Goal: Task Accomplishment & Management: Manage account settings

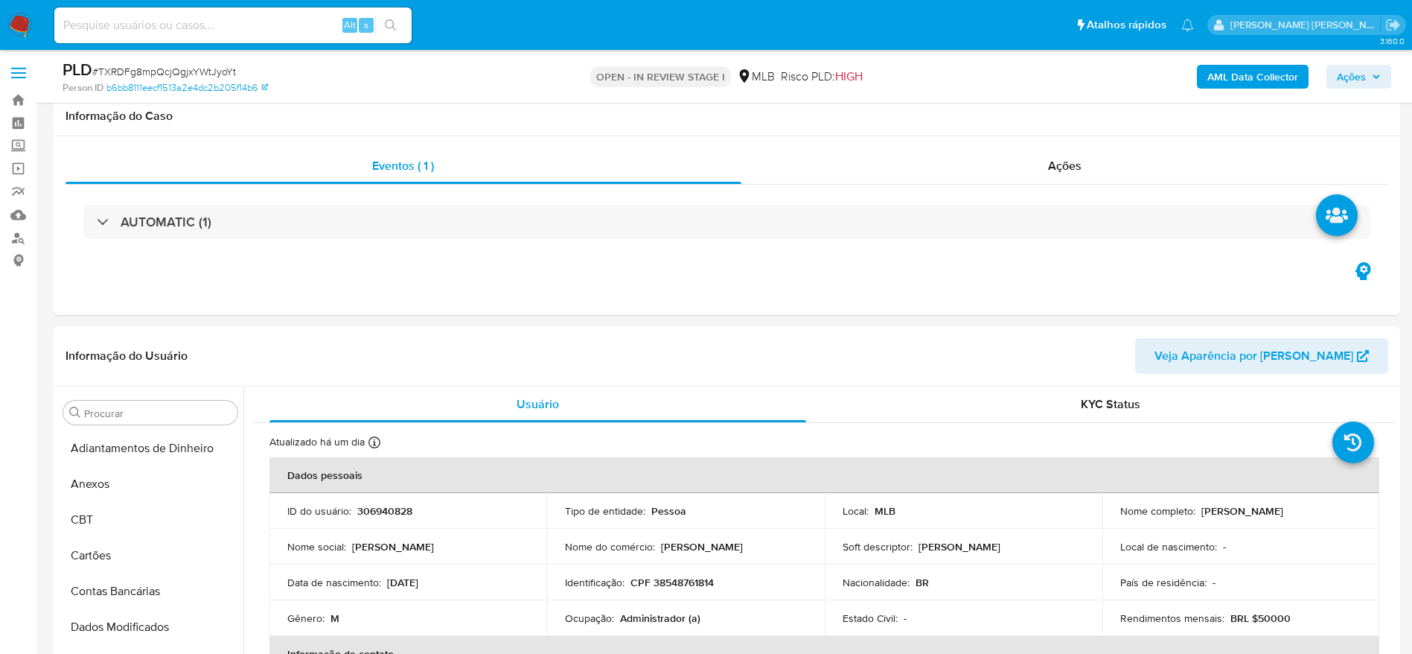
select select "10"
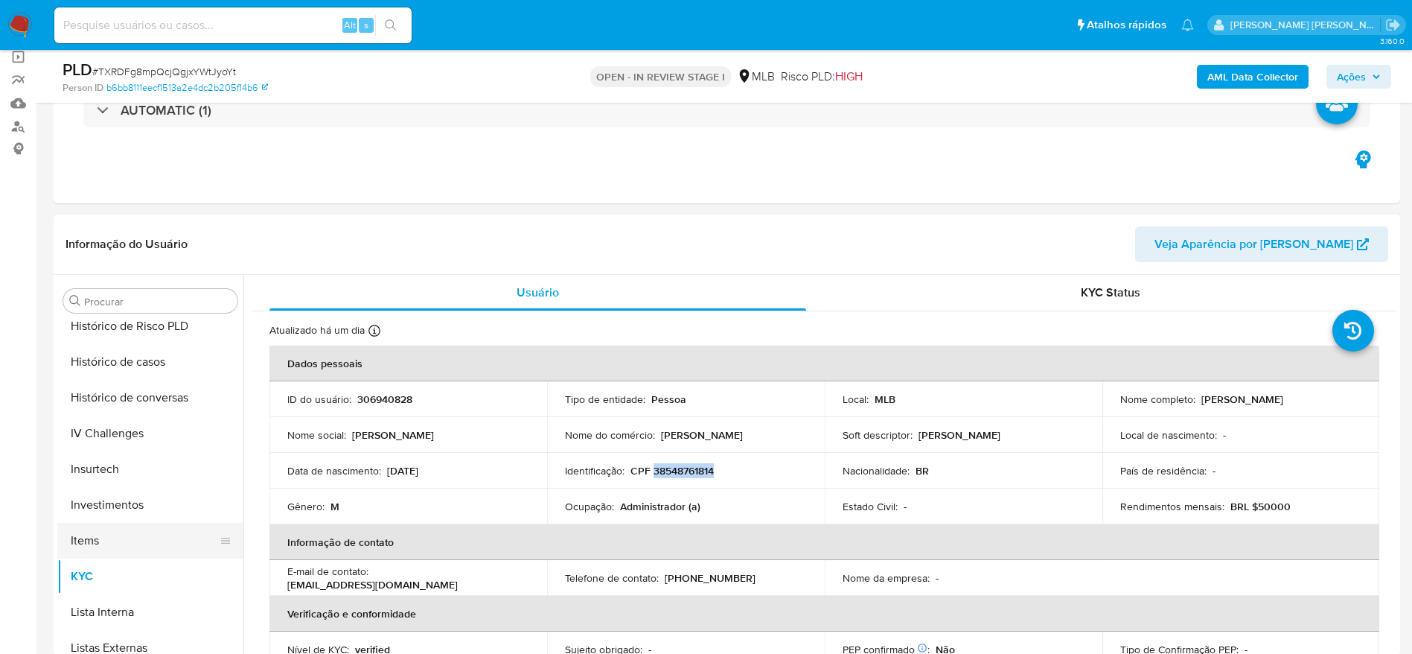
scroll to position [477, 0]
click at [103, 370] on button "Geral" at bounding box center [144, 360] width 174 height 36
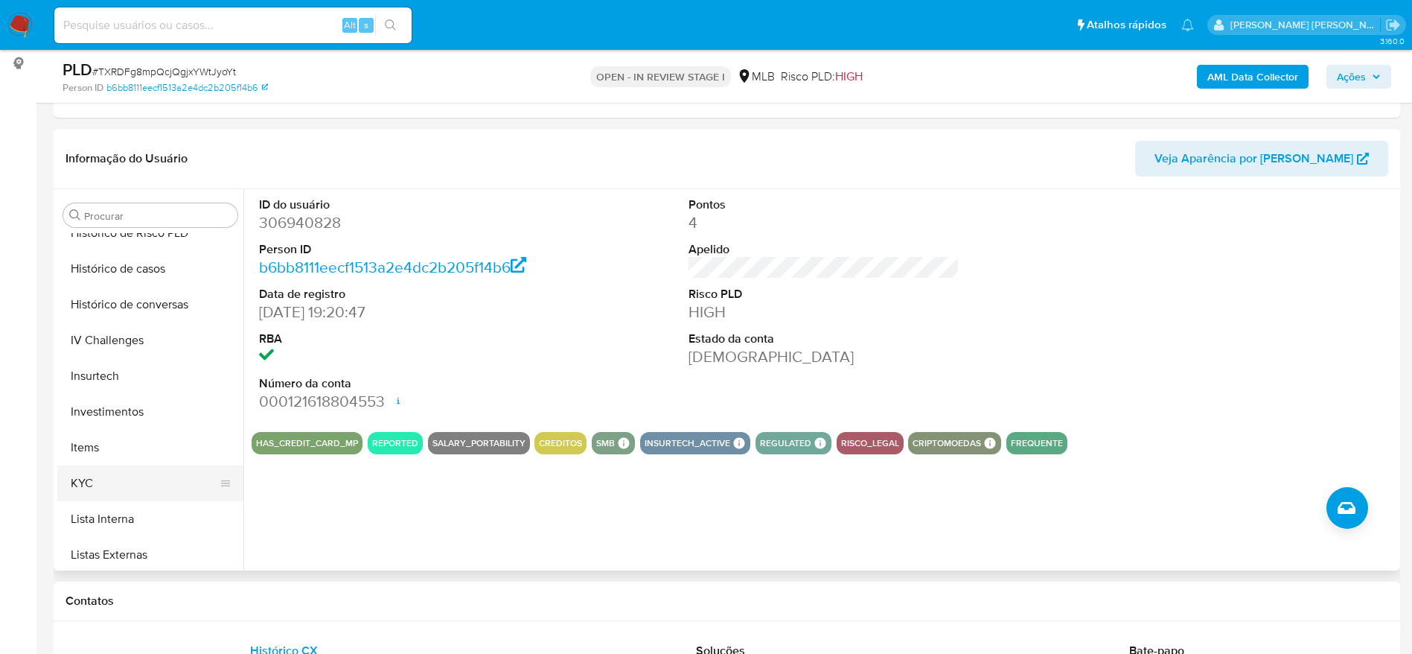
scroll to position [589, 0]
click at [106, 442] on button "KYC" at bounding box center [144, 448] width 174 height 36
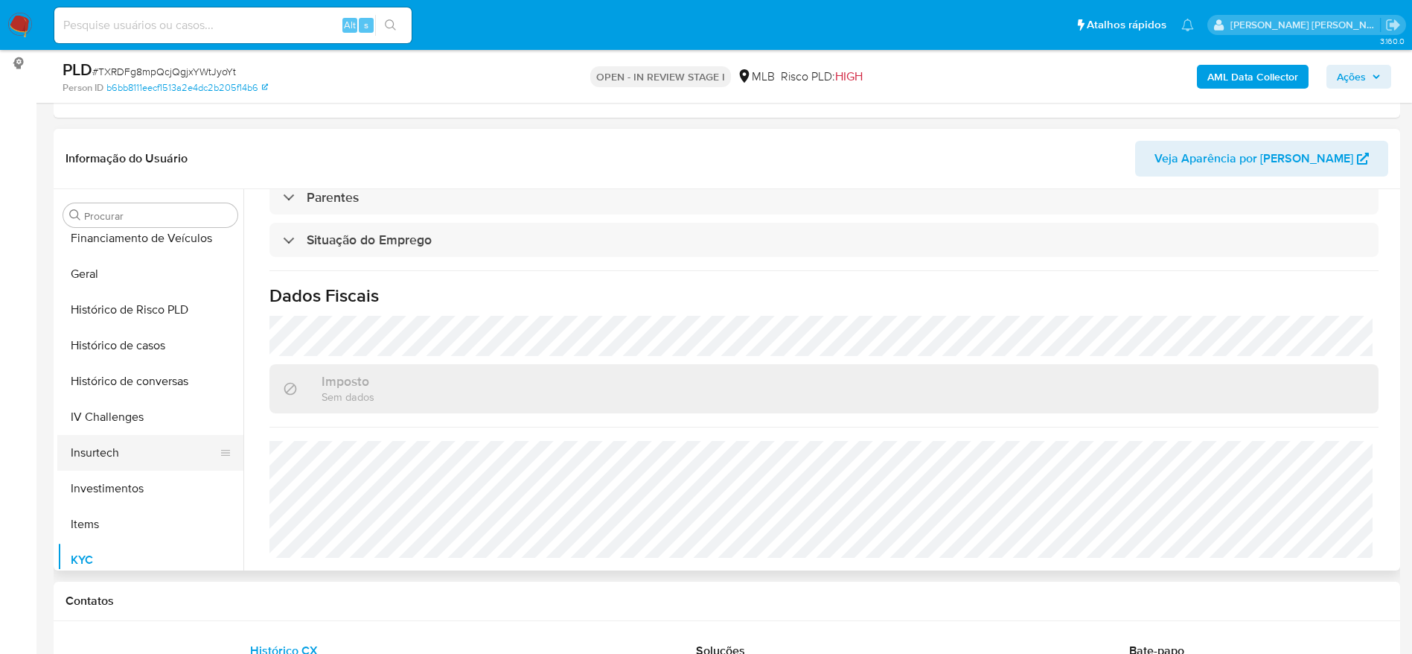
scroll to position [366, 0]
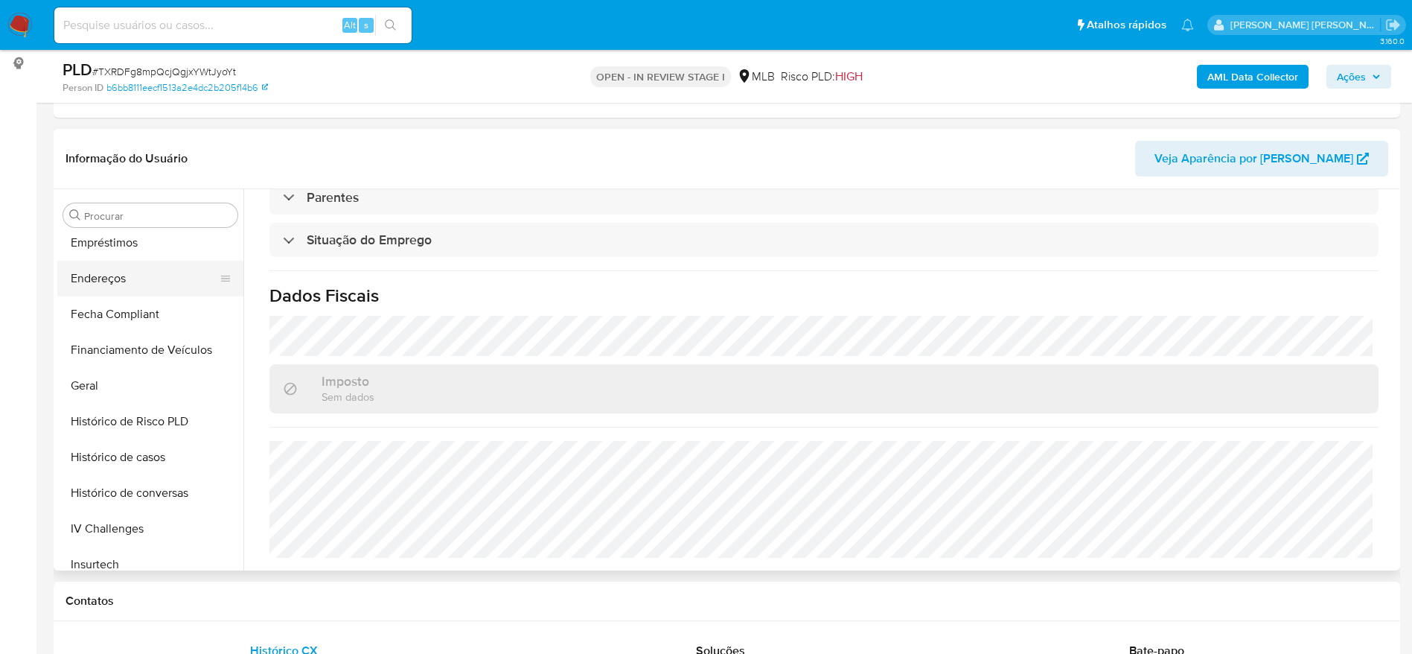
click at [146, 279] on button "Endereços" at bounding box center [144, 279] width 174 height 36
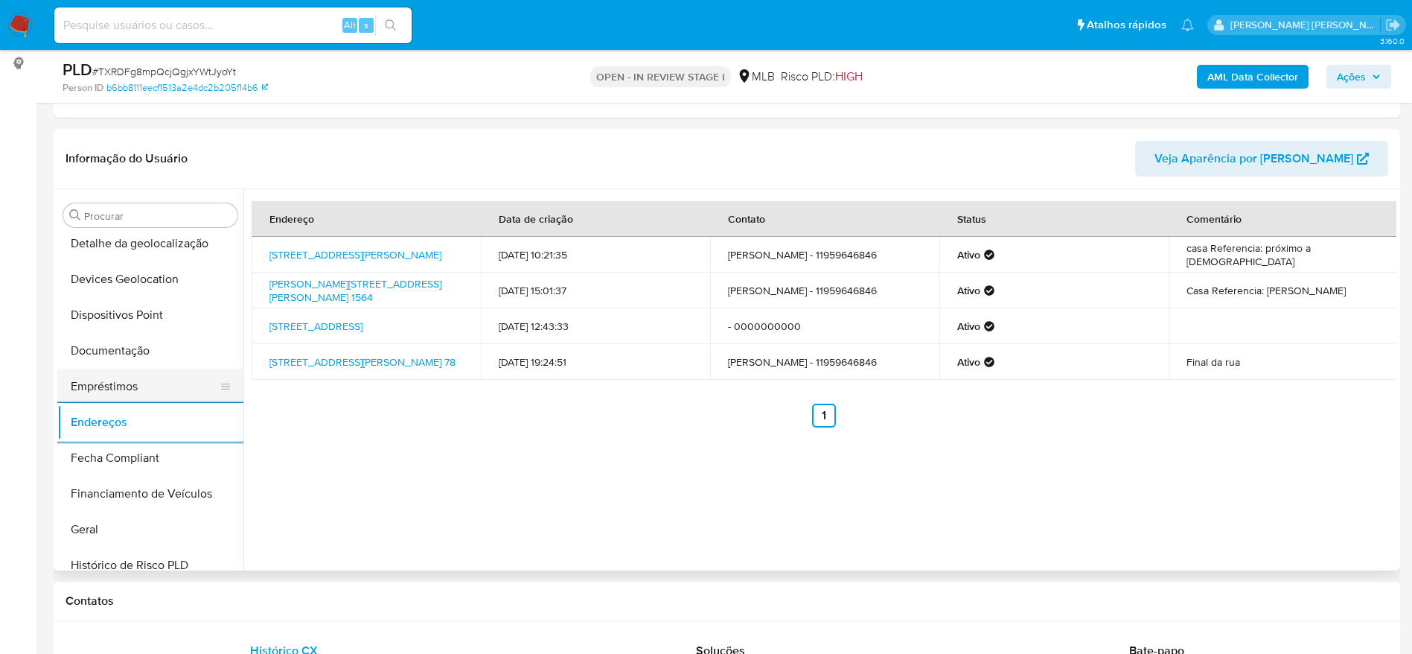
scroll to position [142, 0]
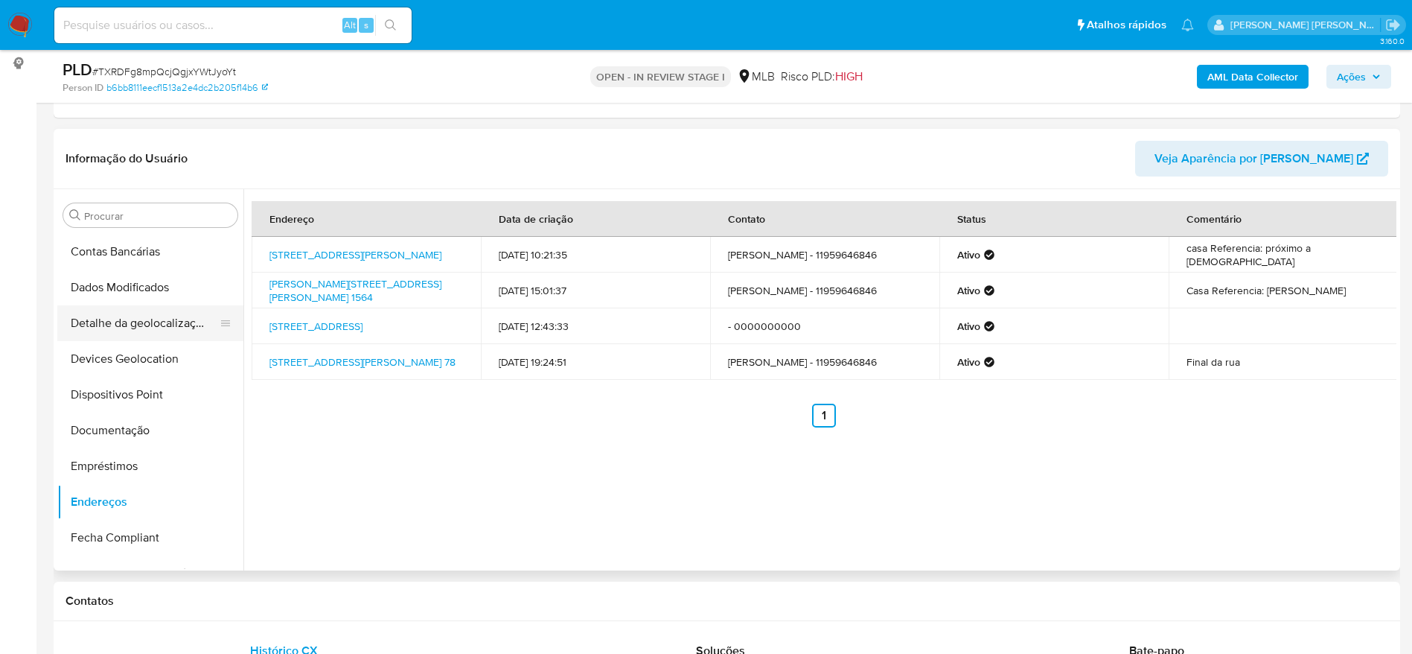
click at [152, 329] on button "Detalhe da geolocalização" at bounding box center [144, 323] width 174 height 36
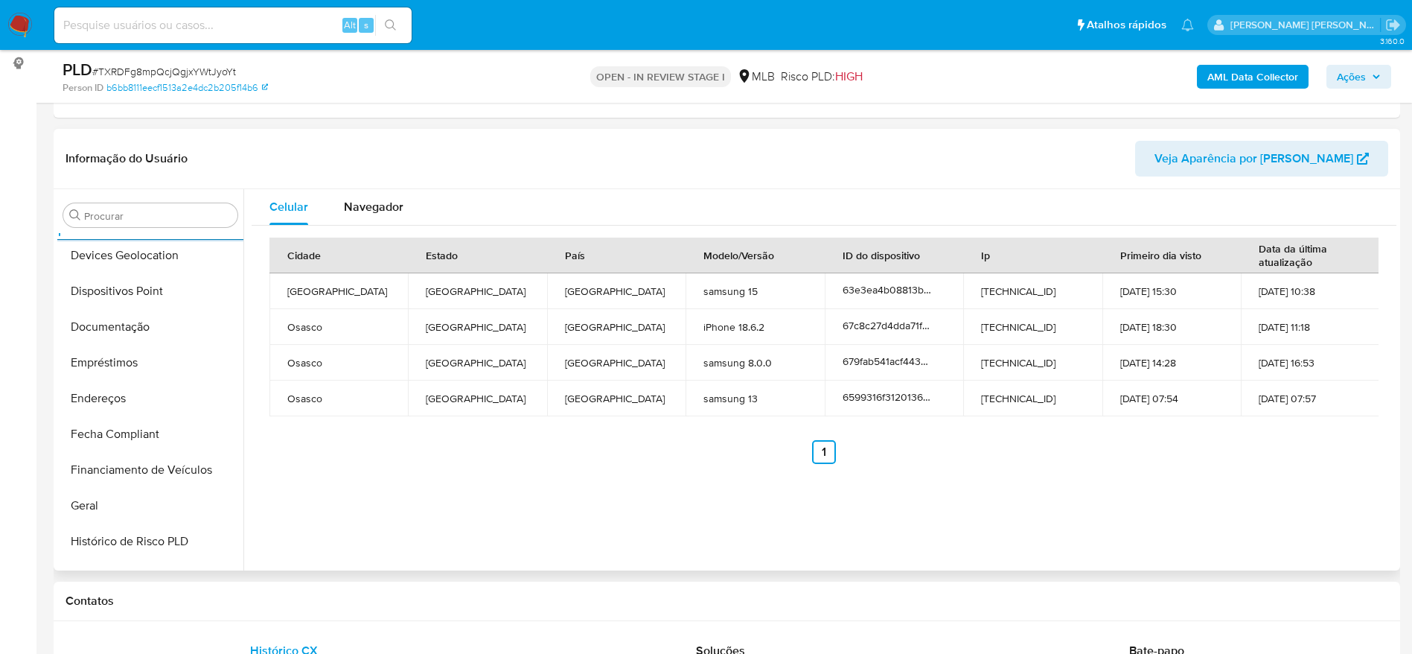
scroll to position [701, 0]
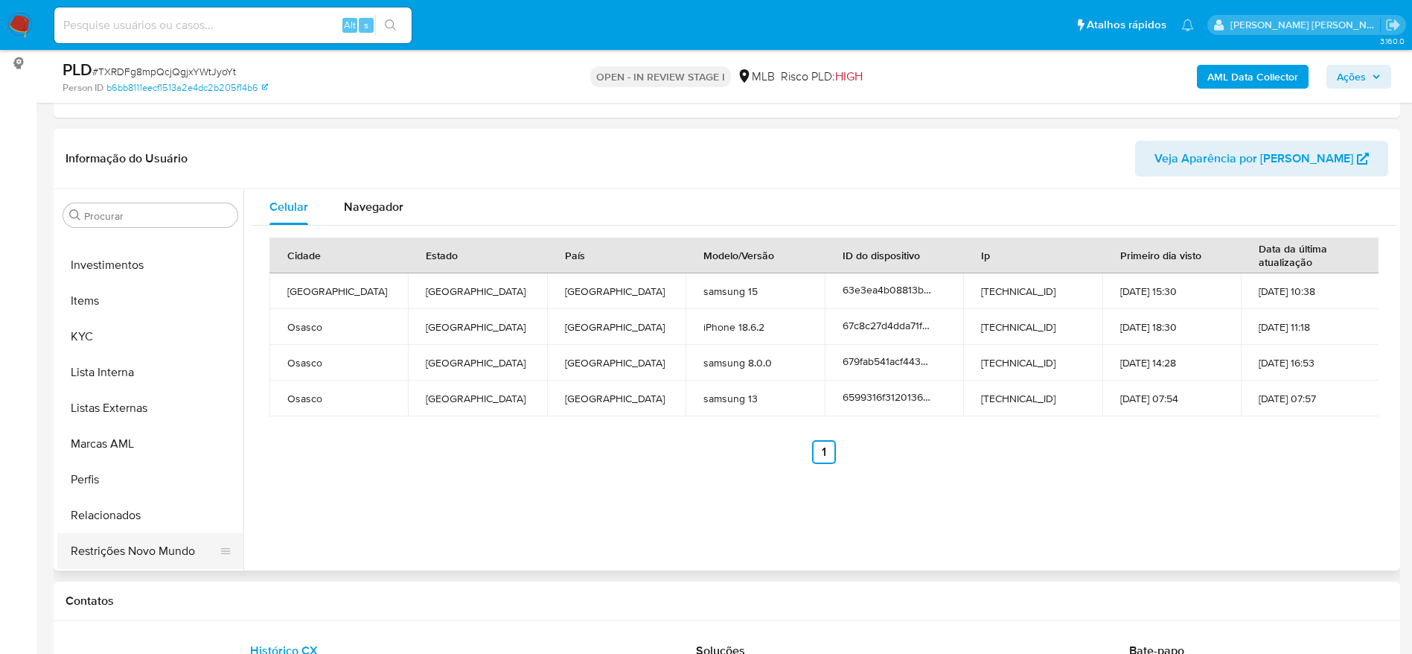
click at [129, 532] on ul "Adiantamentos de Dinheiro Anexos CBT Cartões Contas Bancárias Dados Modificados…" at bounding box center [150, 401] width 186 height 336
click at [132, 551] on button "Restrições Novo Mundo" at bounding box center [144, 551] width 174 height 36
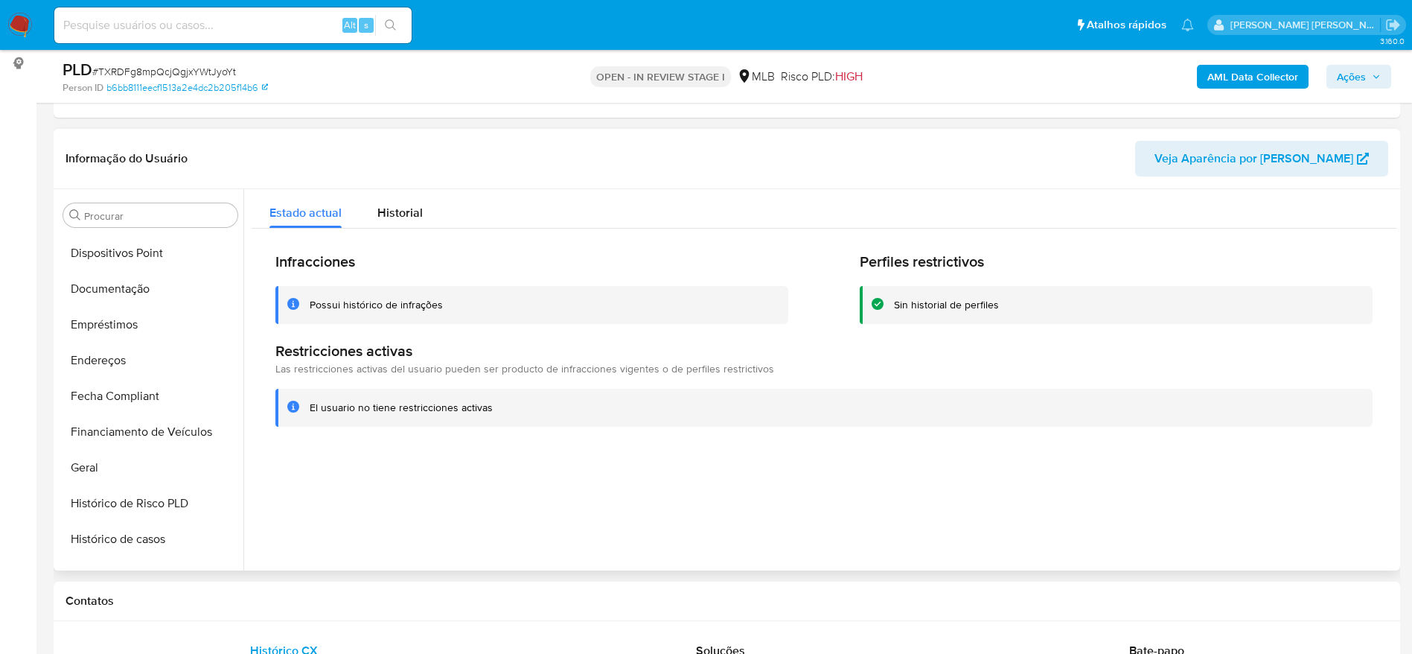
scroll to position [254, 0]
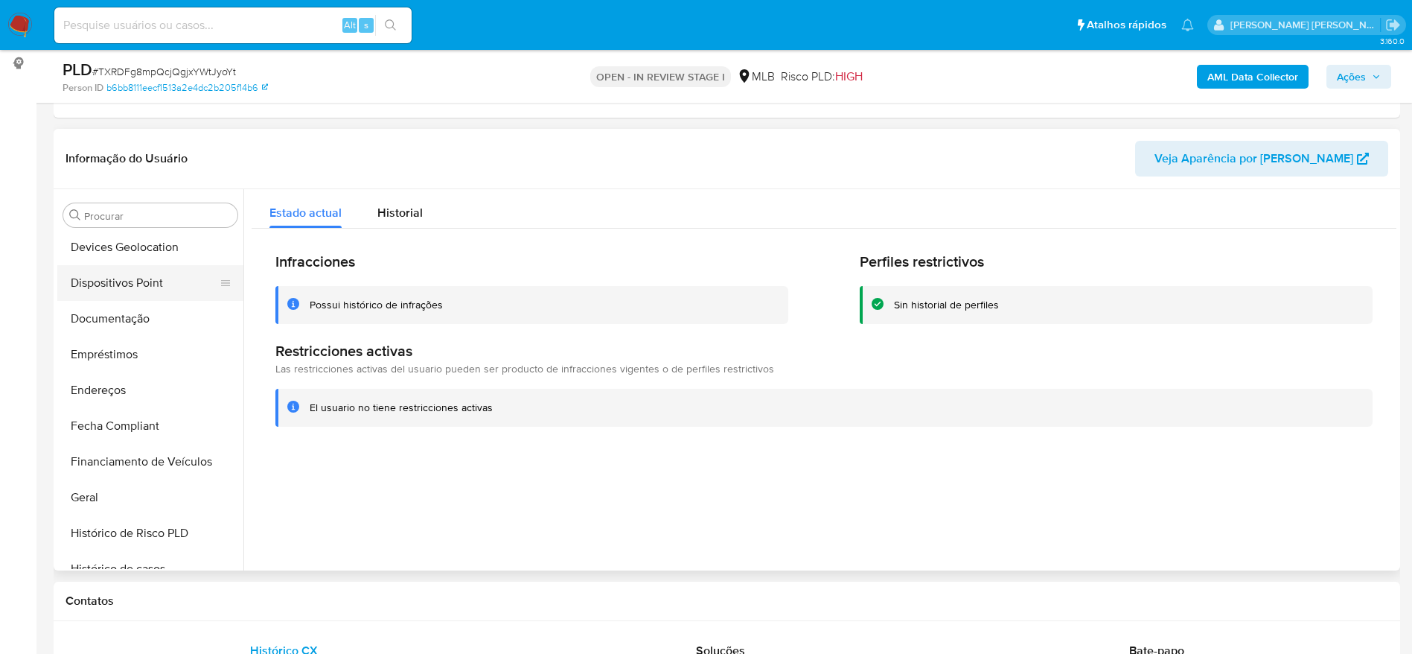
click at [118, 279] on button "Dispositivos Point" at bounding box center [144, 283] width 174 height 36
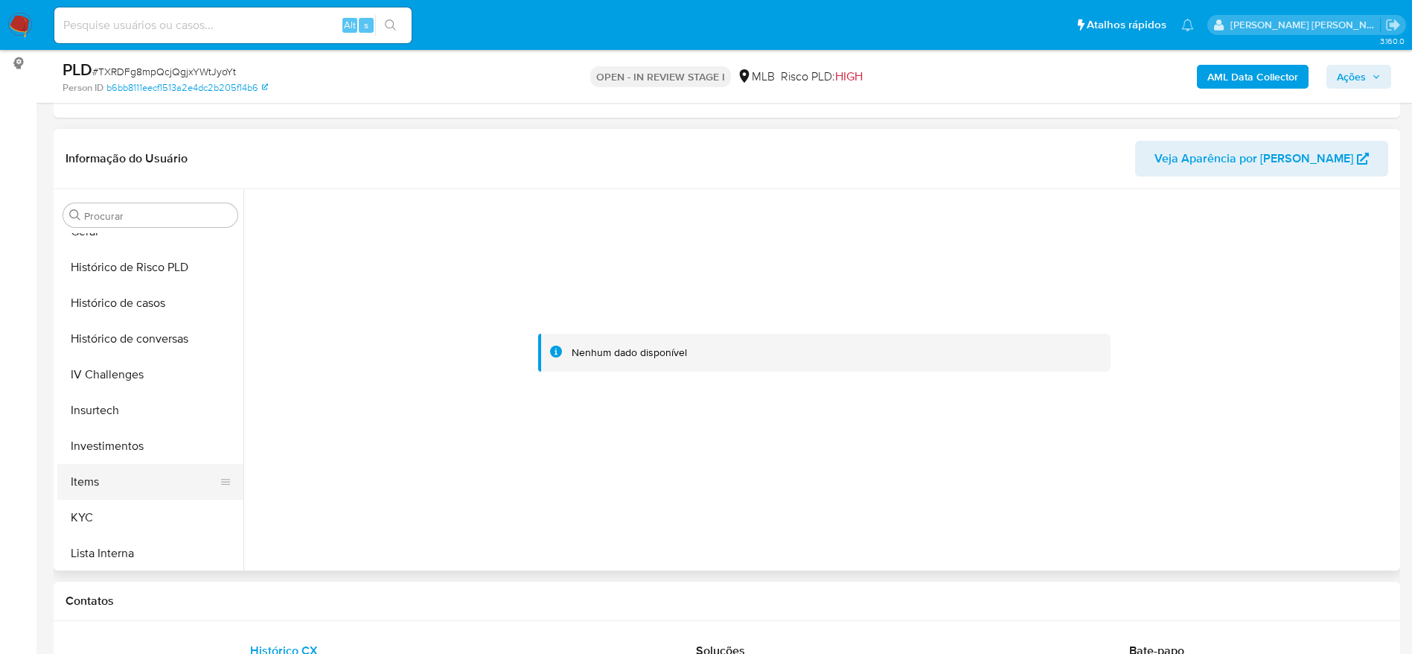
scroll to position [589, 0]
click at [114, 446] on button "KYC" at bounding box center [144, 448] width 174 height 36
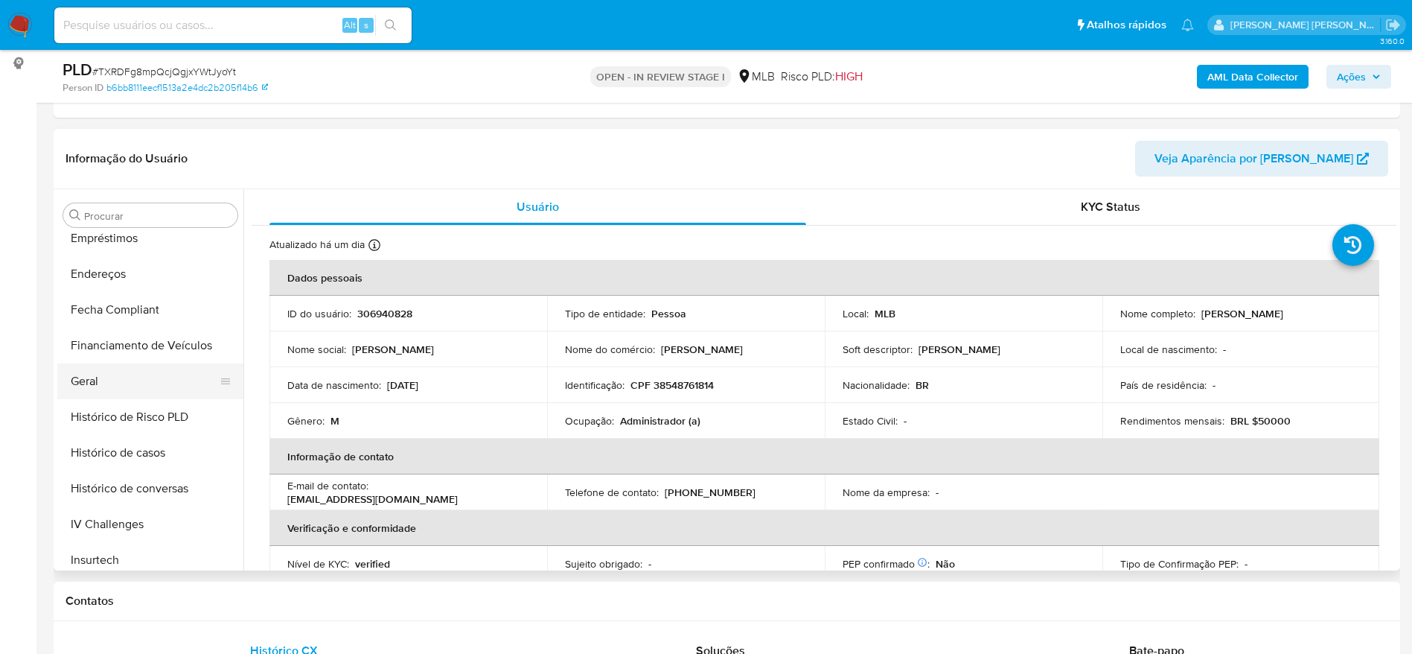
scroll to position [366, 0]
click at [113, 387] on button "Geral" at bounding box center [144, 386] width 174 height 36
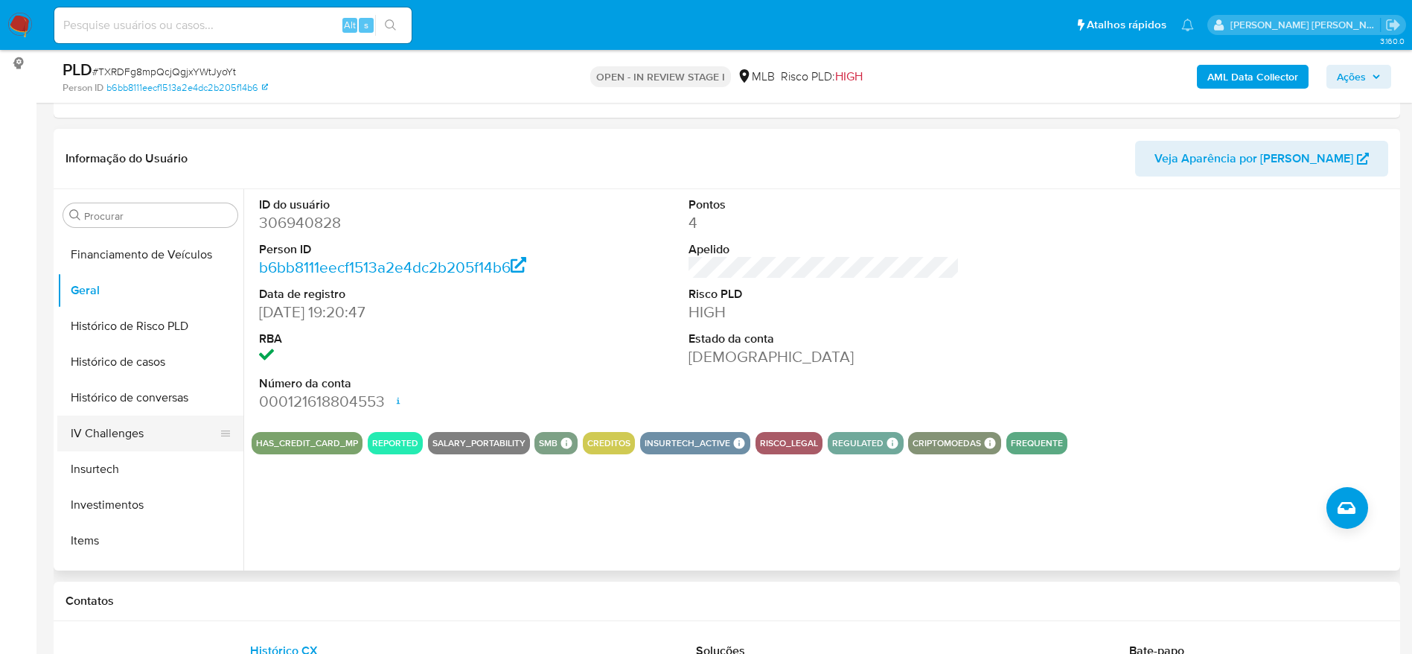
scroll to position [589, 0]
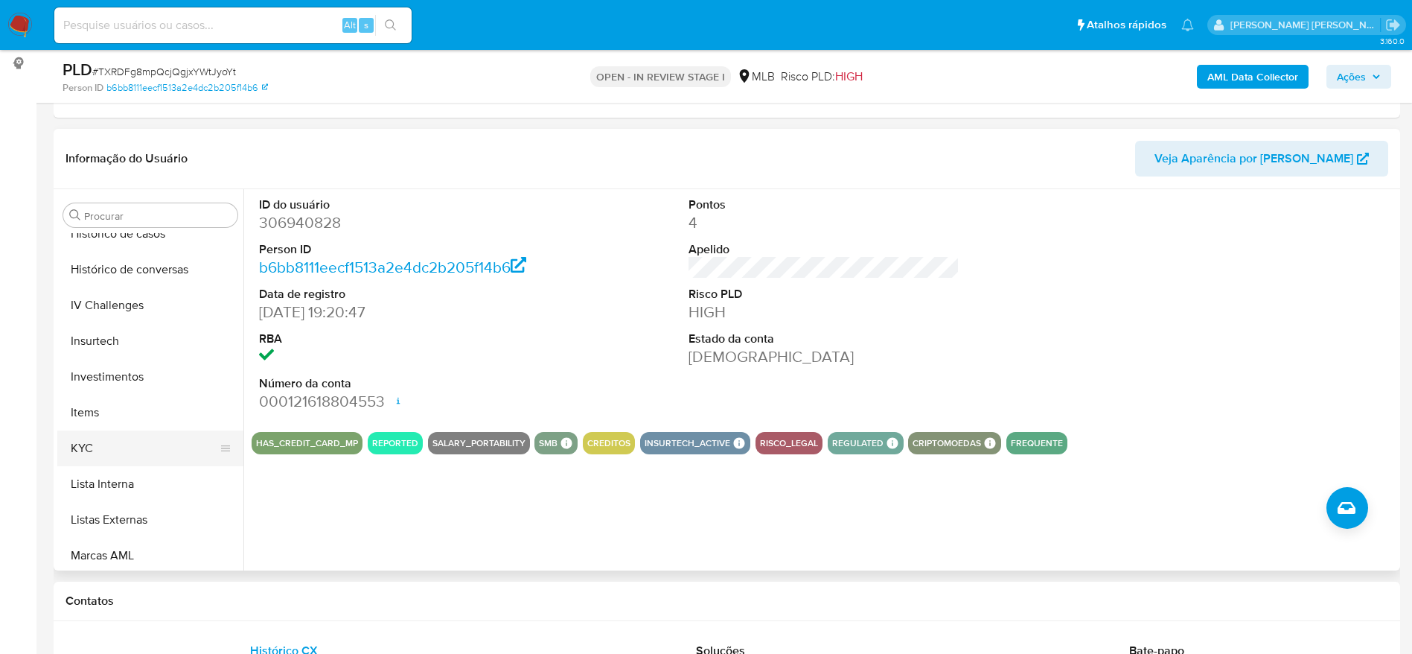
click at [128, 443] on button "KYC" at bounding box center [144, 448] width 174 height 36
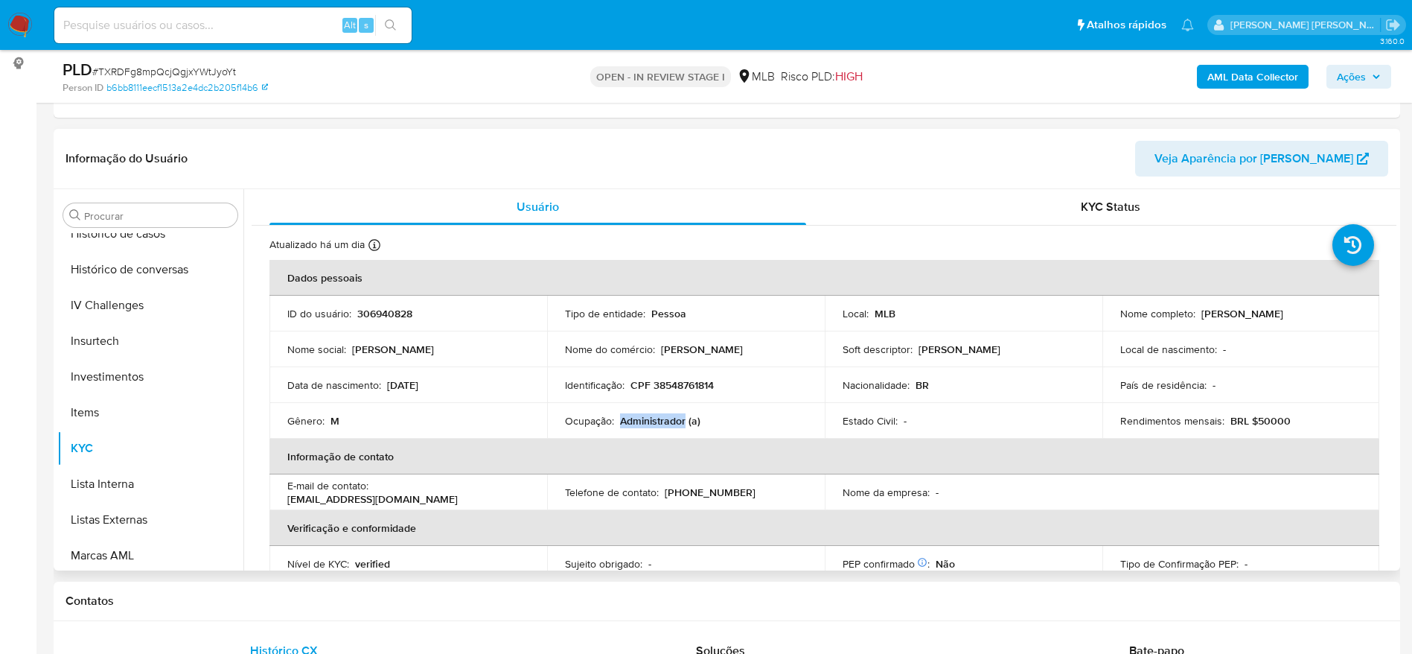
drag, startPoint x: 685, startPoint y: 424, endPoint x: 619, endPoint y: 421, distance: 66.3
click at [620, 421] on p "Administrador (a)" at bounding box center [660, 420] width 80 height 13
copy p "Administrador"
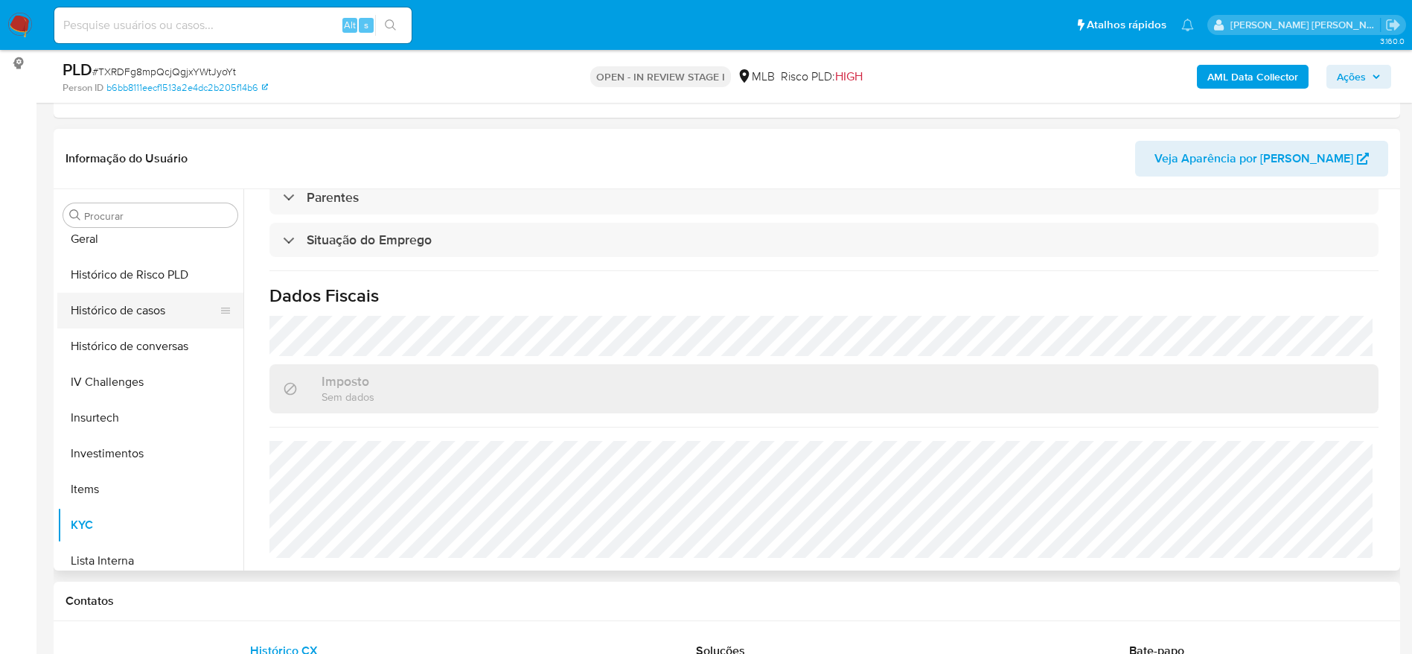
scroll to position [477, 0]
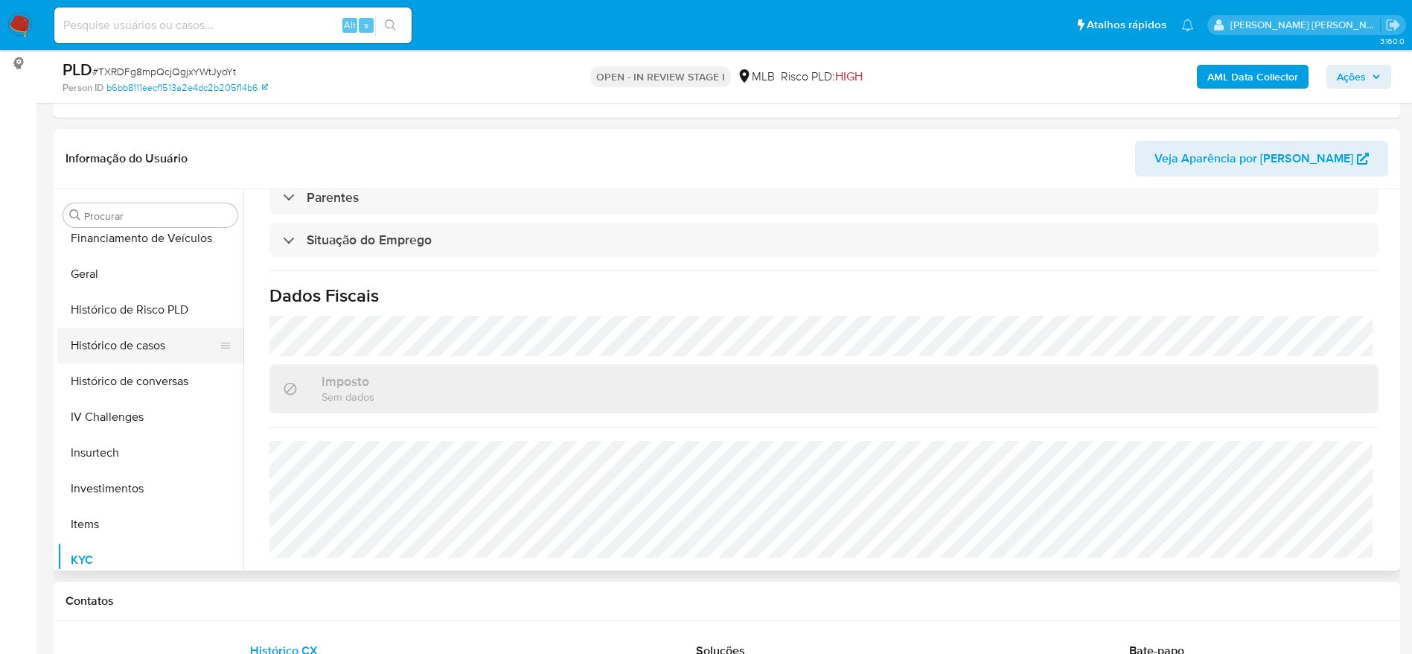
click at [123, 356] on button "Histórico de casos" at bounding box center [144, 346] width 174 height 36
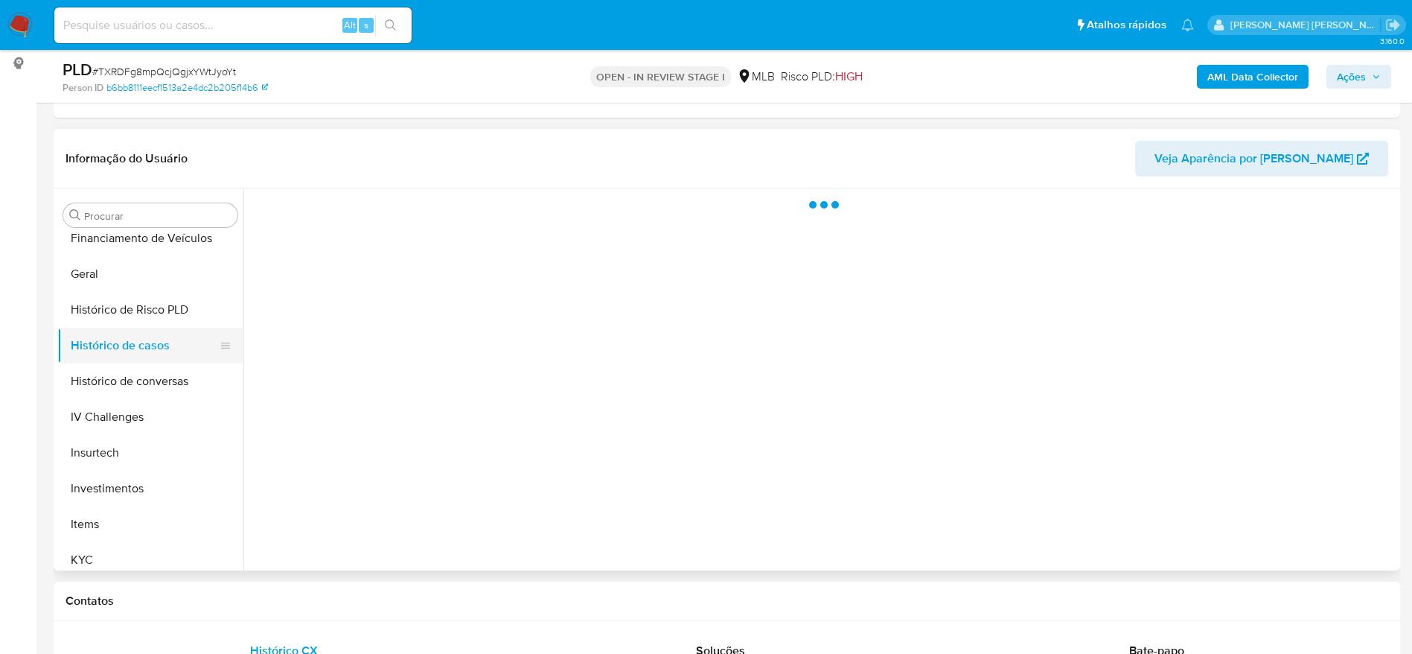
scroll to position [0, 0]
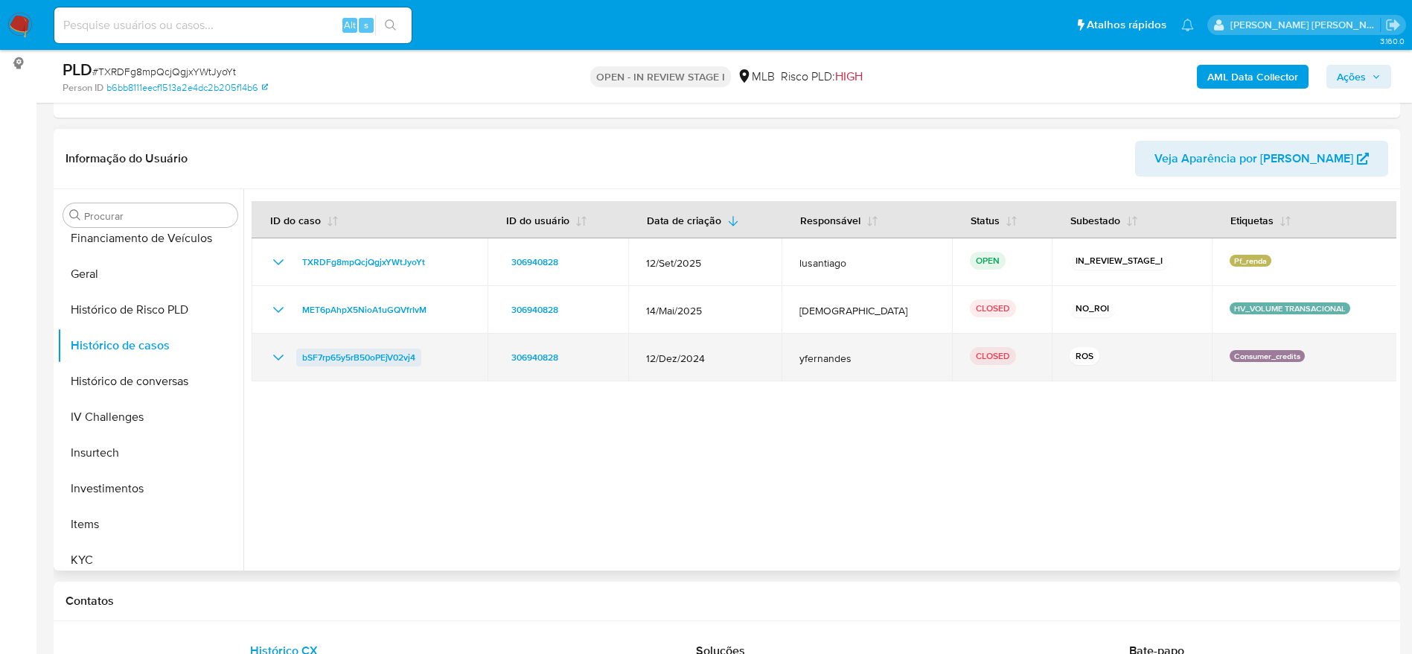
click at [399, 356] on span "bSF7rp65y5rB50oPEjV02vj4" at bounding box center [358, 357] width 113 height 18
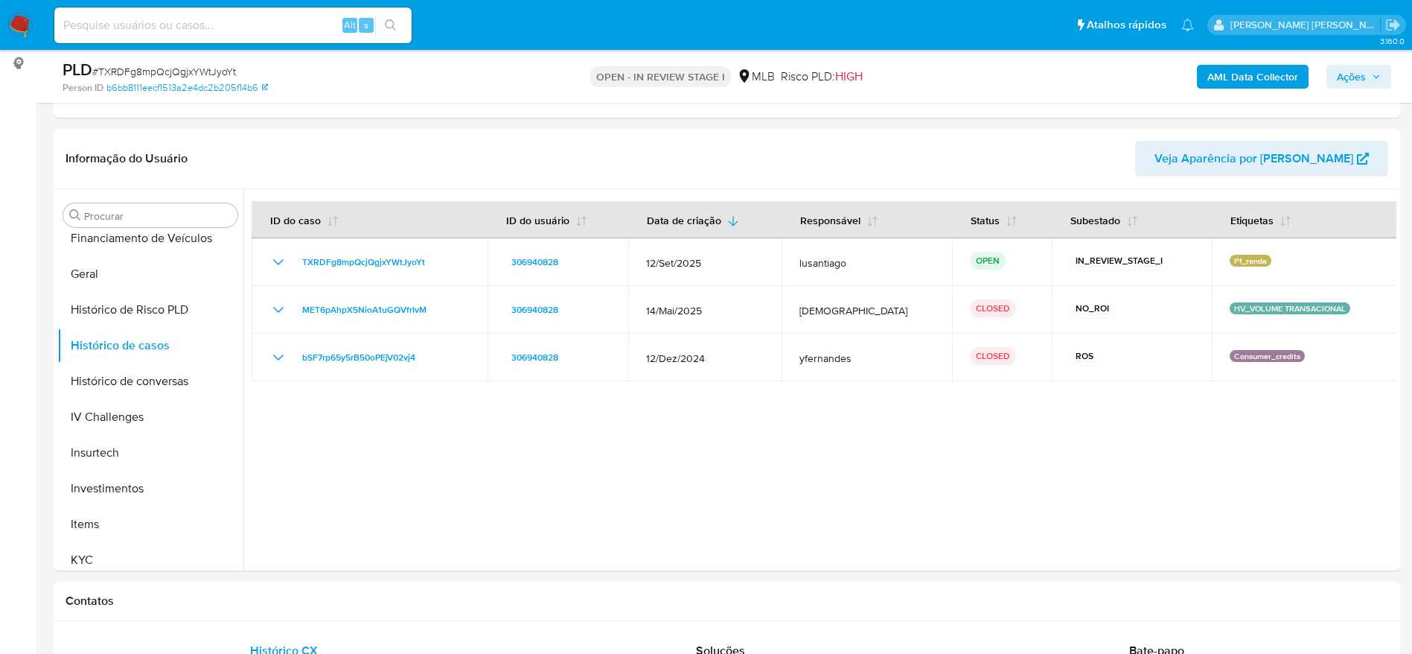
click at [1342, 76] on span "Ações" at bounding box center [1351, 77] width 29 height 24
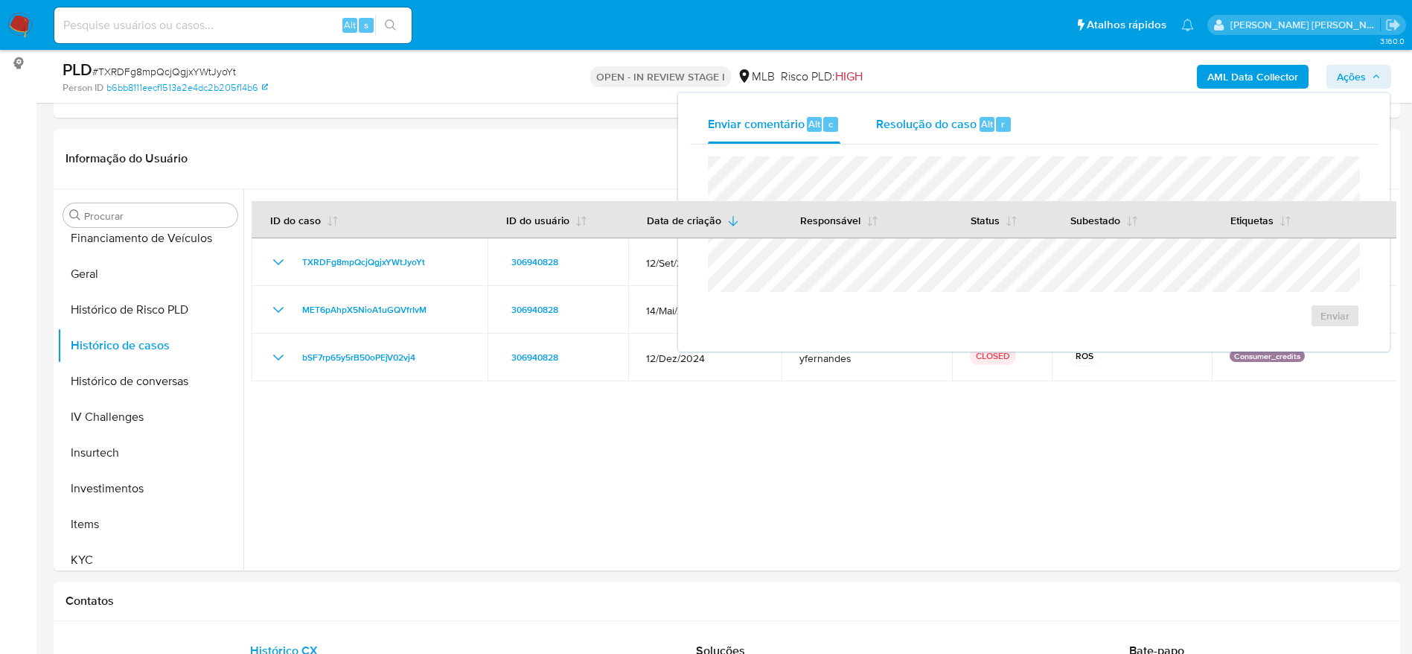
click at [911, 118] on span "Resolução do caso" at bounding box center [926, 123] width 101 height 17
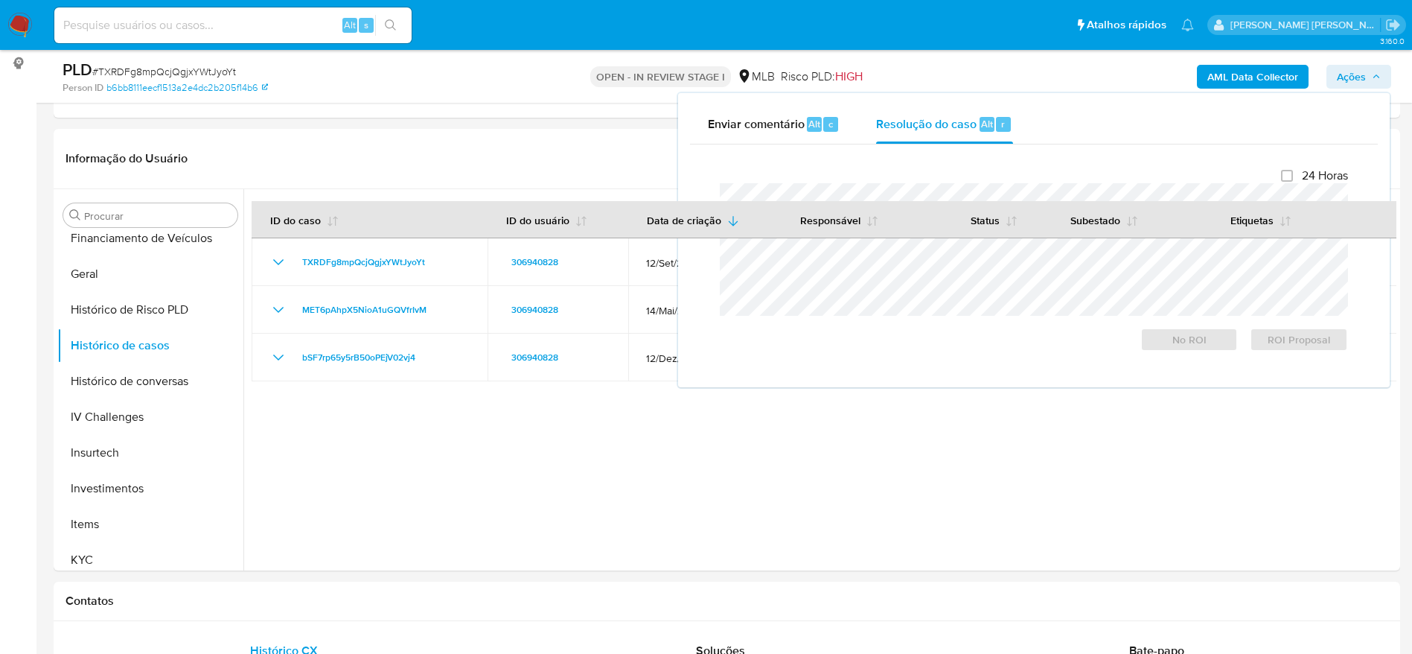
click at [1243, 65] on b "AML Data Collector" at bounding box center [1253, 77] width 91 height 24
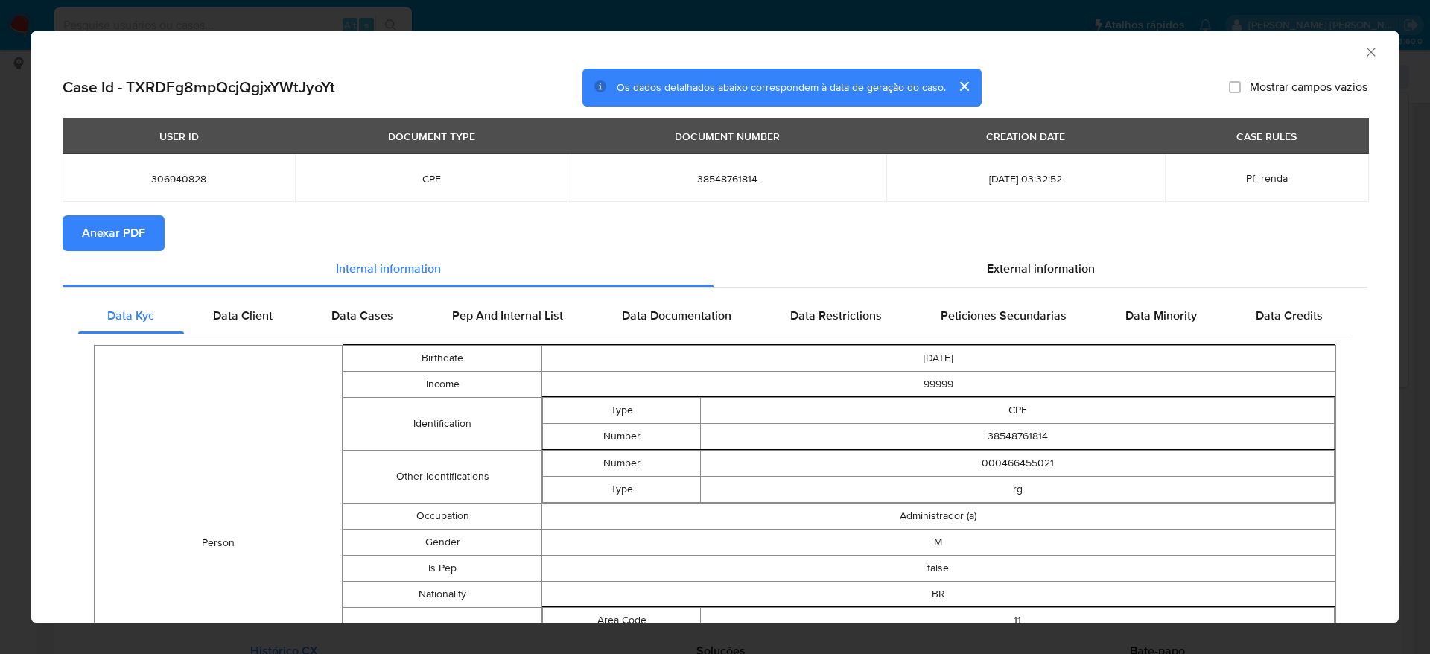
click at [129, 226] on span "Anexar PDF" at bounding box center [113, 233] width 63 height 33
click at [1363, 51] on icon "Fechar a janela" at bounding box center [1370, 52] width 15 height 15
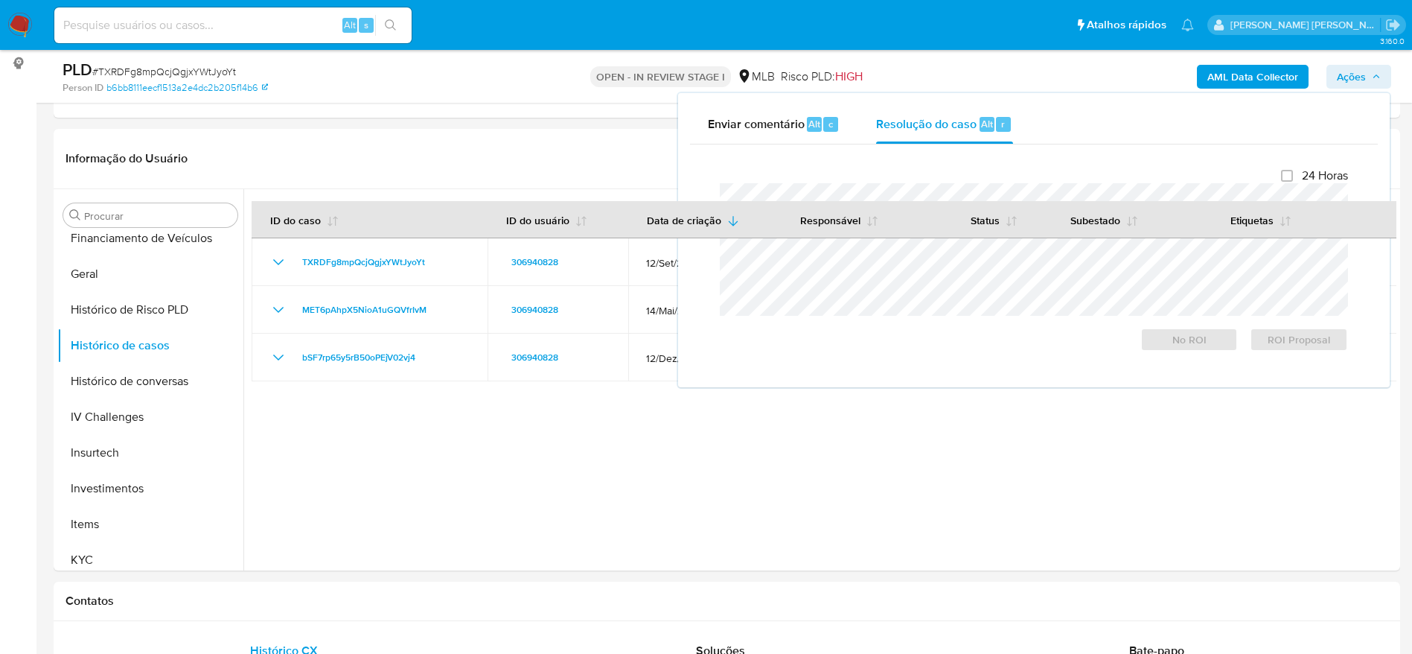
click at [1364, 73] on span "Ações" at bounding box center [1351, 77] width 29 height 24
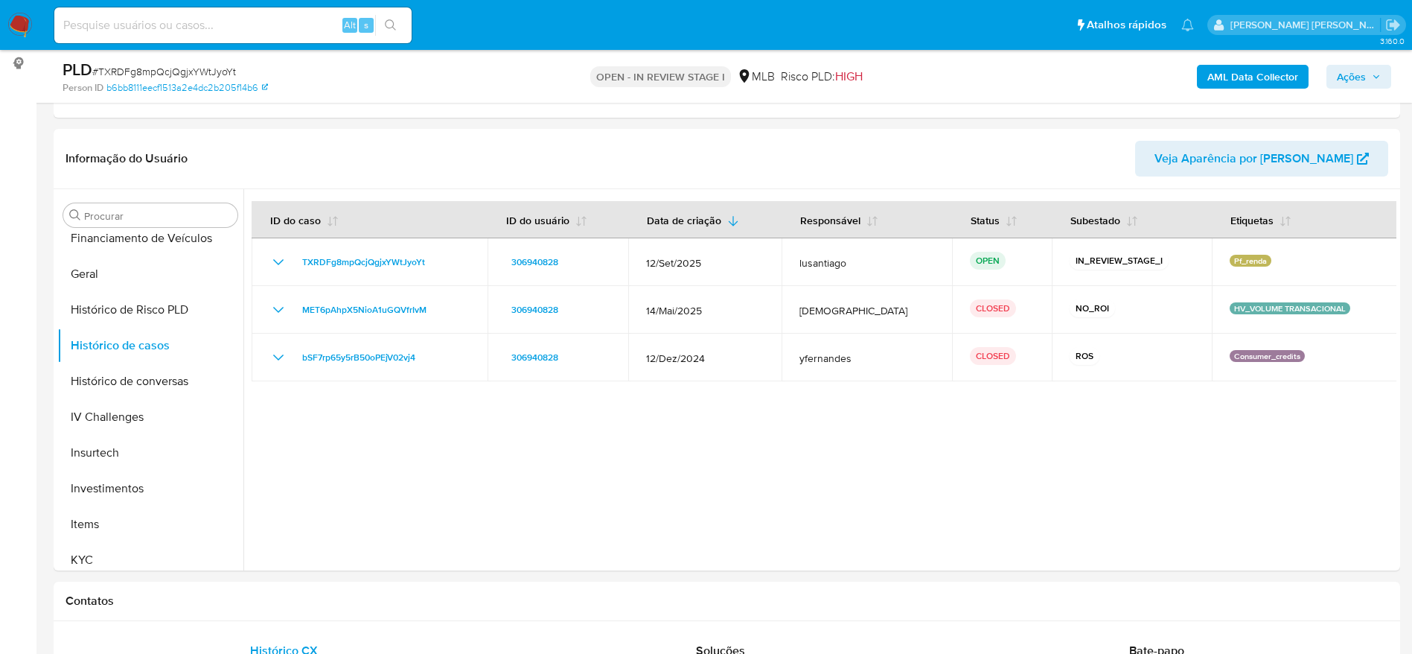
click at [1356, 78] on span "Ações" at bounding box center [1351, 77] width 29 height 24
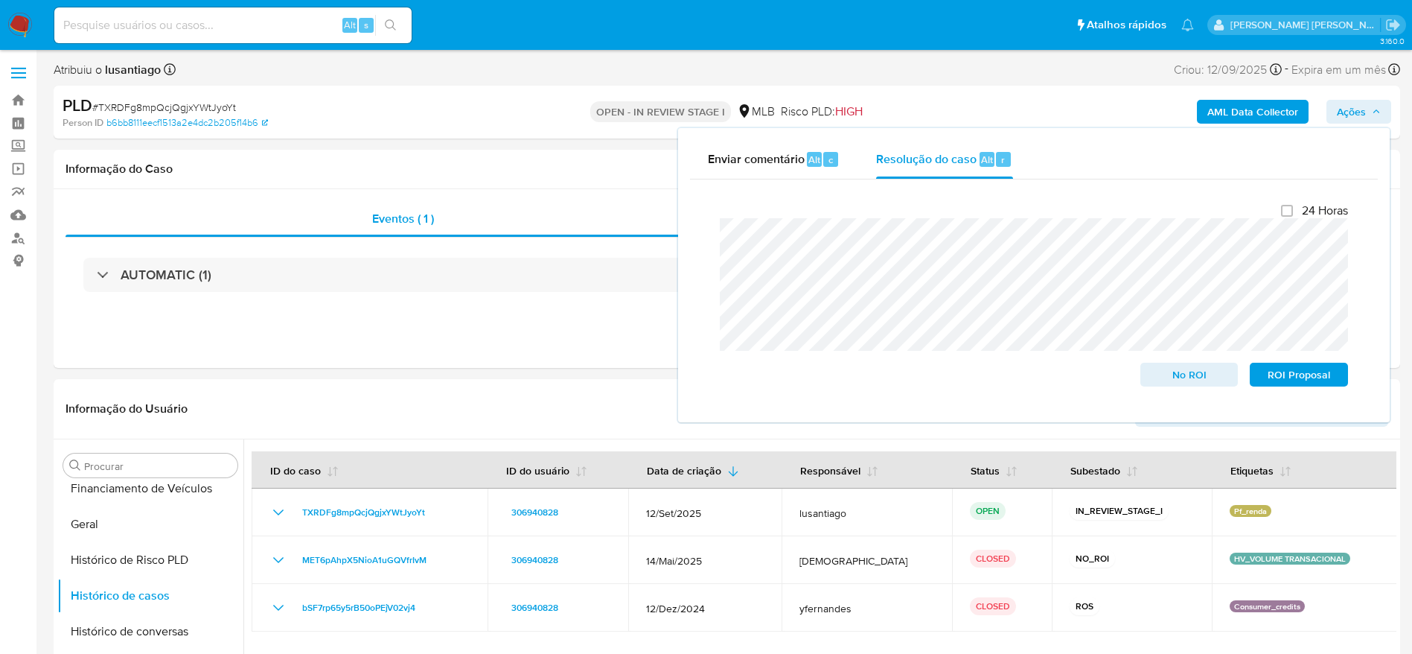
click at [1368, 108] on span "Ações" at bounding box center [1359, 111] width 44 height 21
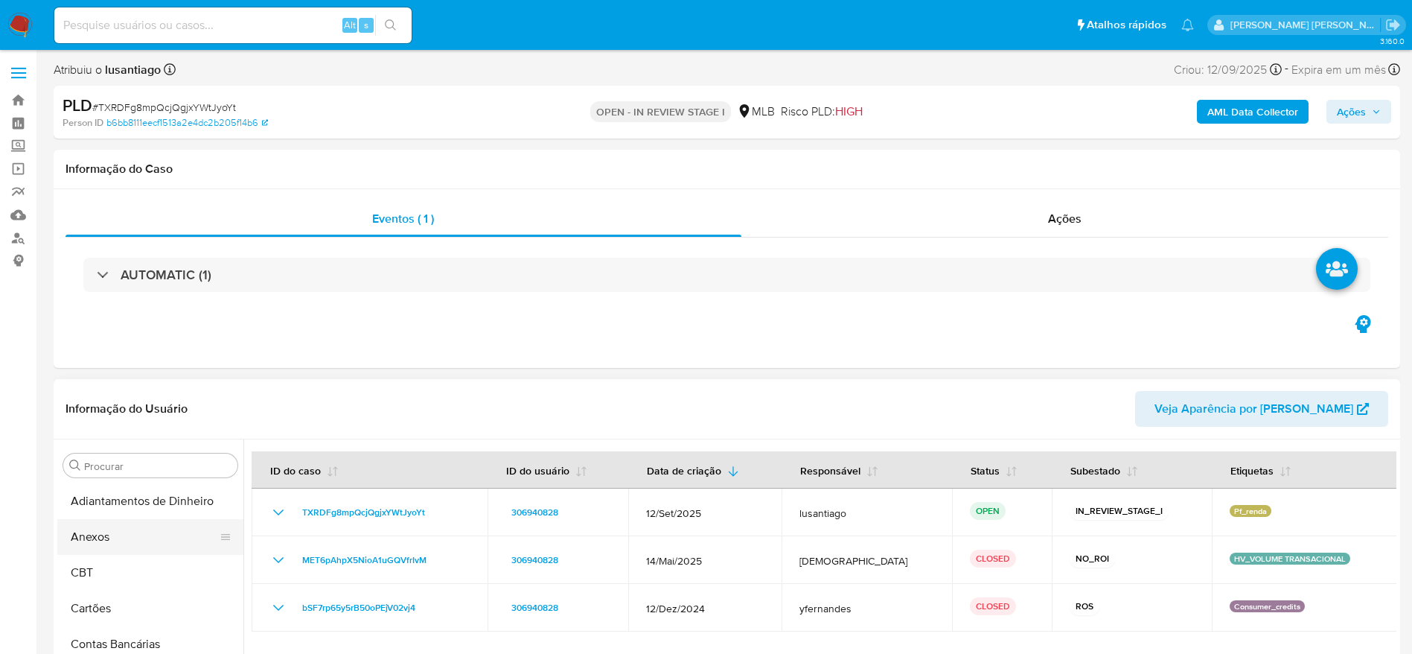
click at [118, 536] on button "Anexos" at bounding box center [144, 537] width 174 height 36
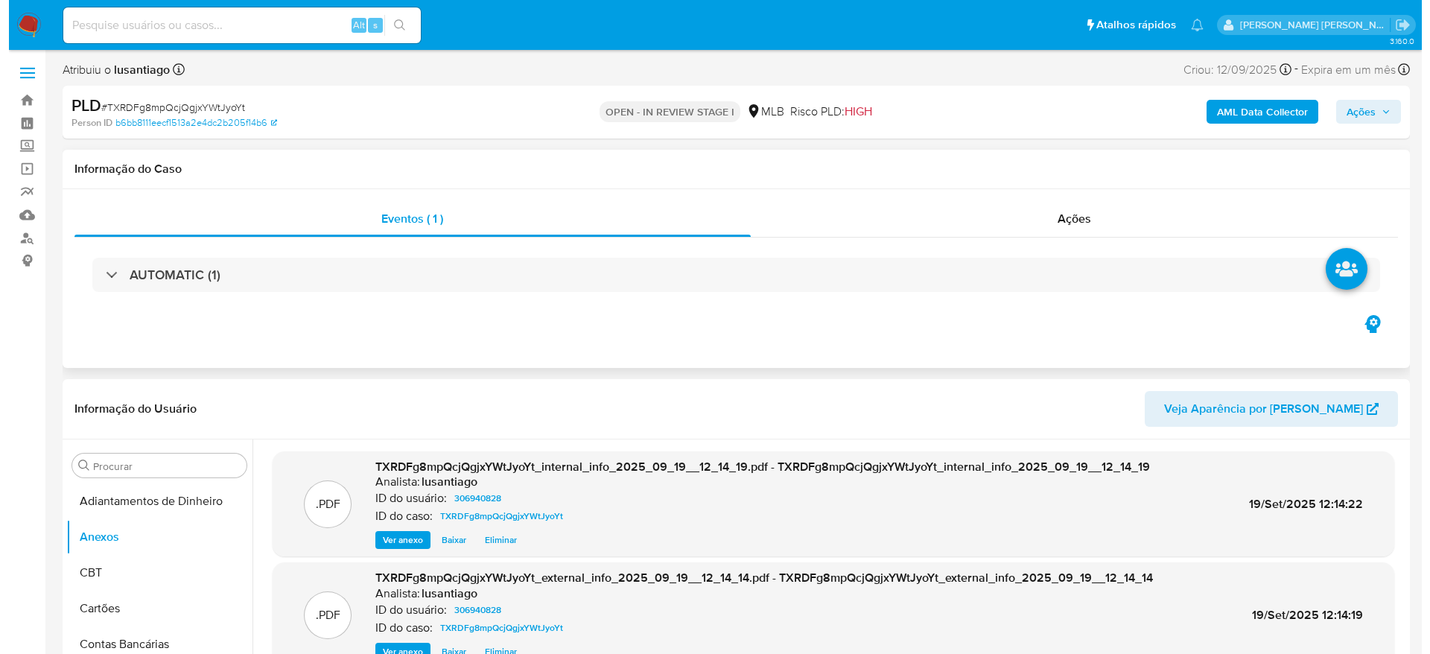
scroll to position [112, 0]
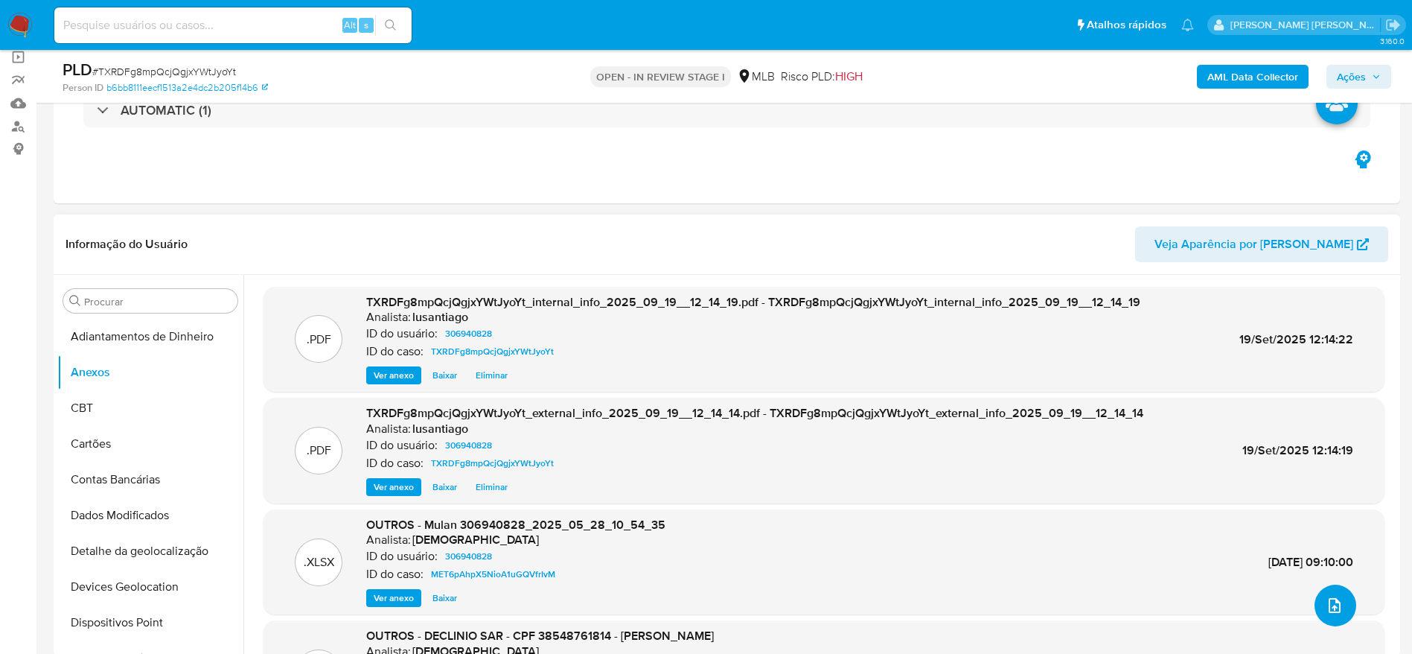
click at [1335, 603] on icon "upload-file" at bounding box center [1335, 605] width 12 height 15
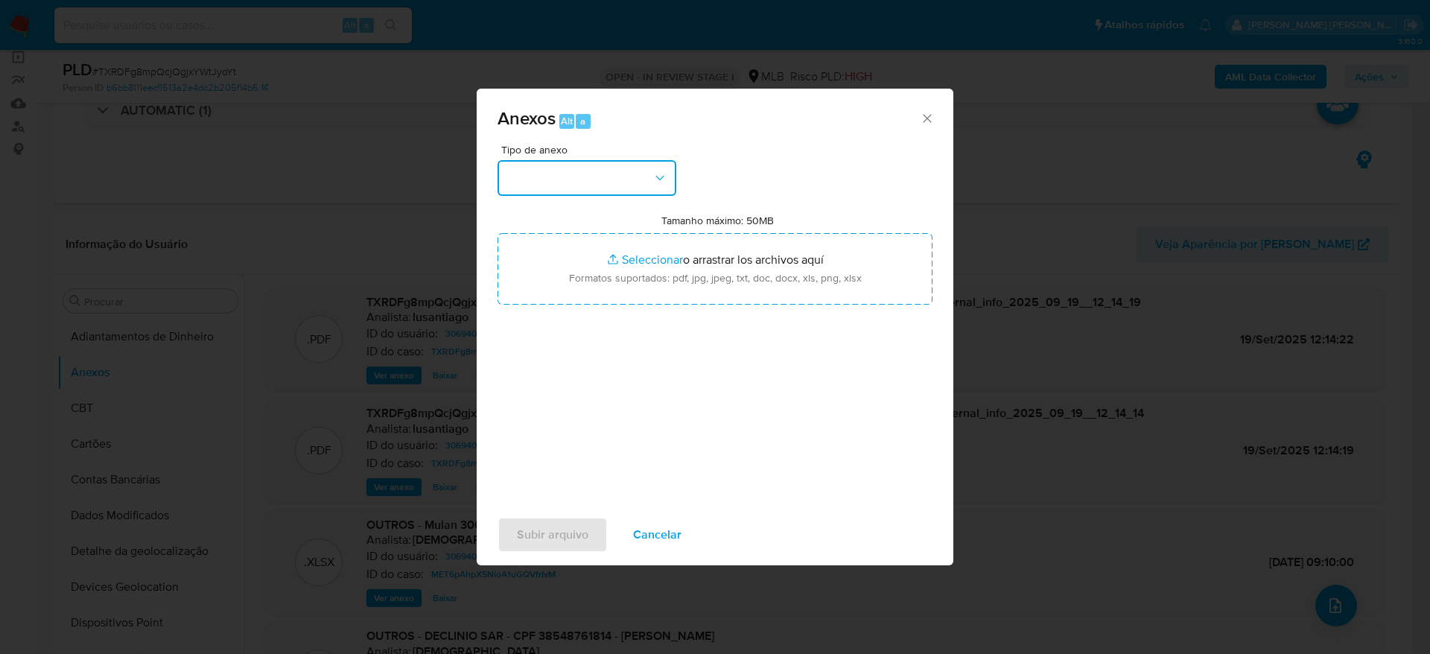
click at [602, 187] on button "button" at bounding box center [586, 178] width 179 height 36
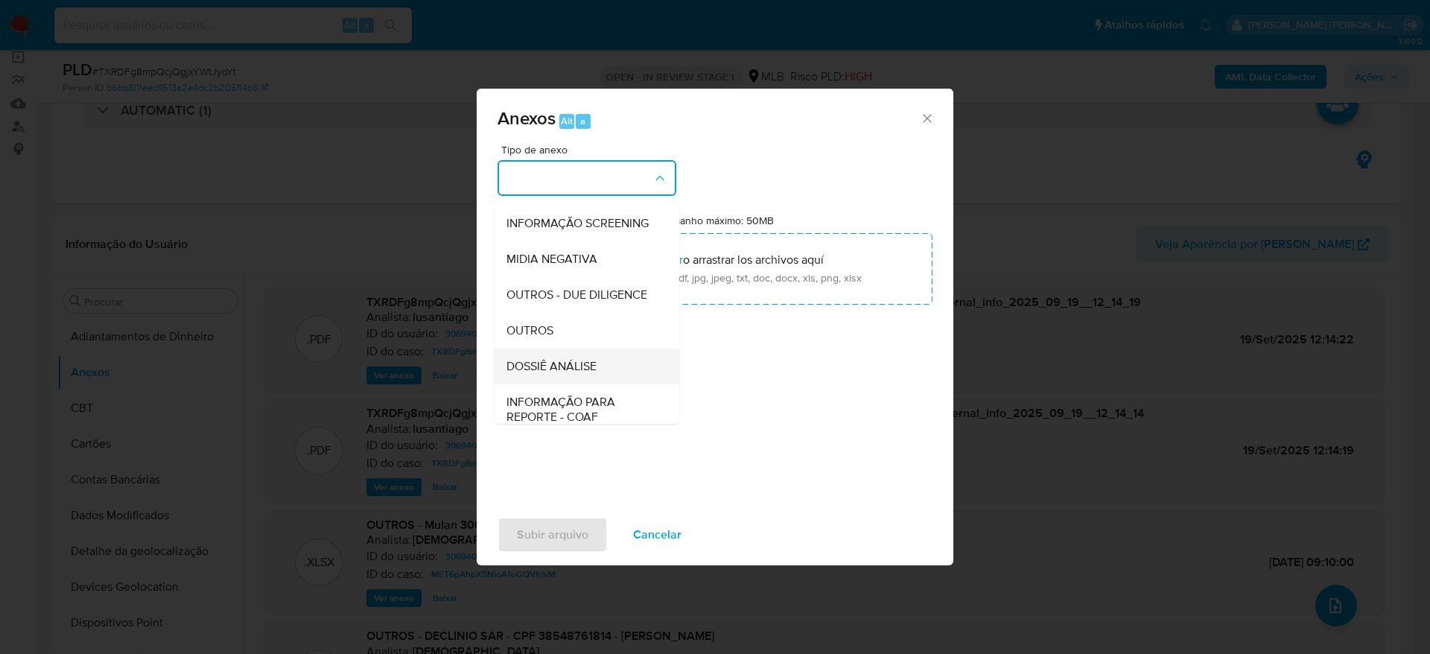
scroll to position [229, 0]
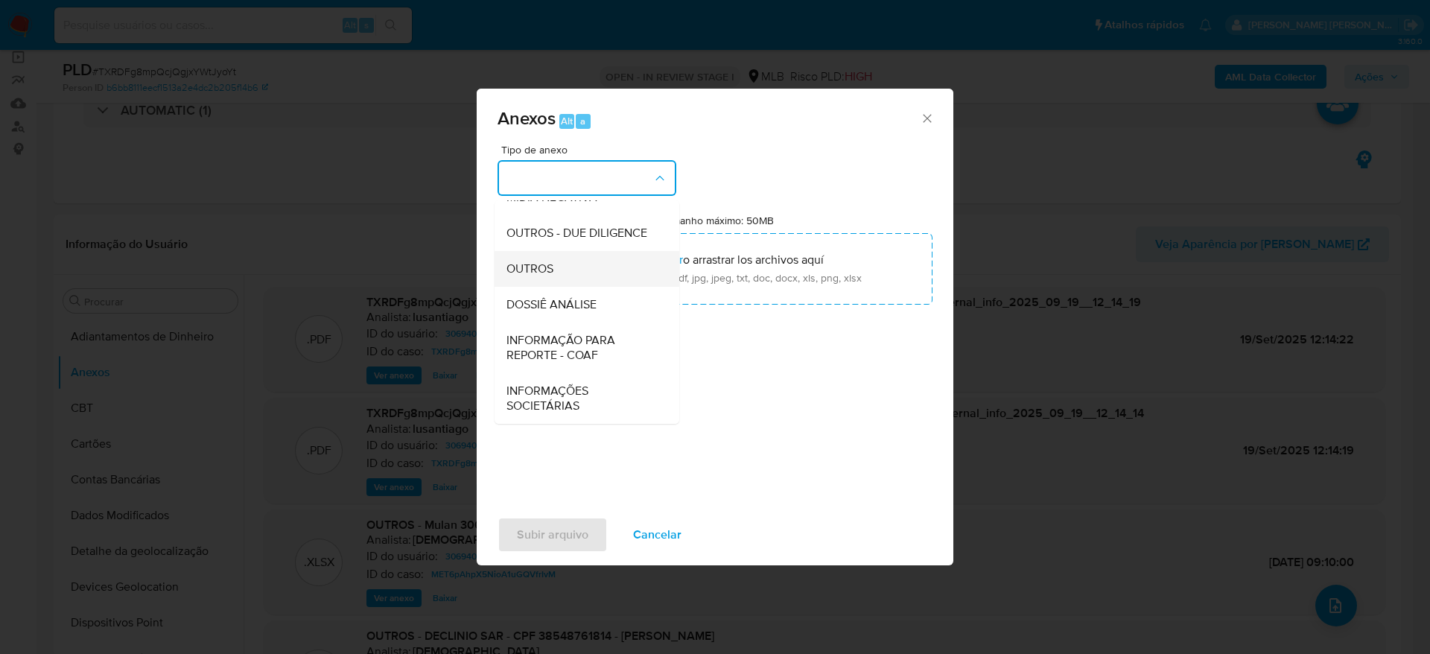
click at [574, 284] on div "OUTROS" at bounding box center [582, 269] width 152 height 36
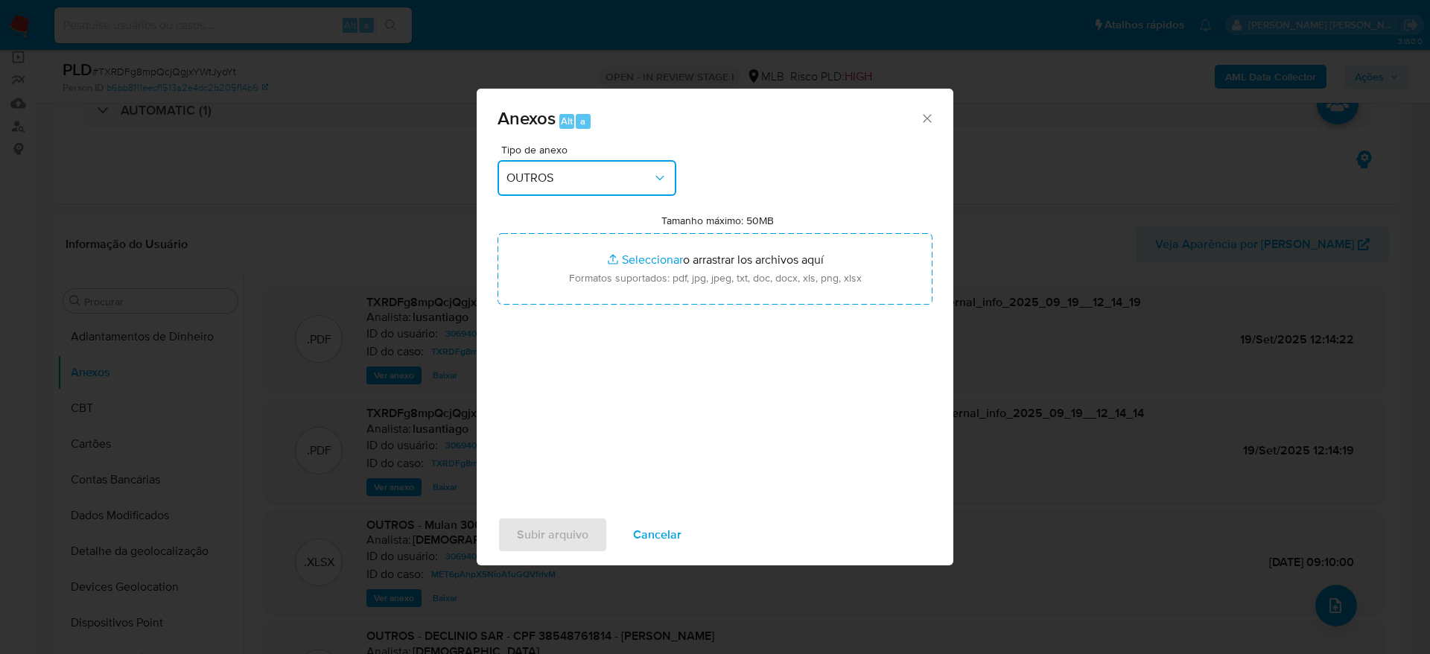
click at [593, 176] on span "OUTROS" at bounding box center [579, 178] width 146 height 15
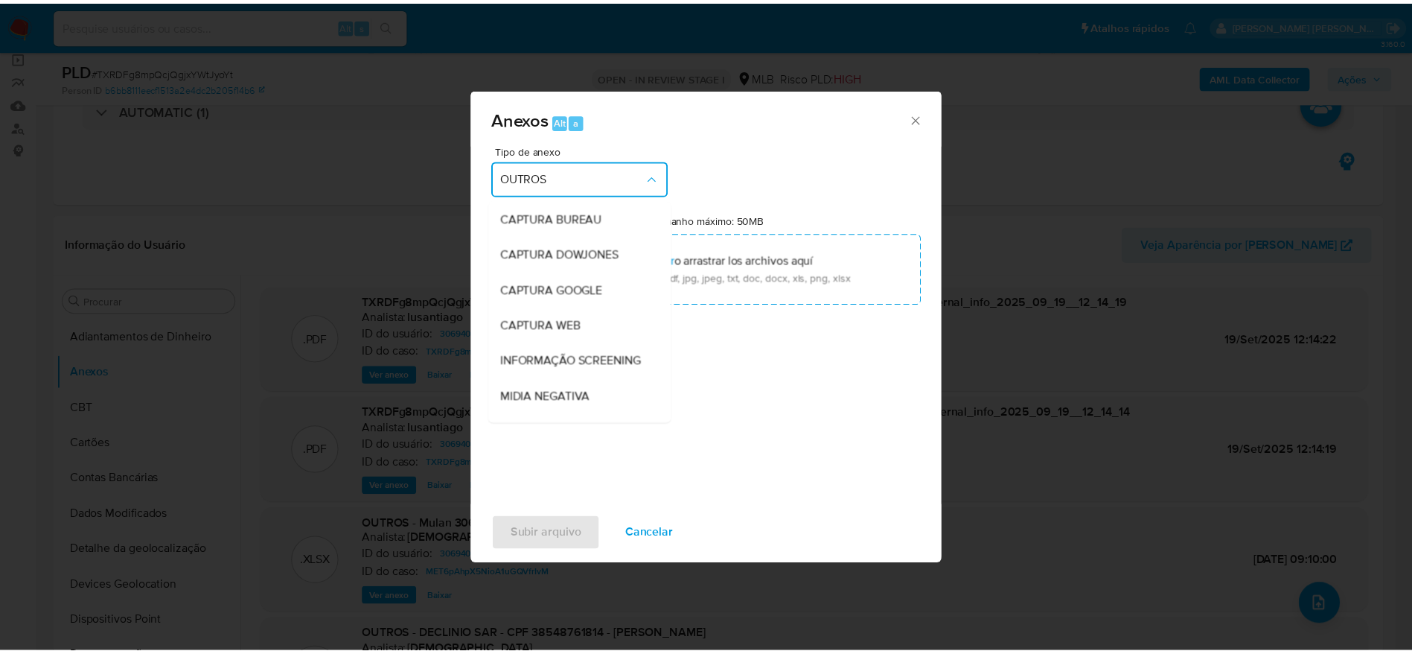
scroll to position [186, 0]
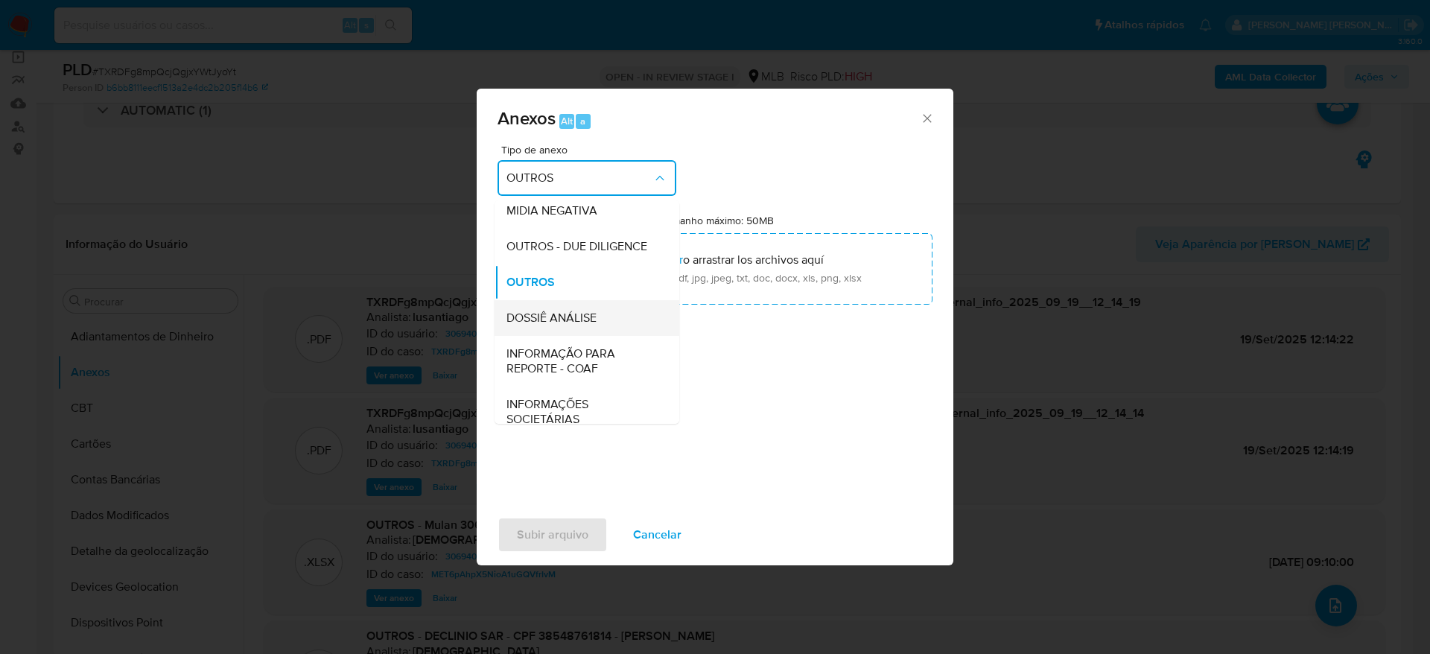
click at [571, 325] on span "DOSSIÊ ANÁLISE" at bounding box center [551, 317] width 90 height 15
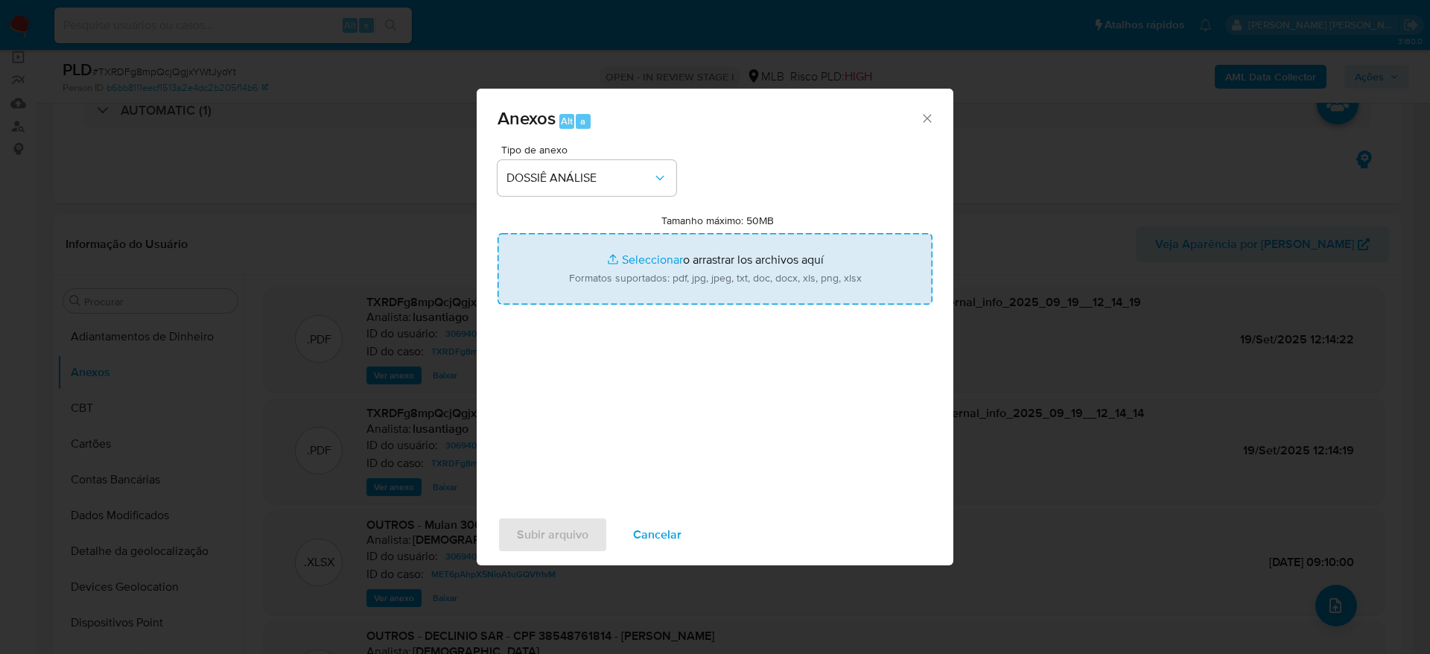
type input "C:\fakepath\2° SAR - (XXXX) - CPF 38548761814 - DOUGLAS BATISTA SANCHO.pdf"
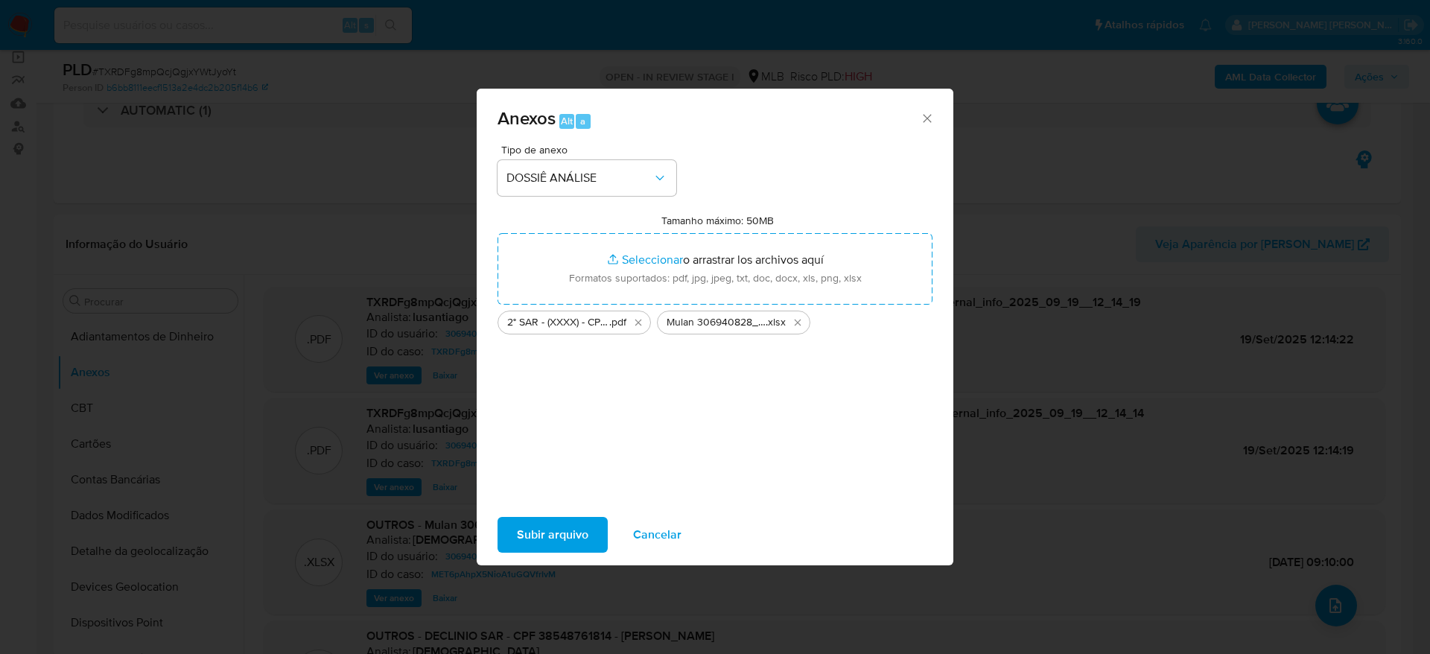
click at [555, 524] on span "Subir arquivo" at bounding box center [552, 534] width 71 height 33
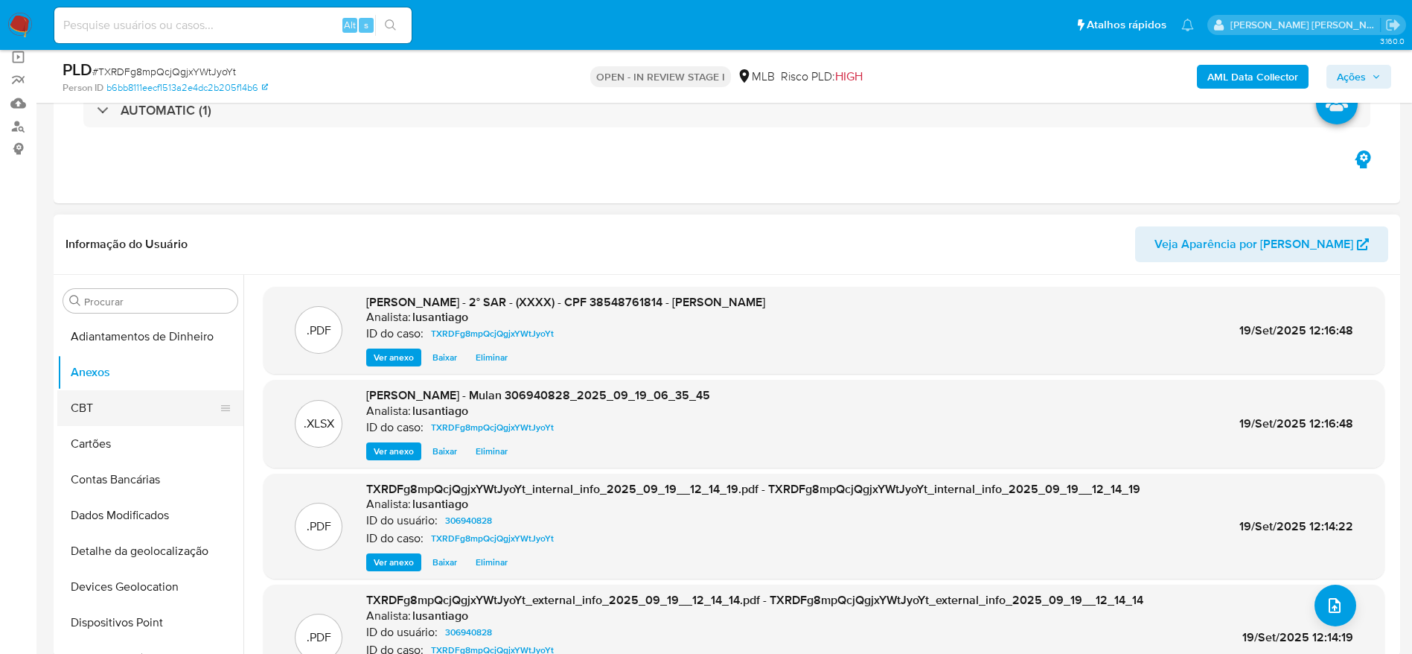
drag, startPoint x: 78, startPoint y: 408, endPoint x: 84, endPoint y: 398, distance: 12.0
click at [78, 408] on button "CBT" at bounding box center [144, 408] width 174 height 36
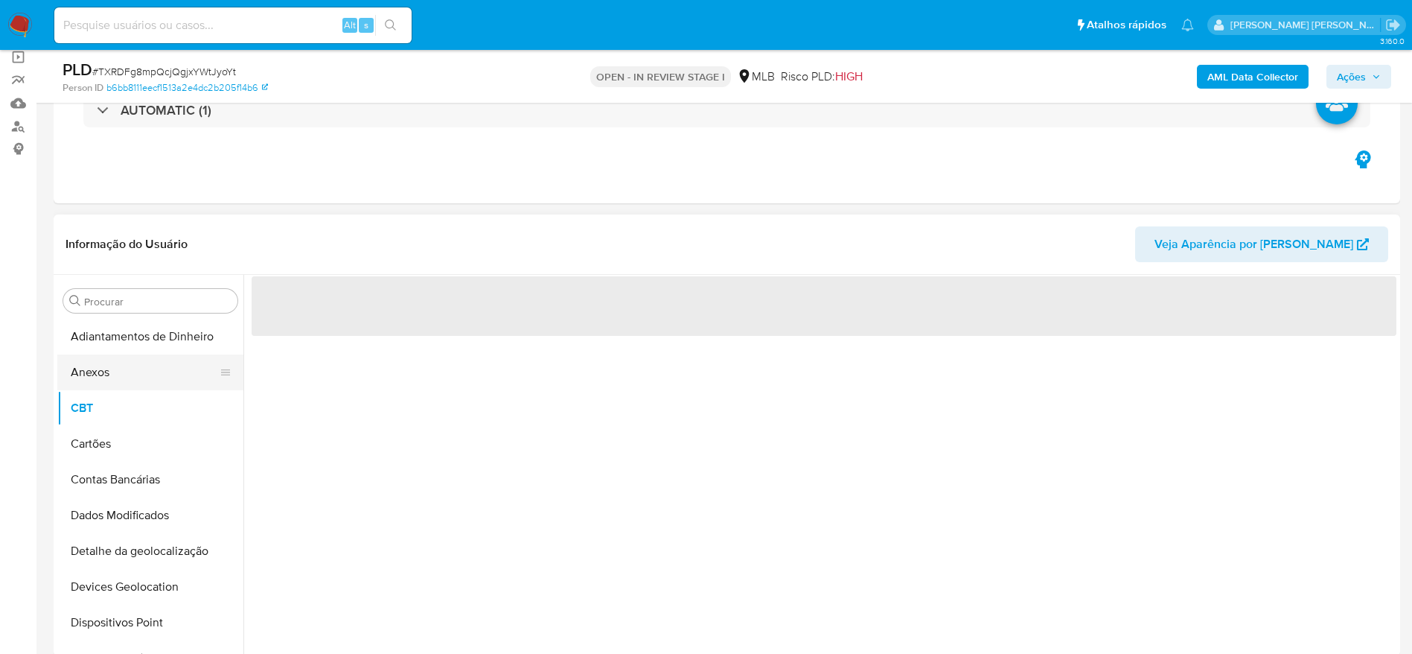
click at [95, 367] on button "Anexos" at bounding box center [144, 372] width 174 height 36
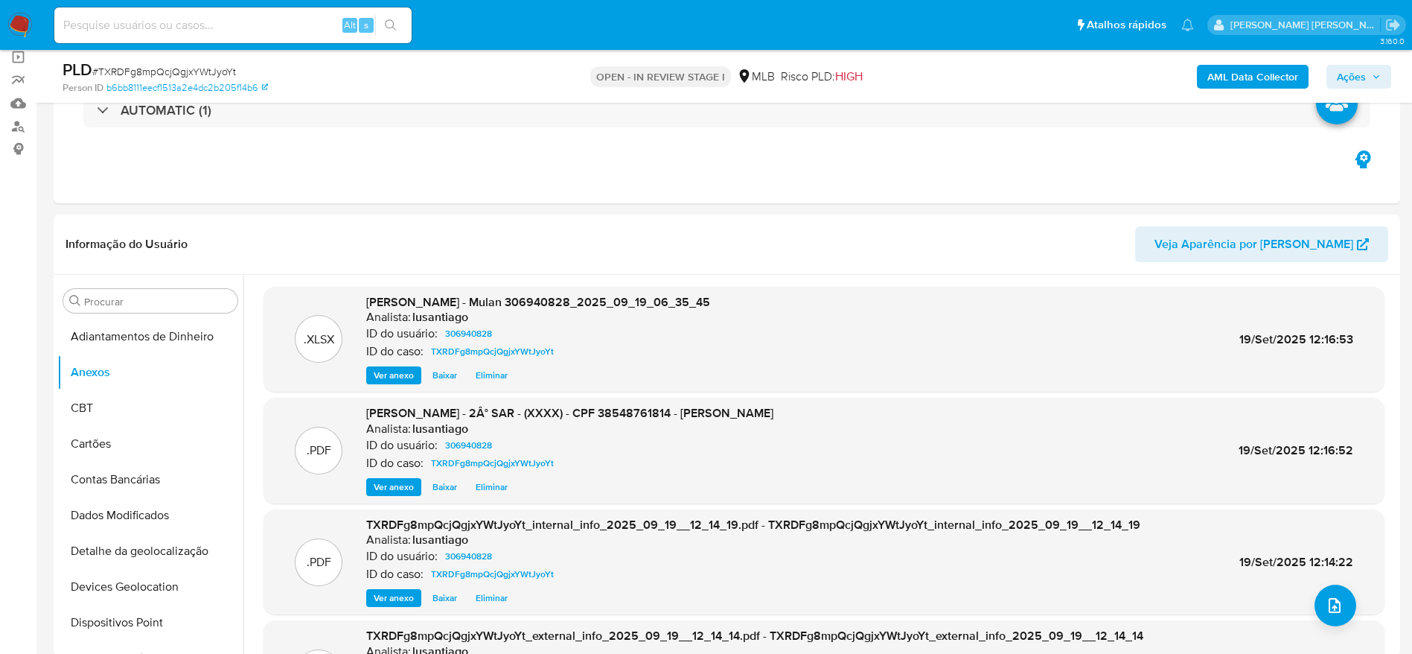
click at [1369, 70] on span "Ações" at bounding box center [1359, 76] width 44 height 21
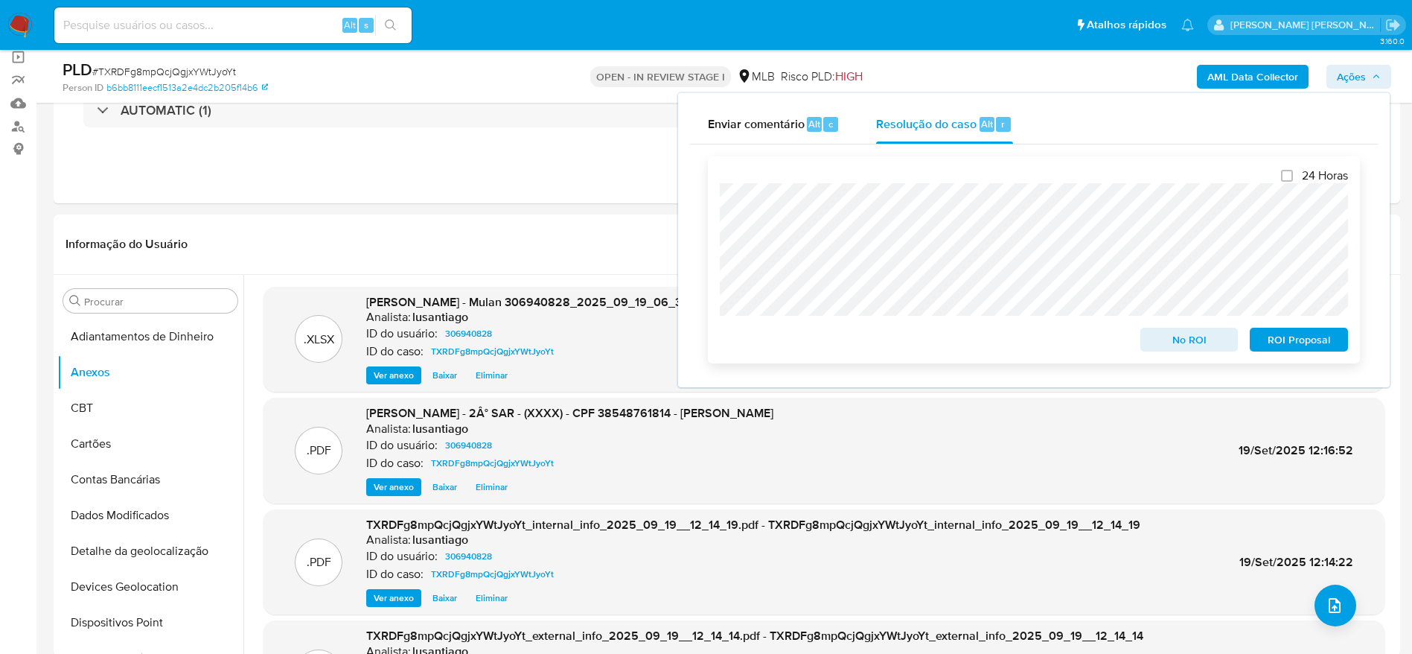
click at [1290, 347] on span "ROI Proposal" at bounding box center [1299, 339] width 77 height 21
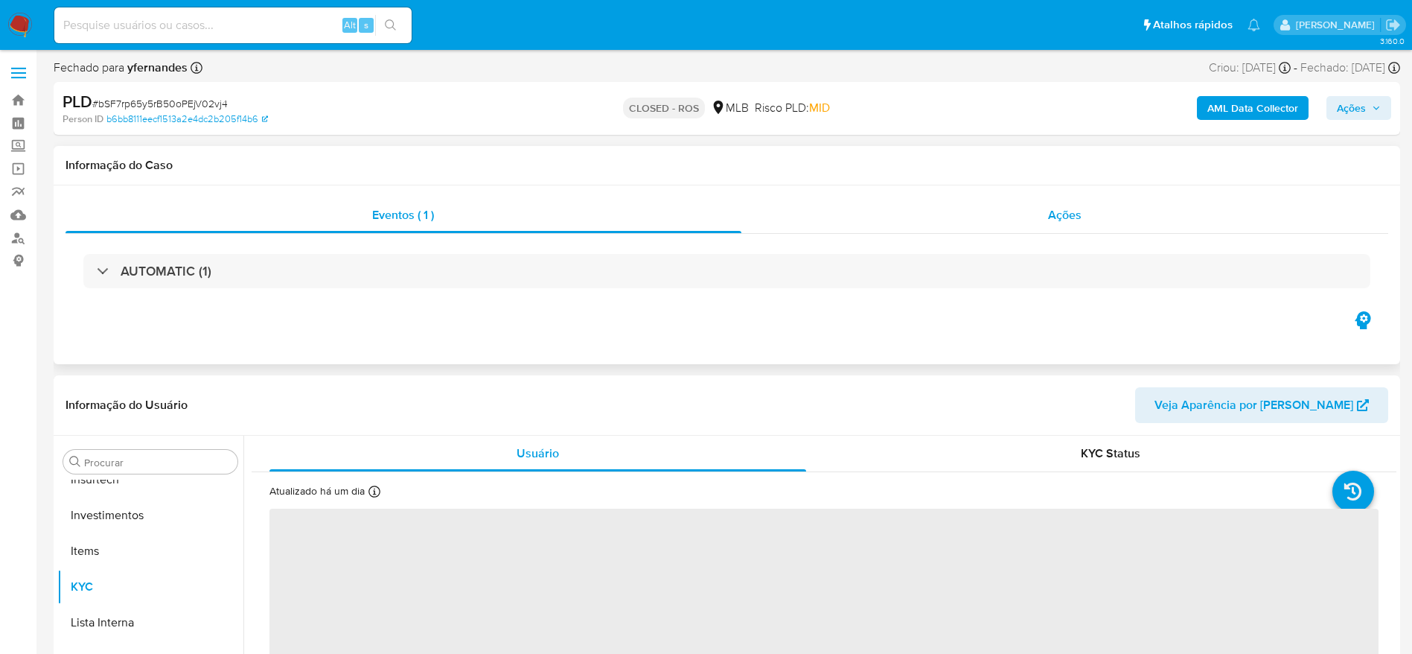
scroll to position [701, 0]
click at [888, 220] on div "Ações" at bounding box center [1066, 215] width 648 height 36
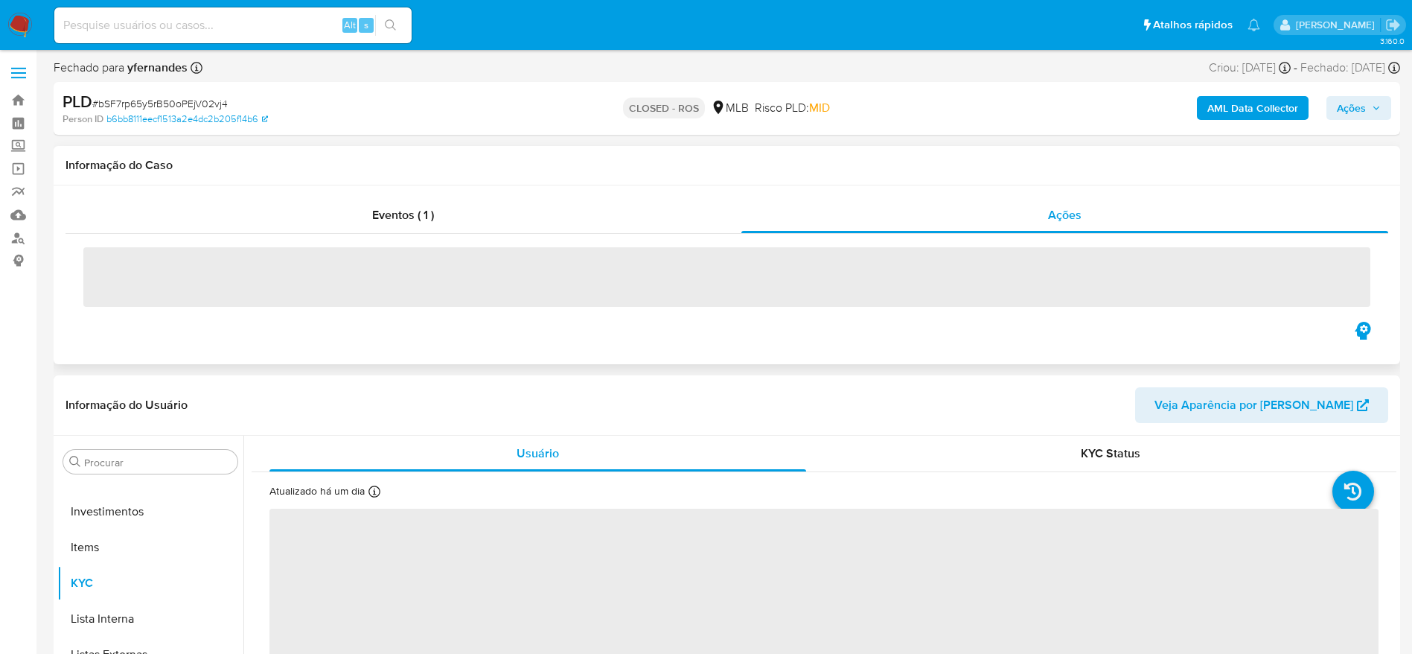
select select "10"
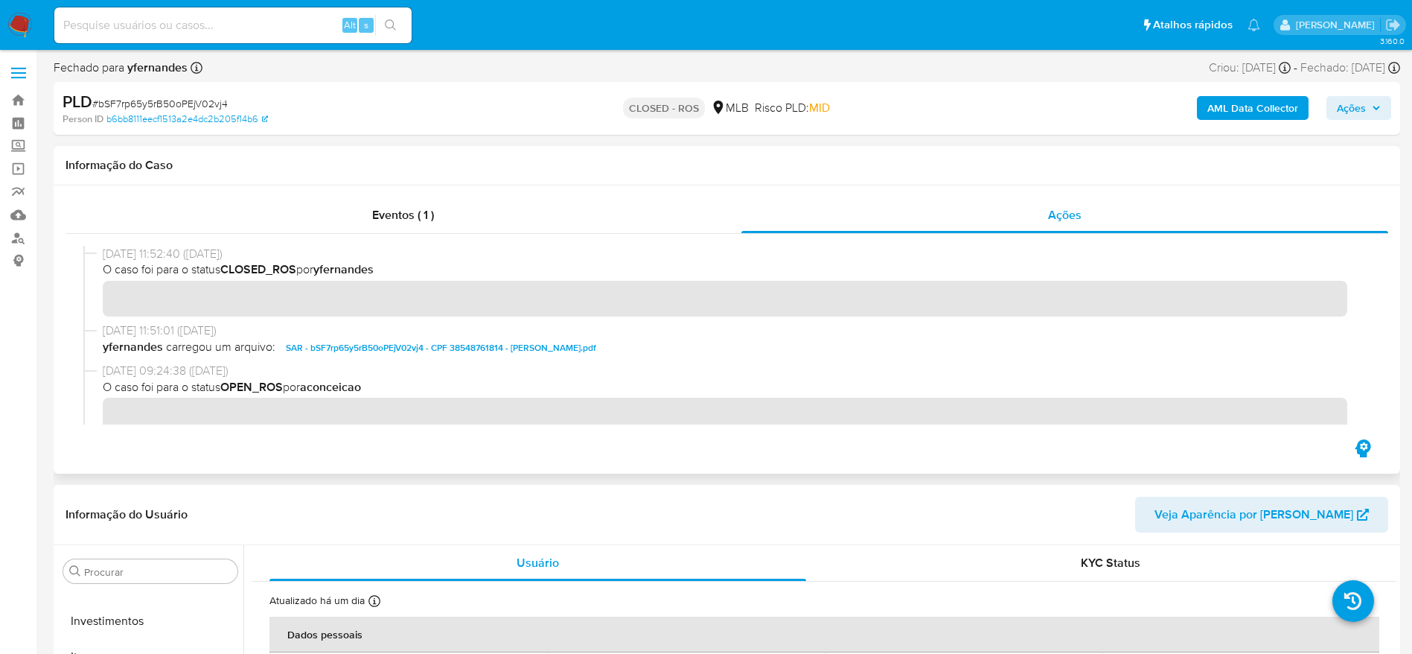
drag, startPoint x: 101, startPoint y: 258, endPoint x: 159, endPoint y: 255, distance: 57.4
click at [159, 255] on div "21/01/2025 11:52:40 (8 months ago) O caso foi para o status CLOSED_ROS por yfer…" at bounding box center [726, 284] width 1287 height 77
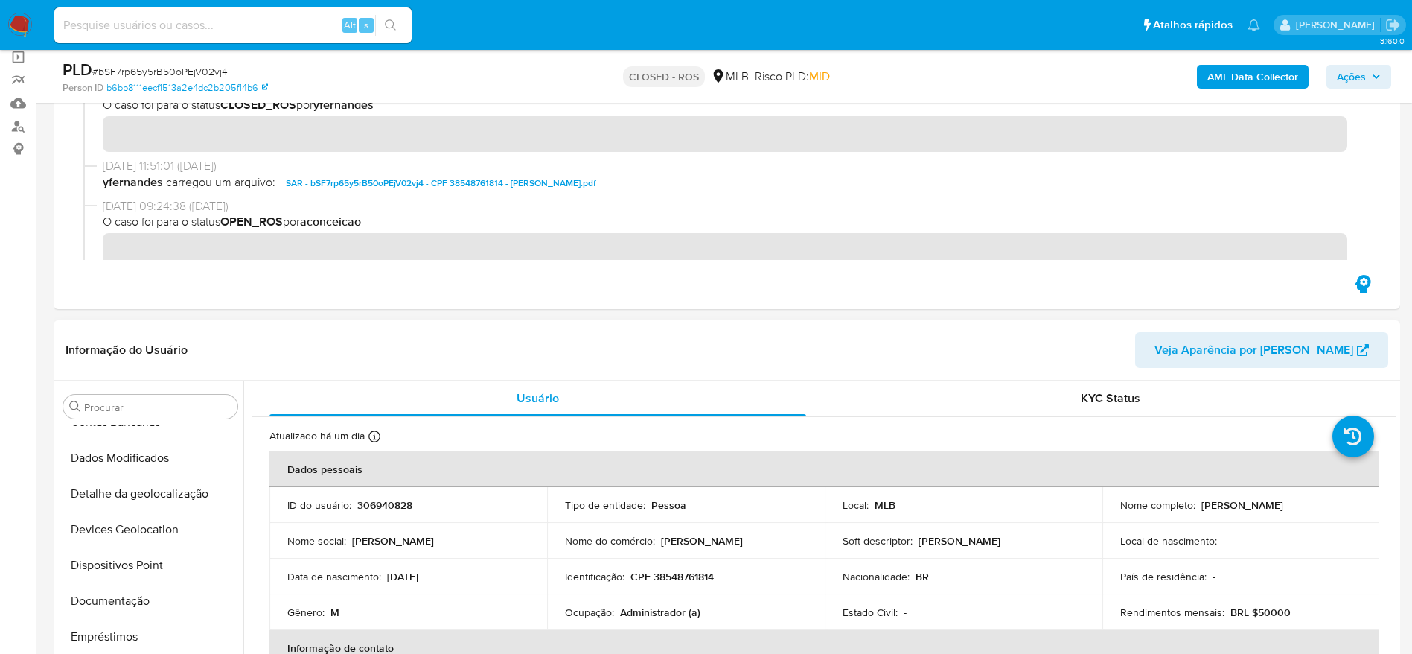
scroll to position [0, 0]
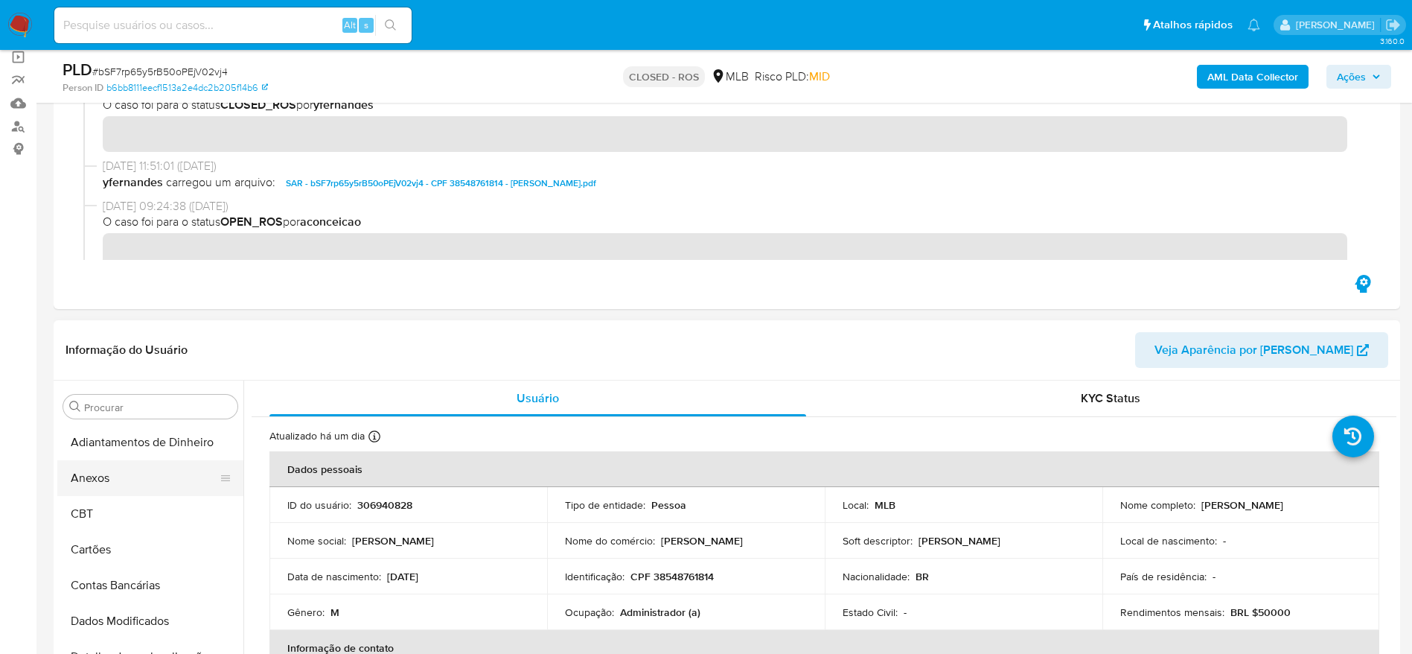
click at [124, 466] on button "Anexos" at bounding box center [144, 478] width 174 height 36
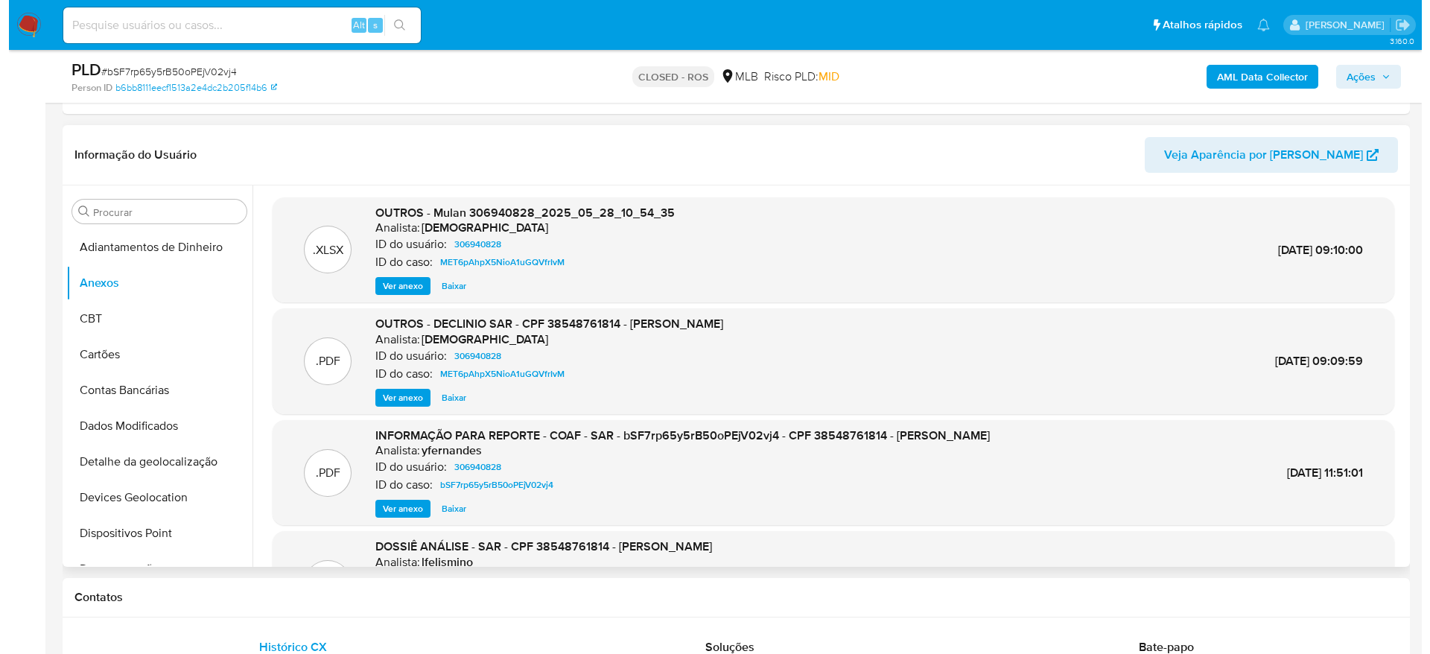
scroll to position [335, 0]
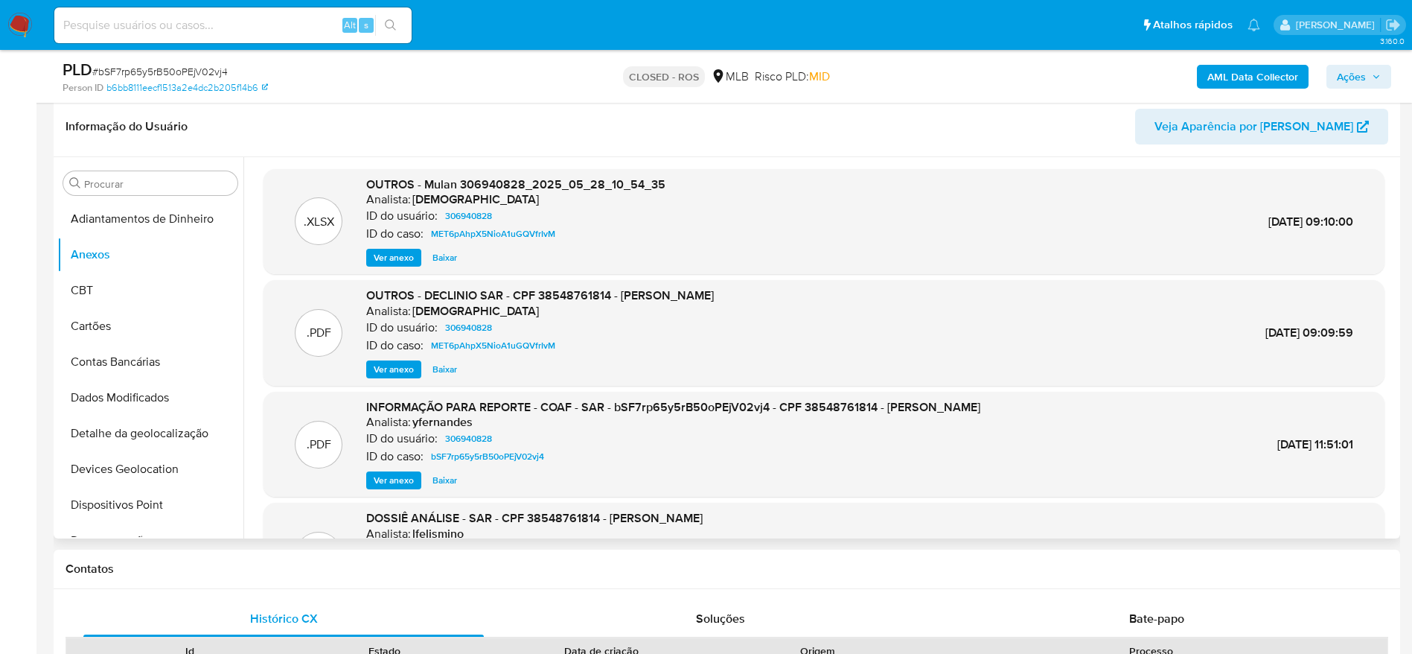
click at [392, 478] on span "Ver anexo" at bounding box center [394, 480] width 40 height 15
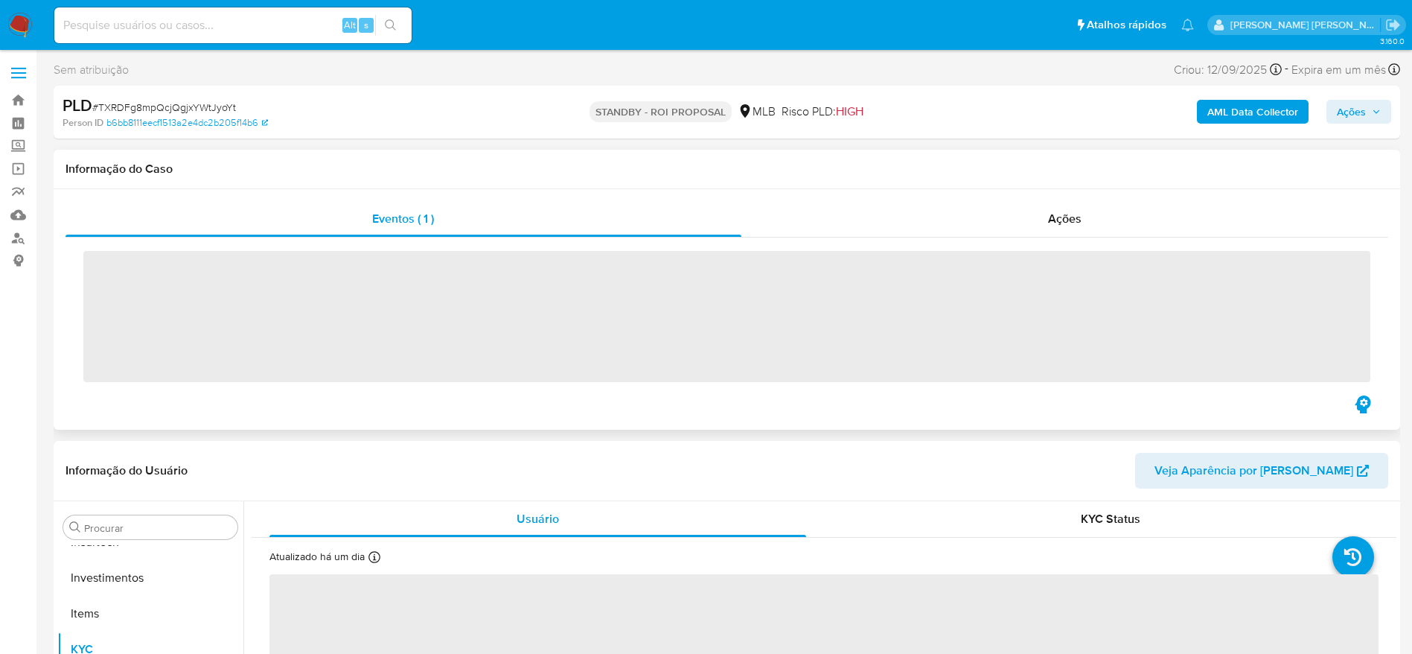
scroll to position [701, 0]
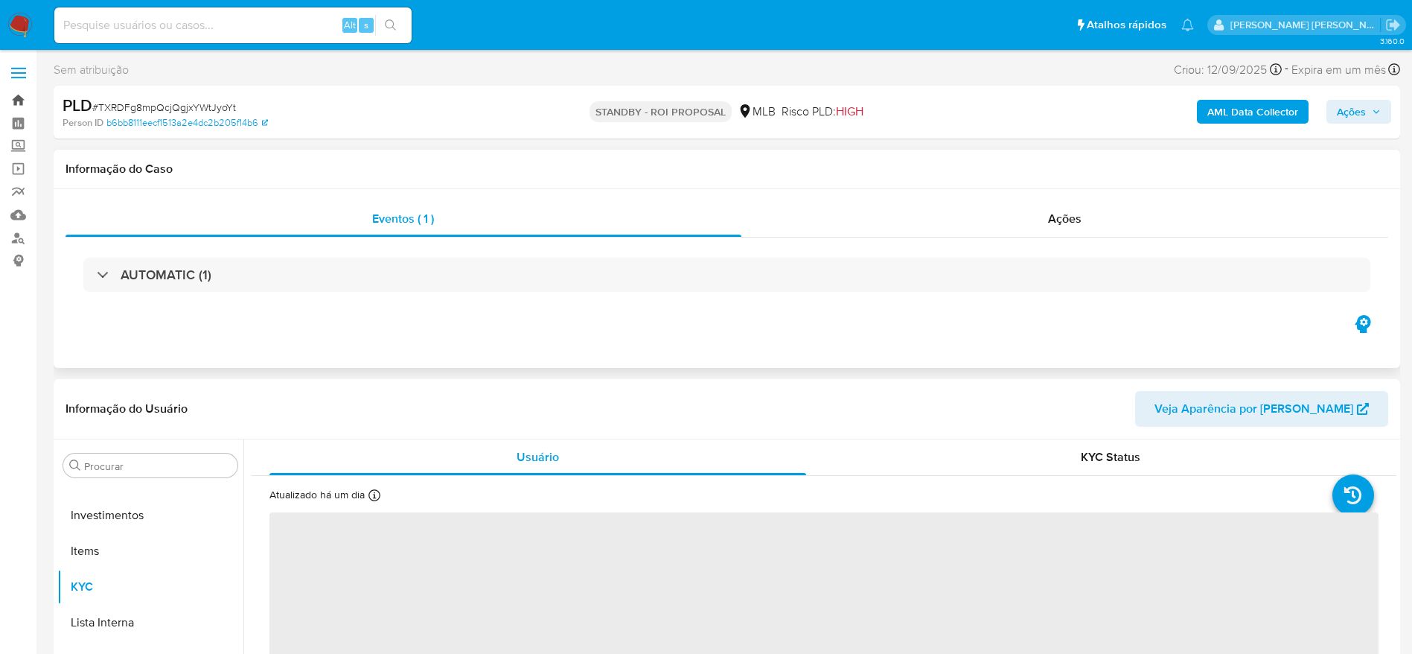
select select "10"
click at [25, 102] on link "Bandeja" at bounding box center [88, 100] width 177 height 23
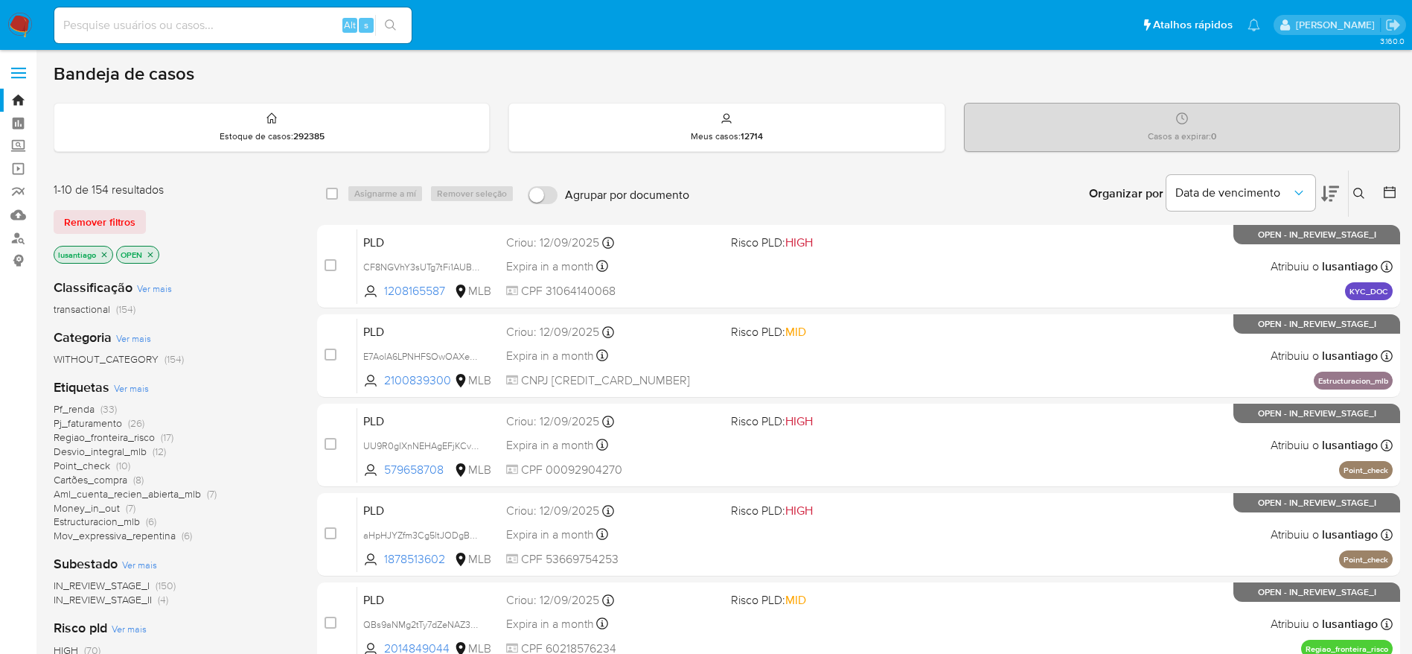
drag, startPoint x: 260, startPoint y: 7, endPoint x: 253, endPoint y: 19, distance: 13.0
click at [259, 17] on div "Alt s" at bounding box center [232, 25] width 357 height 36
click at [253, 19] on input at bounding box center [232, 25] width 357 height 19
paste input "179815658"
type input "179815658"
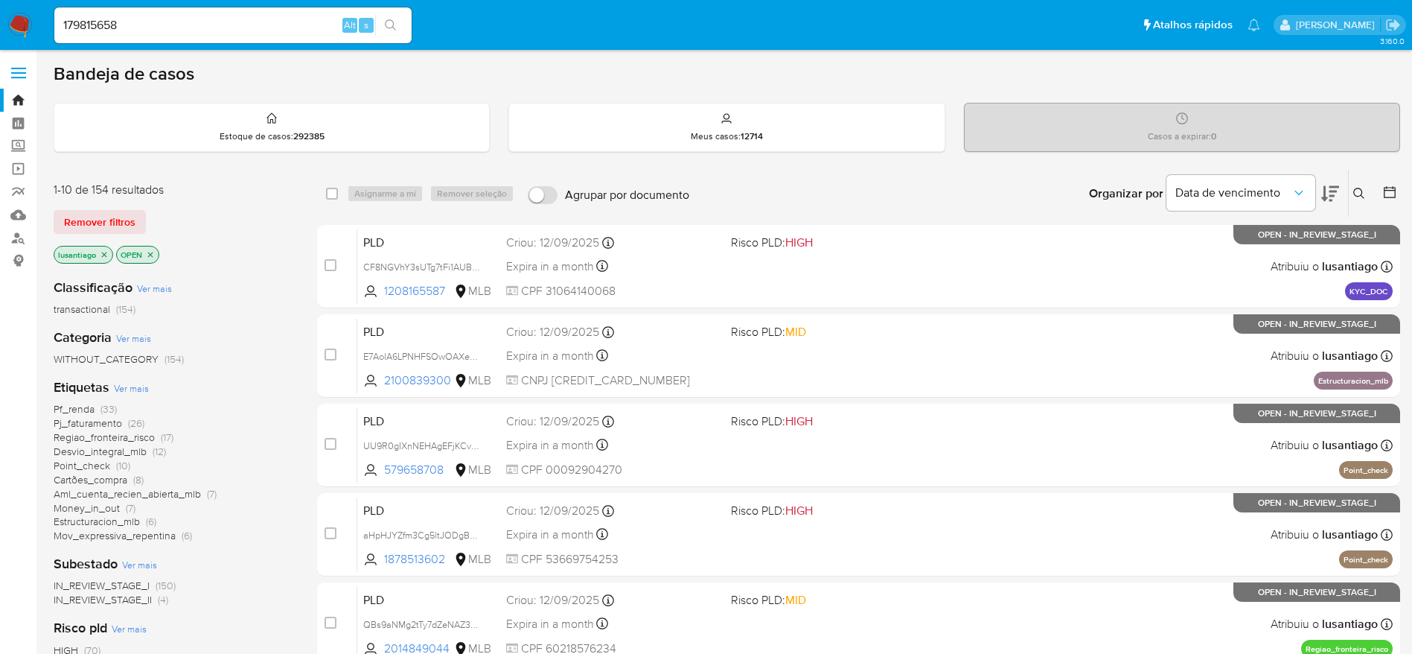
click at [404, 21] on button "search-icon" at bounding box center [390, 25] width 31 height 21
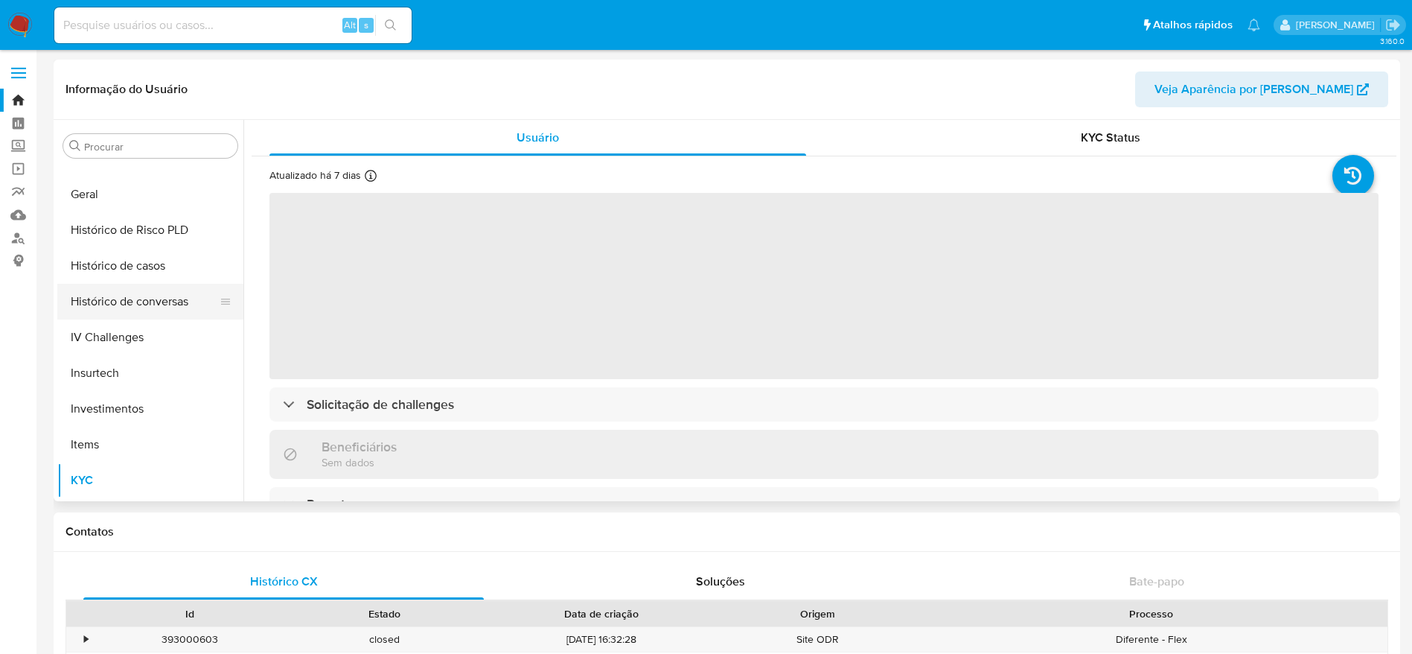
scroll to position [477, 0]
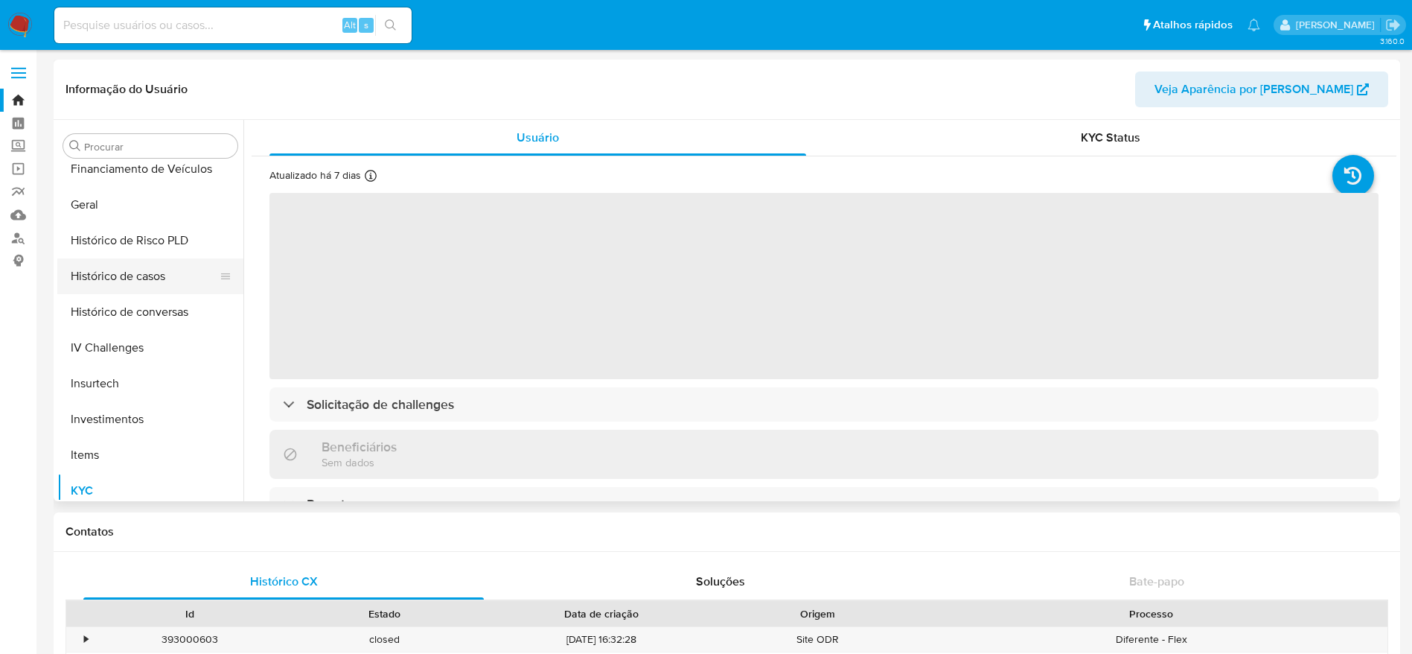
select select "10"
click at [118, 269] on button "Histórico de casos" at bounding box center [144, 276] width 174 height 36
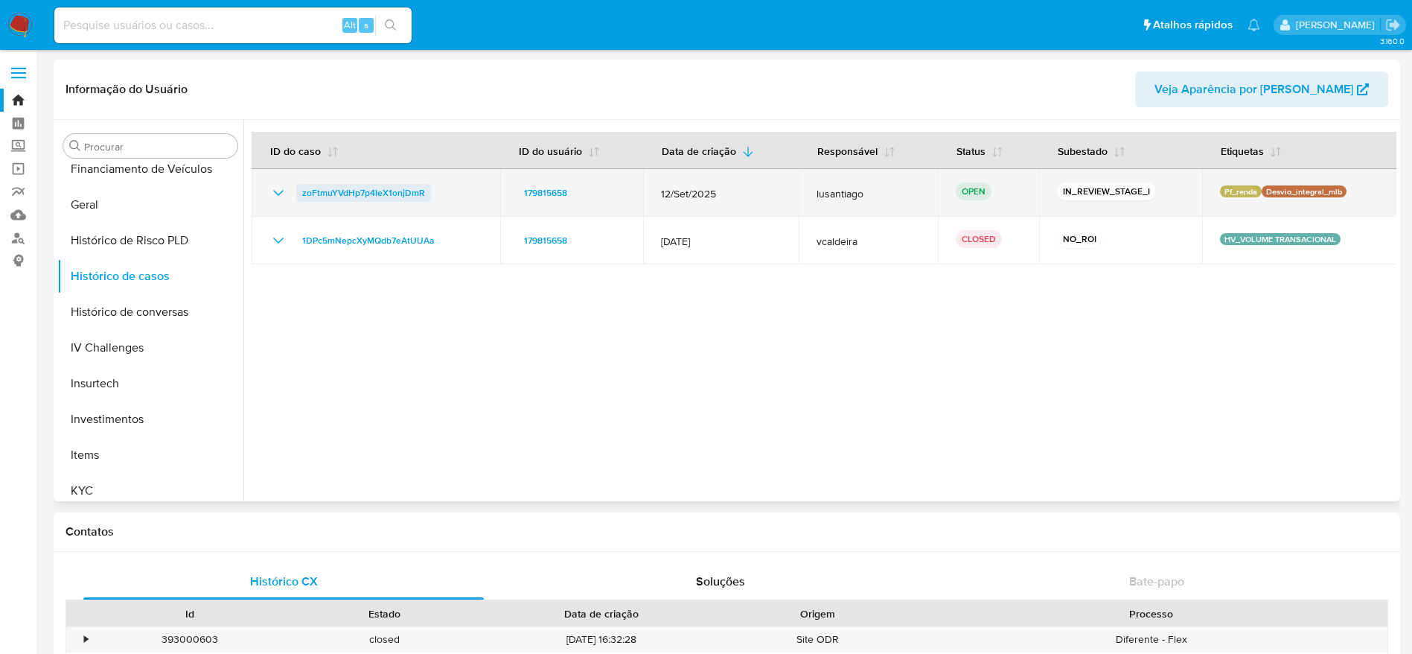
click at [398, 192] on span "zoFtmuYVdHp7p4IeX1onjDmR" at bounding box center [363, 193] width 123 height 18
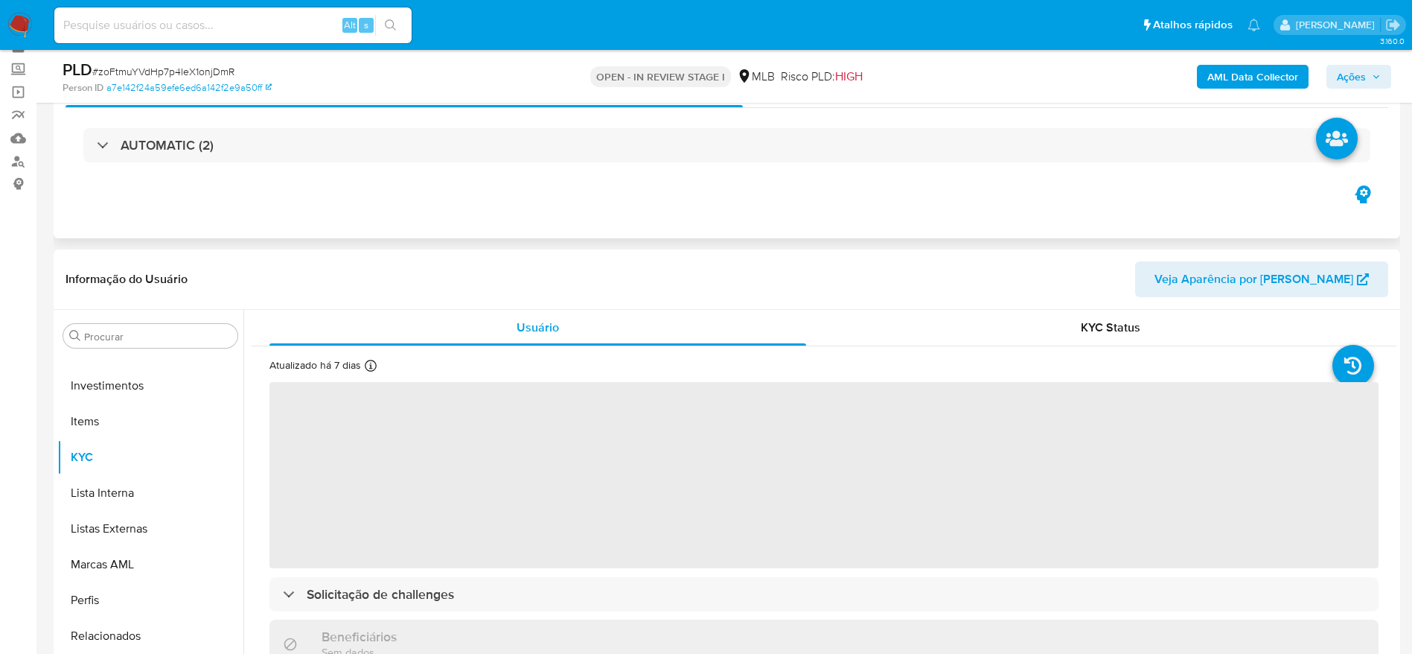
scroll to position [112, 0]
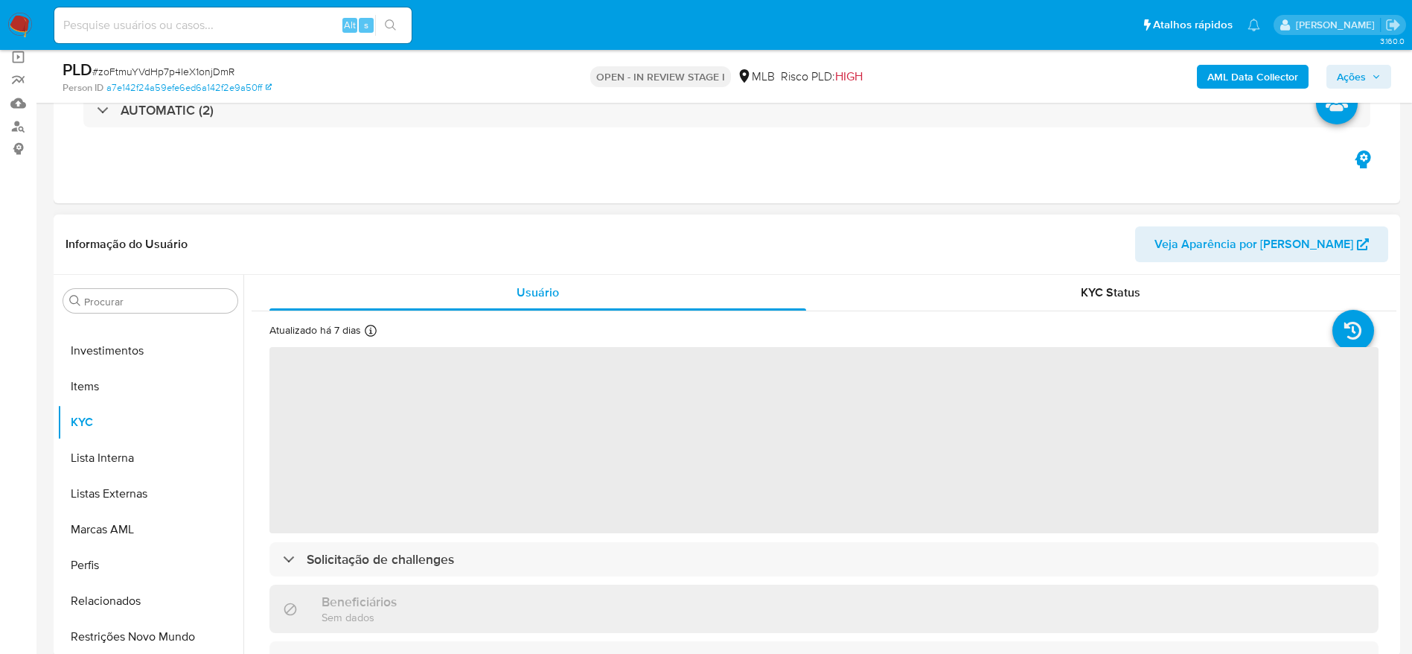
select select "10"
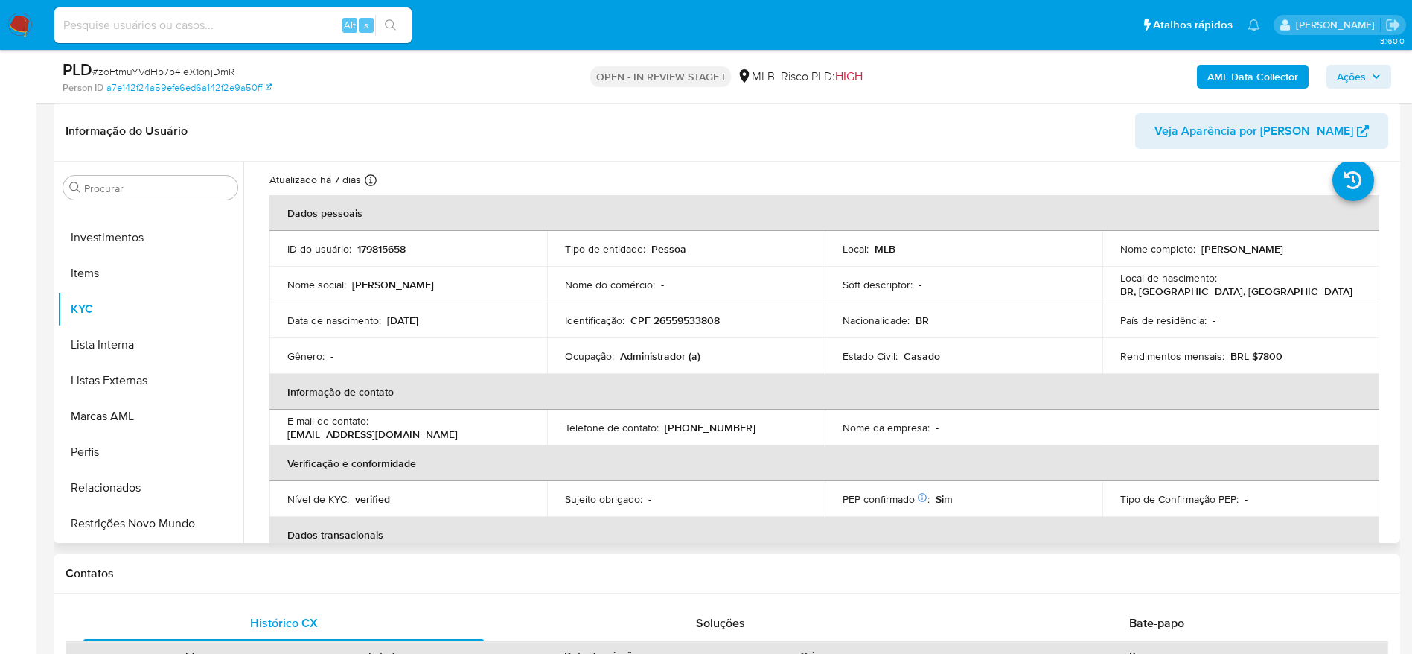
scroll to position [35, 0]
click at [701, 324] on p "CPF 26559533808" at bounding box center [675, 322] width 89 height 13
copy p "26559533808"
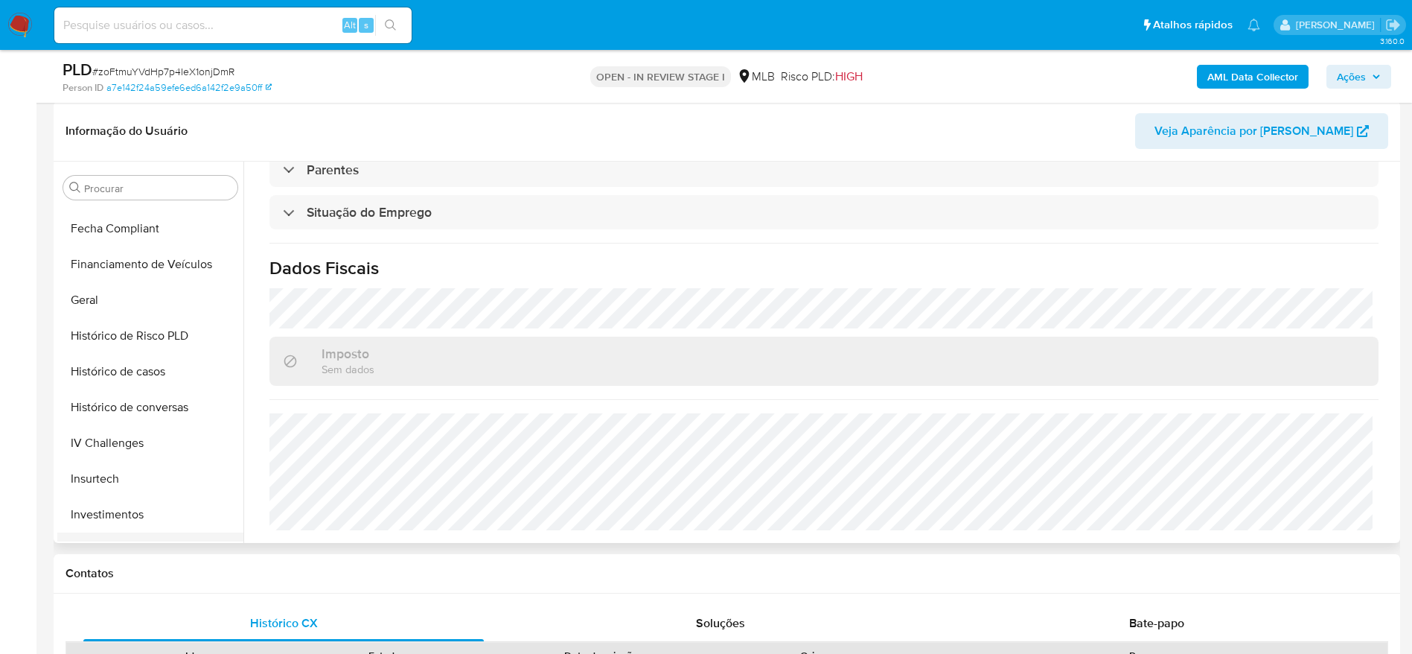
scroll to position [366, 0]
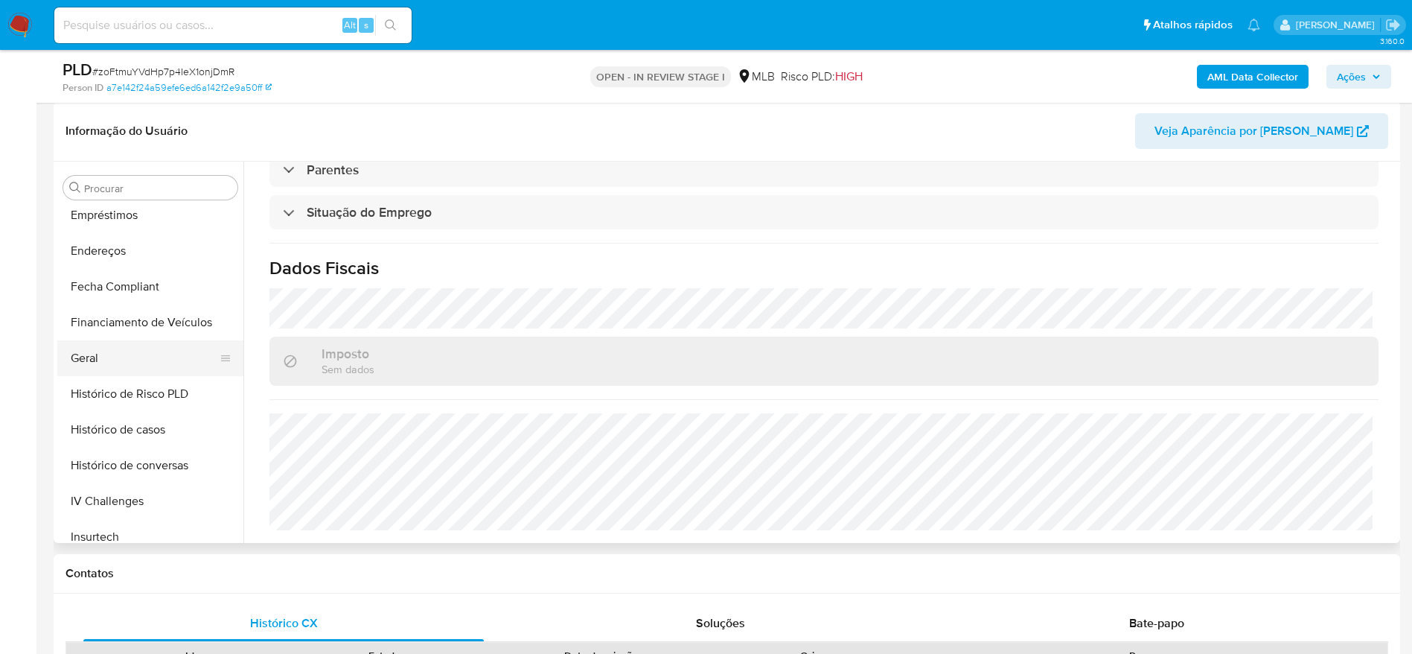
click at [104, 365] on button "Geral" at bounding box center [144, 358] width 174 height 36
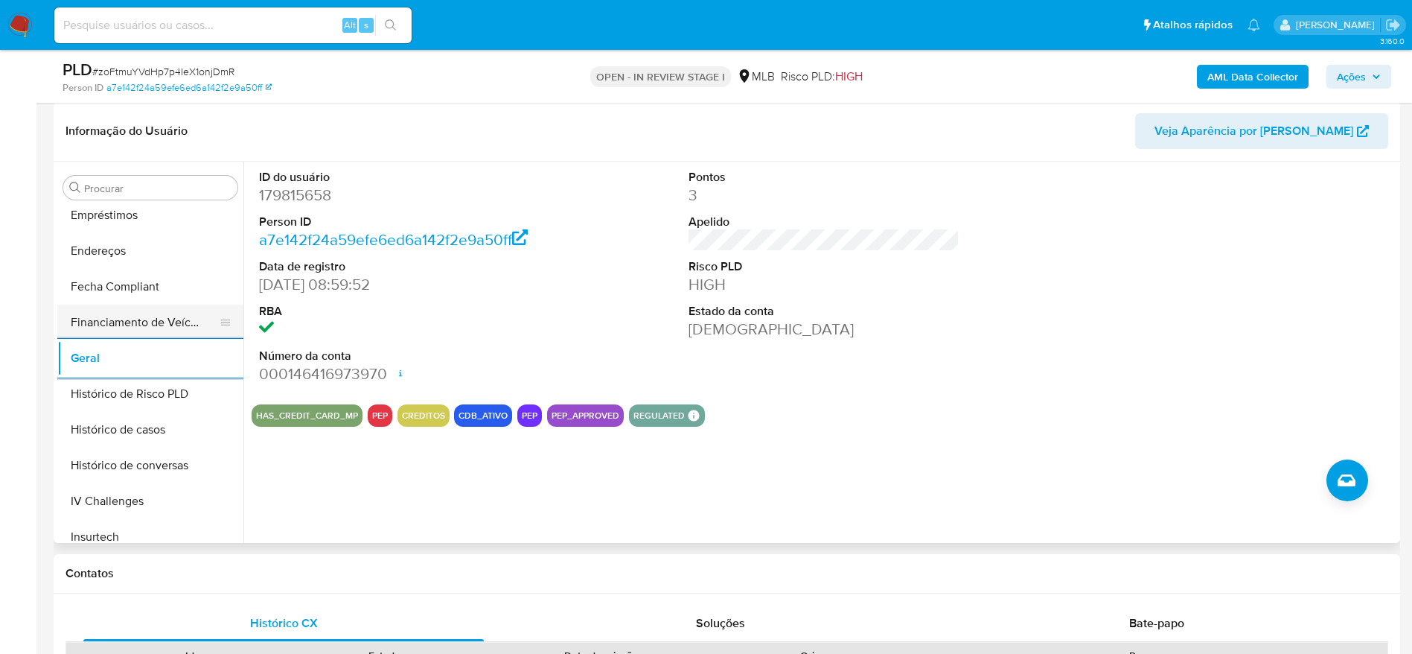
scroll to position [589, 0]
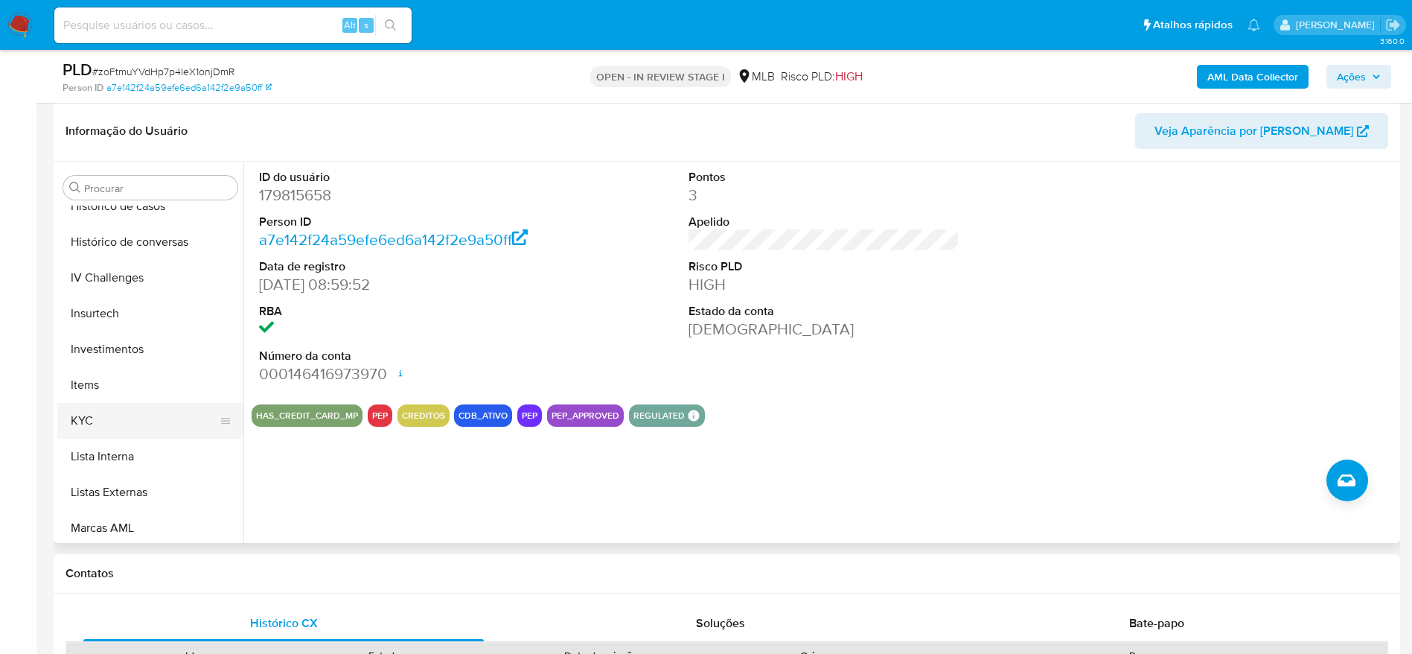
click at [130, 419] on button "KYC" at bounding box center [144, 421] width 174 height 36
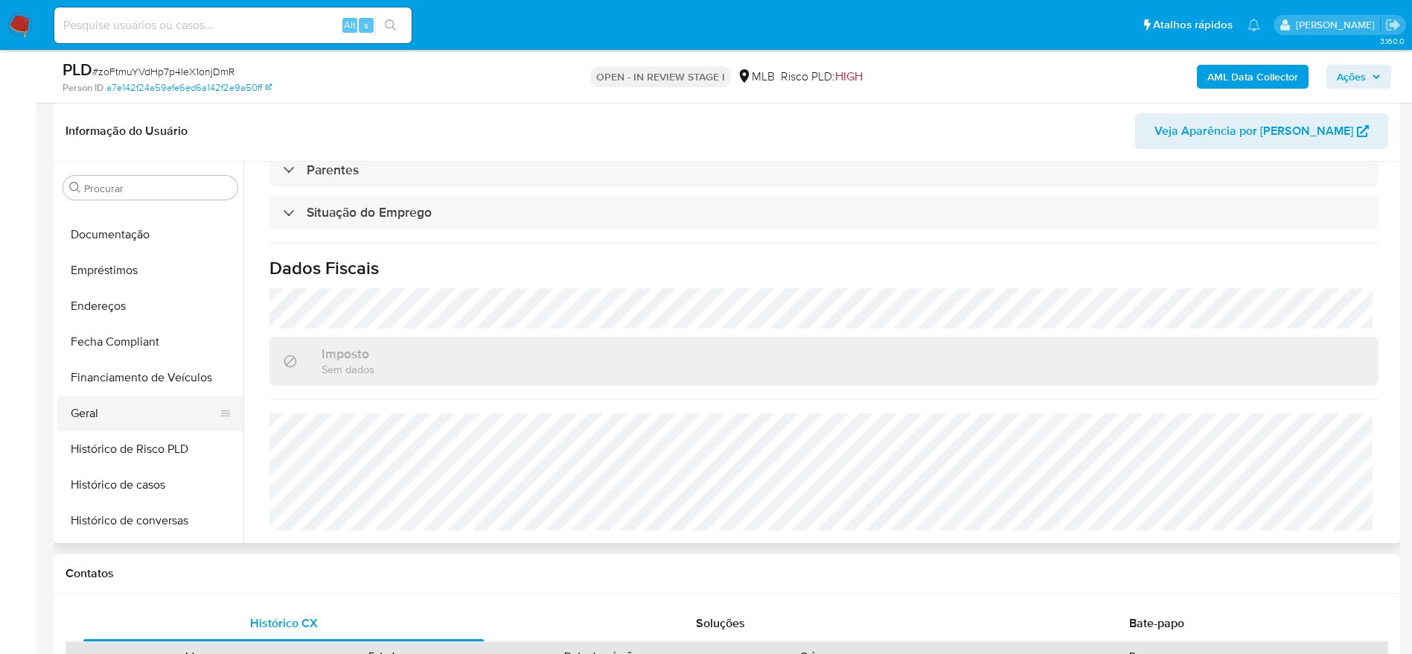
scroll to position [254, 0]
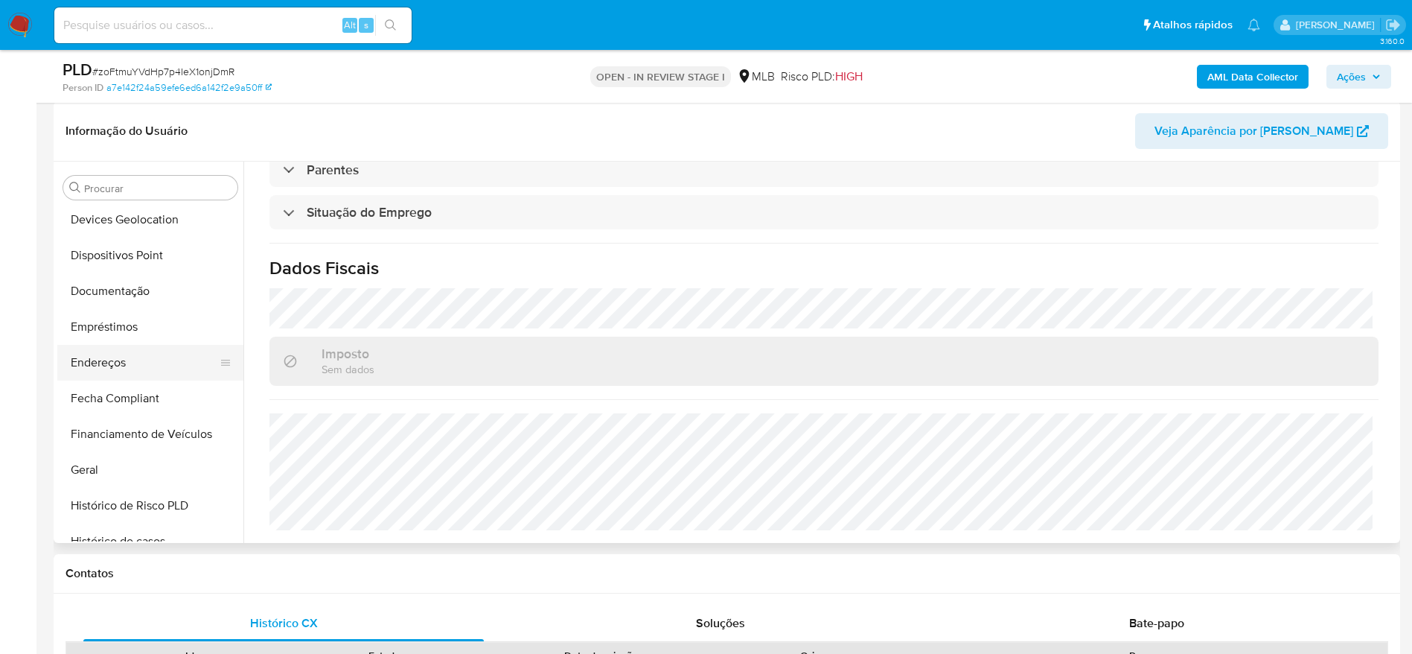
click at [122, 366] on button "Endereços" at bounding box center [144, 363] width 174 height 36
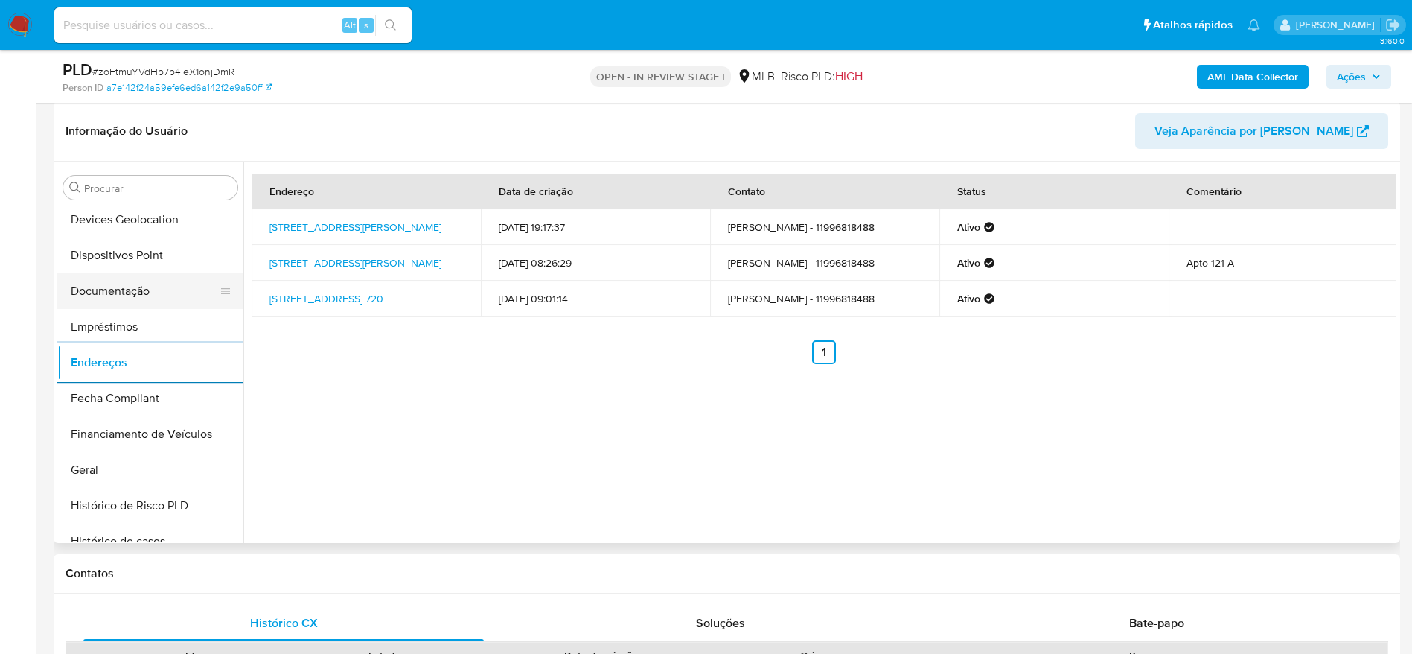
scroll to position [142, 0]
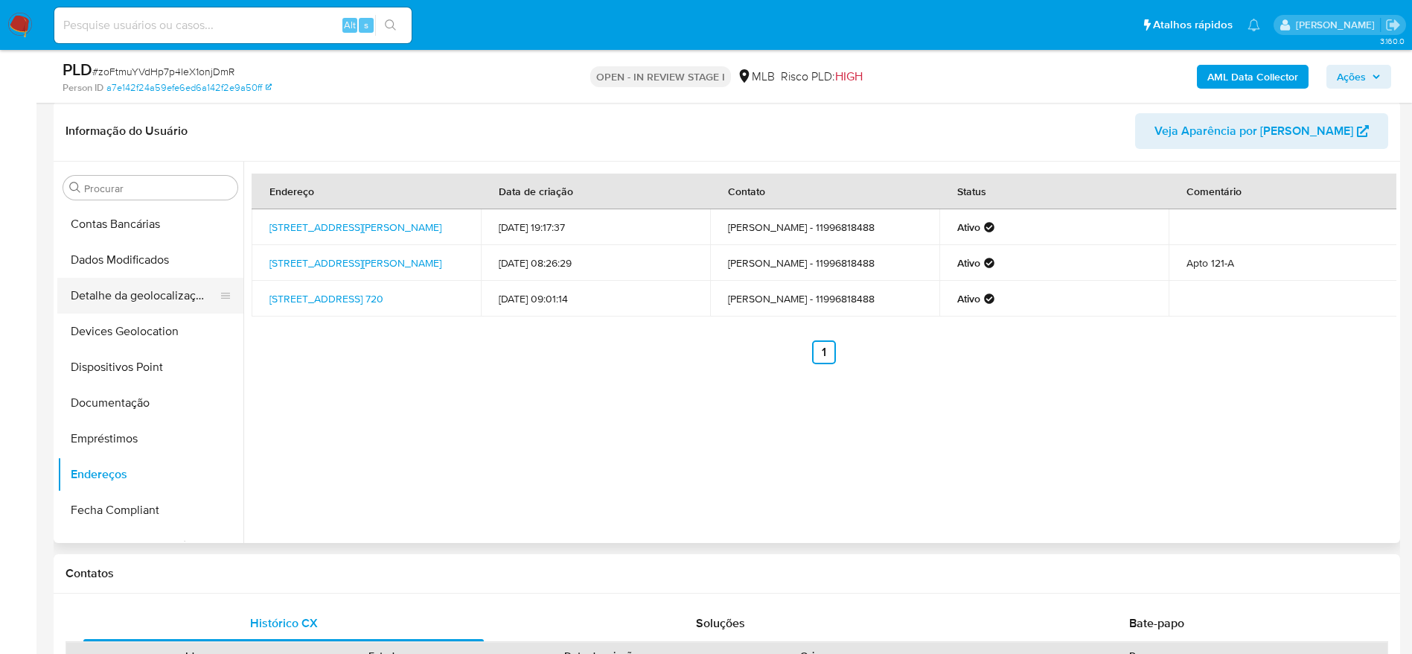
click at [152, 310] on button "Detalhe da geolocalização" at bounding box center [144, 296] width 174 height 36
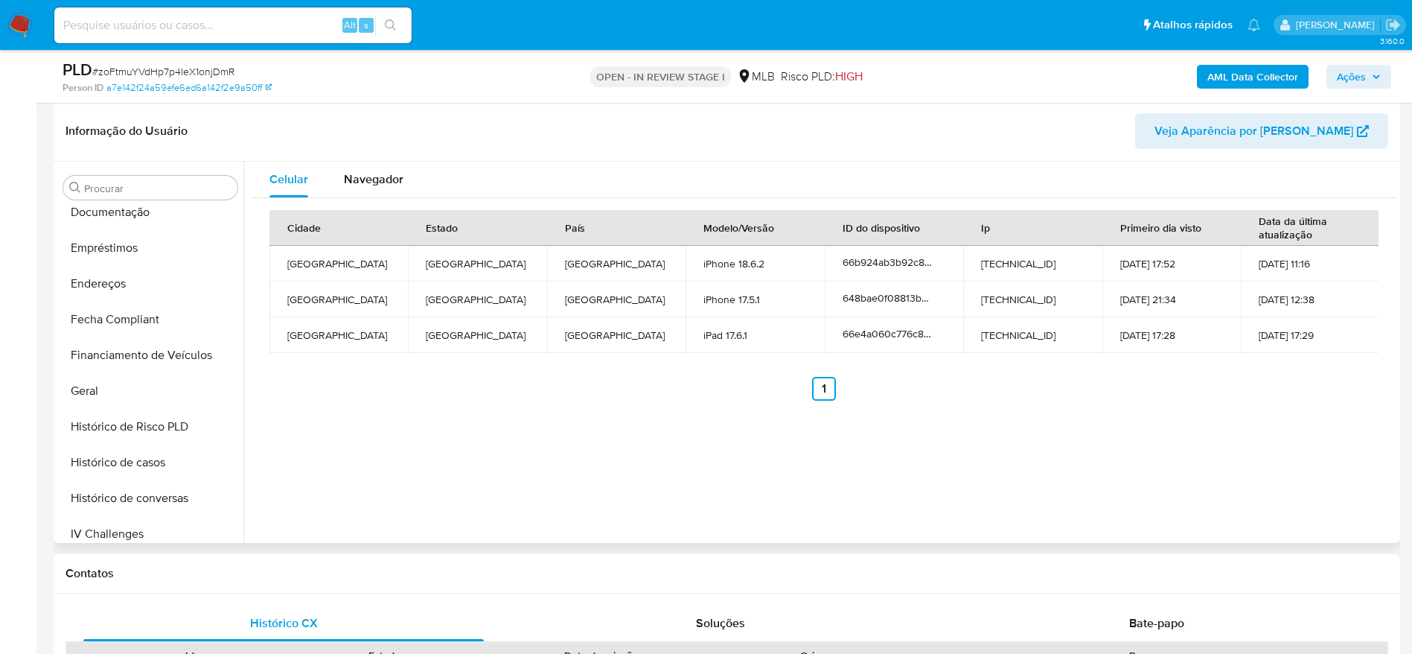
scroll to position [701, 0]
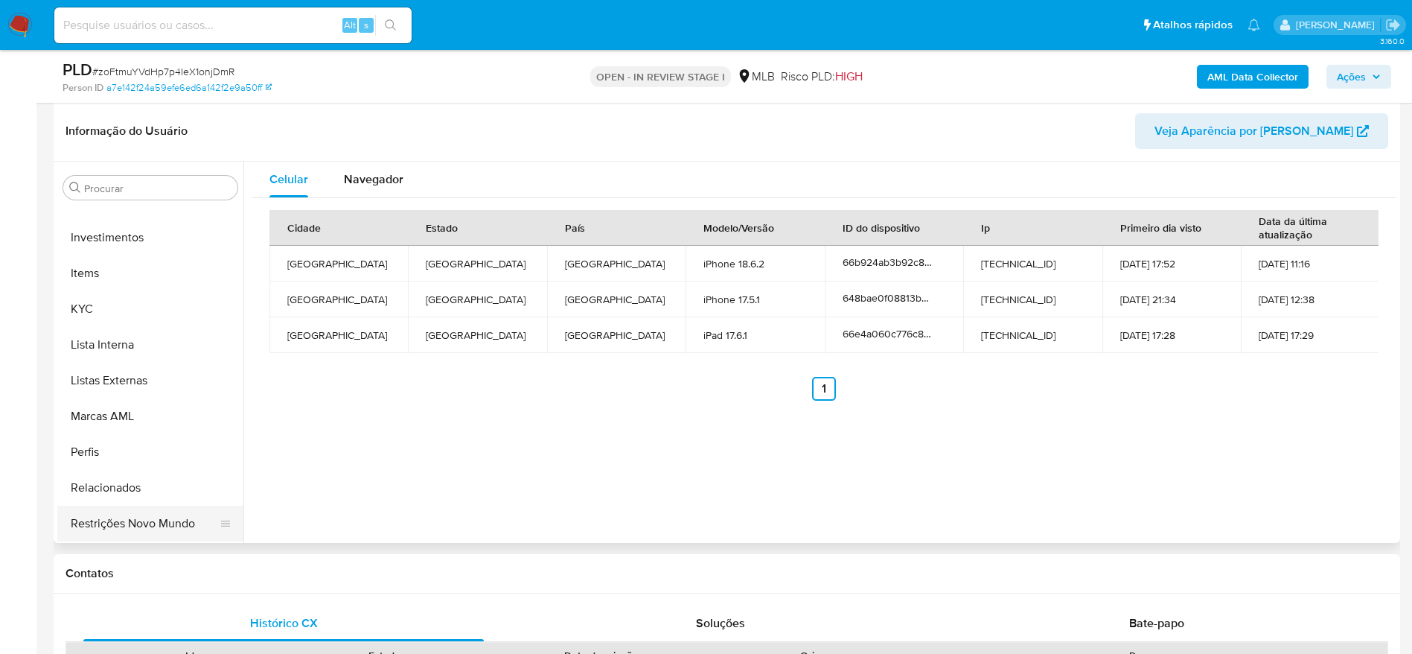
click at [121, 520] on button "Restrições Novo Mundo" at bounding box center [144, 524] width 174 height 36
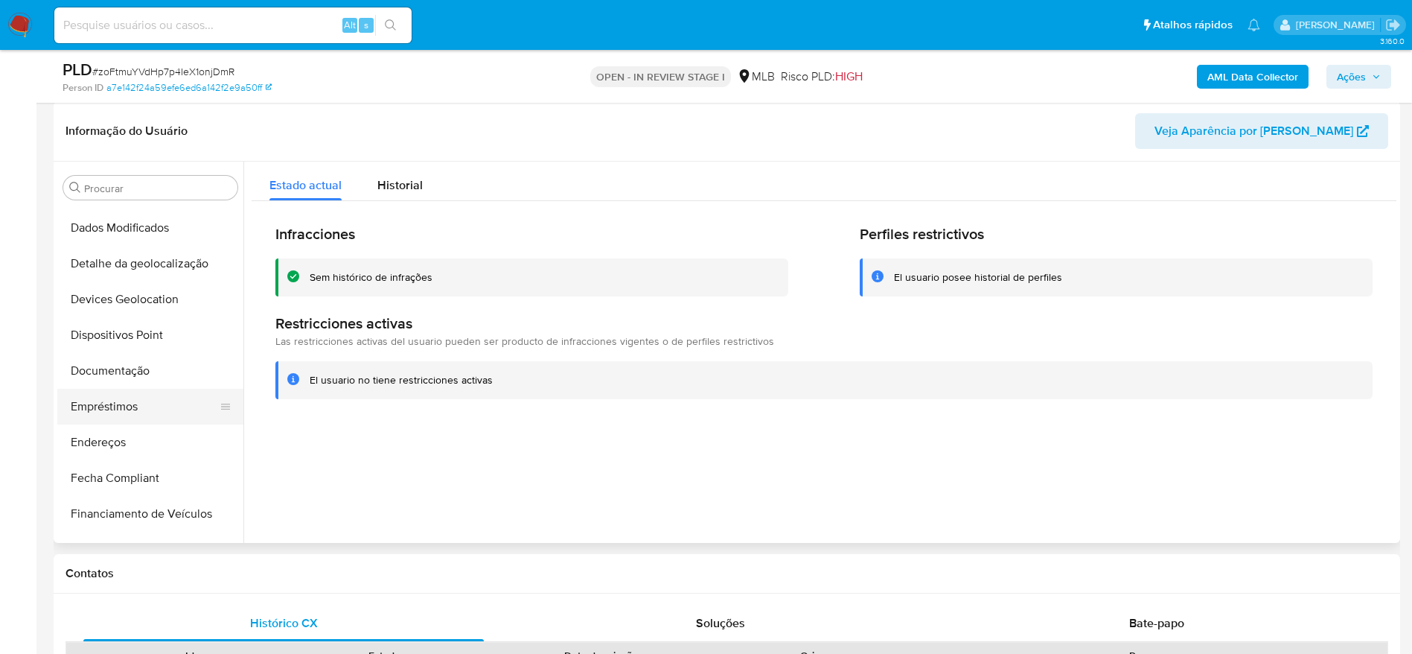
scroll to position [142, 0]
click at [130, 372] on button "Dispositivos Point" at bounding box center [144, 367] width 174 height 36
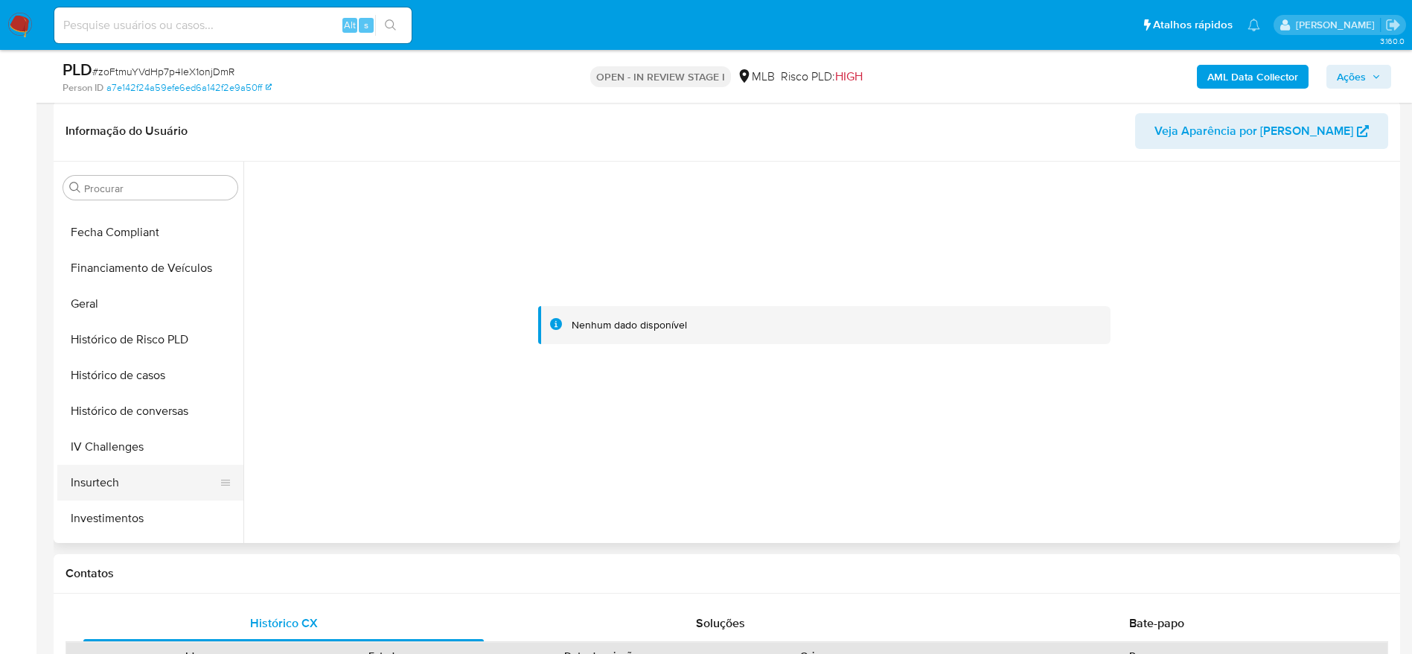
scroll to position [477, 0]
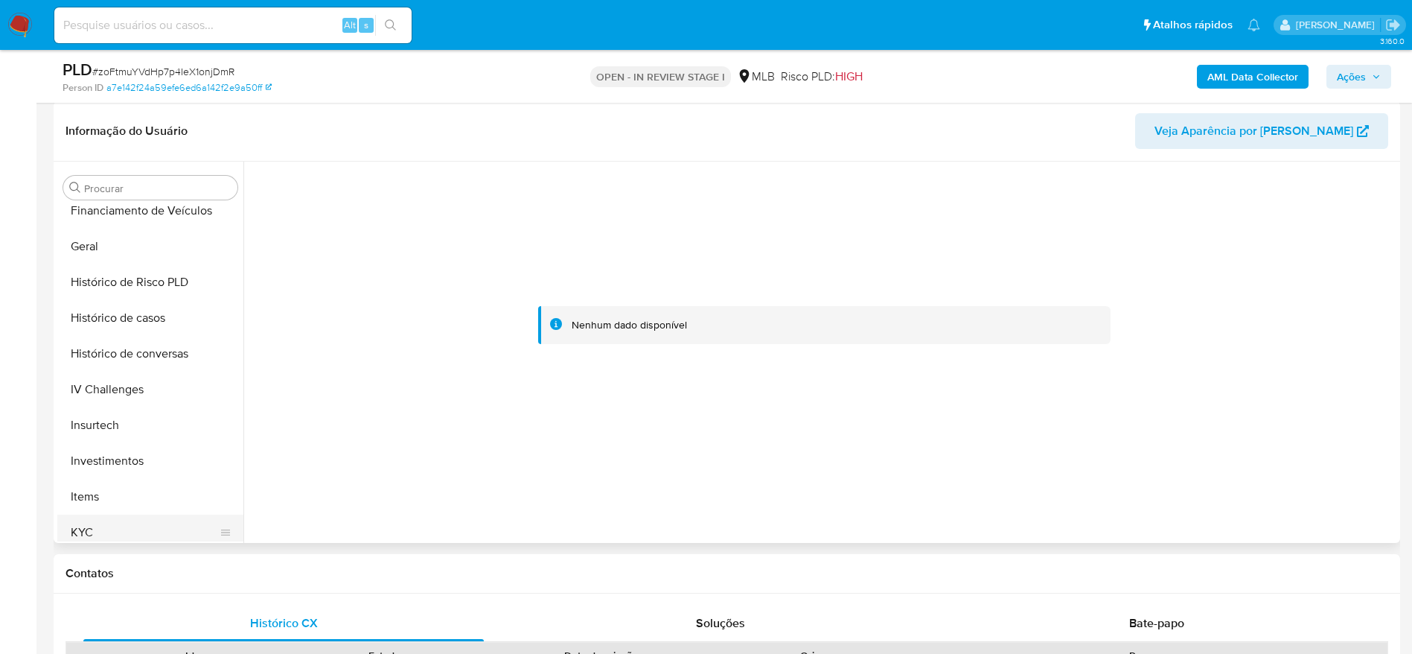
click at [112, 538] on button "KYC" at bounding box center [144, 533] width 174 height 36
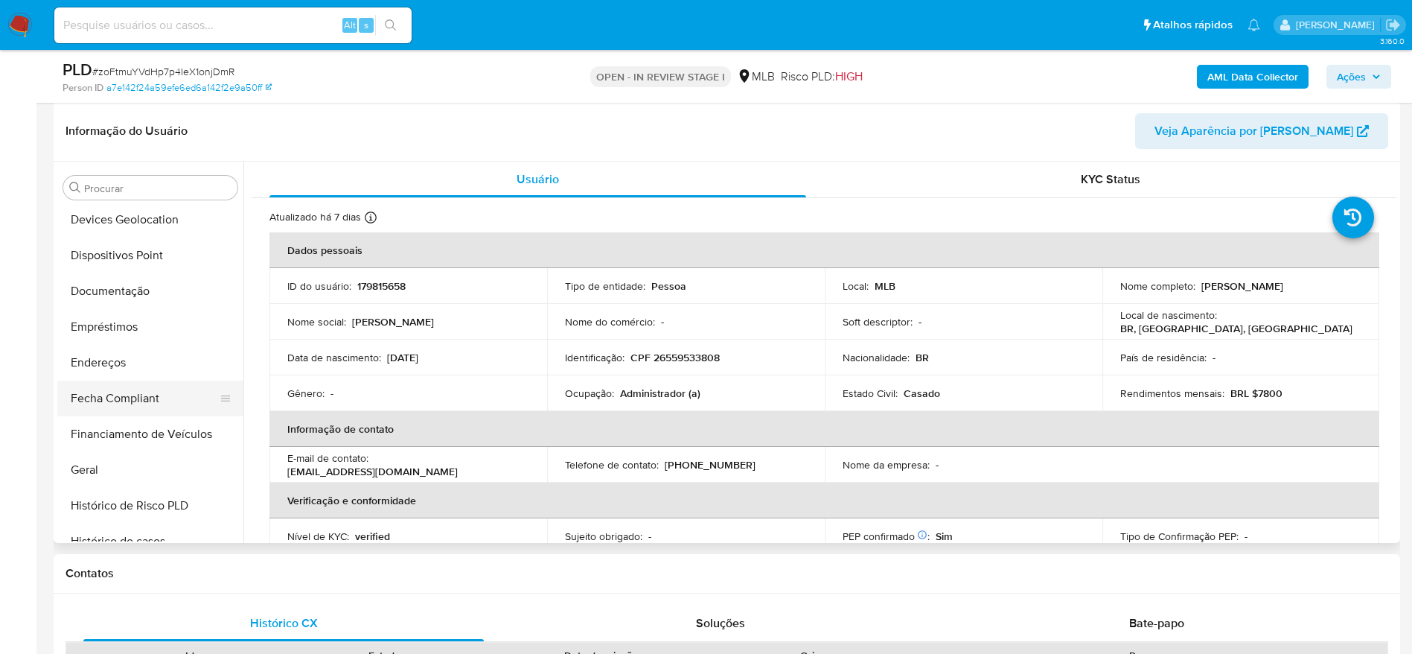
scroll to position [142, 0]
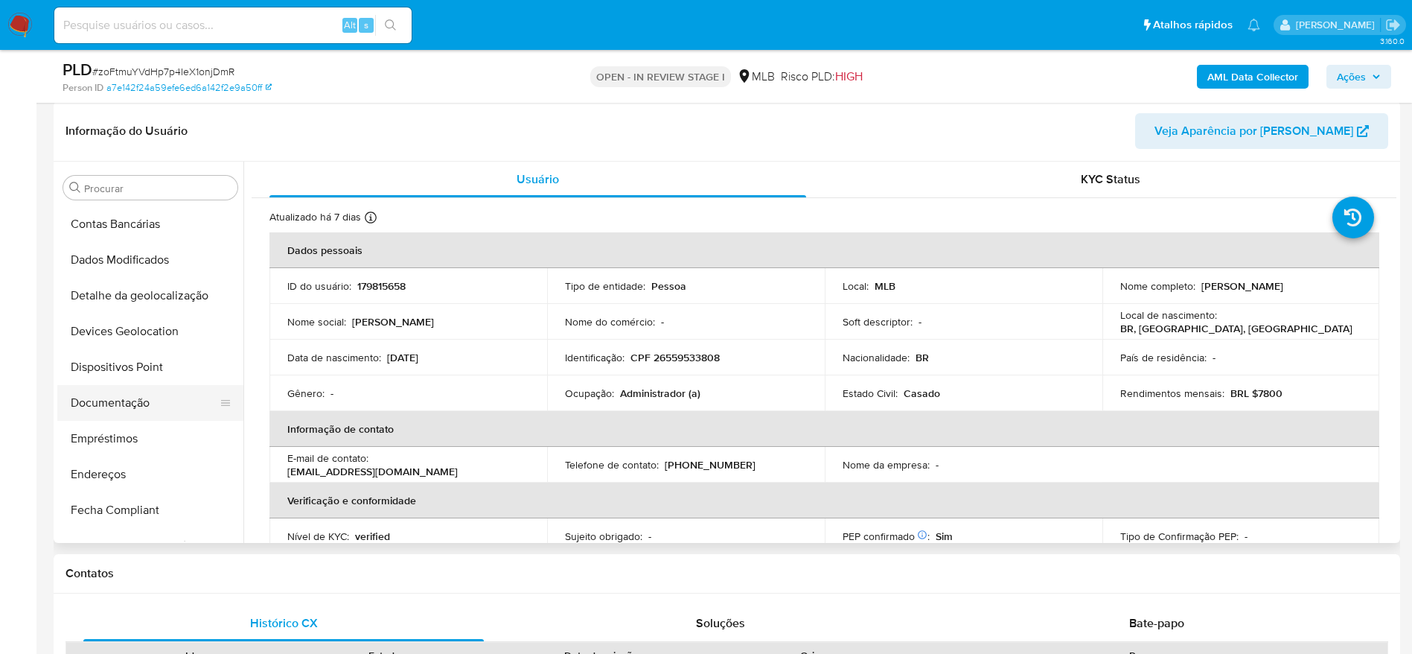
click at [133, 395] on button "Documentação" at bounding box center [144, 403] width 174 height 36
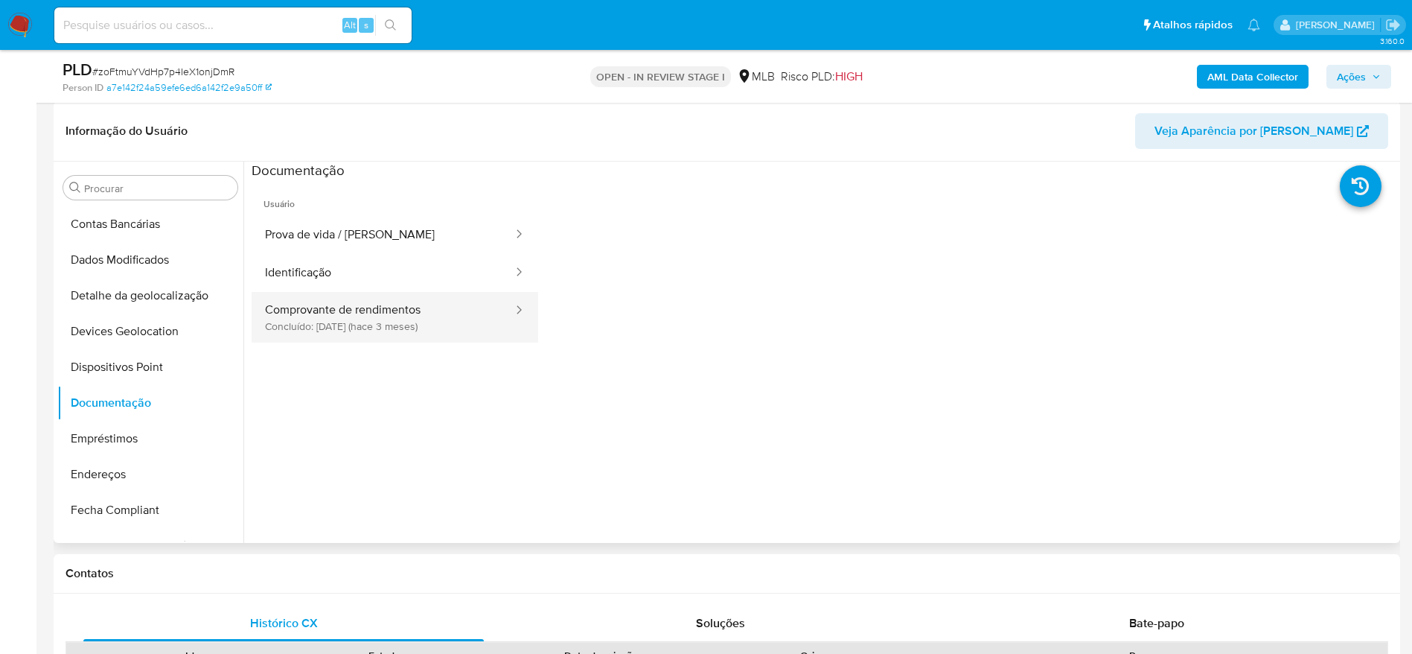
click at [407, 322] on button "Comprovante de rendimentos Concluído: 27/06/2025 (hace 3 meses)" at bounding box center [383, 317] width 263 height 51
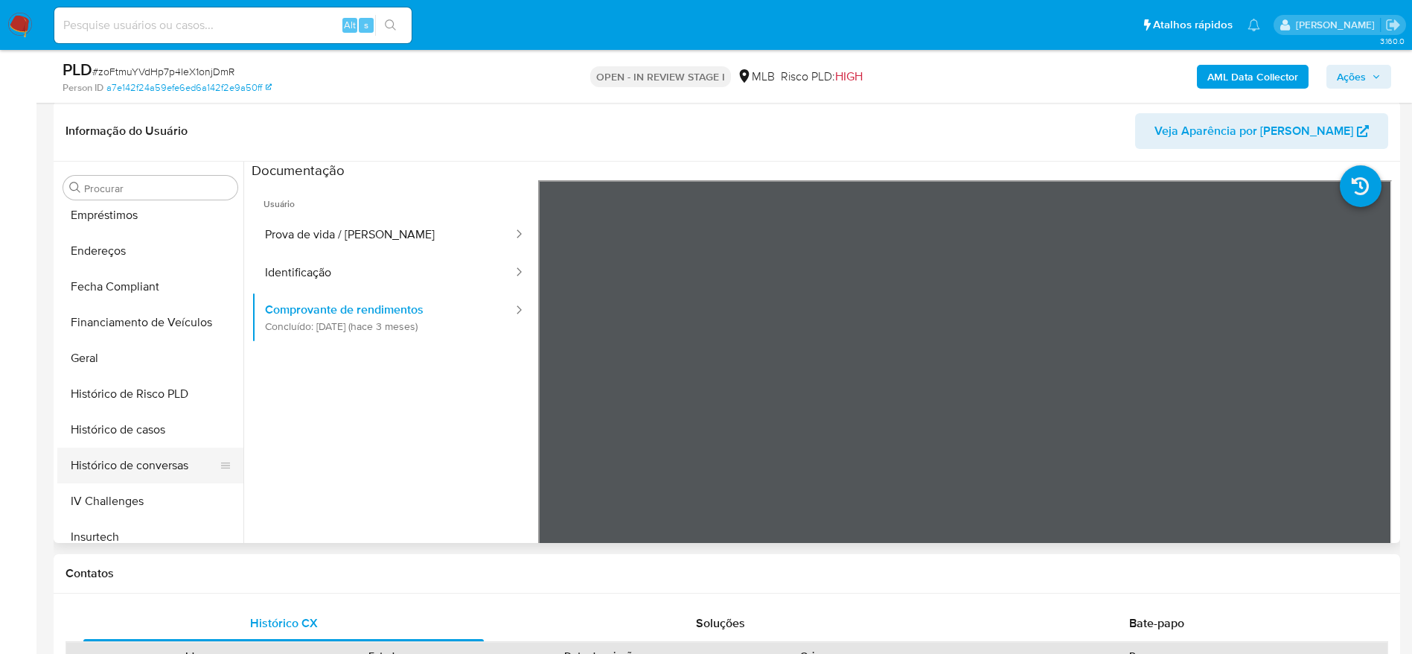
scroll to position [477, 0]
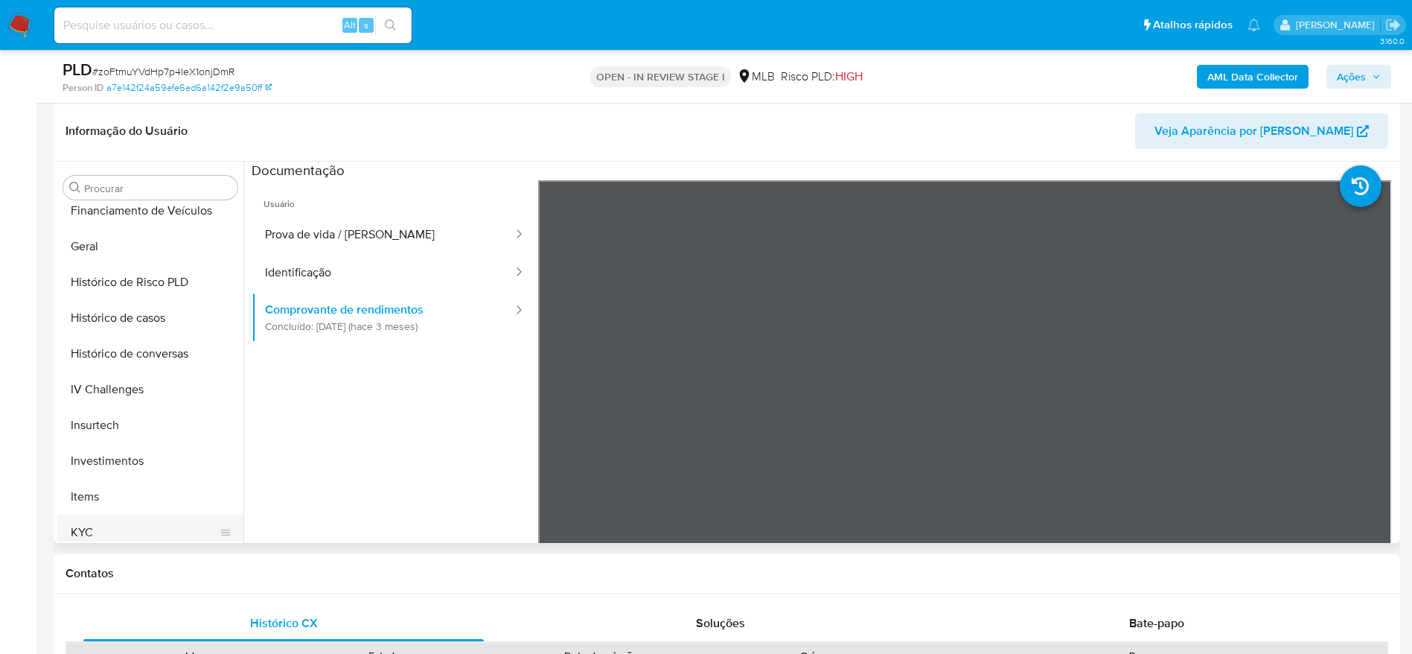
click at [113, 526] on button "KYC" at bounding box center [144, 533] width 174 height 36
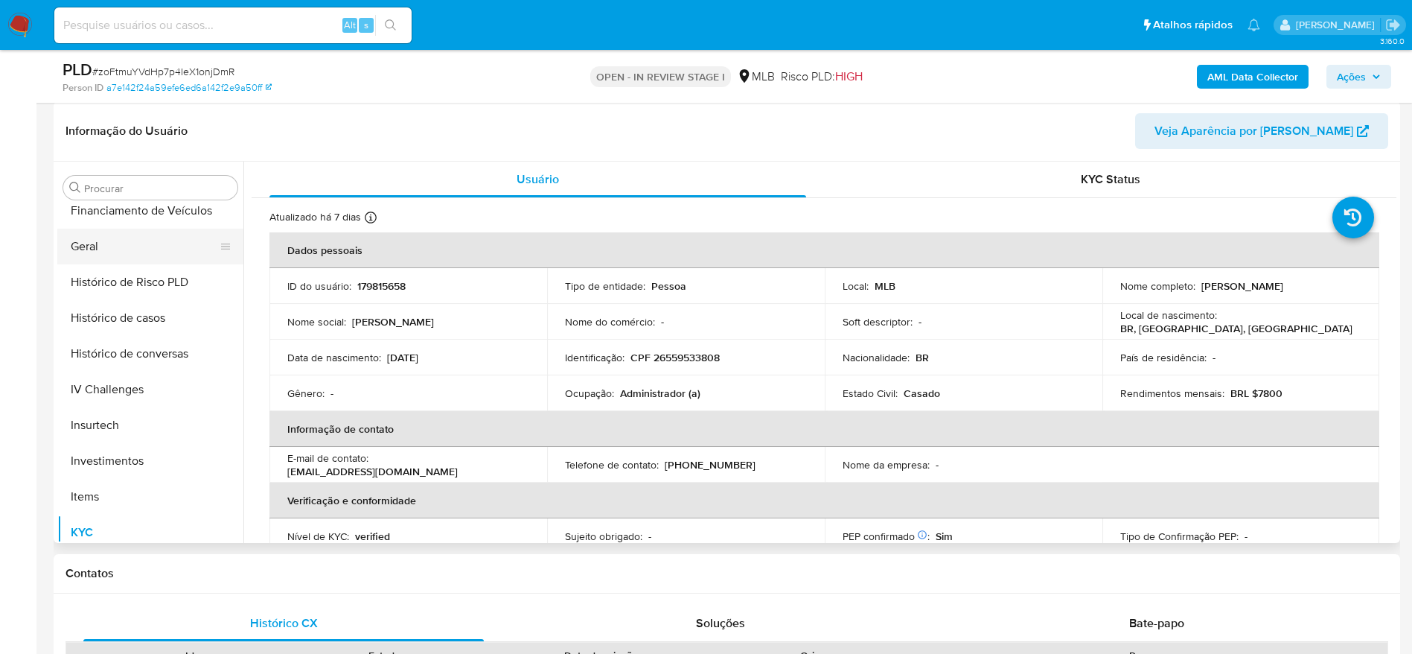
click at [103, 242] on button "Geral" at bounding box center [144, 247] width 174 height 36
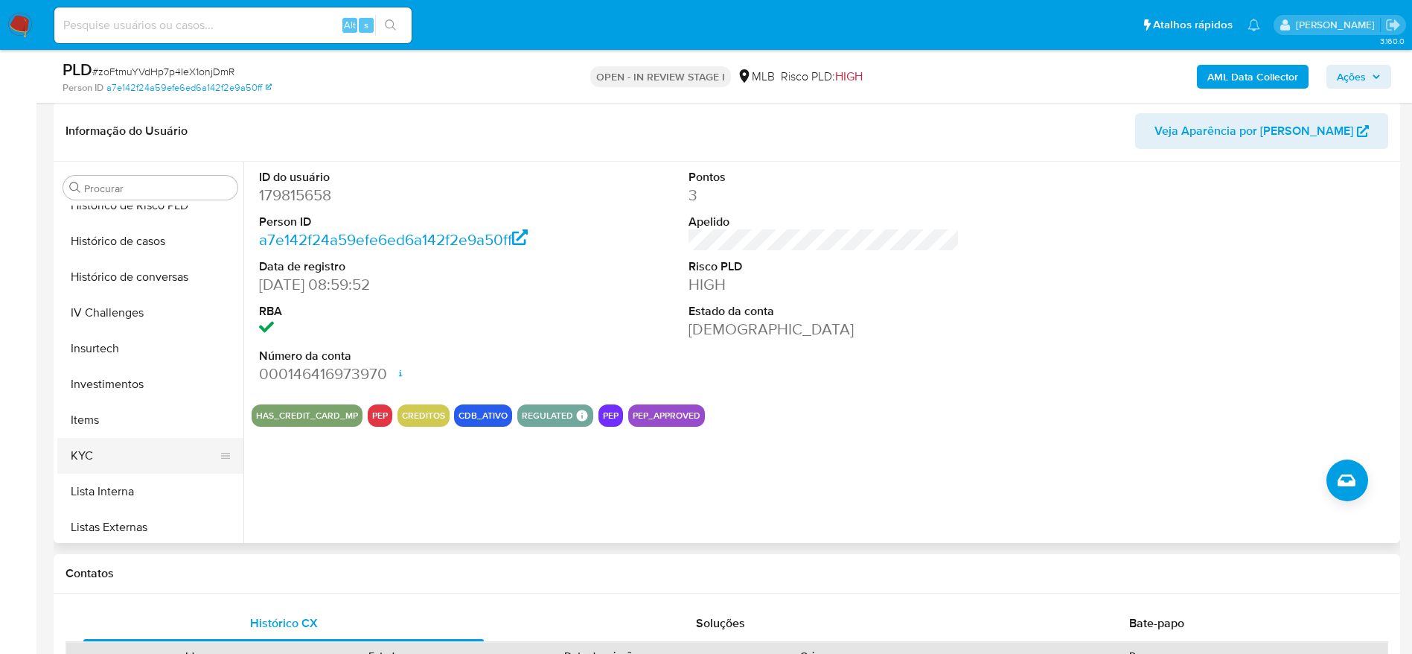
scroll to position [589, 0]
click at [120, 427] on button "KYC" at bounding box center [144, 421] width 174 height 36
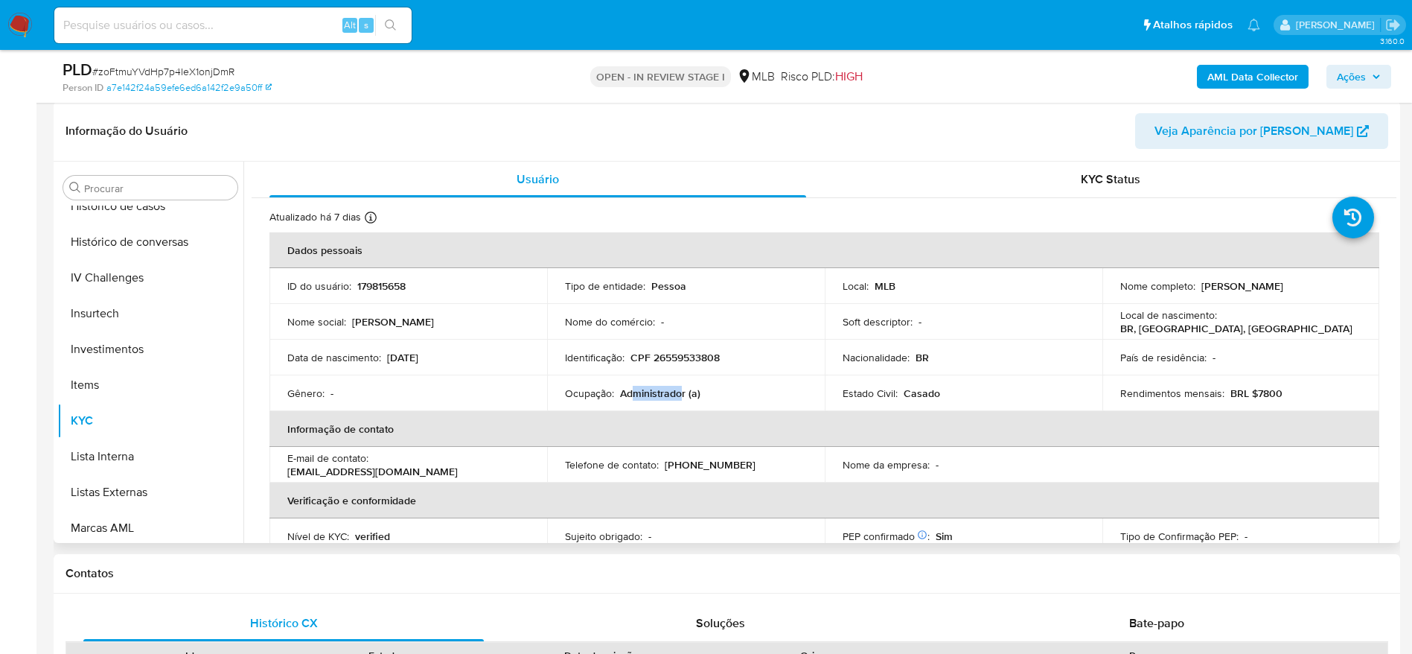
drag, startPoint x: 682, startPoint y: 394, endPoint x: 631, endPoint y: 395, distance: 50.6
click at [631, 395] on p "Administrador (a)" at bounding box center [660, 392] width 80 height 13
drag, startPoint x: 619, startPoint y: 399, endPoint x: 684, endPoint y: 393, distance: 65.1
click at [684, 393] on p "Administrador (a)" at bounding box center [660, 392] width 80 height 13
copy p "Administrador"
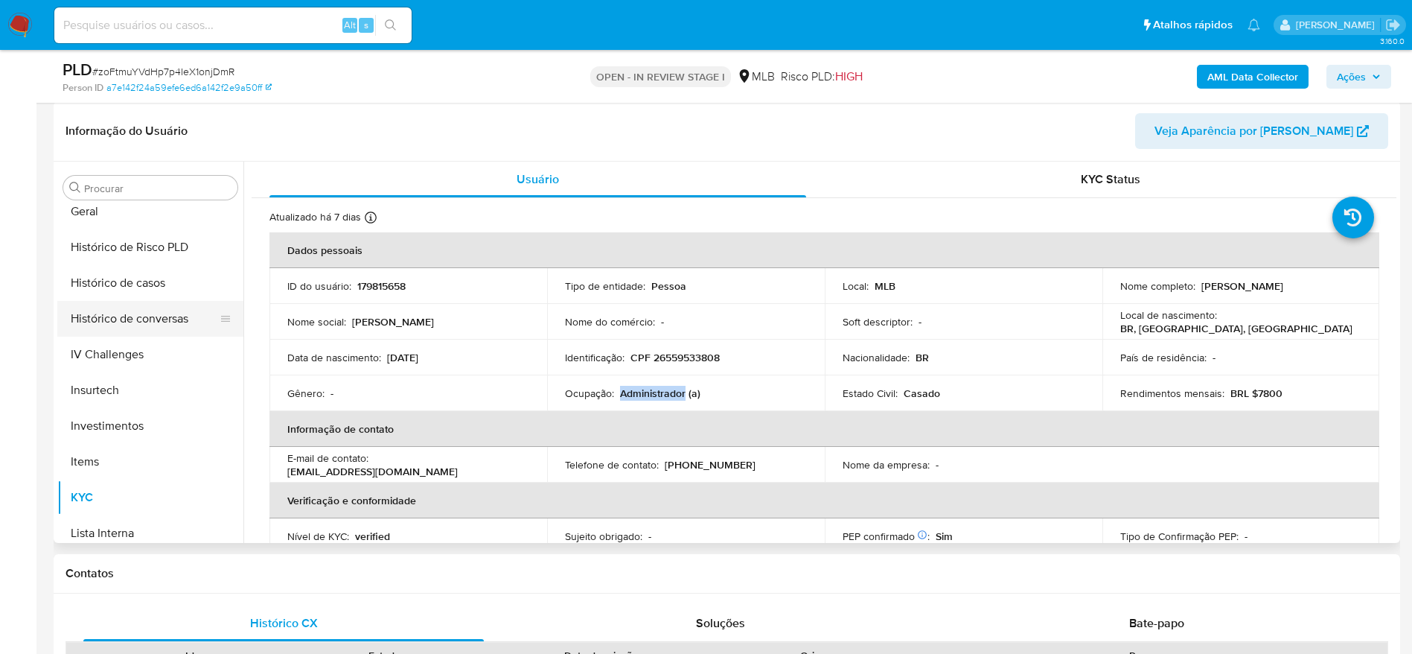
scroll to position [477, 0]
click at [129, 322] on button "Histórico de casos" at bounding box center [144, 318] width 174 height 36
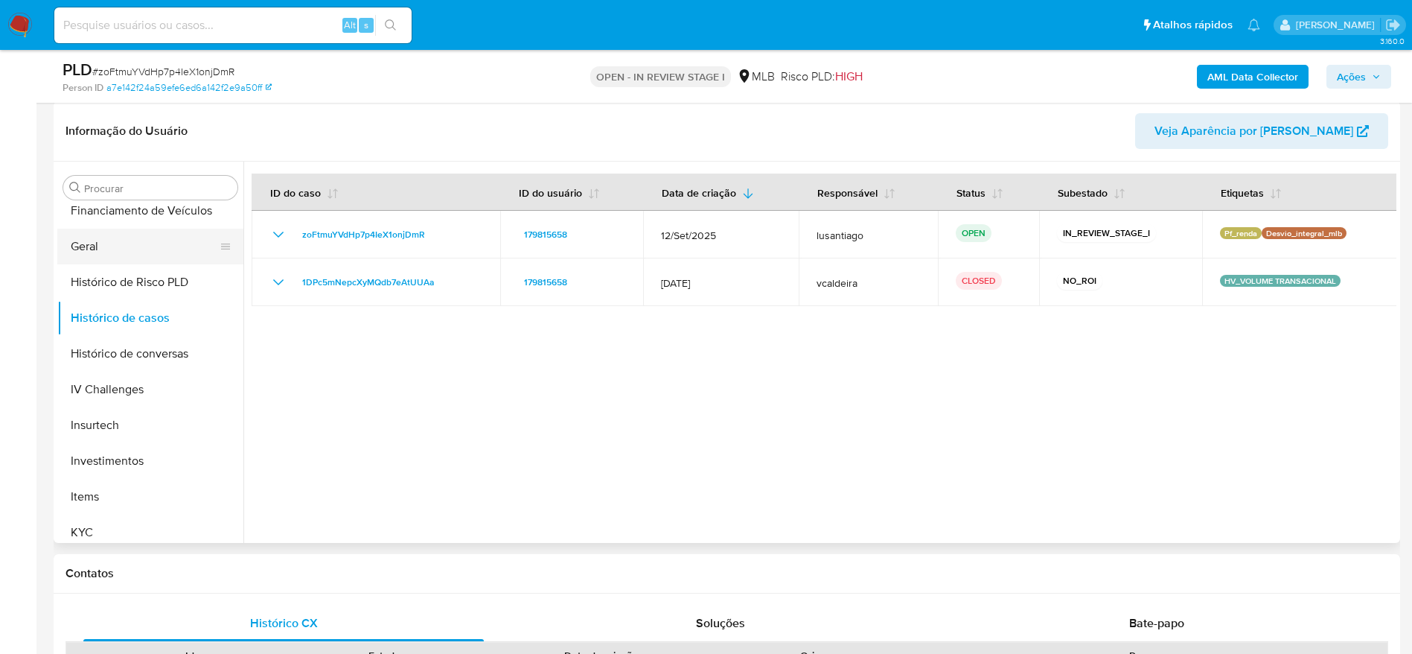
click at [118, 250] on button "Geral" at bounding box center [144, 247] width 174 height 36
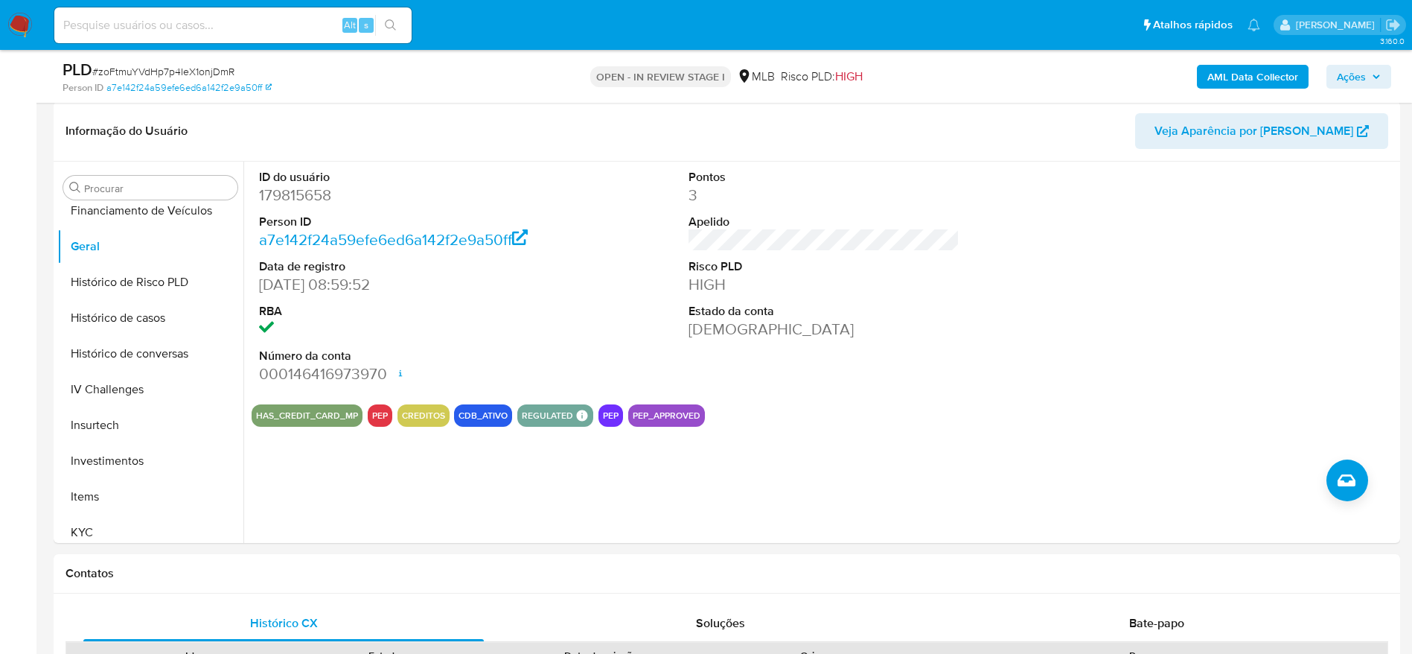
click at [1362, 77] on span "Ações" at bounding box center [1351, 77] width 29 height 24
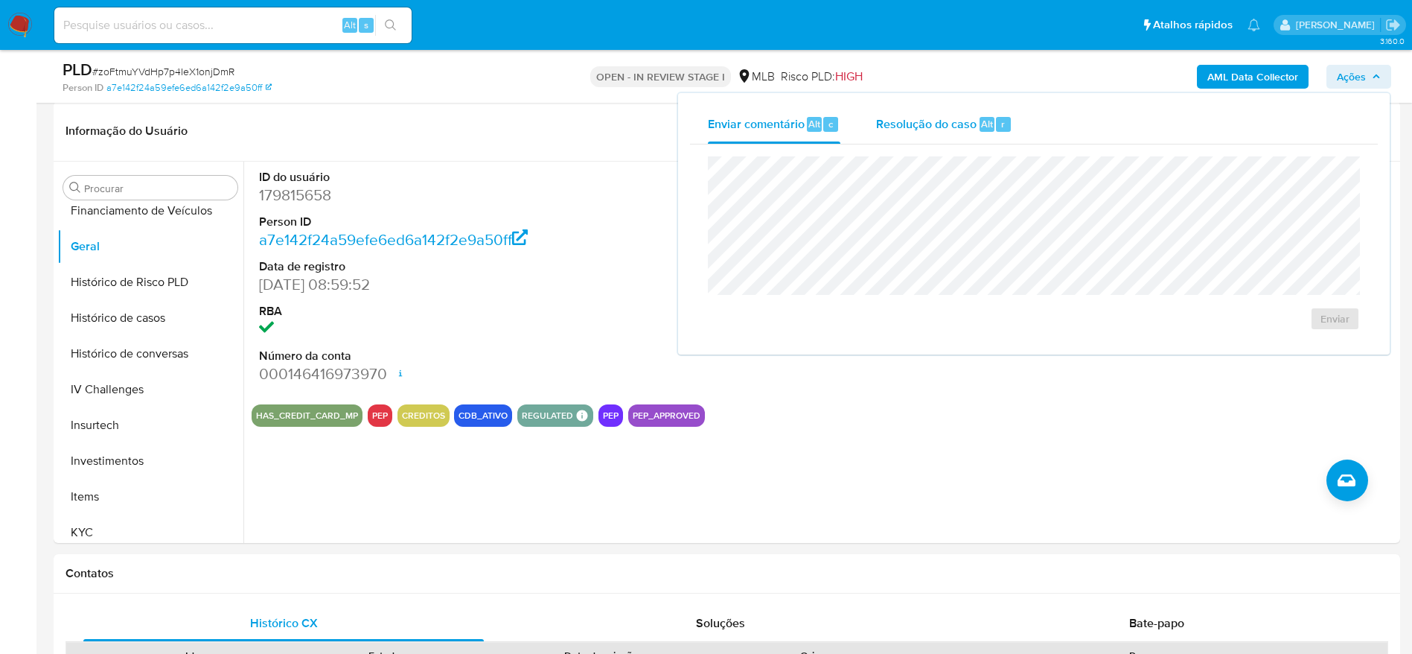
click at [909, 123] on span "Resolução do caso" at bounding box center [926, 123] width 101 height 17
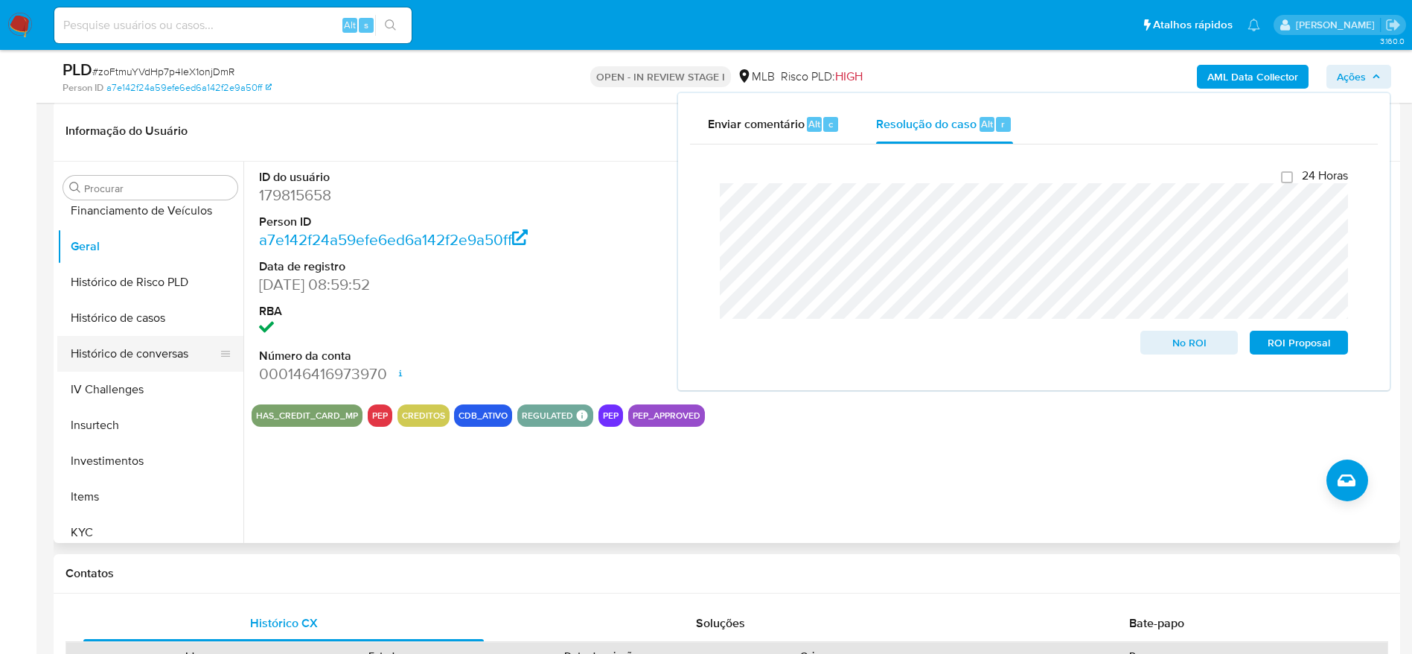
scroll to position [0, 0]
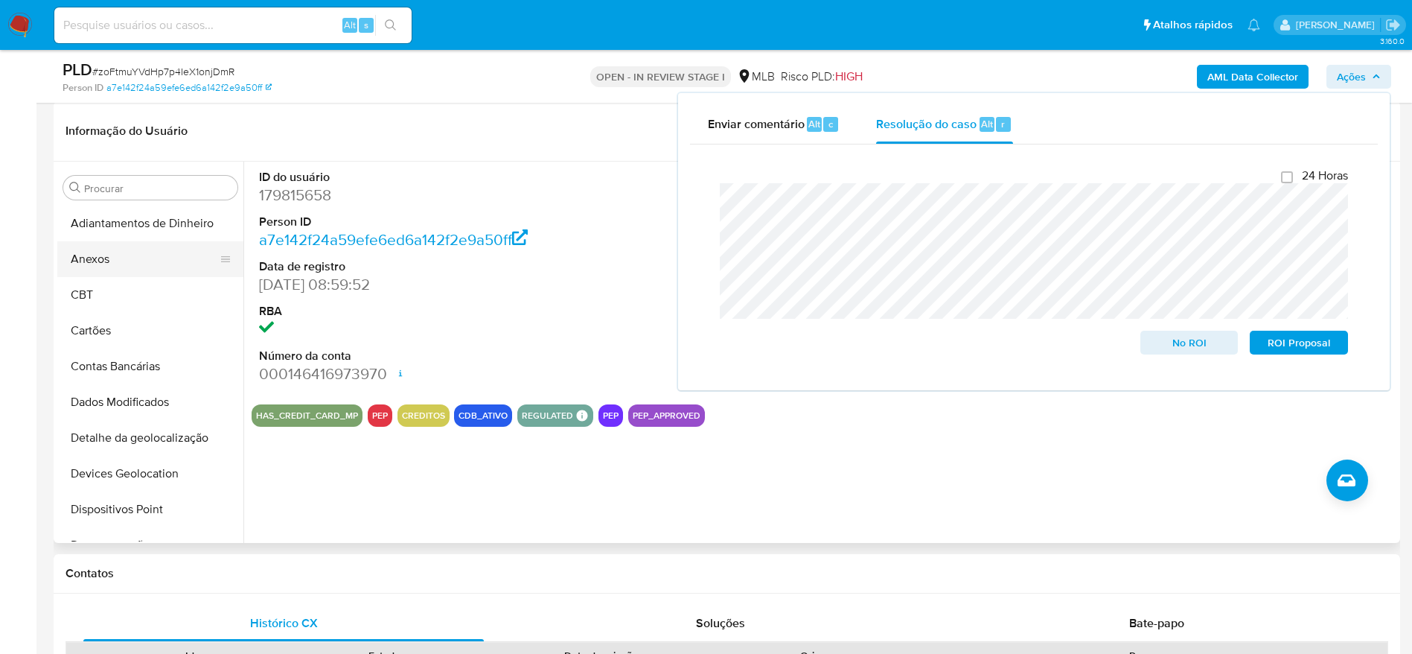
click at [155, 269] on button "Anexos" at bounding box center [144, 259] width 174 height 36
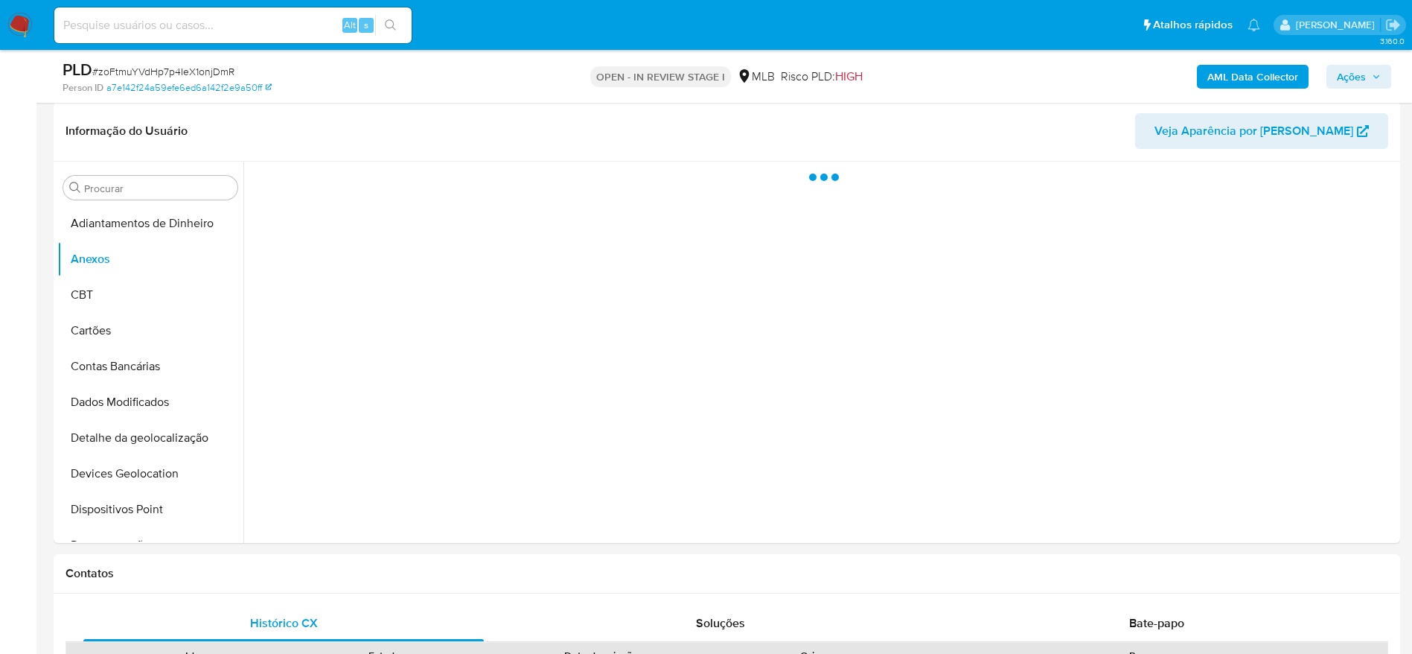
click at [1264, 69] on b "AML Data Collector" at bounding box center [1253, 77] width 91 height 24
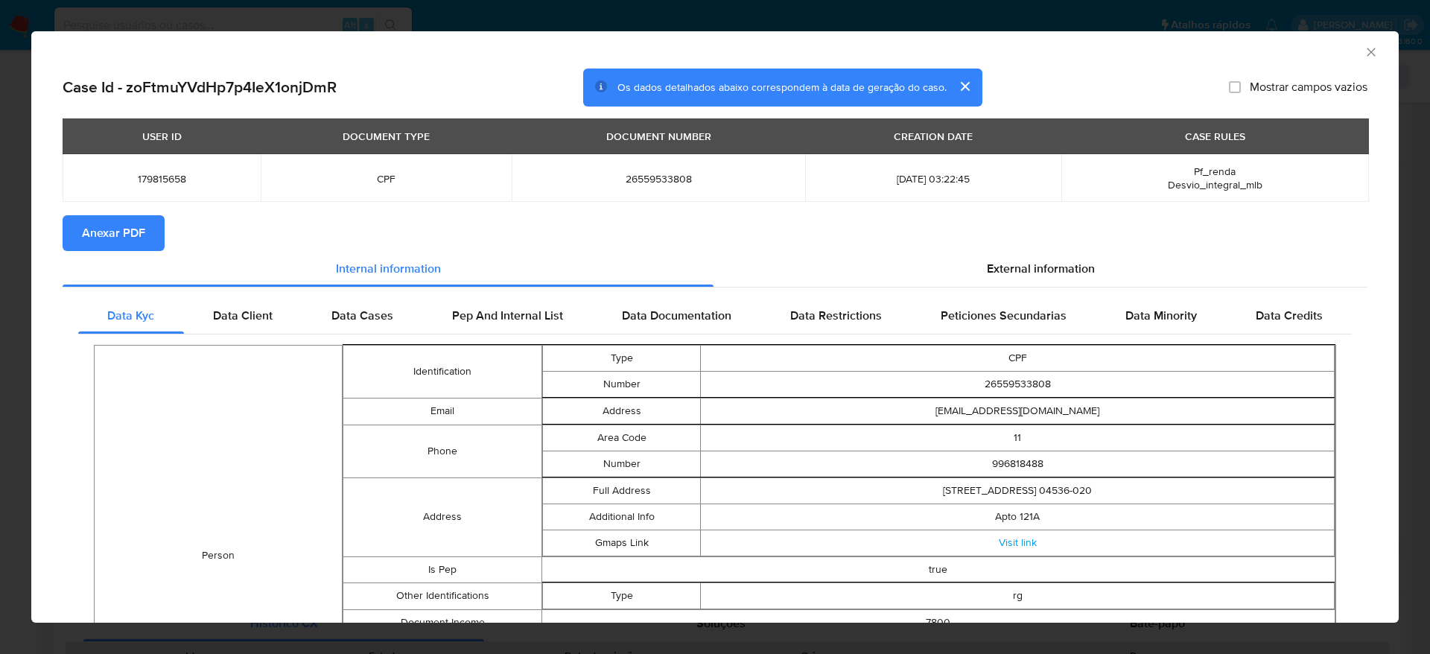
click at [92, 226] on span "Anexar PDF" at bounding box center [113, 233] width 63 height 33
click at [1363, 48] on icon "Fechar a janela" at bounding box center [1370, 52] width 15 height 15
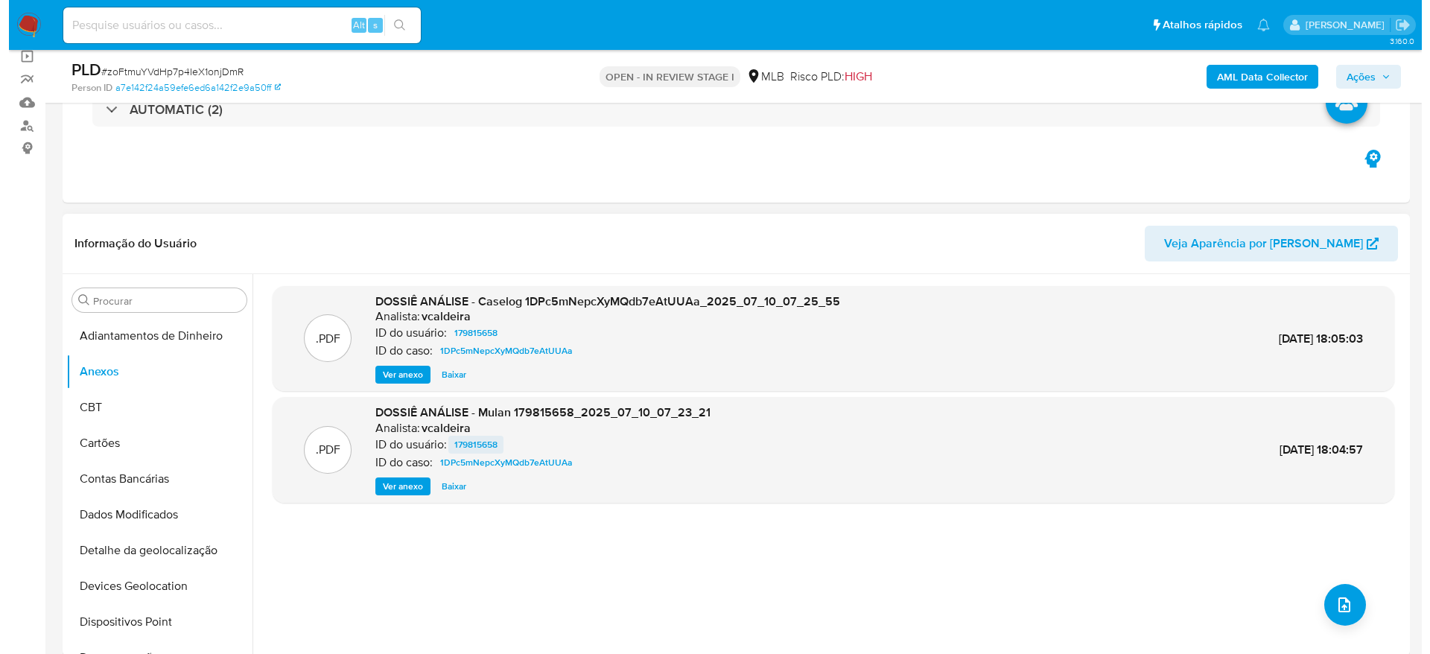
scroll to position [223, 0]
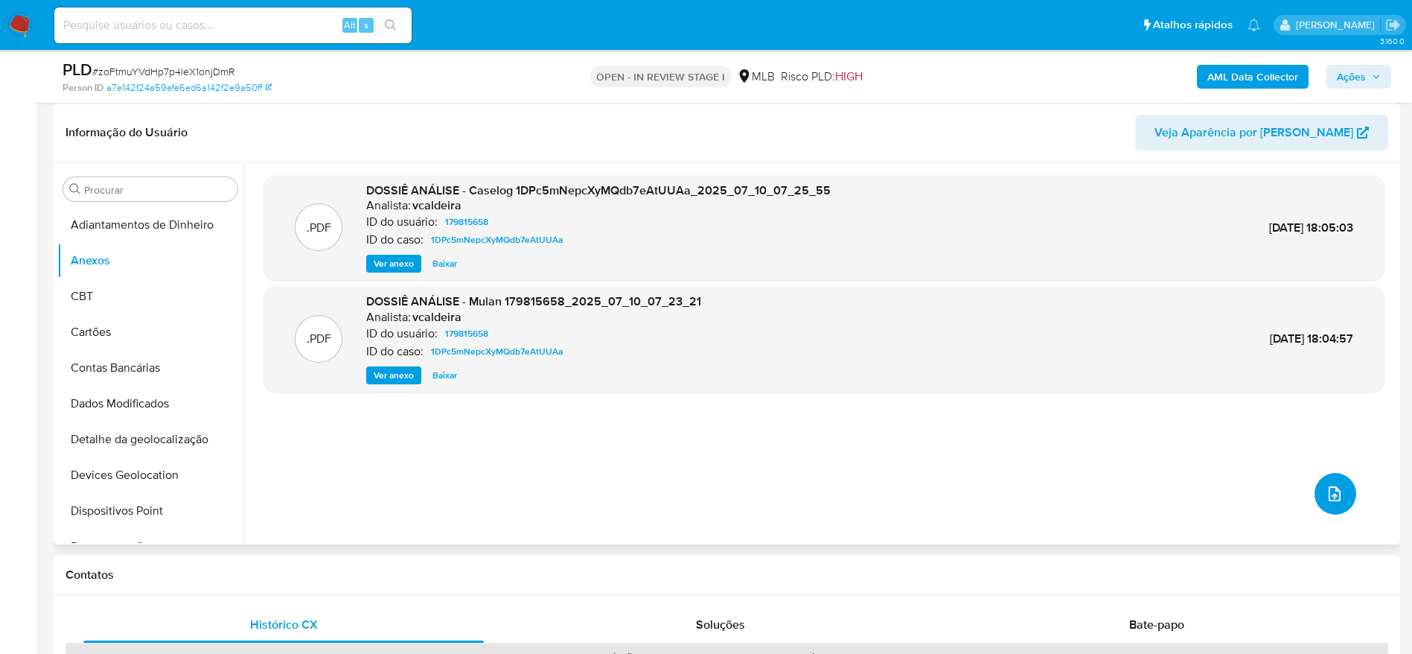
click at [1335, 487] on icon "upload-file" at bounding box center [1335, 494] width 18 height 18
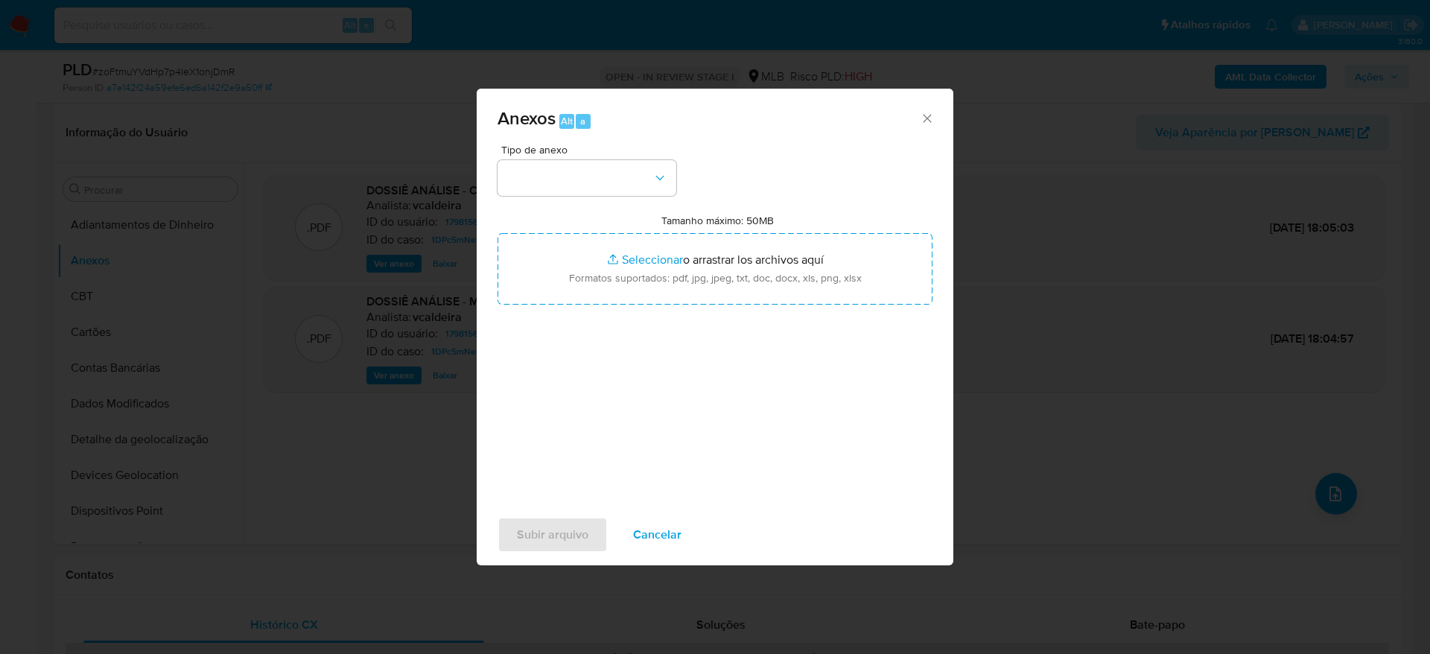
click at [564, 153] on span "Tipo de anexo" at bounding box center [590, 149] width 179 height 10
click at [567, 175] on button "button" at bounding box center [586, 178] width 179 height 36
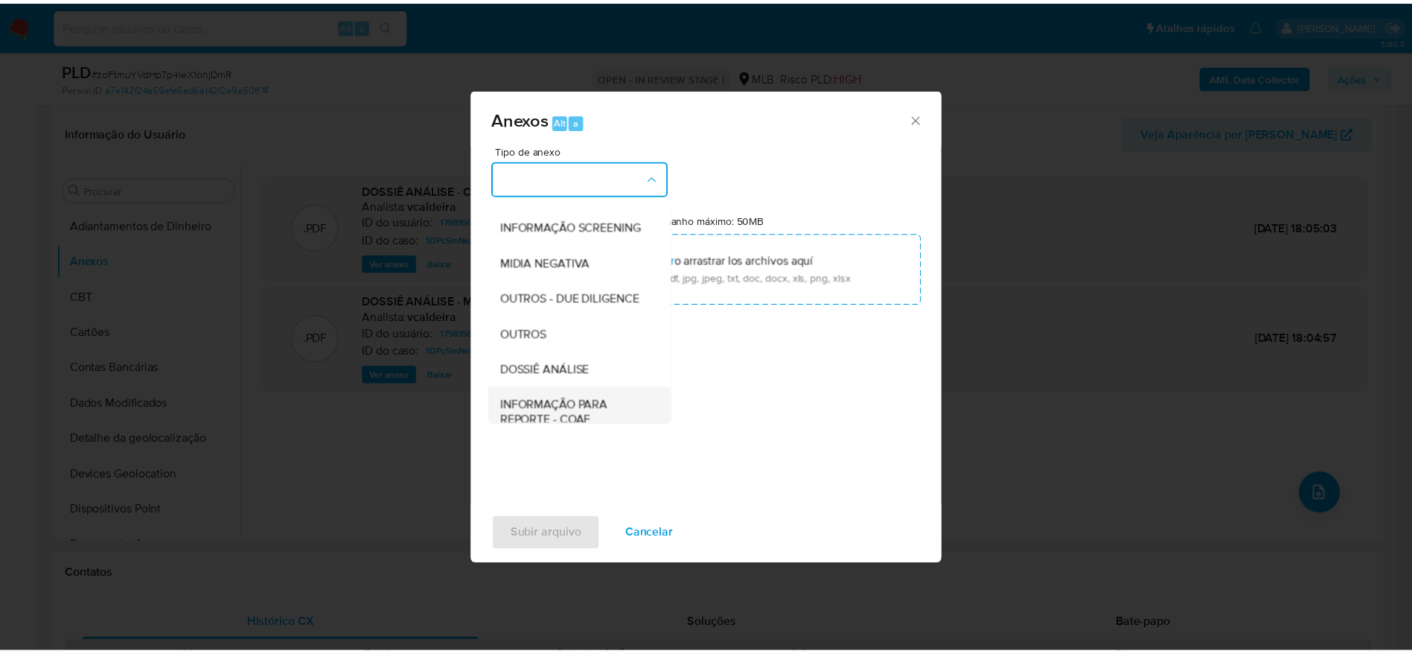
scroll to position [229, 0]
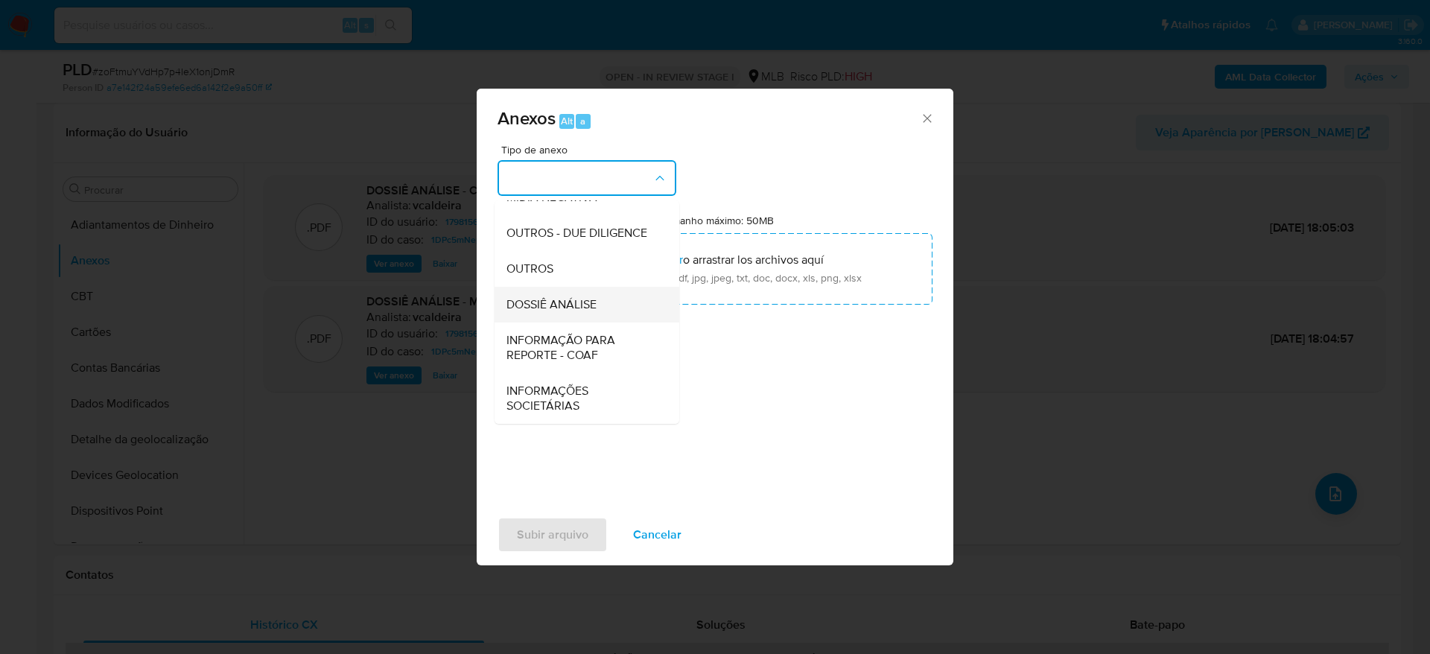
click at [557, 309] on span "DOSSIÊ ANÁLISE" at bounding box center [551, 304] width 90 height 15
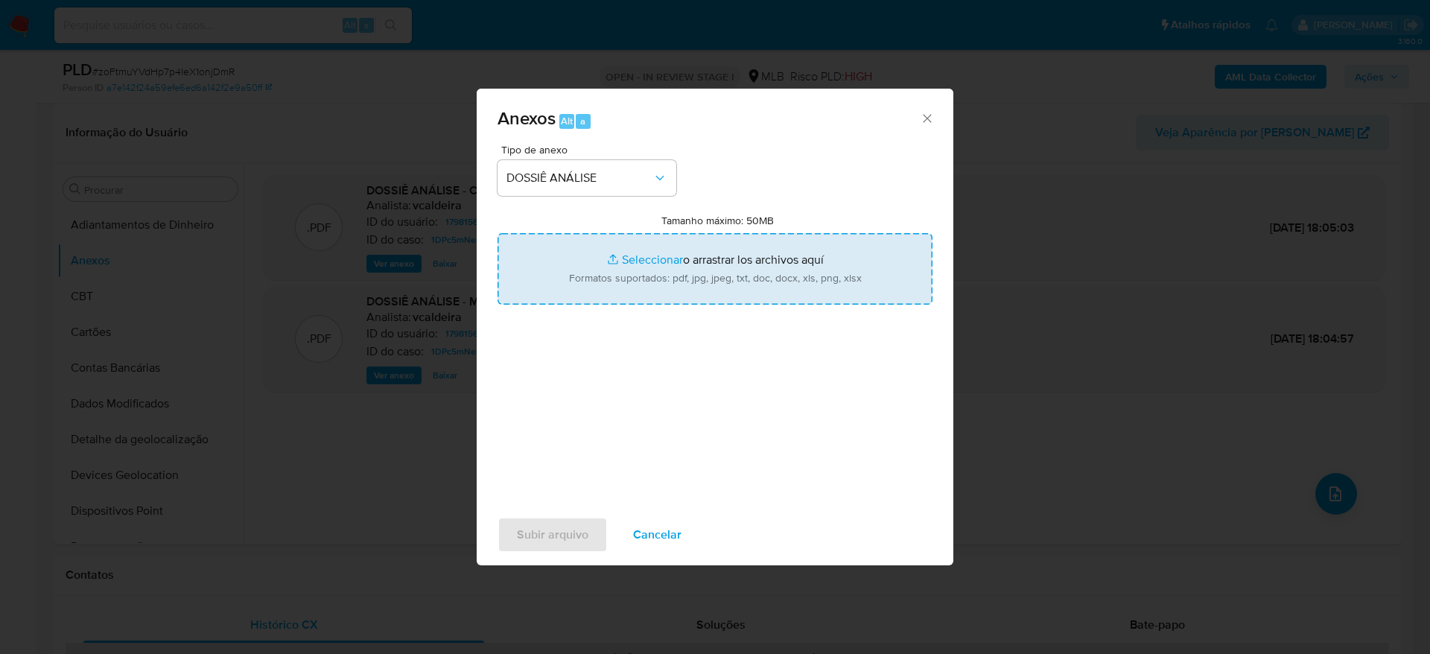
type input "C:\fakepath\Caselog zoFtmuYVdHp7p4IeX1onjDmR_2025_09_19_09_48_33.pdf"
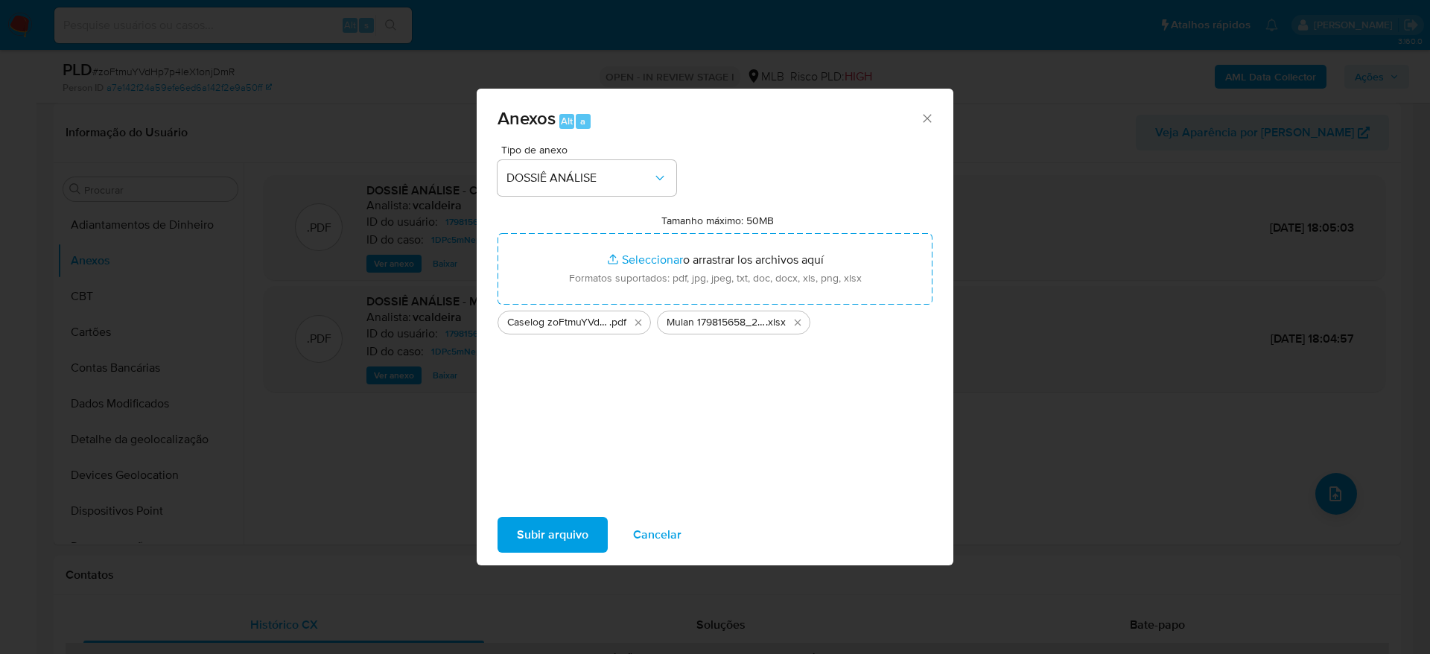
click at [579, 538] on span "Subir arquivo" at bounding box center [552, 534] width 71 height 33
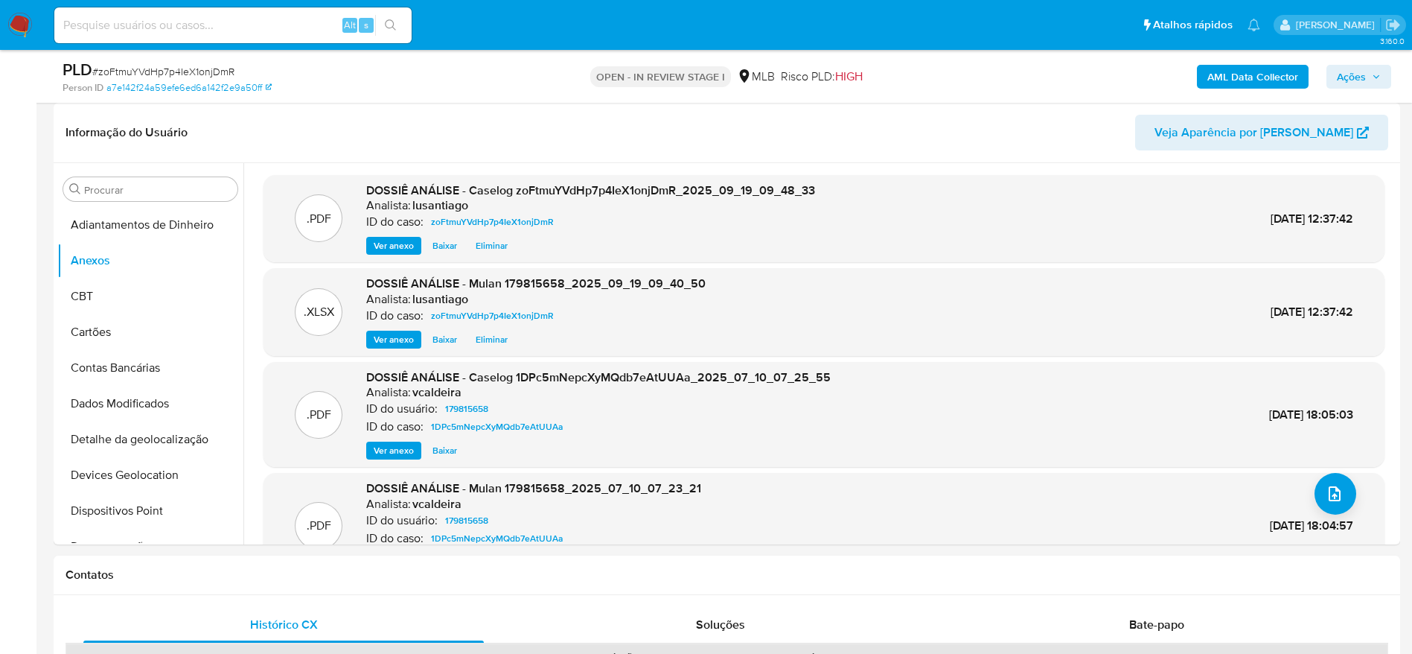
click at [1369, 76] on span "Ações" at bounding box center [1359, 76] width 44 height 21
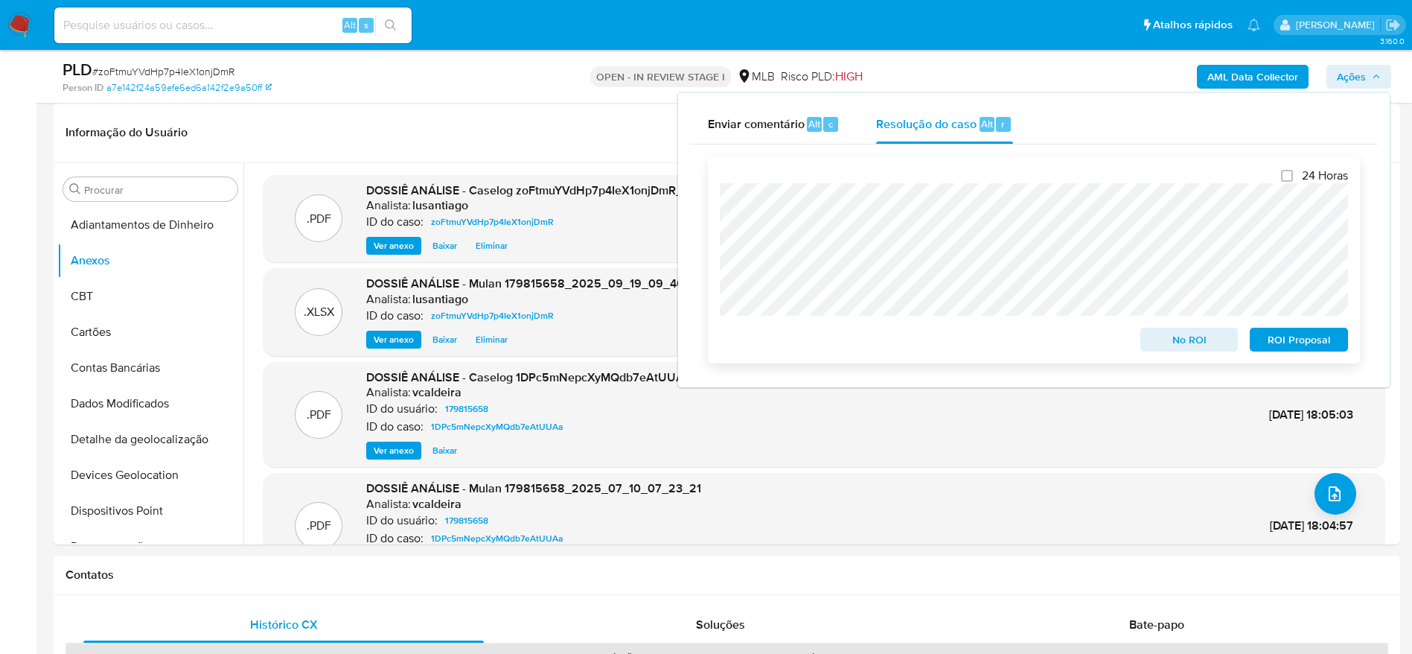
click at [1173, 346] on span "No ROI" at bounding box center [1189, 339] width 77 height 21
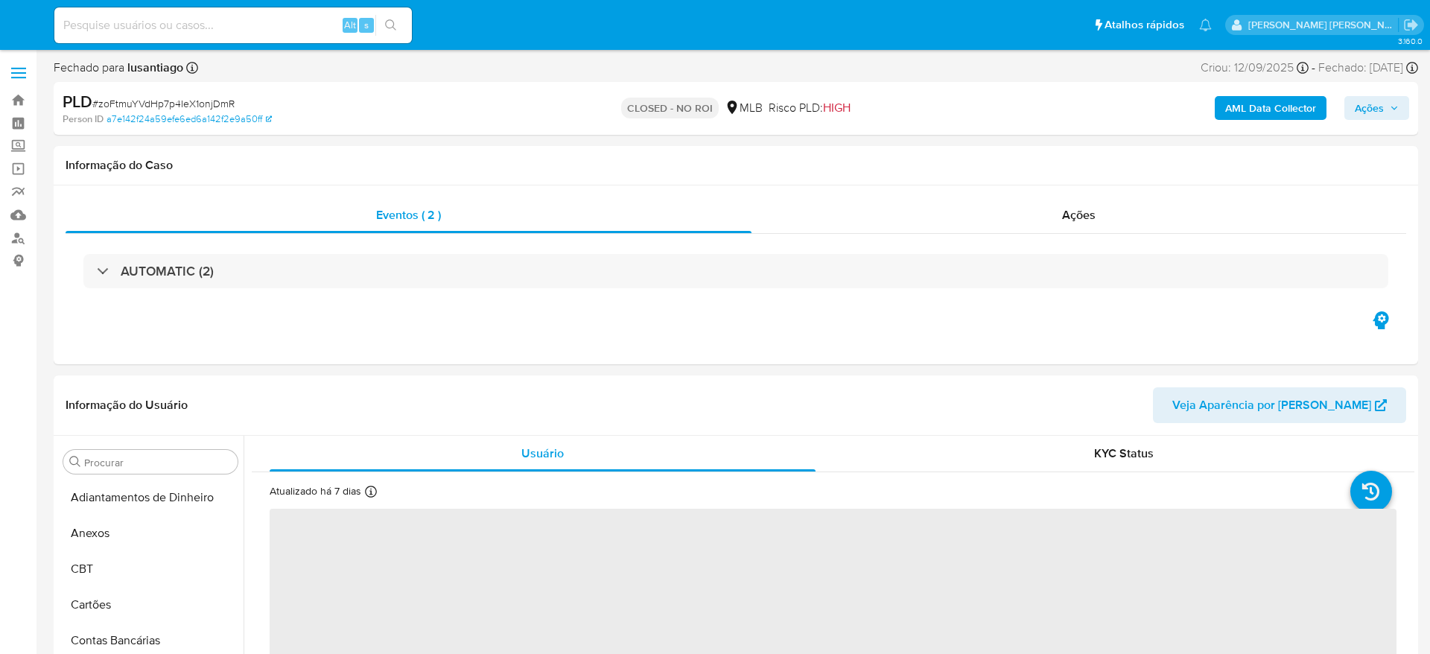
select select "10"
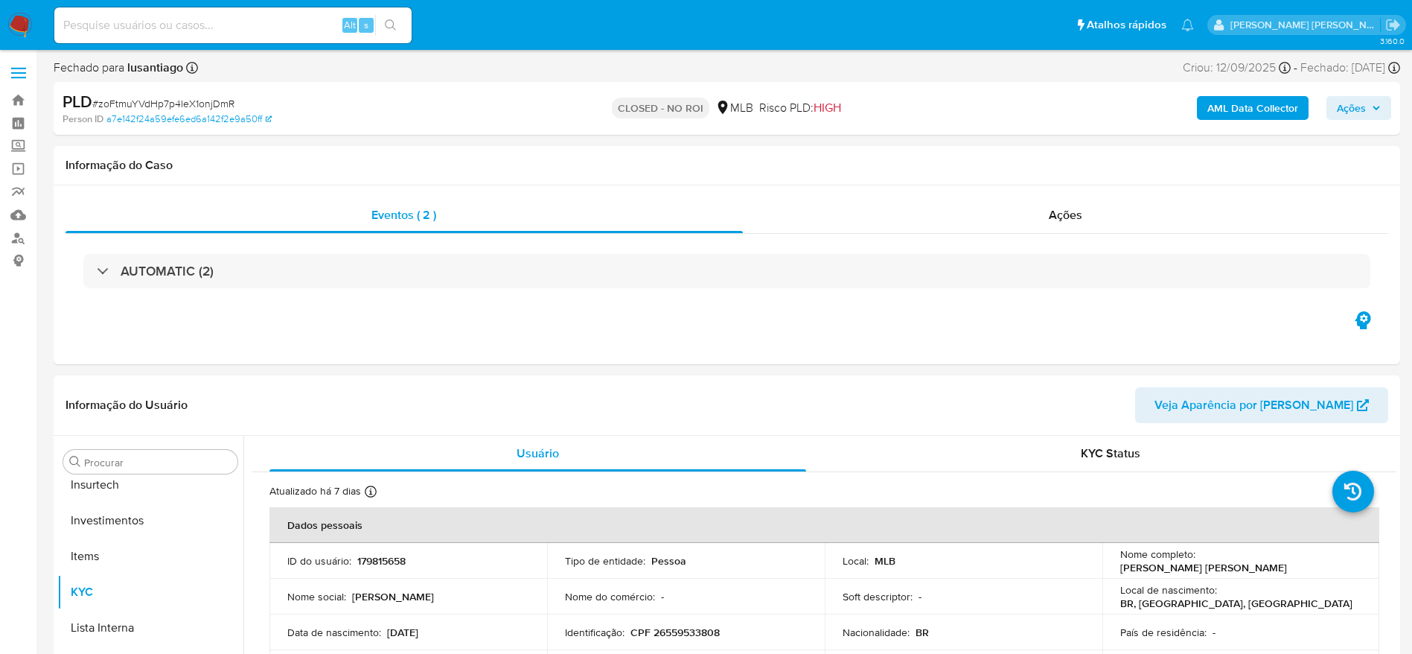
scroll to position [701, 0]
click at [22, 102] on link "Bandeja" at bounding box center [88, 100] width 177 height 23
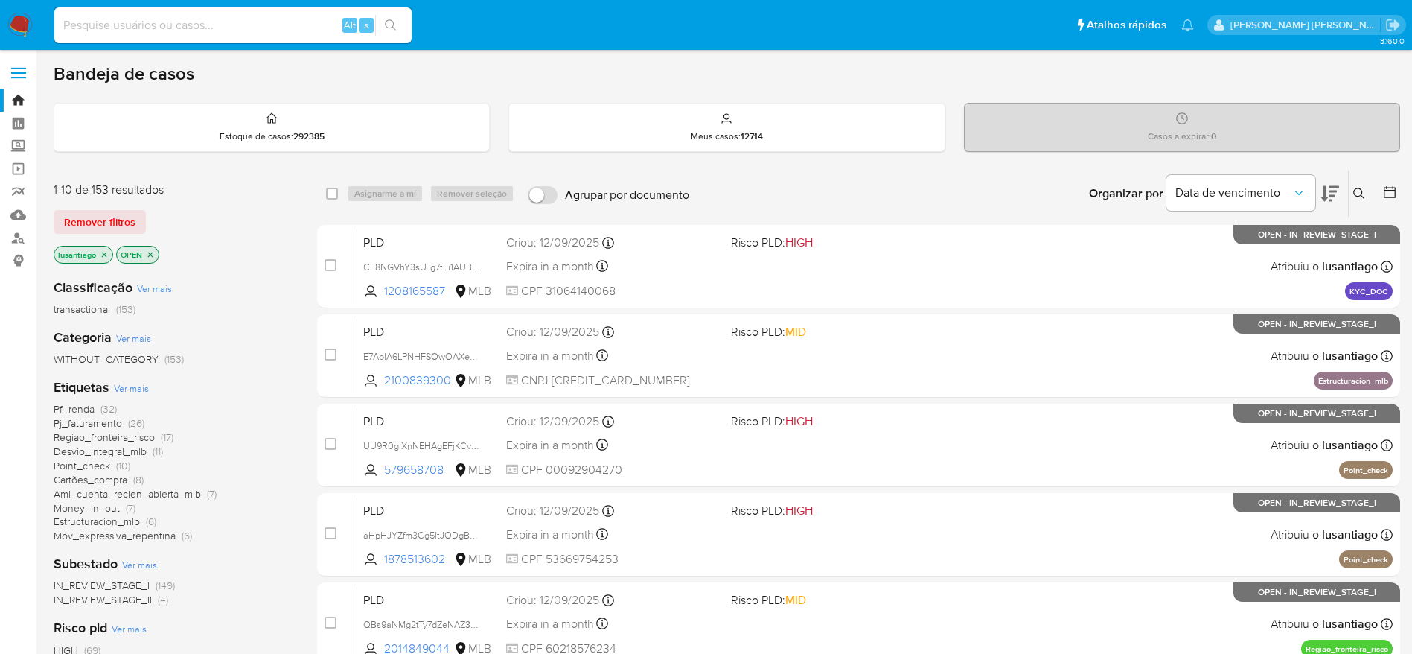
click at [264, 28] on input at bounding box center [232, 25] width 357 height 19
paste input "121734718"
type input "121734718"
click at [391, 34] on button "search-icon" at bounding box center [390, 25] width 31 height 21
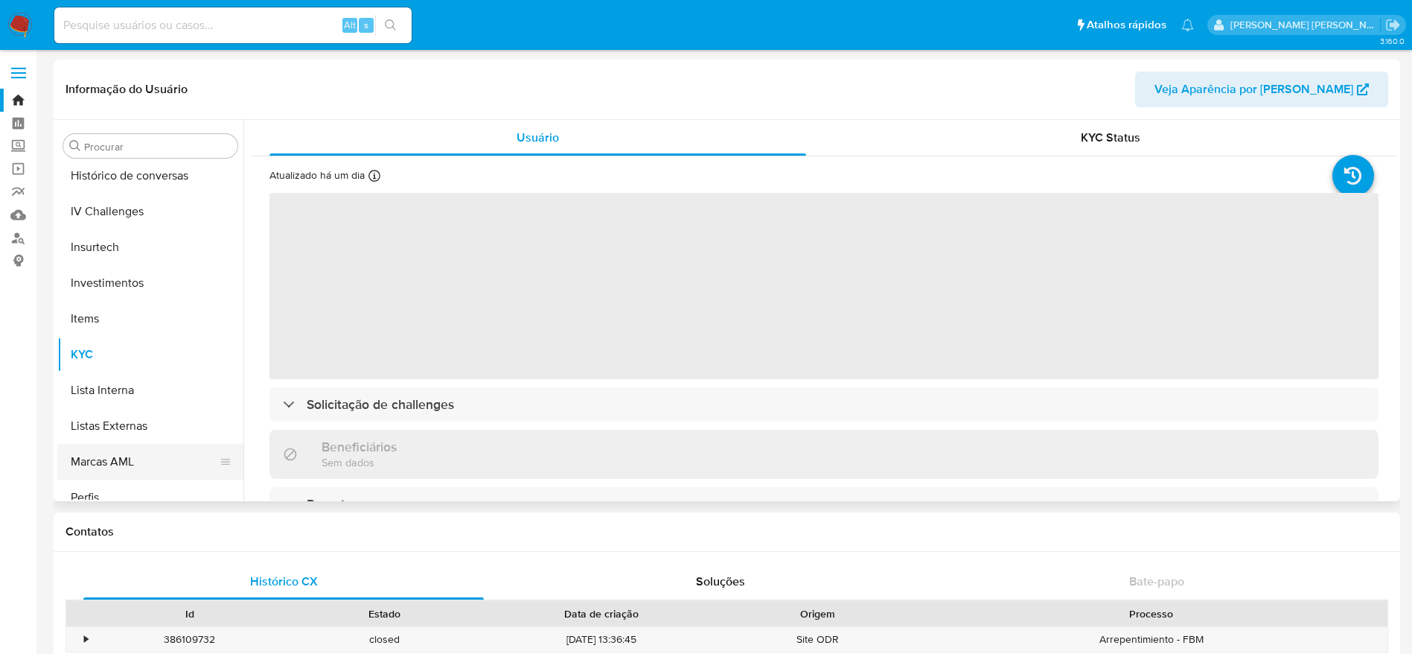
scroll to position [477, 0]
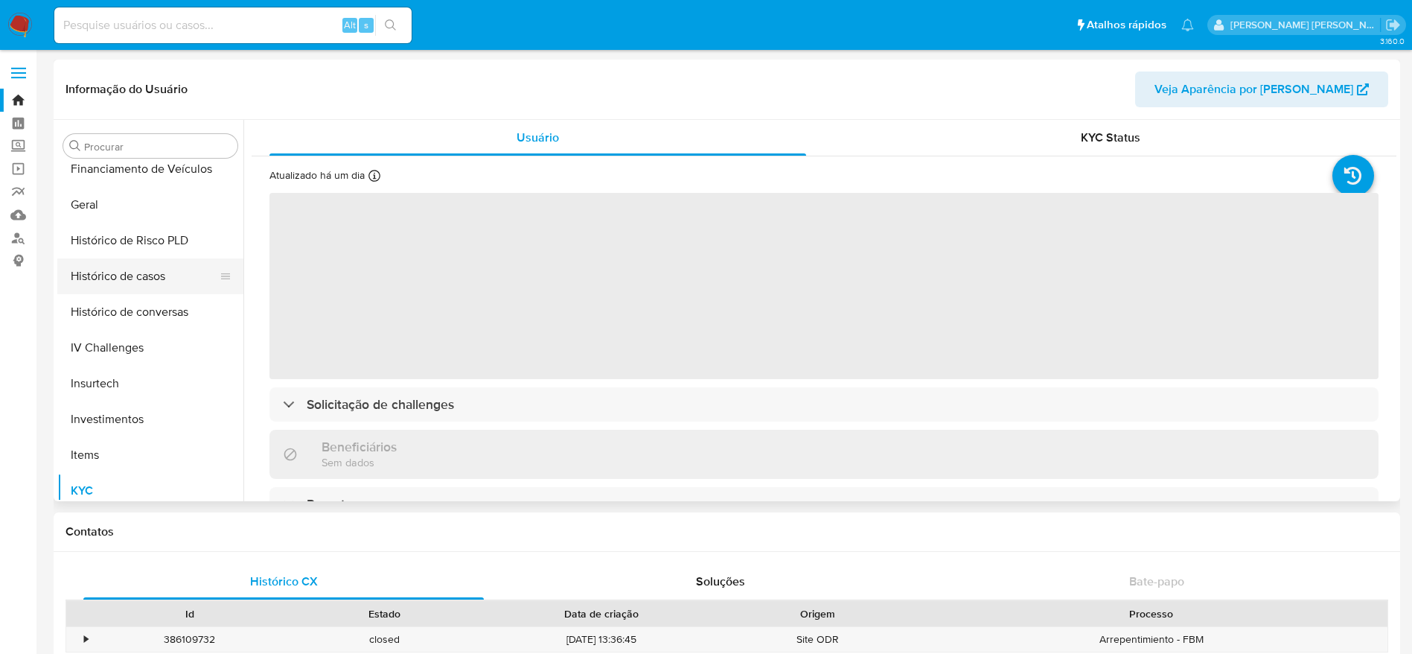
click at [130, 277] on button "Histórico de casos" at bounding box center [144, 276] width 174 height 36
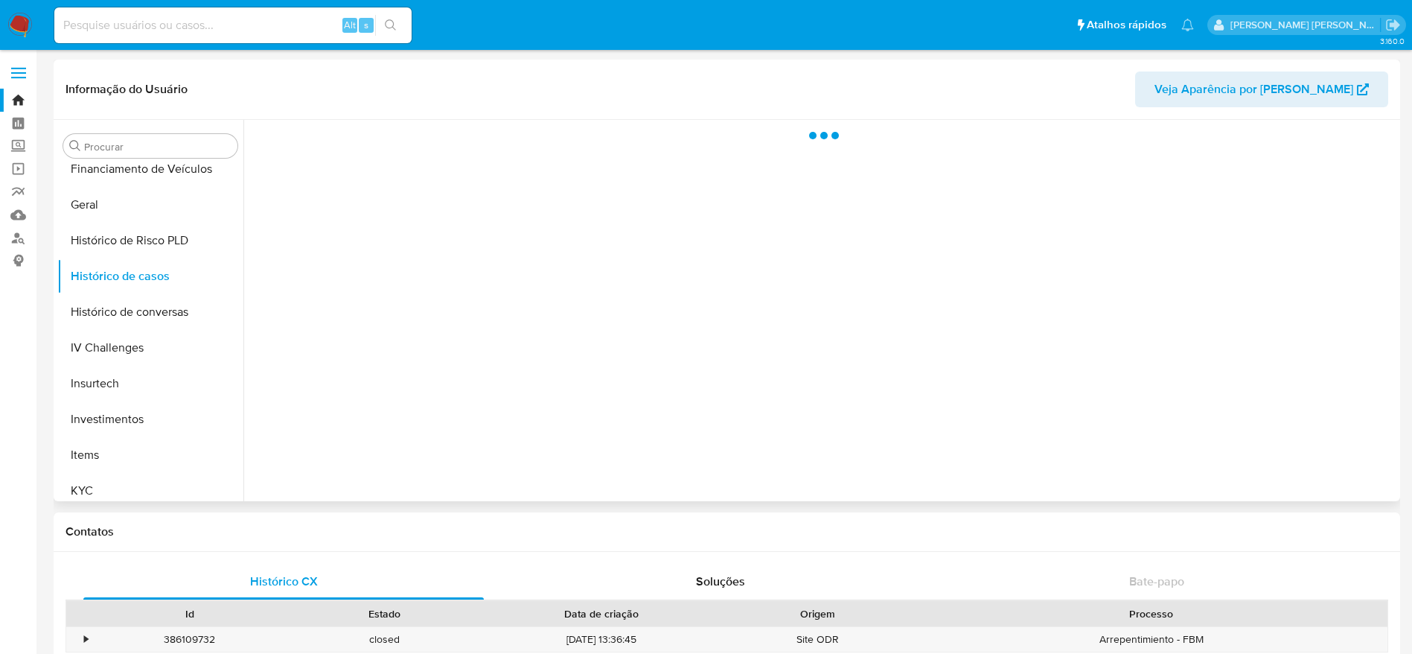
select select "10"
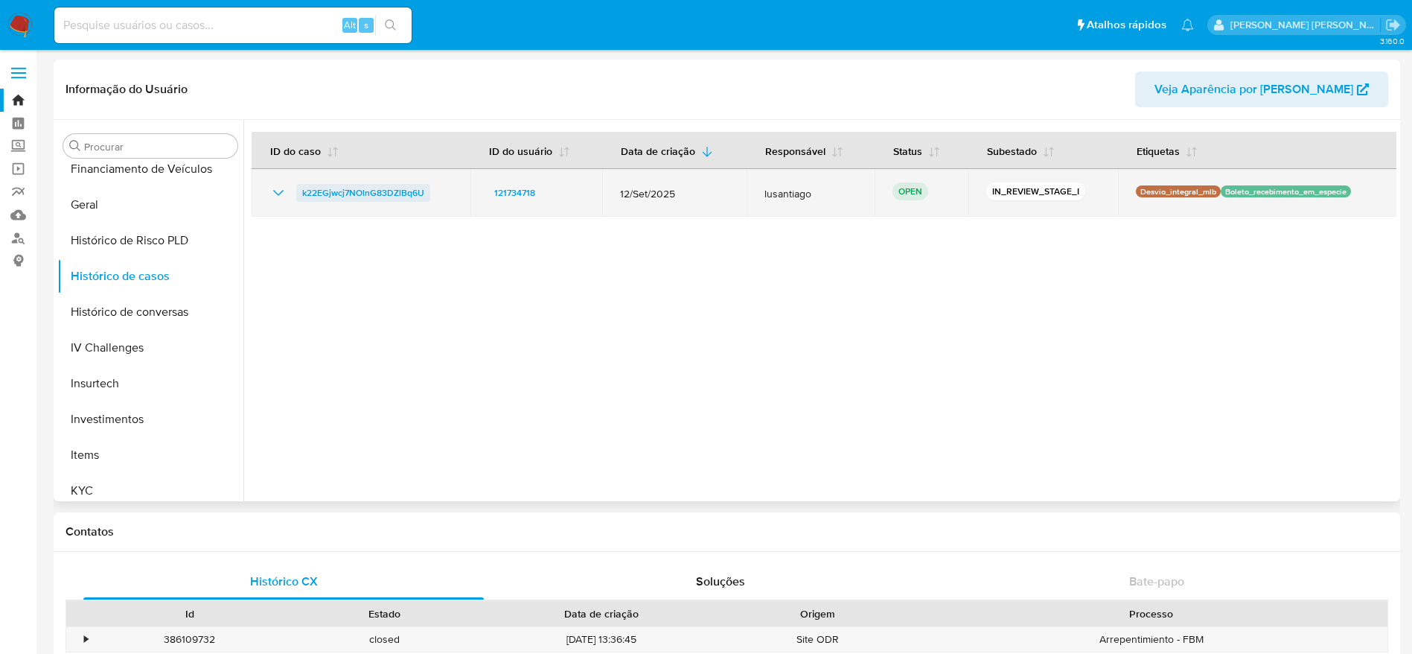
click at [394, 195] on span "k22EGjwcj7NOlnG83DZlBq6U" at bounding box center [363, 193] width 122 height 18
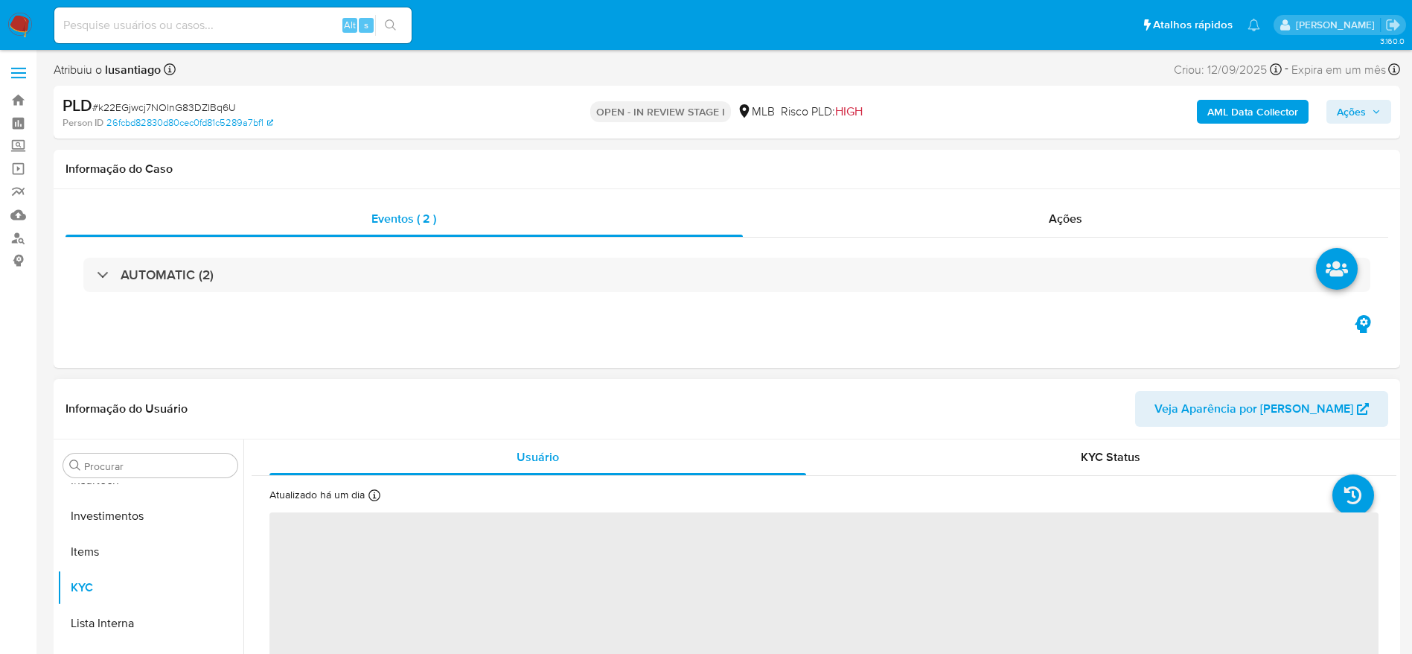
scroll to position [701, 0]
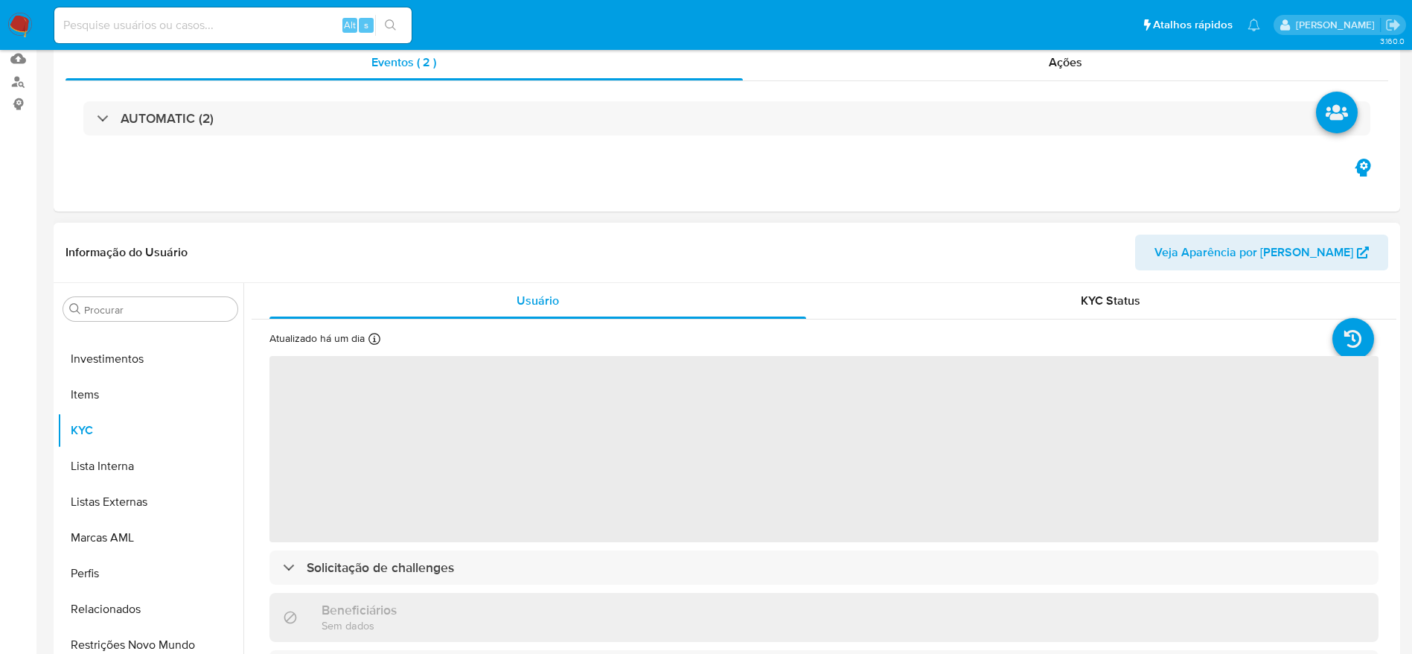
select select "10"
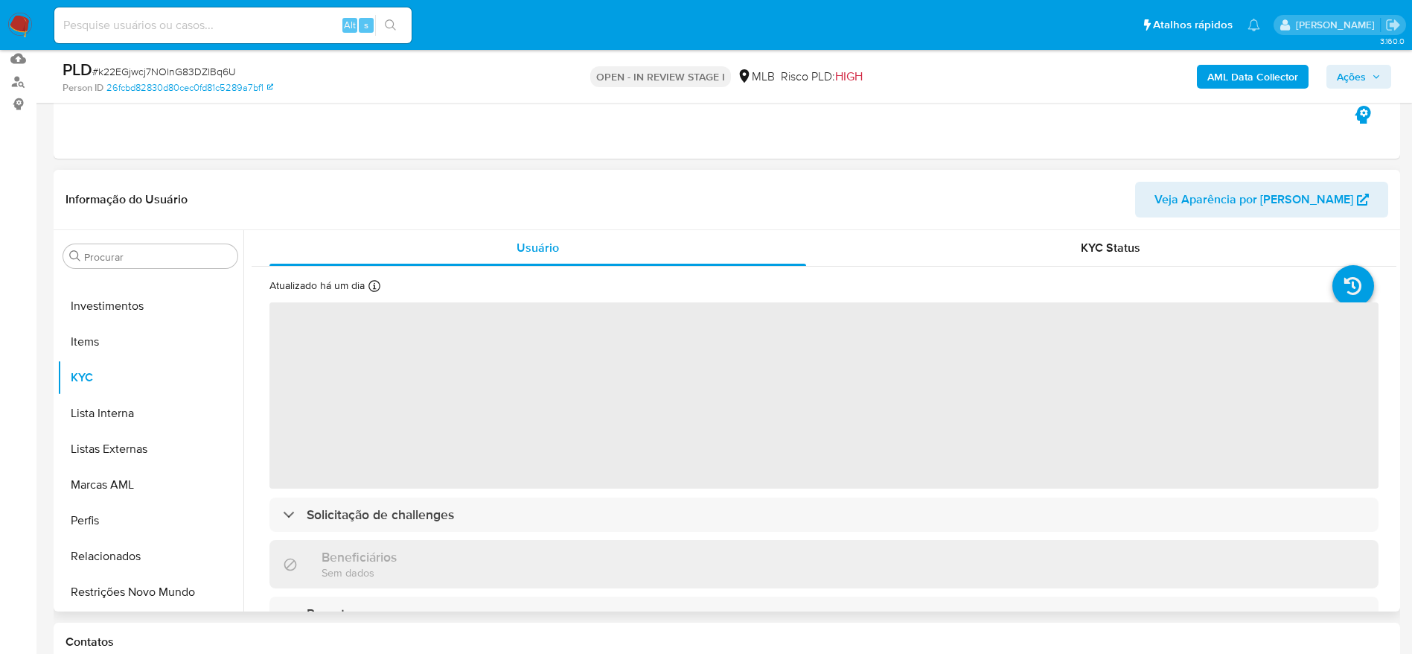
scroll to position [223, 0]
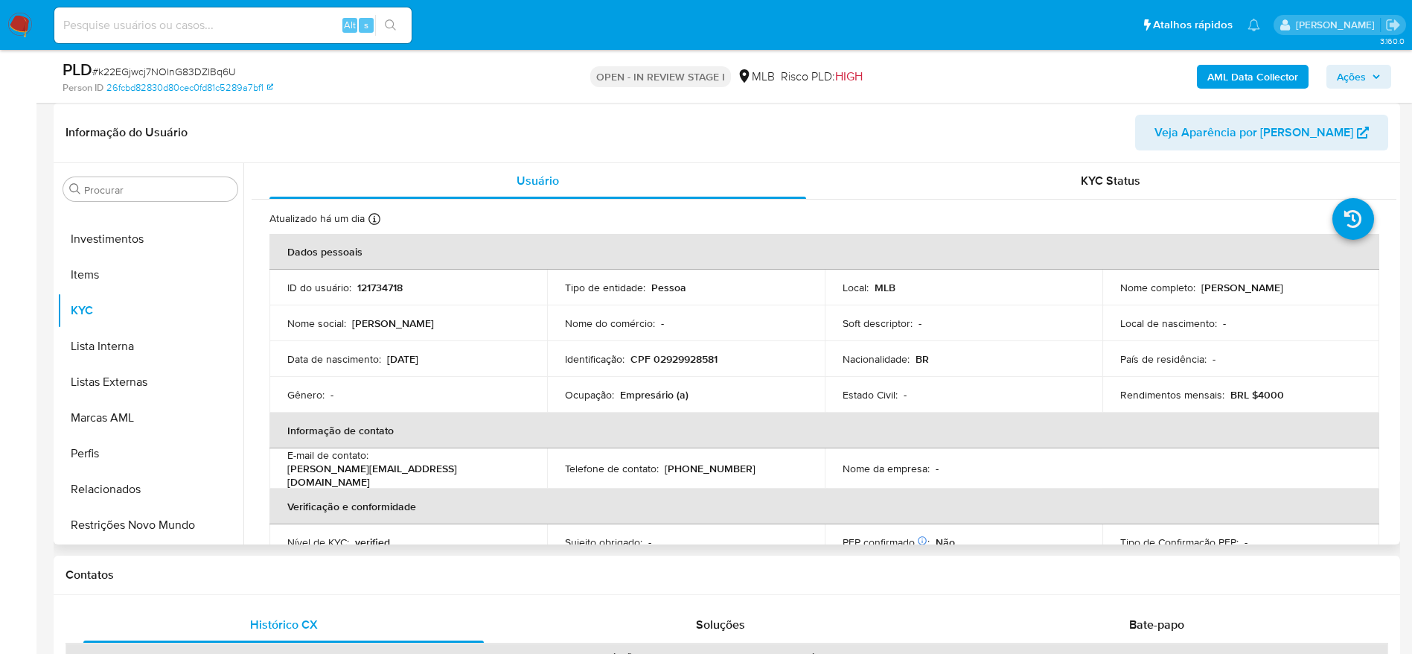
click at [684, 358] on p "CPF 02929928581" at bounding box center [674, 358] width 87 height 13
copy p "02929928581"
click at [693, 364] on p "CPF 02929928581" at bounding box center [674, 358] width 87 height 13
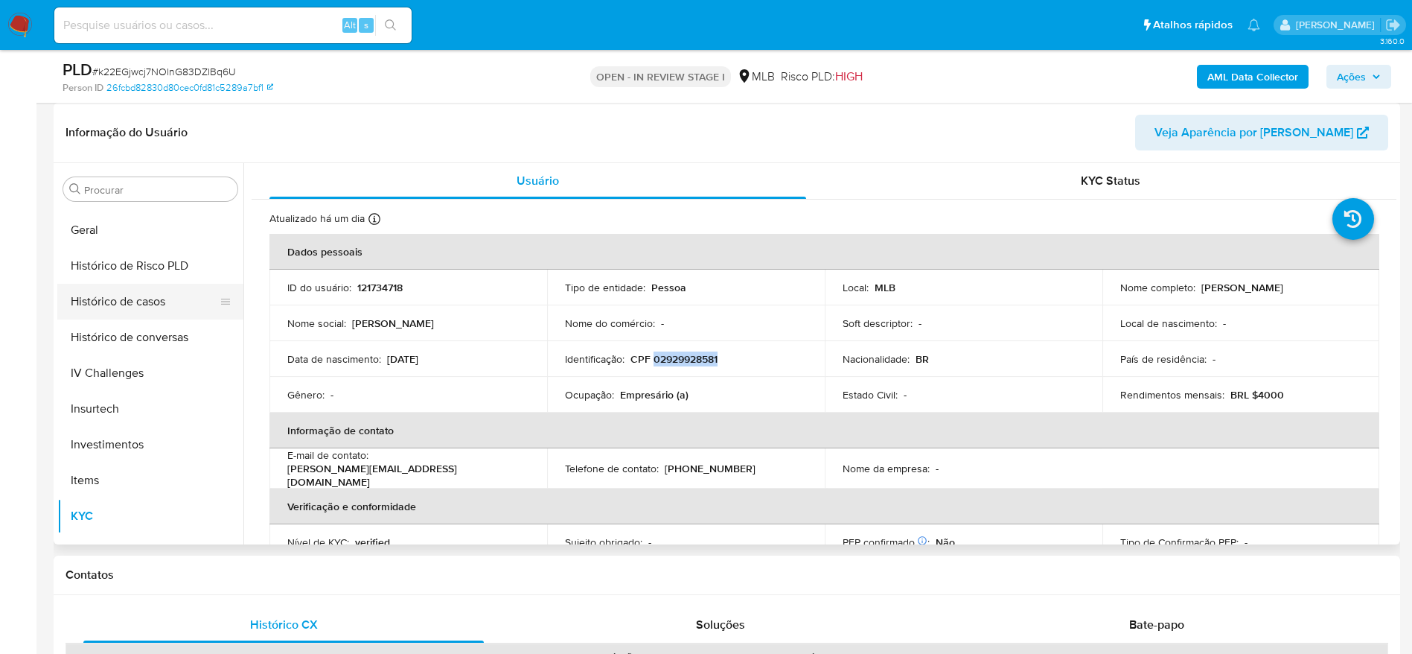
scroll to position [477, 0]
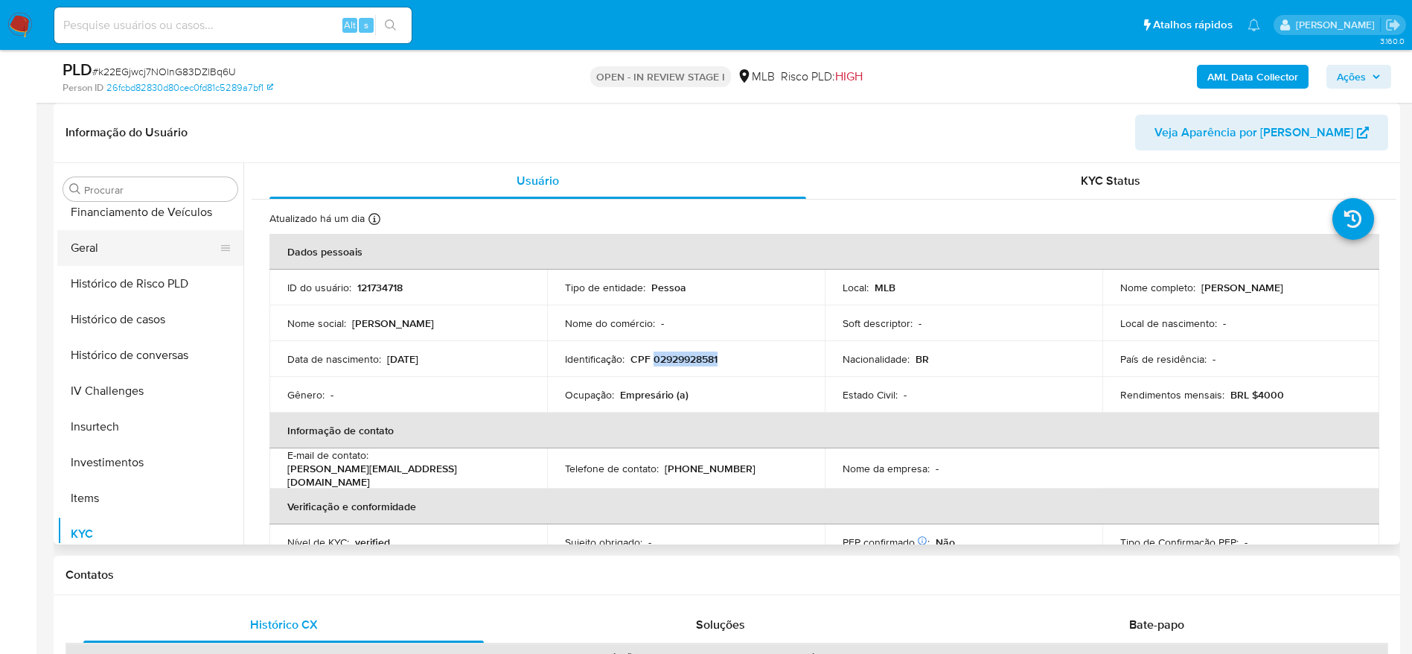
click at [92, 243] on button "Geral" at bounding box center [144, 248] width 174 height 36
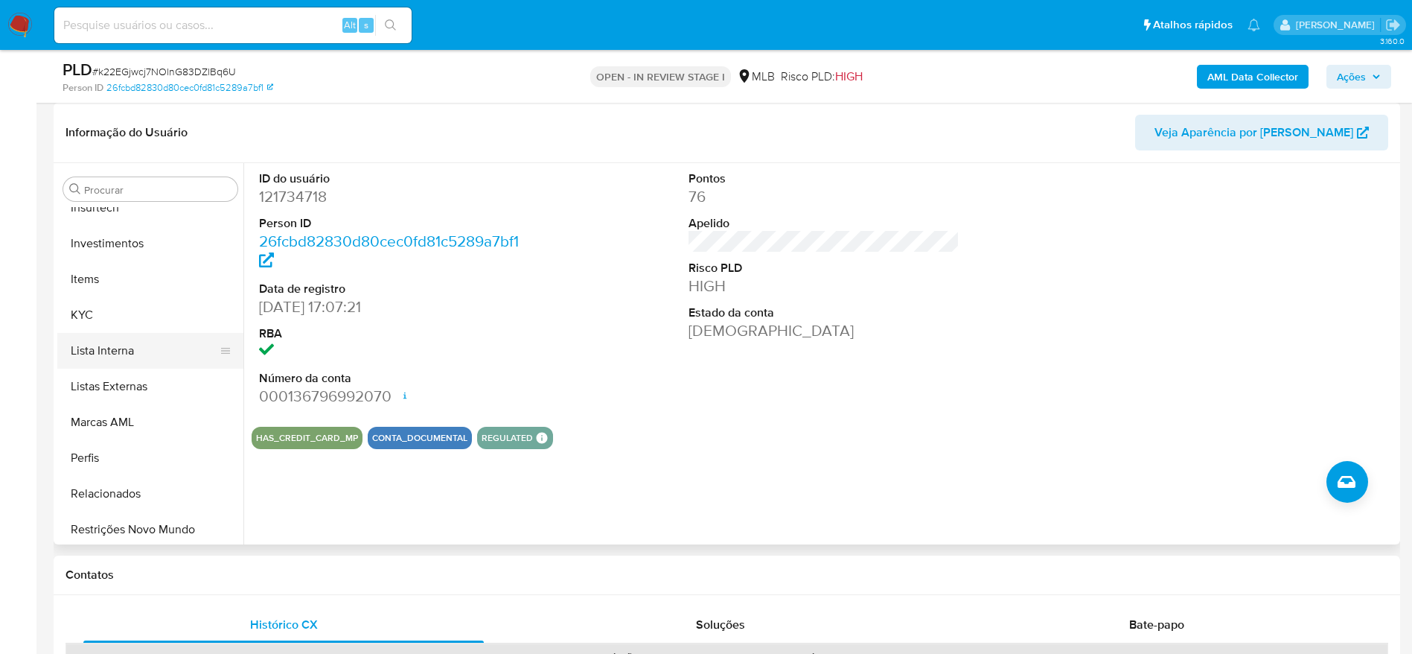
scroll to position [701, 0]
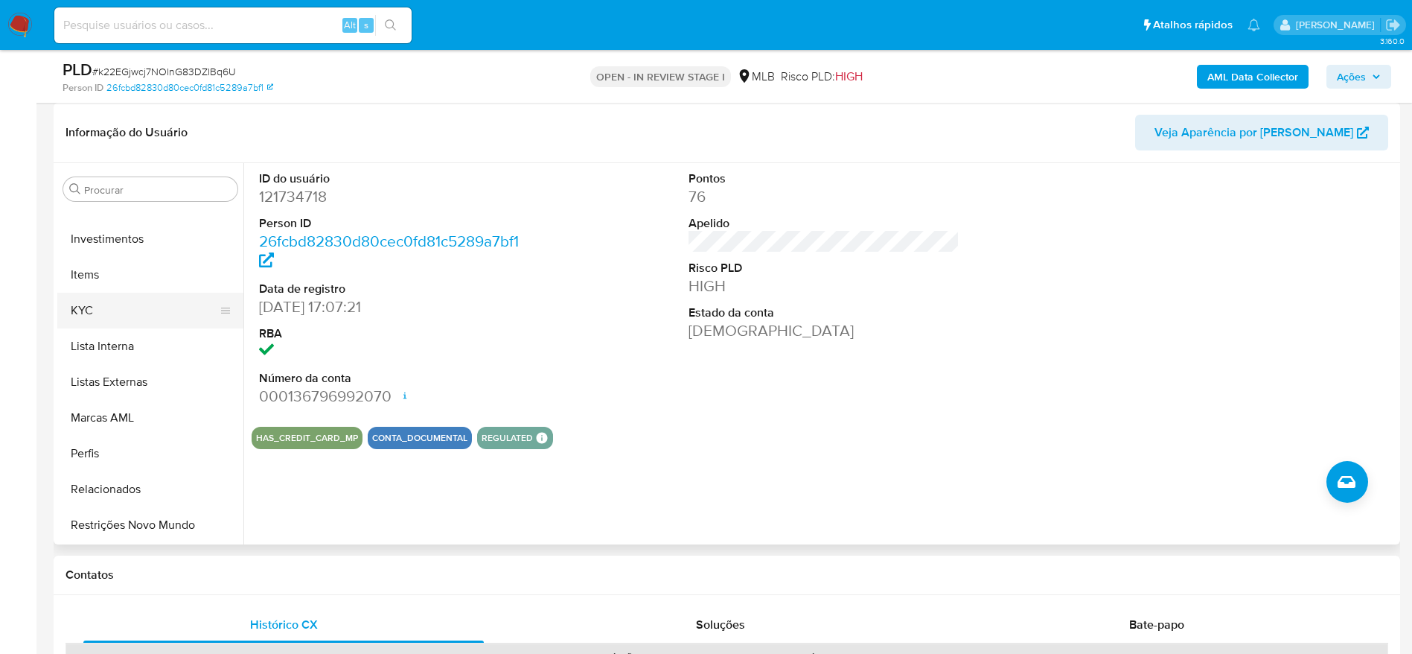
click at [127, 309] on button "KYC" at bounding box center [144, 311] width 174 height 36
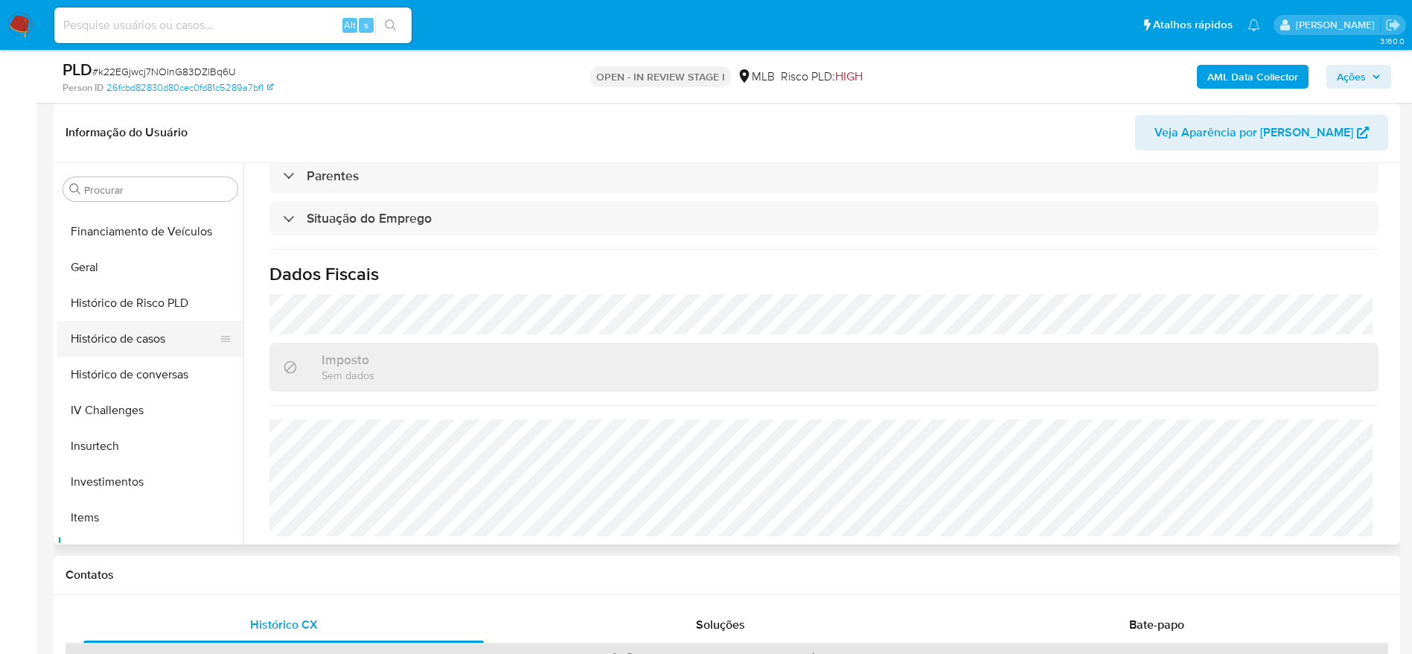
scroll to position [366, 0]
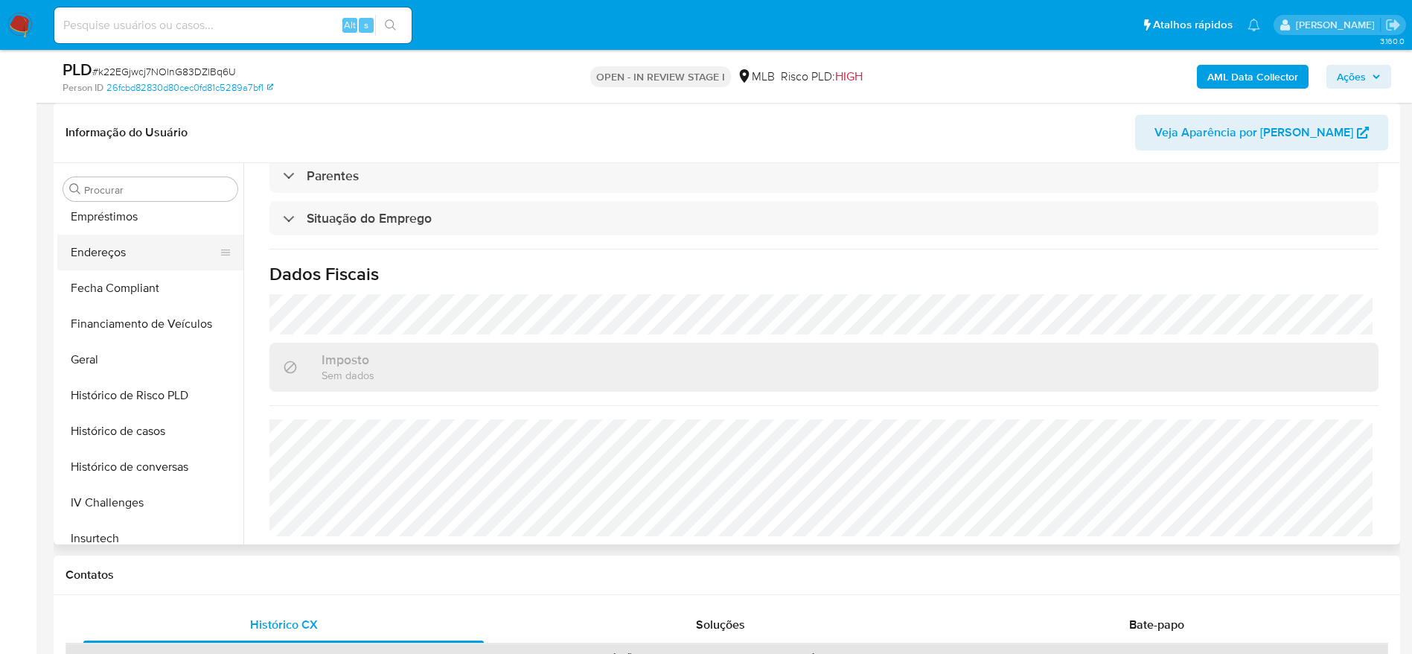
click at [118, 252] on button "Endereços" at bounding box center [144, 253] width 174 height 36
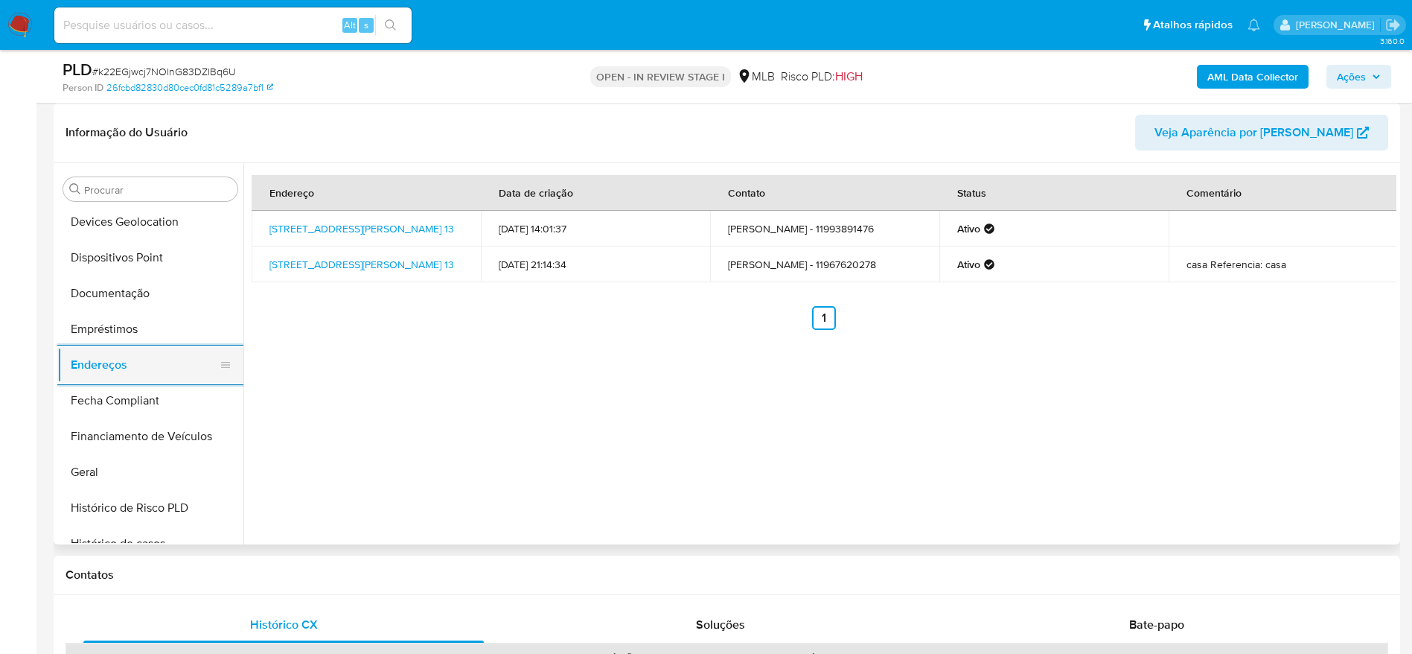
scroll to position [142, 0]
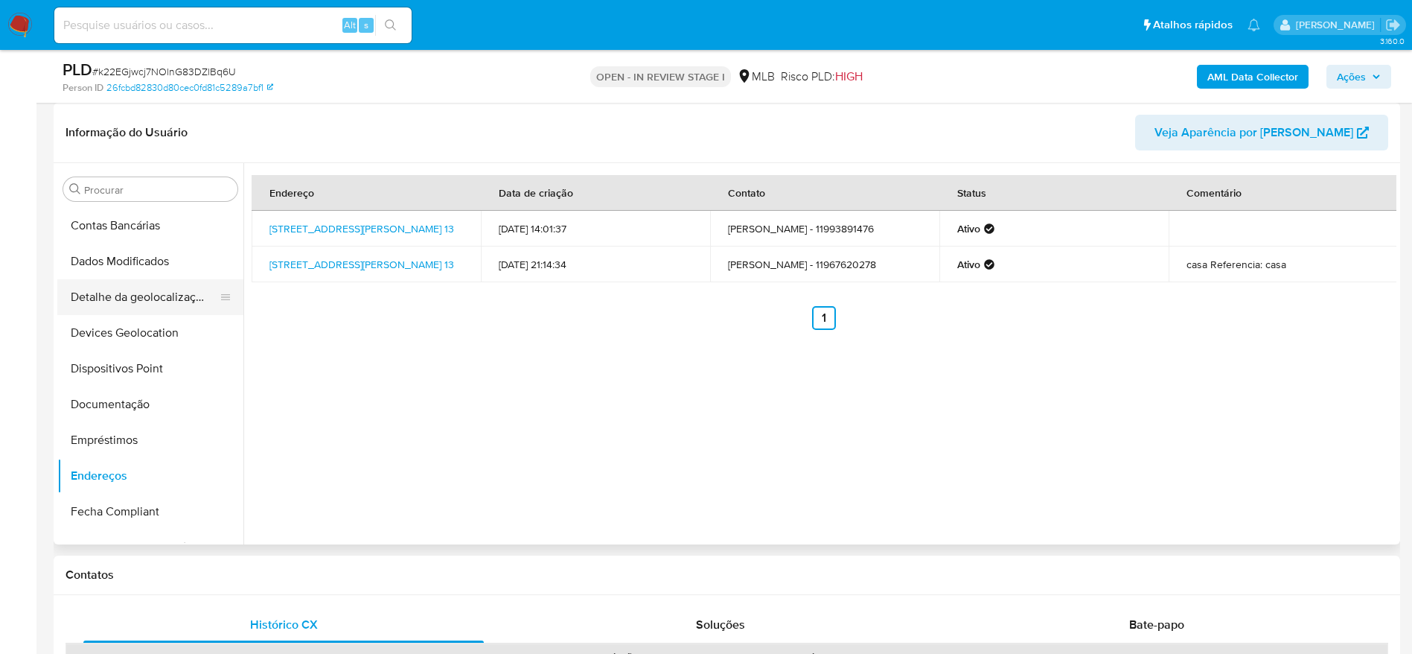
click at [141, 294] on button "Detalhe da geolocalização" at bounding box center [144, 297] width 174 height 36
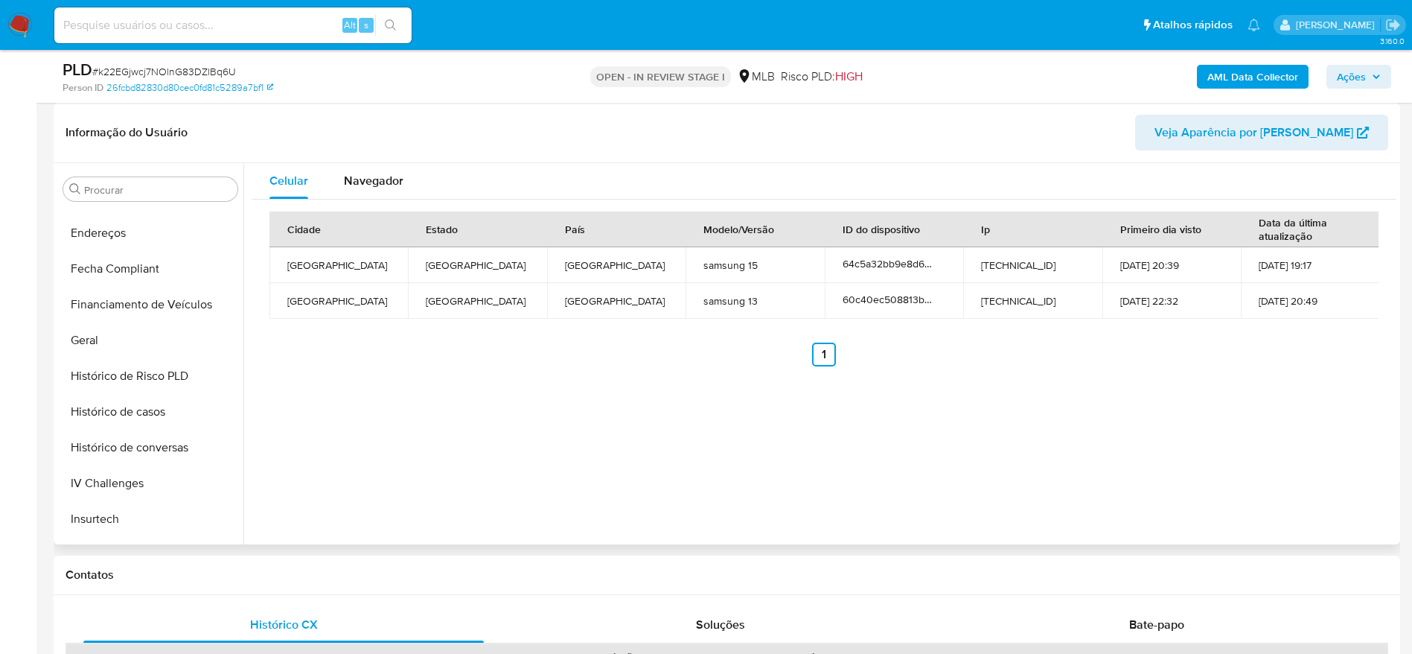
scroll to position [701, 0]
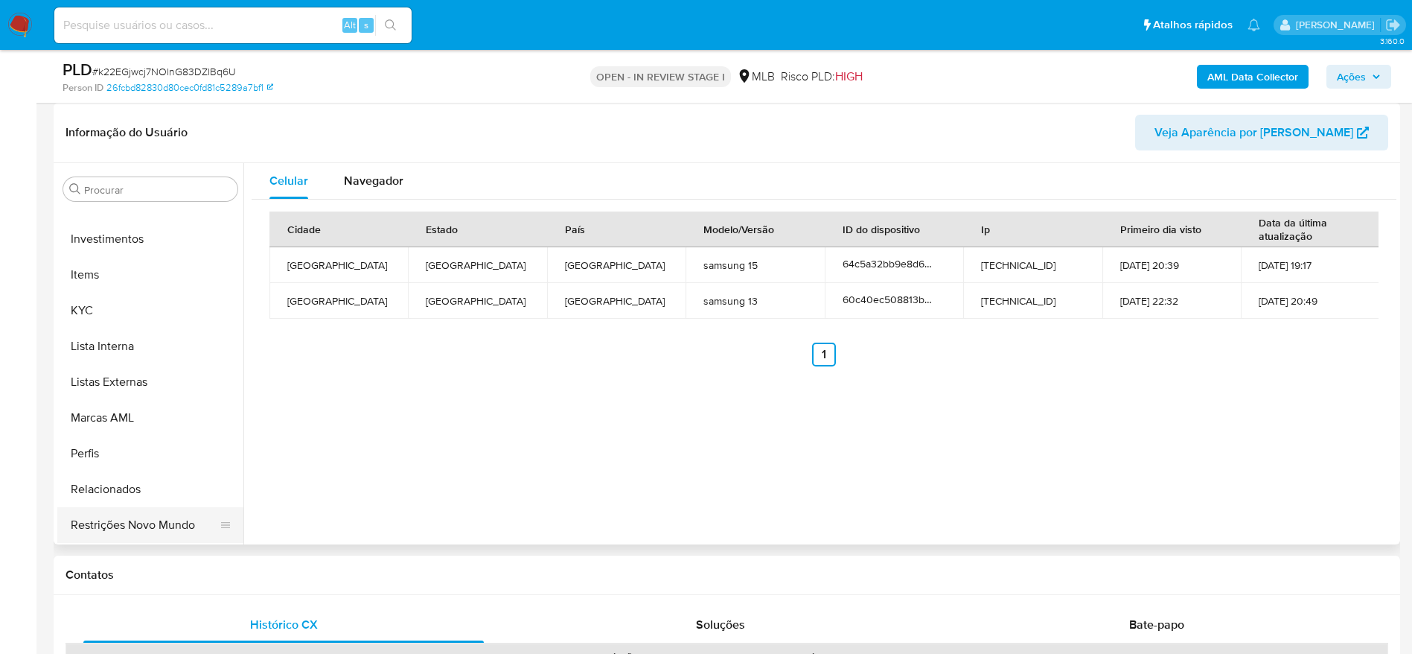
click at [133, 527] on button "Restrições Novo Mundo" at bounding box center [144, 525] width 174 height 36
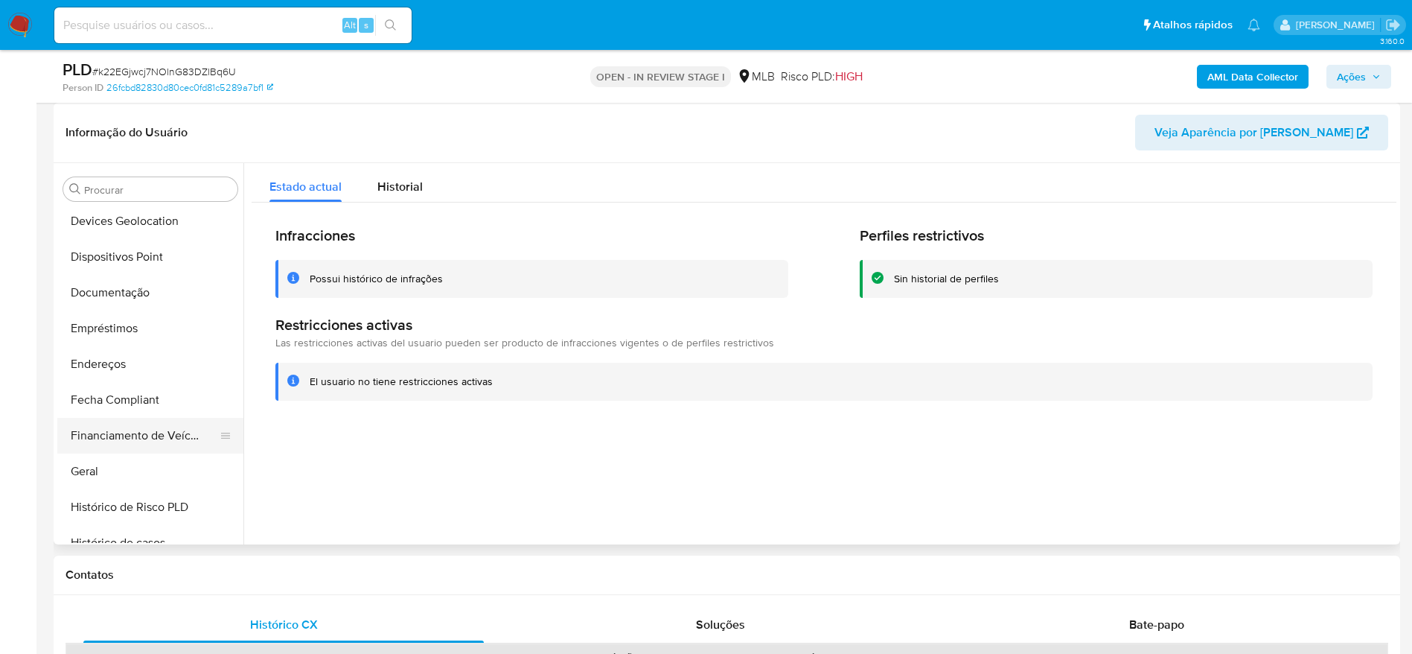
scroll to position [142, 0]
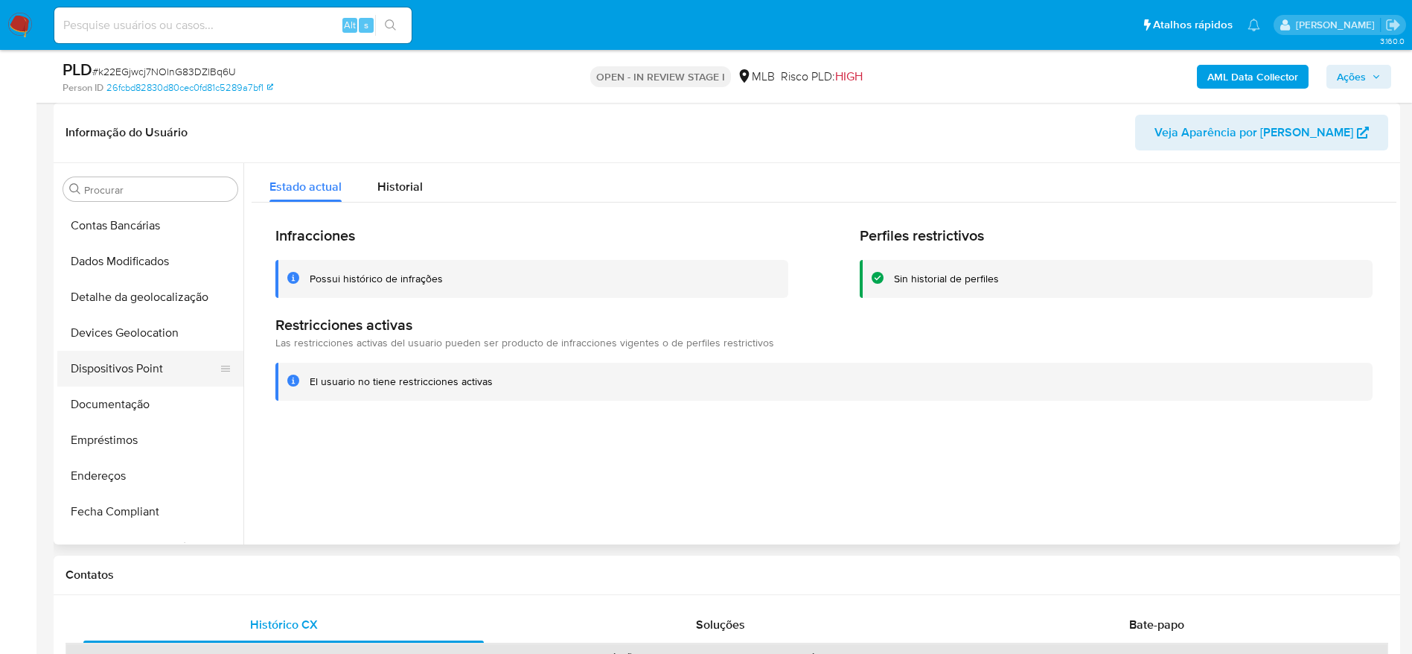
click at [142, 376] on button "Dispositivos Point" at bounding box center [144, 369] width 174 height 36
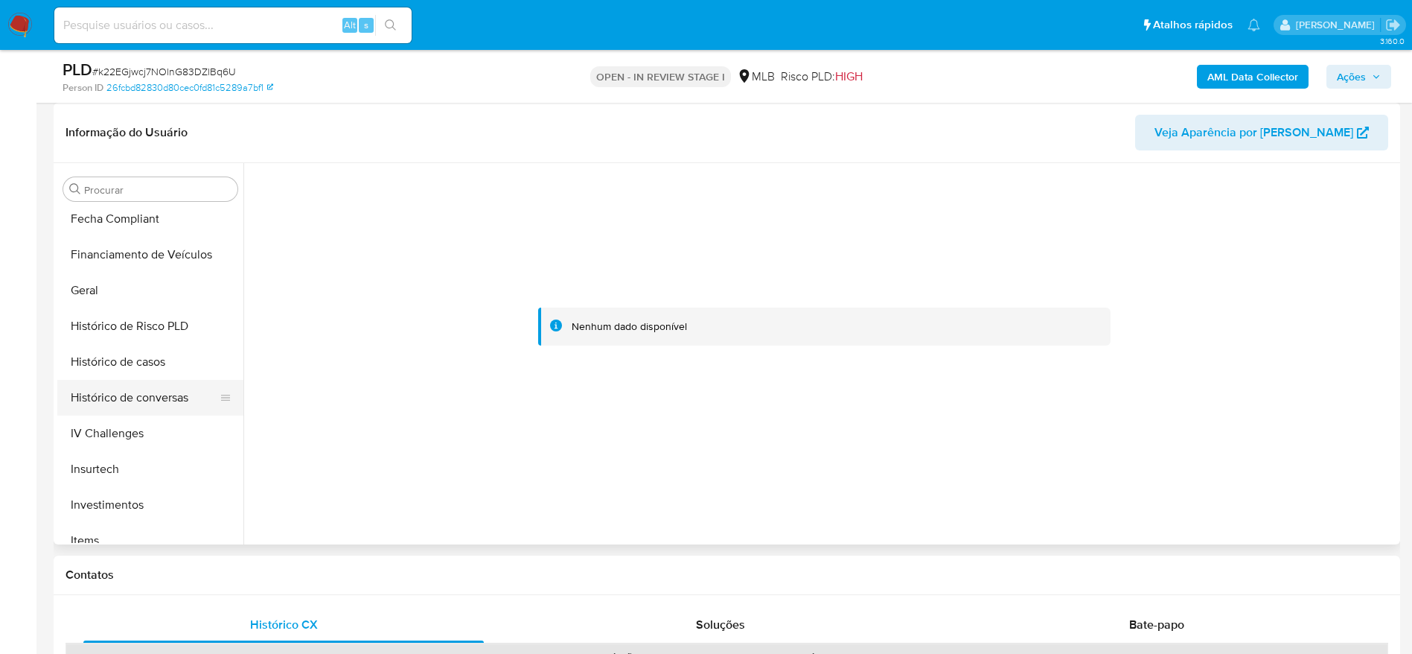
scroll to position [477, 0]
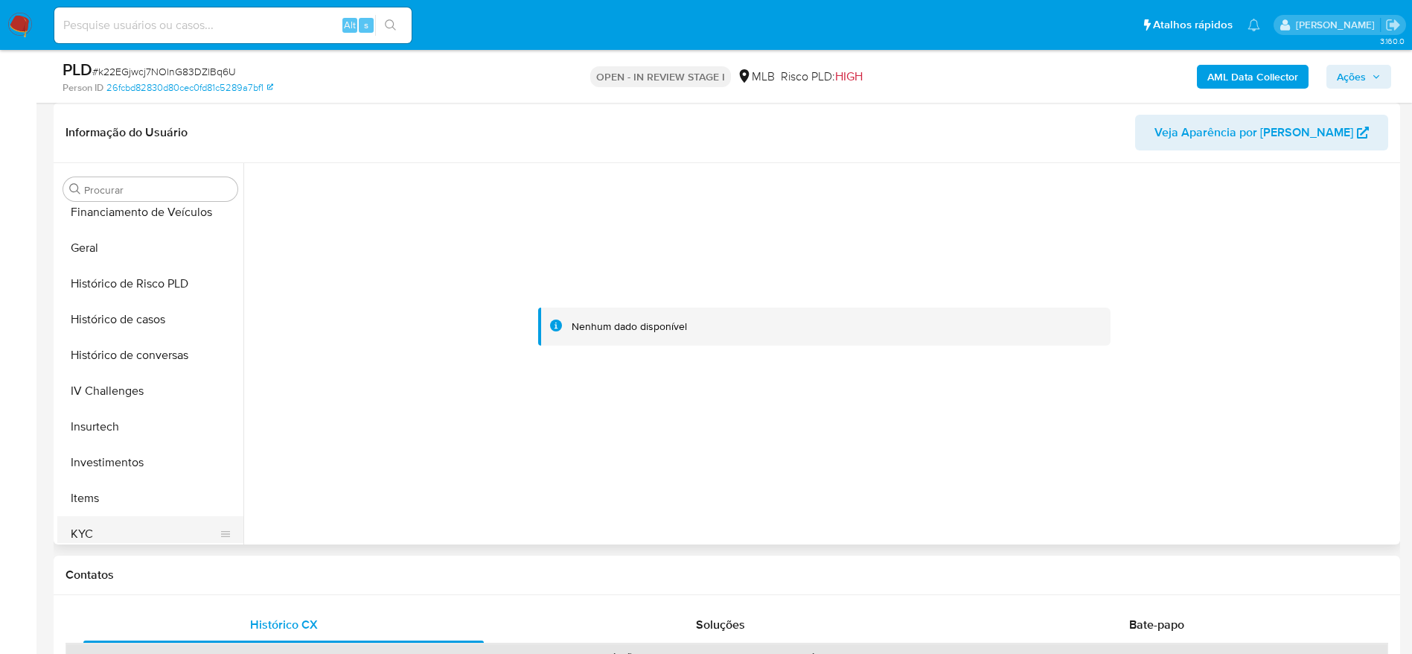
click at [104, 535] on button "KYC" at bounding box center [144, 534] width 174 height 36
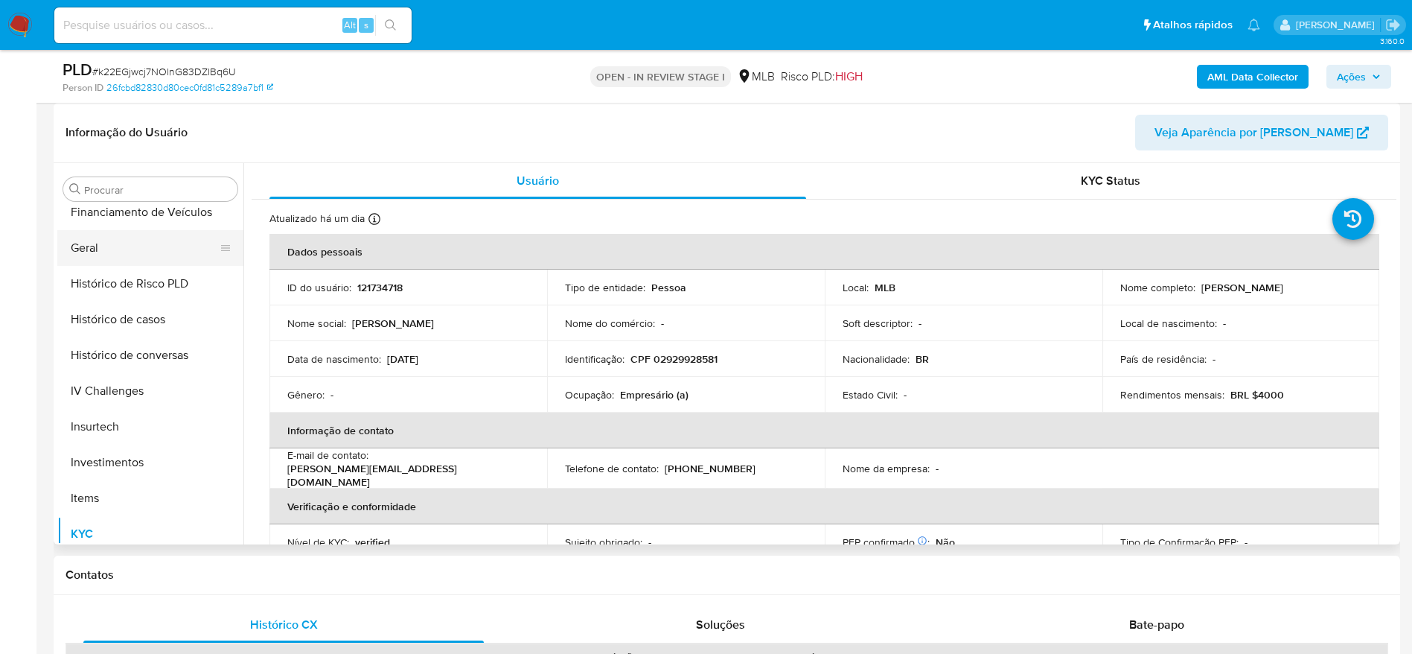
click at [151, 238] on button "Geral" at bounding box center [144, 248] width 174 height 36
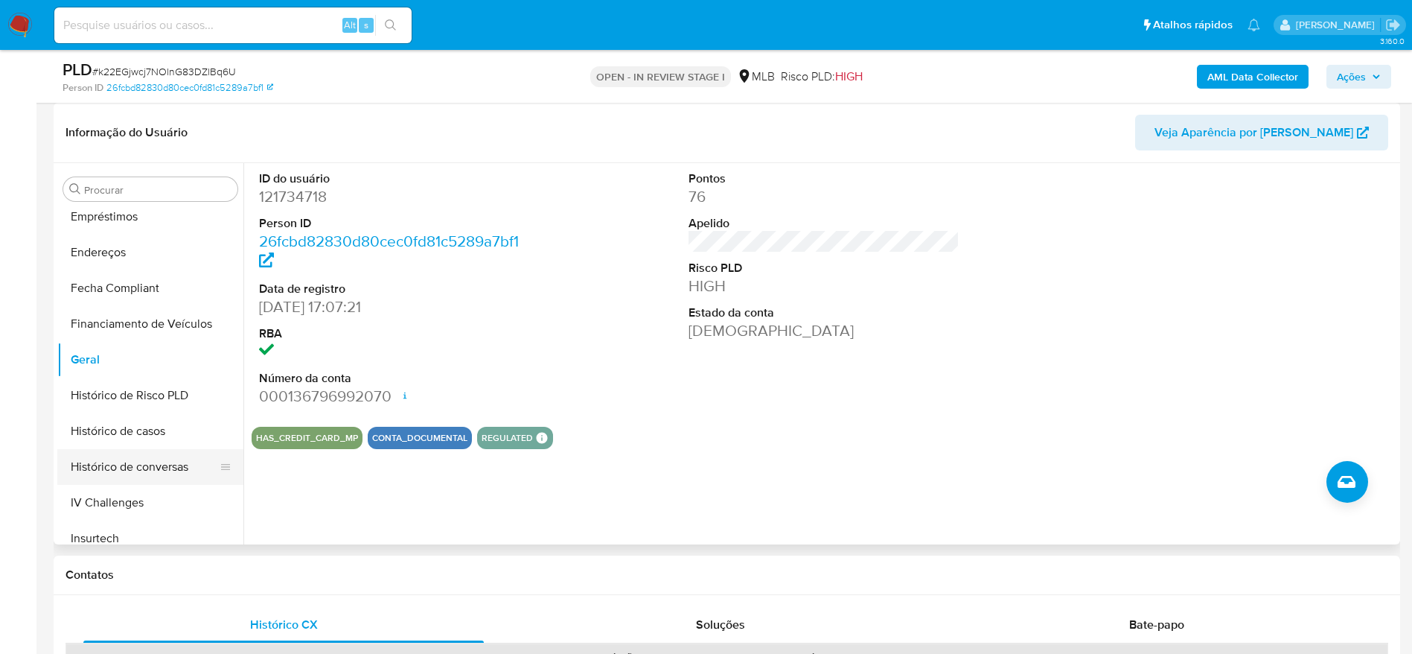
scroll to position [254, 0]
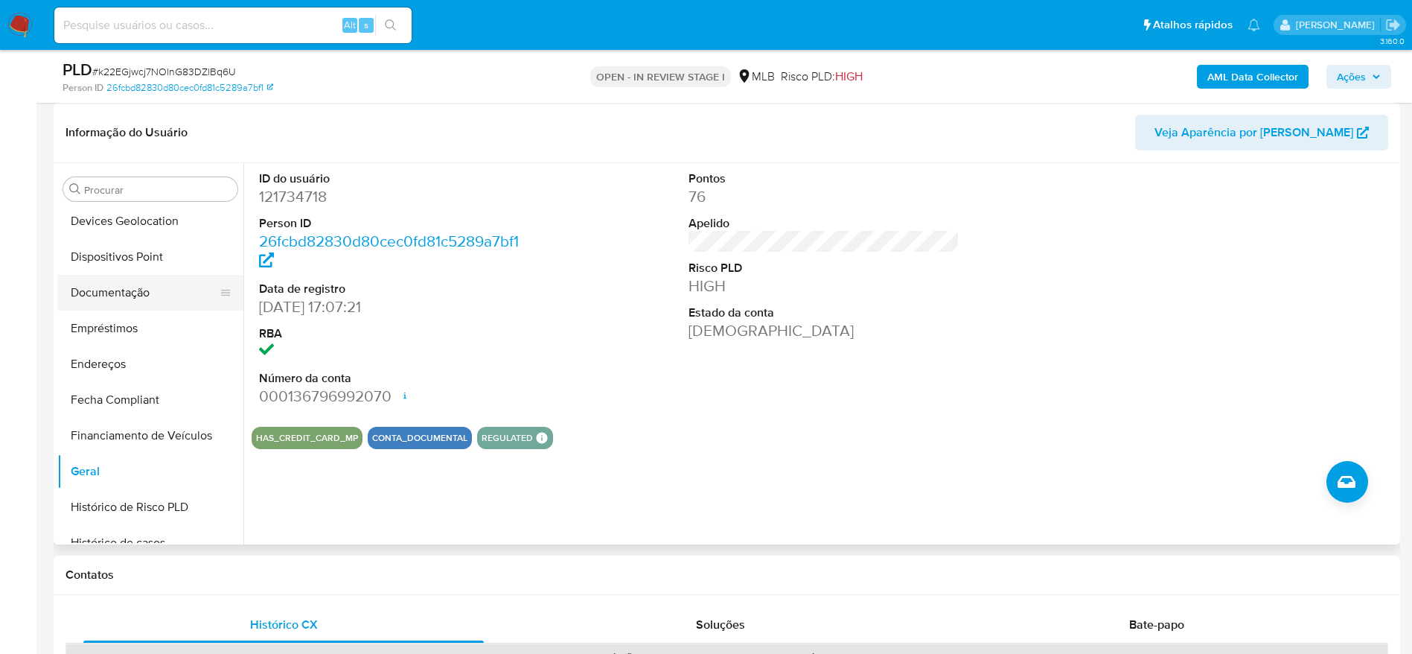
click at [128, 290] on button "Documentação" at bounding box center [144, 293] width 174 height 36
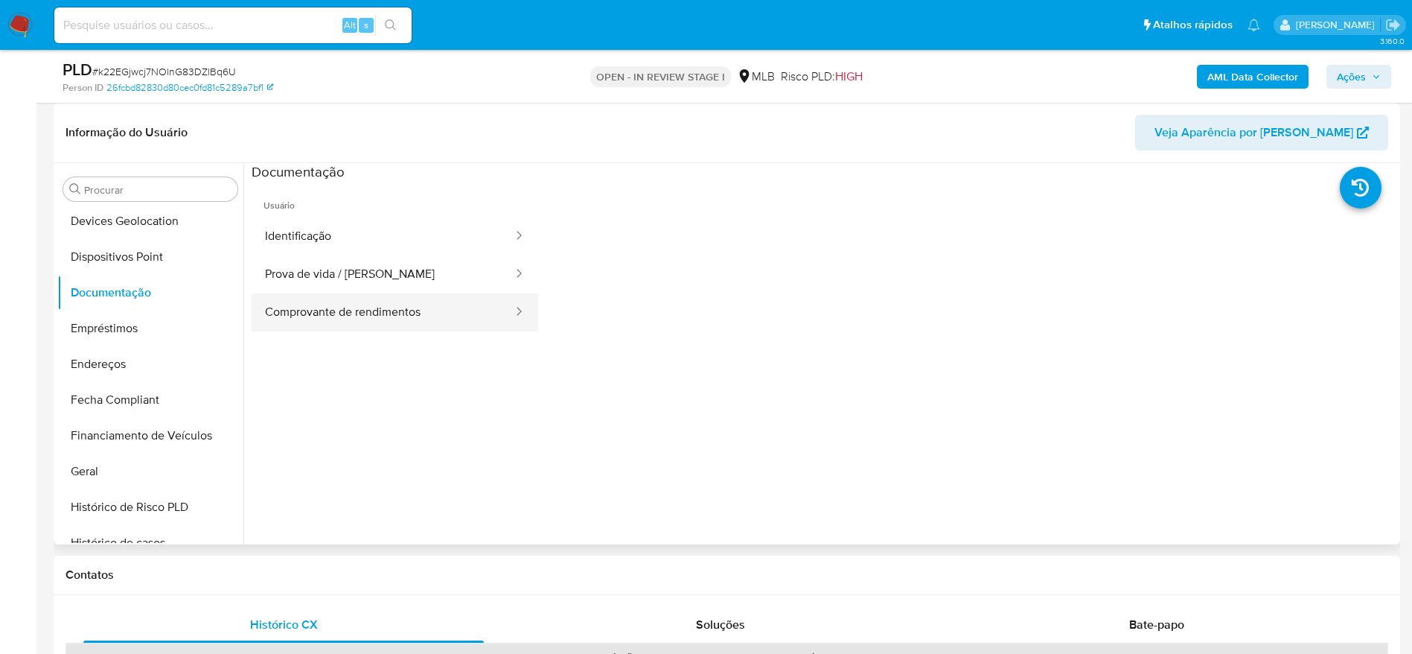
click at [305, 324] on button "Comprovante de rendimentos" at bounding box center [383, 312] width 263 height 38
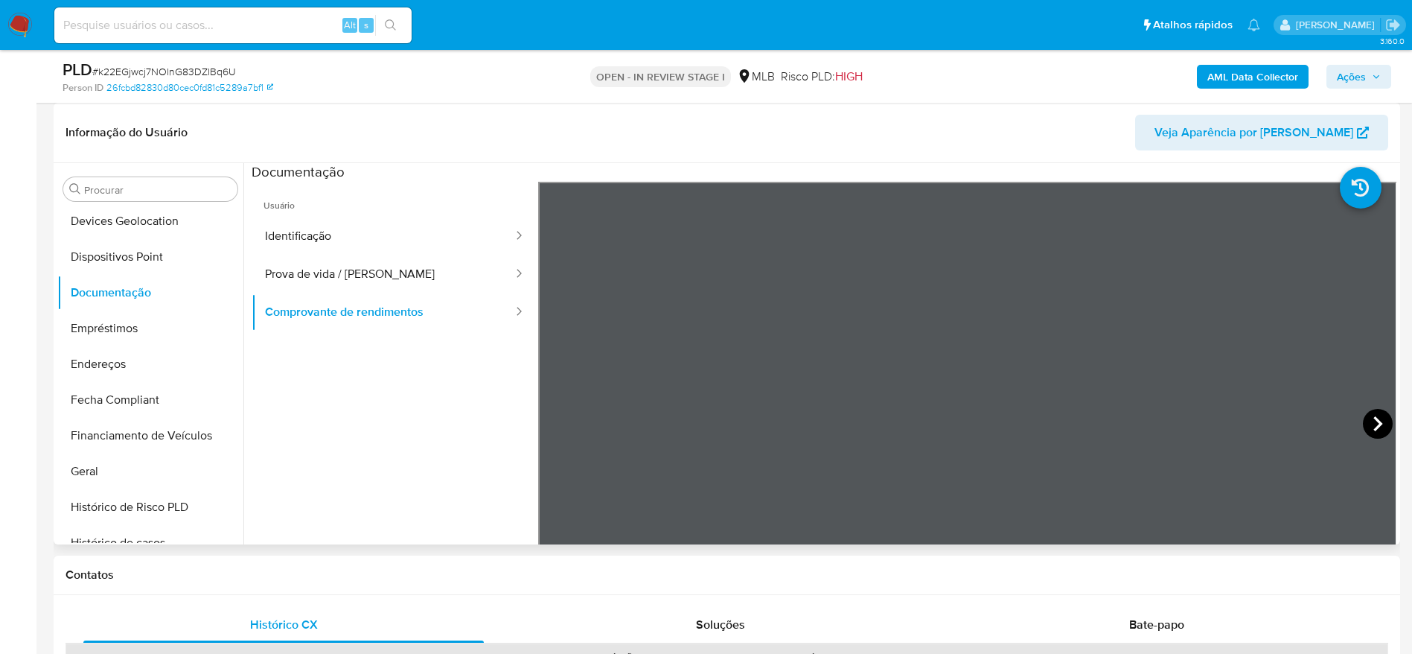
click at [1374, 425] on icon at bounding box center [1378, 423] width 9 height 15
click at [823, 178] on section at bounding box center [824, 410] width 1145 height 495
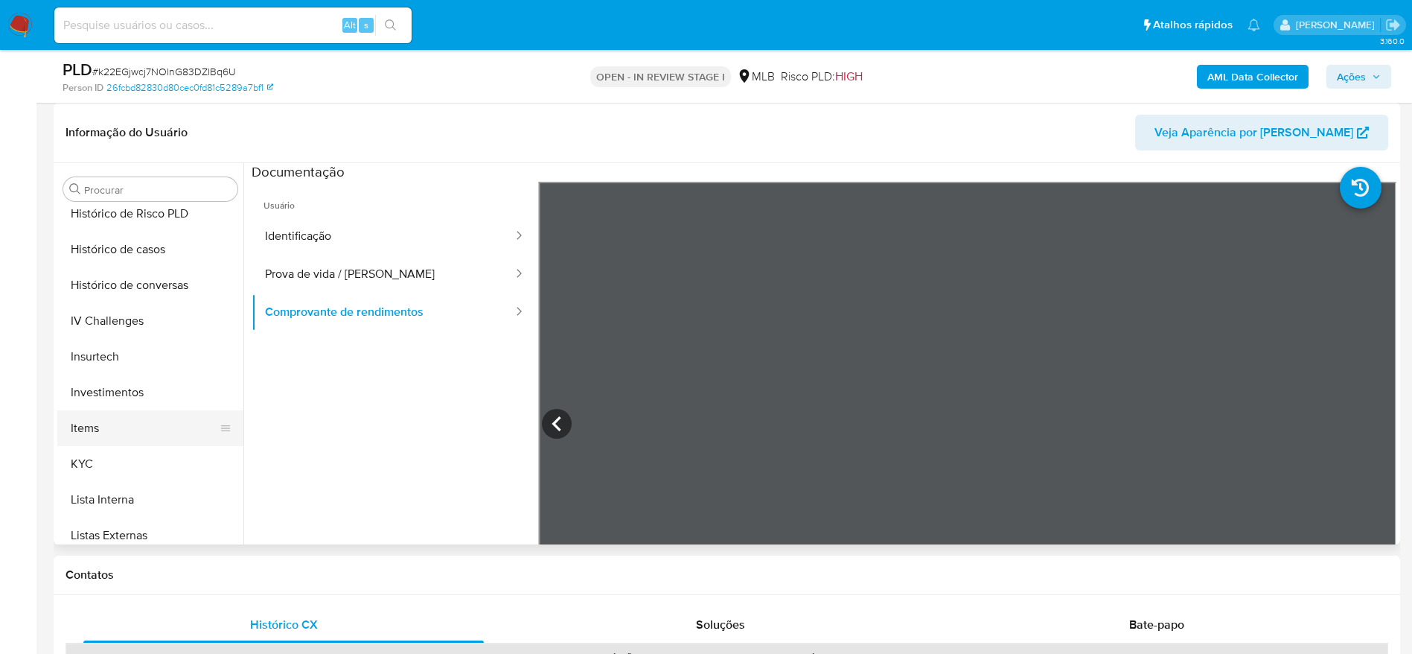
scroll to position [589, 0]
click at [115, 408] on button "KYC" at bounding box center [144, 422] width 174 height 36
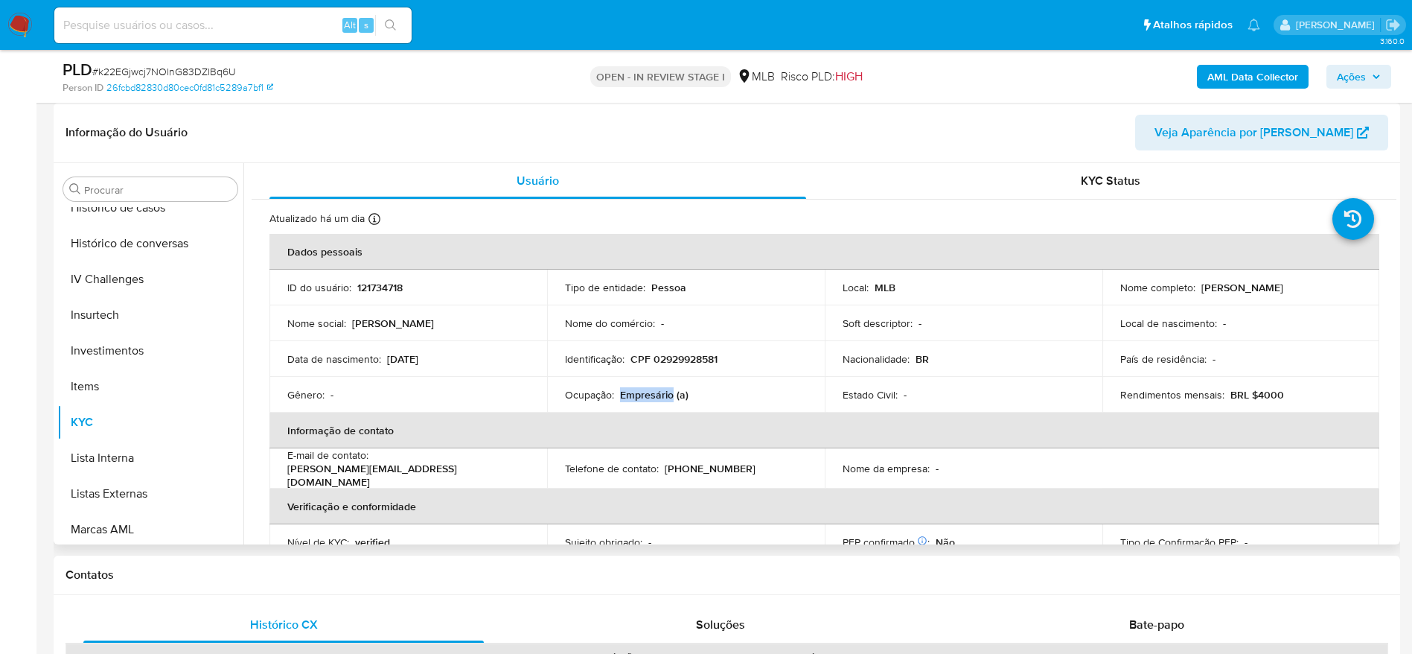
drag, startPoint x: 668, startPoint y: 399, endPoint x: 619, endPoint y: 400, distance: 48.4
click at [620, 400] on p "Empresário (a)" at bounding box center [654, 394] width 69 height 13
copy p "Empresário"
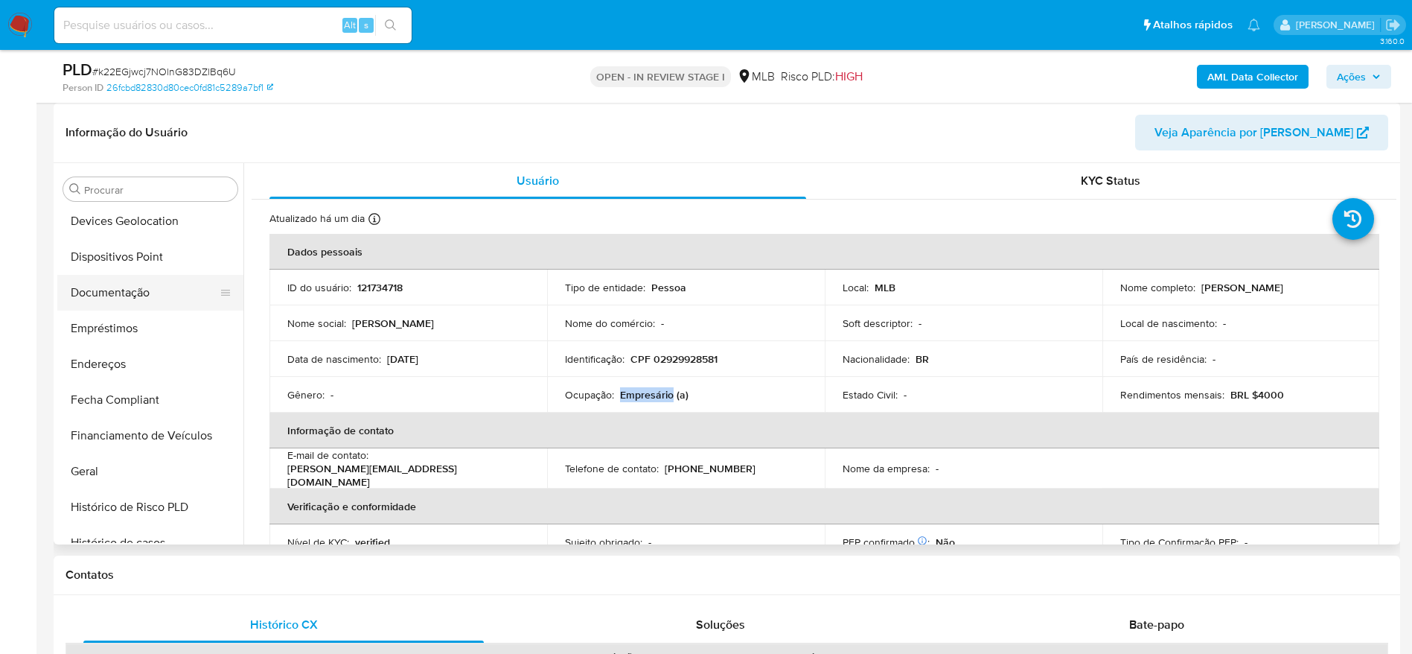
click at [127, 287] on button "Documentação" at bounding box center [144, 293] width 174 height 36
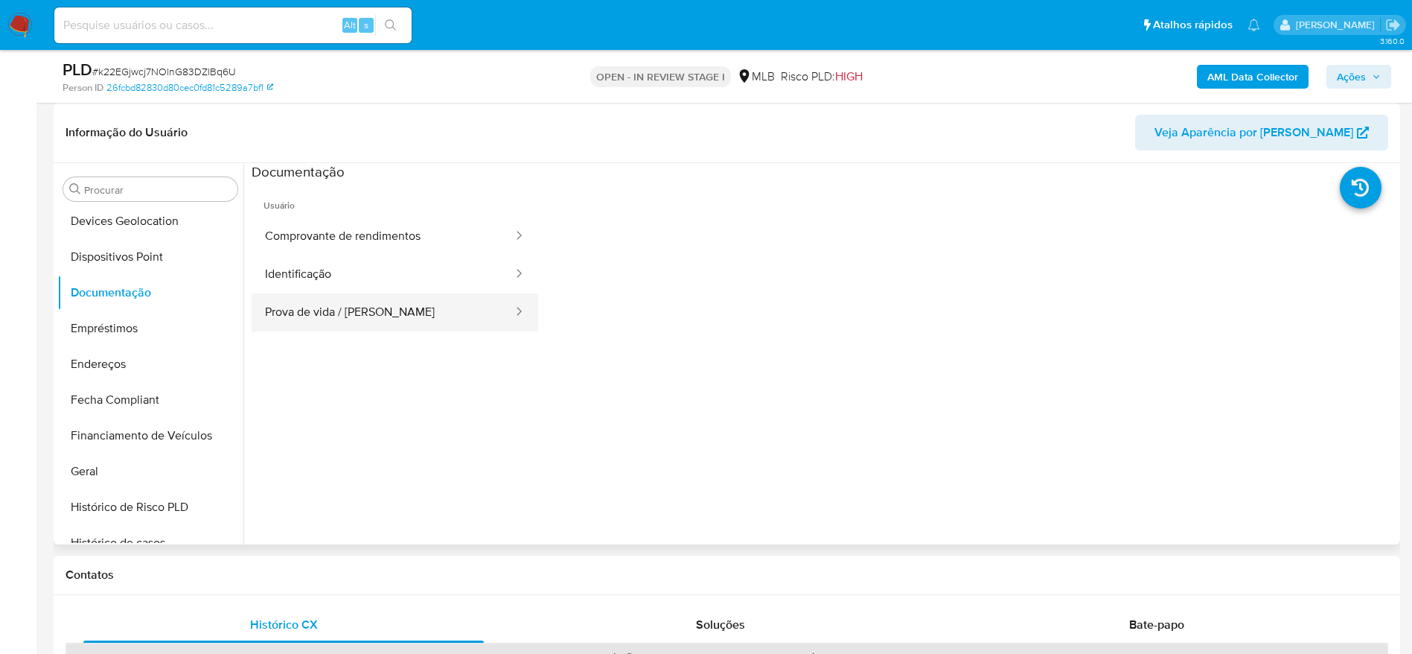
click at [299, 321] on button "Prova de vida / Selfie" at bounding box center [383, 312] width 263 height 38
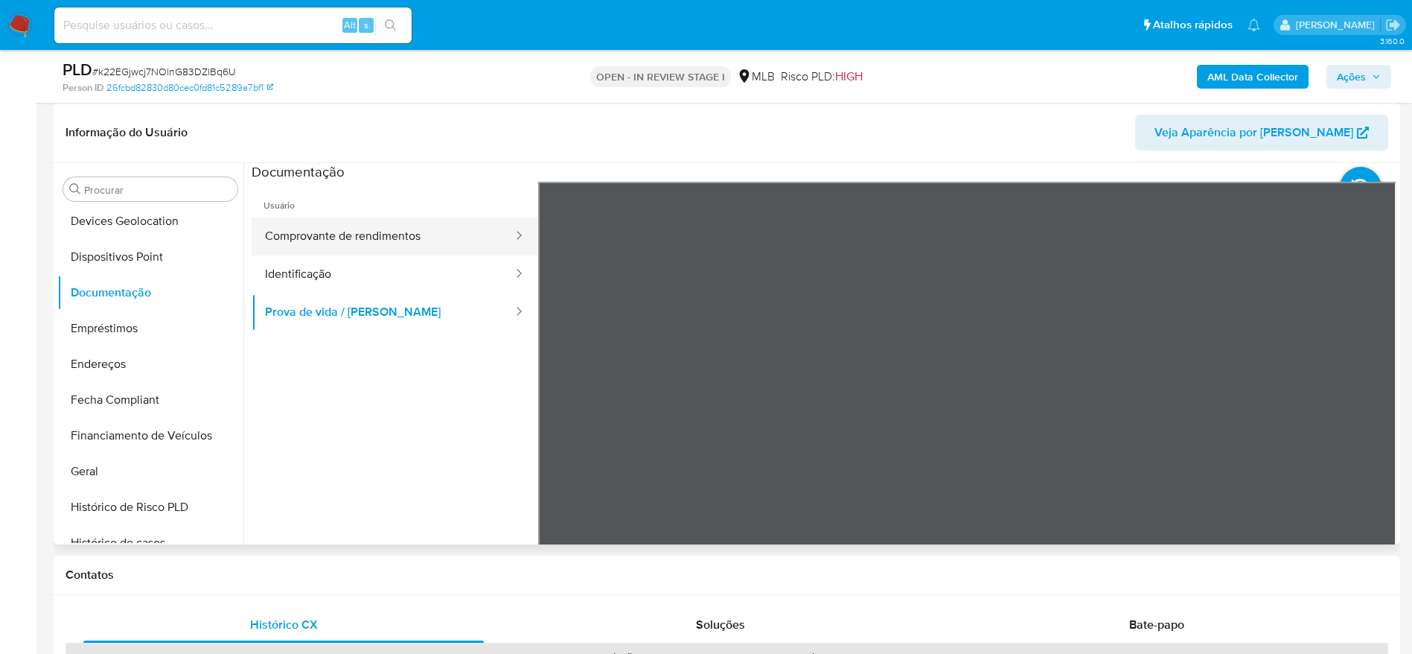
click at [337, 236] on button "Comprovante de rendimentos" at bounding box center [383, 236] width 263 height 38
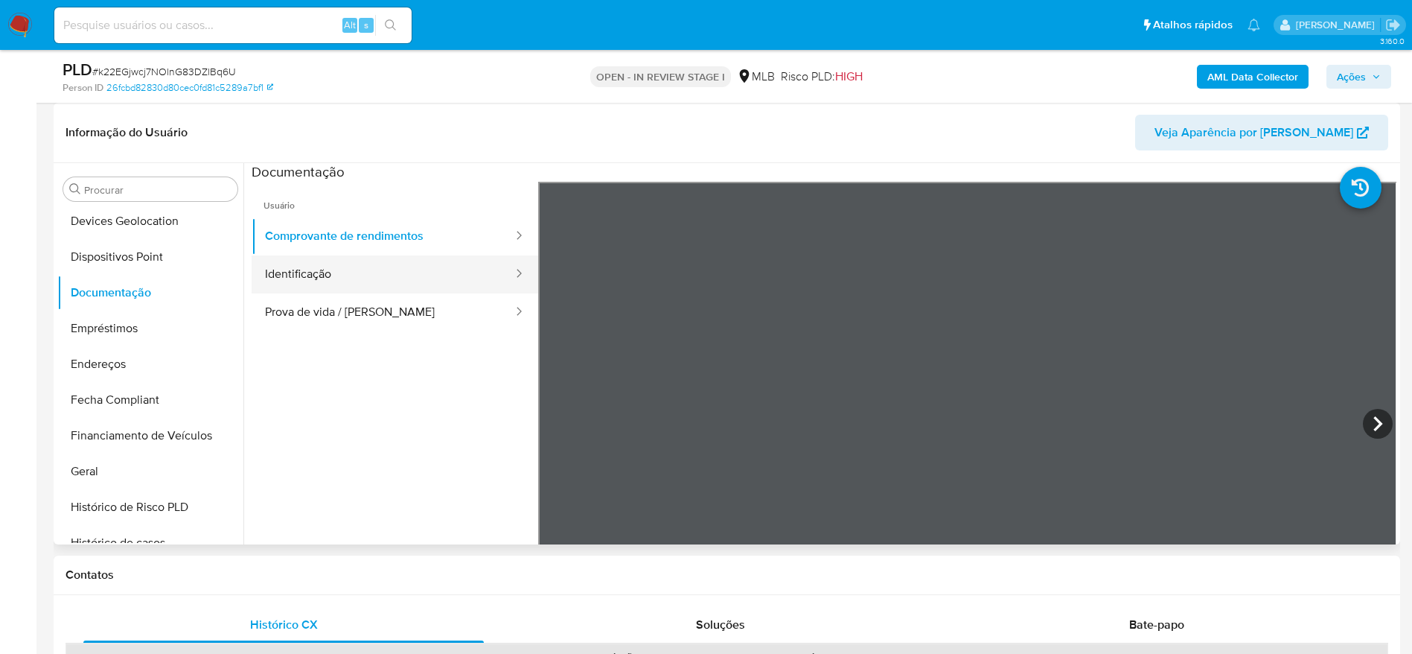
click at [390, 291] on button "Identificação" at bounding box center [383, 274] width 263 height 38
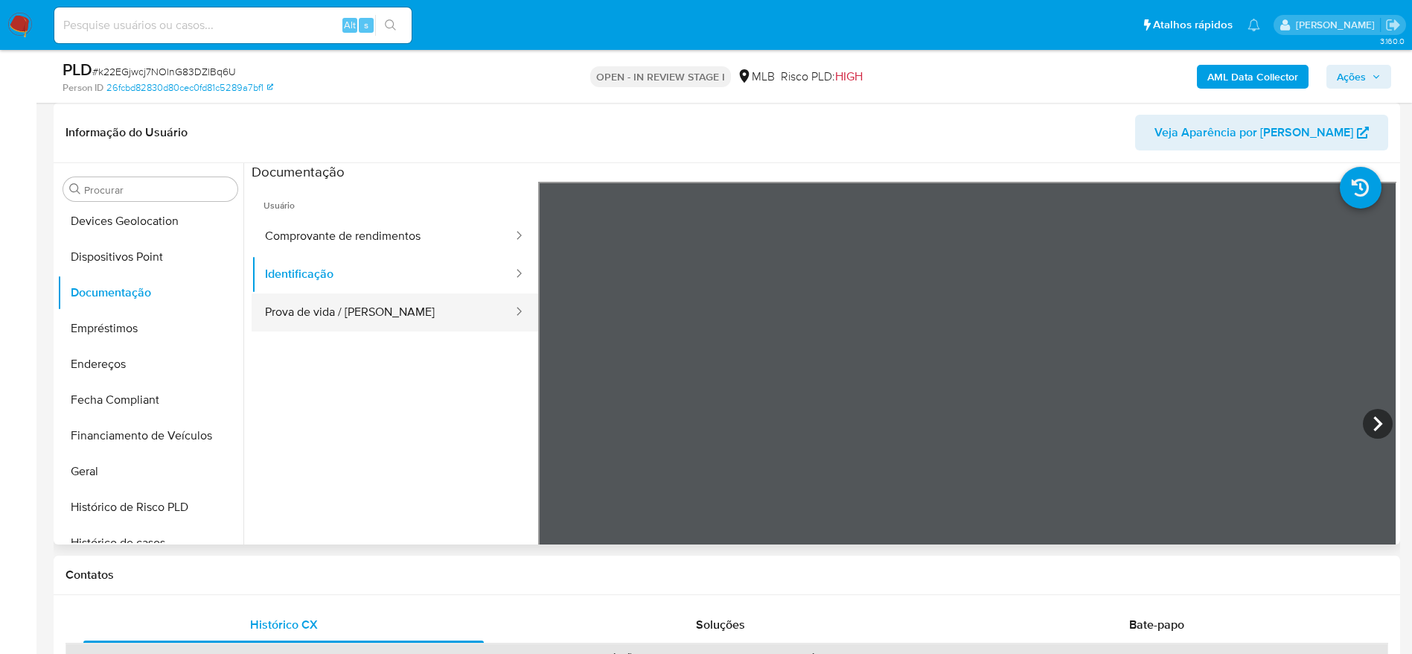
click at [386, 307] on button "Prova de vida / Selfie" at bounding box center [383, 312] width 263 height 38
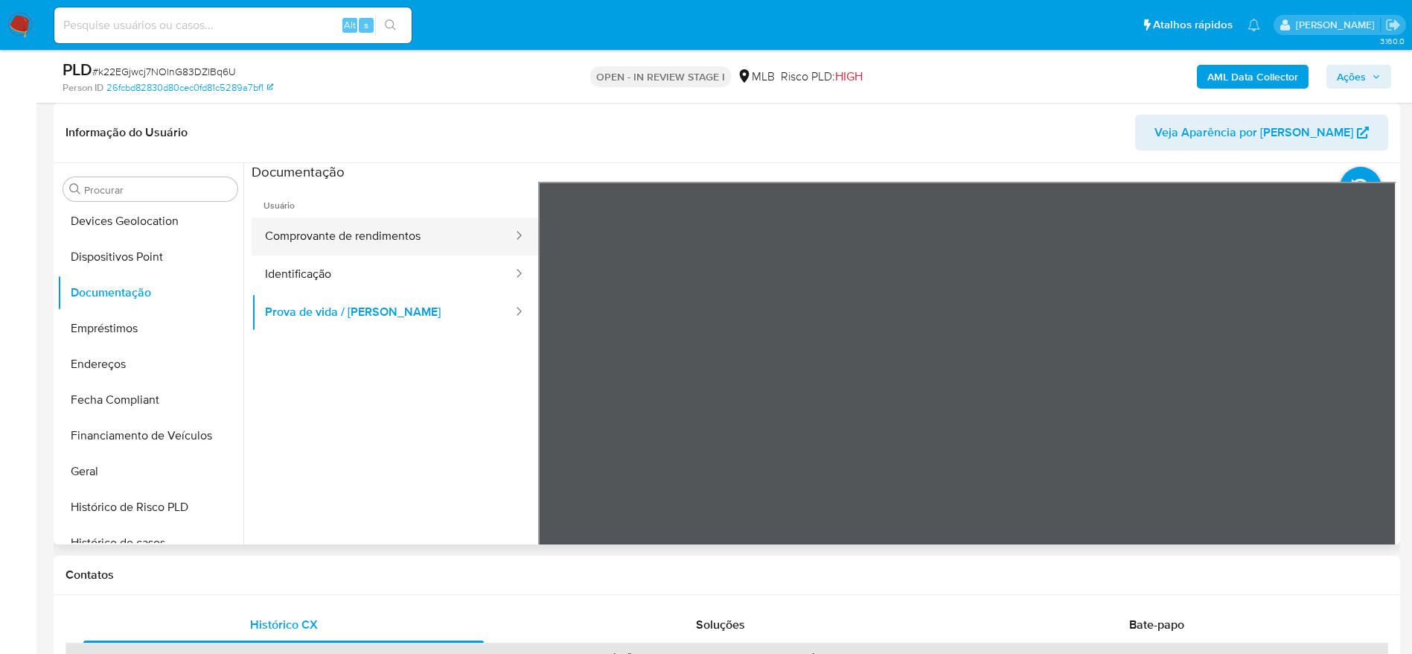
click at [384, 235] on button "Comprovante de rendimentos" at bounding box center [383, 236] width 263 height 38
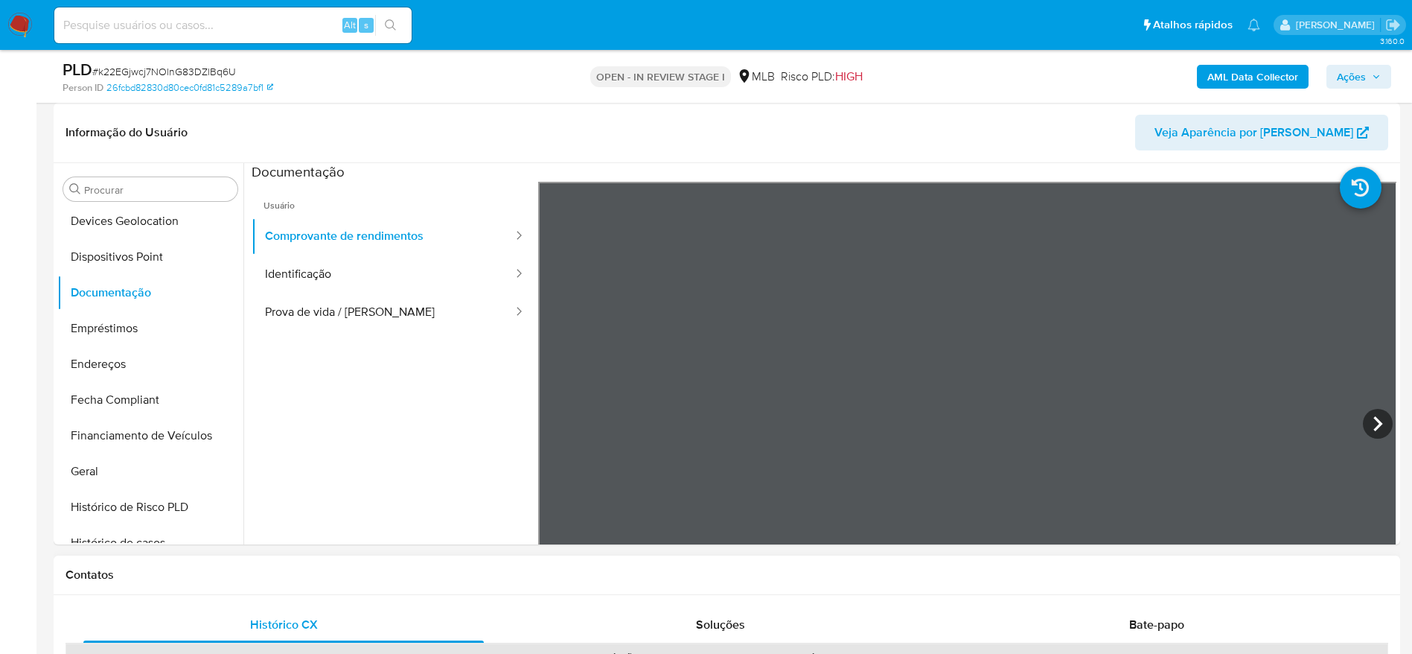
click at [1376, 417] on icon at bounding box center [1378, 424] width 30 height 30
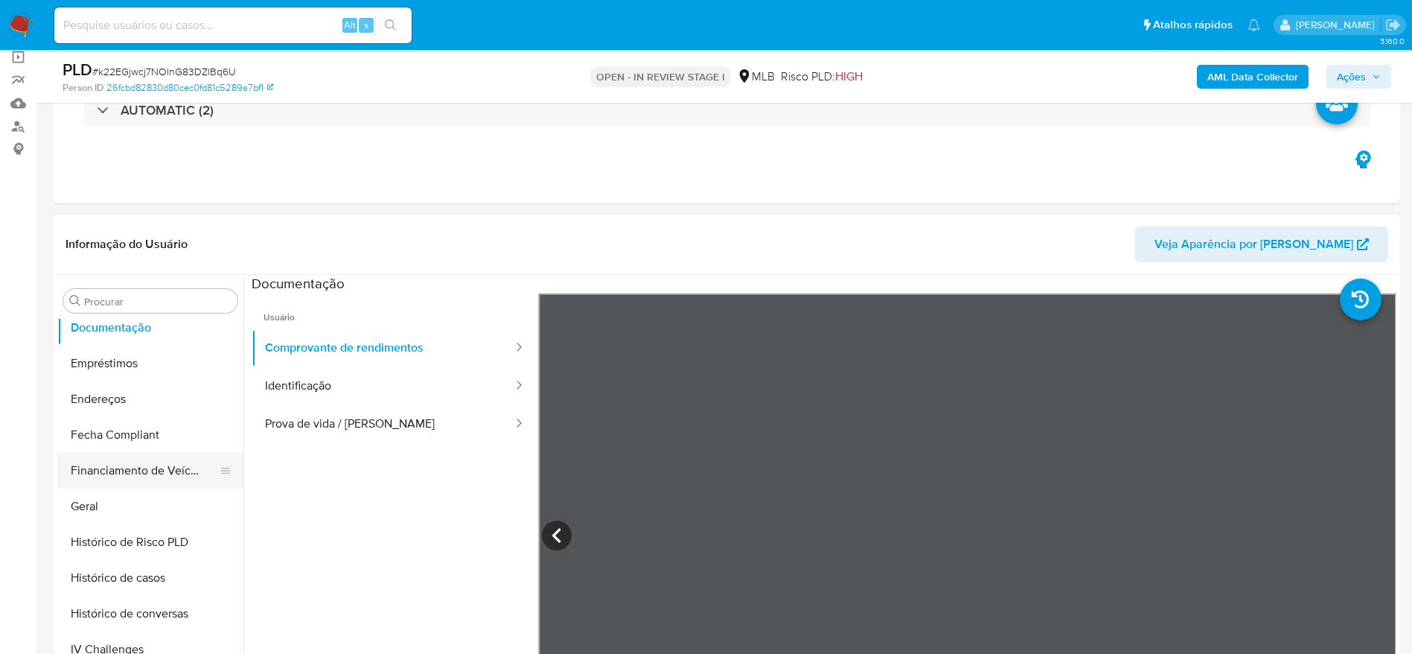
scroll to position [366, 0]
click at [101, 478] on button "Geral" at bounding box center [144, 471] width 174 height 36
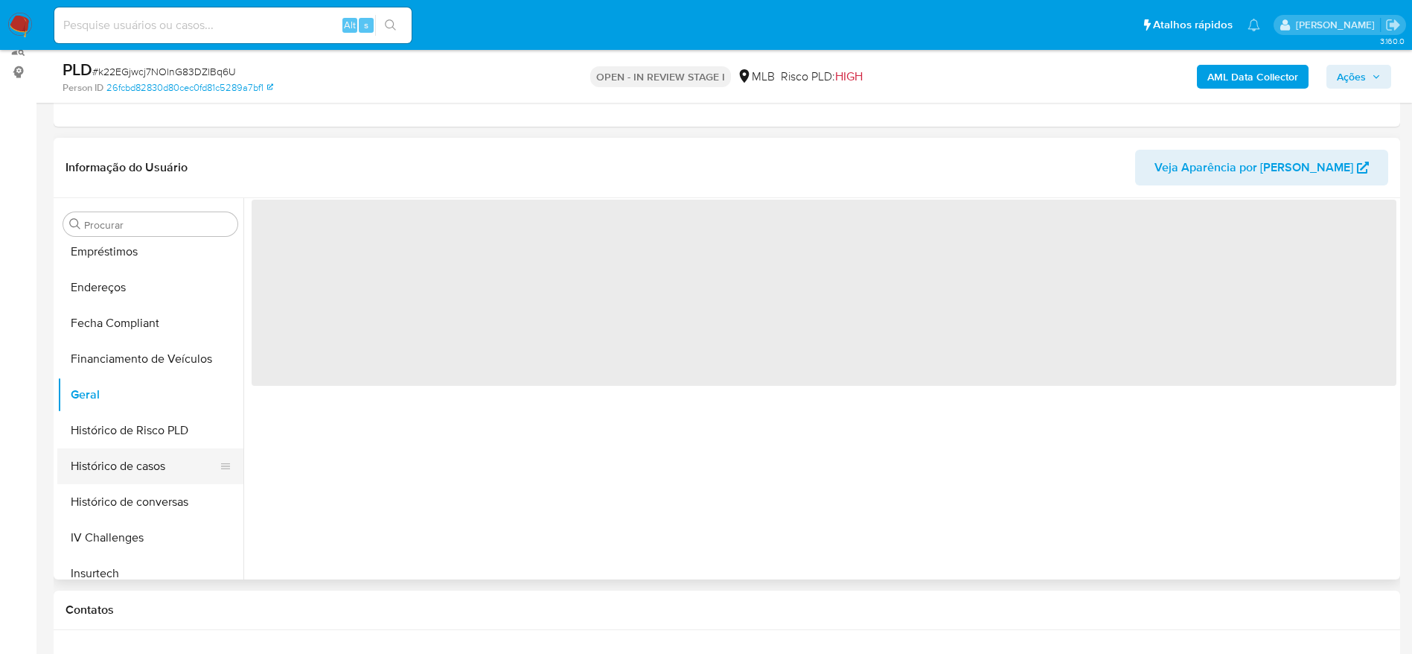
scroll to position [223, 0]
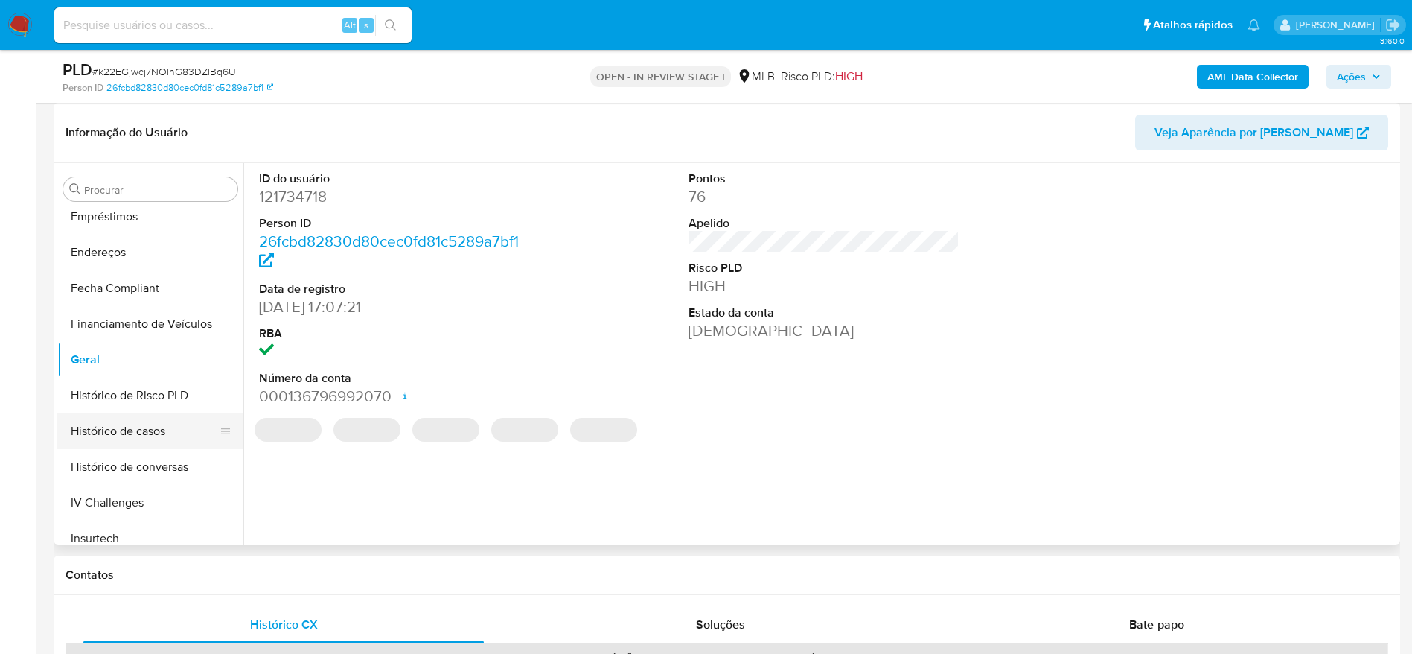
click at [147, 439] on button "Histórico de casos" at bounding box center [144, 431] width 174 height 36
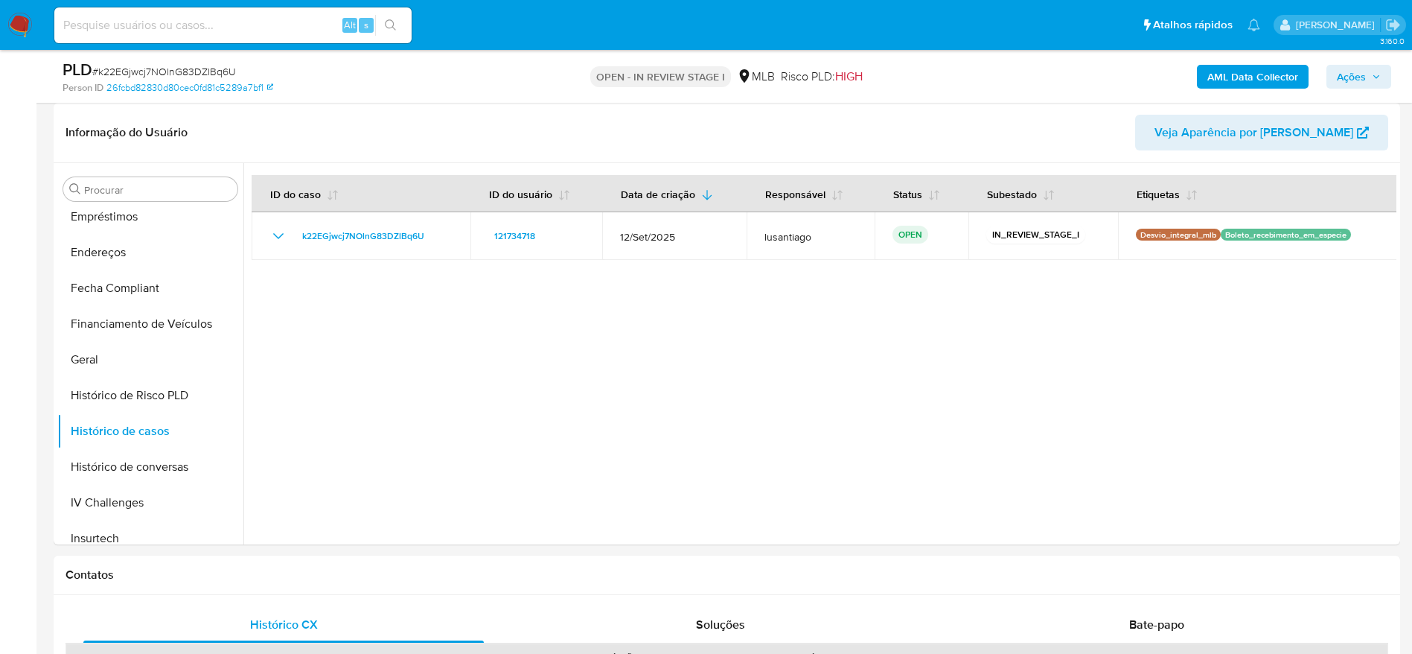
drag, startPoint x: 1355, startPoint y: 69, endPoint x: 1293, endPoint y: 88, distance: 64.5
click at [1354, 69] on span "Ações" at bounding box center [1351, 77] width 29 height 24
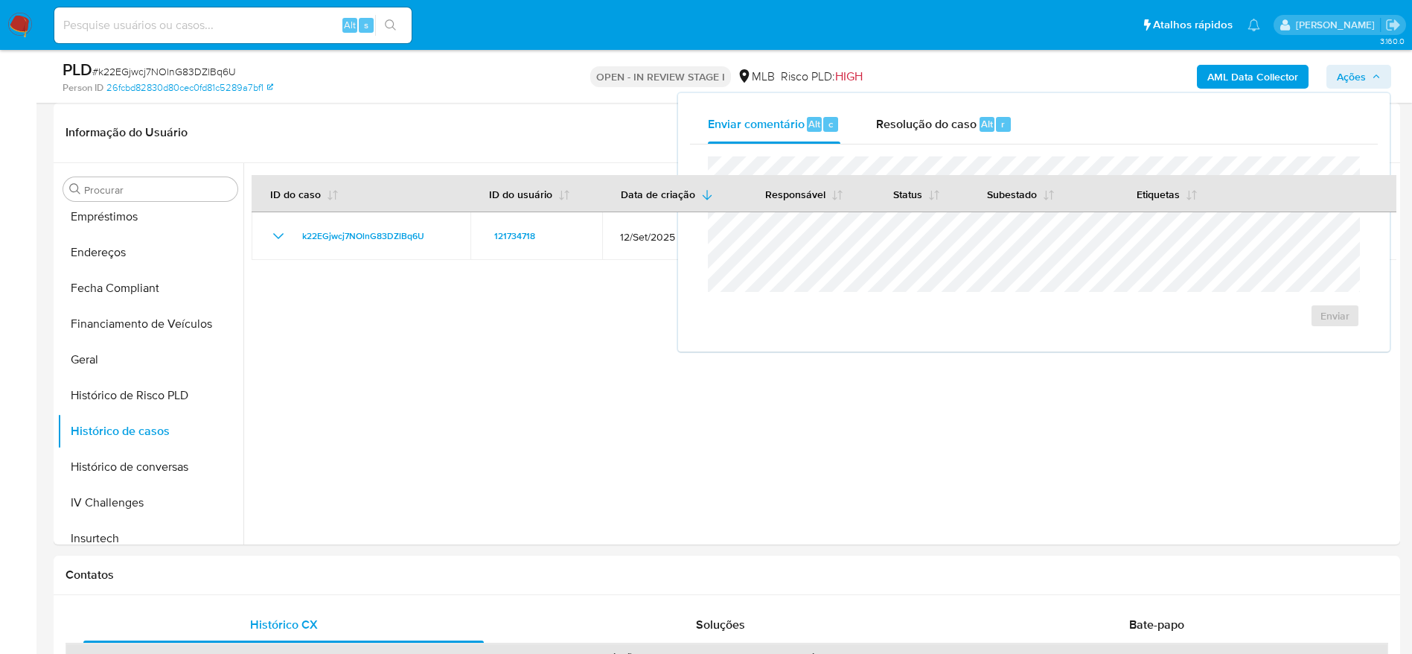
click at [896, 149] on div "Enviar" at bounding box center [1034, 241] width 688 height 195
click at [898, 122] on span "Resolução do caso" at bounding box center [926, 123] width 101 height 17
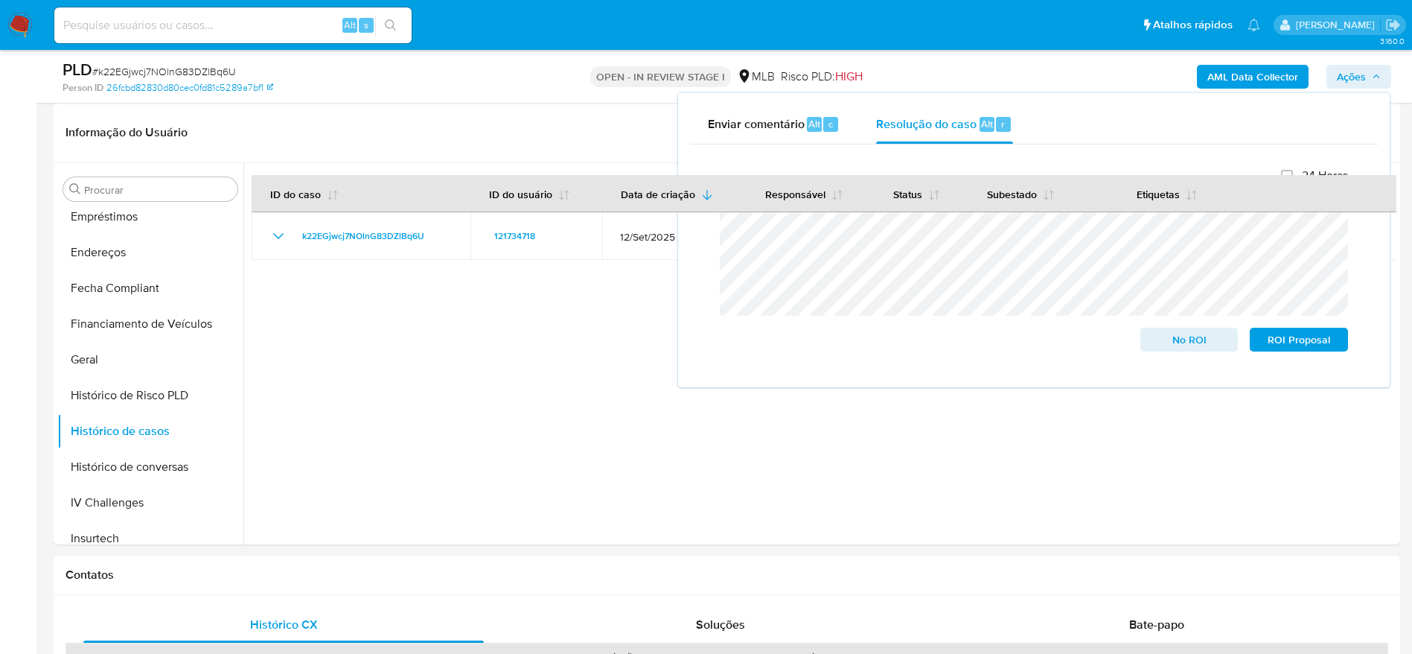
click at [1251, 77] on b "AML Data Collector" at bounding box center [1253, 77] width 91 height 24
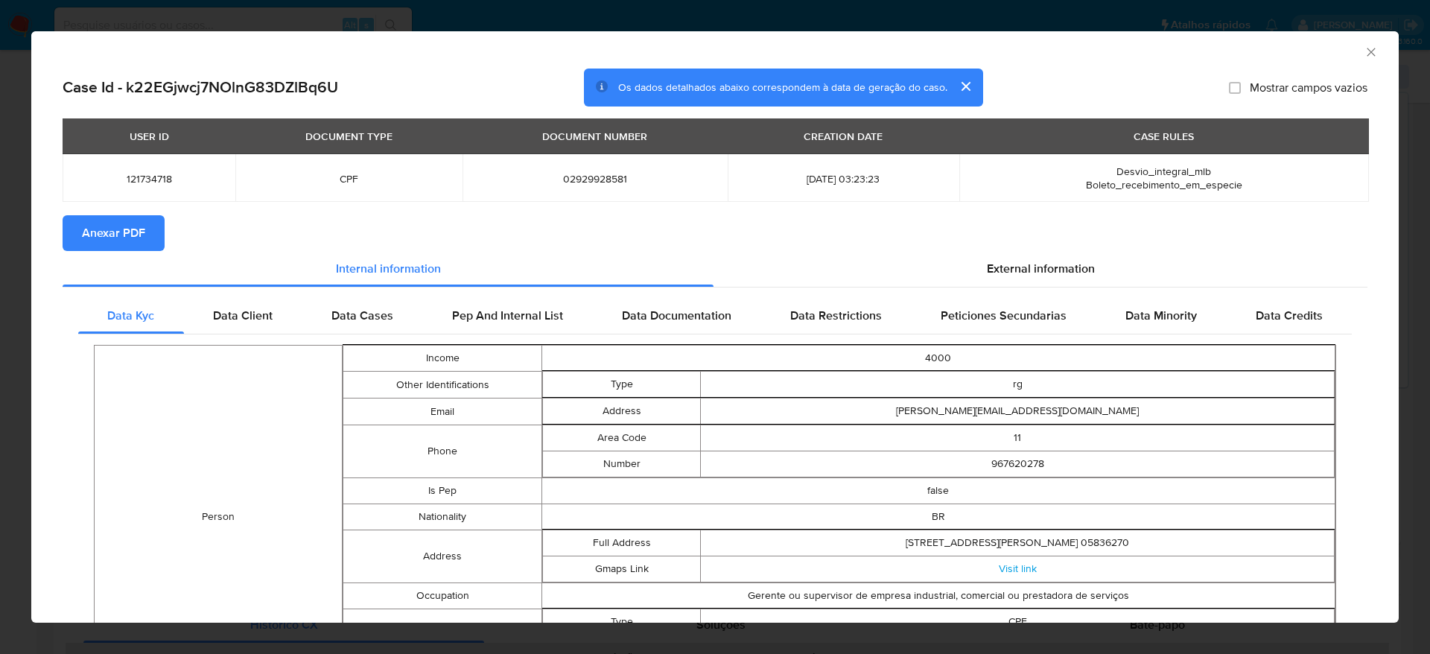
click at [110, 226] on span "Anexar PDF" at bounding box center [113, 233] width 63 height 33
click at [120, 229] on span "Anexar PDF" at bounding box center [113, 233] width 63 height 33
click at [1363, 48] on icon "Fechar a janela" at bounding box center [1370, 52] width 15 height 15
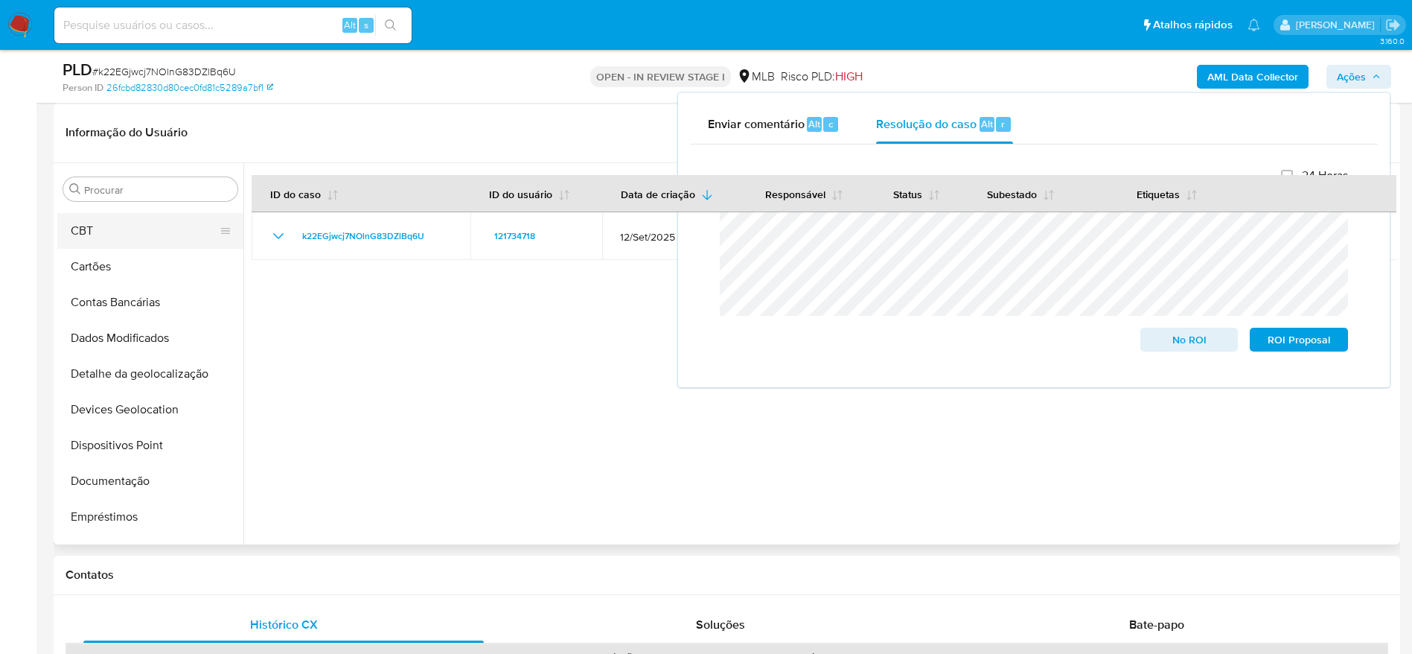
scroll to position [0, 0]
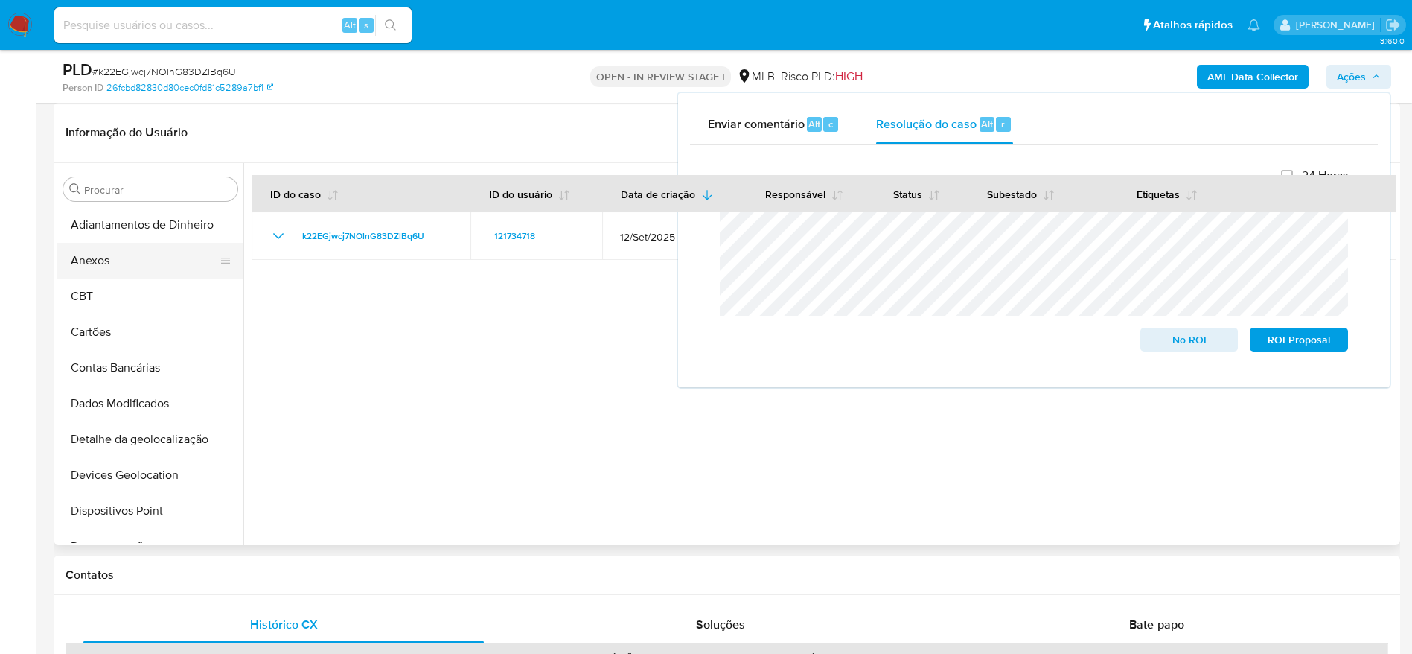
click at [116, 270] on button "Anexos" at bounding box center [144, 261] width 174 height 36
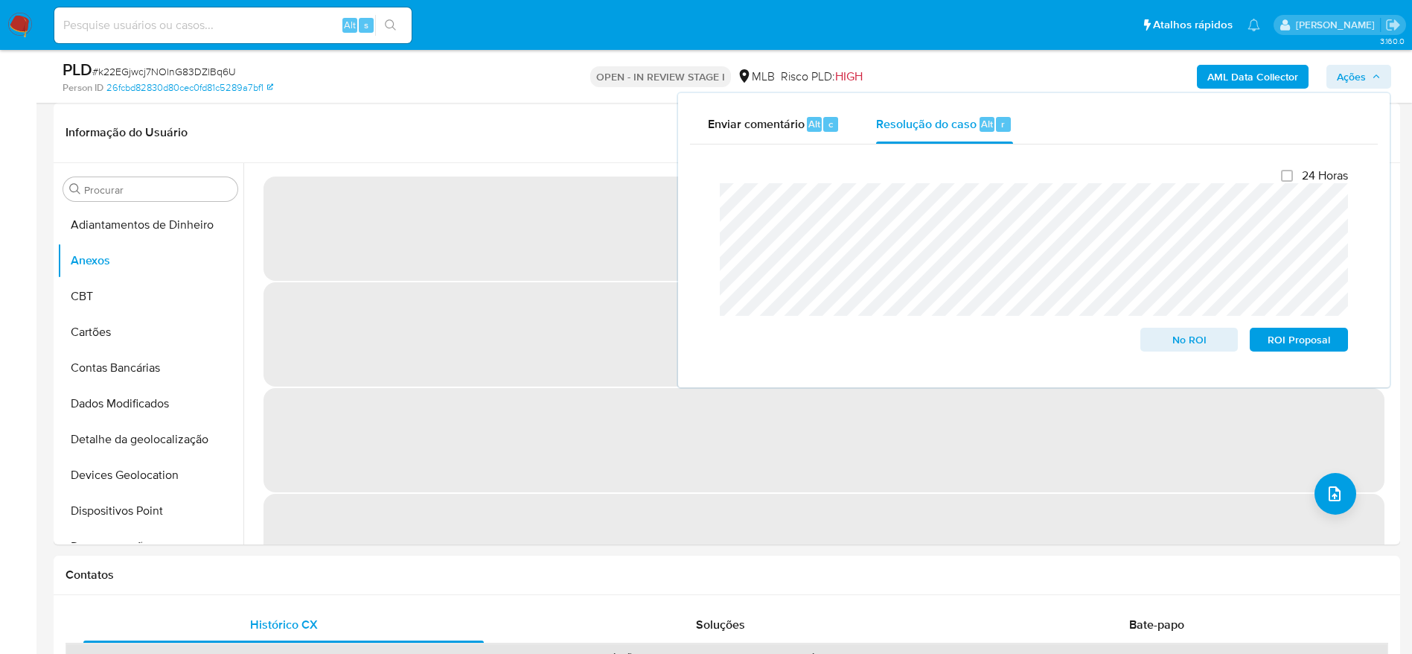
click at [1343, 80] on span "Ações" at bounding box center [1351, 77] width 29 height 24
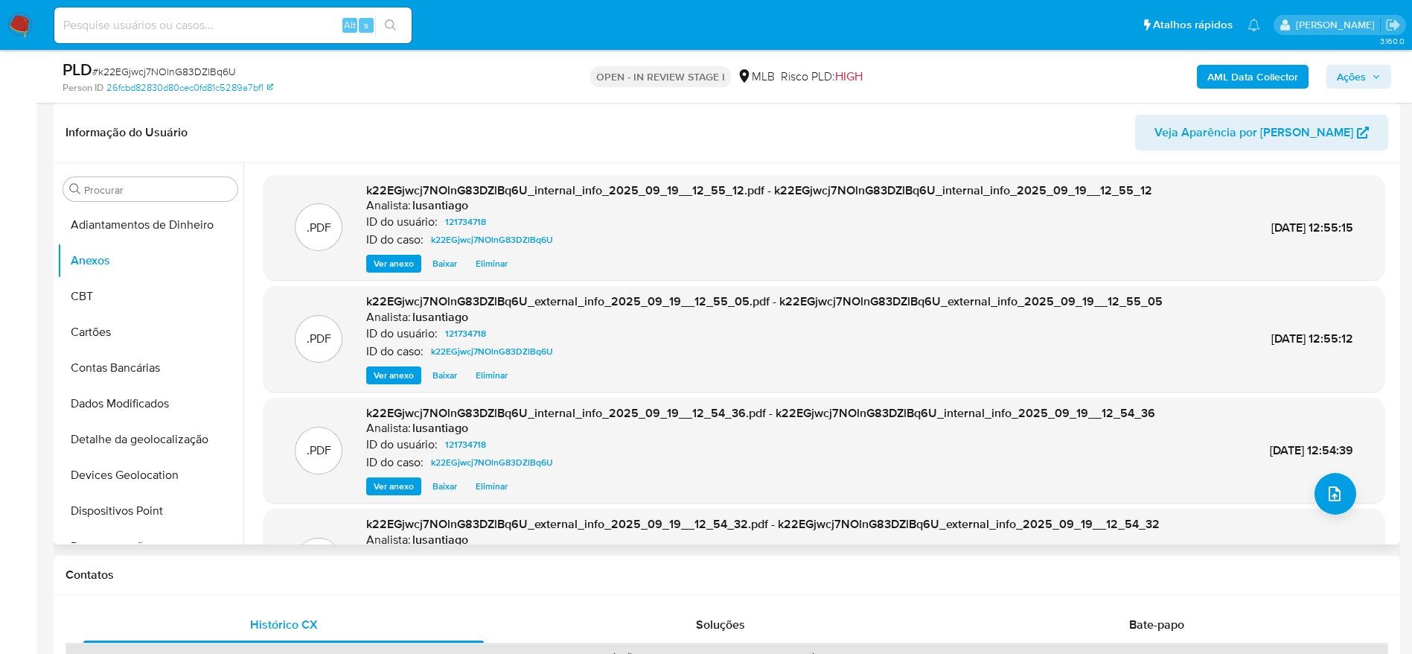
click at [483, 140] on header "Informação do Usuário Veja Aparência por Pessoa" at bounding box center [727, 133] width 1323 height 36
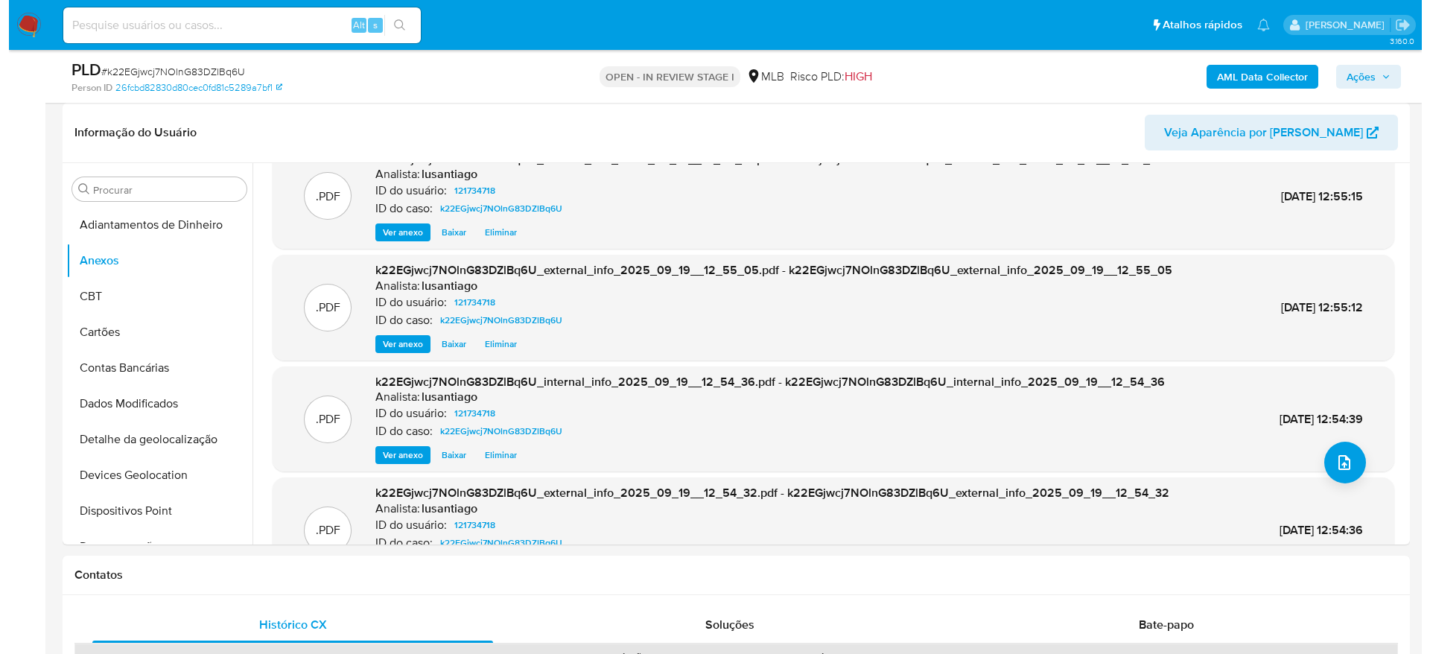
scroll to position [83, 0]
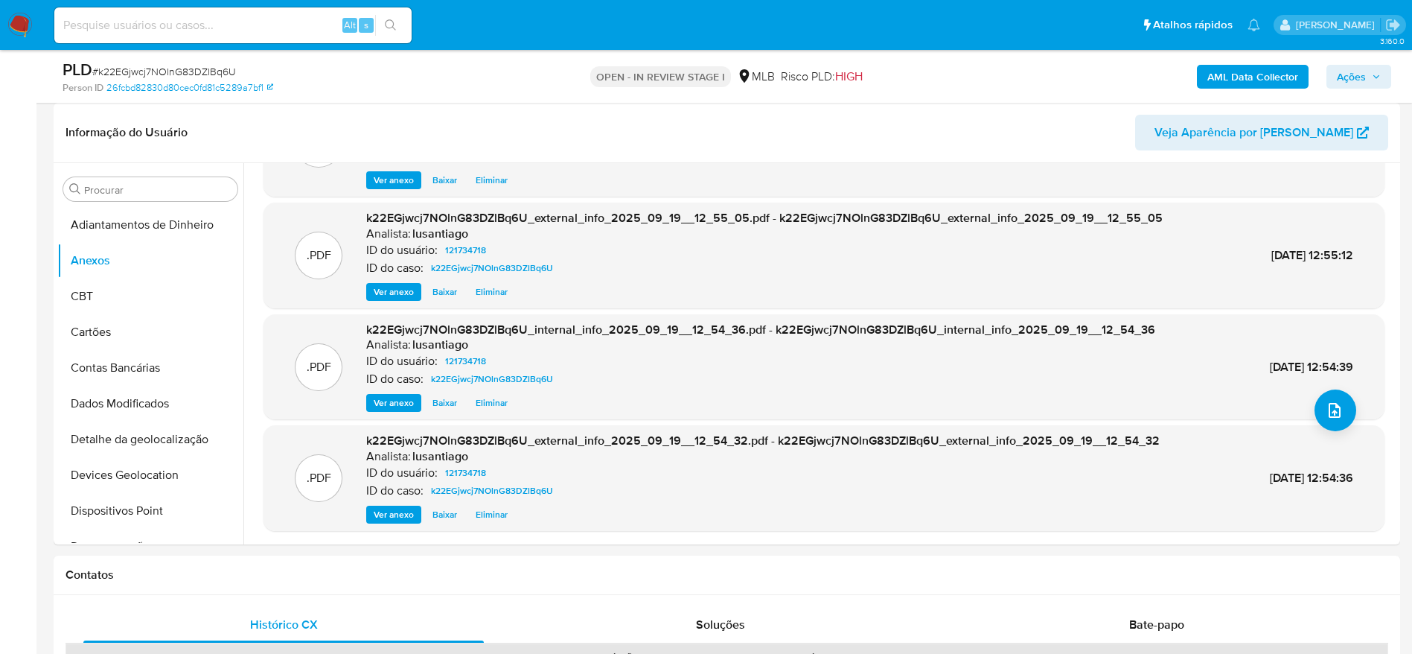
click at [482, 400] on span "Eliminar" at bounding box center [492, 402] width 32 height 15
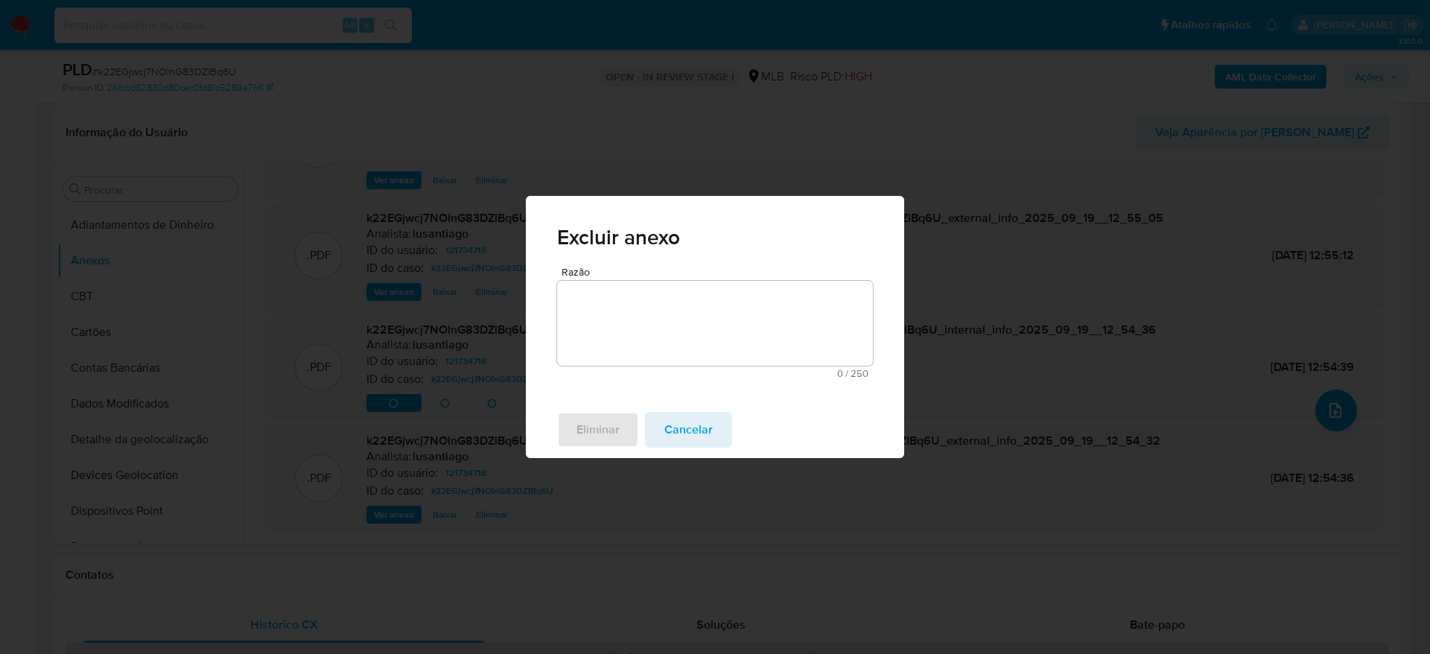
click at [619, 302] on textarea "Razão" at bounding box center [715, 323] width 316 height 85
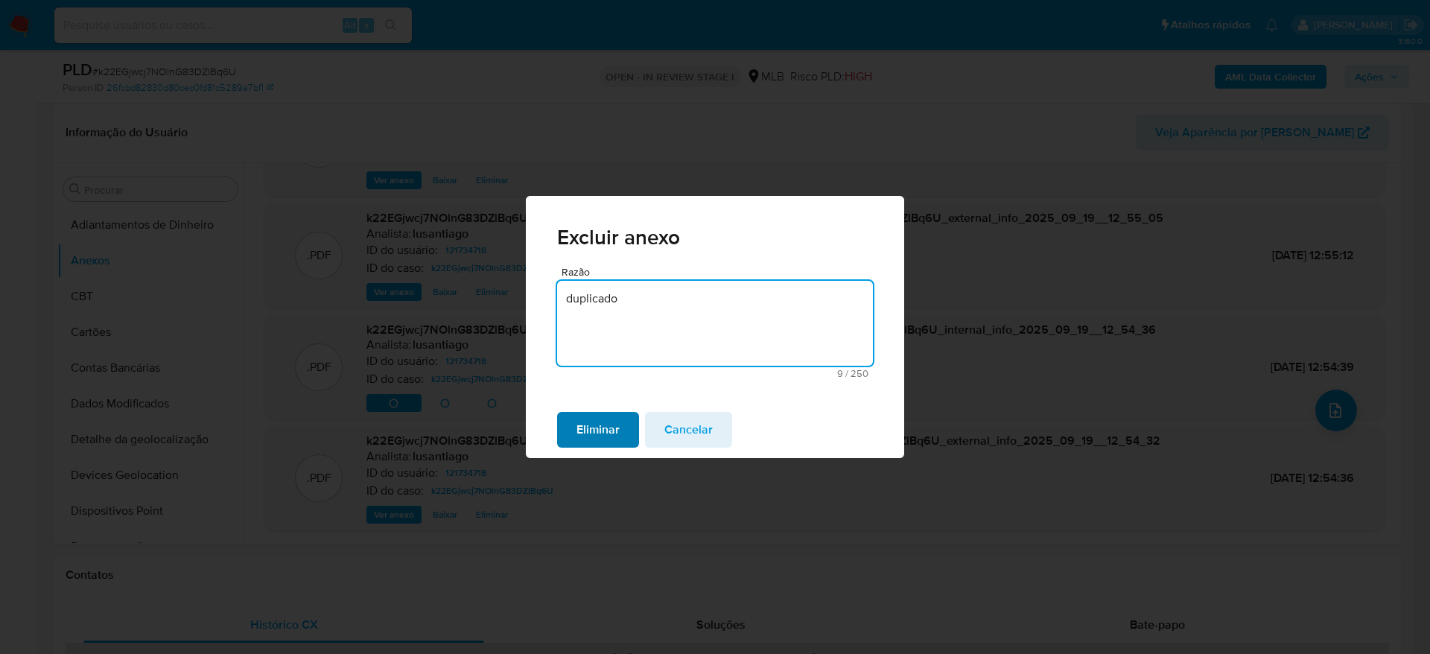
type textarea "duplicado"
click at [617, 426] on span "Eliminar" at bounding box center [597, 429] width 43 height 33
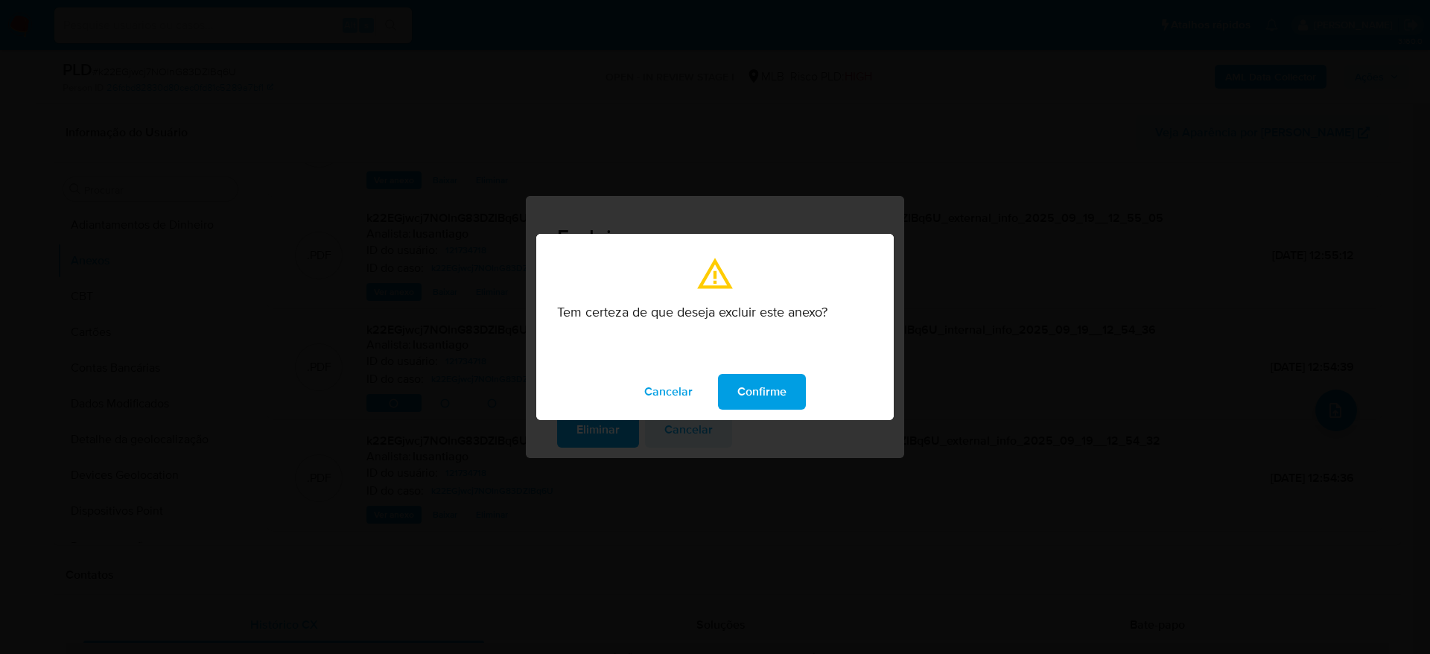
click at [757, 386] on span "Confirme" at bounding box center [761, 391] width 49 height 33
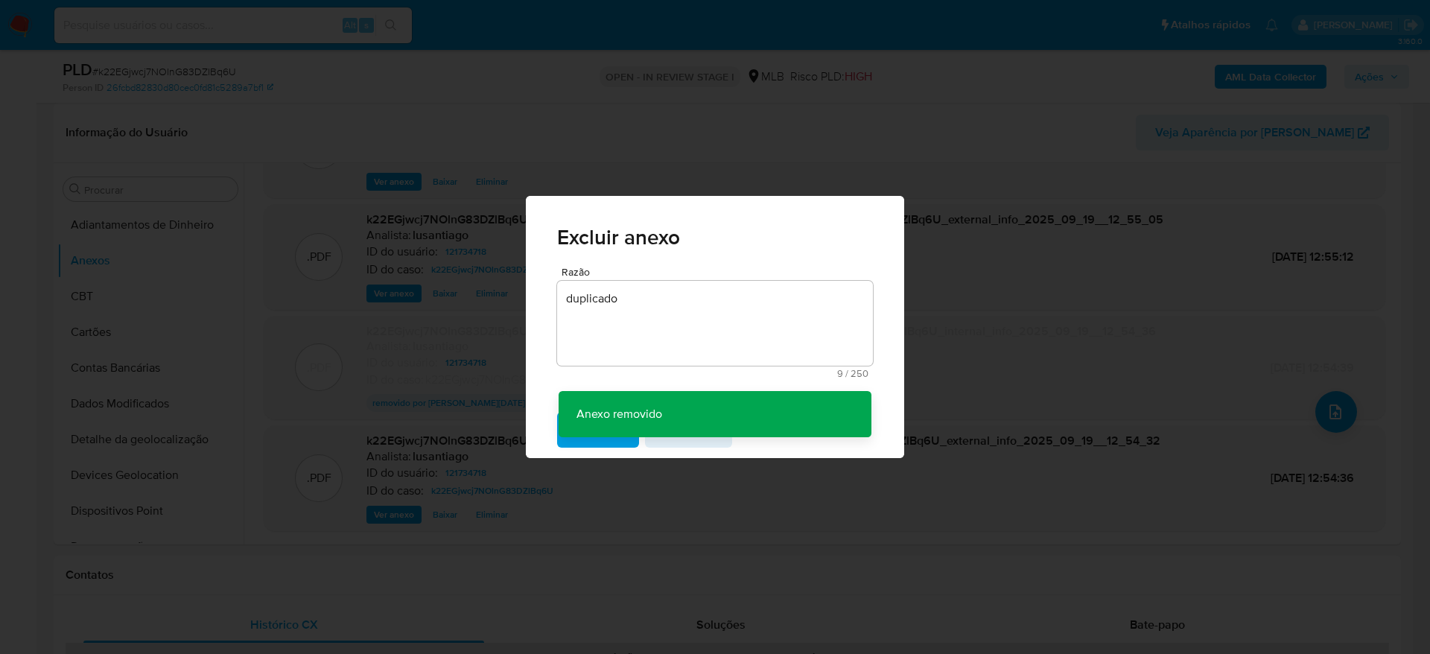
scroll to position [82, 0]
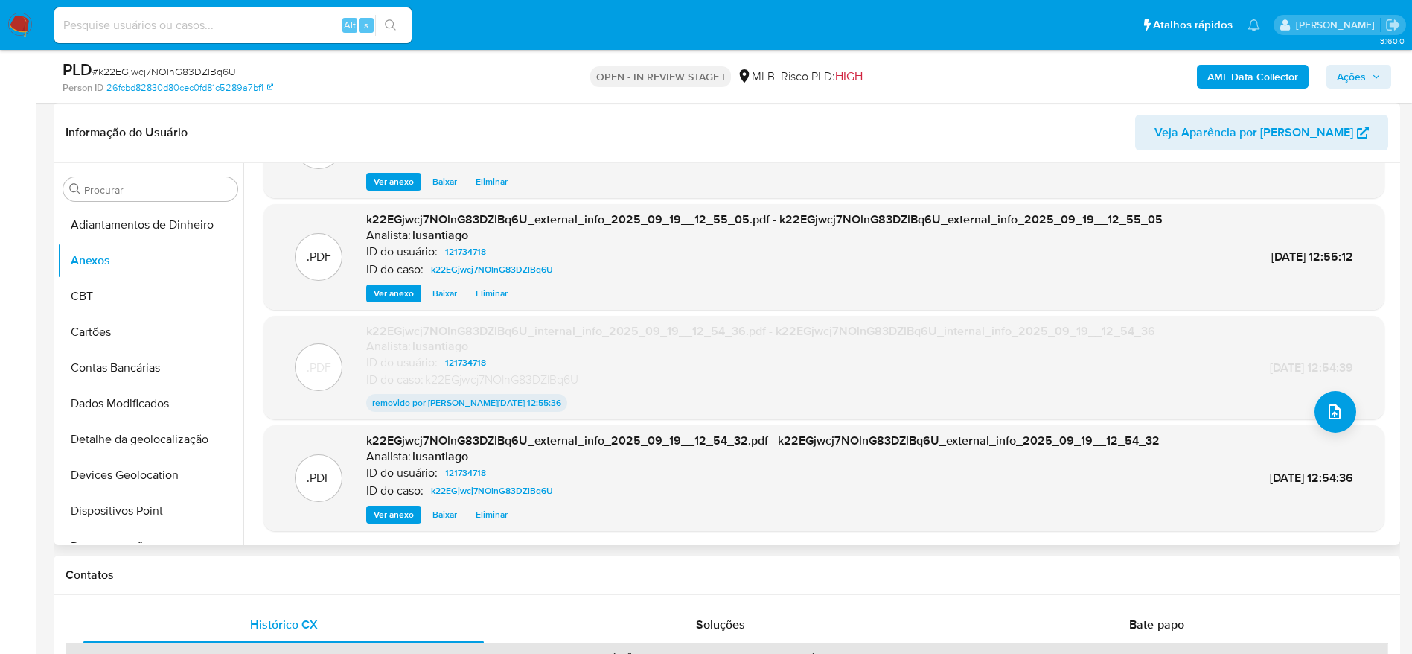
click at [489, 517] on span "Eliminar" at bounding box center [492, 514] width 32 height 15
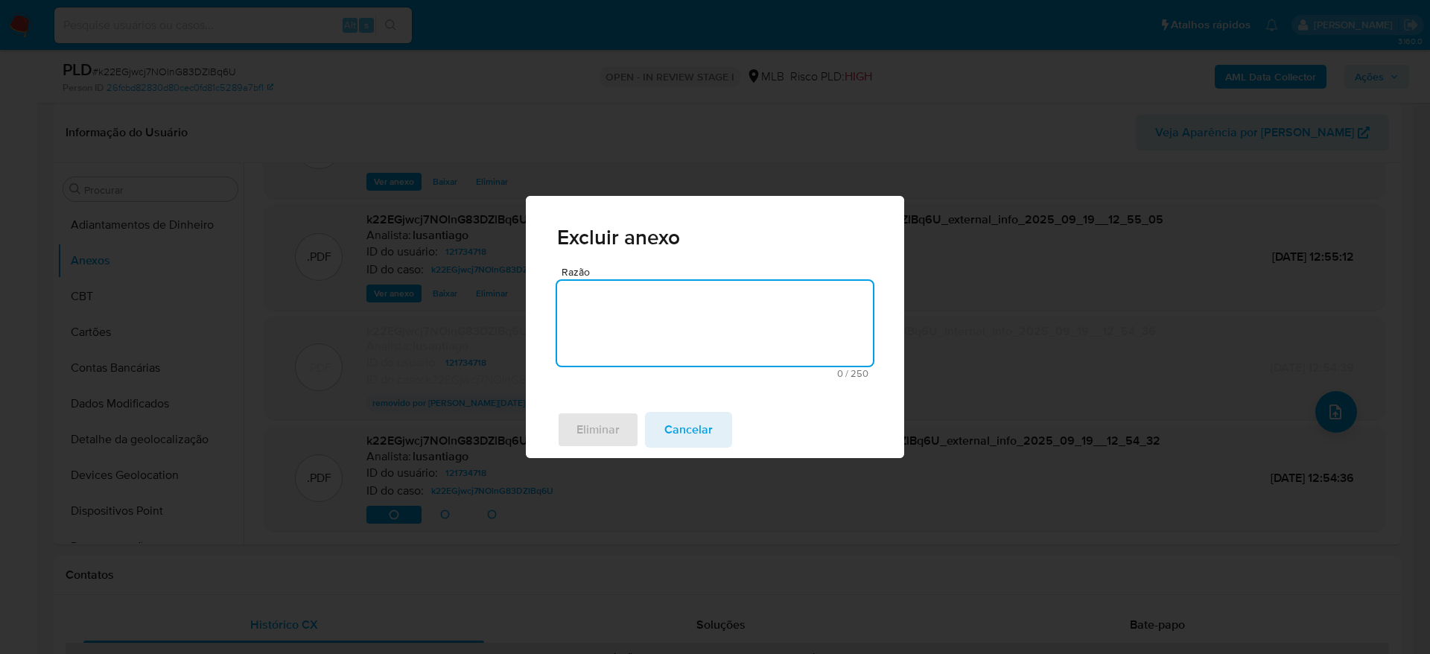
click at [607, 329] on textarea "Razão" at bounding box center [715, 323] width 316 height 85
type textarea "duplicado"
click at [598, 427] on span "Eliminar" at bounding box center [597, 429] width 43 height 33
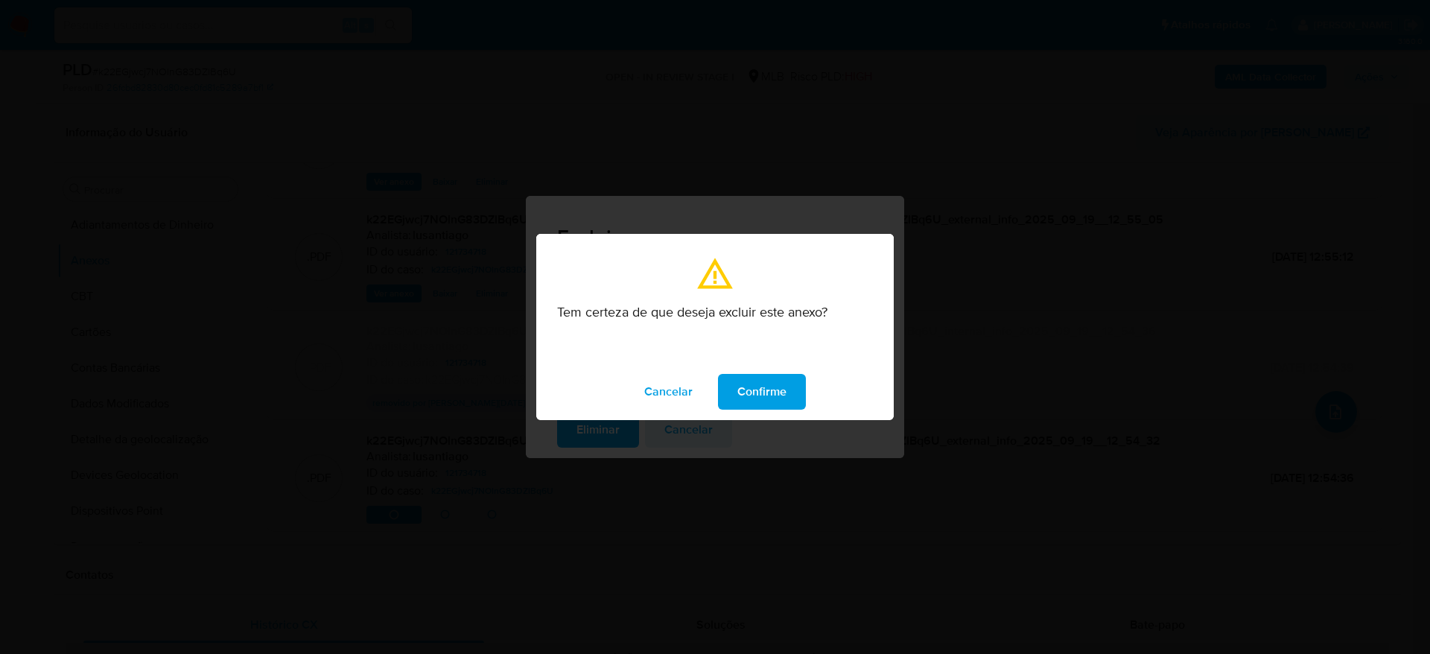
click at [783, 398] on span "Confirme" at bounding box center [761, 391] width 49 height 33
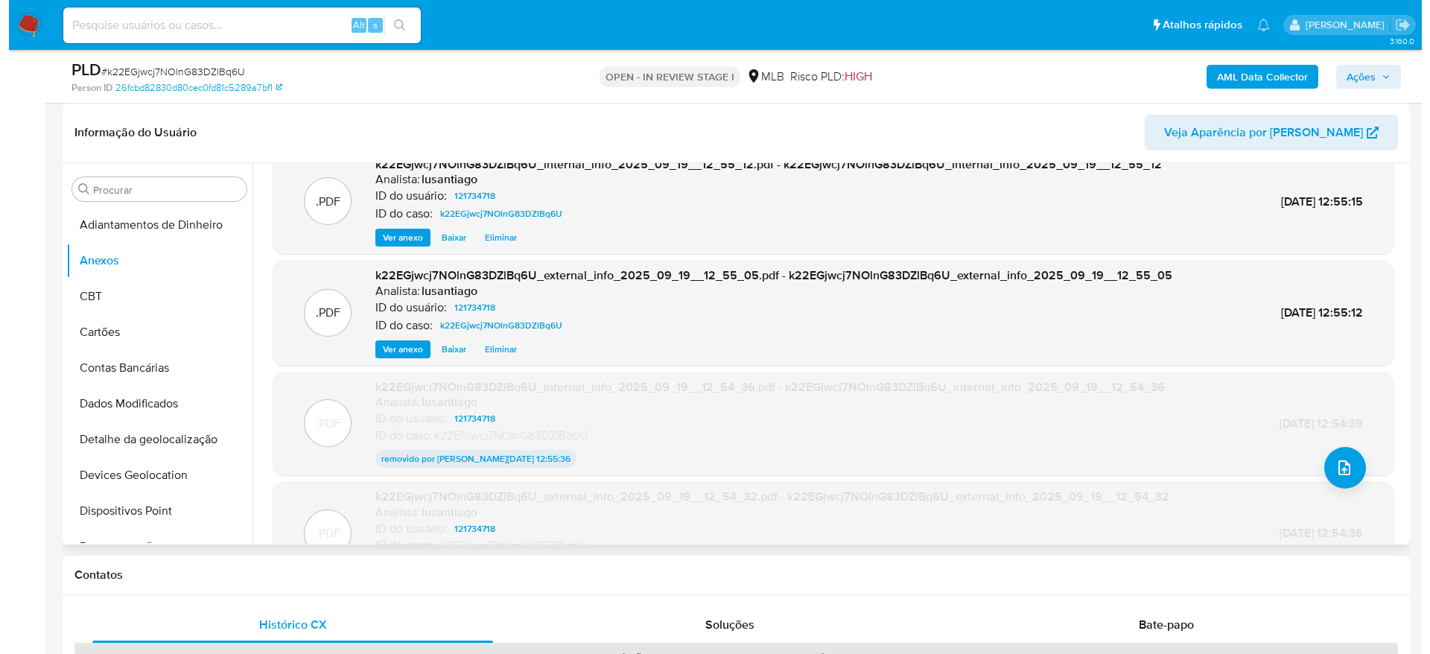
scroll to position [0, 0]
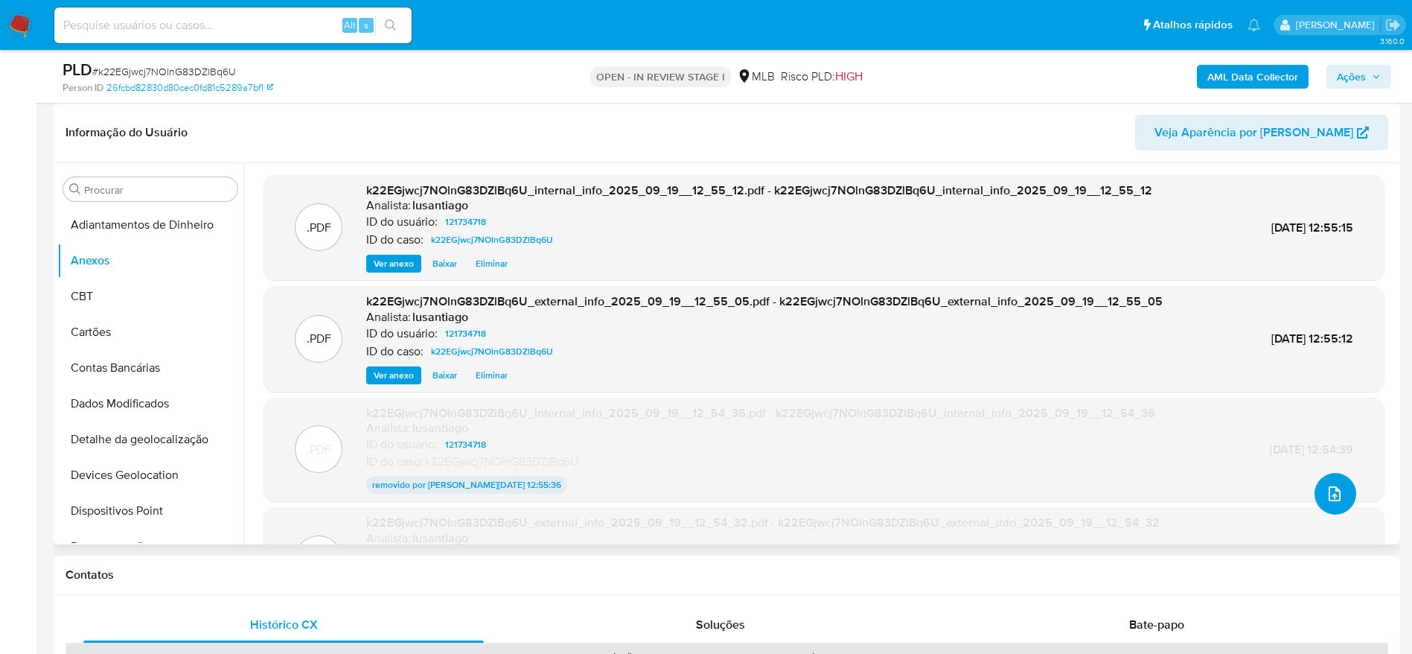
click at [1329, 491] on icon "upload-file" at bounding box center [1335, 494] width 18 height 18
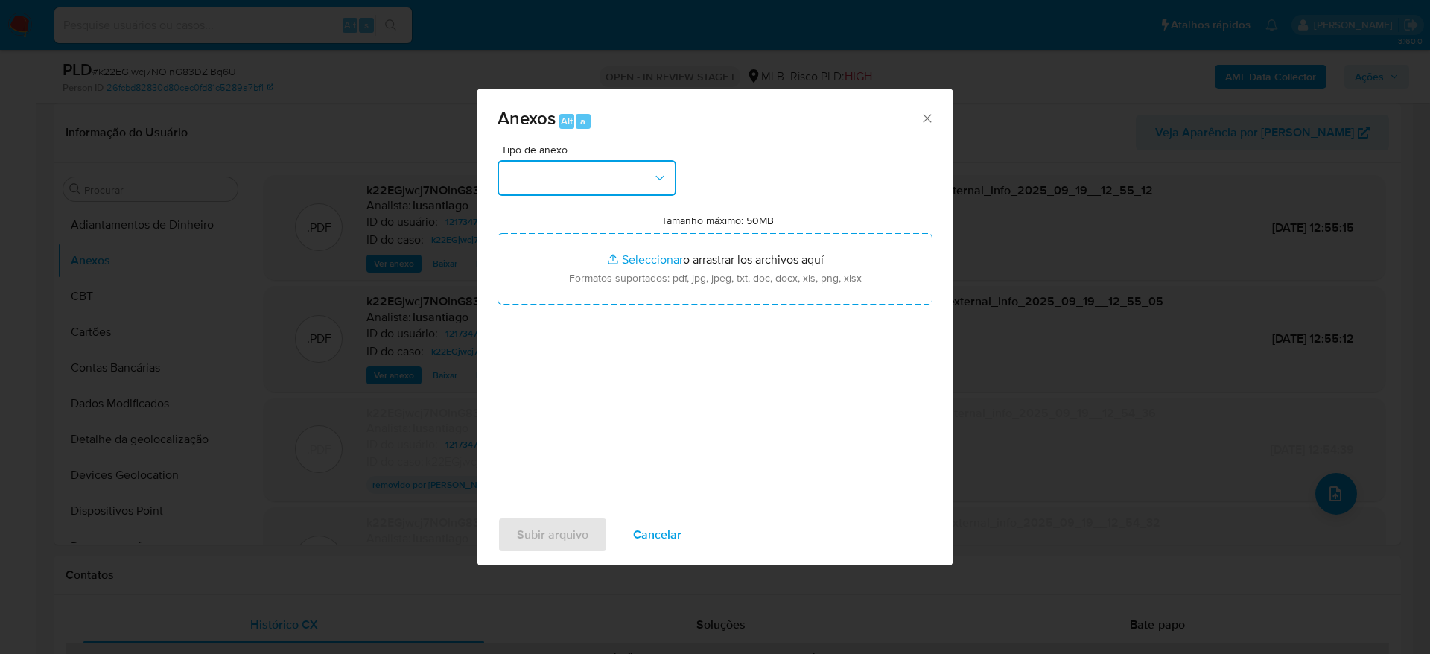
click at [632, 184] on button "button" at bounding box center [586, 178] width 179 height 36
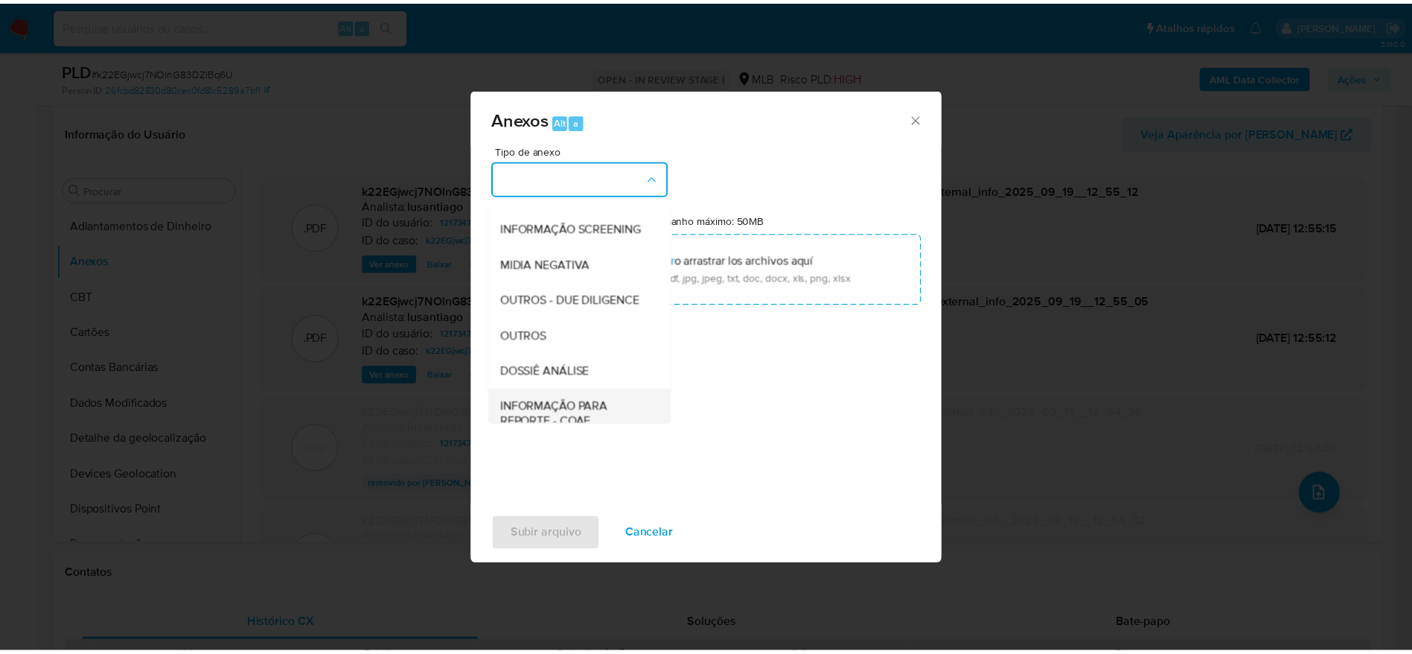
scroll to position [229, 0]
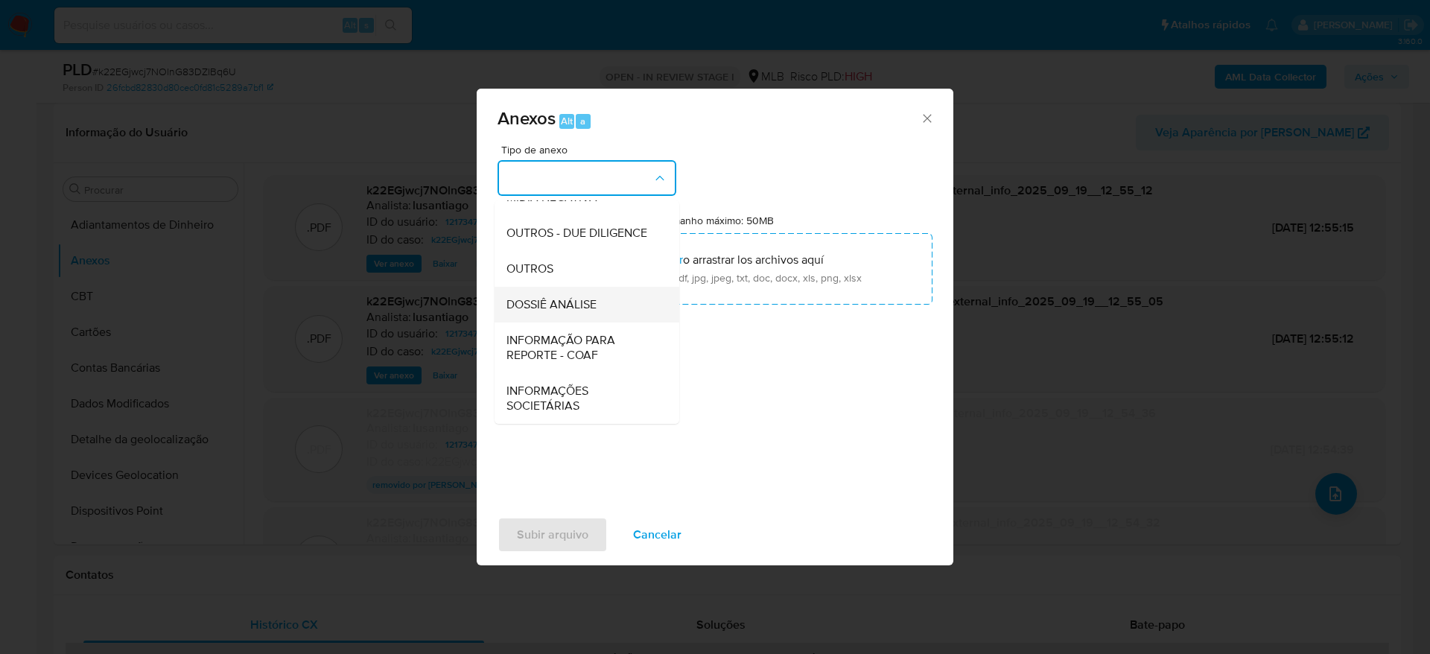
click at [555, 303] on span "DOSSIÊ ANÁLISE" at bounding box center [551, 304] width 90 height 15
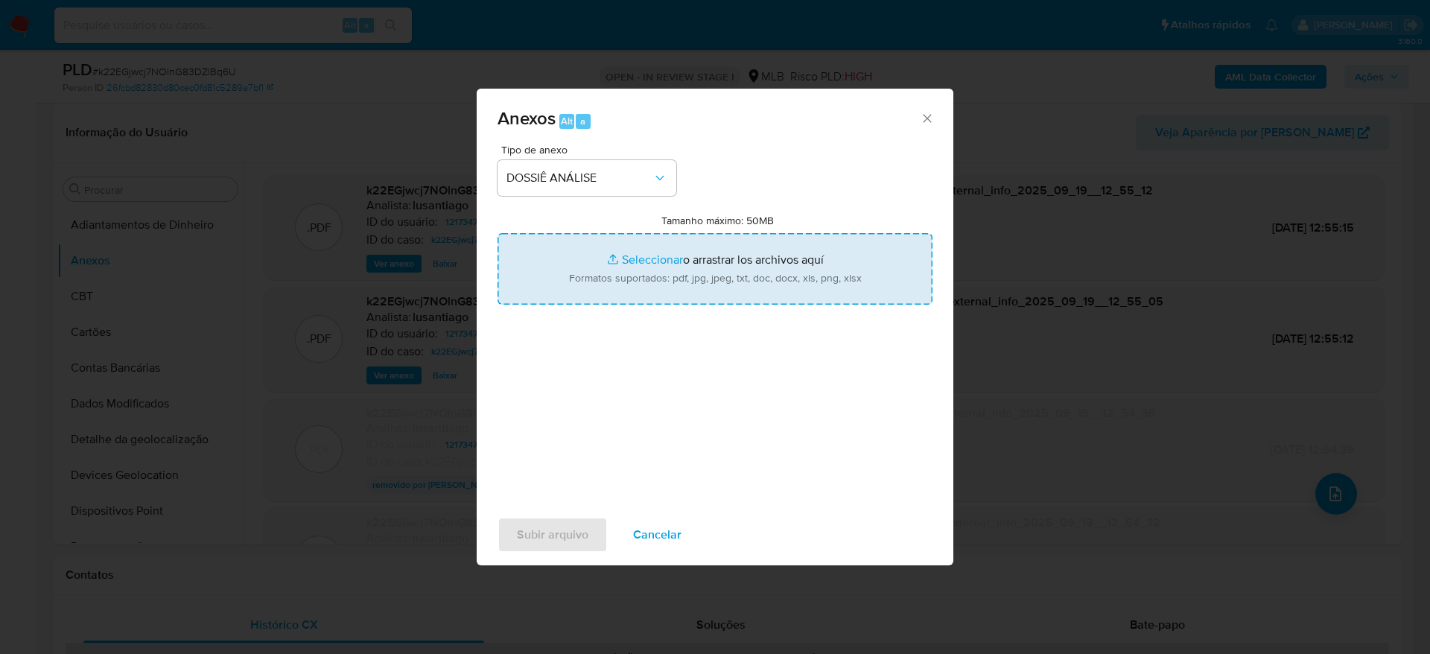
type input "C:\fakepath\Caselog k22EGjwcj7NOlnG83DZlBq6U_2025_09_19_09_43_28.pdf"
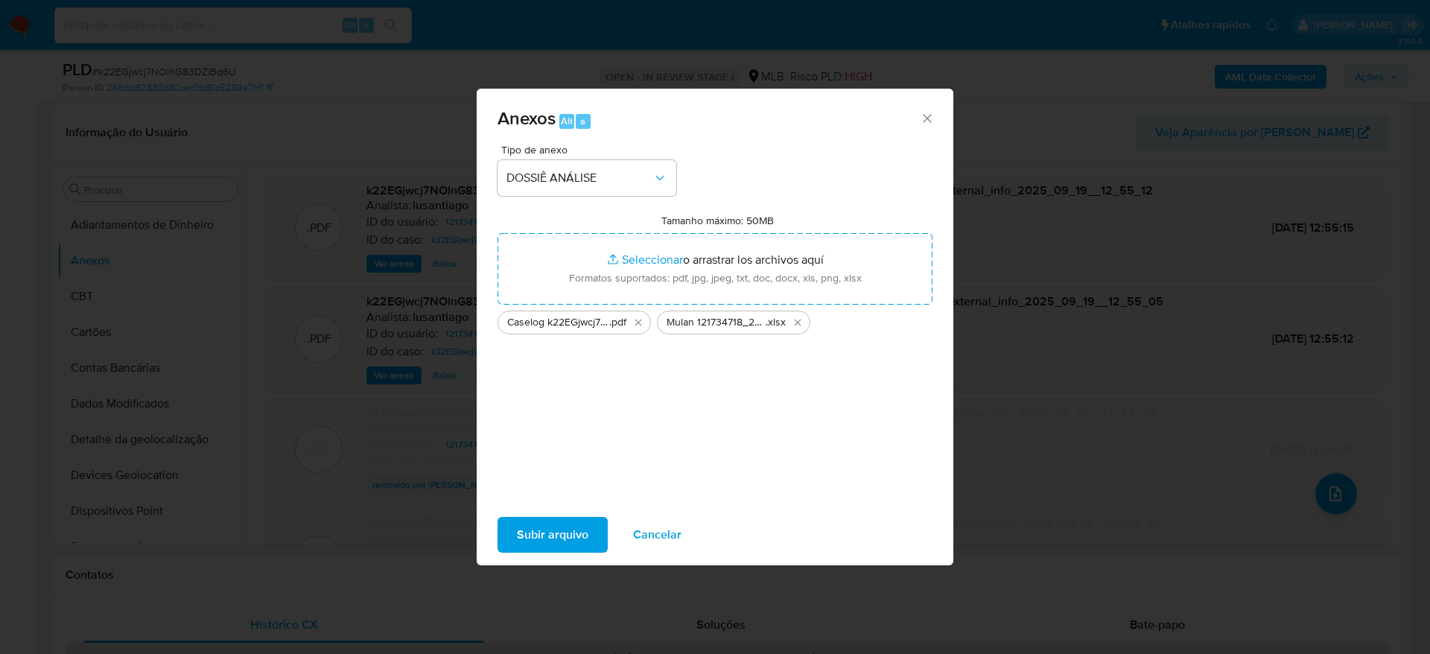
click at [581, 532] on span "Subir arquivo" at bounding box center [552, 534] width 71 height 33
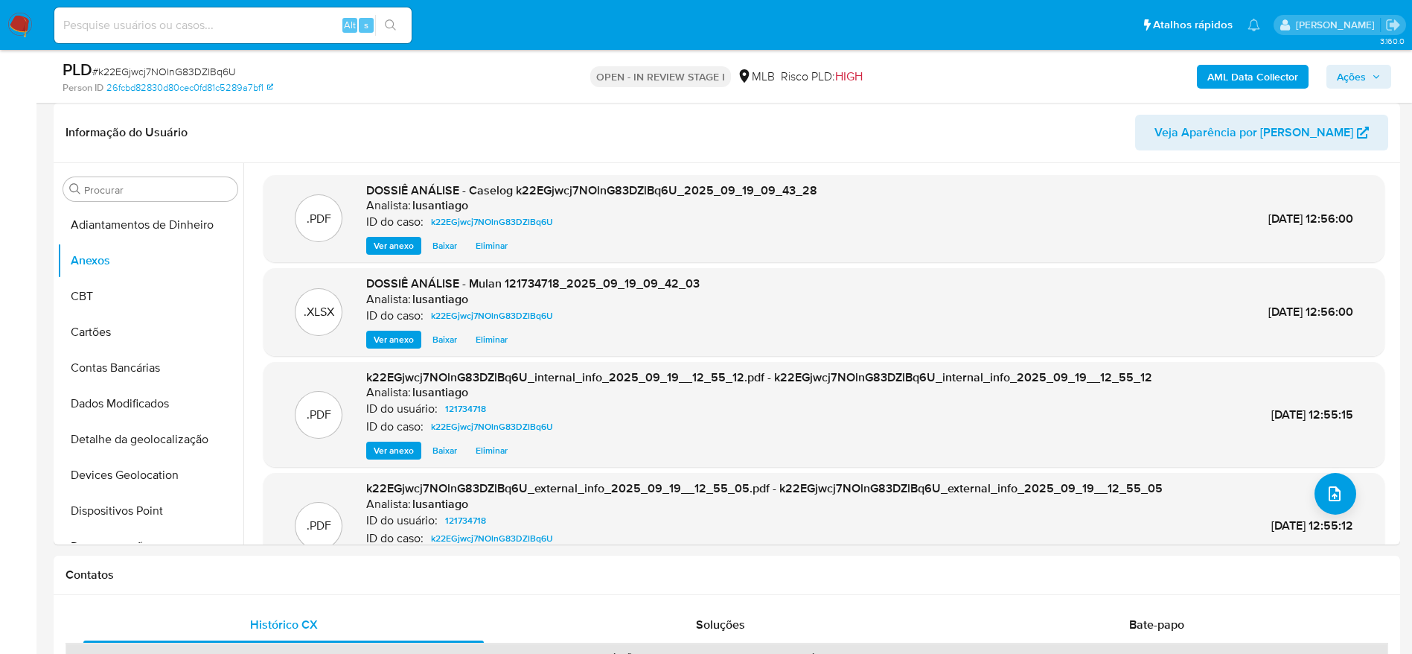
drag, startPoint x: 1357, startPoint y: 76, endPoint x: 1310, endPoint y: 73, distance: 47.0
click at [1356, 76] on span "Ações" at bounding box center [1351, 77] width 29 height 24
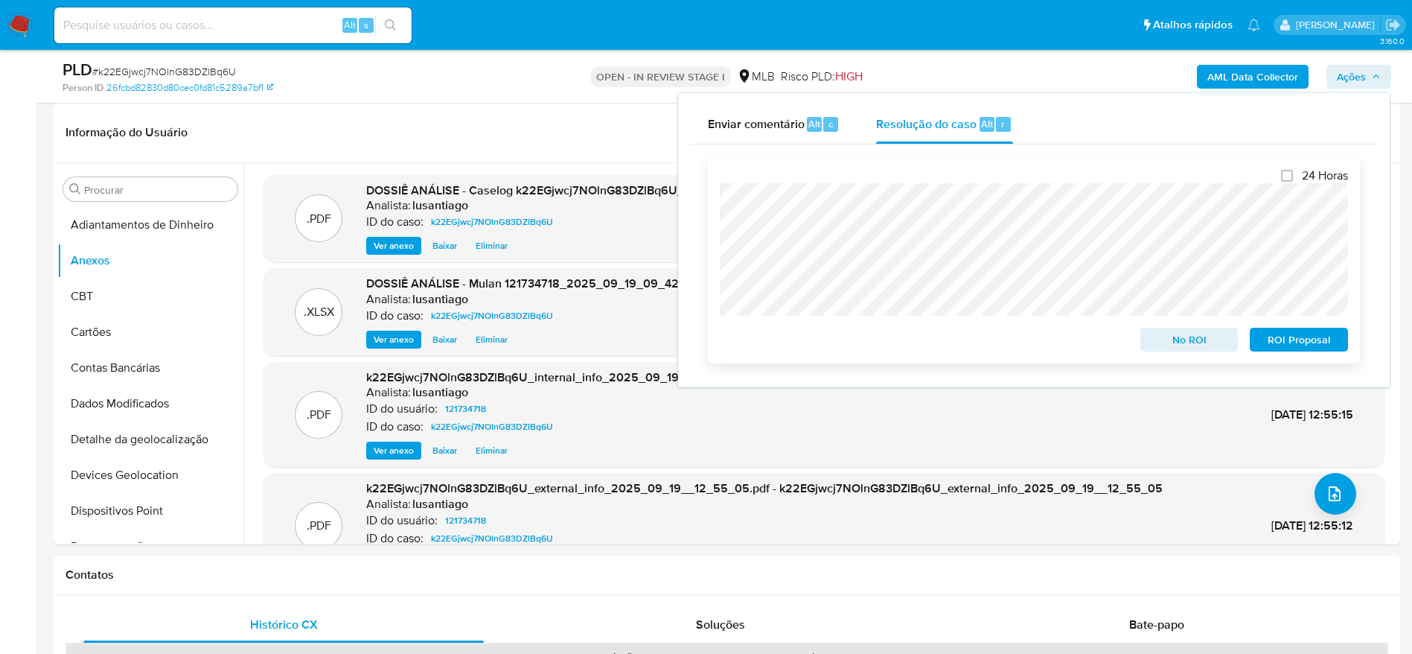
click at [1188, 336] on span "No ROI" at bounding box center [1189, 339] width 77 height 21
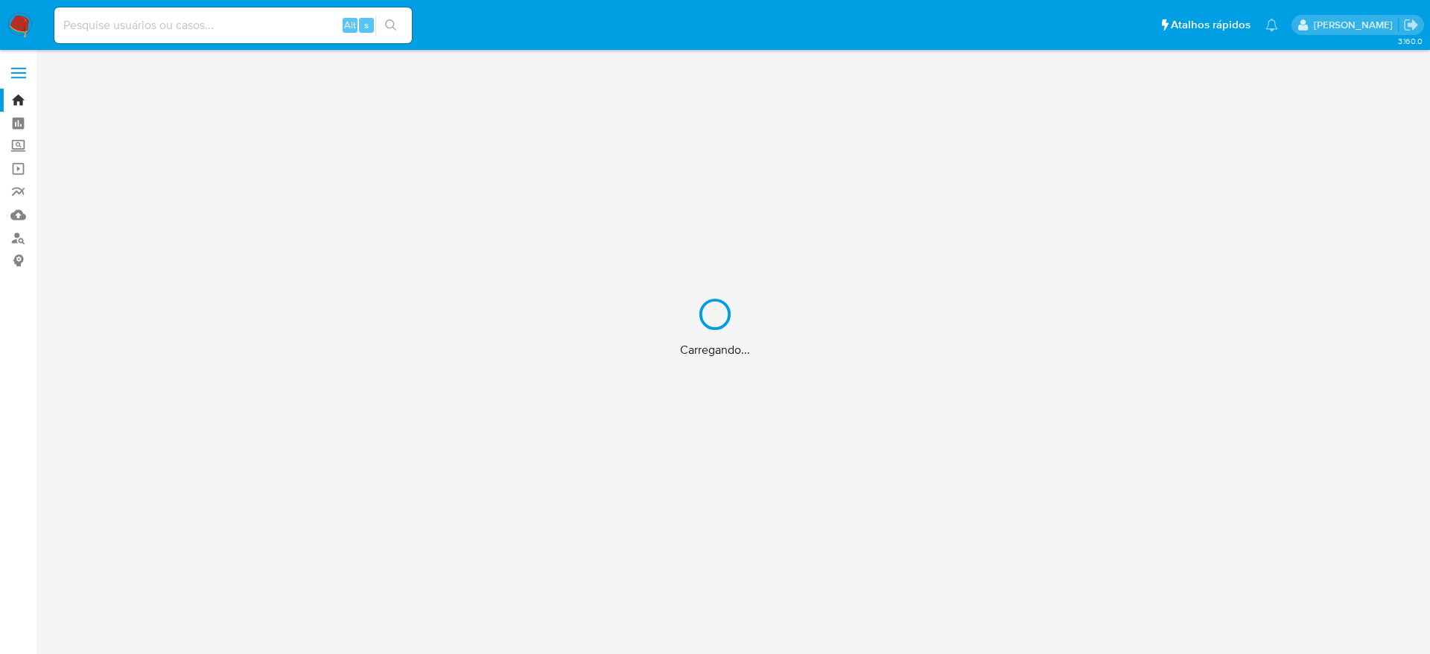
click at [241, 30] on div "Carregando..." at bounding box center [715, 327] width 1430 height 654
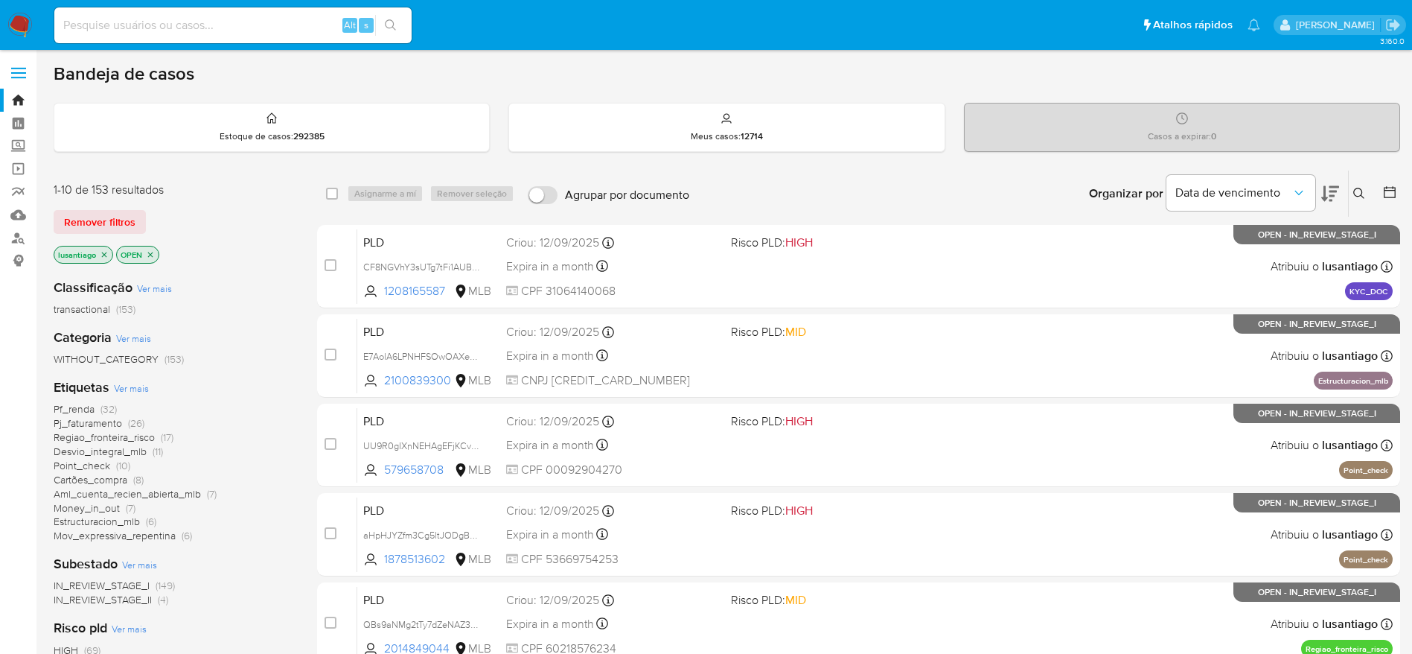
click at [175, 35] on div "Alt s" at bounding box center [232, 25] width 357 height 36
click at [172, 34] on input at bounding box center [232, 25] width 357 height 19
paste input "25196909"
type input "25196909"
click at [394, 26] on icon "search-icon" at bounding box center [391, 25] width 12 height 12
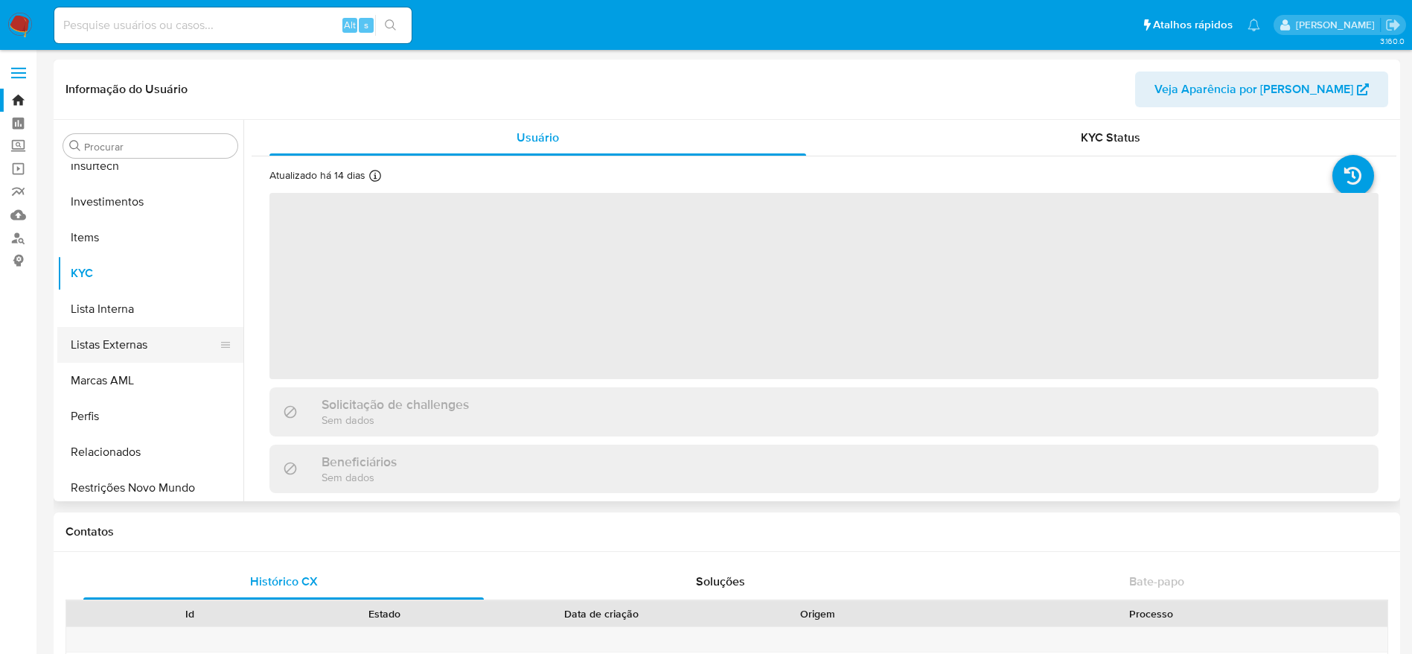
scroll to position [701, 0]
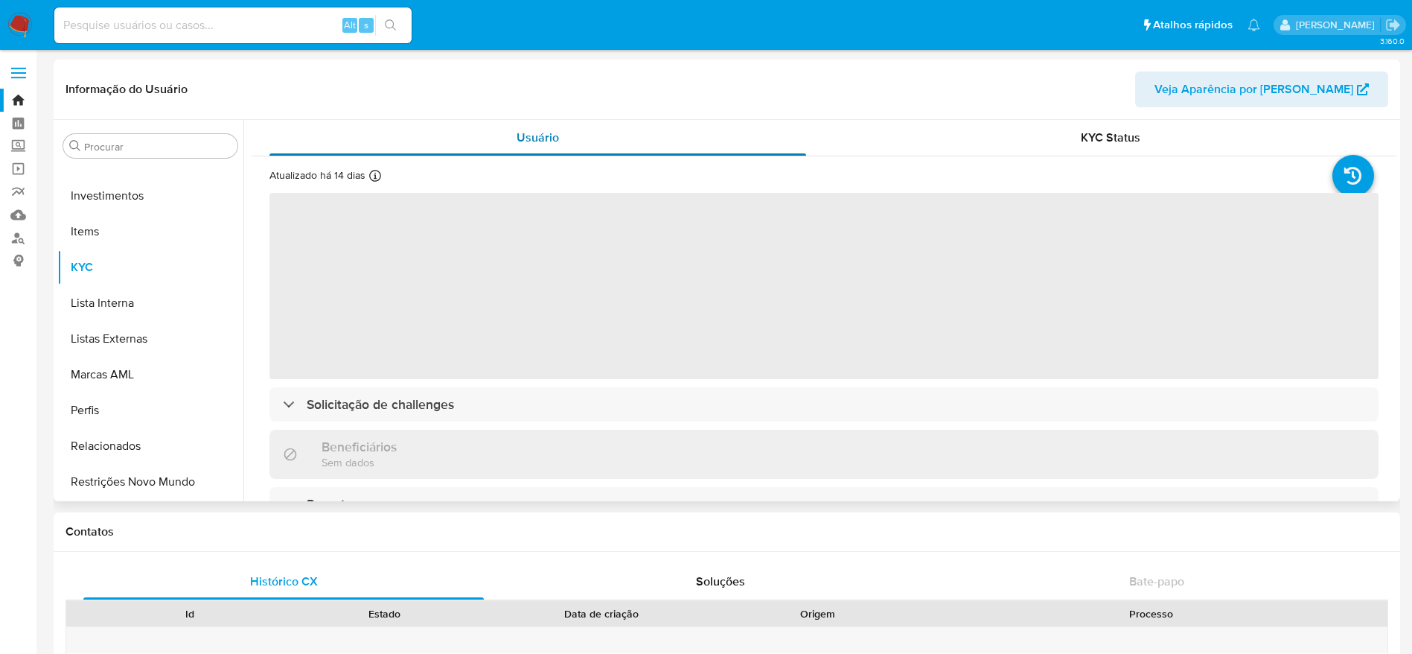
select select "10"
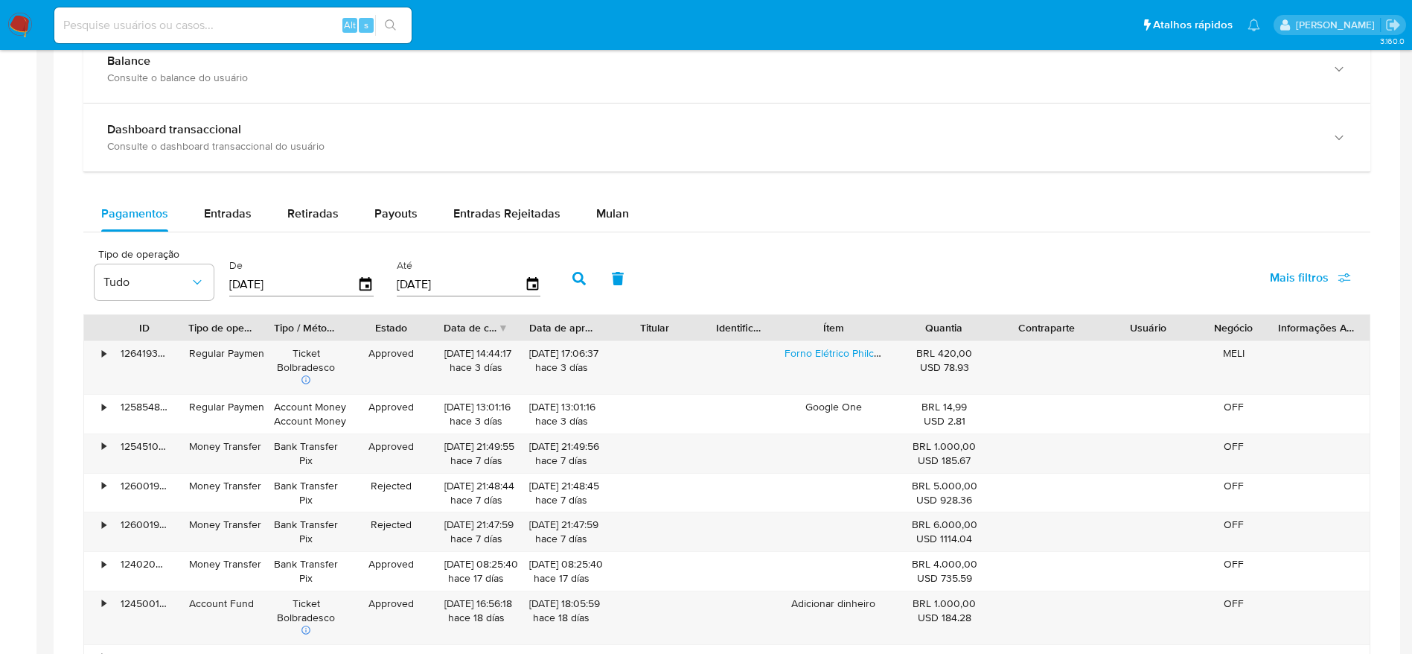
scroll to position [894, 0]
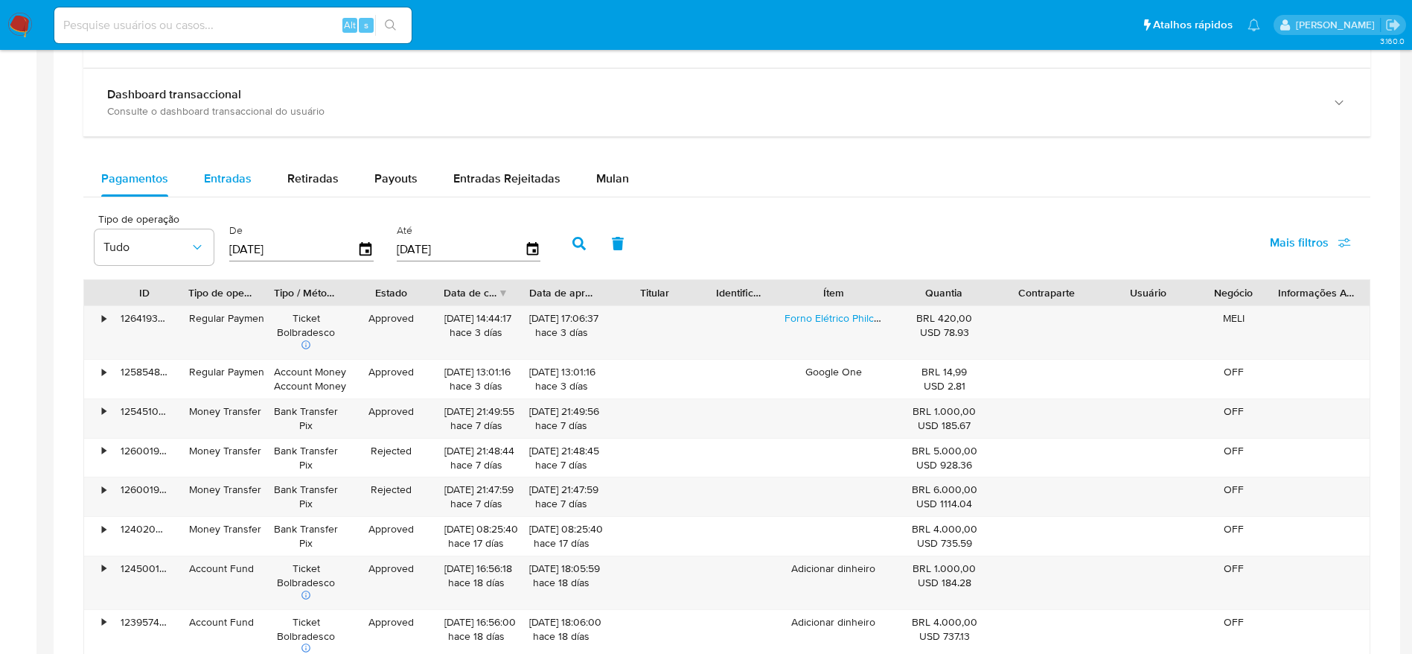
click at [217, 181] on span "Entradas" at bounding box center [228, 178] width 48 height 17
select select "10"
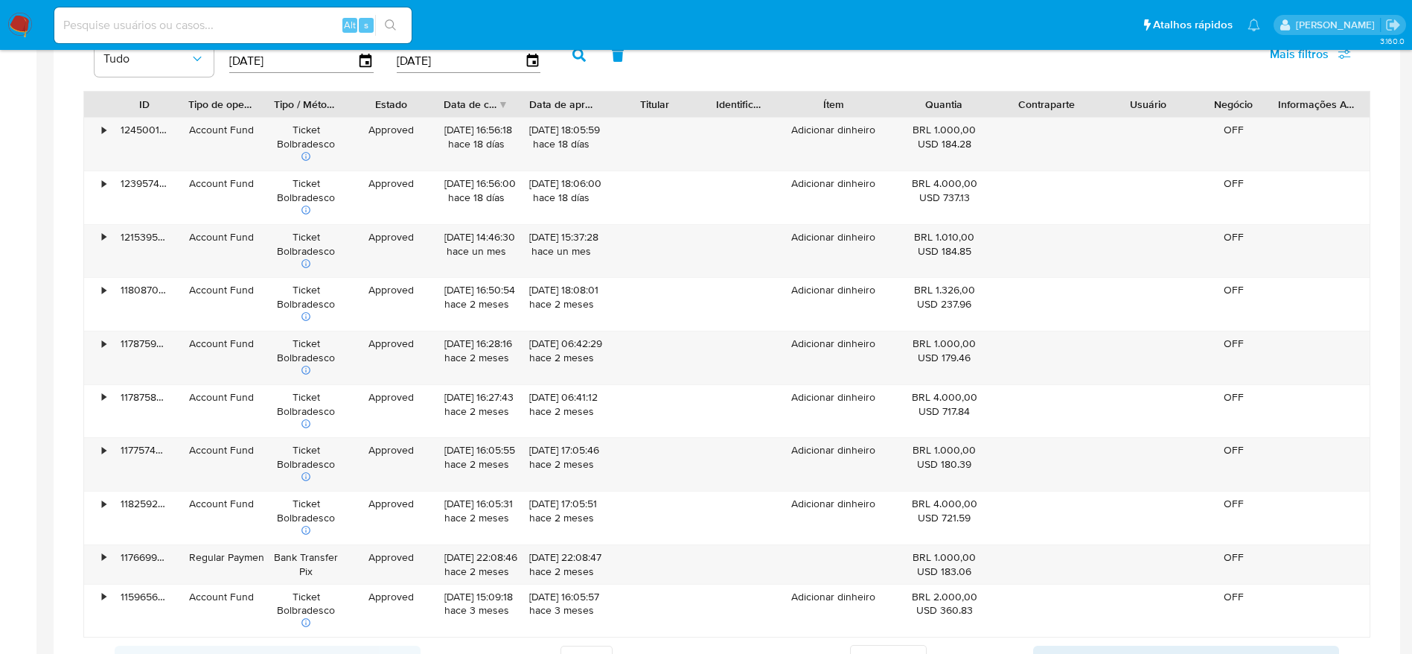
scroll to position [1117, 0]
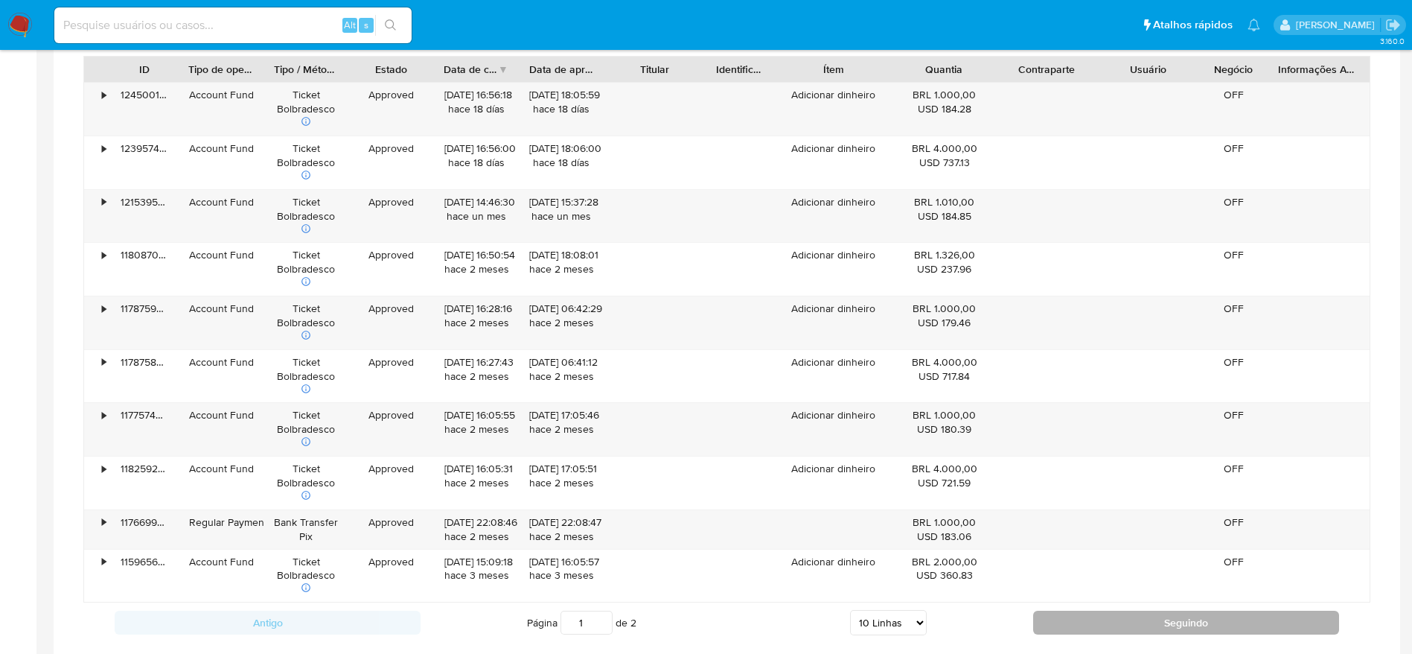
click at [1102, 616] on button "Seguindo" at bounding box center [1186, 623] width 306 height 24
type input "2"
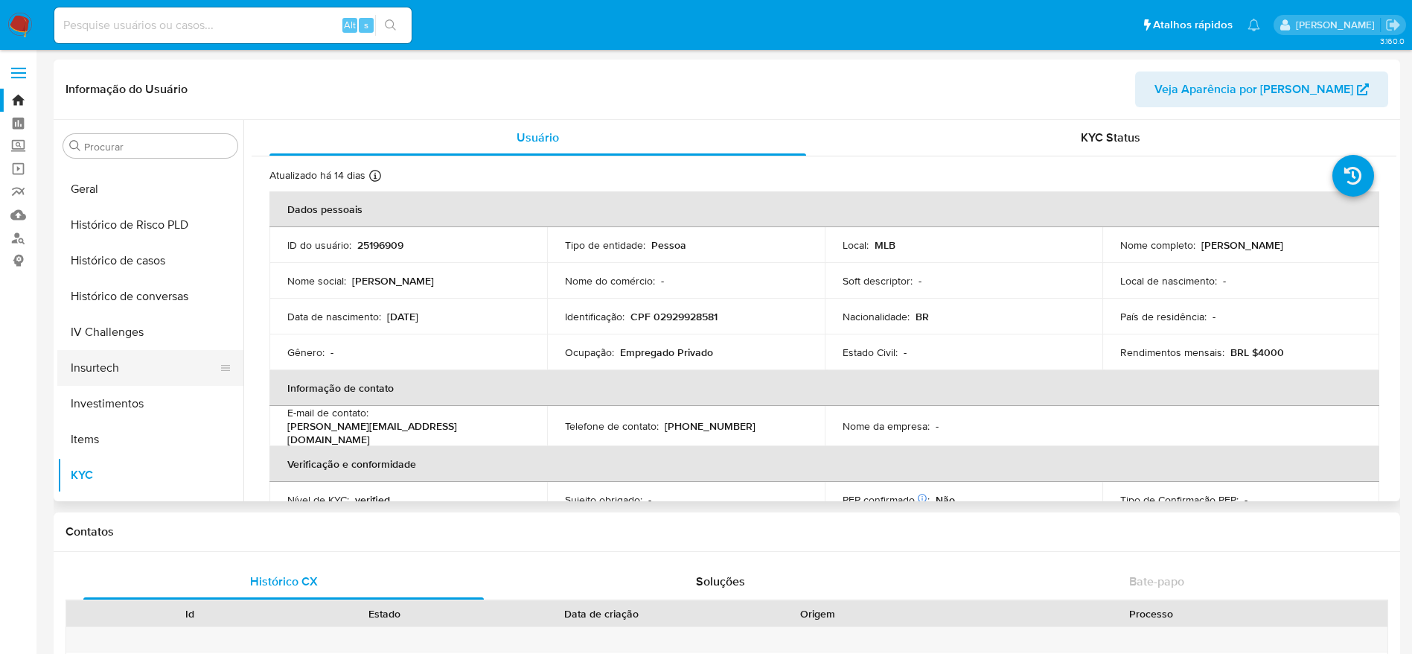
scroll to position [477, 0]
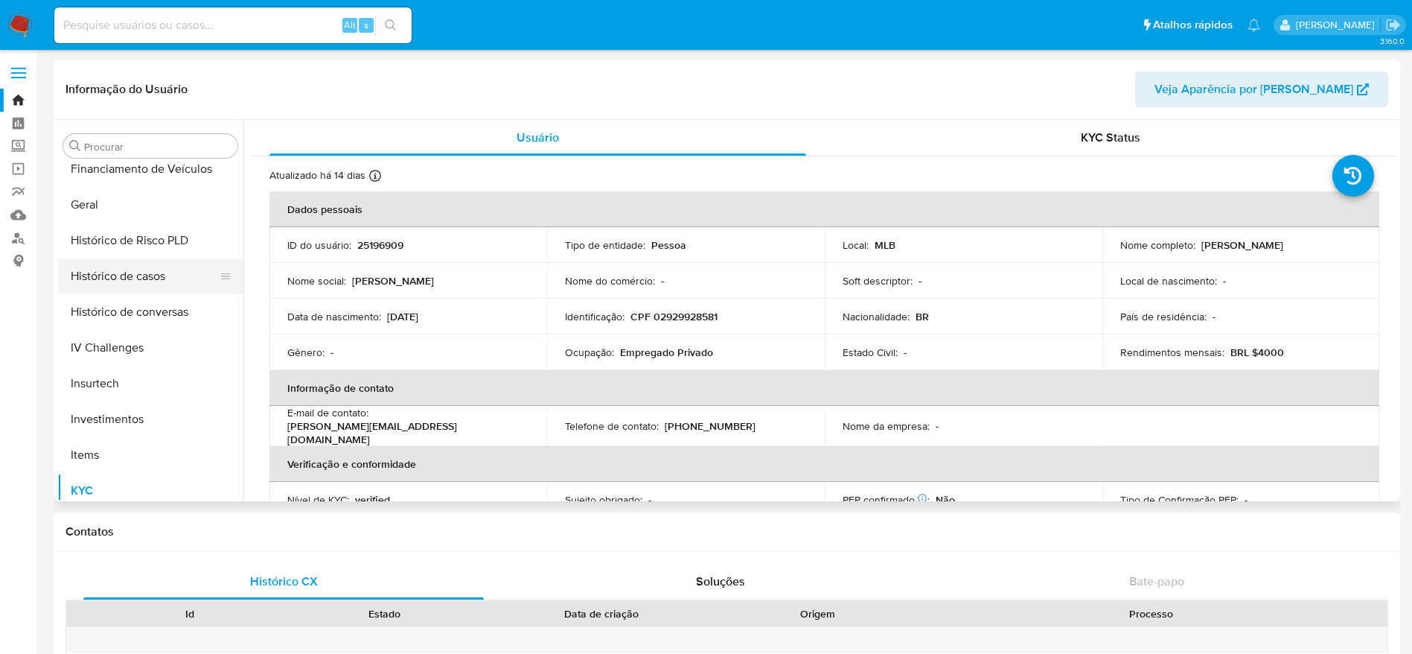
click at [118, 278] on button "Histórico de casos" at bounding box center [144, 276] width 174 height 36
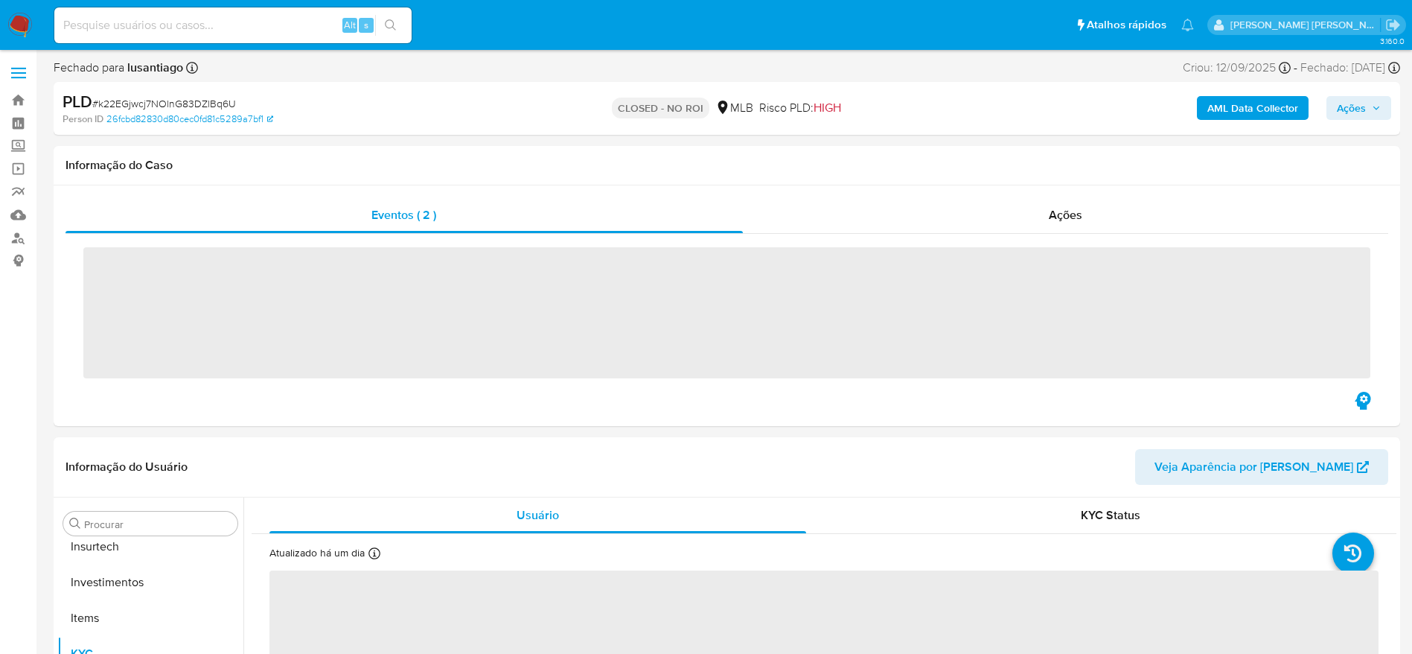
scroll to position [701, 0]
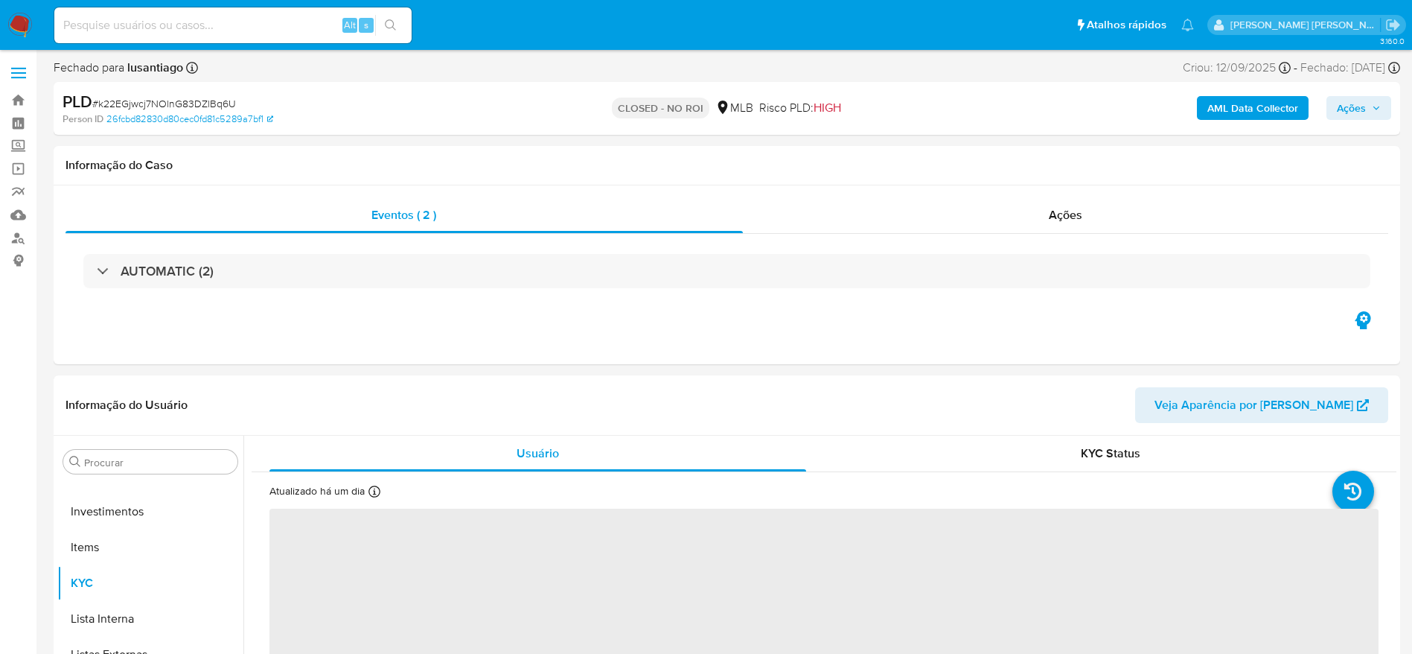
select select "10"
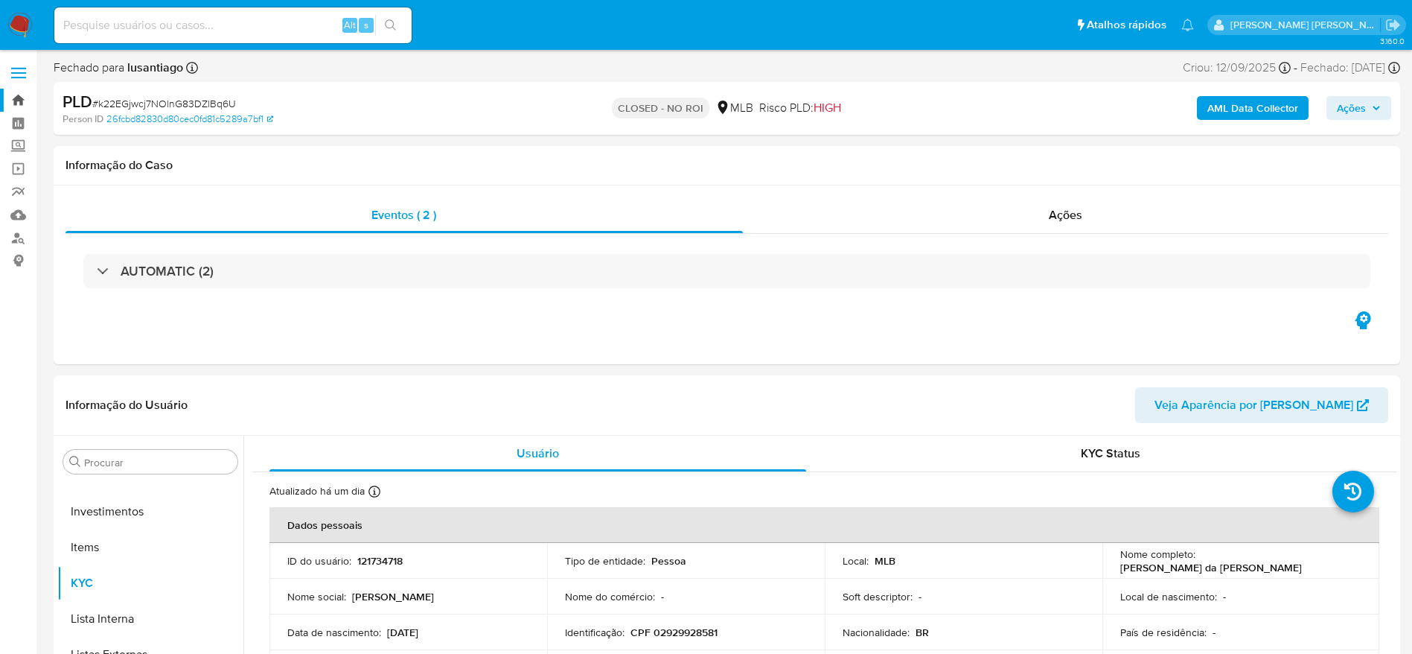
click at [13, 97] on link "Bandeja" at bounding box center [88, 100] width 177 height 23
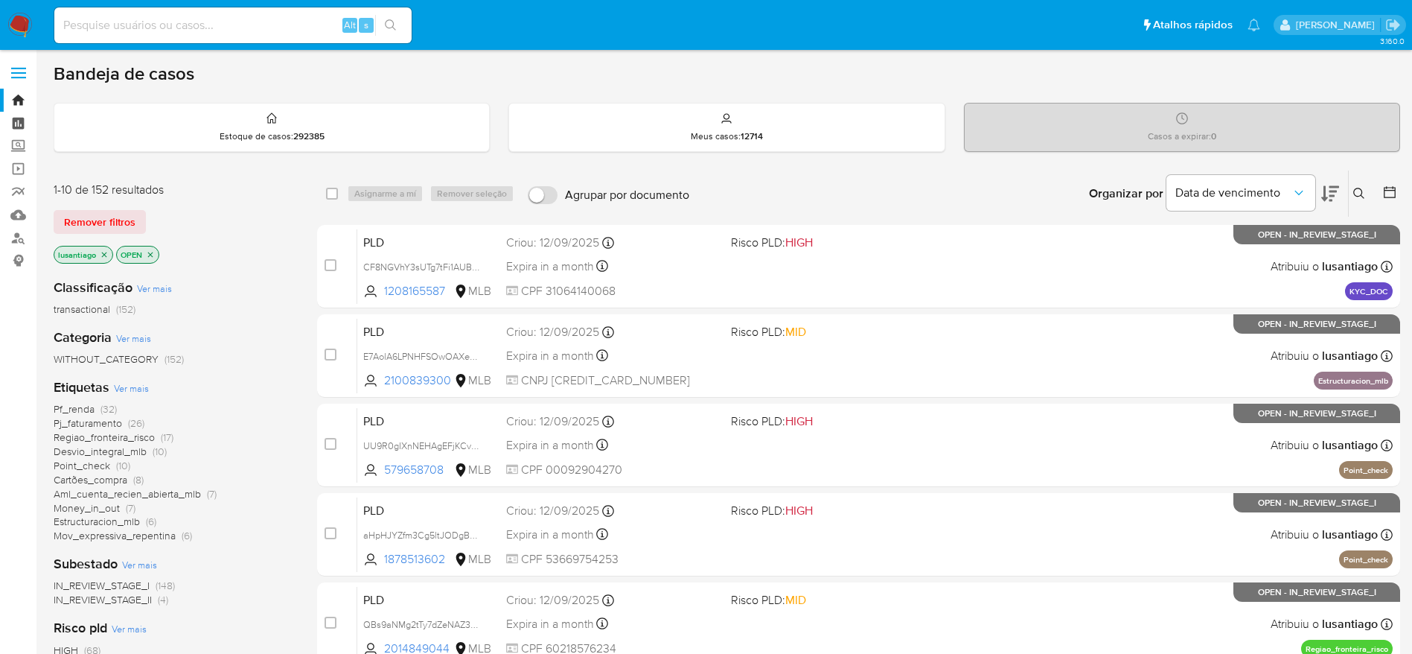
click at [22, 129] on link "Painel" at bounding box center [88, 123] width 177 height 23
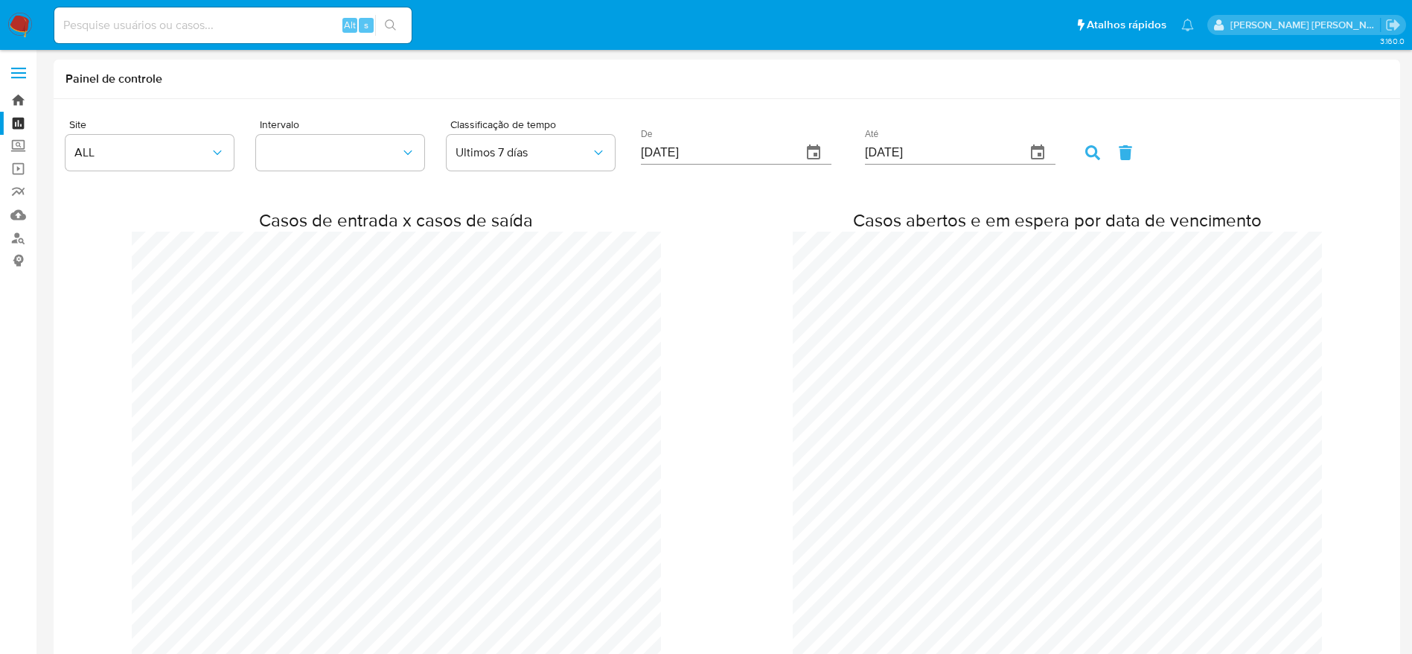
click at [15, 92] on link "Bandeja" at bounding box center [88, 100] width 177 height 23
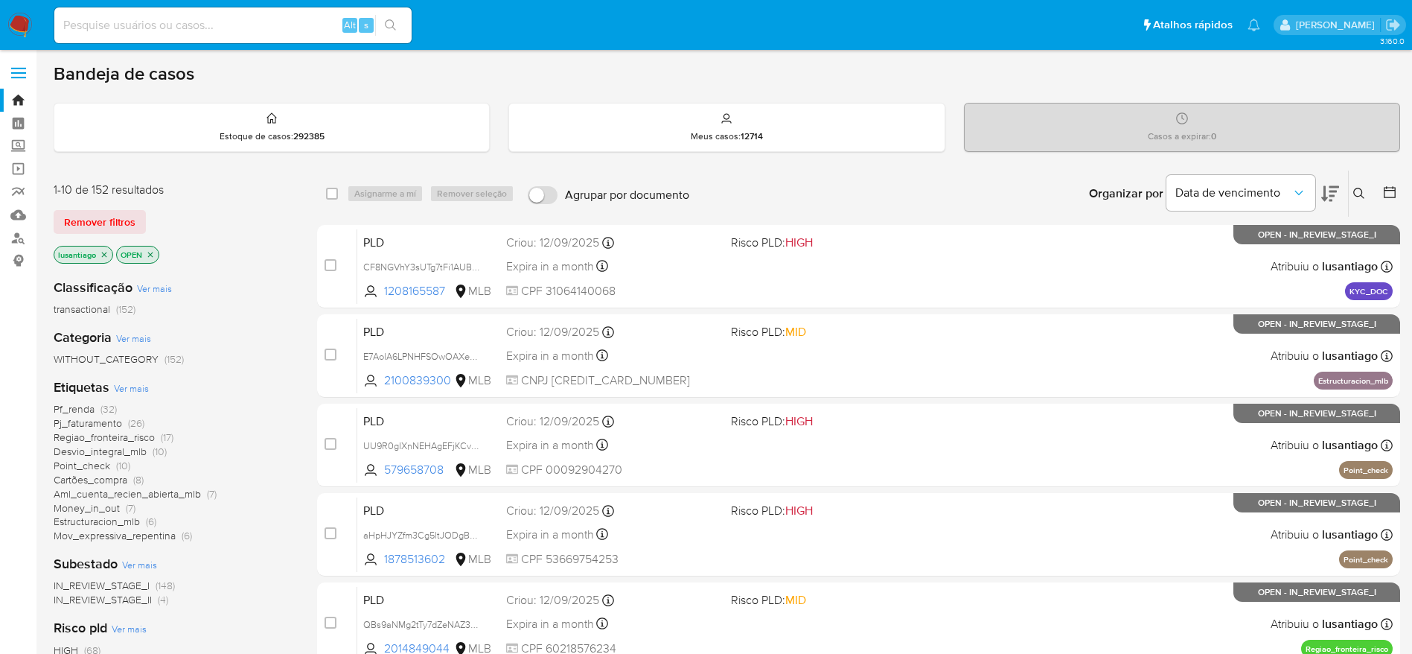
click at [291, 22] on input at bounding box center [232, 25] width 357 height 19
paste input "2155664757"
type input "2155664757"
click at [389, 17] on button "search-icon" at bounding box center [390, 25] width 31 height 21
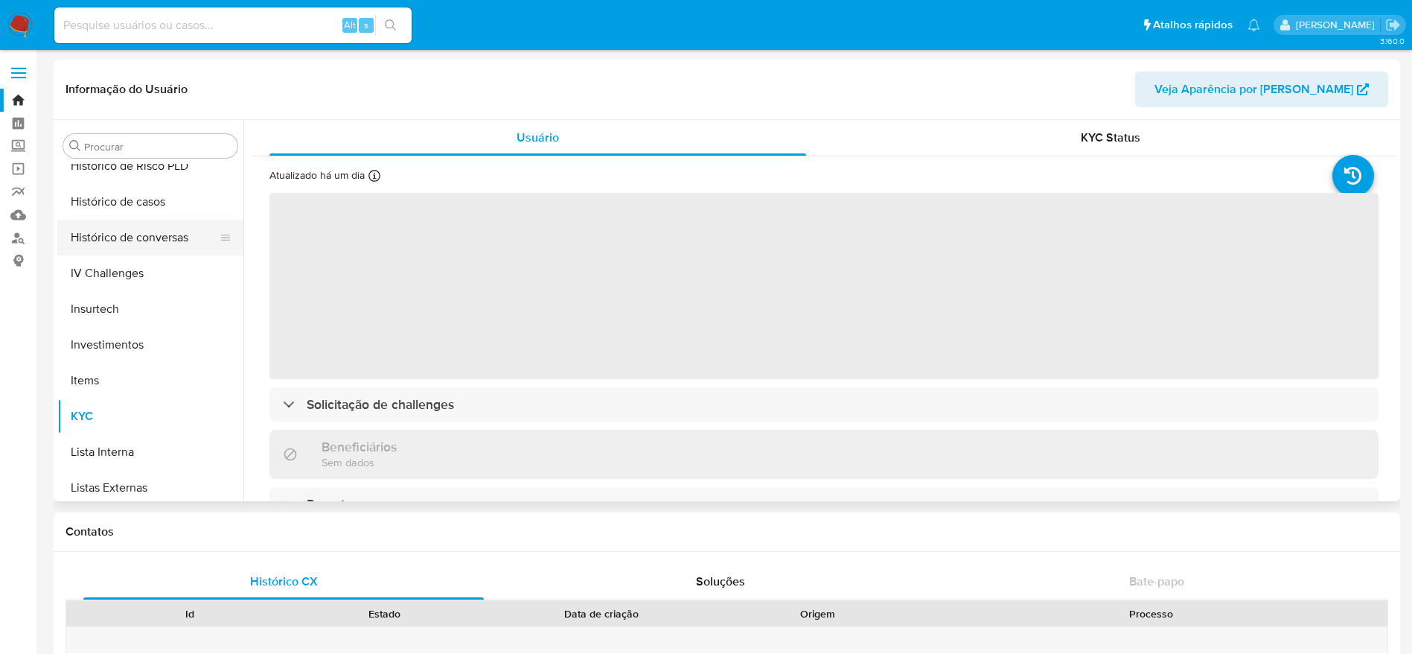
scroll to position [477, 0]
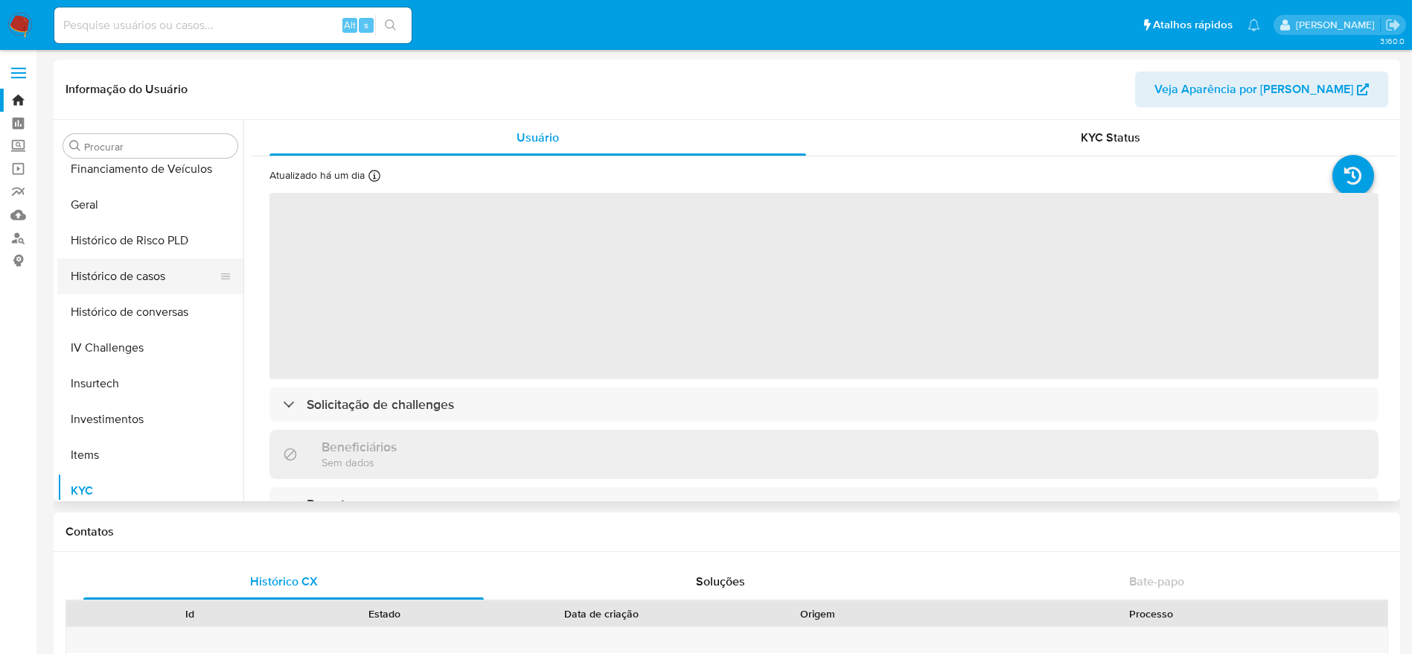
click at [143, 288] on button "Histórico de casos" at bounding box center [144, 276] width 174 height 36
select select "10"
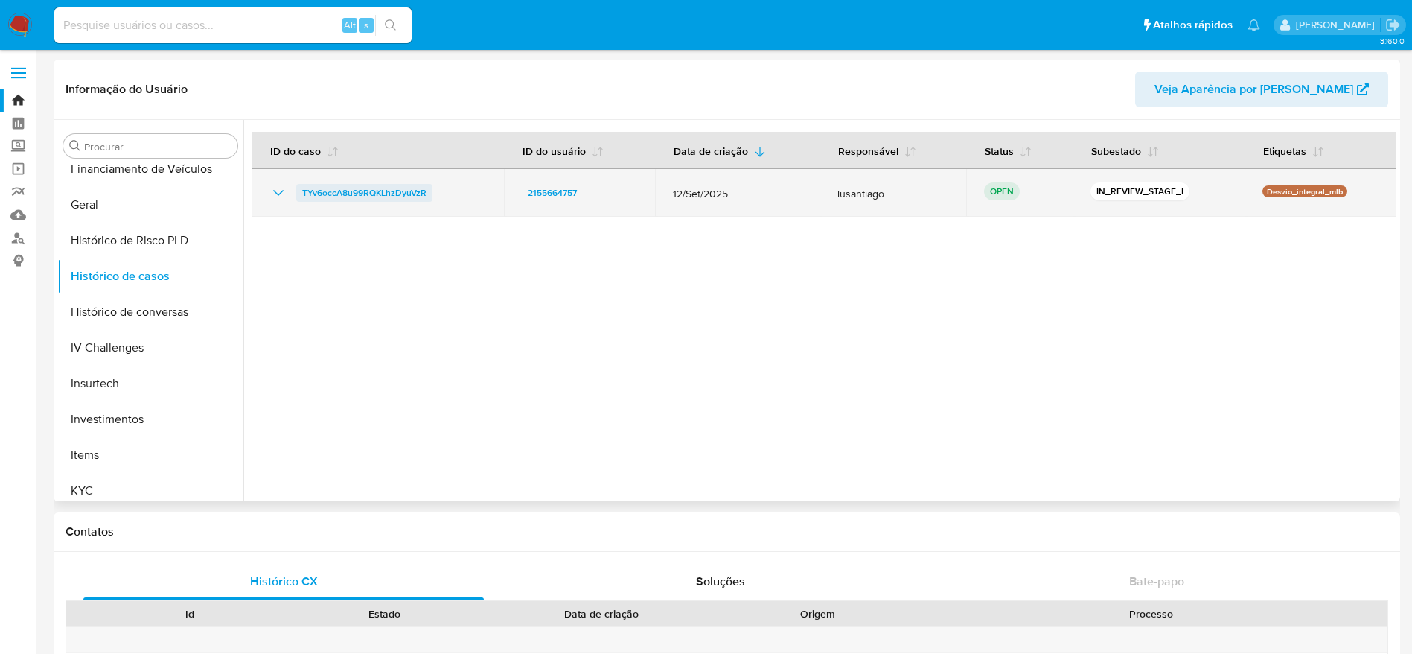
click at [395, 195] on span "TYv6occA8u99RQKLhzDyuVzR" at bounding box center [364, 193] width 124 height 18
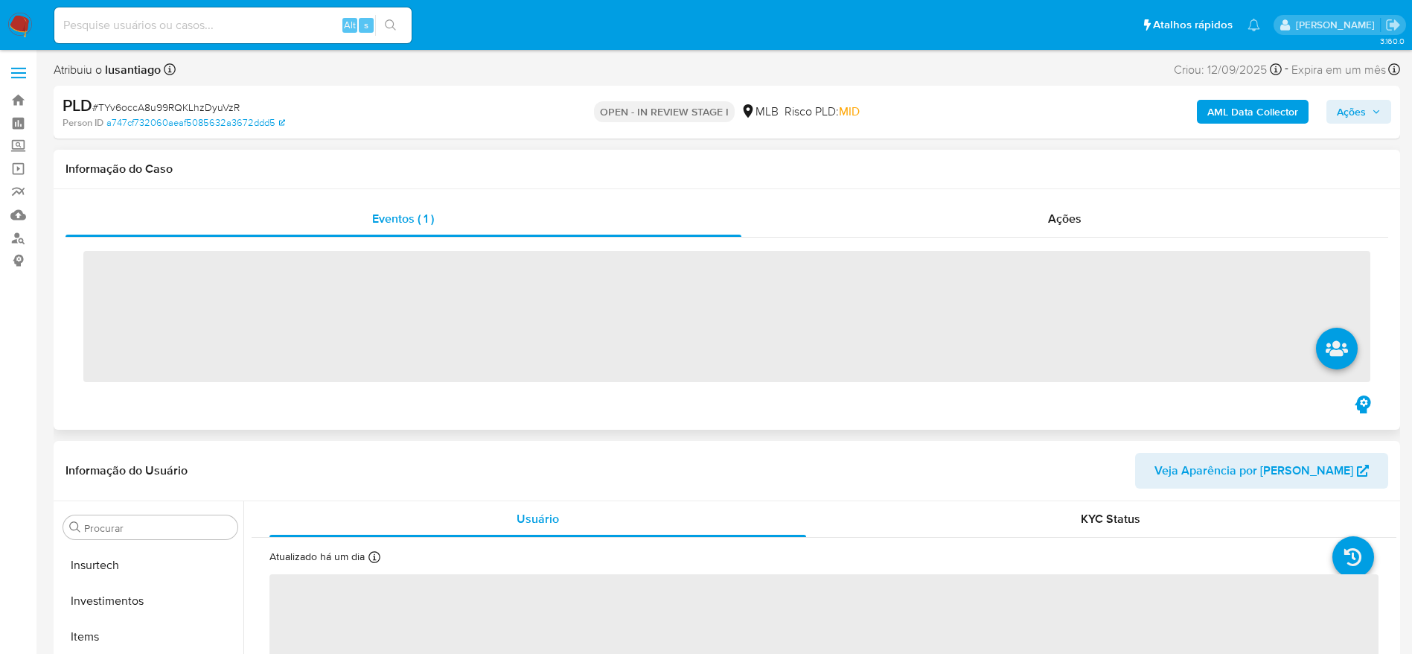
scroll to position [701, 0]
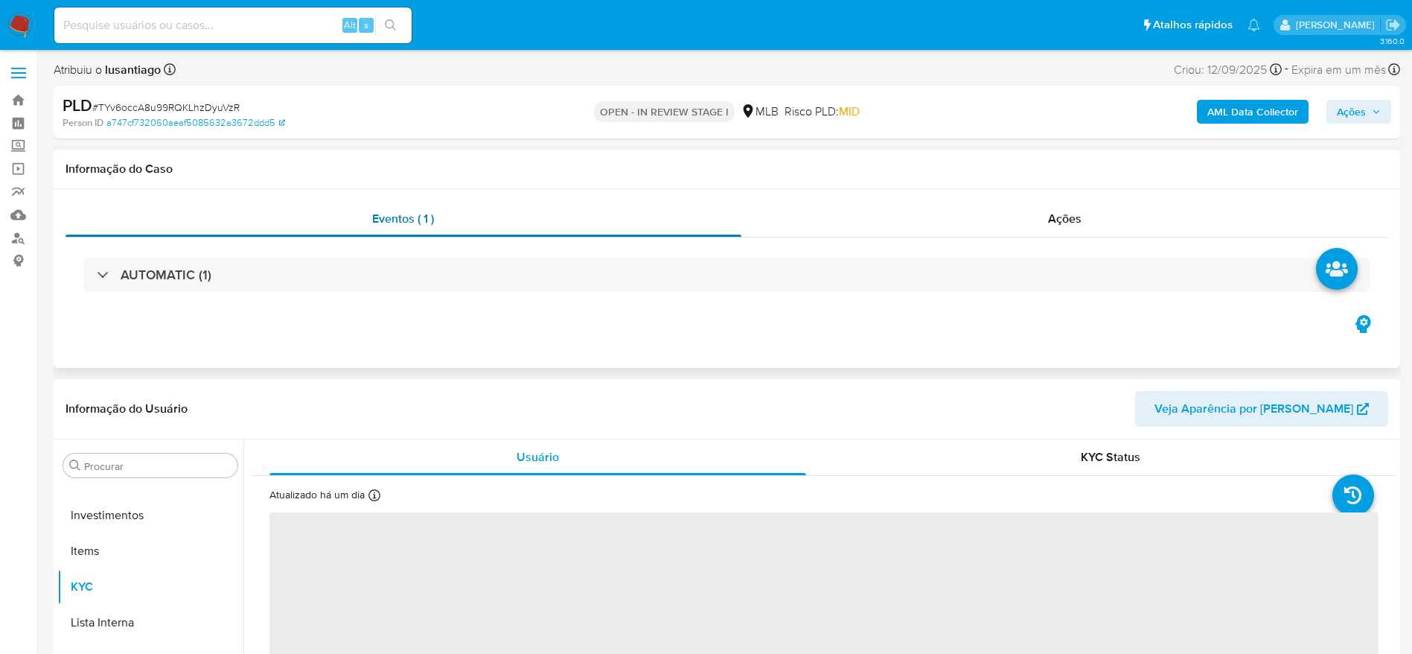
select select "10"
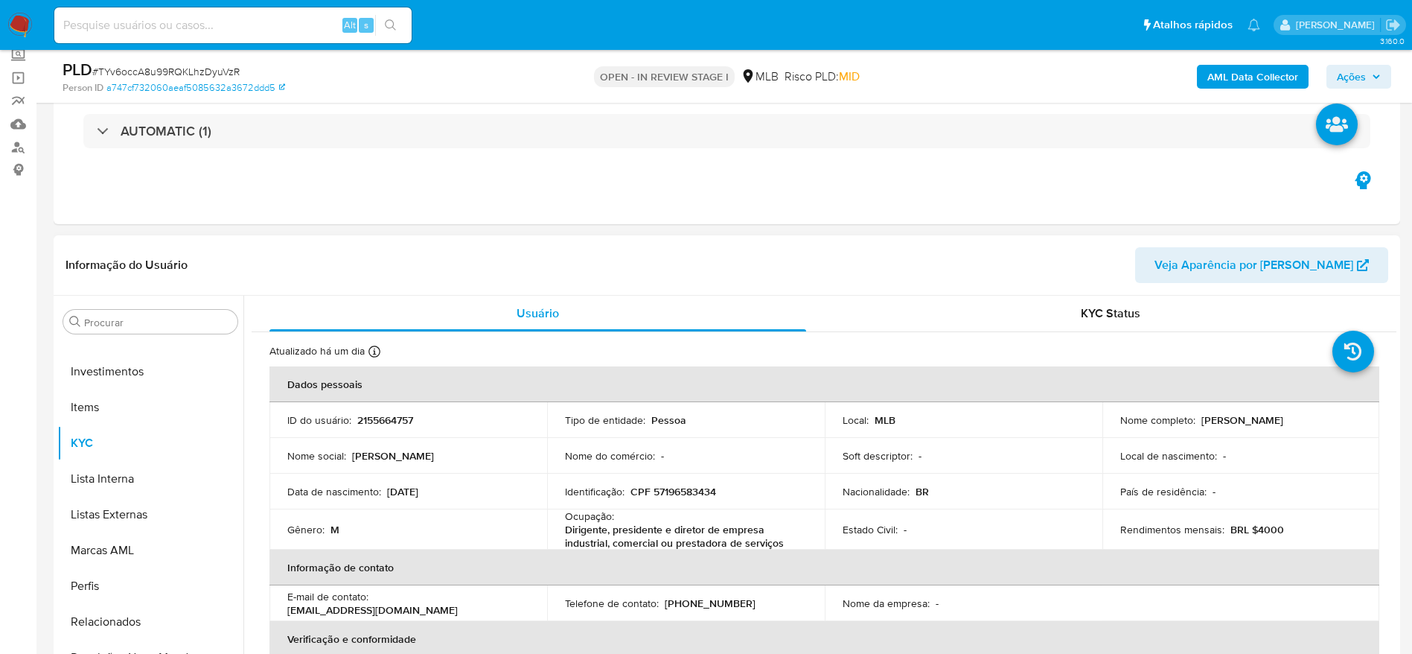
scroll to position [112, 0]
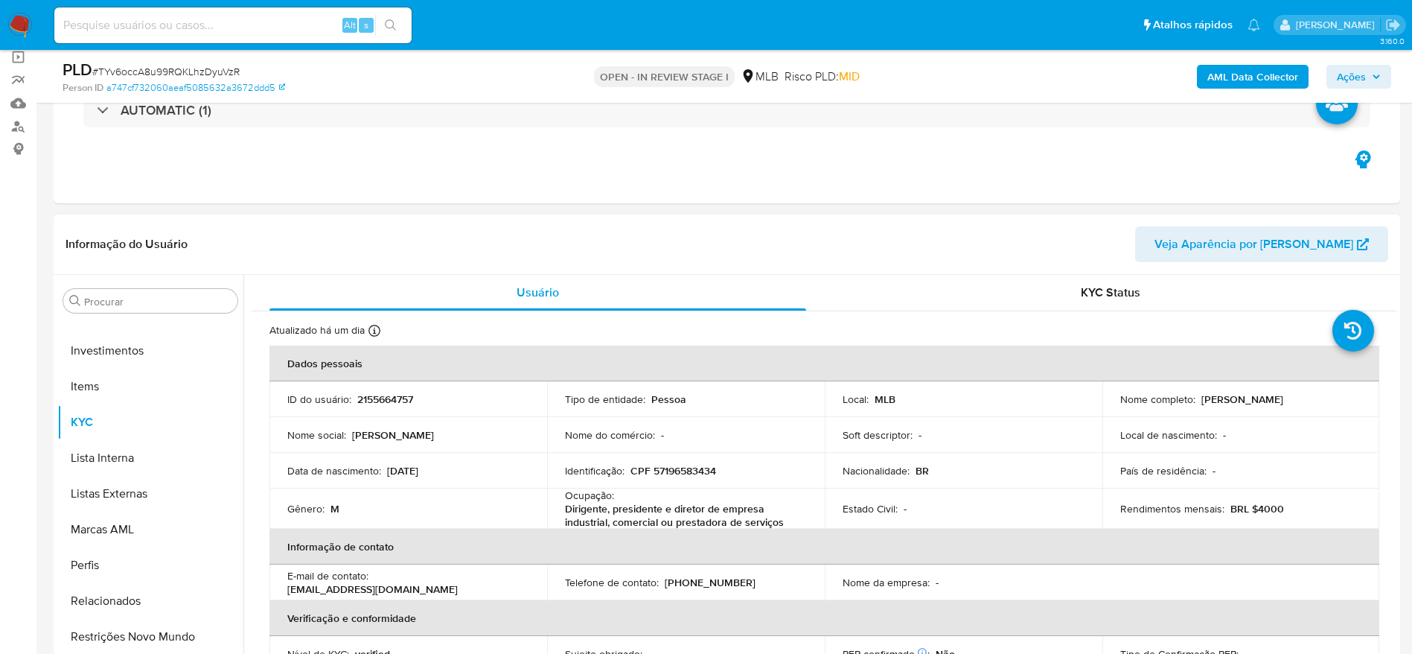
click at [692, 475] on p "CPF 57196583434" at bounding box center [674, 470] width 86 height 13
copy p "57196583434"
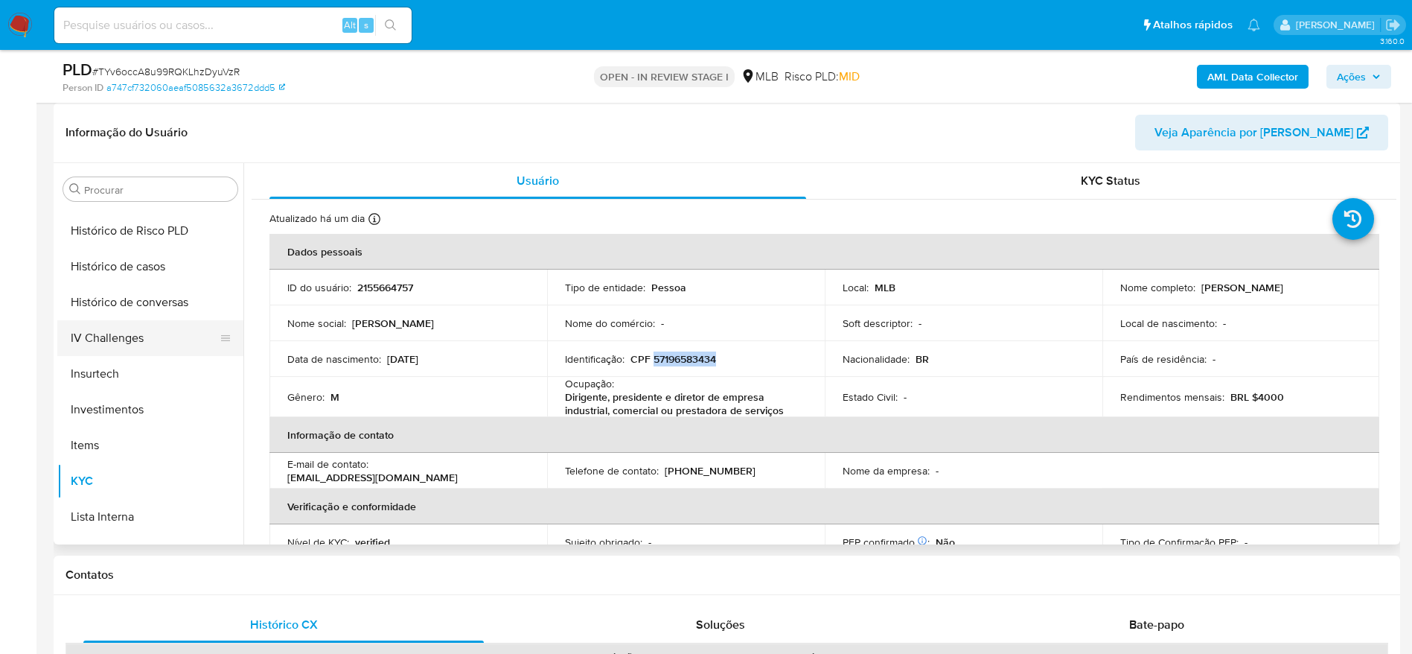
scroll to position [477, 0]
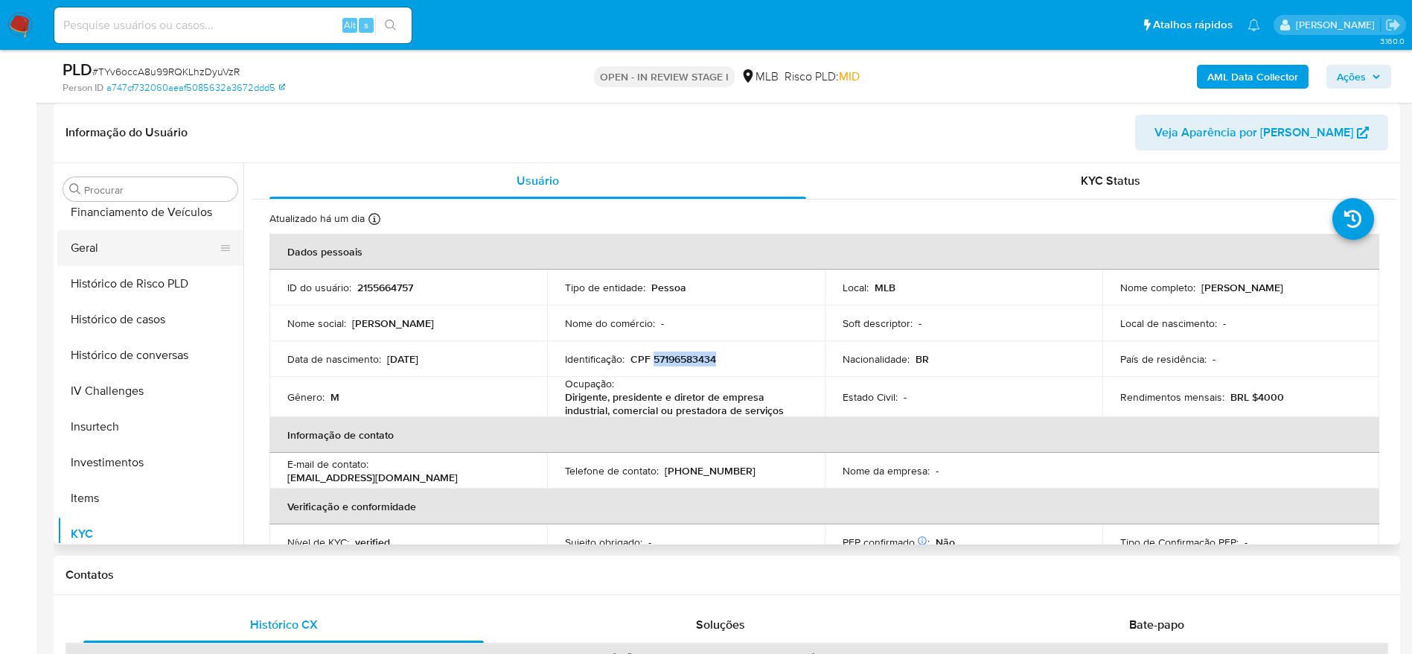
click at [112, 255] on button "Geral" at bounding box center [144, 248] width 174 height 36
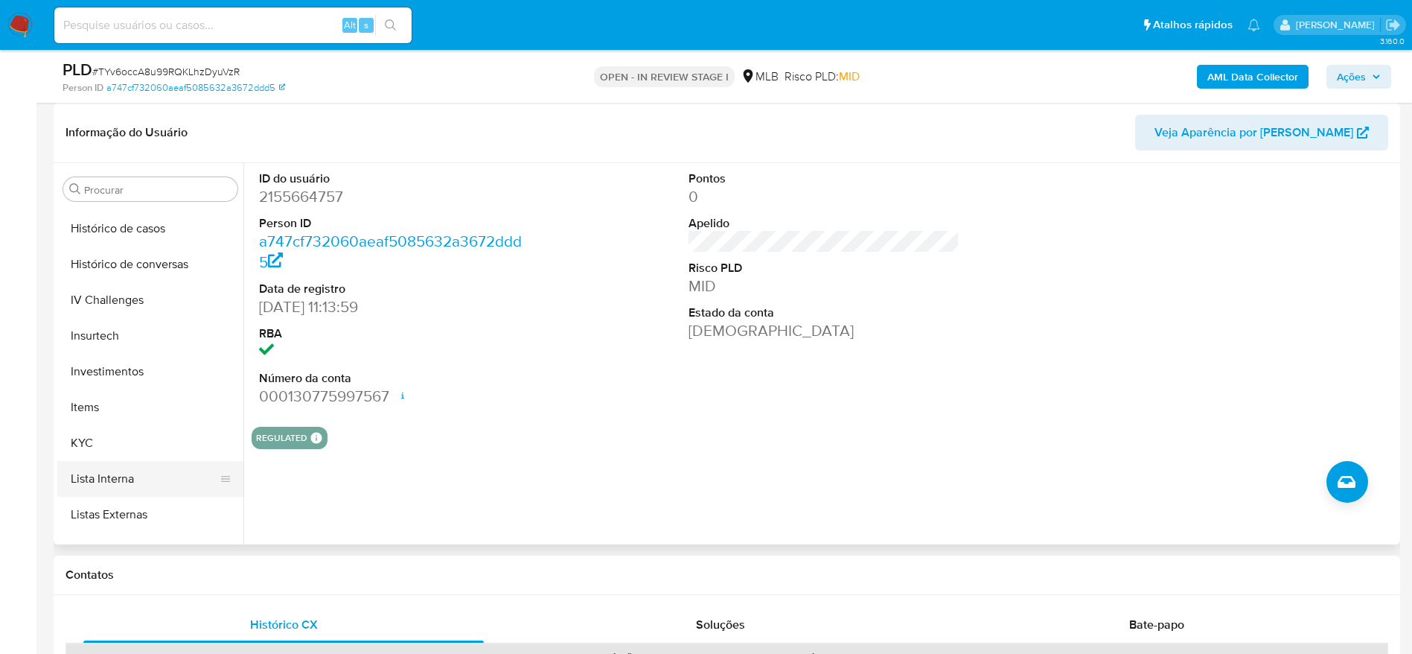
scroll to position [589, 0]
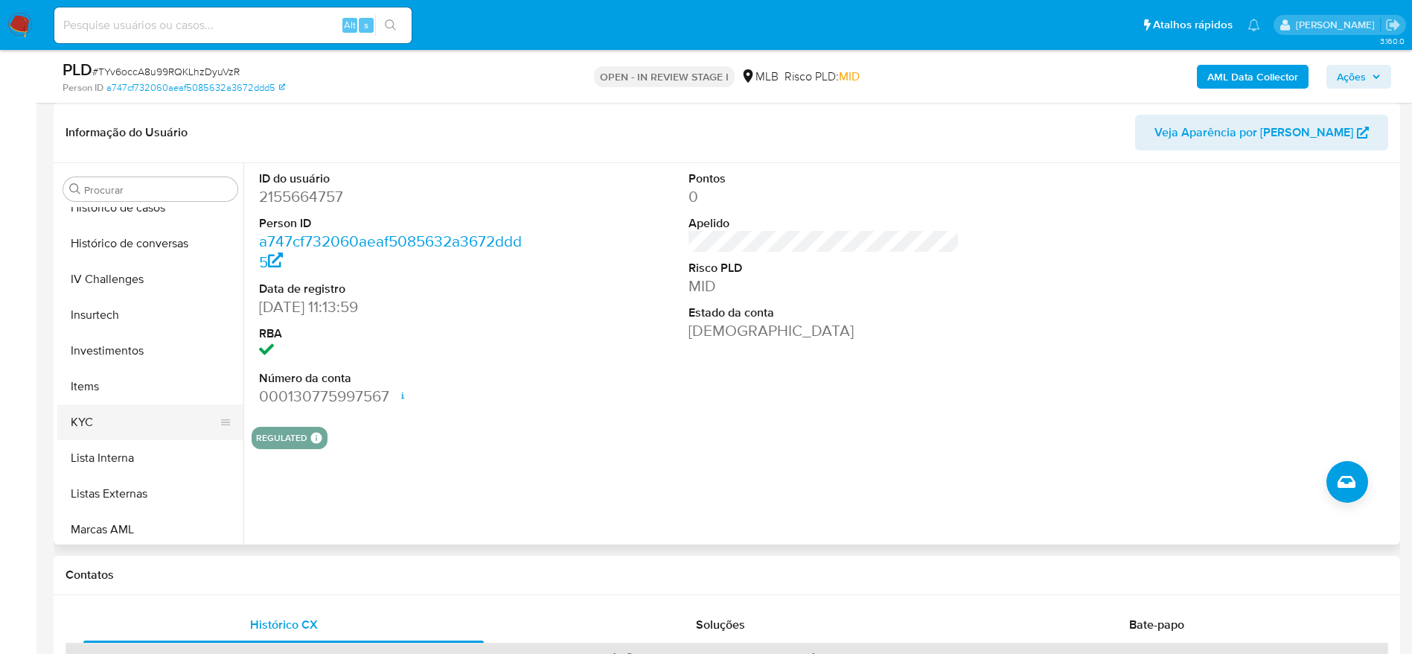
click at [103, 414] on button "KYC" at bounding box center [144, 422] width 174 height 36
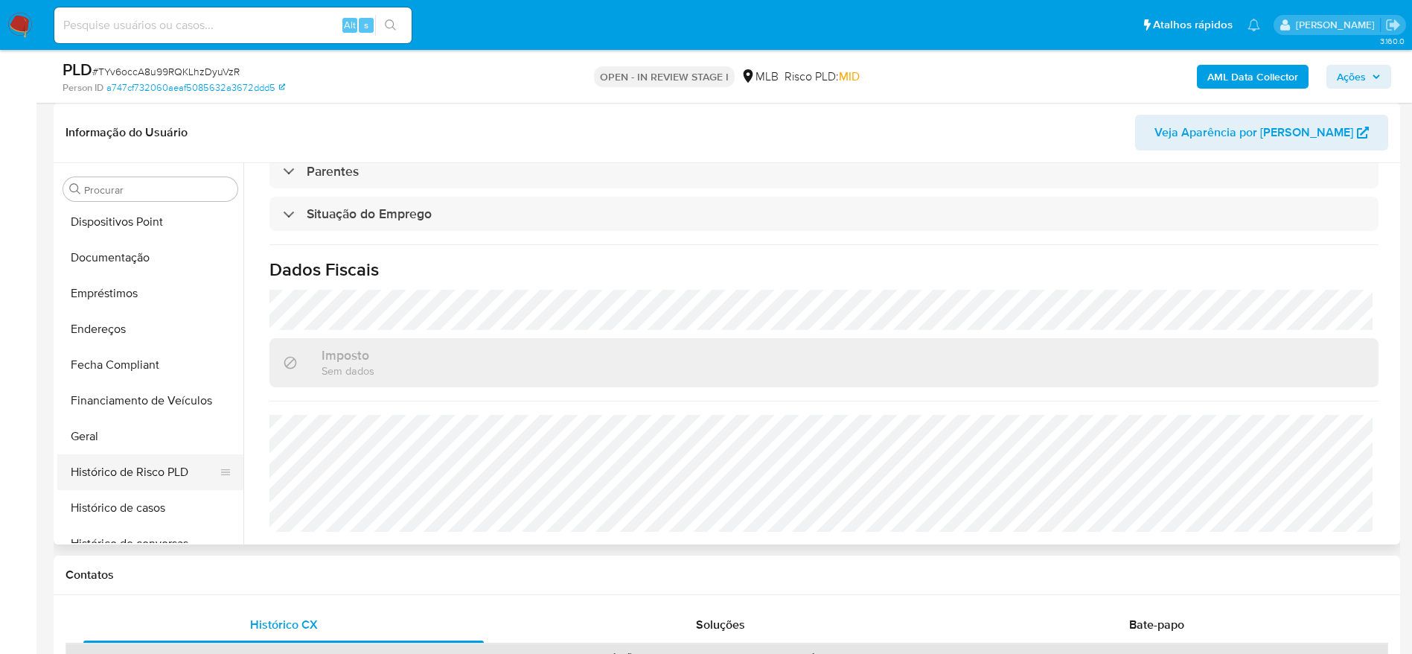
scroll to position [254, 0]
click at [126, 348] on button "Endereços" at bounding box center [144, 364] width 174 height 36
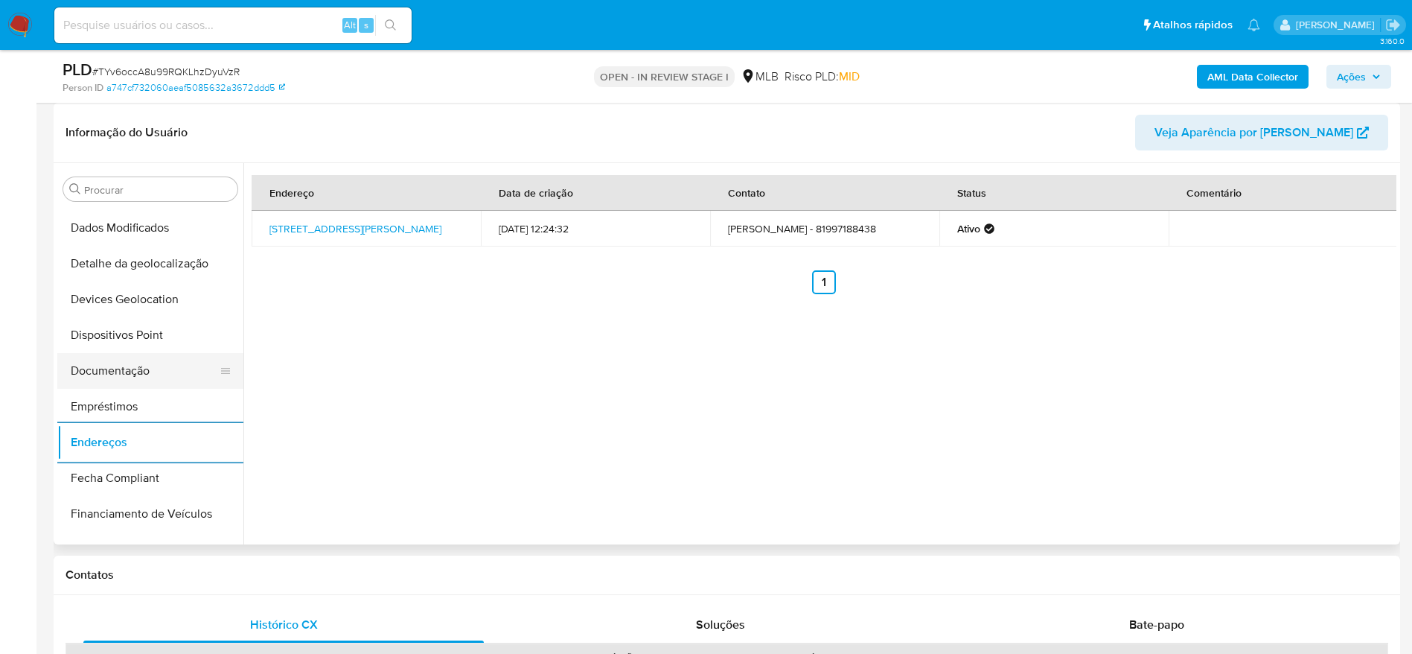
scroll to position [142, 0]
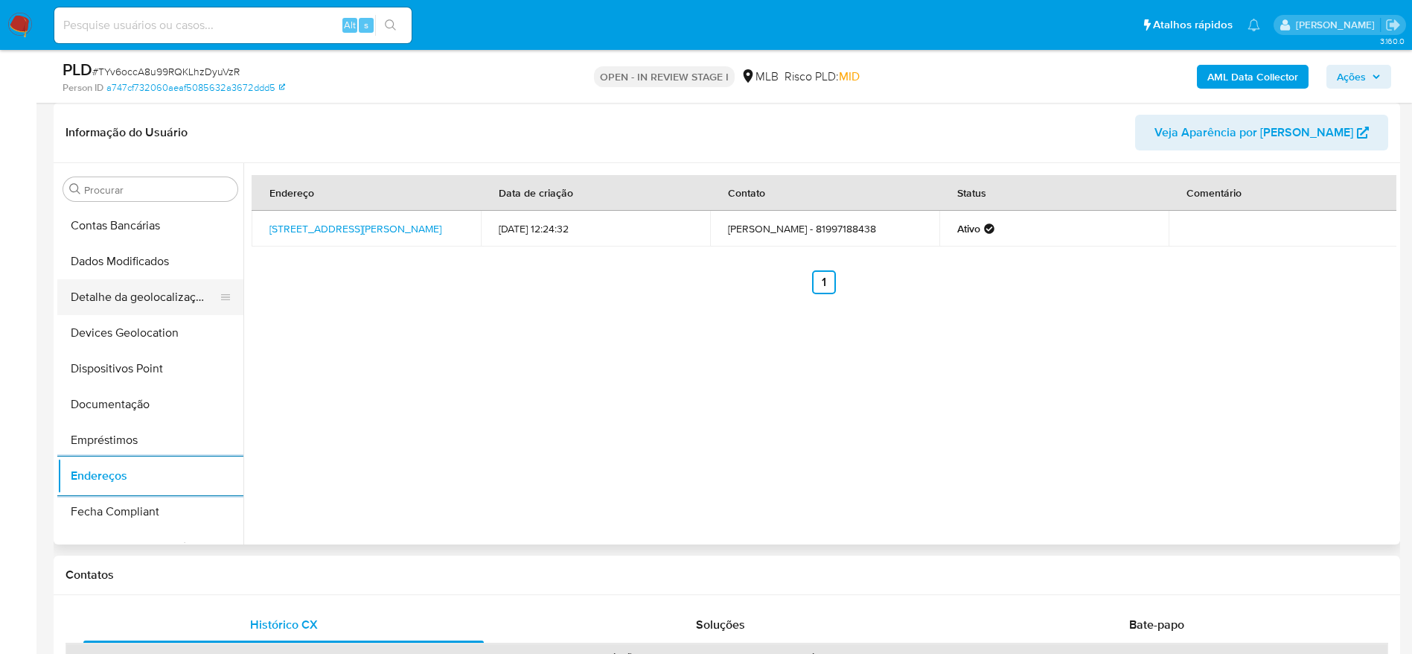
click at [142, 306] on button "Detalhe da geolocalização" at bounding box center [144, 297] width 174 height 36
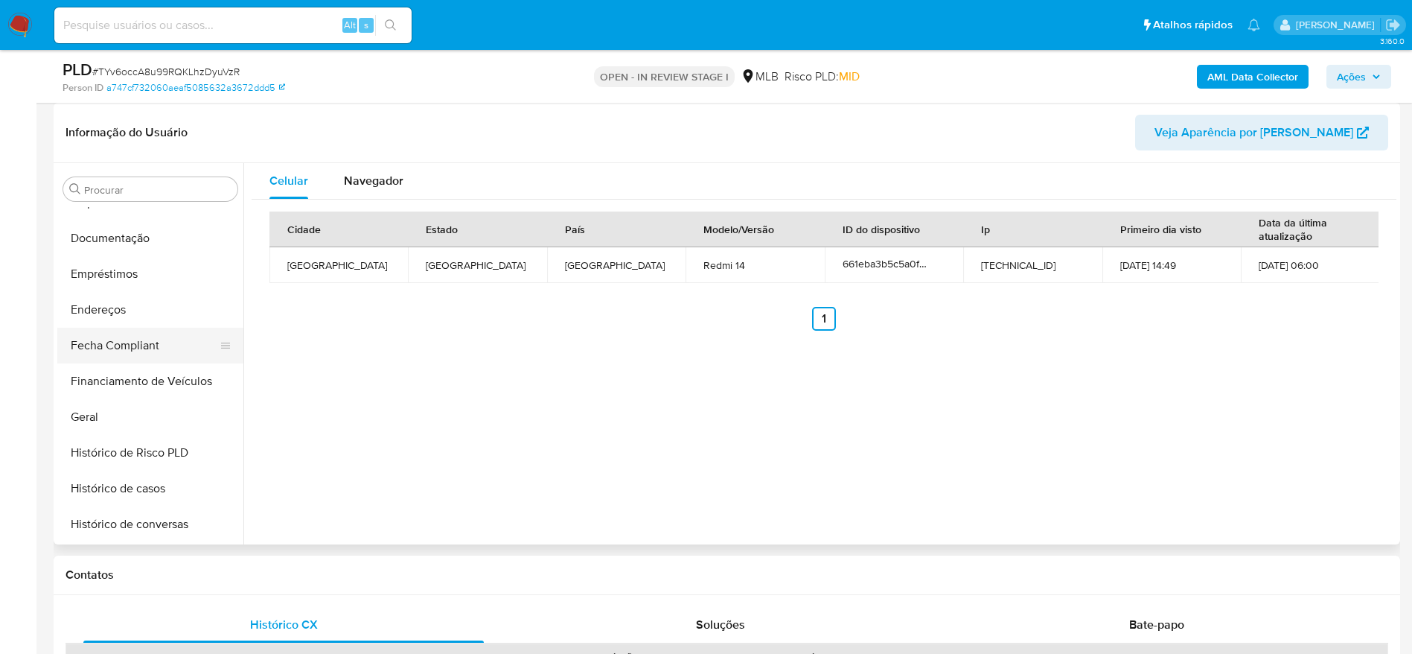
scroll to position [701, 0]
click at [134, 516] on button "Restrições Novo Mundo" at bounding box center [144, 525] width 174 height 36
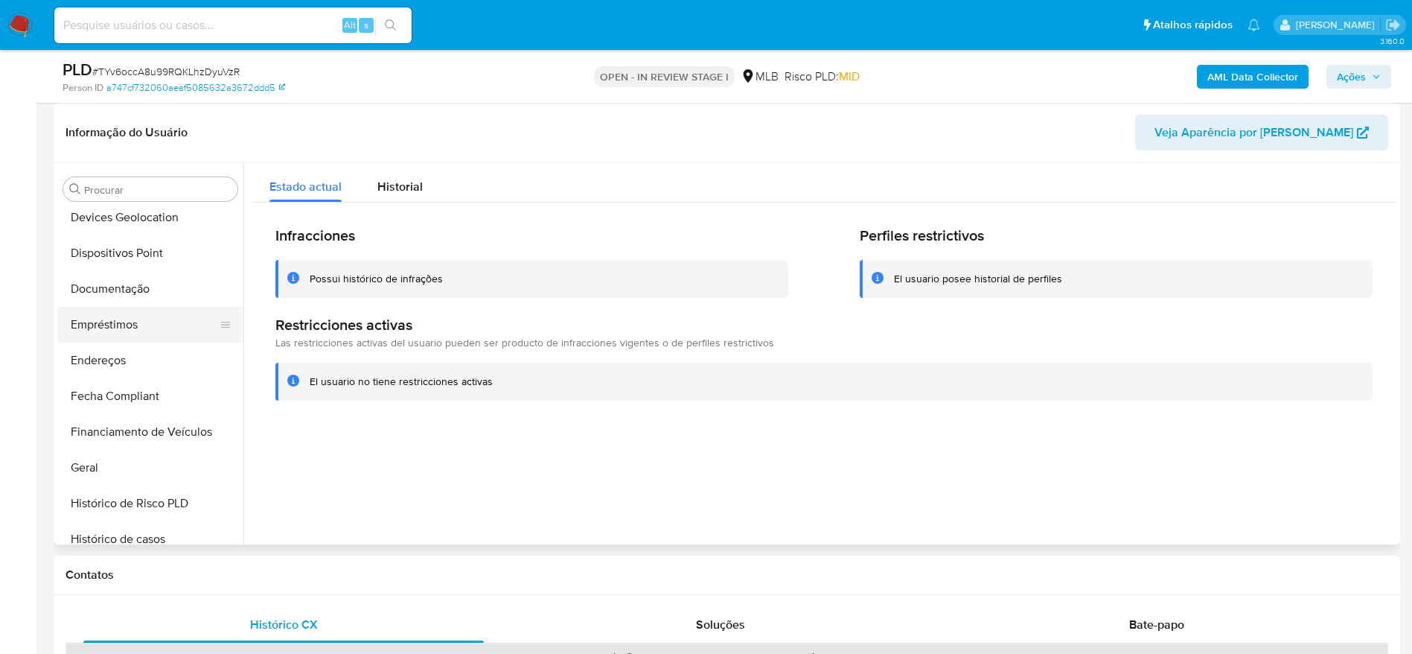
scroll to position [254, 0]
click at [109, 267] on button "Dispositivos Point" at bounding box center [144, 257] width 174 height 36
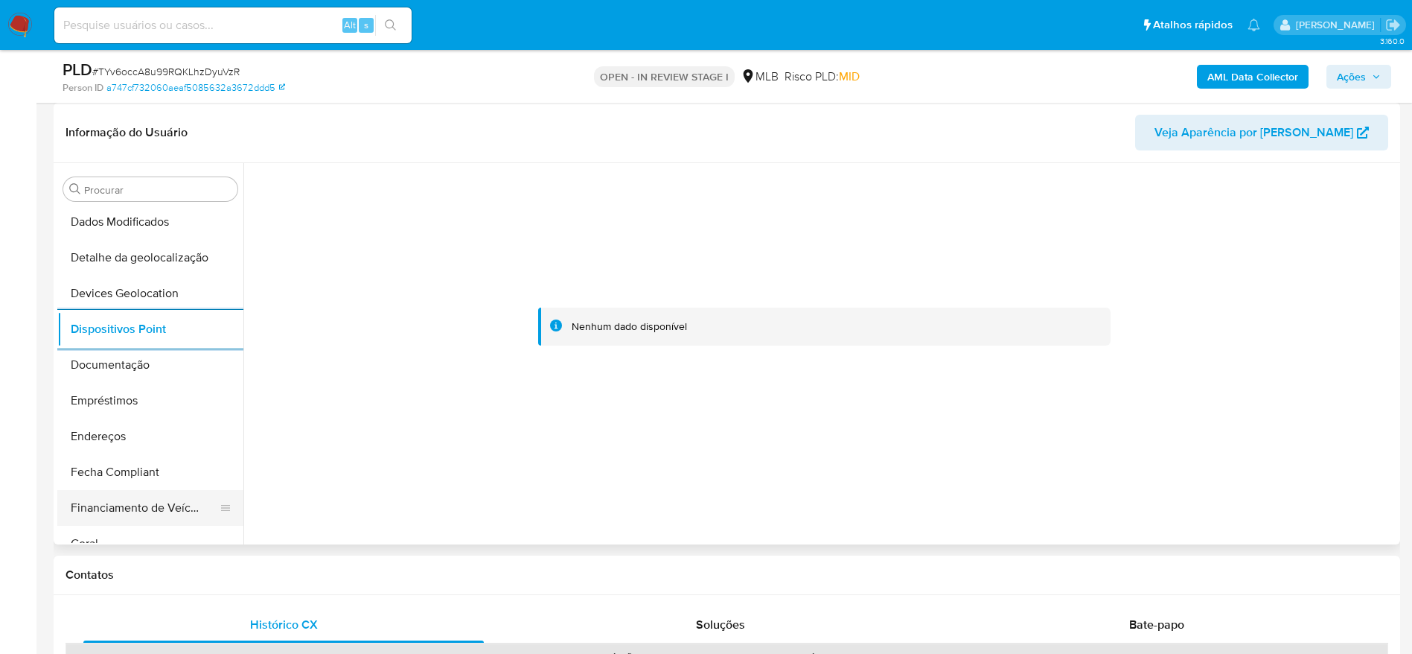
scroll to position [142, 0]
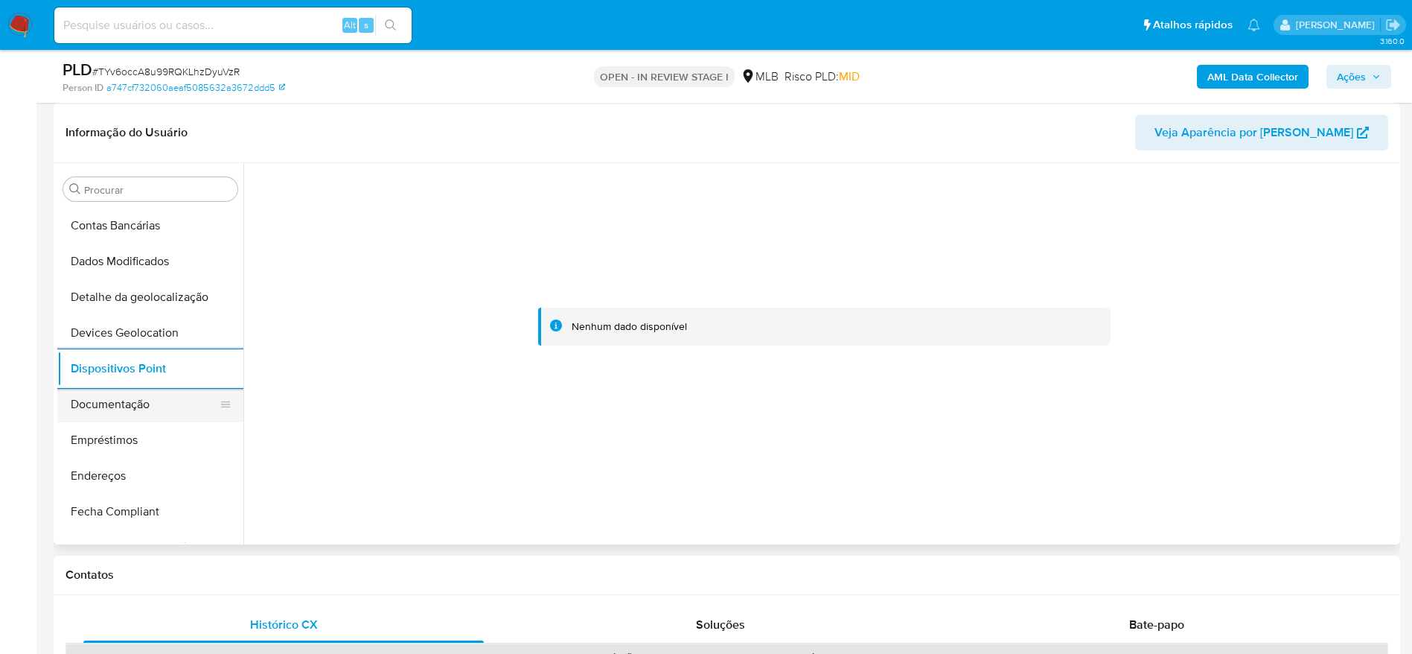
click at [147, 416] on button "Documentação" at bounding box center [144, 404] width 174 height 36
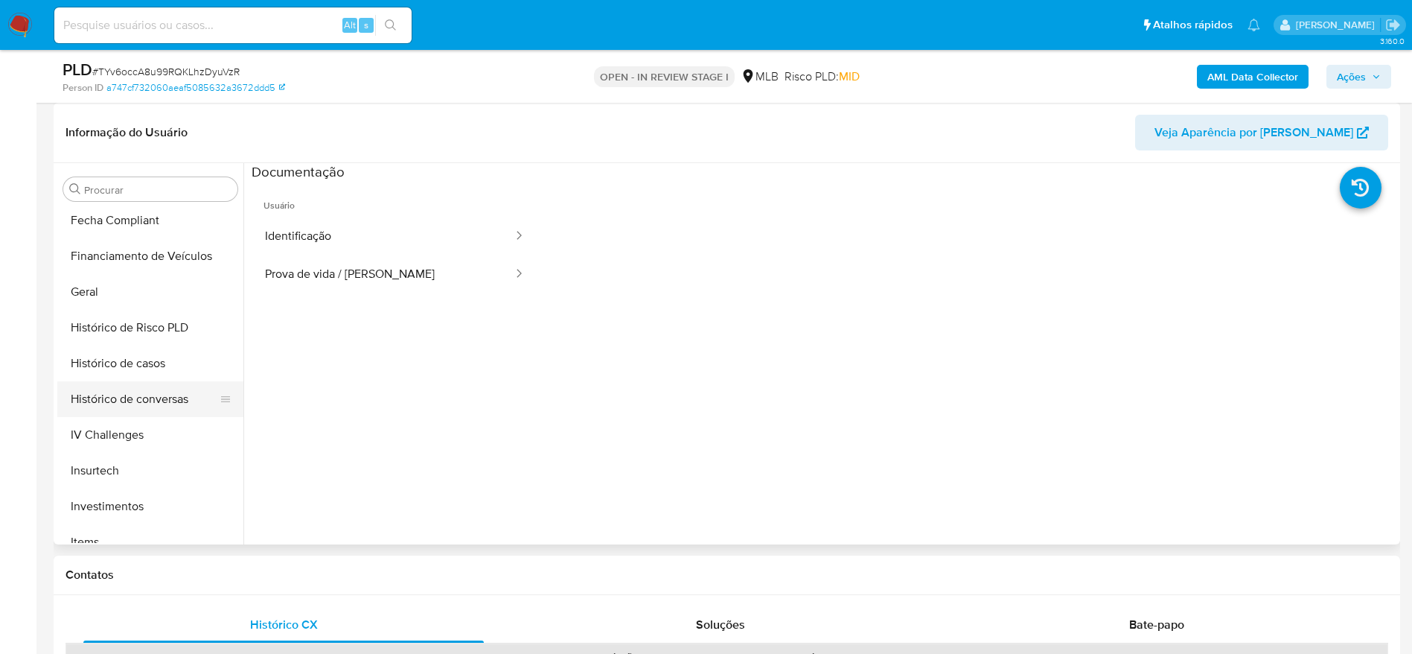
scroll to position [477, 0]
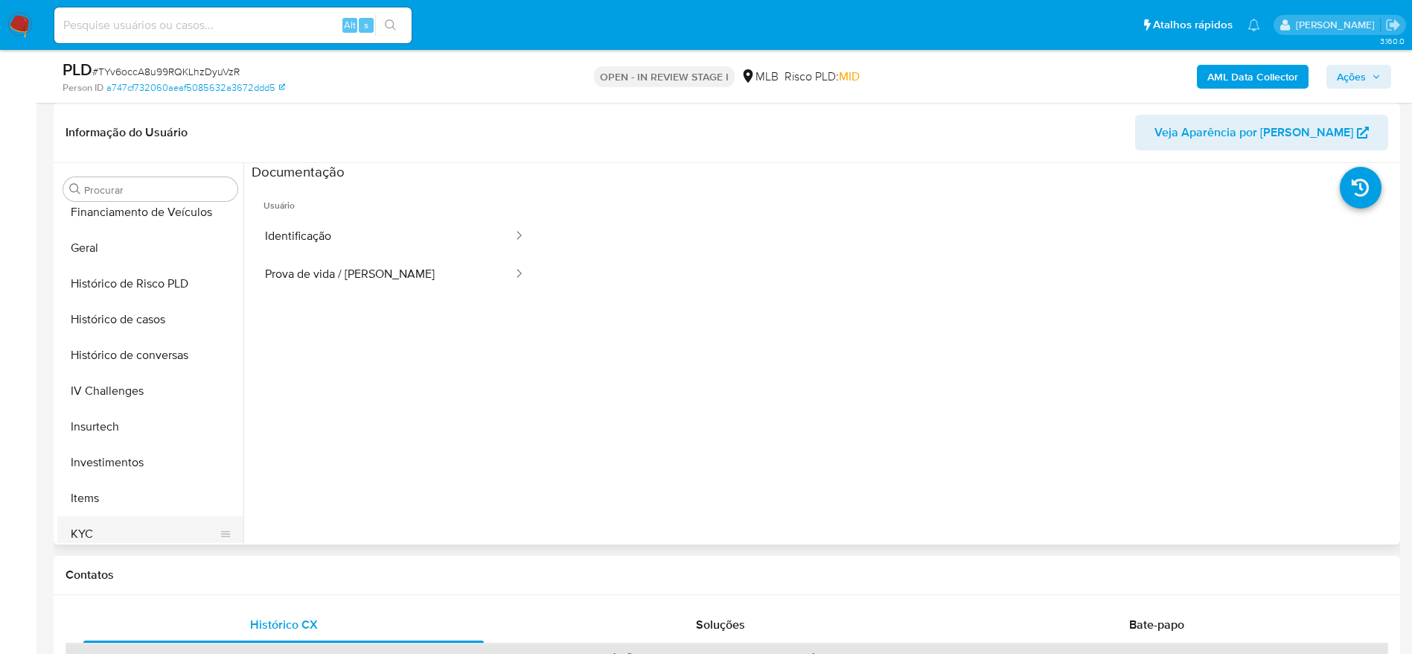
click at [137, 520] on button "KYC" at bounding box center [144, 534] width 174 height 36
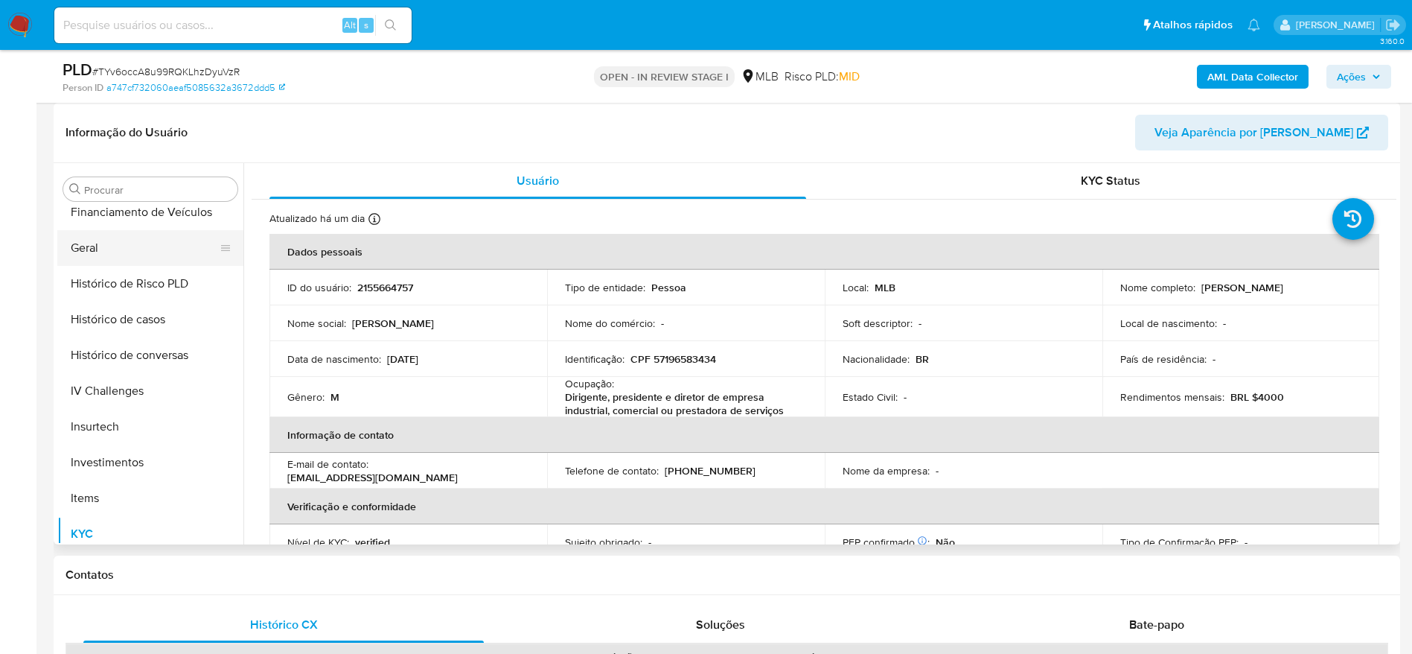
click at [103, 244] on button "Geral" at bounding box center [144, 248] width 174 height 36
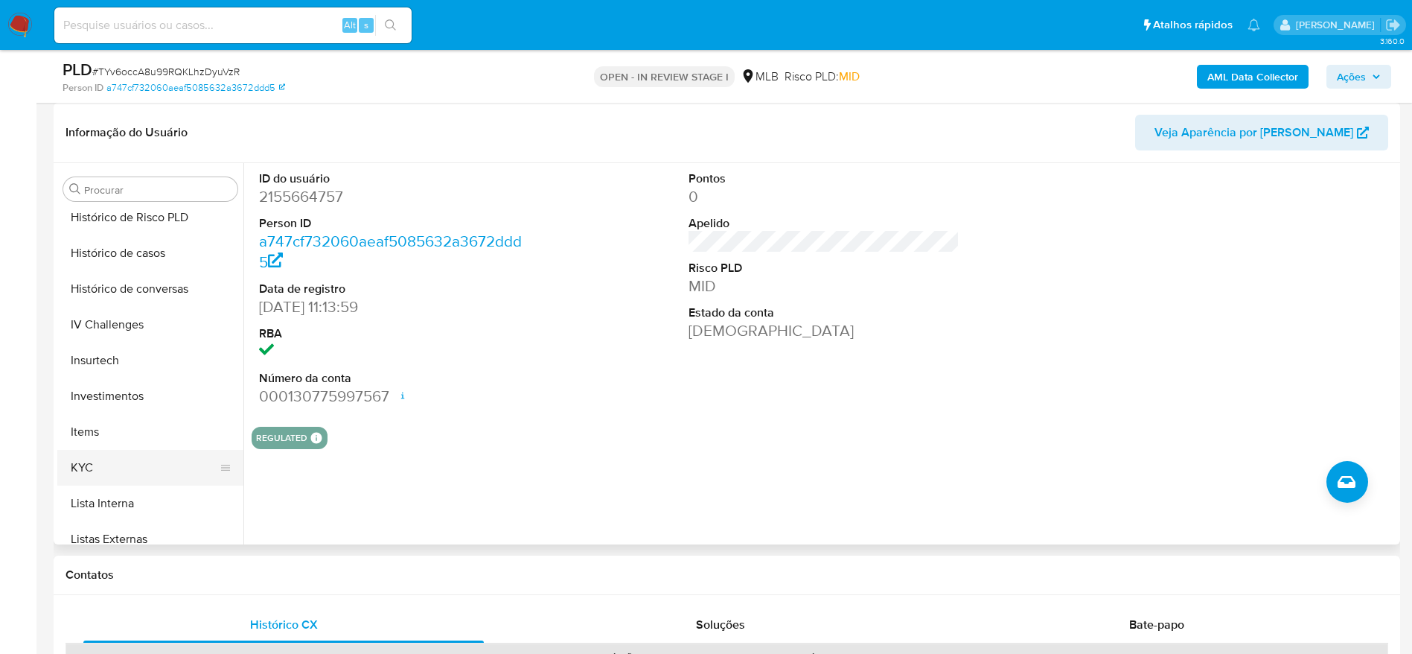
scroll to position [589, 0]
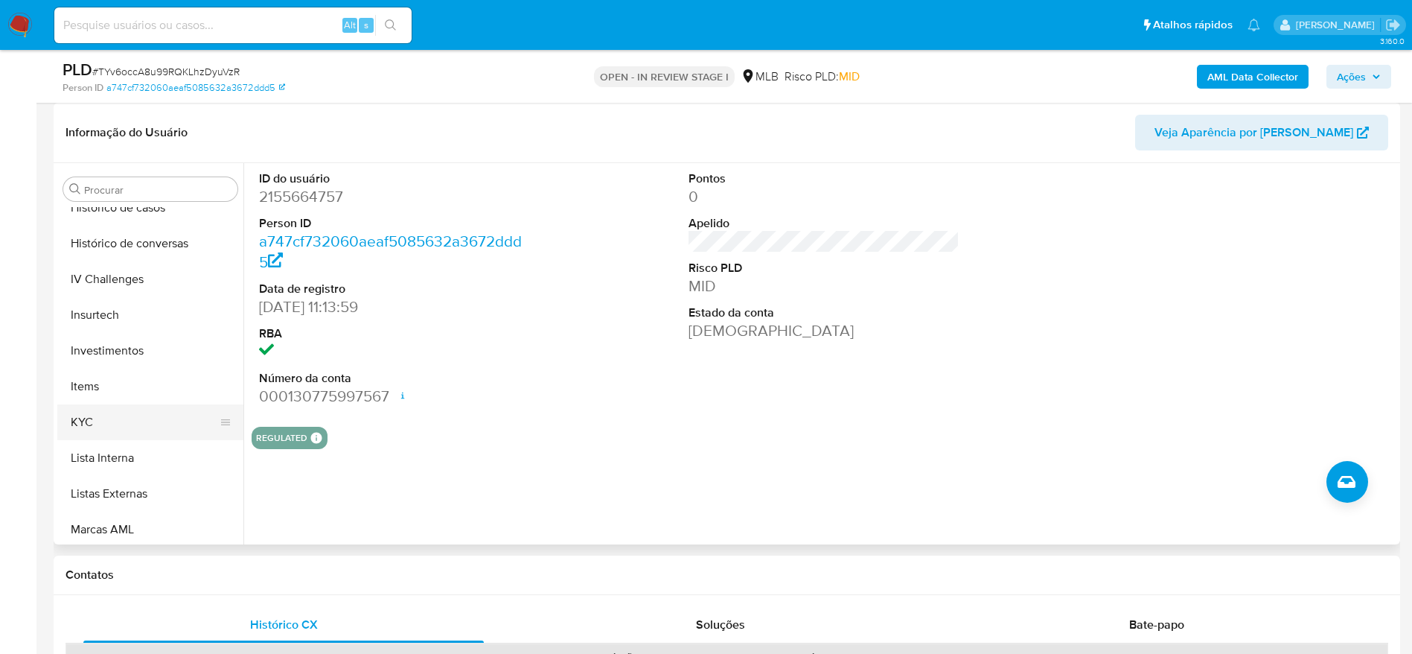
click at [113, 433] on button "KYC" at bounding box center [144, 422] width 174 height 36
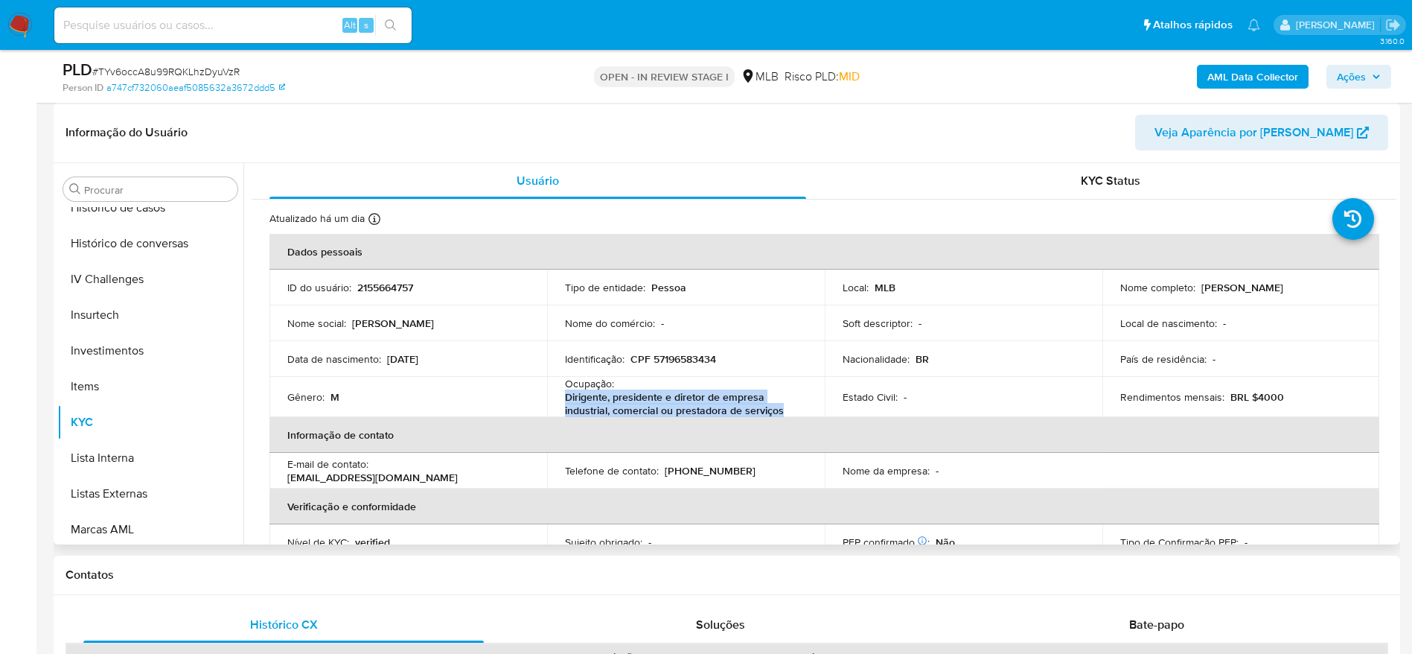
drag, startPoint x: 790, startPoint y: 413, endPoint x: 562, endPoint y: 398, distance: 228.4
click at [562, 398] on td "Ocupação : Dirigente, presidente e diretor de empresa industrial, comercial ou …" at bounding box center [686, 397] width 278 height 40
copy p "Dirigente, presidente e diretor de empresa industrial, comercial ou prestadora …"
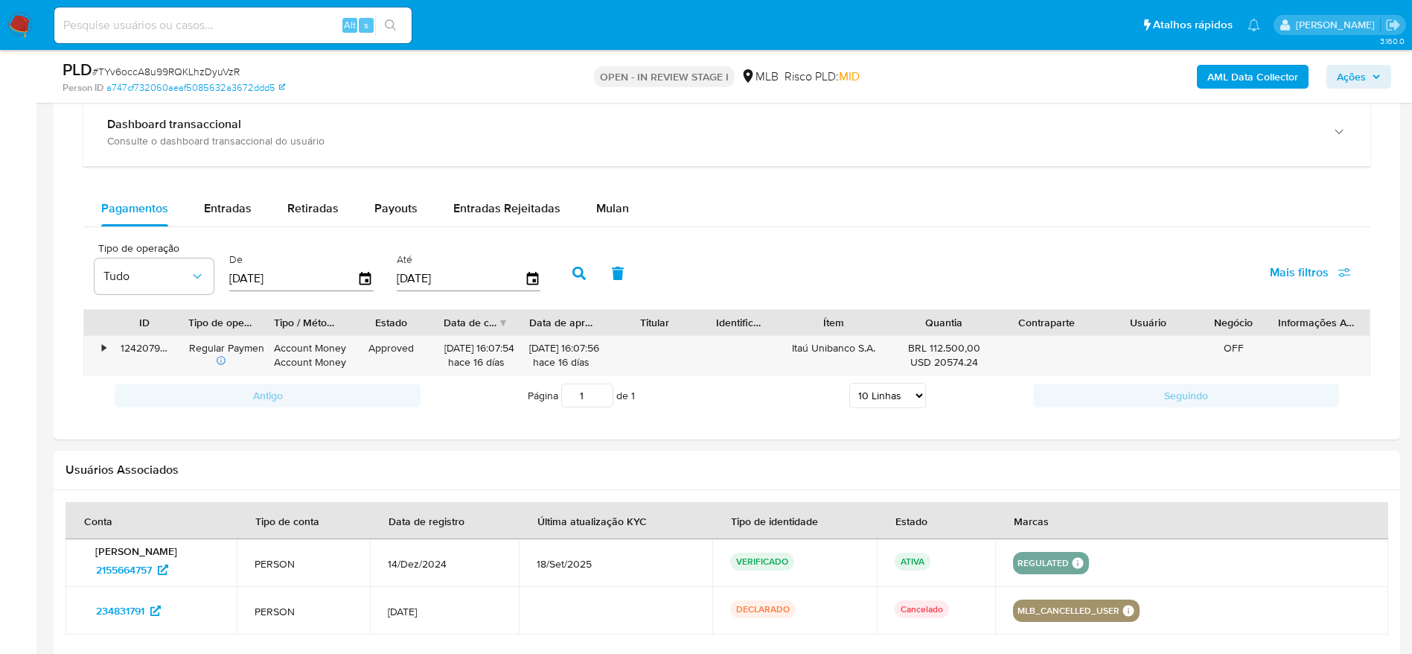
scroll to position [1117, 0]
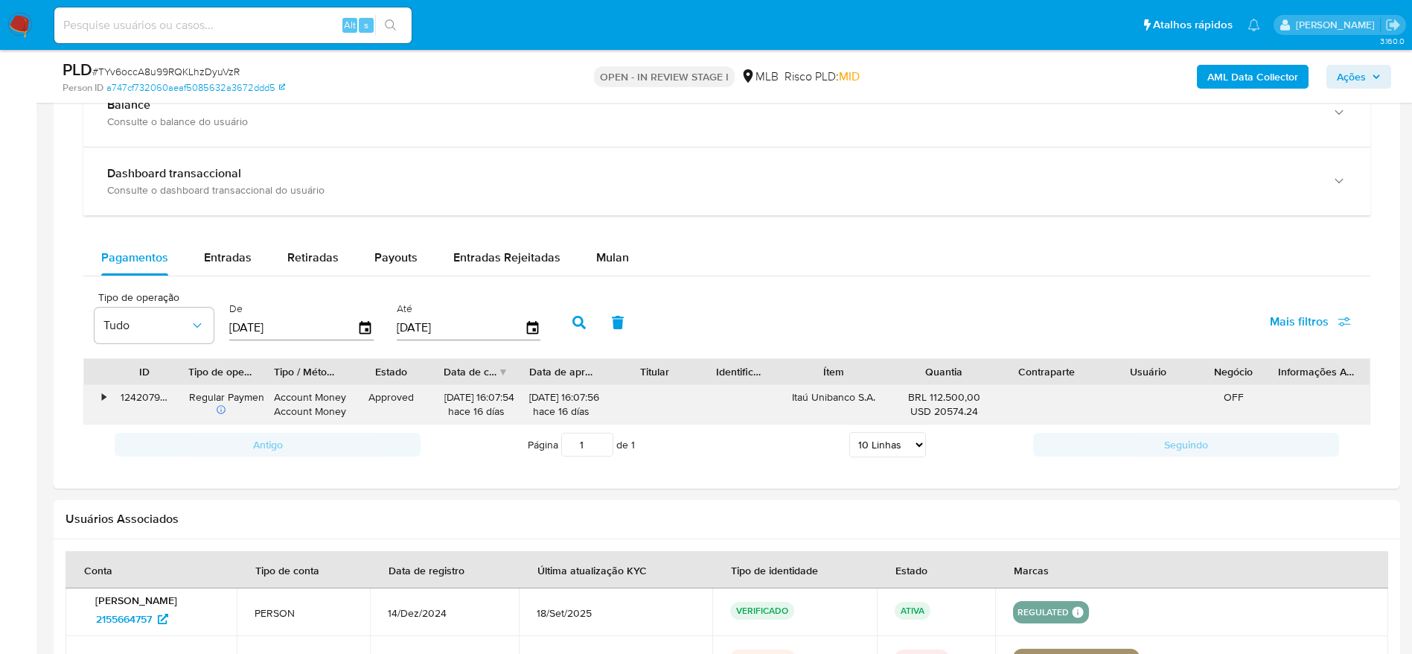
drag, startPoint x: 878, startPoint y: 399, endPoint x: 791, endPoint y: 393, distance: 87.3
click at [791, 393] on div "Itaú Unibanco S.A." at bounding box center [833, 404] width 119 height 39
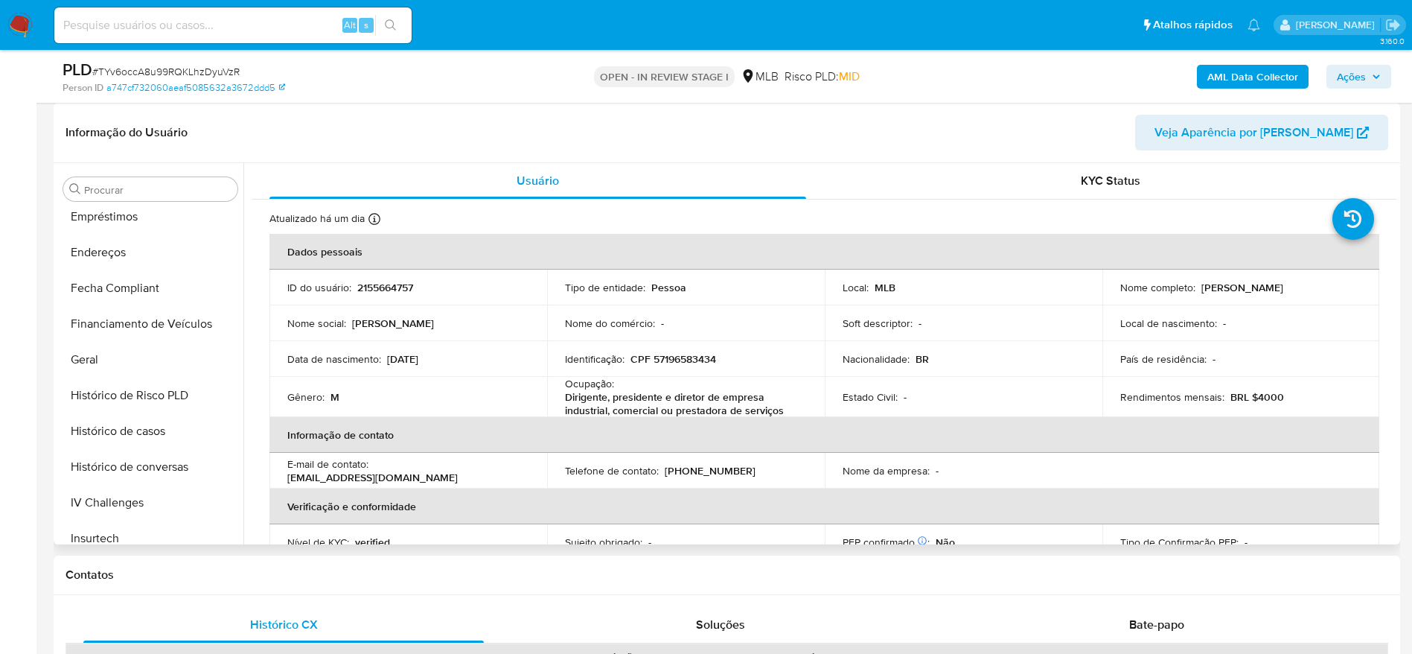
scroll to position [254, 0]
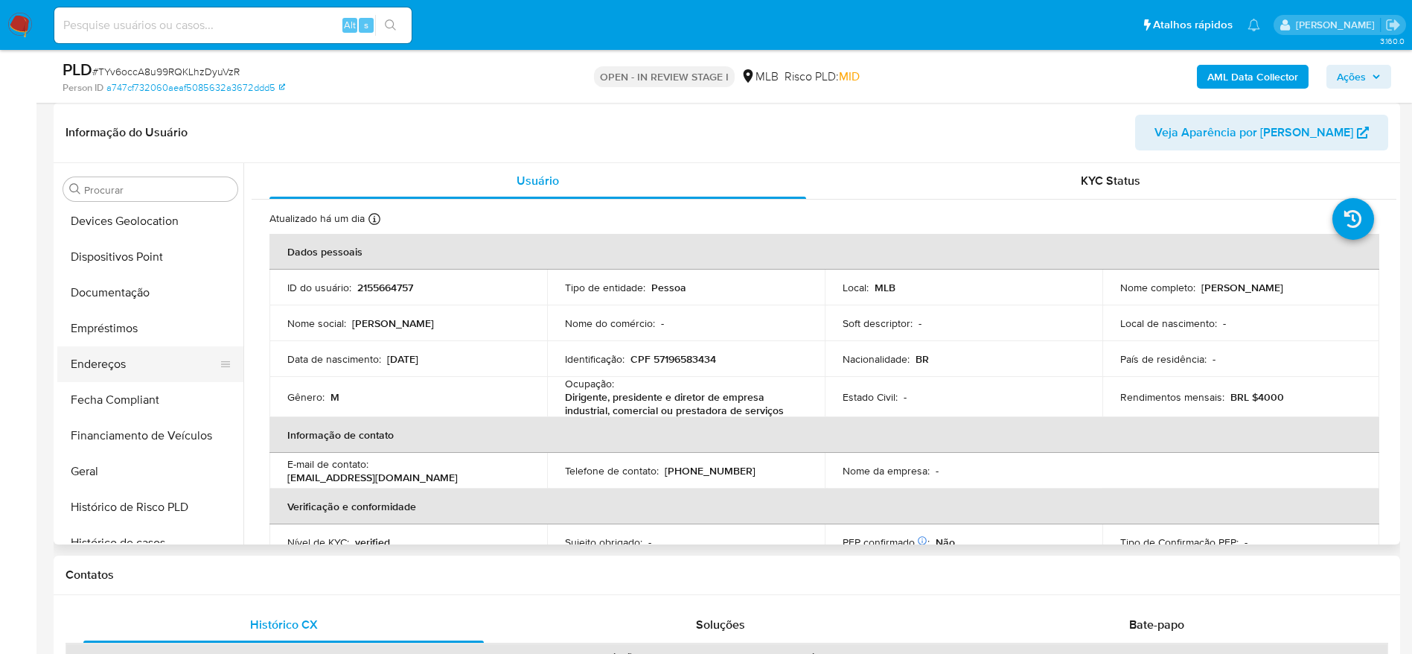
click at [101, 358] on button "Endereços" at bounding box center [144, 364] width 174 height 36
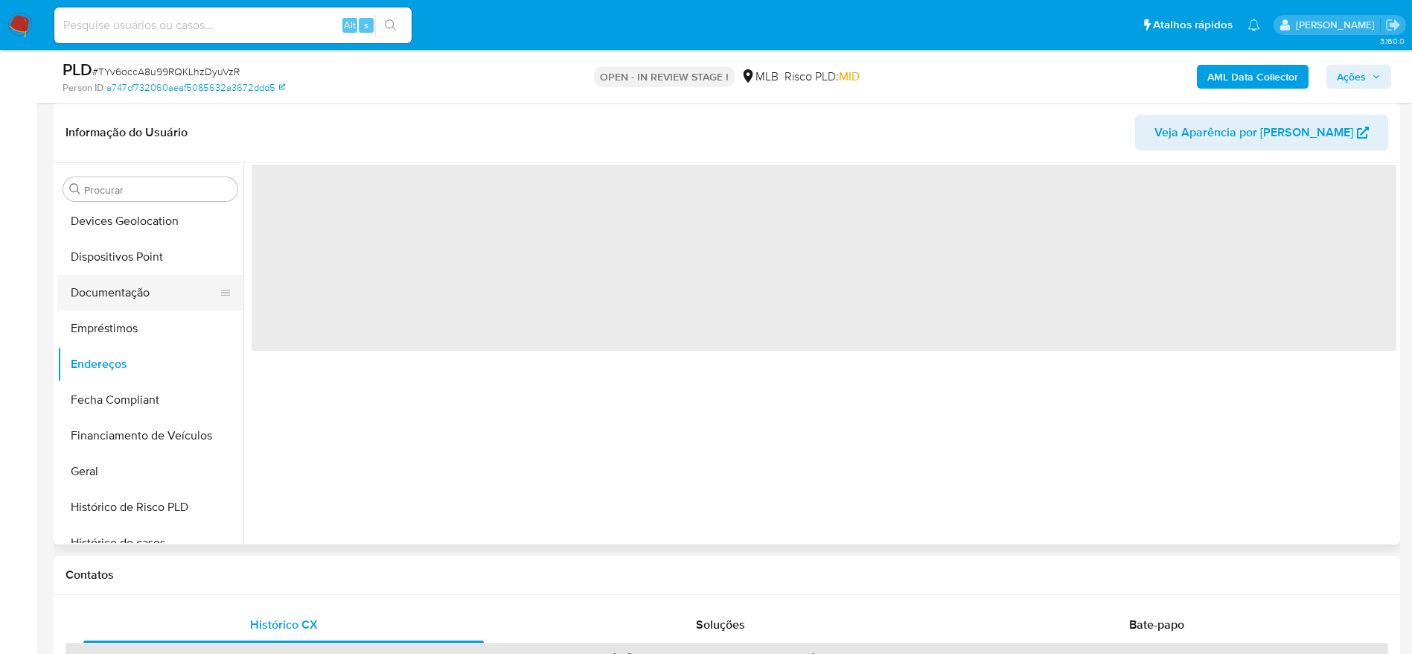
click at [104, 291] on button "Documentação" at bounding box center [144, 293] width 174 height 36
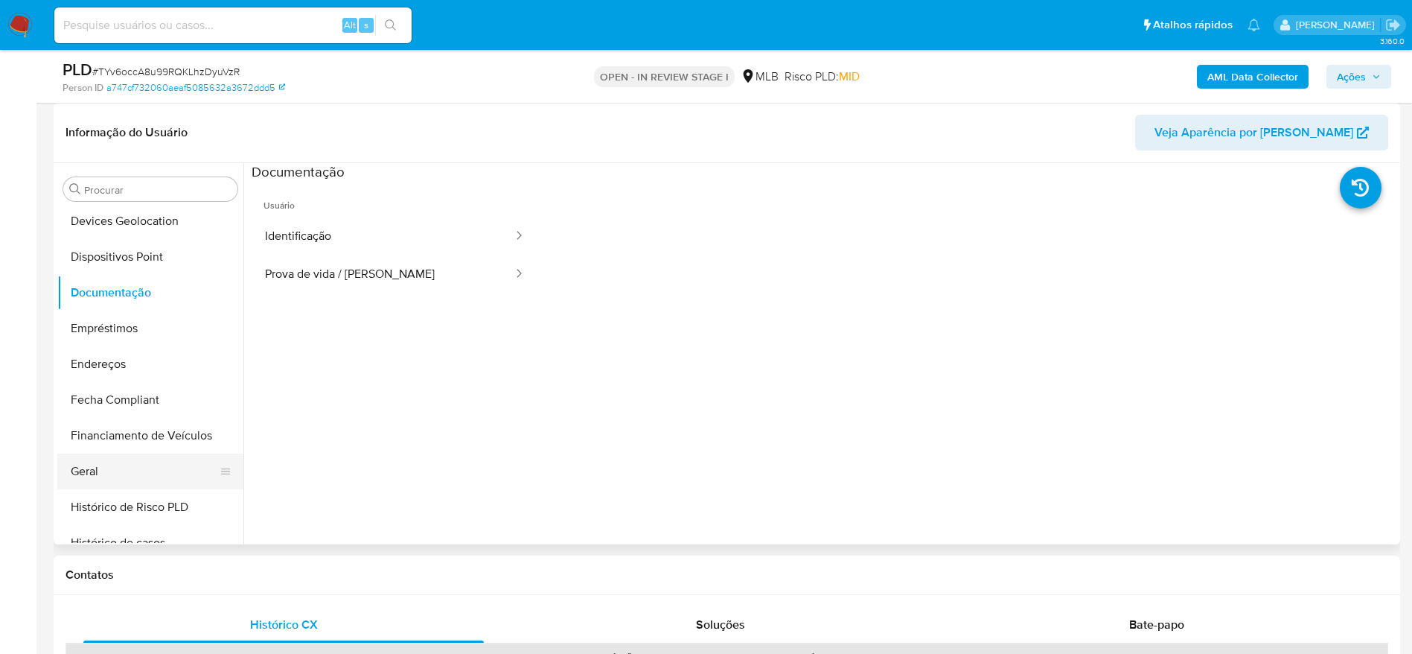
click button "Geral"
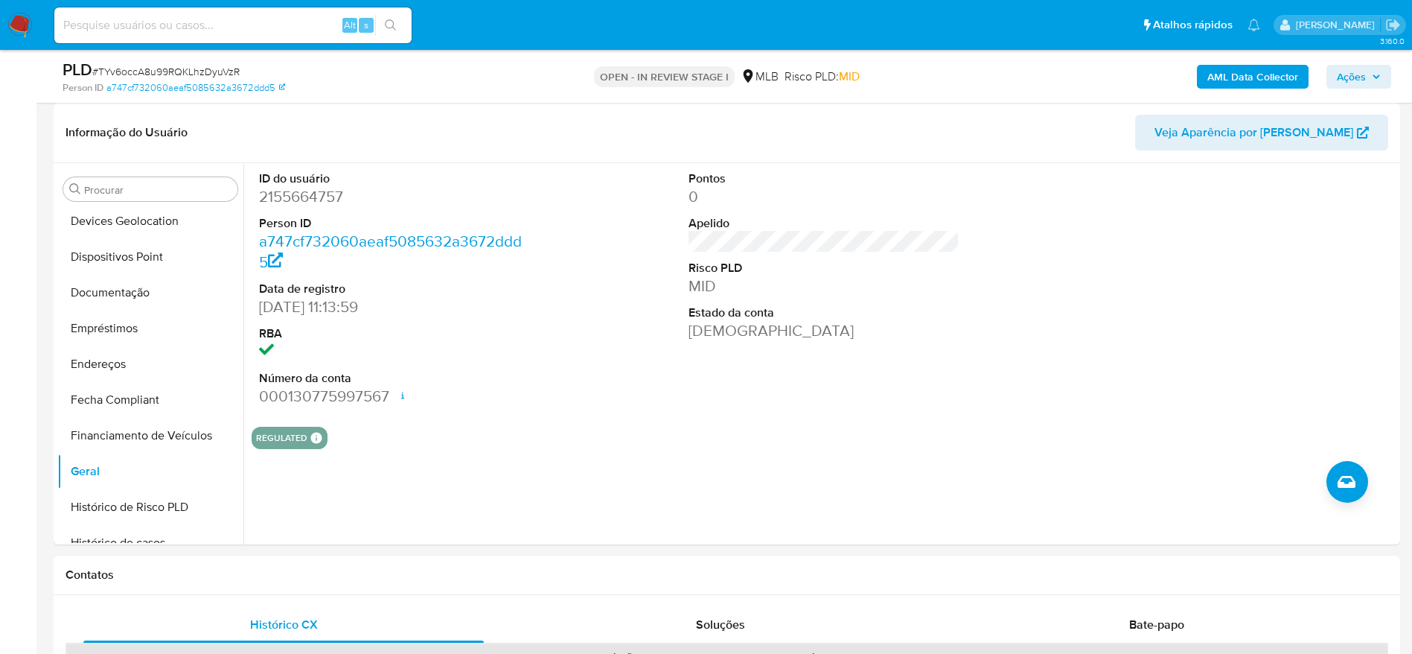
click span "Ações"
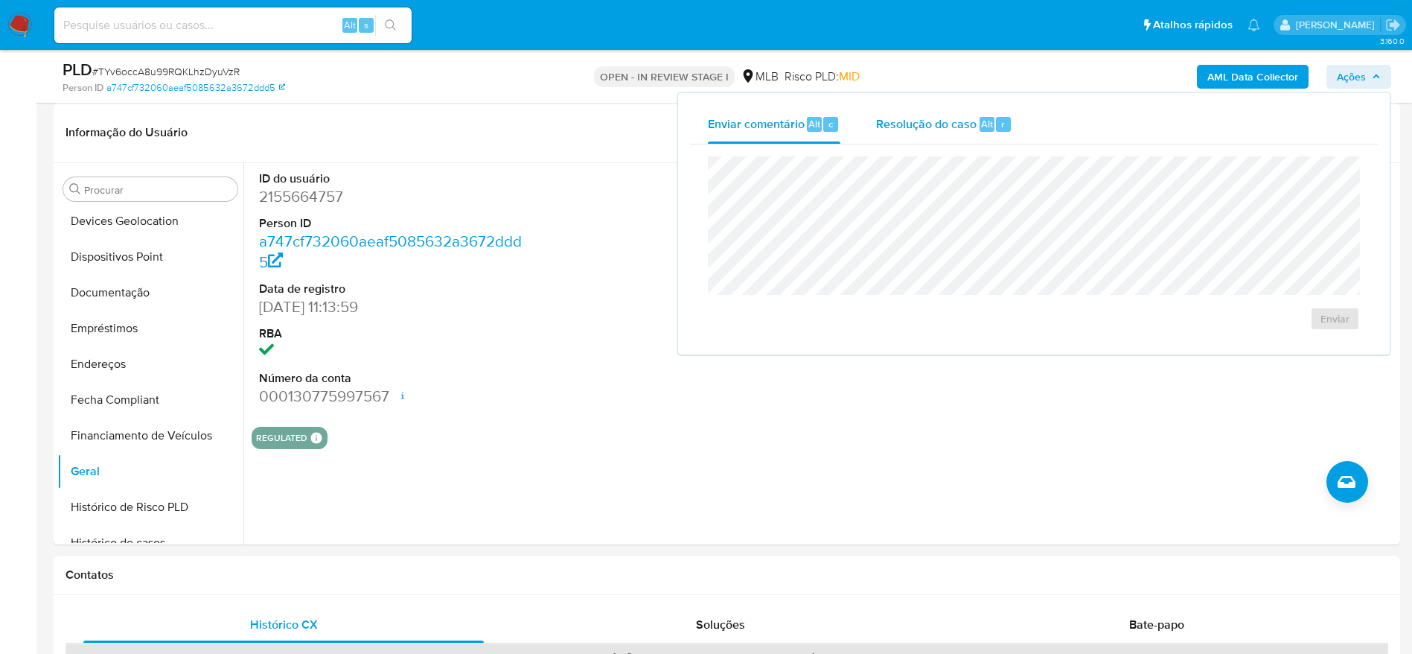
drag, startPoint x: 935, startPoint y: 123, endPoint x: 931, endPoint y: 132, distance: 10.0
click span "Resolução do caso"
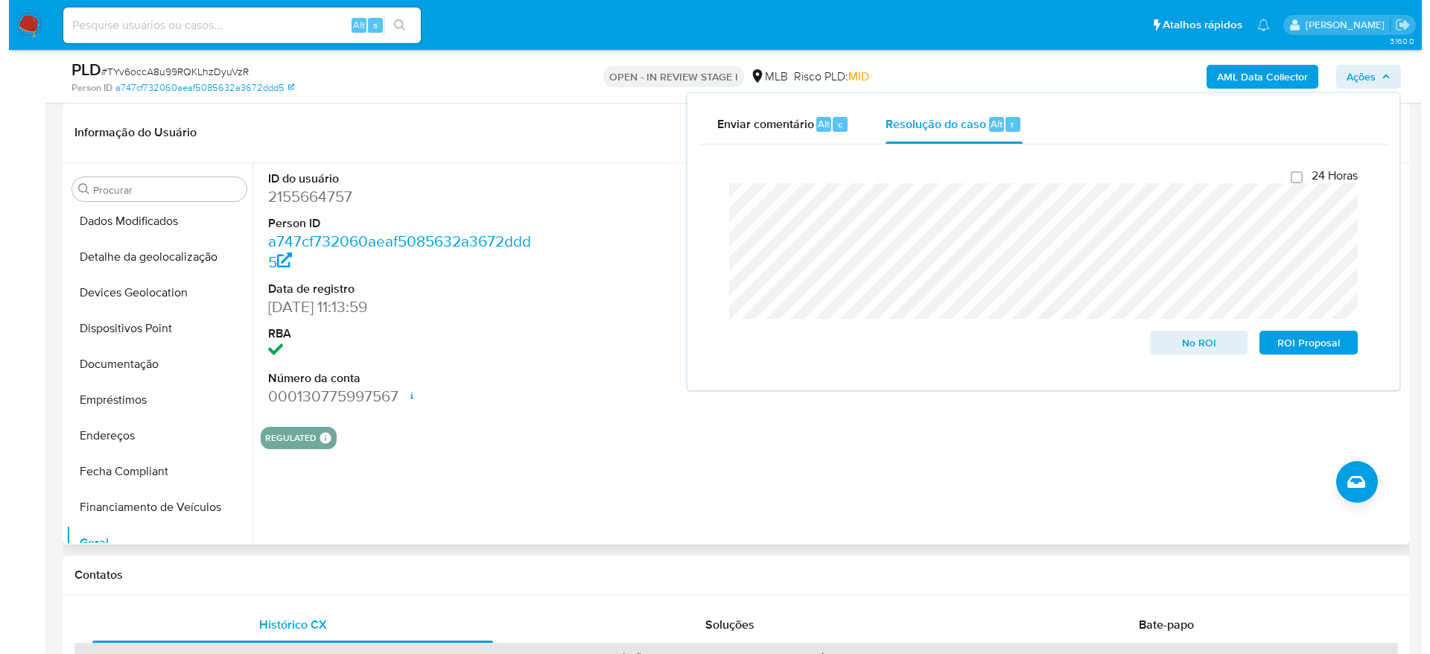
scroll to position [0, 0]
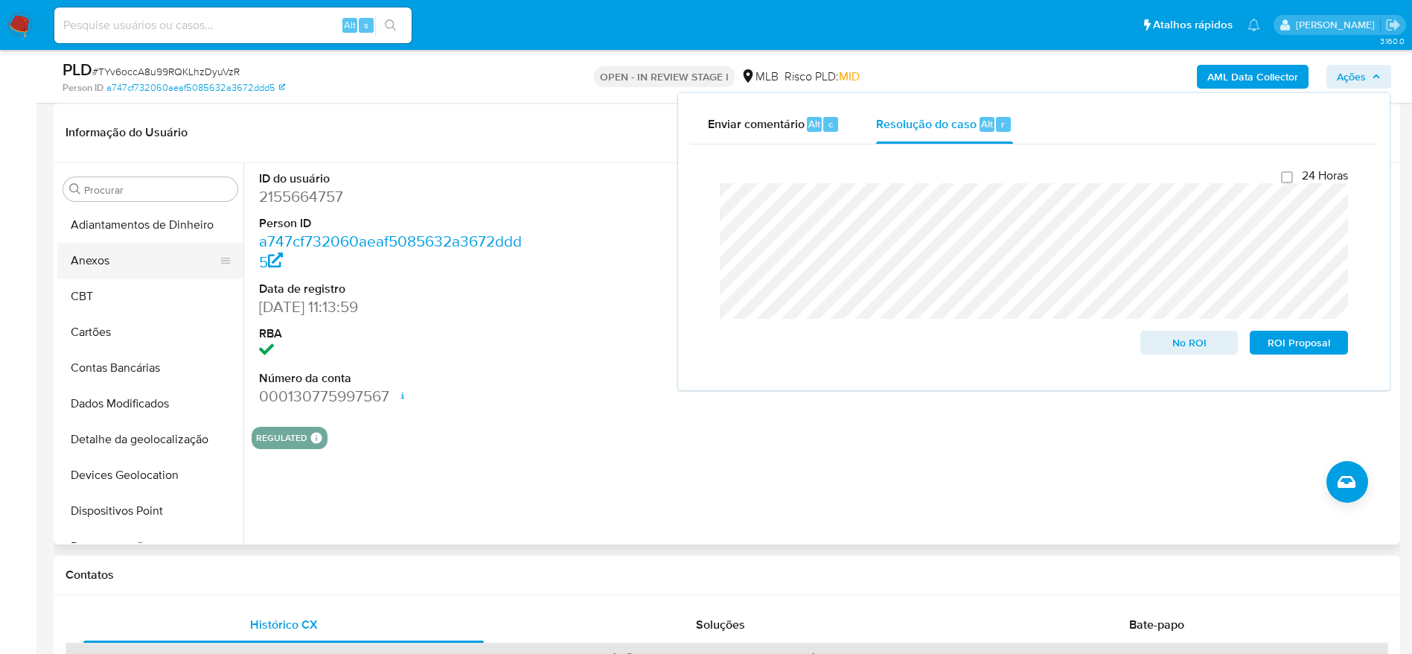
click button "Anexos"
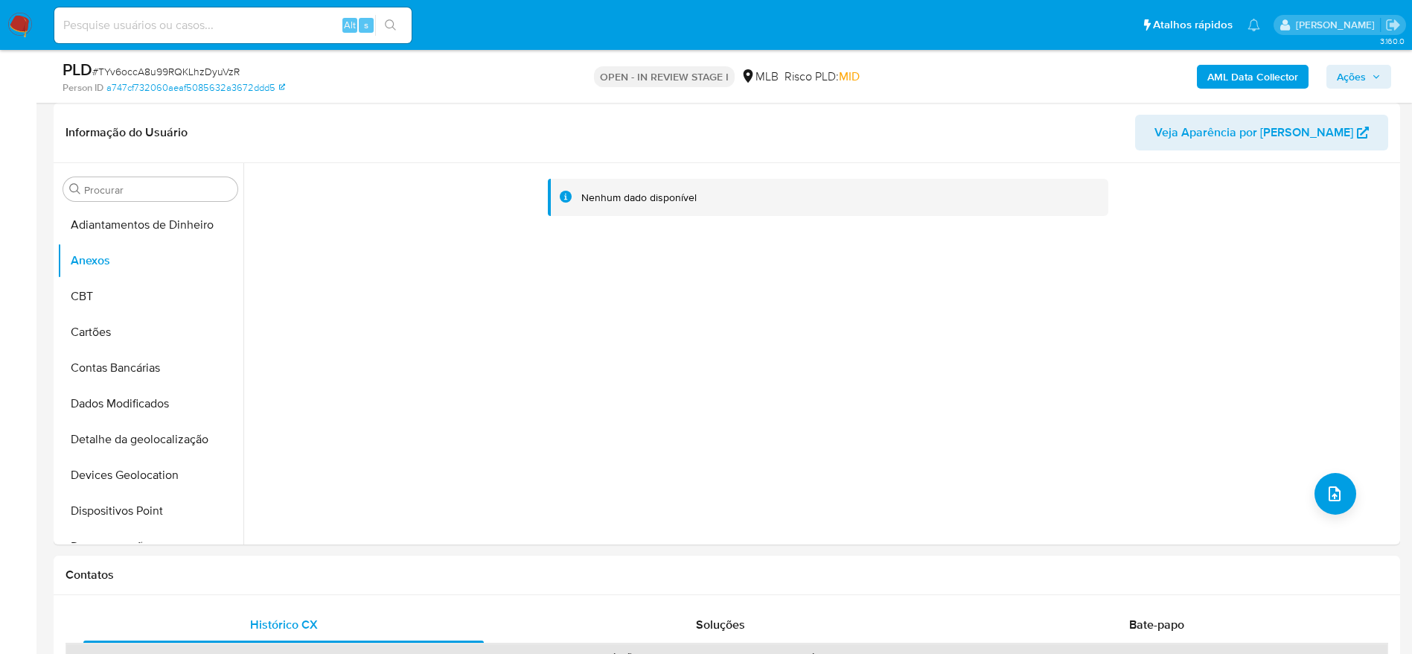
click b "AML Data Collector"
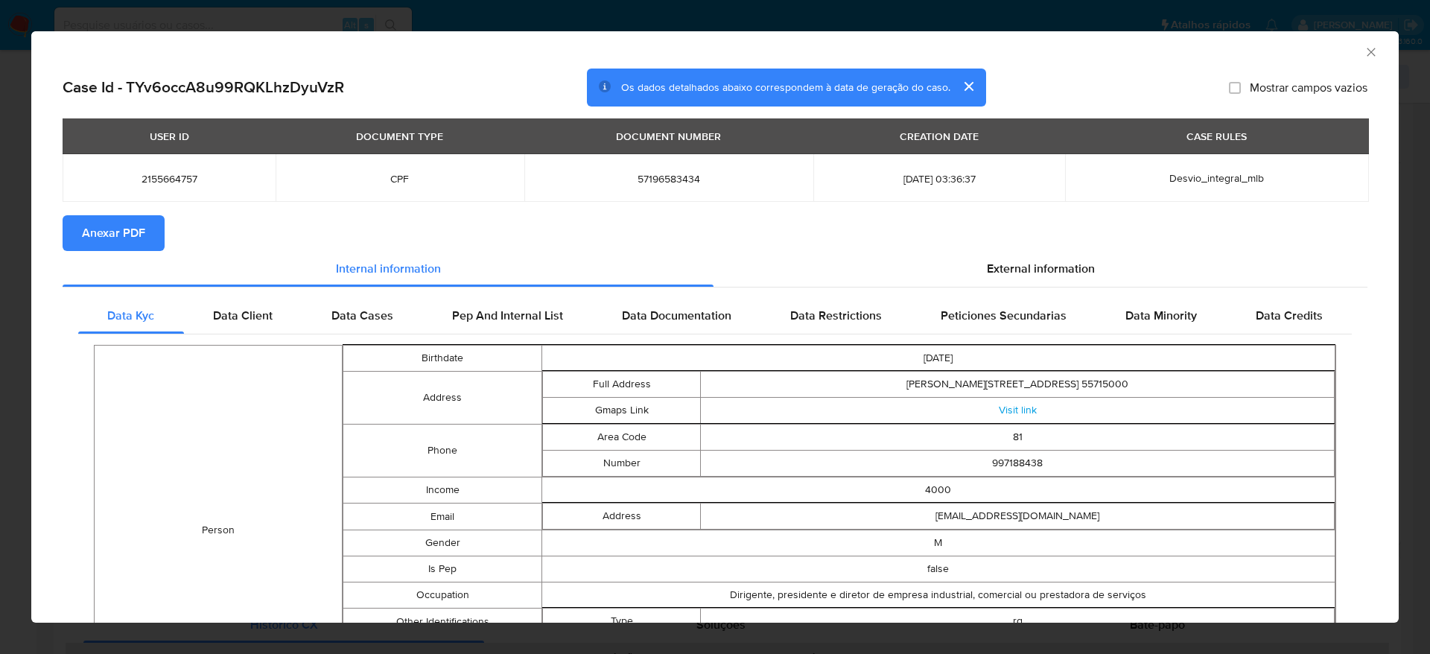
click span "Anexar PDF"
click icon "Fechar a janela"
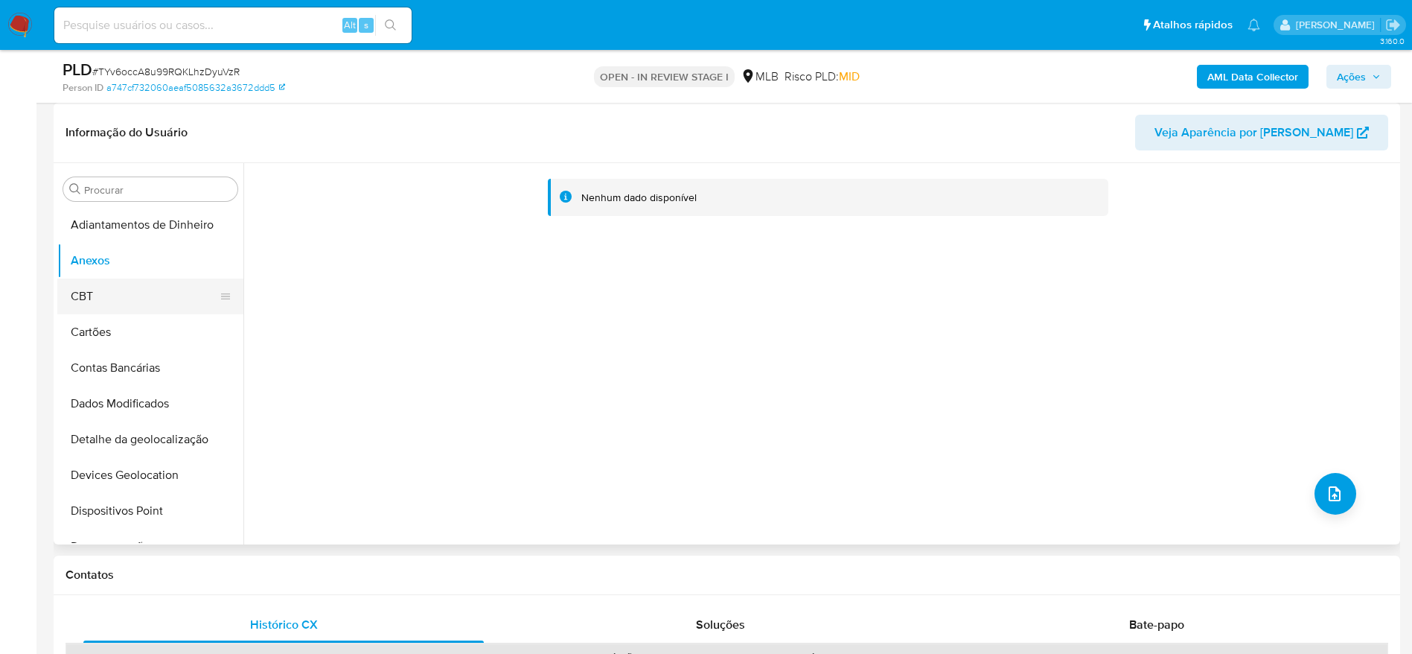
click button "CBT"
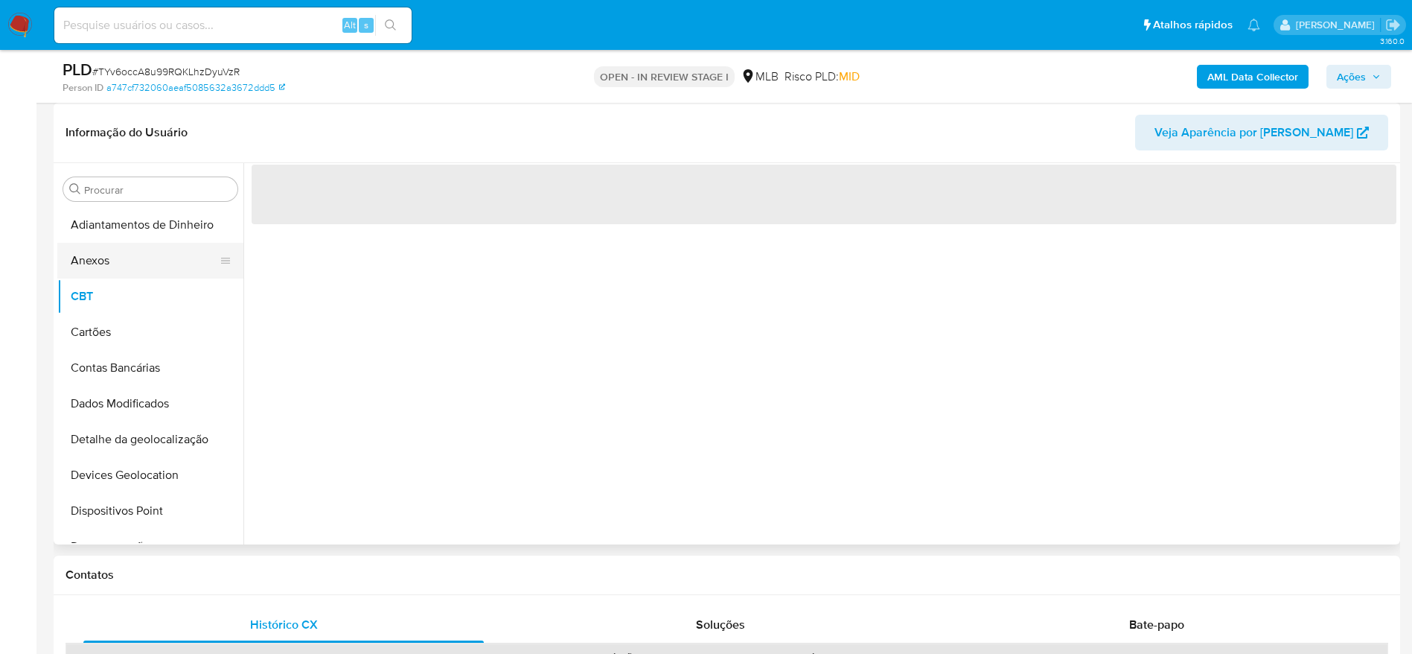
click button "Anexos"
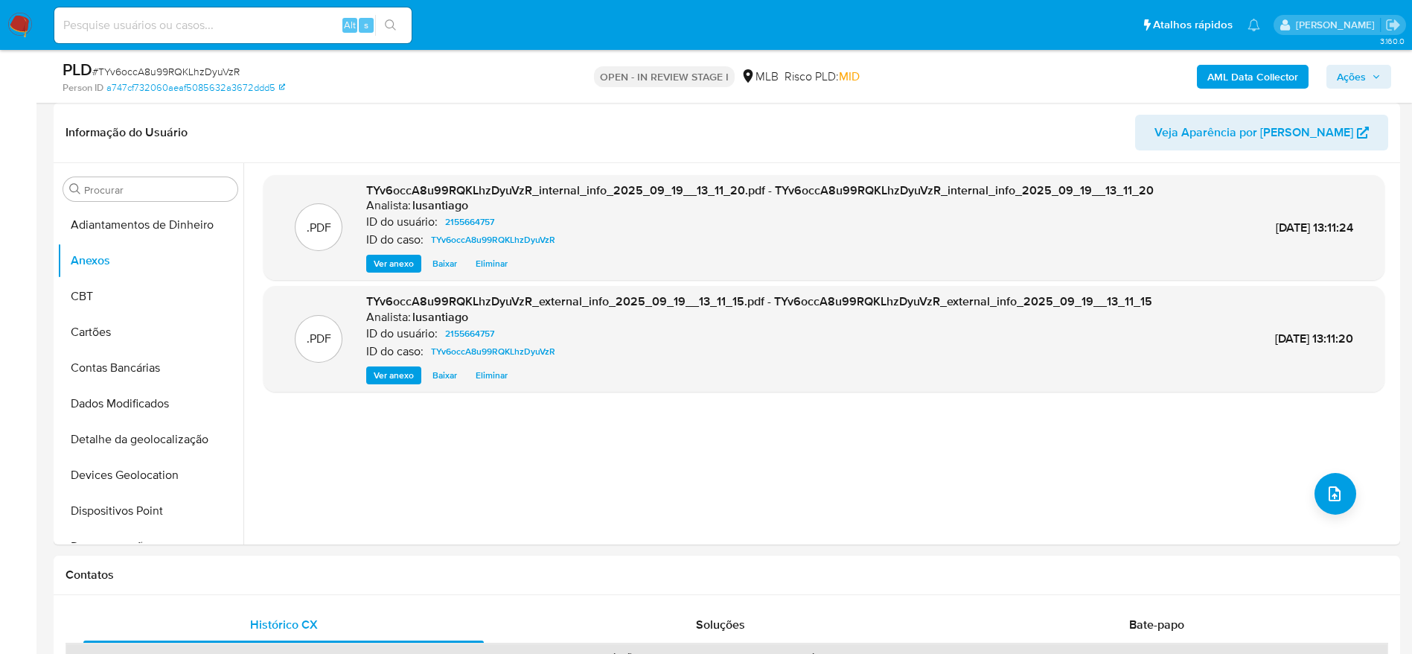
click span "Ações"
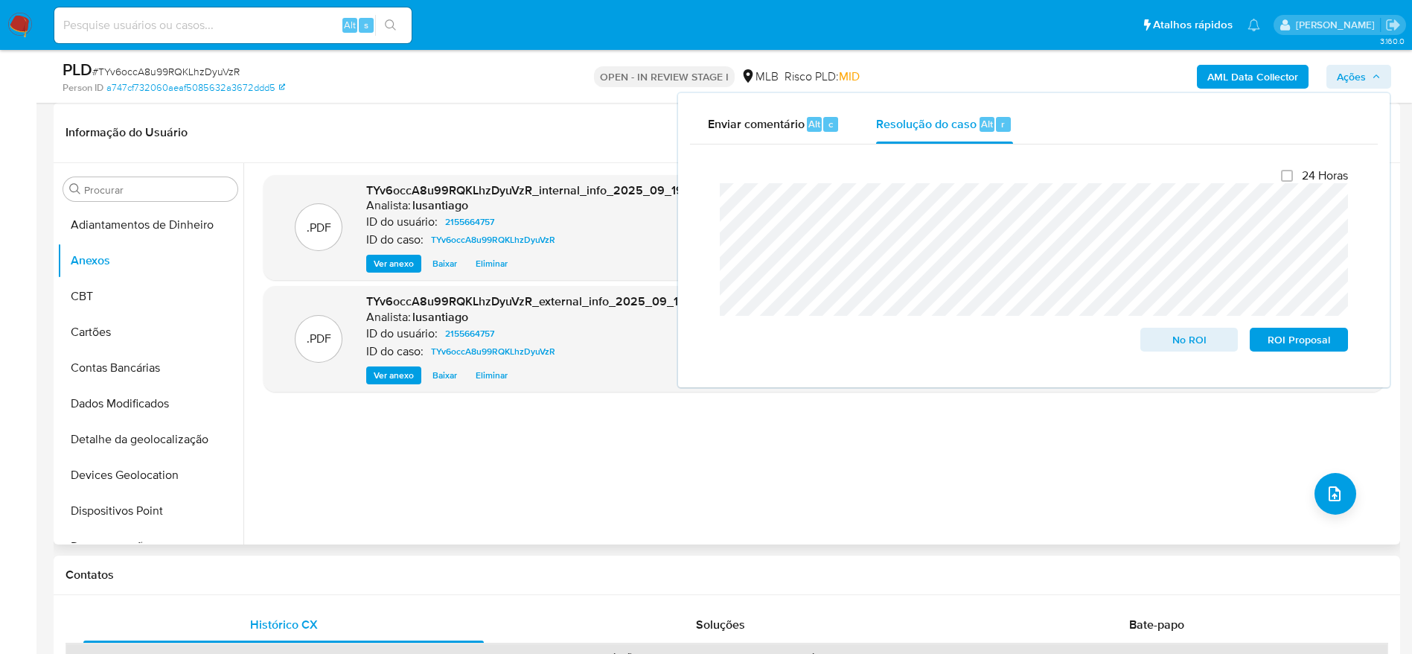
click div ".PDF TYv6occA8u99RQKLhzDyuVzR_internal_info_2025_09_19__13_11_20.pdf - TYv6occA…"
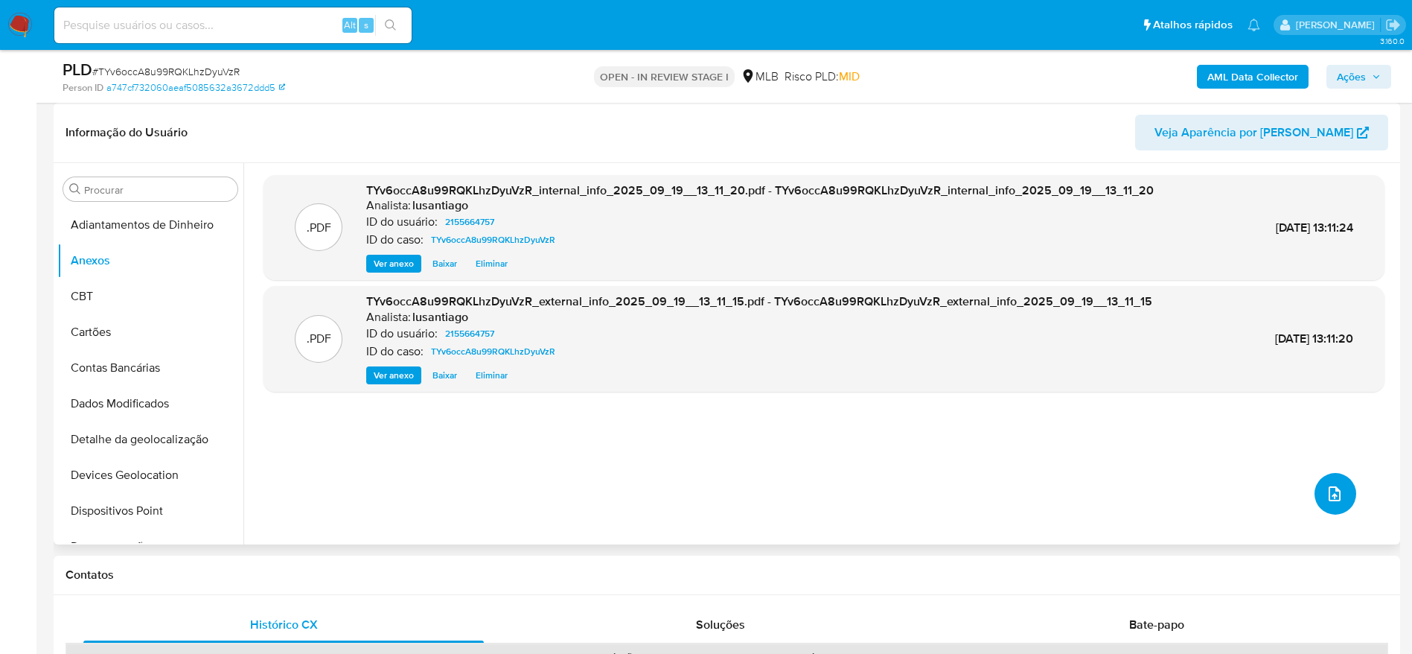
click icon "upload-file"
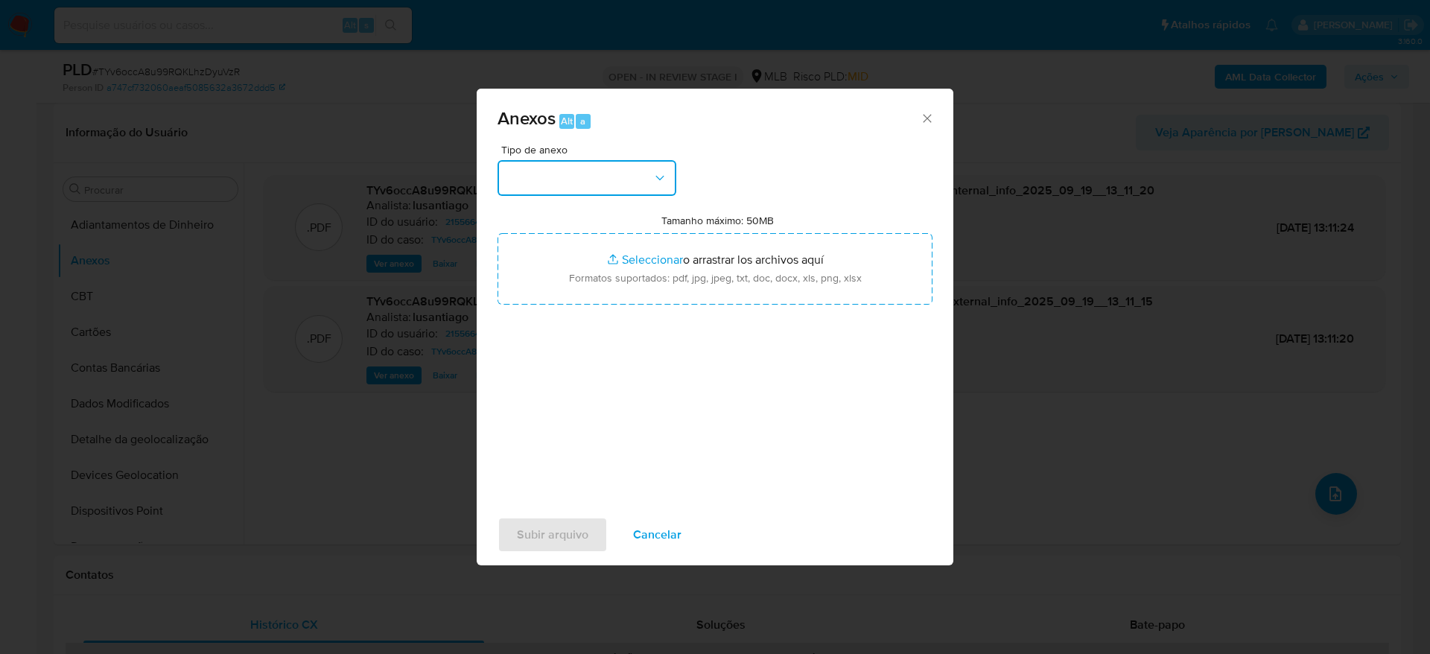
click button "button"
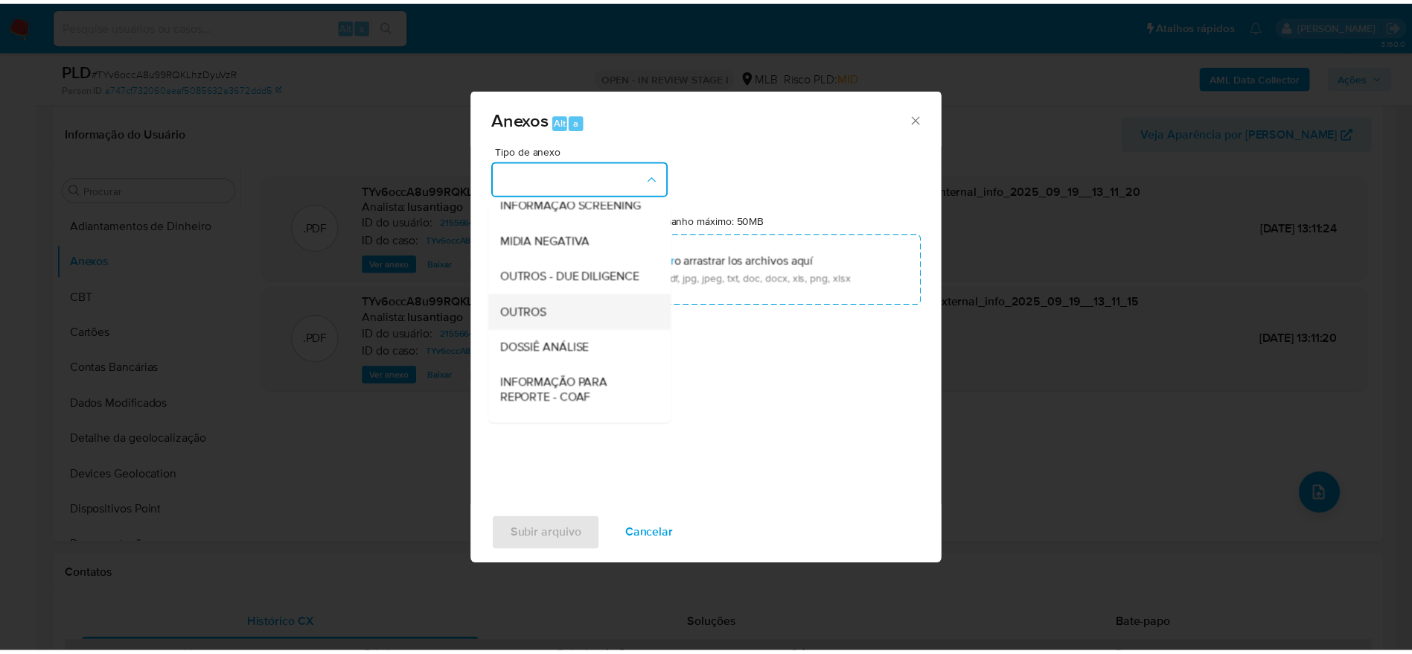
scroll to position [229, 0]
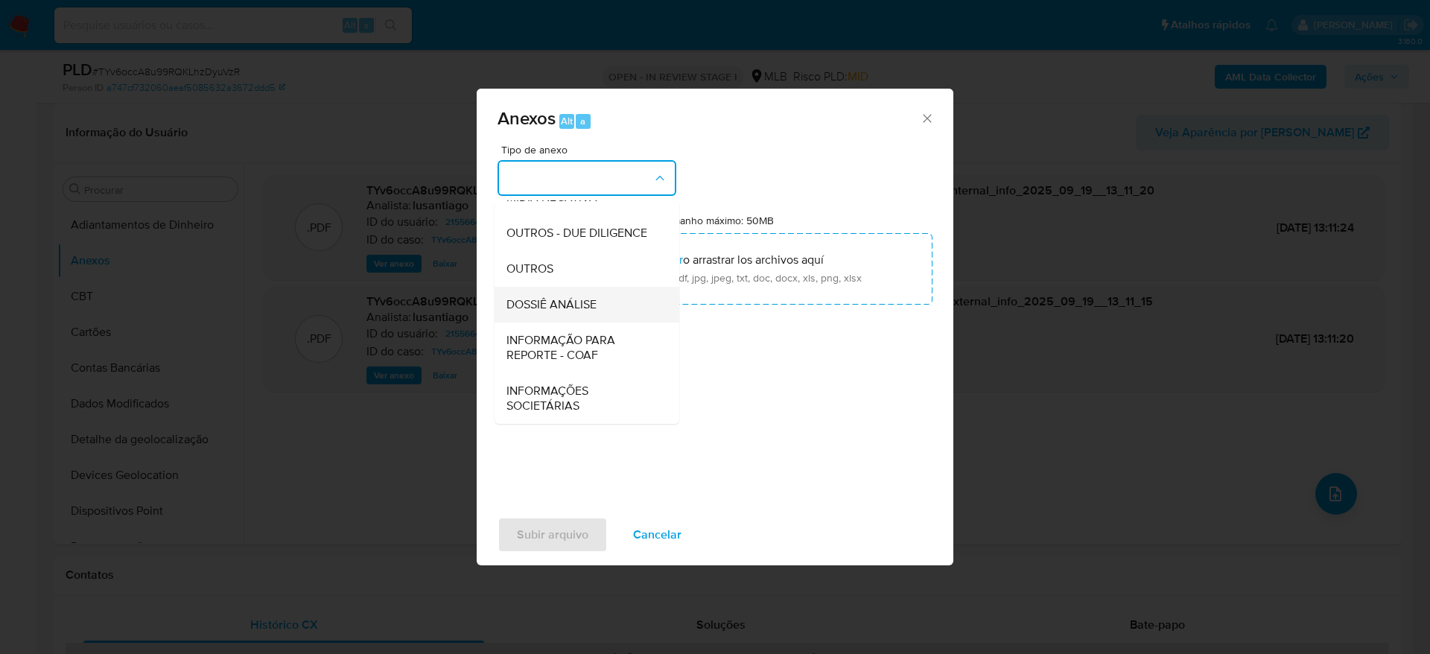
click span "DOSSIÊ ANÁLISE"
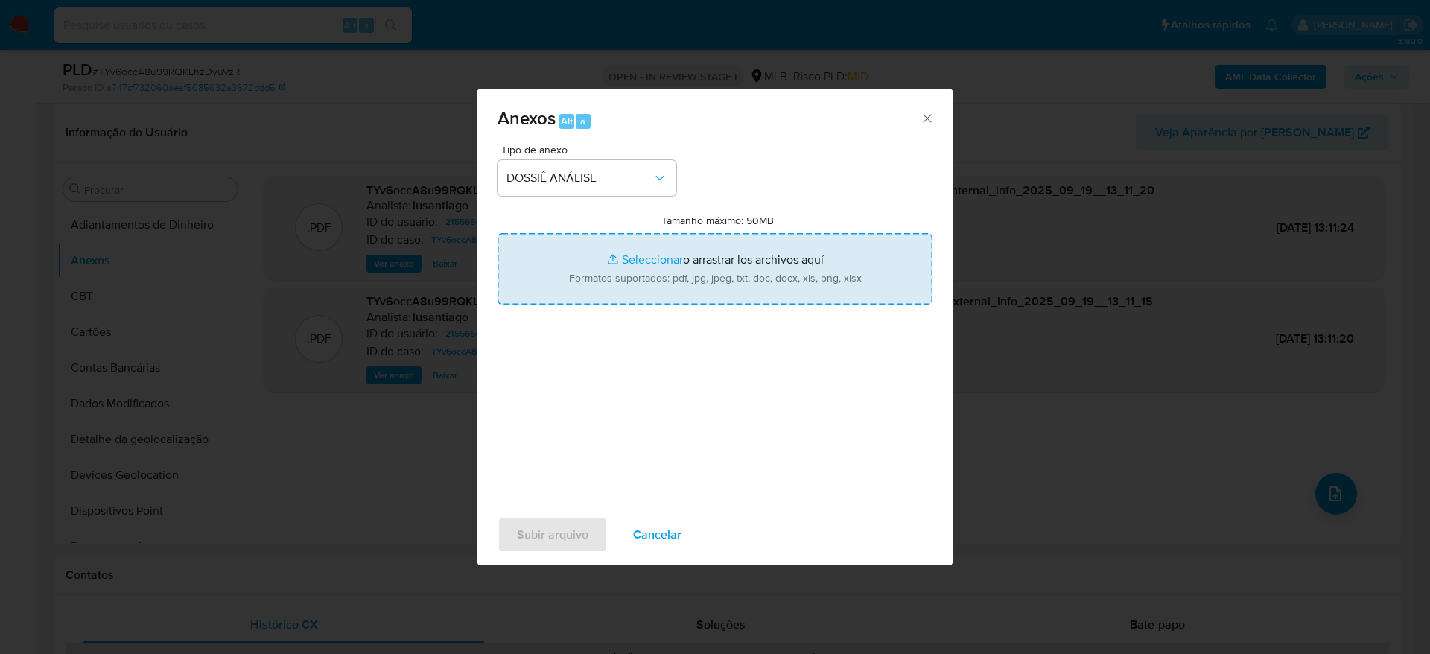
type input "C:\fakepath\Caselog TYv6occA8u99RQKLhzDyuVzR_2025_09_19_09_43_13.pdf"
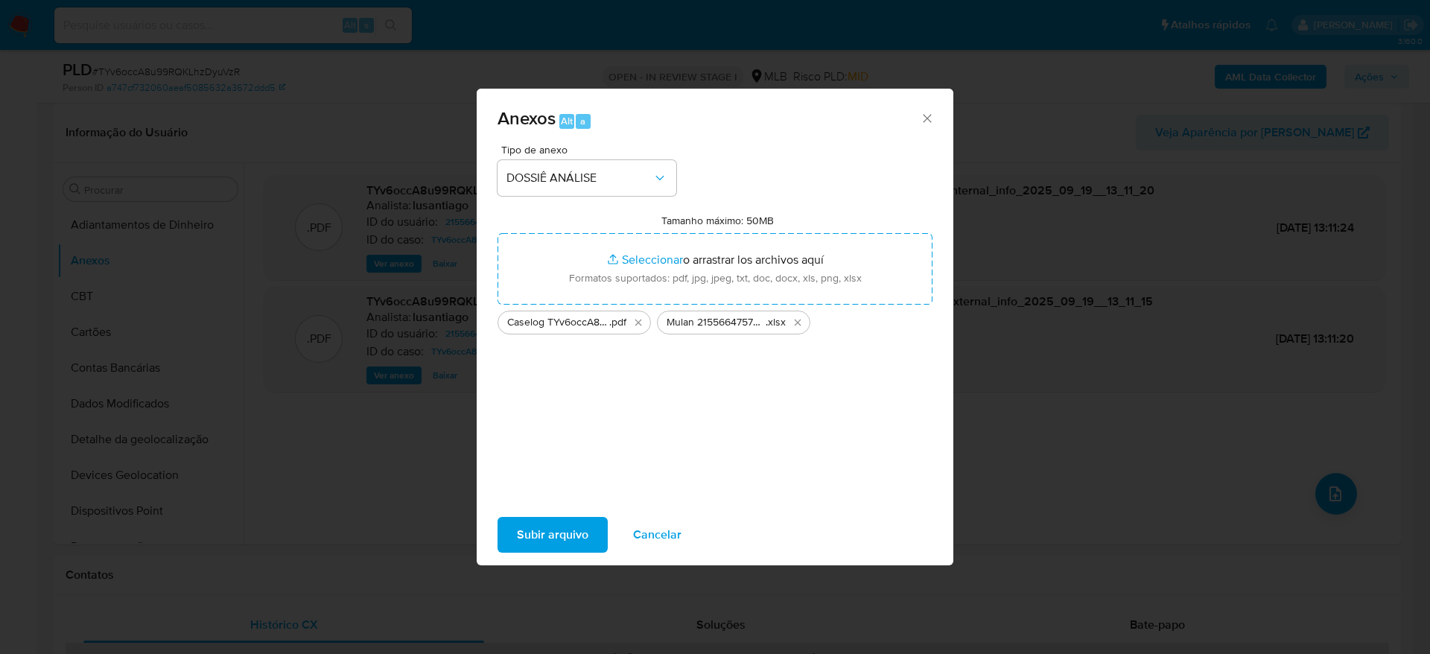
click span "Subir arquivo"
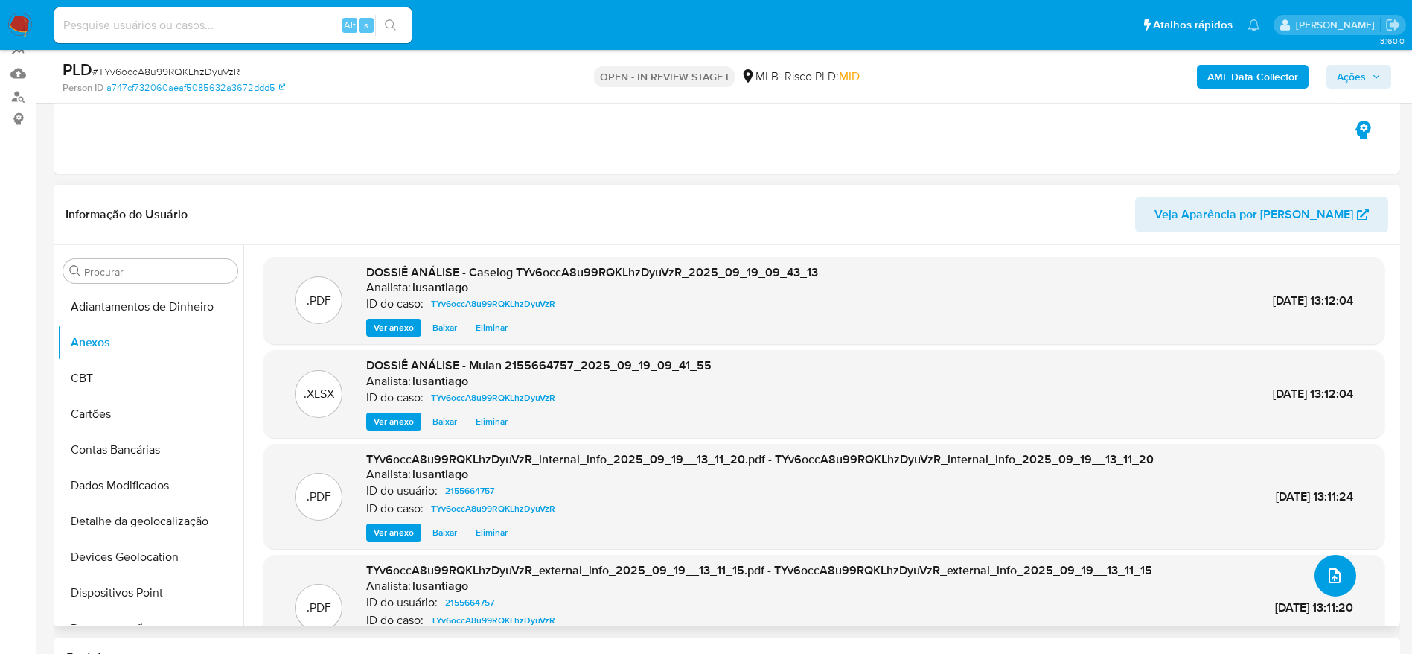
scroll to position [112, 0]
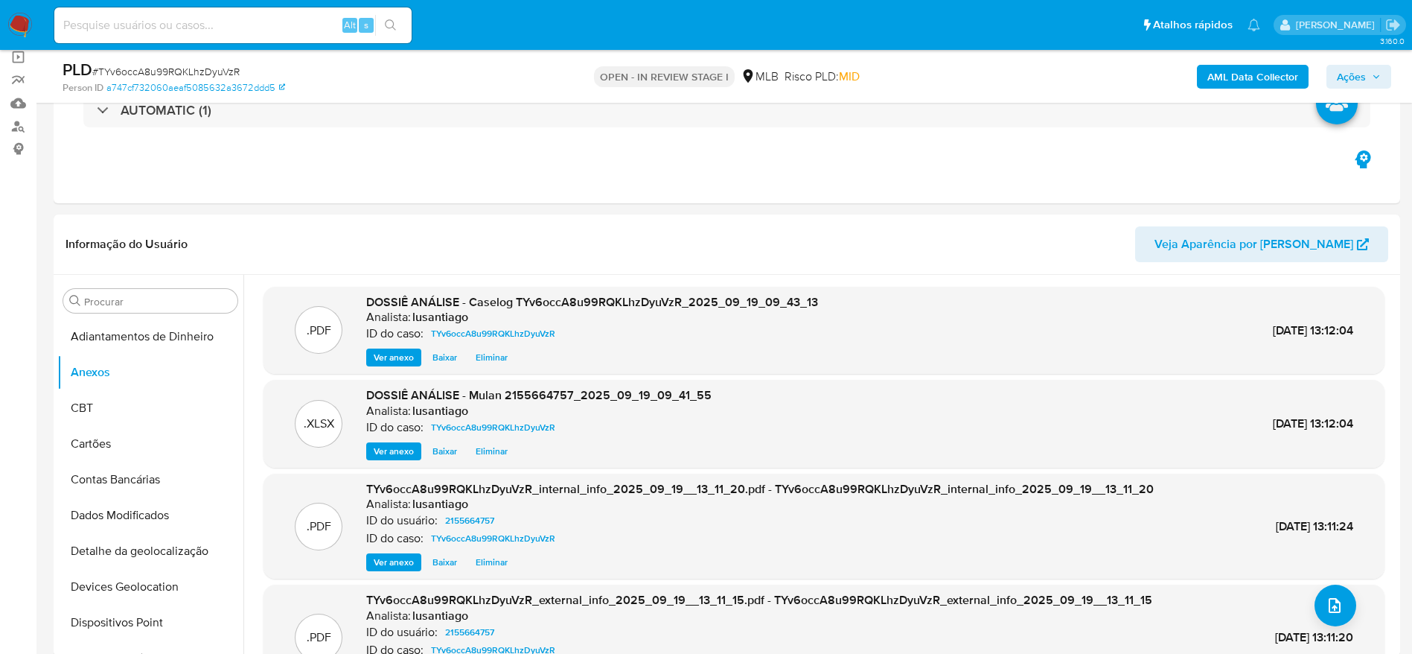
click span "Ações"
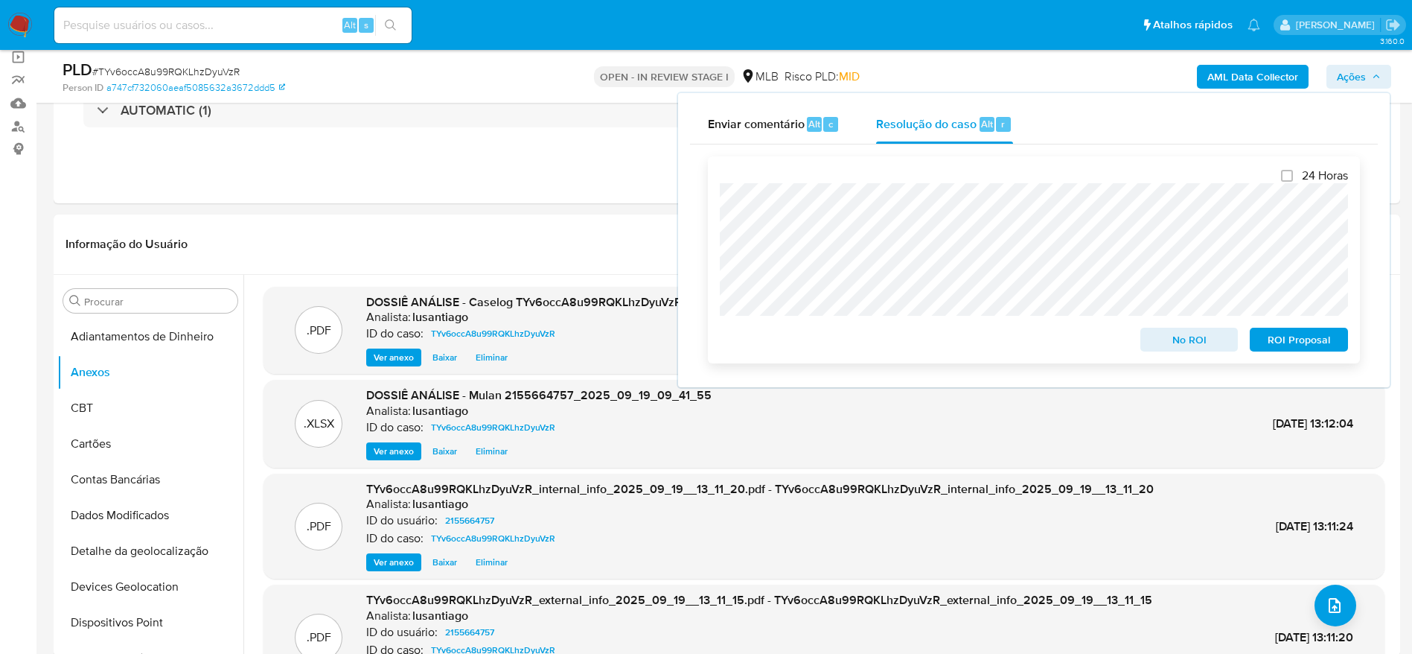
click span "No ROI"
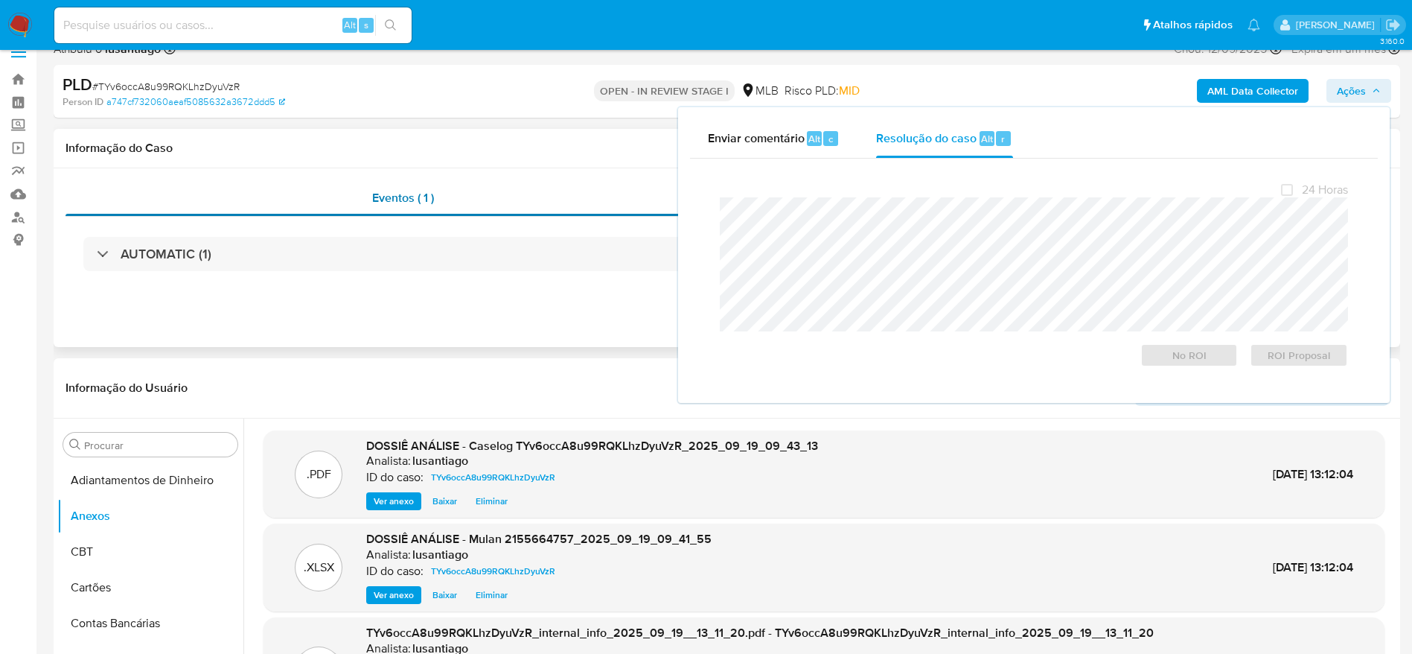
scroll to position [0, 0]
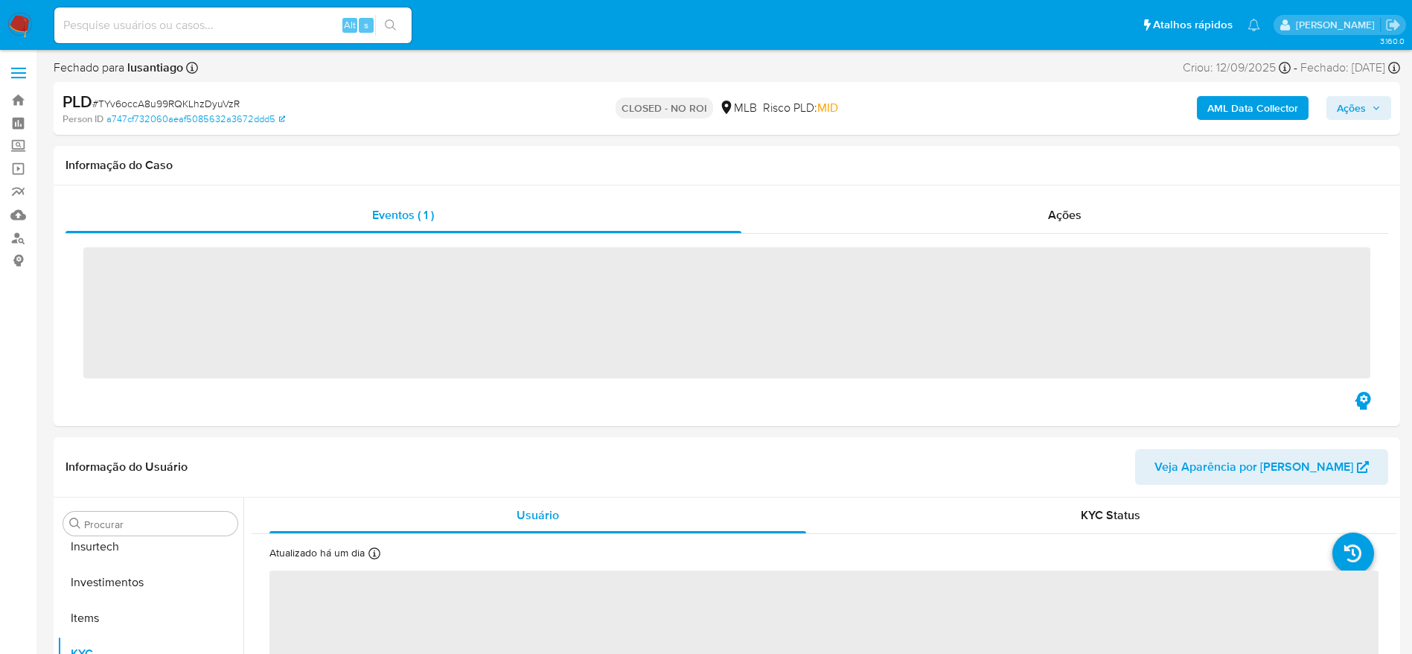
scroll to position [701, 0]
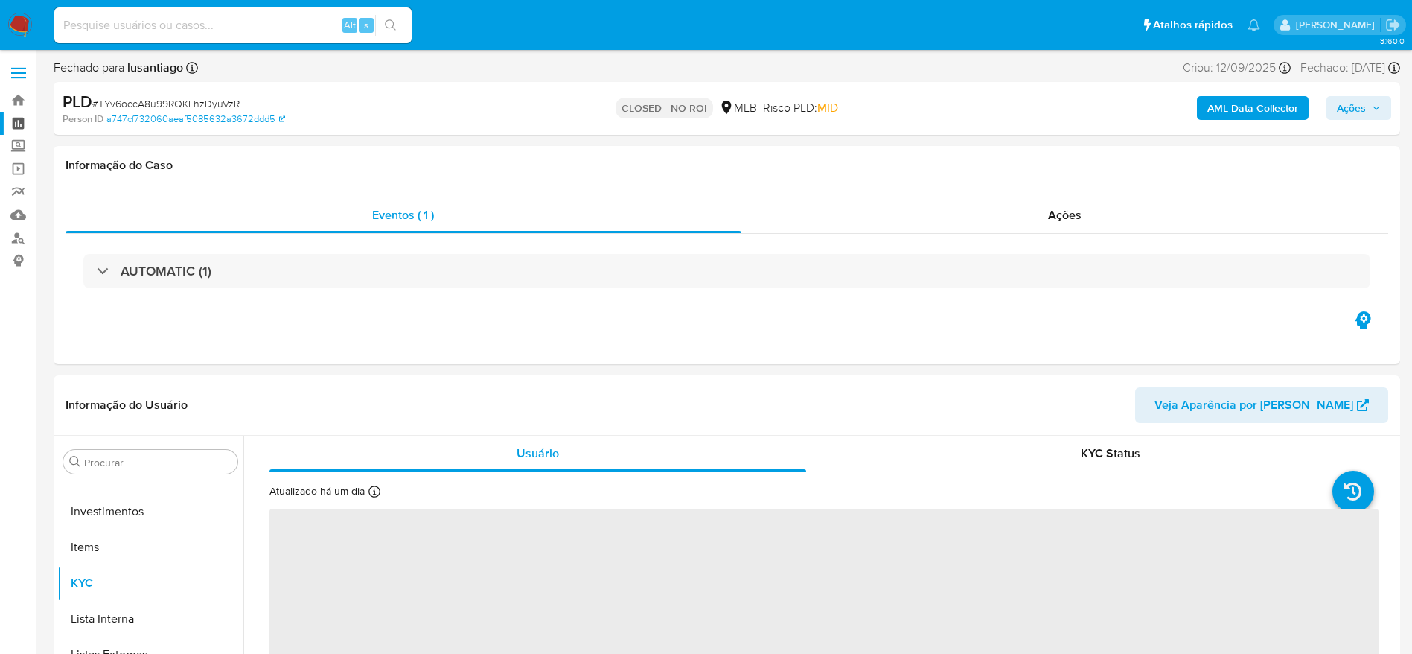
select select "10"
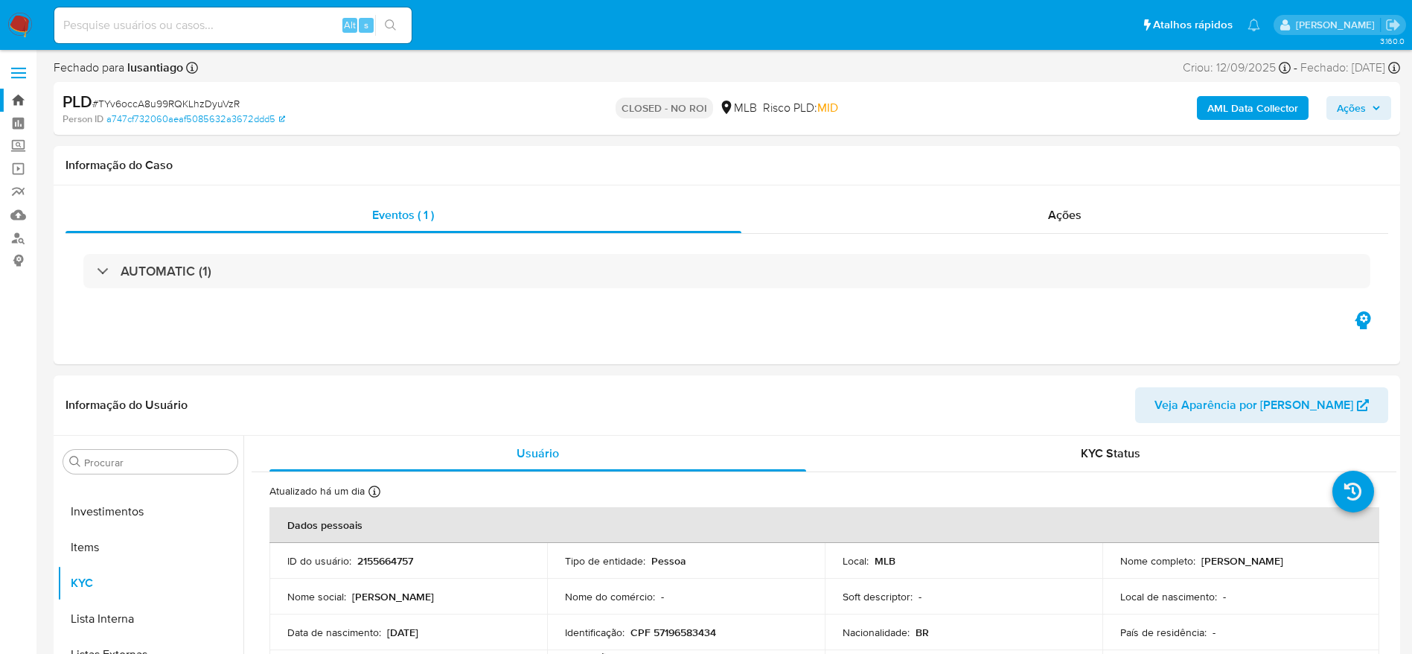
click at [11, 94] on link "Bandeja" at bounding box center [88, 100] width 177 height 23
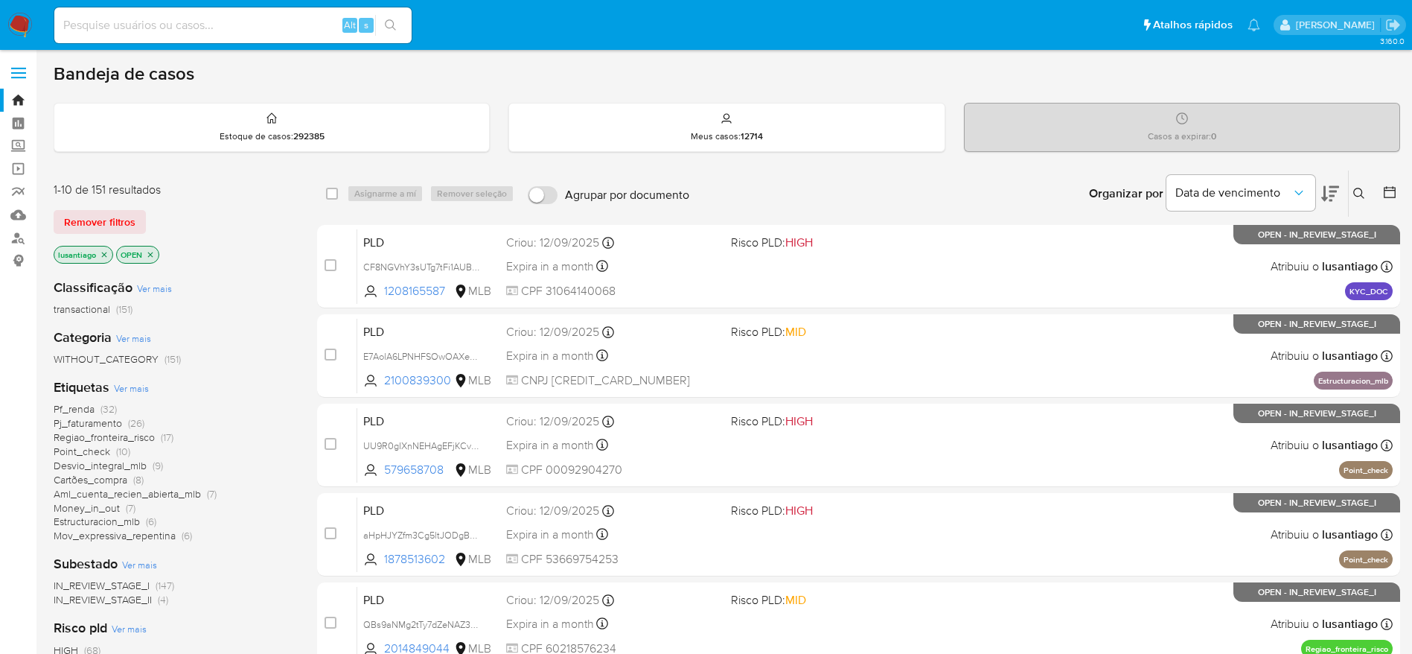
click at [293, 23] on input at bounding box center [232, 25] width 357 height 19
click at [26, 151] on label "Screening" at bounding box center [88, 146] width 177 height 23
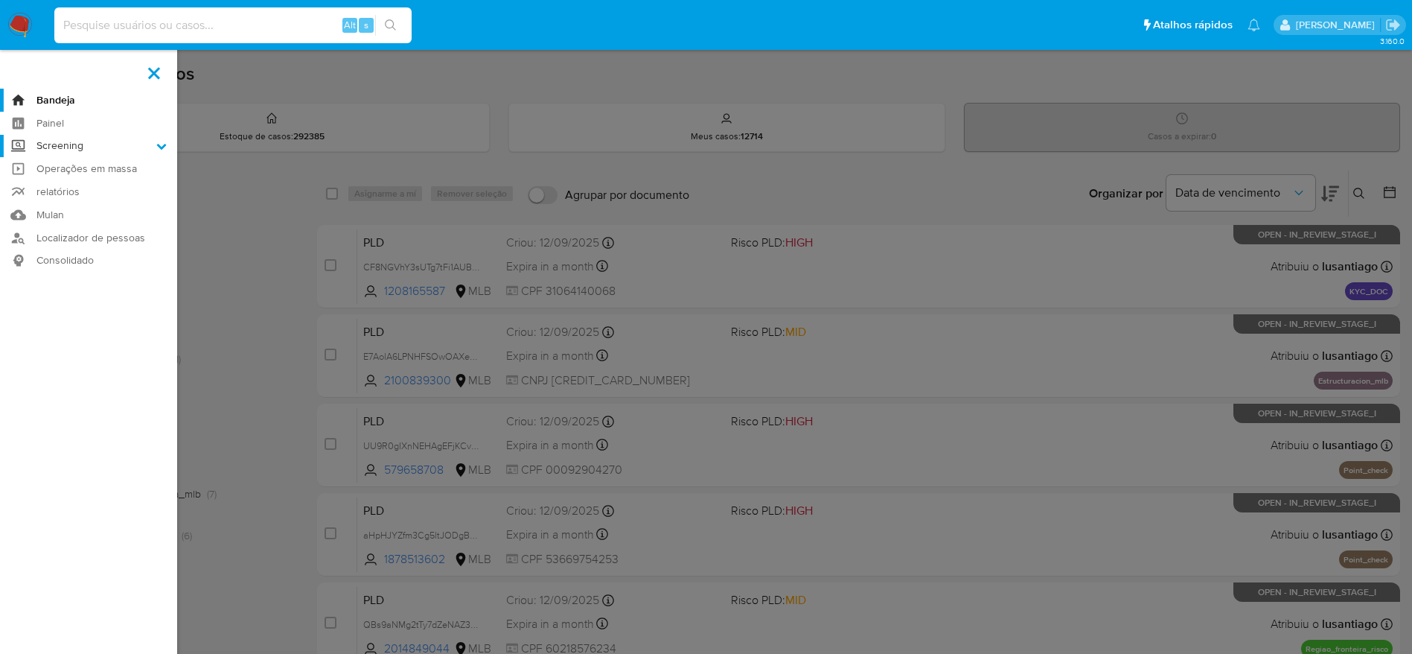
click at [0, 0] on input "Screening" at bounding box center [0, 0] width 0 height 0
click at [13, 148] on label "Screening" at bounding box center [88, 146] width 177 height 23
click at [0, 0] on input "Screening" at bounding box center [0, 0] width 0 height 0
click at [80, 297] on link "Localizador de pessoas" at bounding box center [88, 293] width 177 height 23
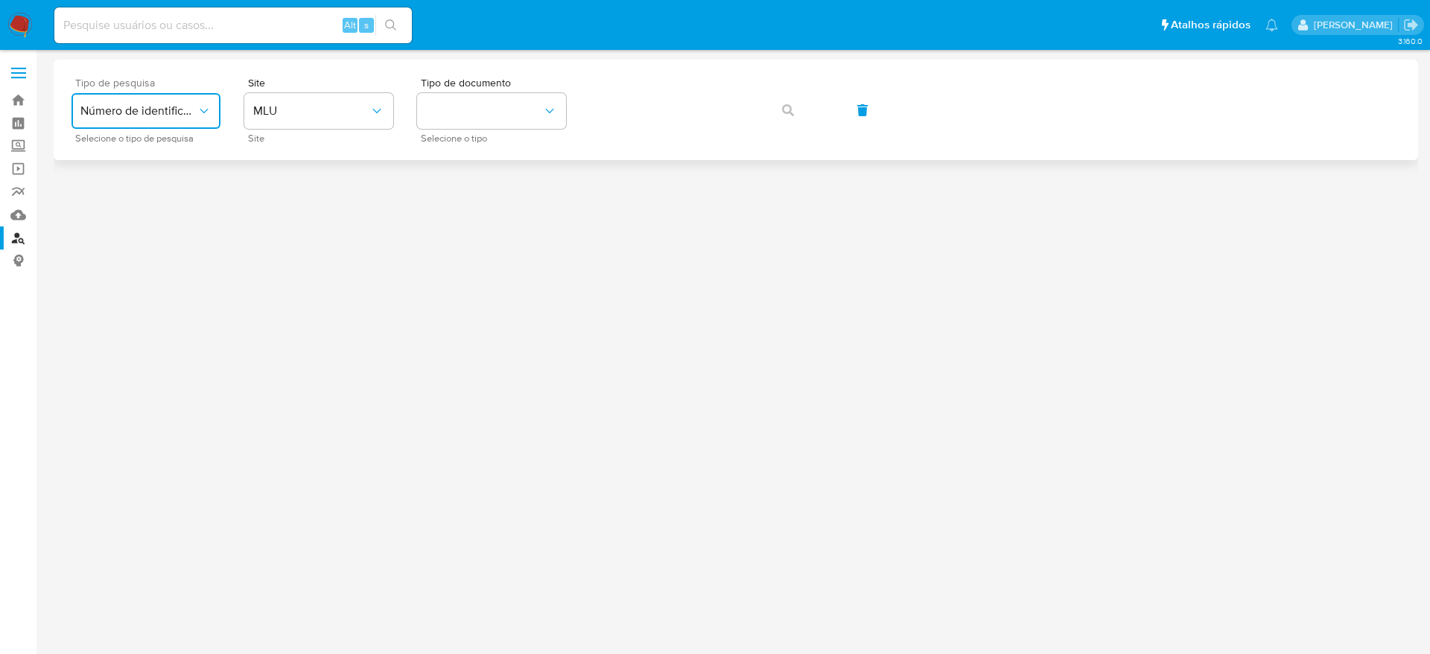
click at [171, 111] on span "Número de identificação" at bounding box center [138, 110] width 116 height 15
click at [308, 103] on span "MLU" at bounding box center [311, 110] width 116 height 15
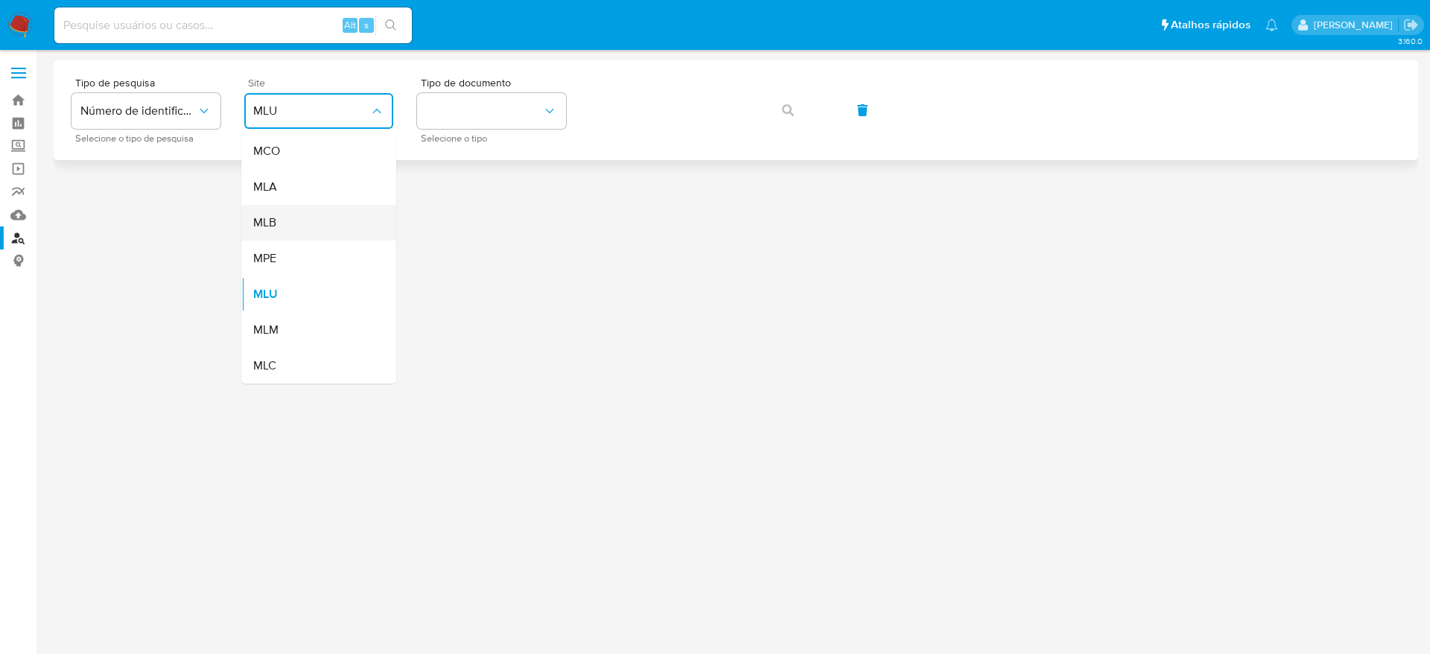
click at [347, 220] on div "MLB" at bounding box center [314, 223] width 122 height 36
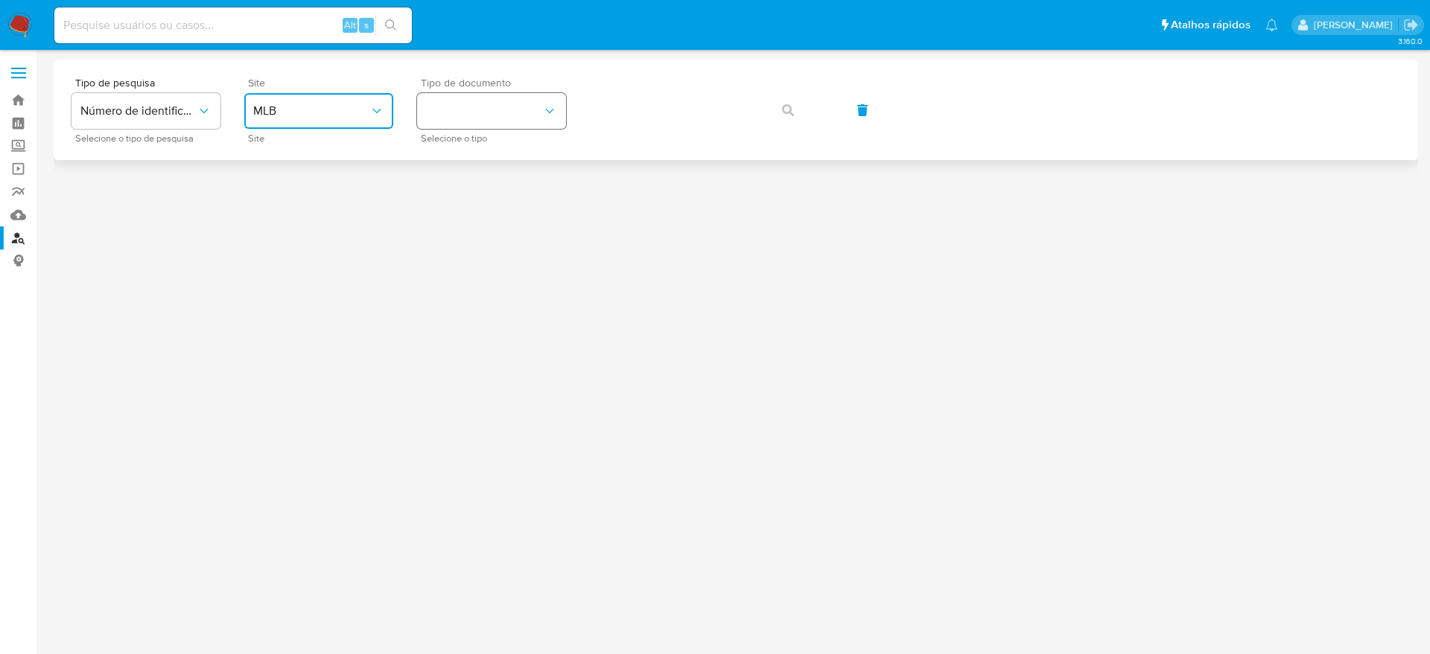
click at [453, 124] on button "identificationType" at bounding box center [491, 111] width 149 height 36
click at [482, 197] on div "CPF CPF" at bounding box center [487, 209] width 122 height 51
click at [794, 109] on button "button" at bounding box center [787, 110] width 51 height 36
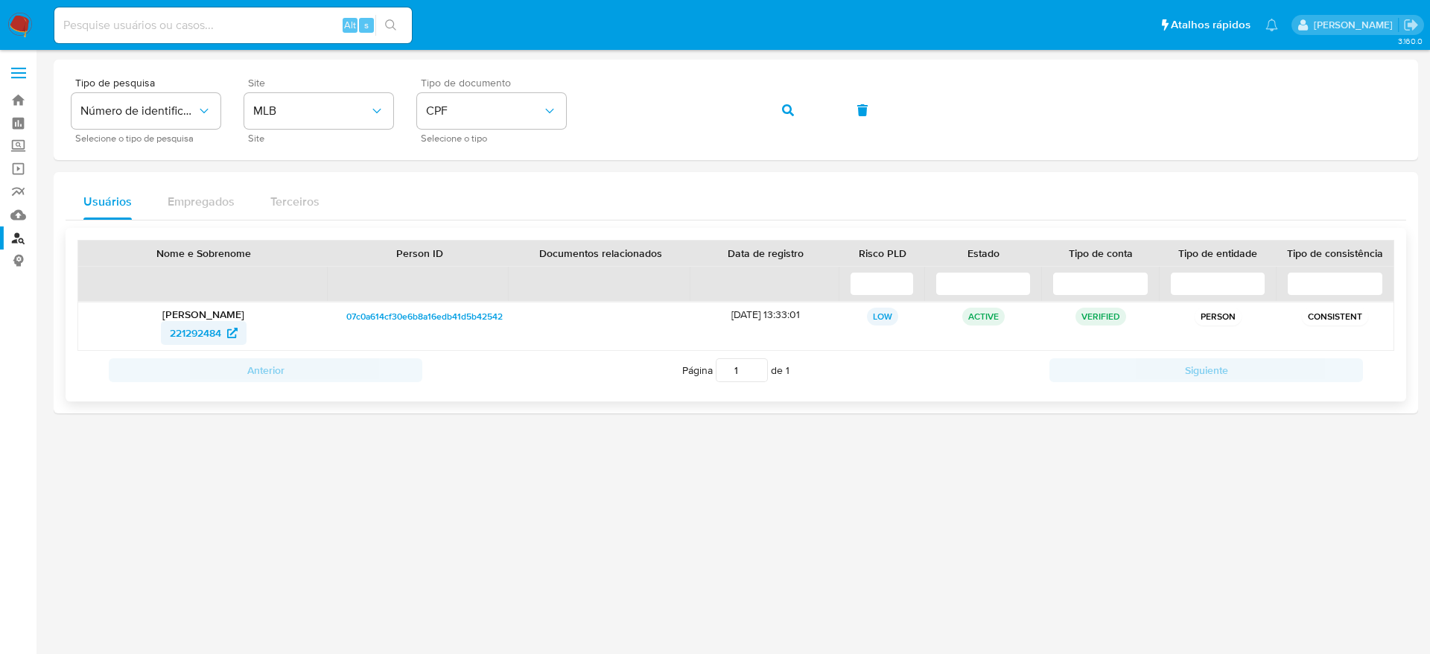
click at [188, 332] on span "221292484" at bounding box center [195, 333] width 51 height 24
click at [25, 95] on link "Bandeja" at bounding box center [88, 100] width 177 height 23
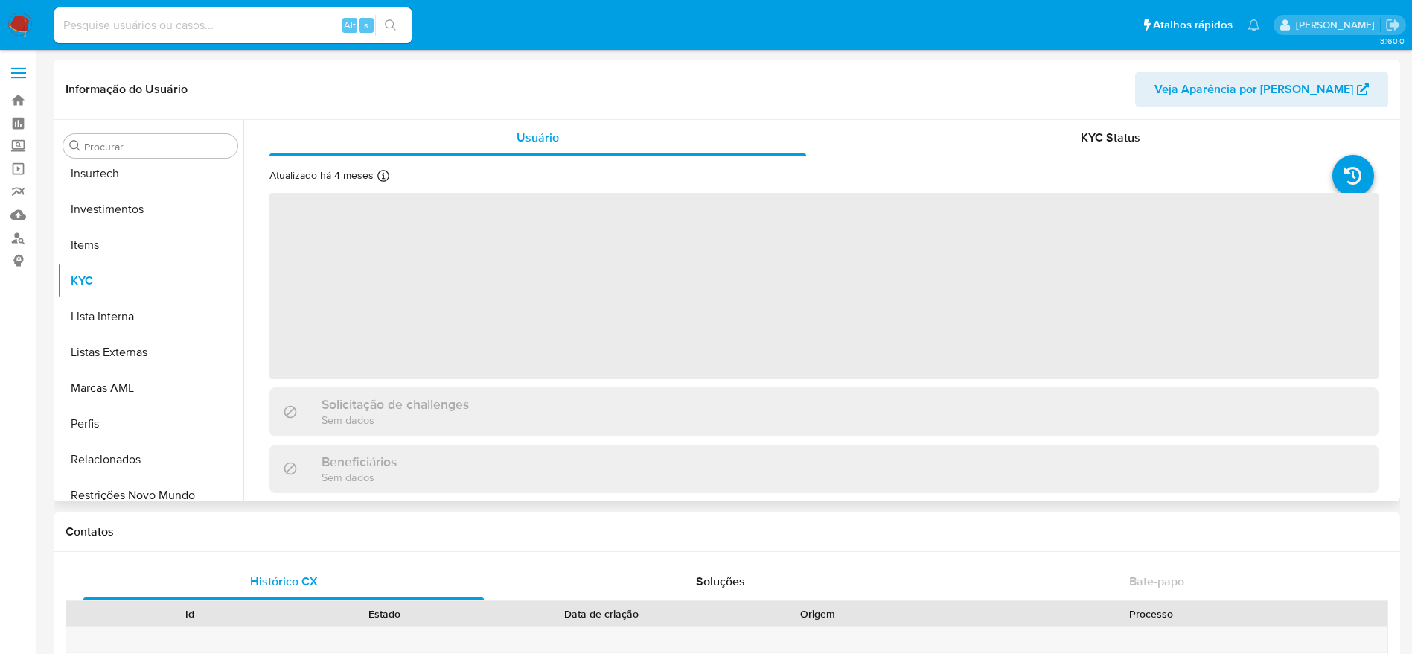
scroll to position [701, 0]
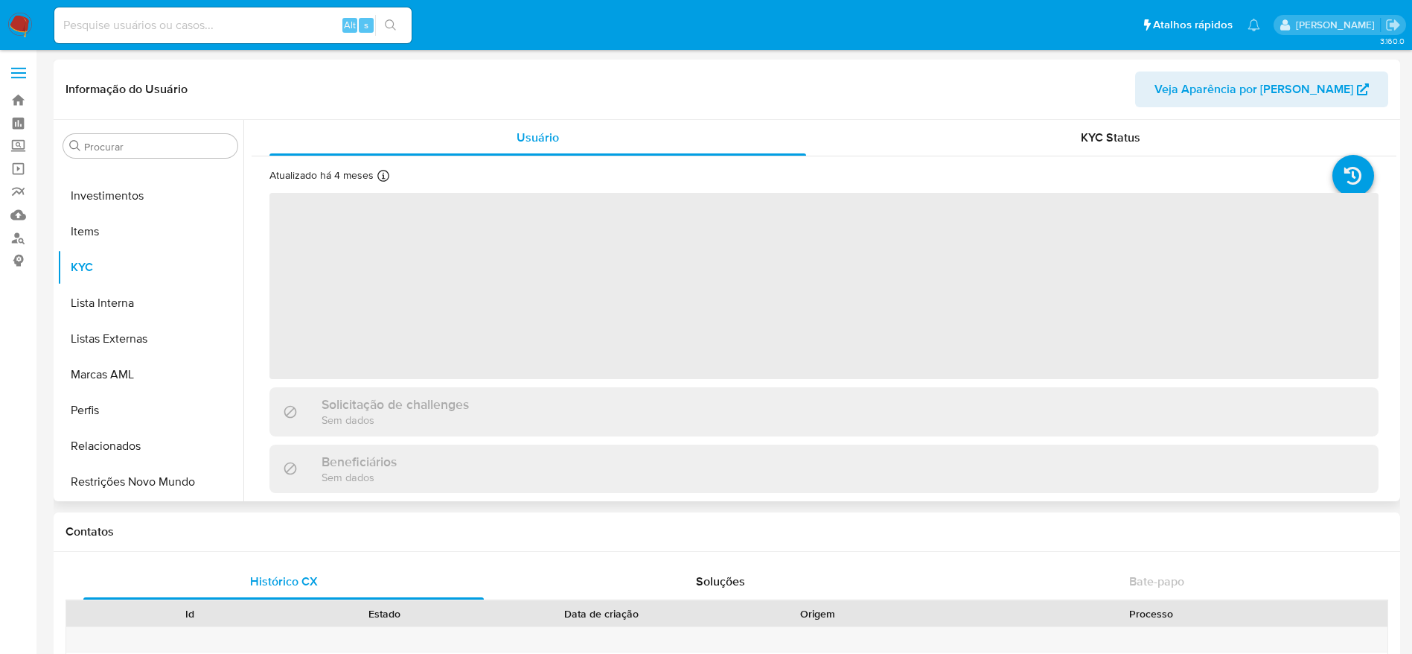
select select "10"
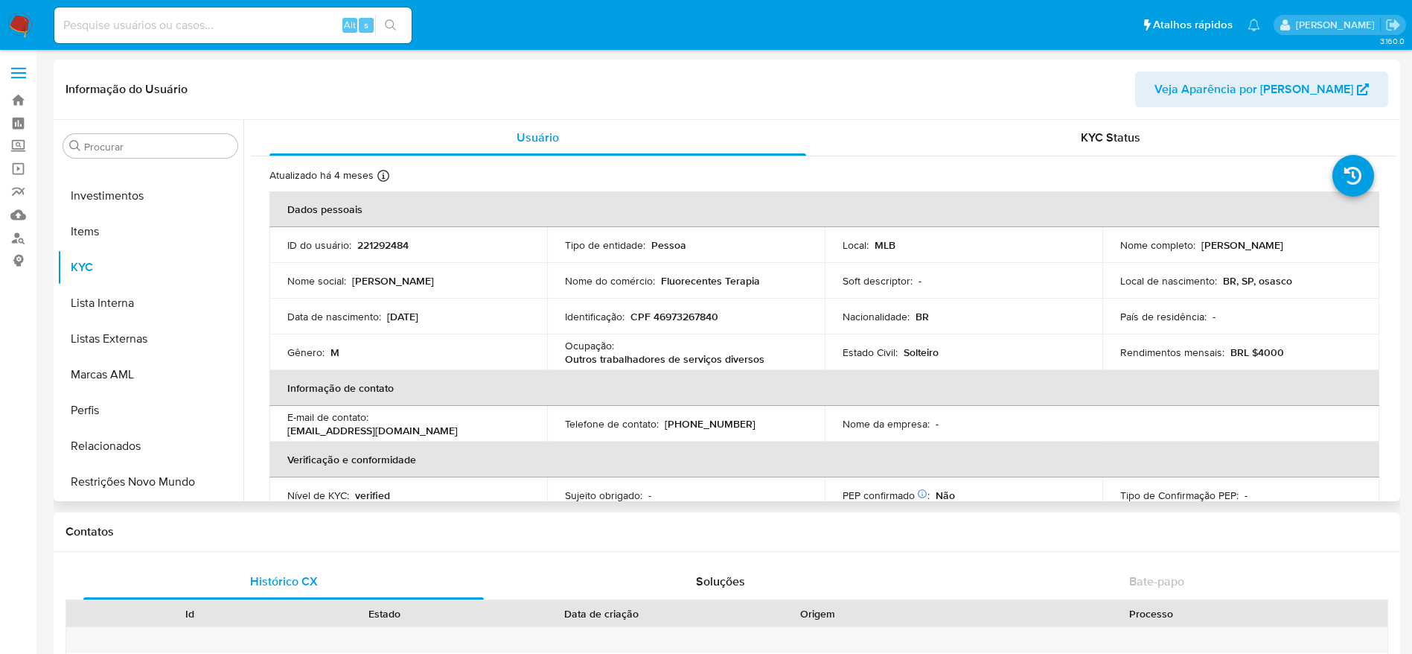
click at [378, 245] on p "221292484" at bounding box center [382, 244] width 51 height 13
copy p "221292484"
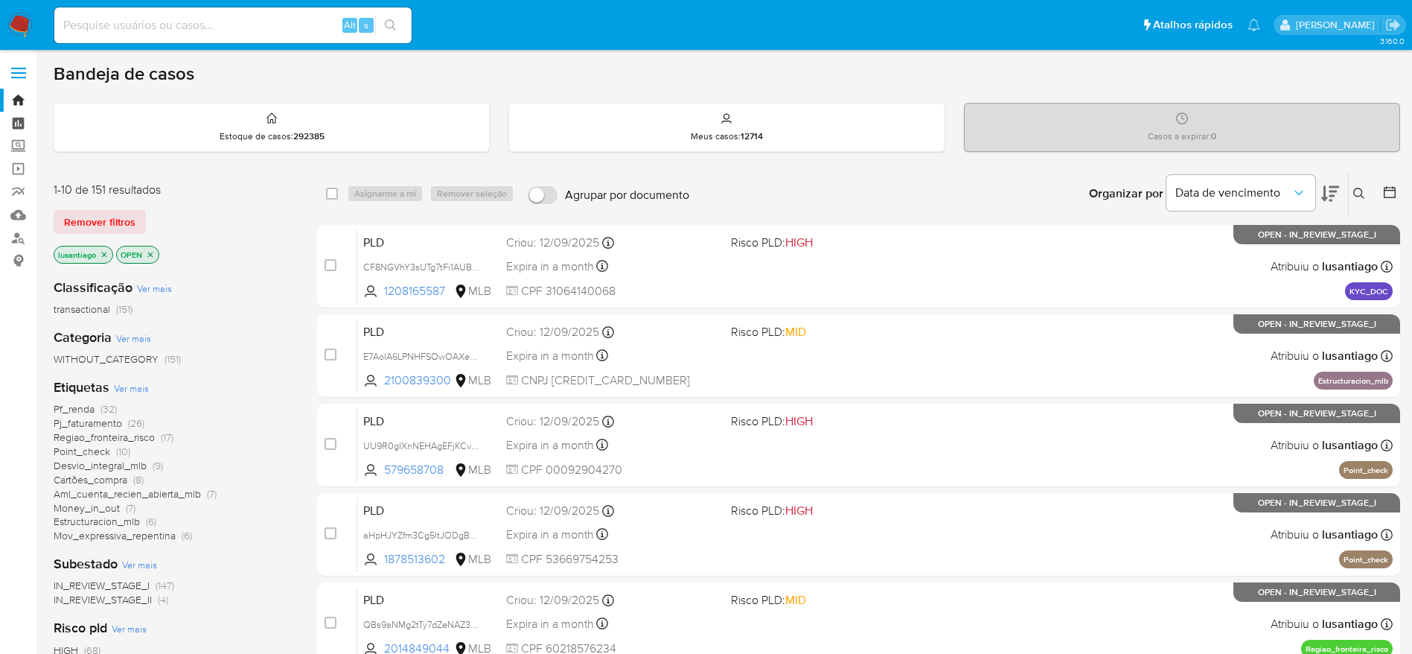
click at [14, 125] on link "Painel" at bounding box center [88, 123] width 177 height 23
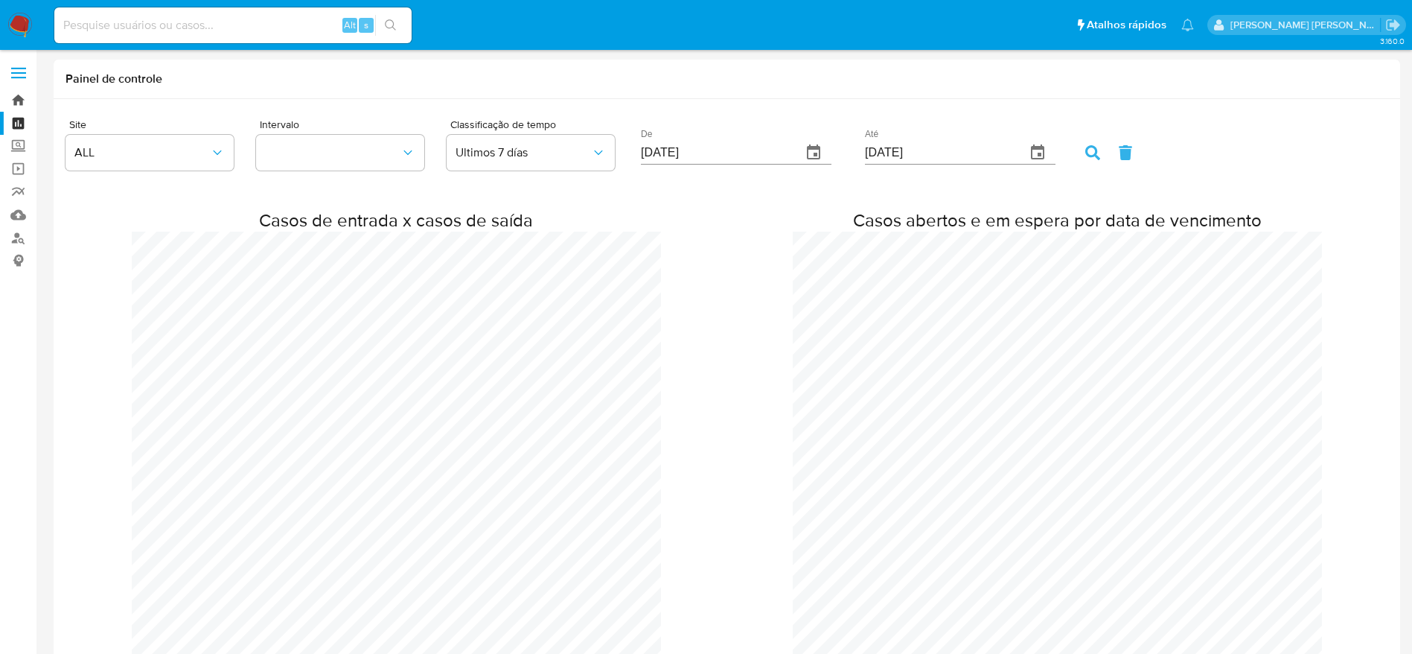
click at [17, 92] on link "Bandeja" at bounding box center [88, 100] width 177 height 23
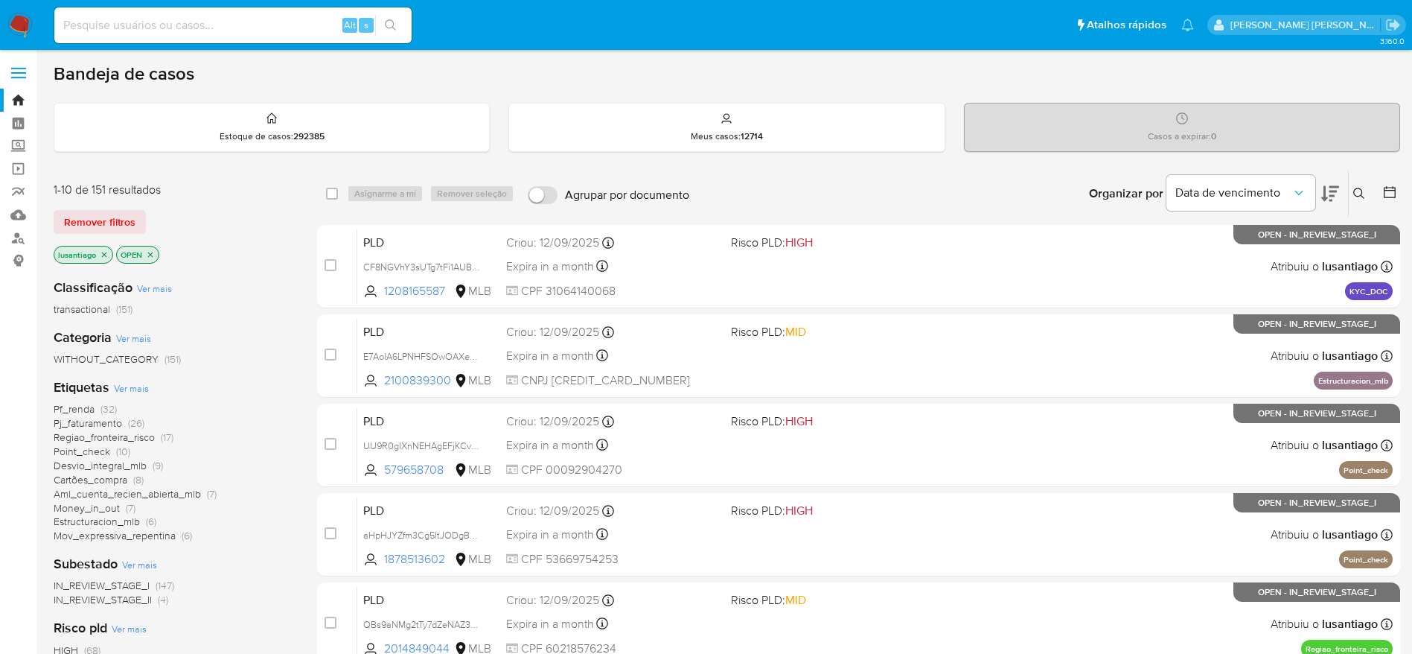
click at [275, 22] on input at bounding box center [232, 25] width 357 height 19
paste input "133963121"
type input "133963121"
click at [399, 33] on button "search-icon" at bounding box center [390, 25] width 31 height 21
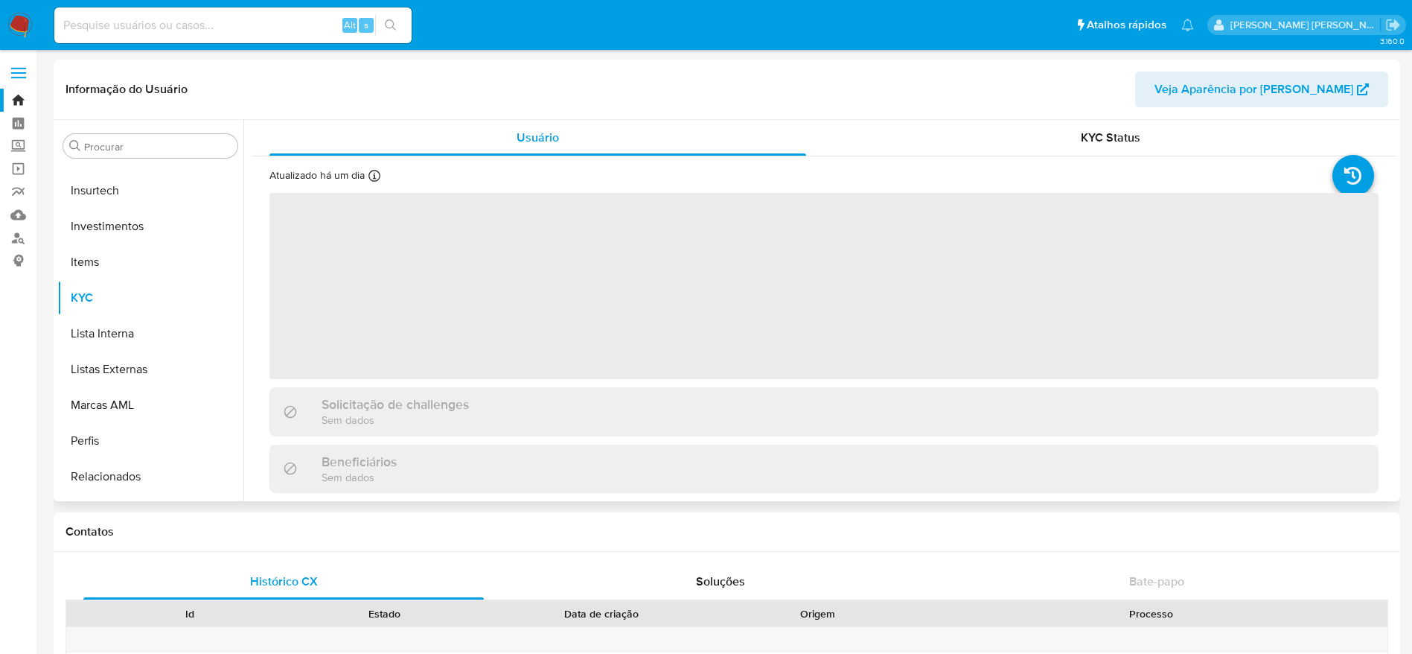
scroll to position [701, 0]
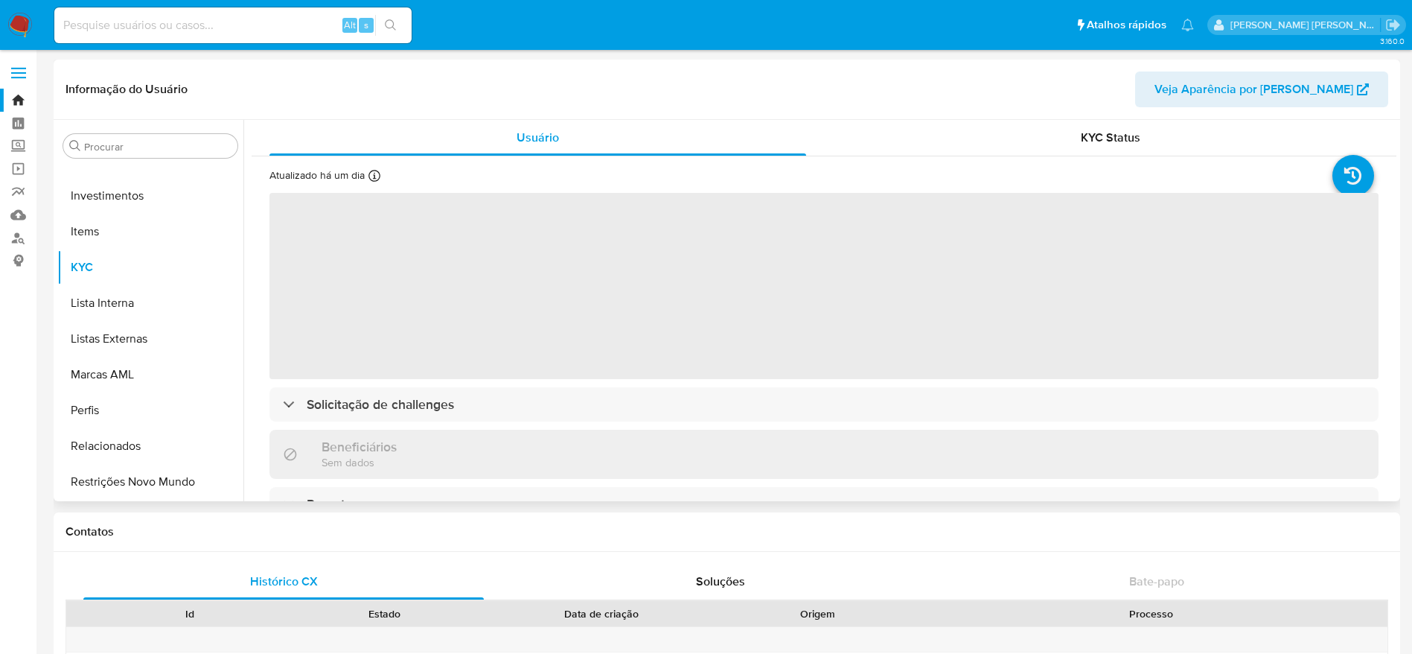
select select "10"
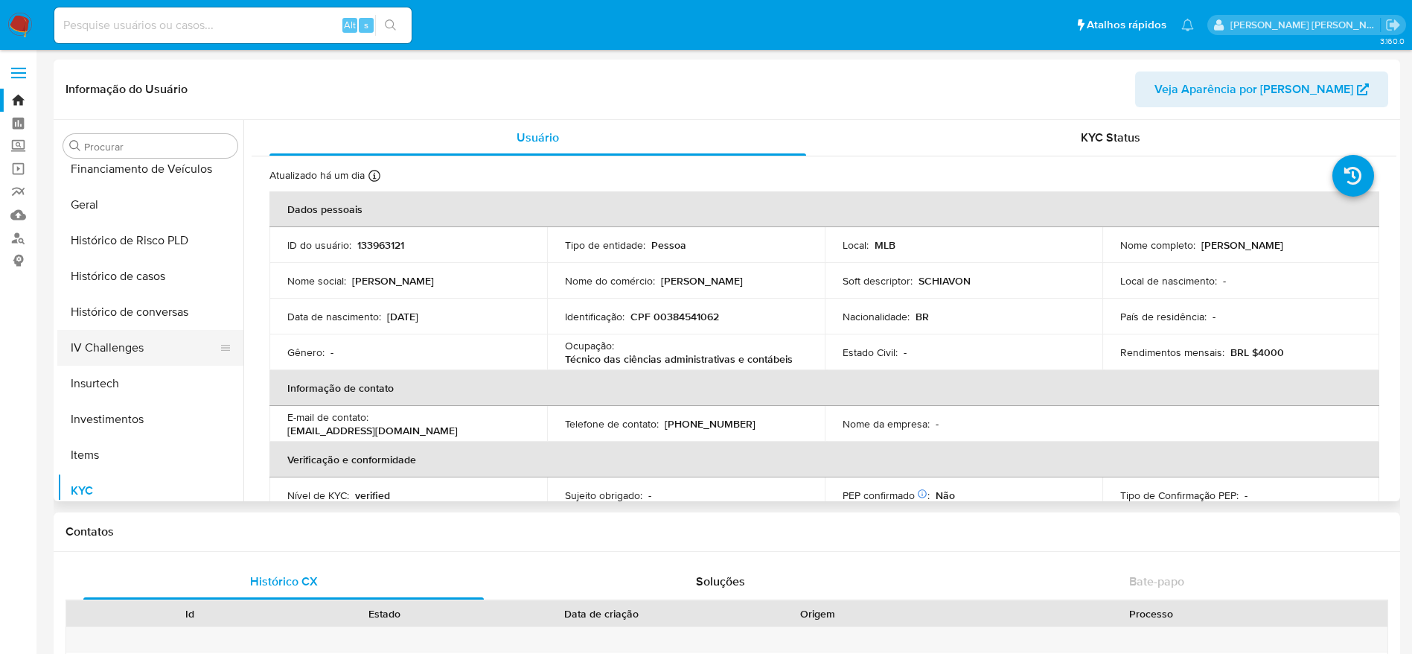
scroll to position [366, 0]
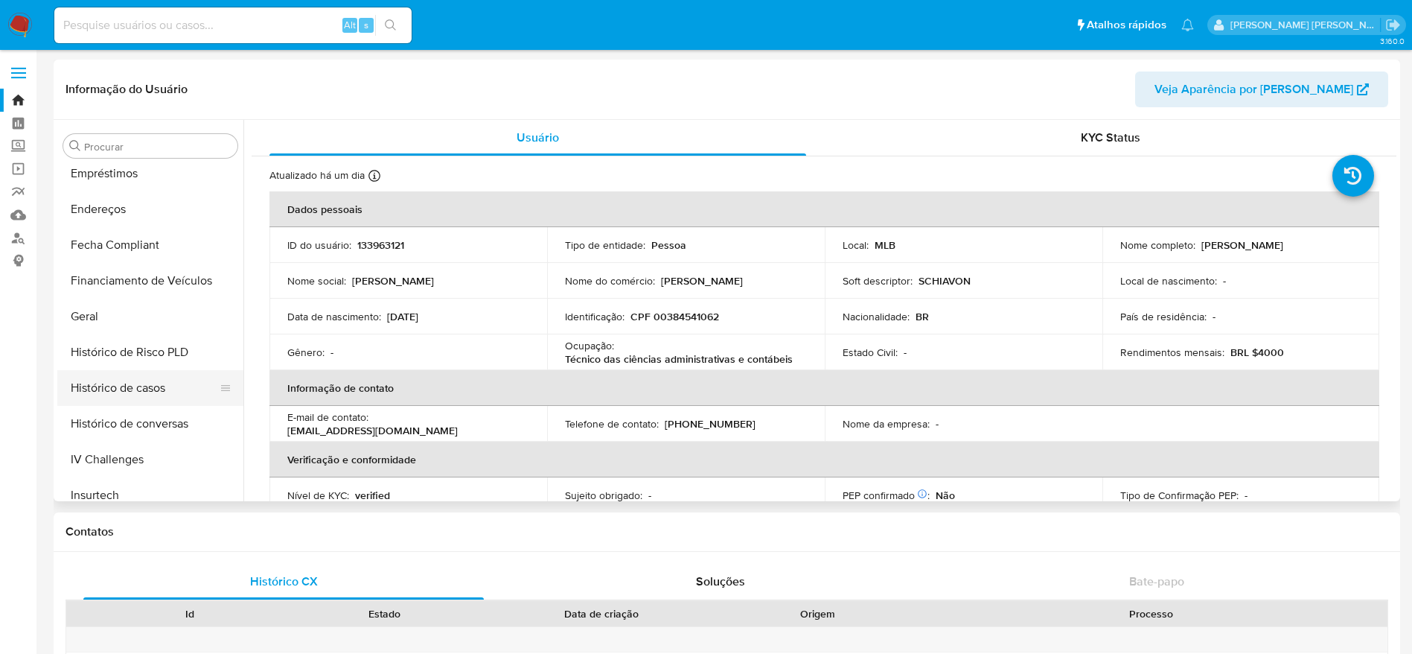
click at [135, 380] on button "Histórico de casos" at bounding box center [144, 388] width 174 height 36
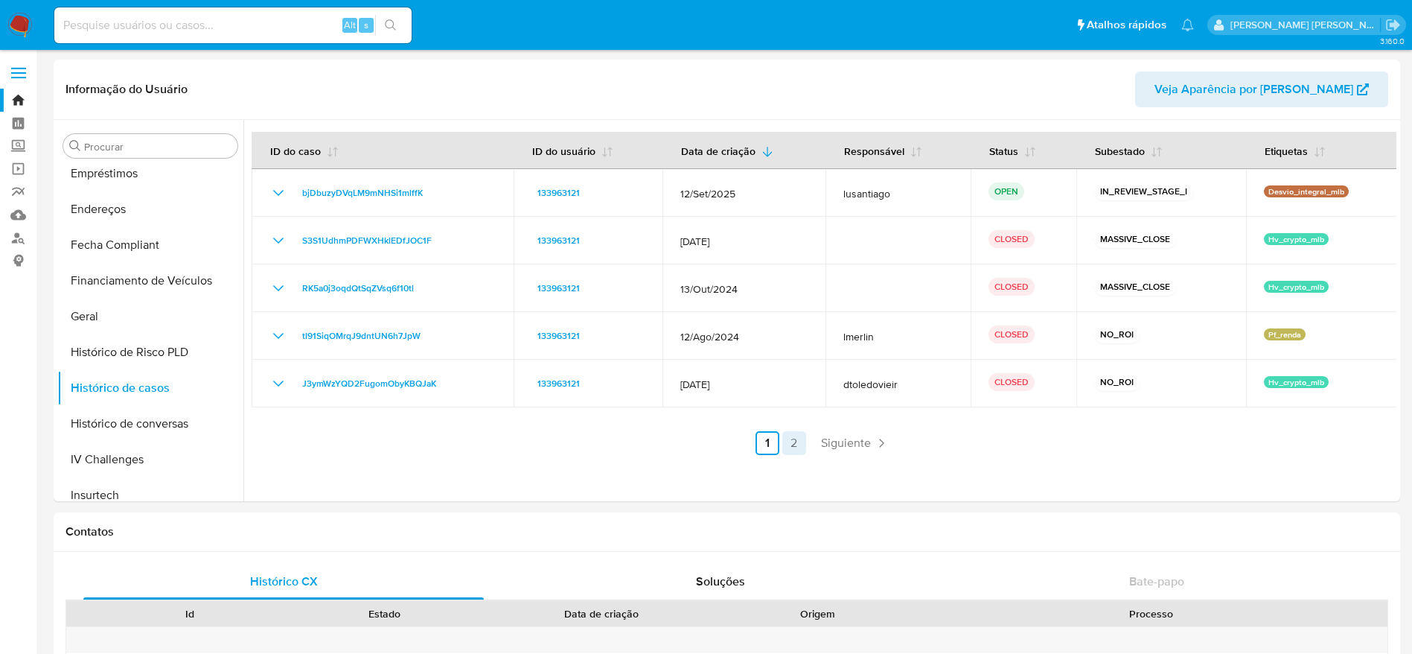
click at [785, 439] on link "2" at bounding box center [795, 443] width 24 height 24
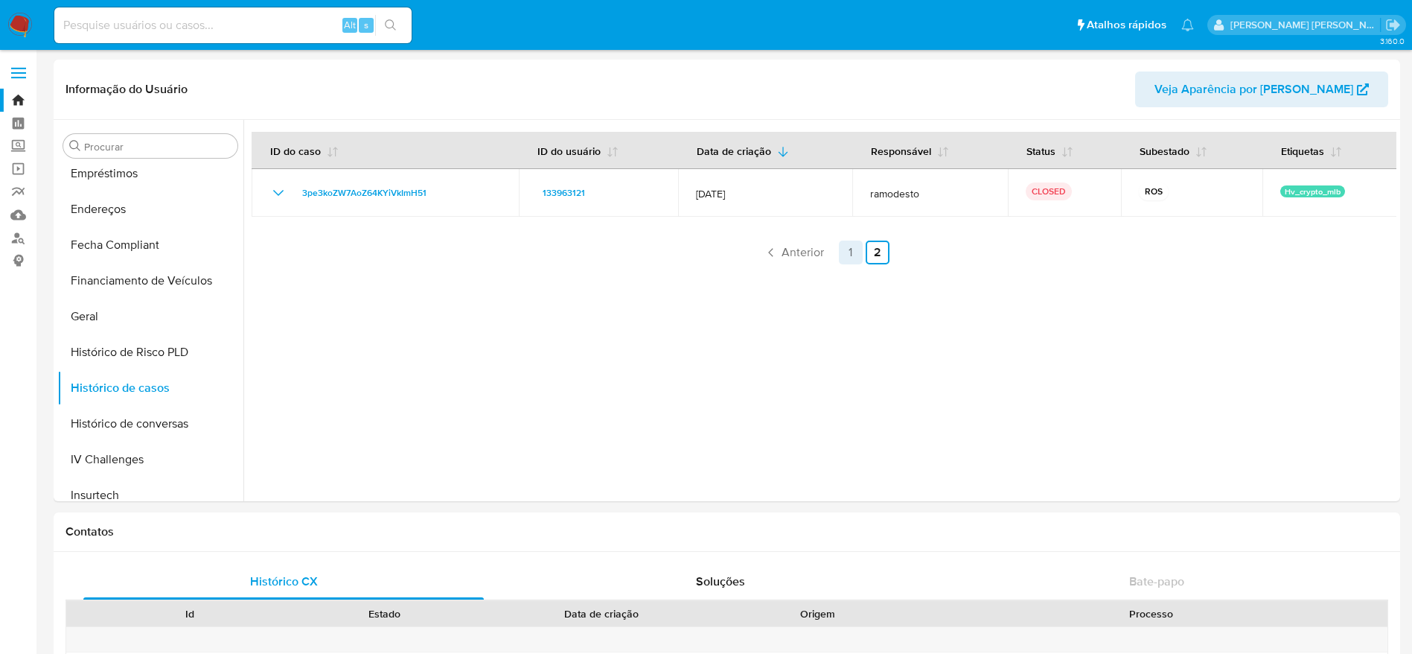
click at [849, 255] on link "1" at bounding box center [851, 253] width 24 height 24
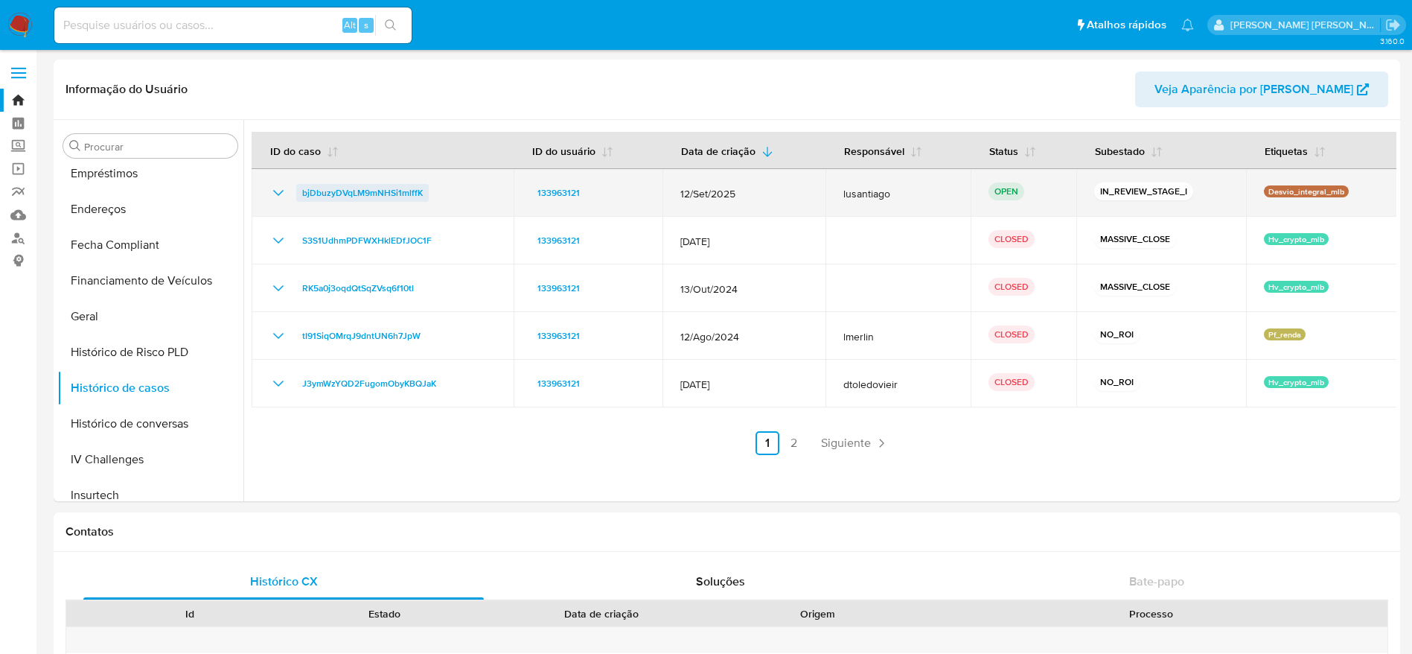
click at [392, 188] on span "bjDbuzyDVqLM9mNHSi1mlffK" at bounding box center [362, 193] width 121 height 18
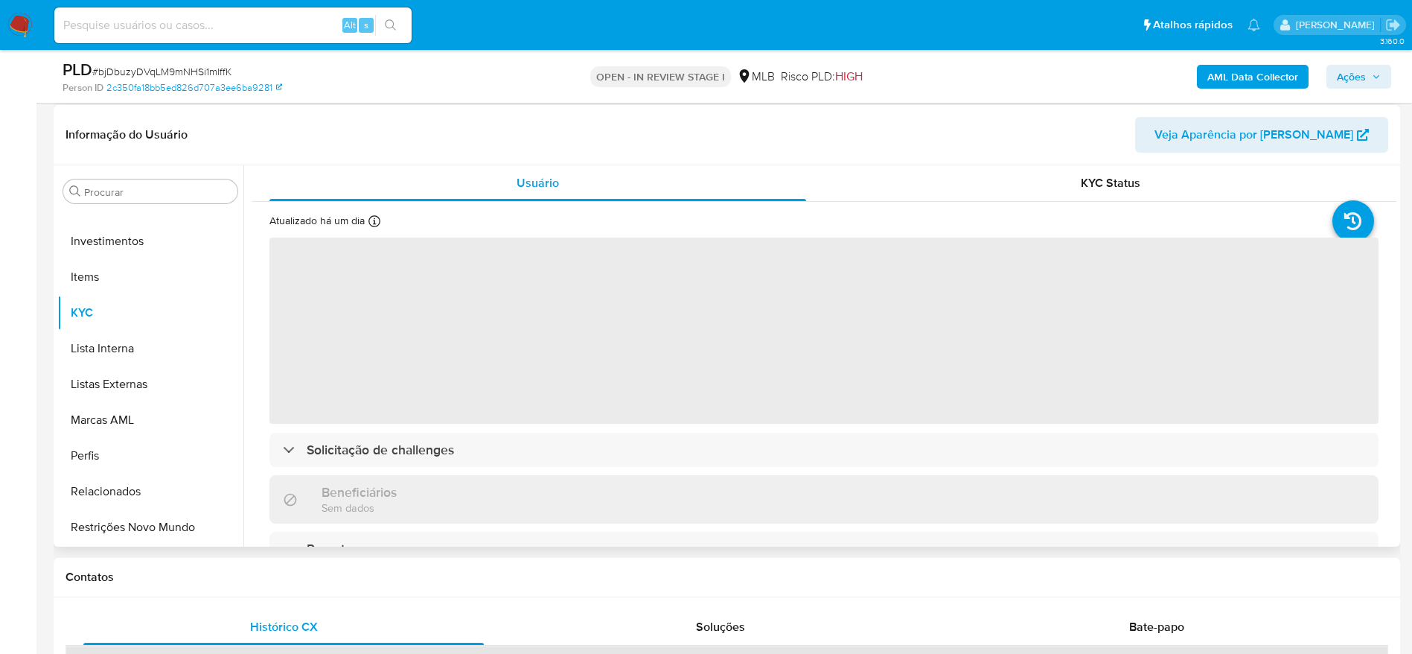
scroll to position [223, 0]
select select "10"
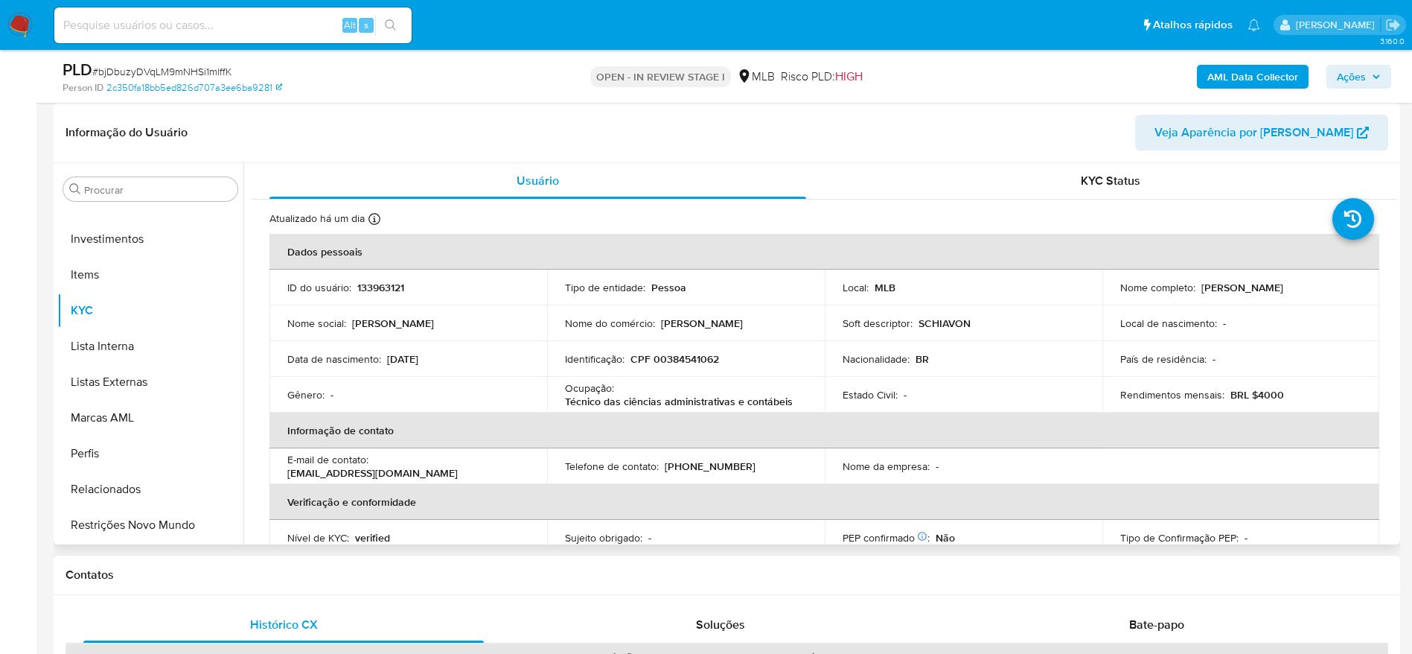
click at [672, 356] on p "CPF 00384541062" at bounding box center [675, 358] width 89 height 13
copy p "00384541062"
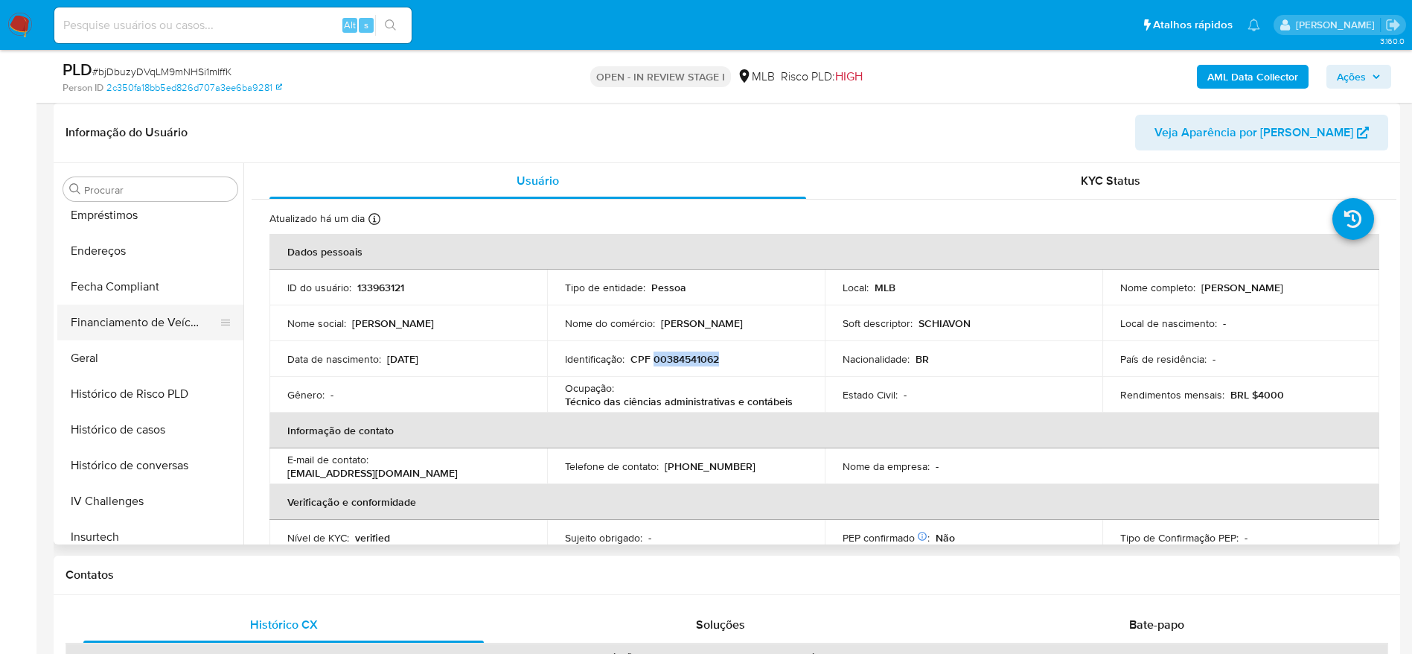
scroll to position [366, 0]
click at [92, 358] on button "Geral" at bounding box center [144, 360] width 174 height 36
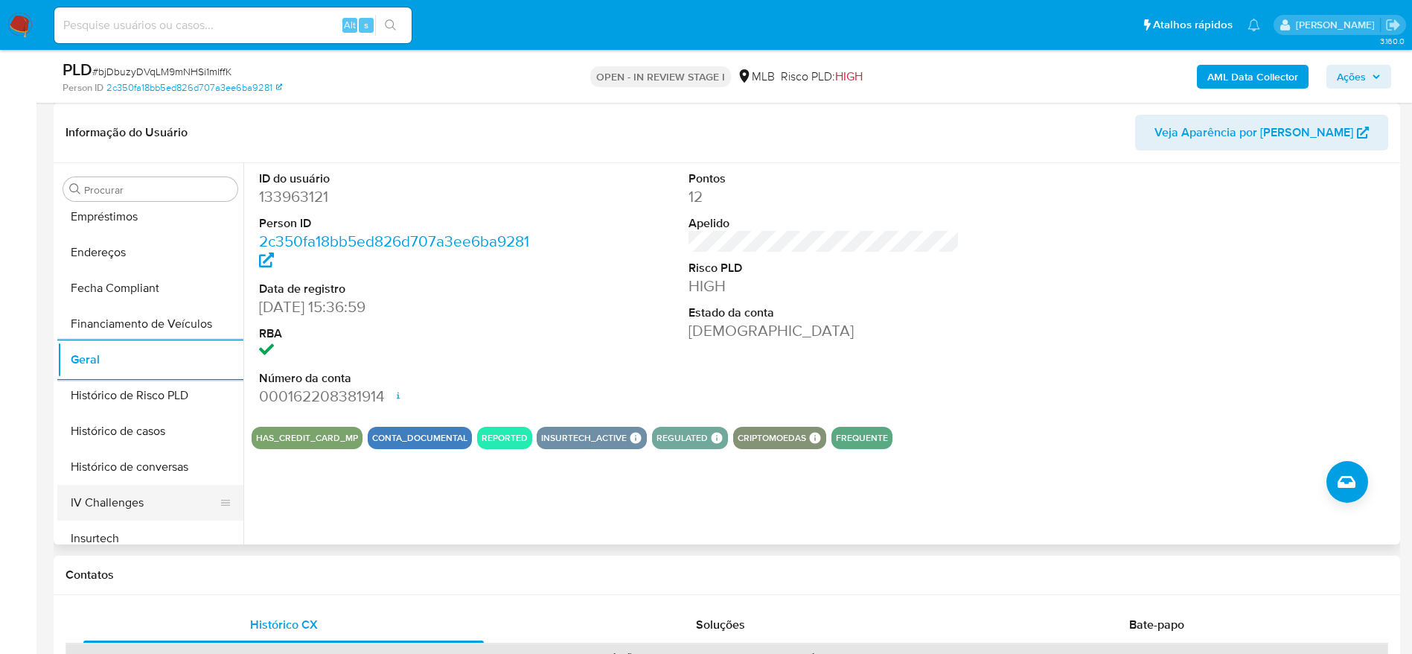
scroll to position [477, 0]
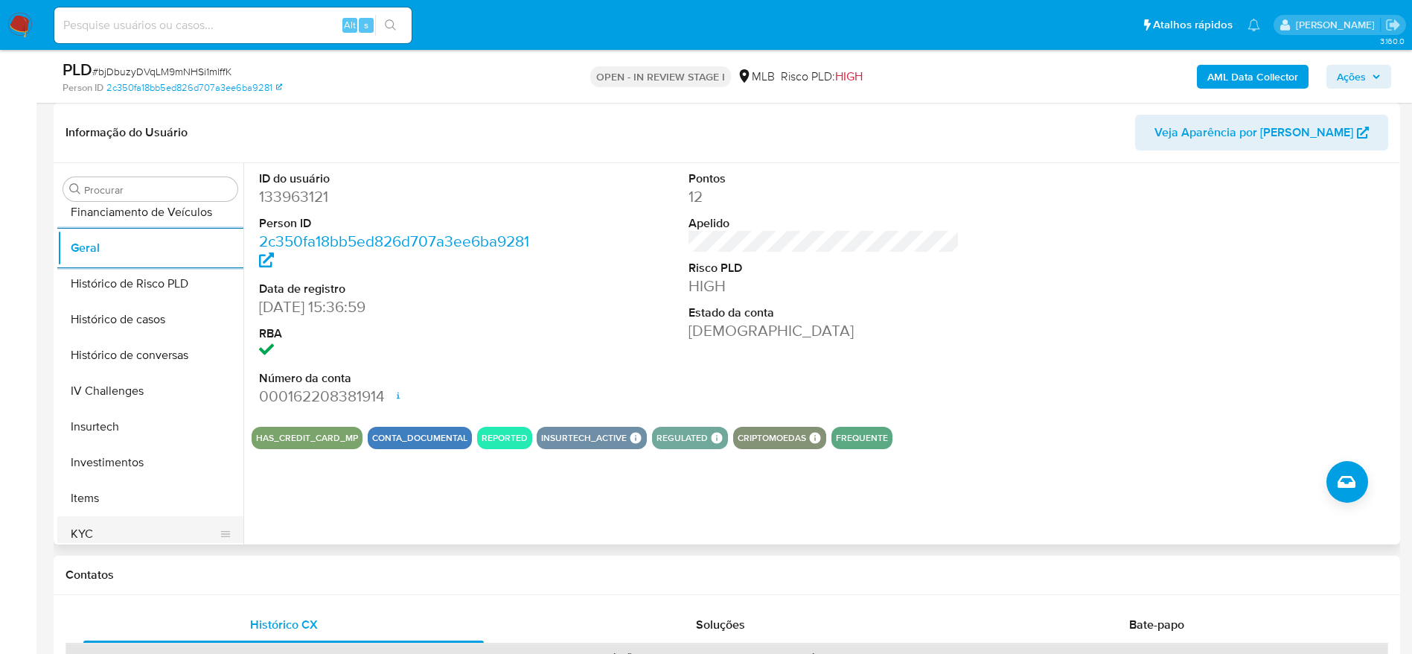
click at [97, 527] on button "KYC" at bounding box center [144, 534] width 174 height 36
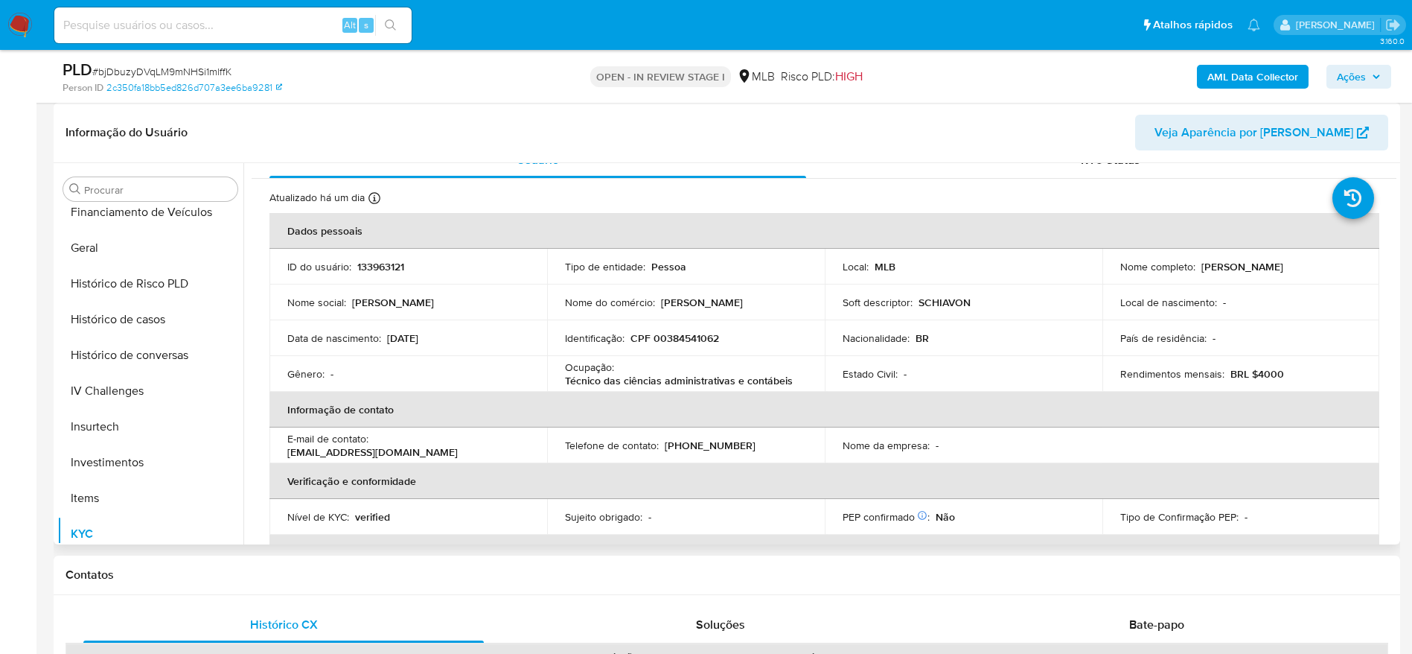
scroll to position [33, 0]
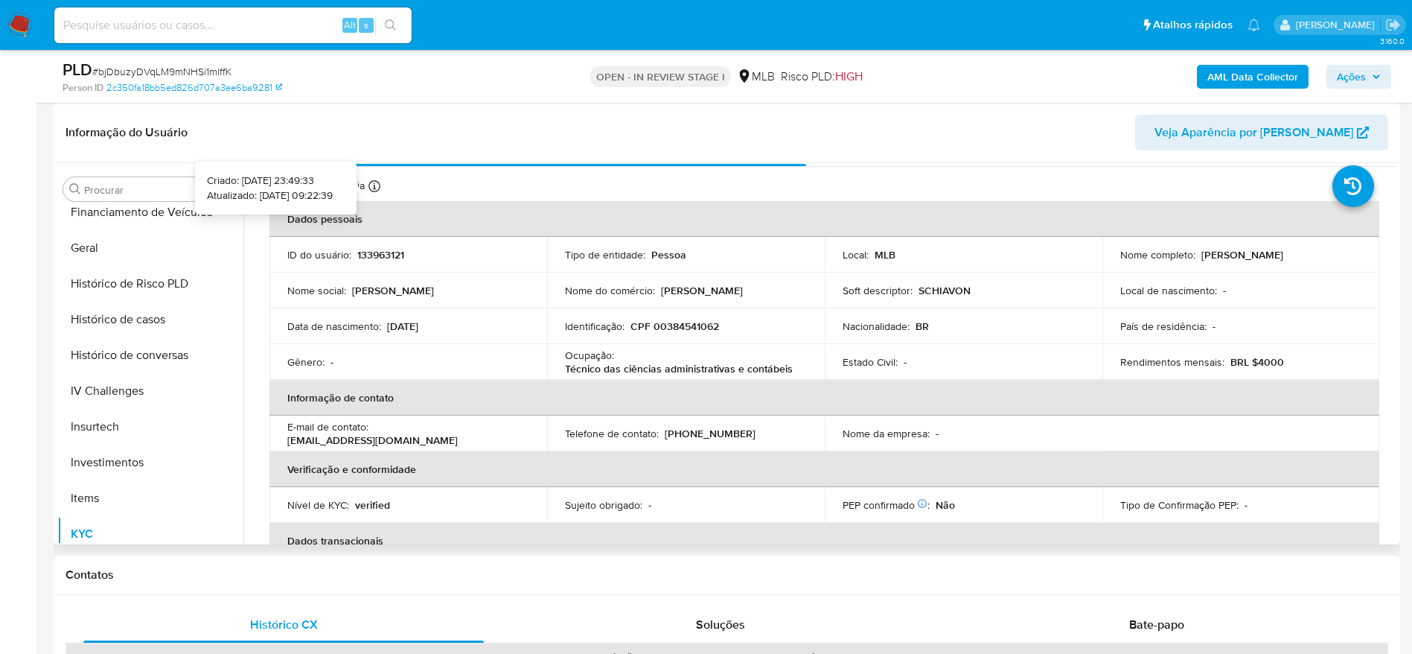
click at [373, 189] on icon at bounding box center [375, 186] width 12 height 12
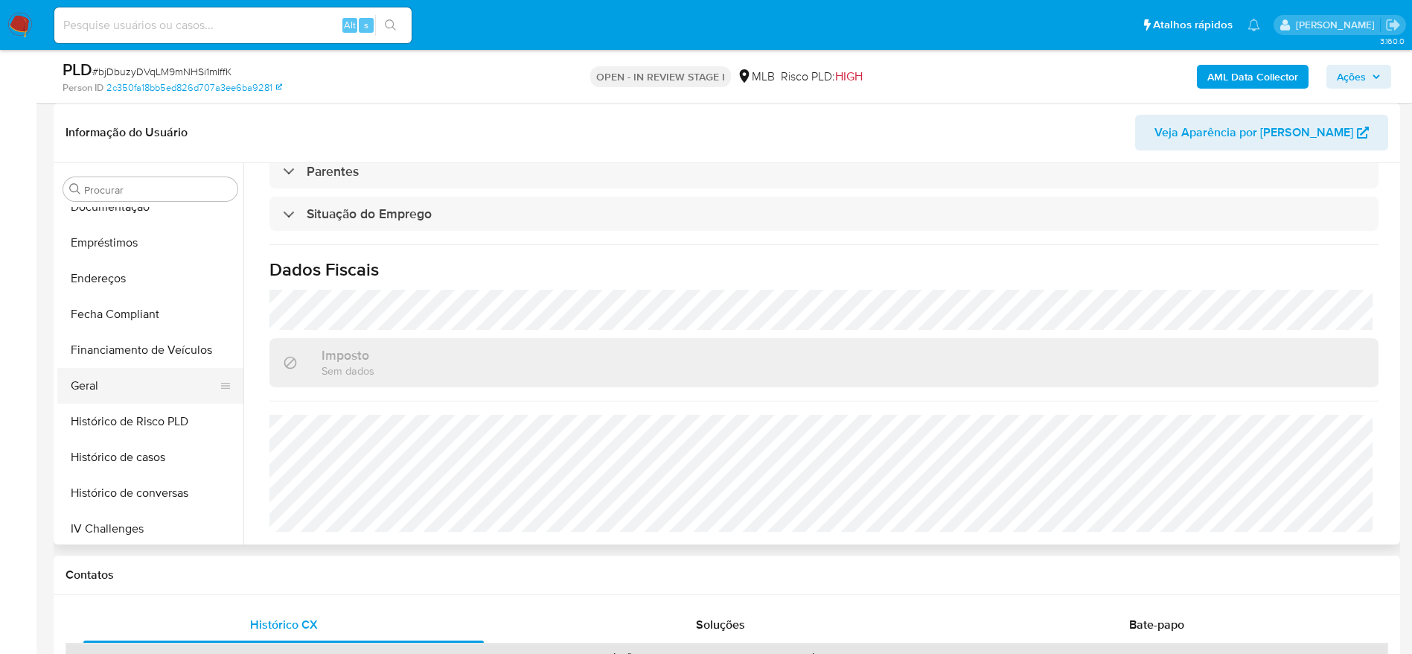
scroll to position [254, 0]
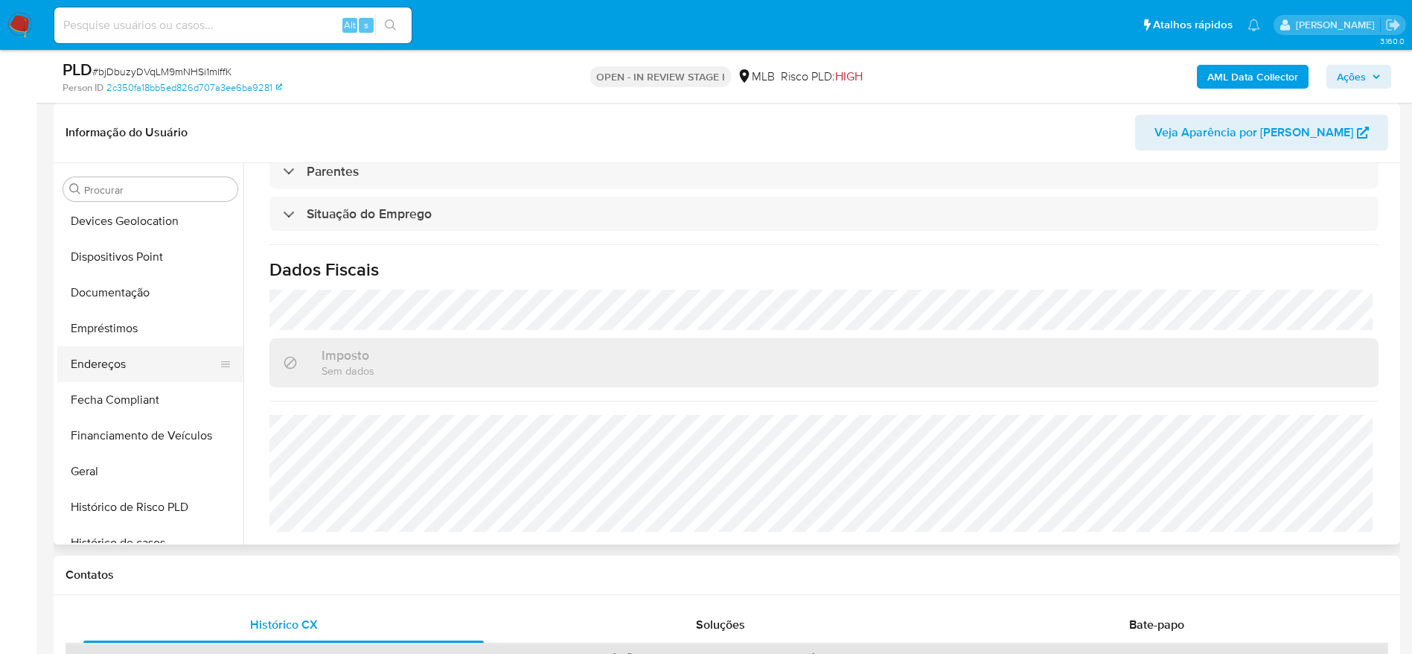
click at [112, 363] on button "Endereços" at bounding box center [144, 364] width 174 height 36
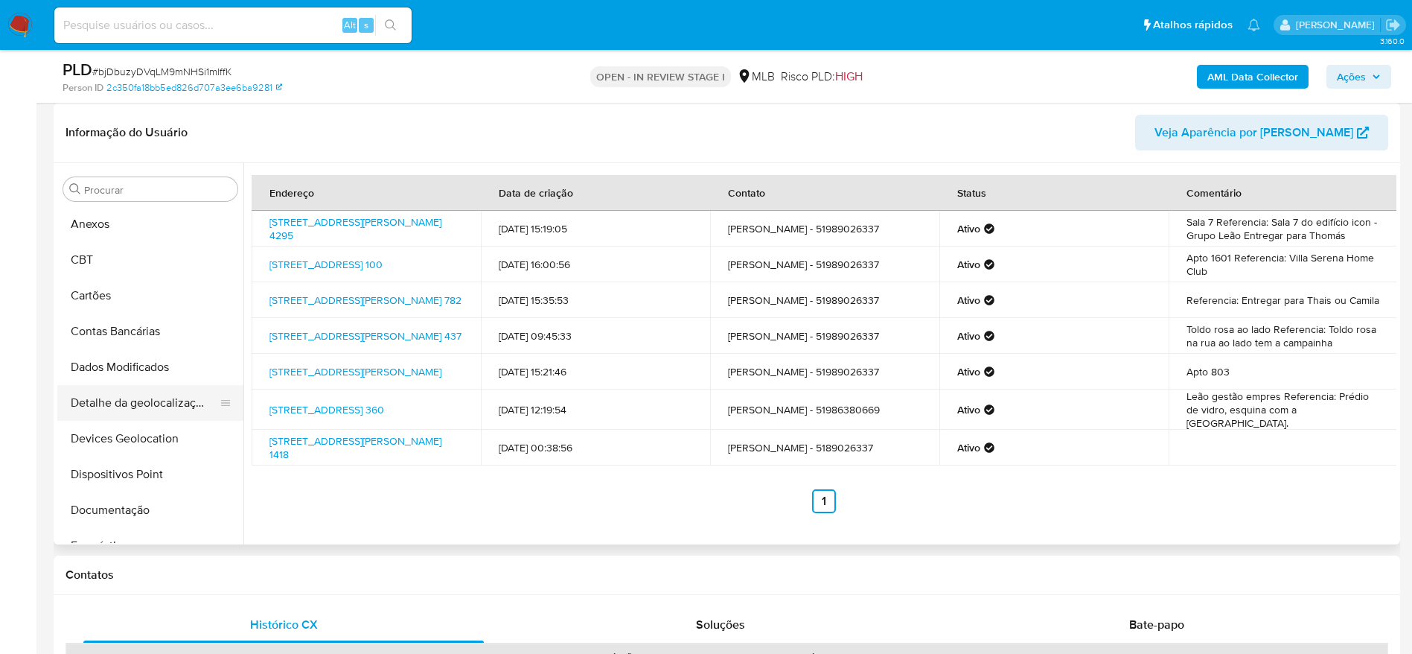
scroll to position [31, 0]
click at [153, 401] on button "Detalhe da geolocalização" at bounding box center [144, 409] width 174 height 36
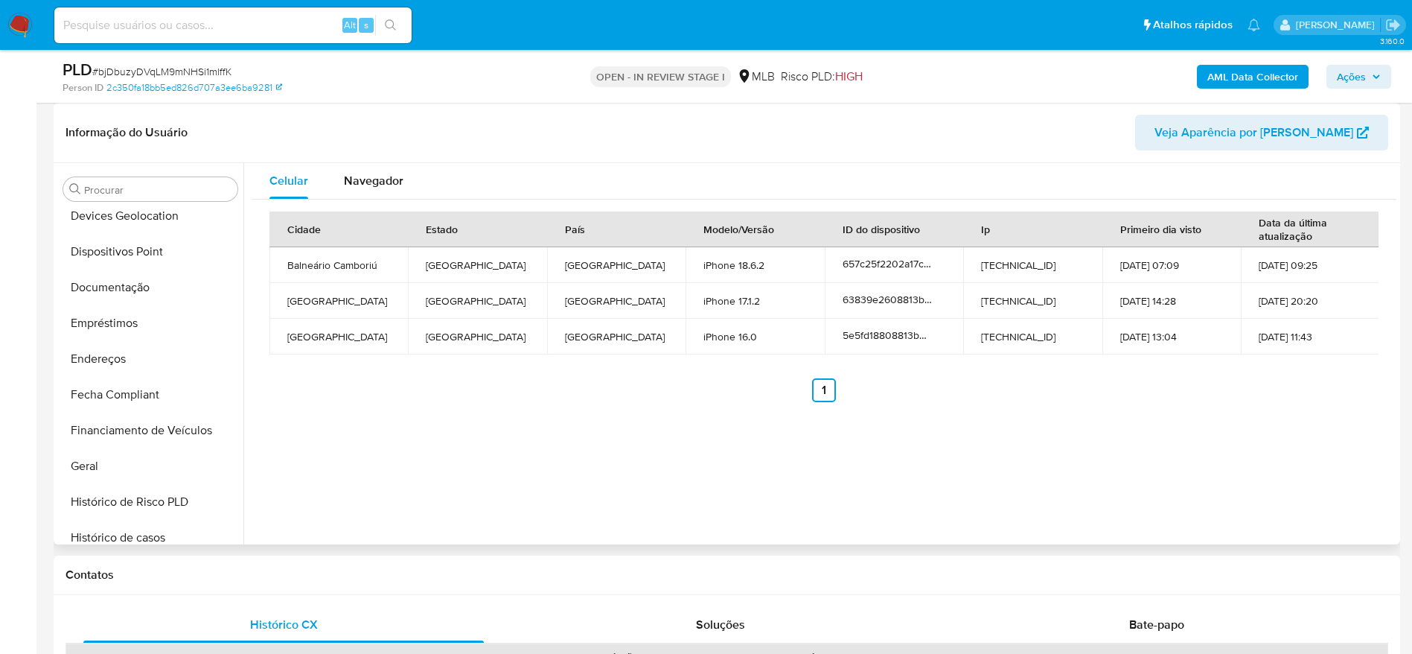
scroll to position [701, 0]
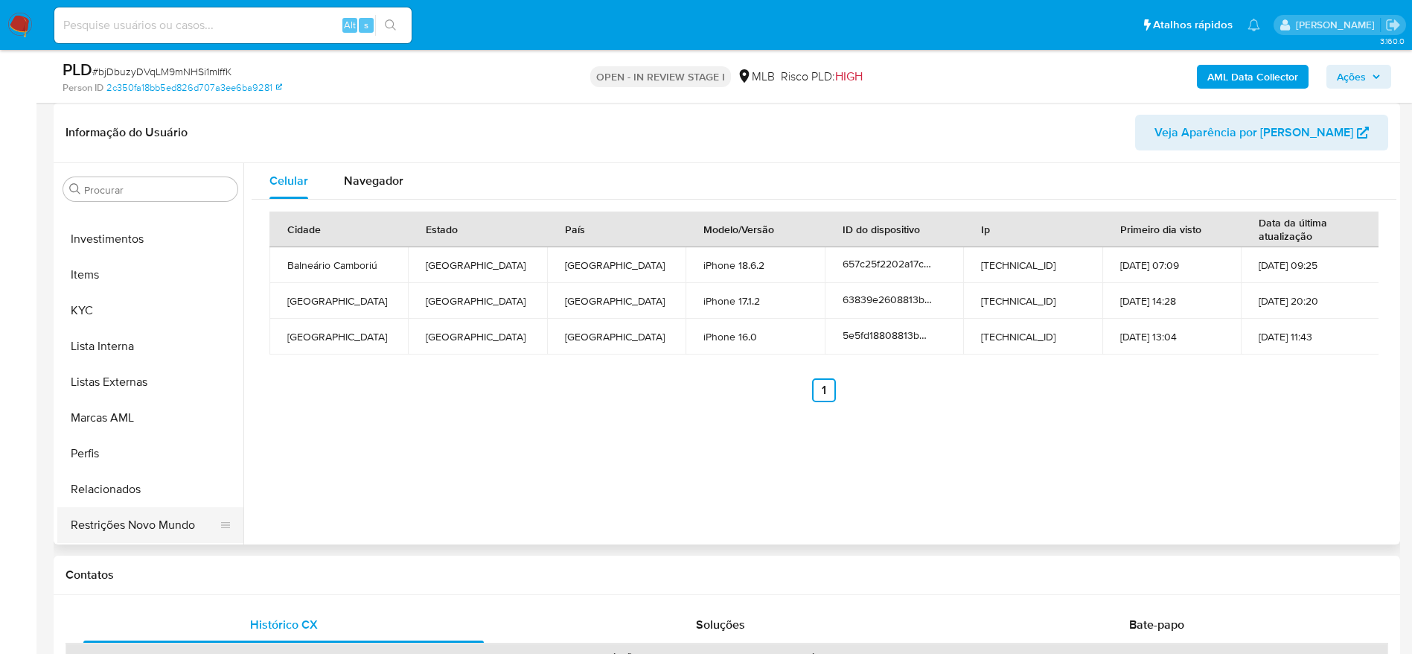
click at [118, 529] on button "Restrições Novo Mundo" at bounding box center [144, 525] width 174 height 36
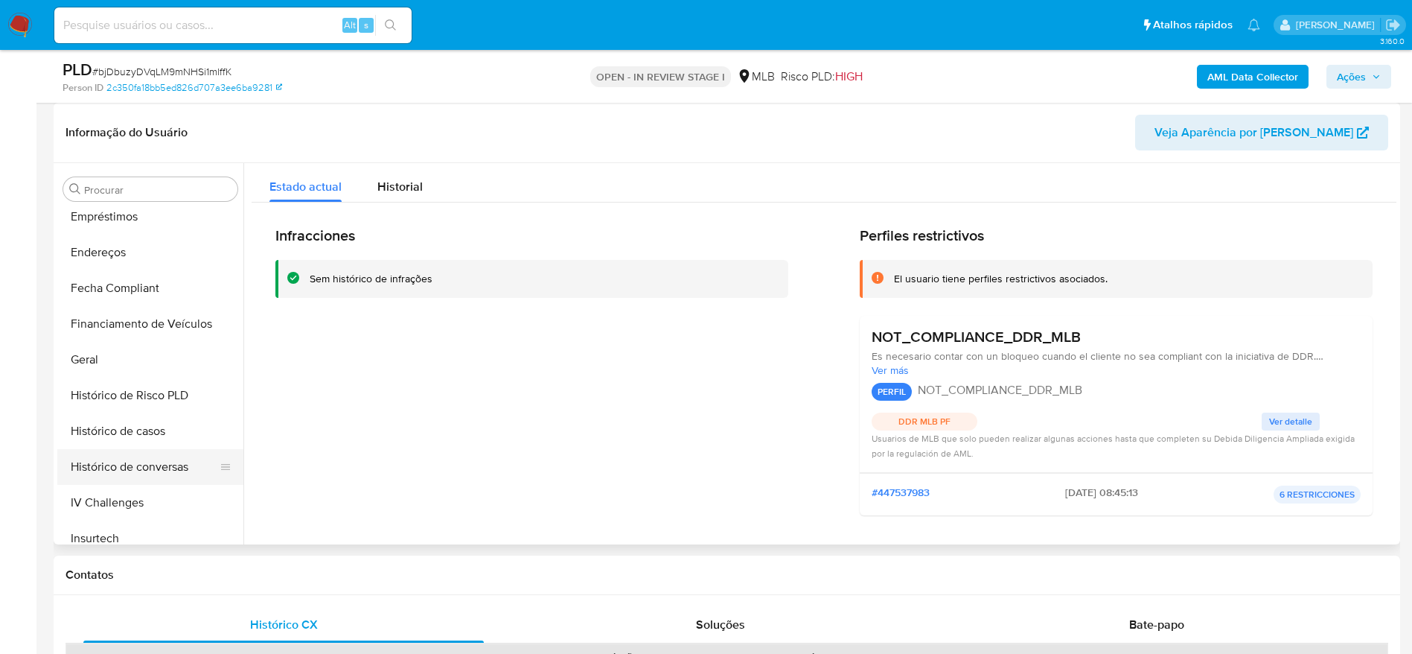
scroll to position [254, 0]
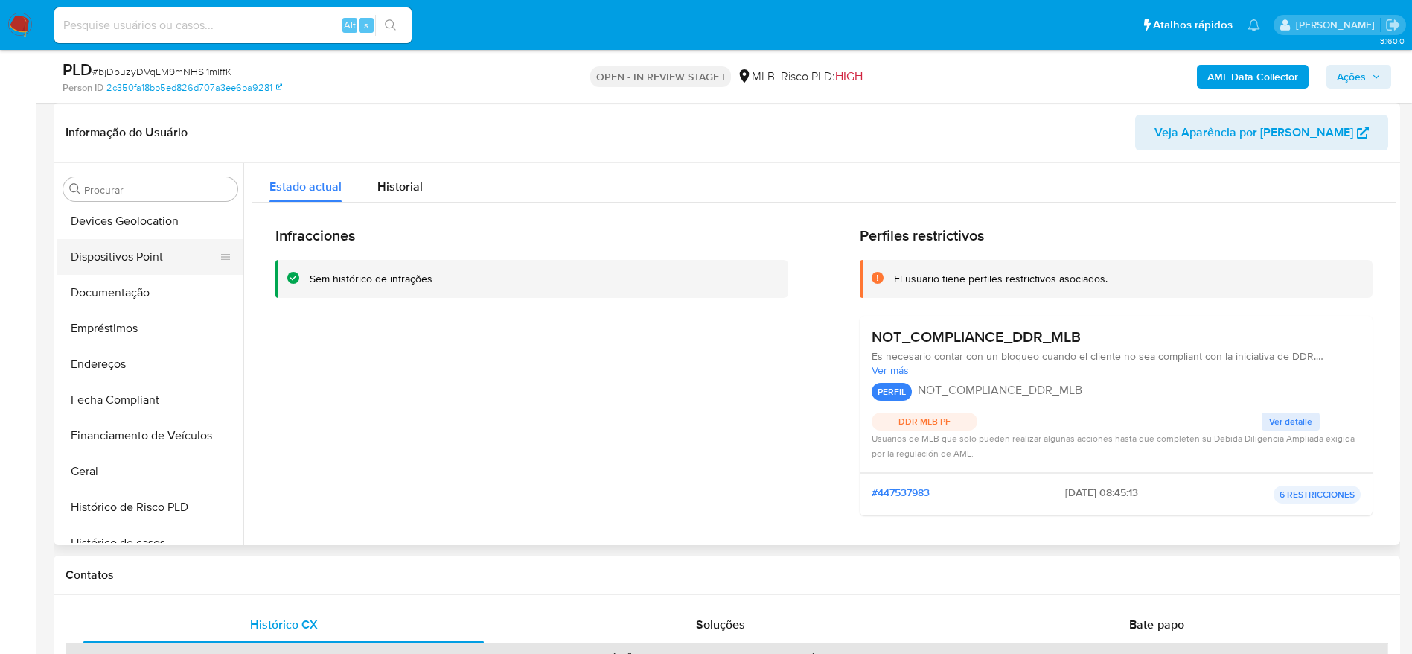
click at [118, 255] on button "Dispositivos Point" at bounding box center [144, 257] width 174 height 36
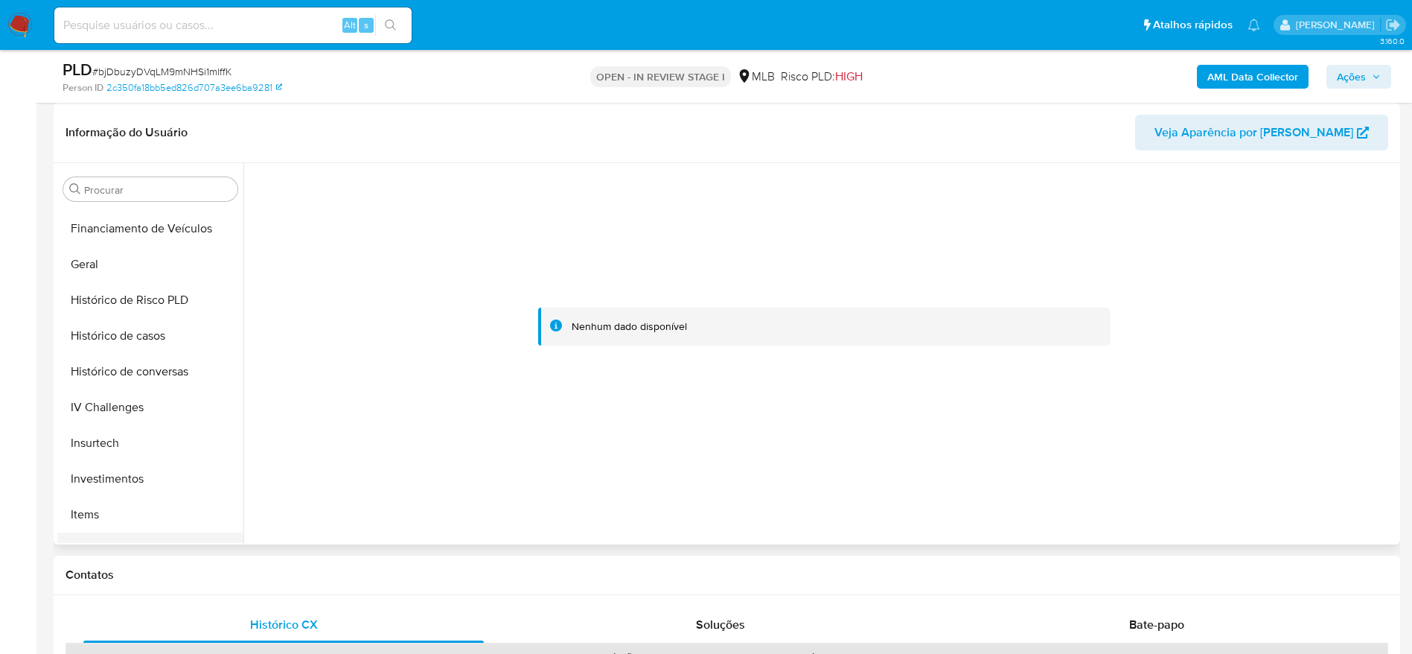
scroll to position [589, 0]
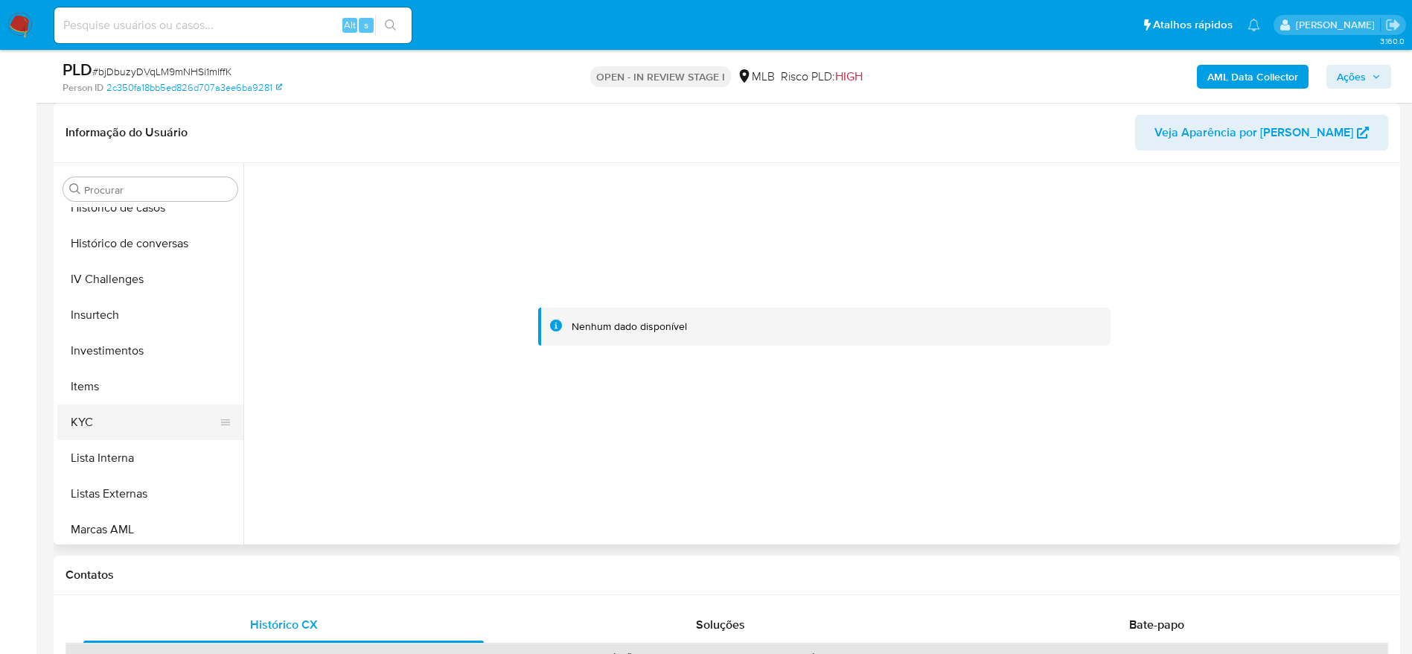
click at [101, 425] on button "KYC" at bounding box center [144, 422] width 174 height 36
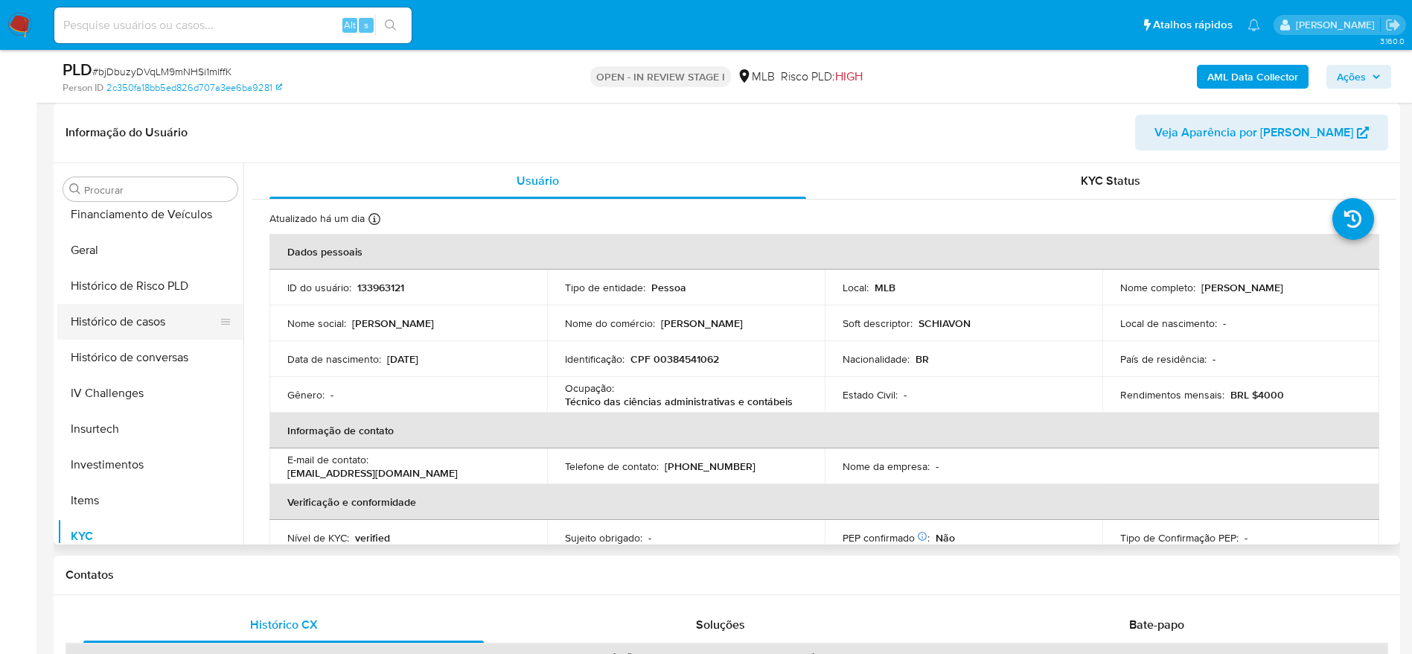
scroll to position [366, 0]
click at [106, 356] on button "Geral" at bounding box center [144, 360] width 174 height 36
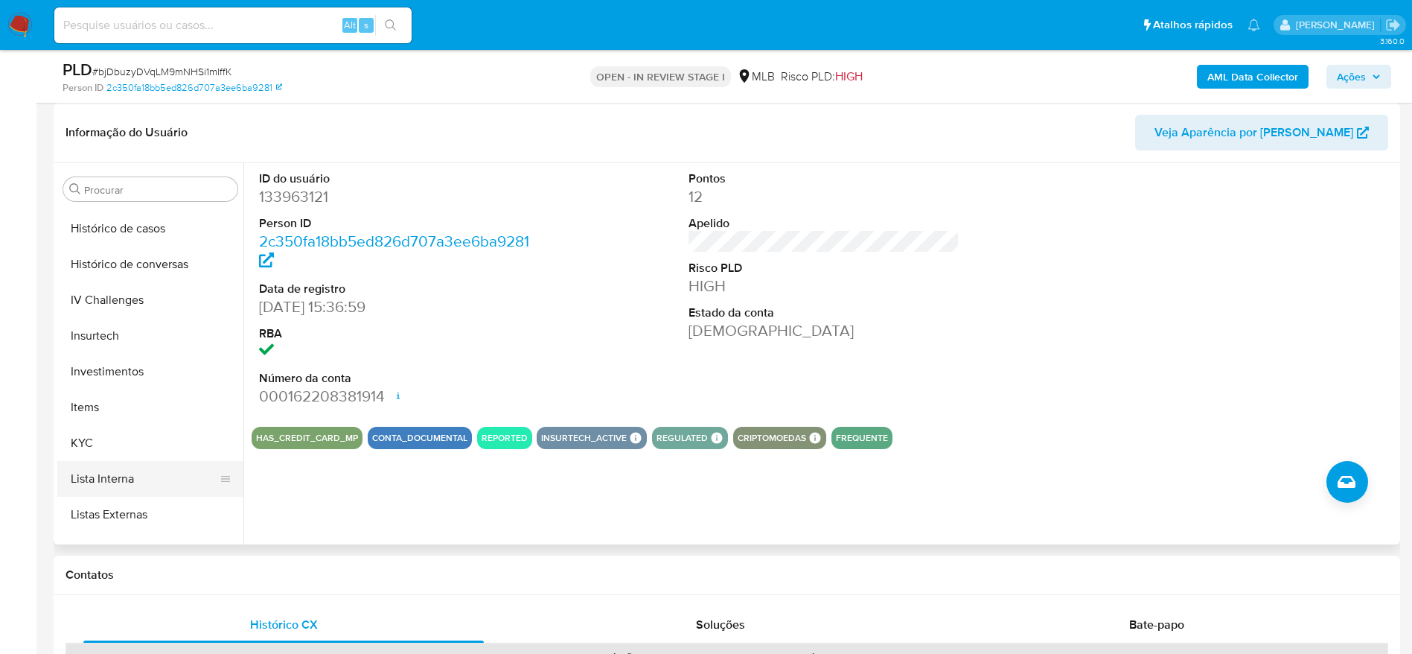
scroll to position [589, 0]
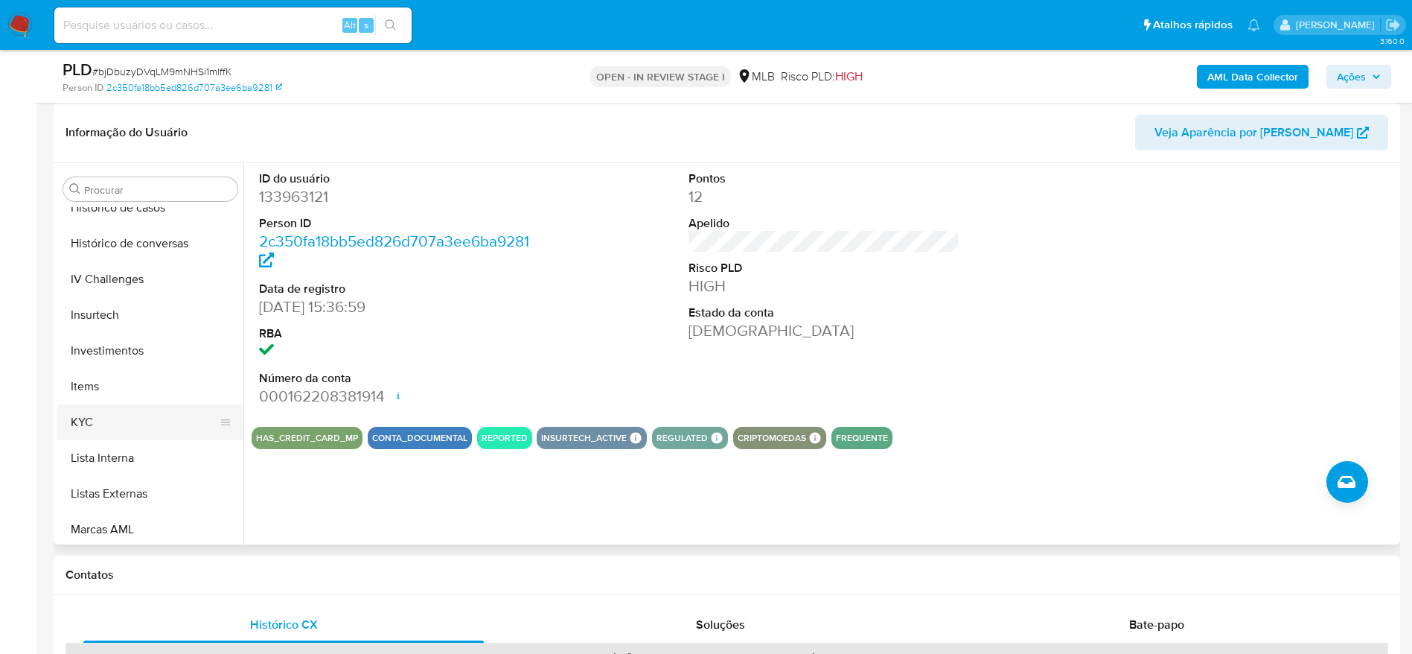
click at [95, 423] on button "KYC" at bounding box center [144, 422] width 174 height 36
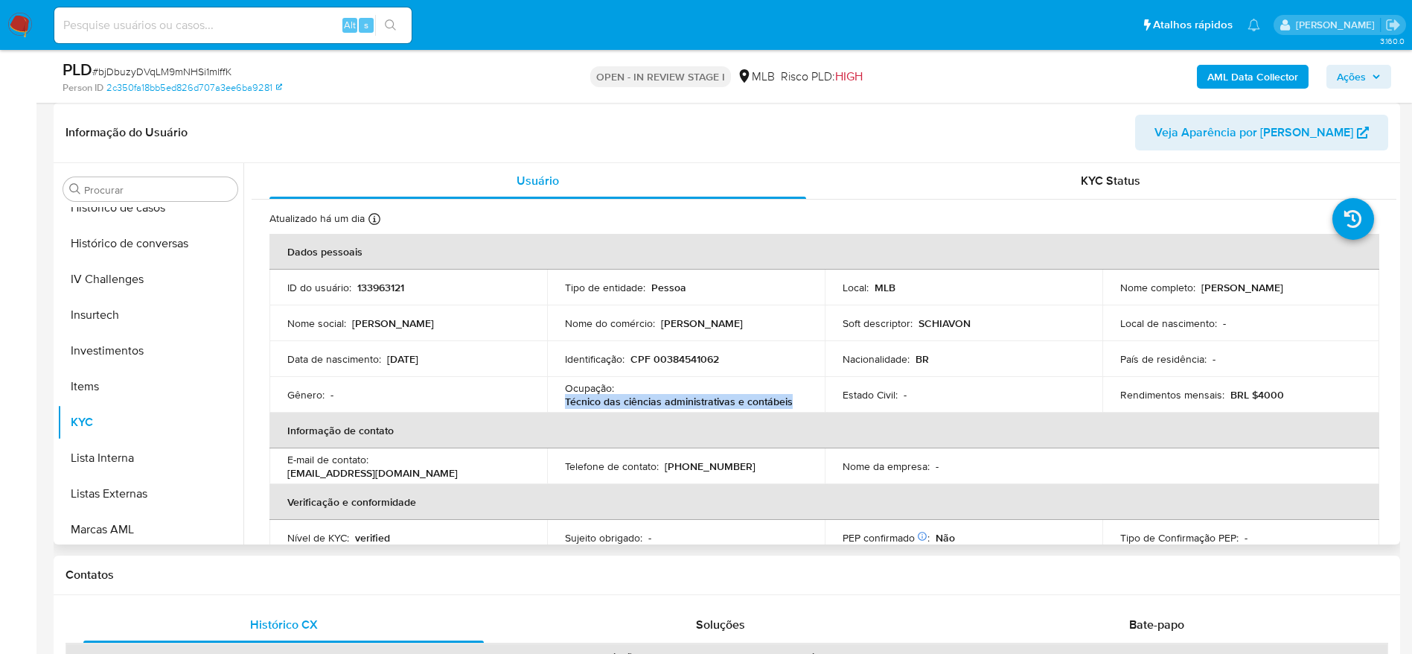
drag, startPoint x: 793, startPoint y: 403, endPoint x: 559, endPoint y: 404, distance: 233.8
click at [559, 404] on td "Ocupação : Técnico das ciências administrativas e contábeis" at bounding box center [686, 395] width 278 height 36
copy p "Técnico das ciências administrativas e contábeis"
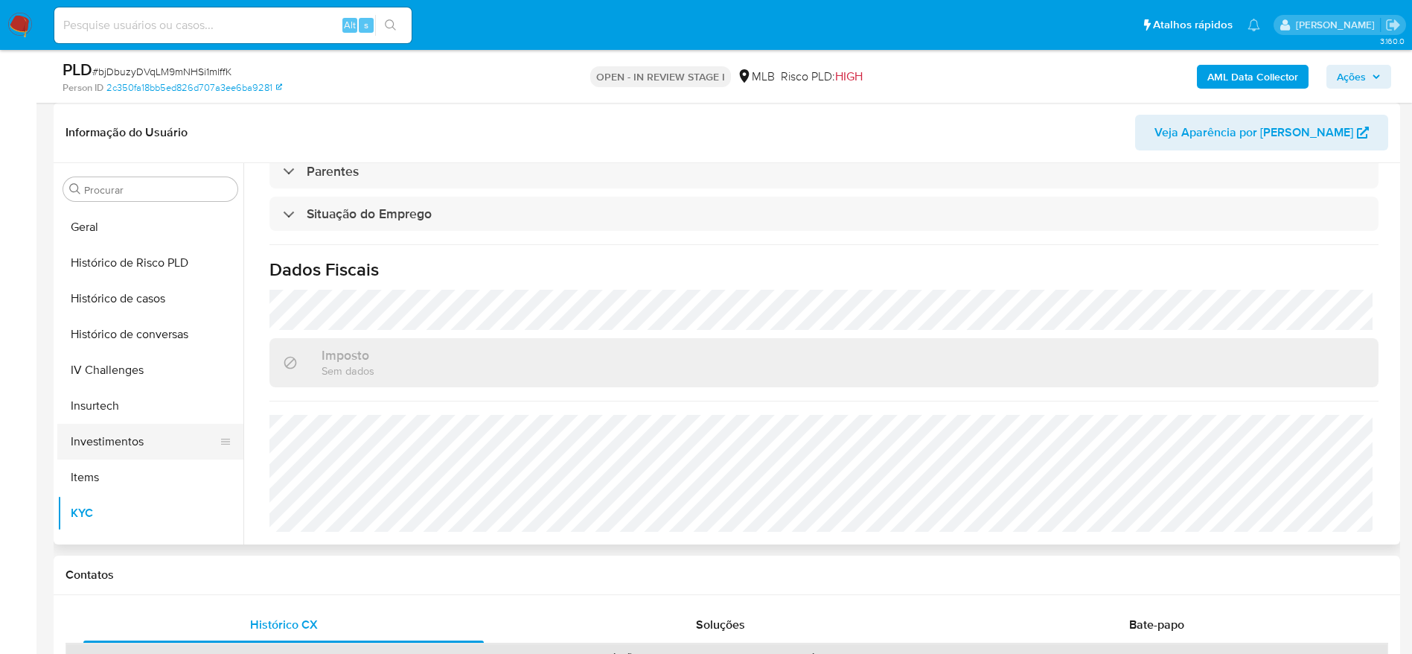
scroll to position [477, 0]
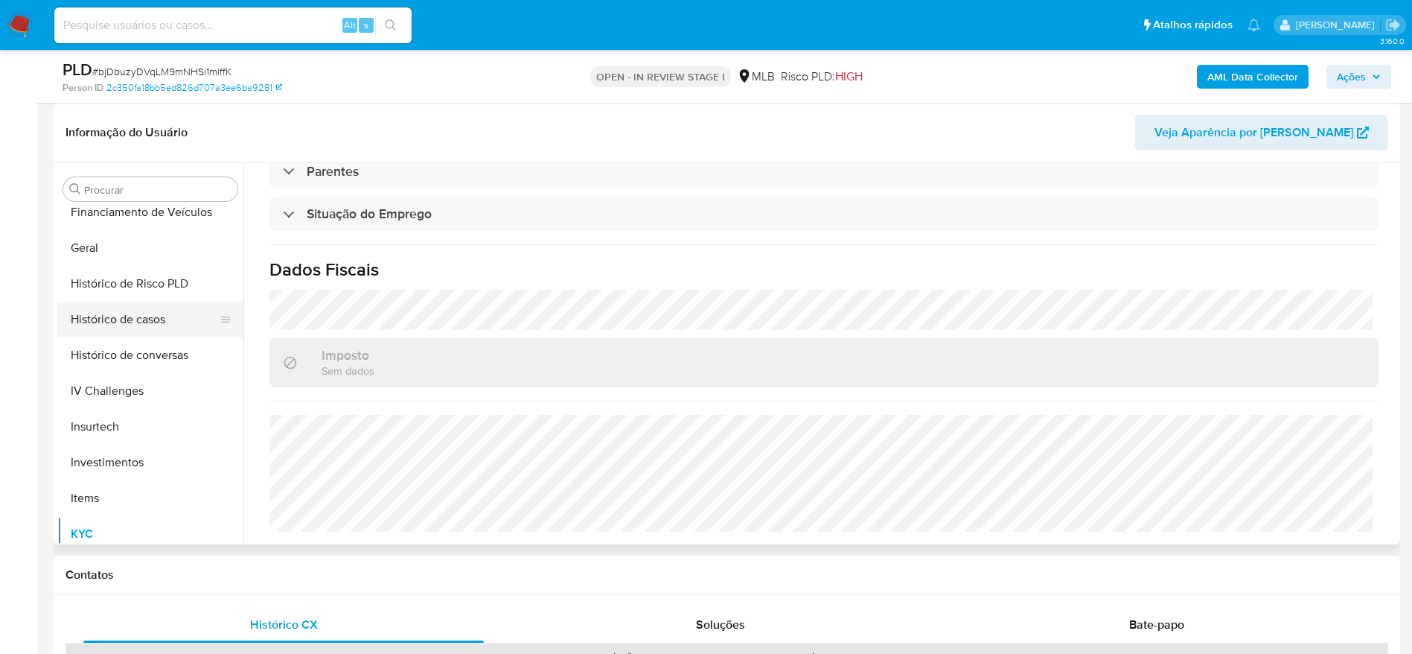
click at [129, 332] on button "Histórico de casos" at bounding box center [144, 320] width 174 height 36
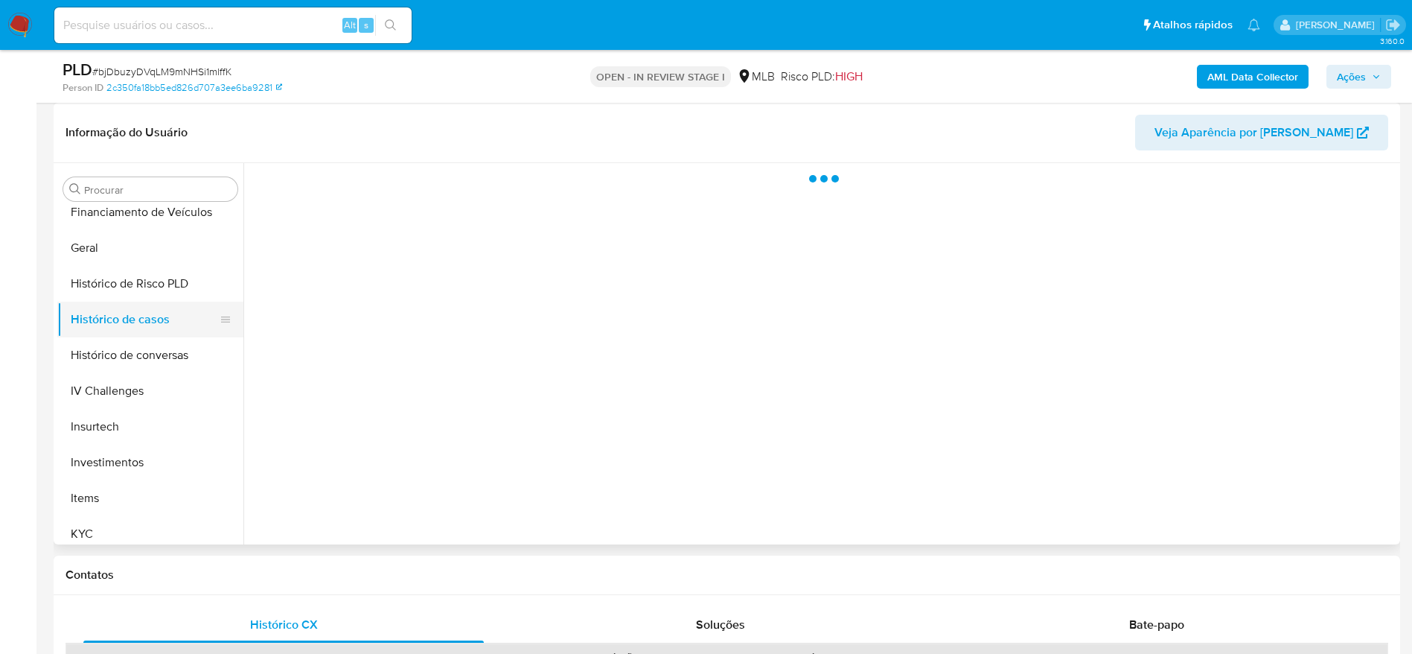
scroll to position [0, 0]
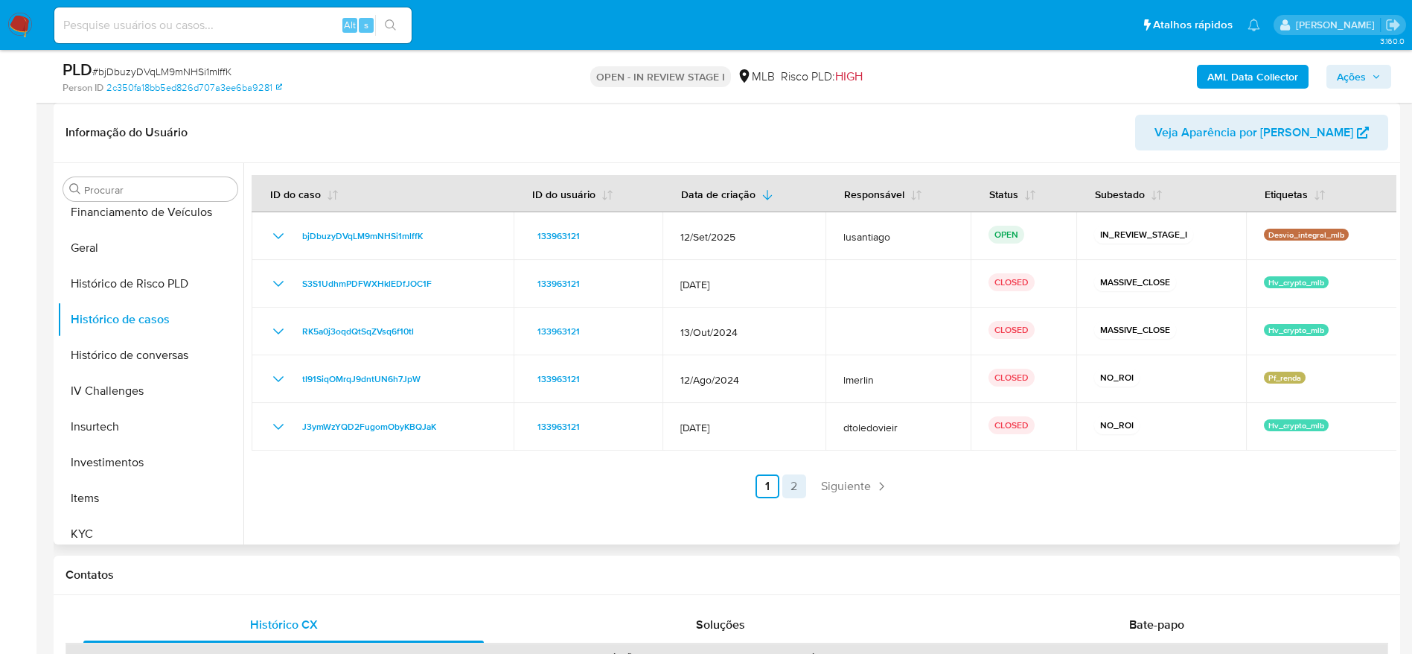
click at [783, 488] on link "2" at bounding box center [795, 486] width 24 height 24
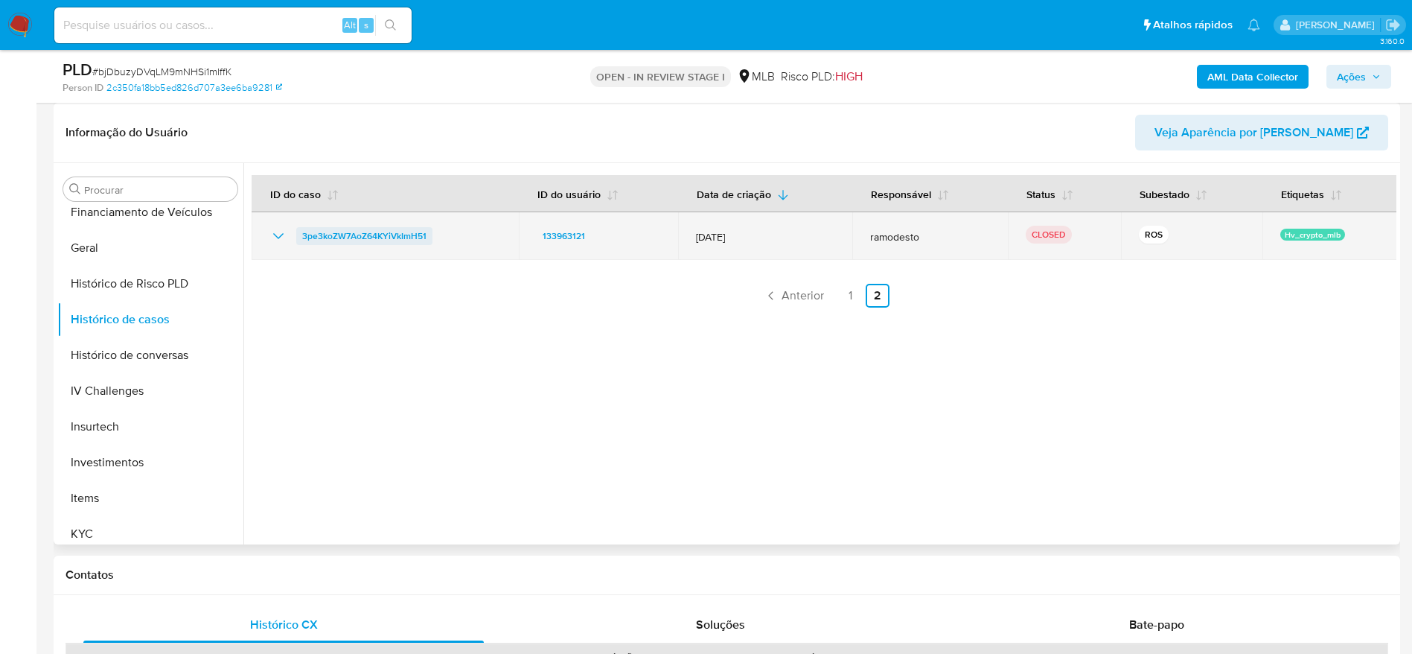
click at [328, 234] on span "3pe3koZW7AoZ64KYiVkImH51" at bounding box center [364, 236] width 124 height 18
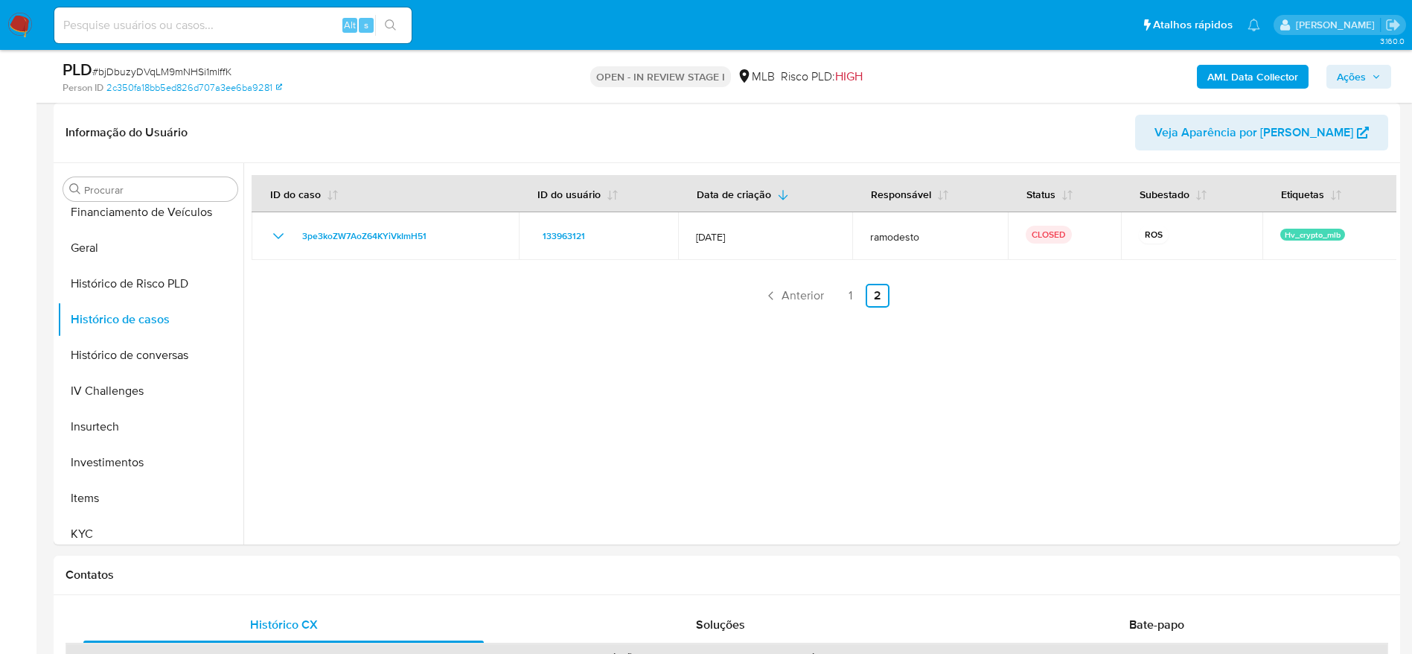
drag, startPoint x: 1369, startPoint y: 69, endPoint x: 1330, endPoint y: 72, distance: 38.8
click at [1365, 69] on span "Ações" at bounding box center [1359, 76] width 44 height 21
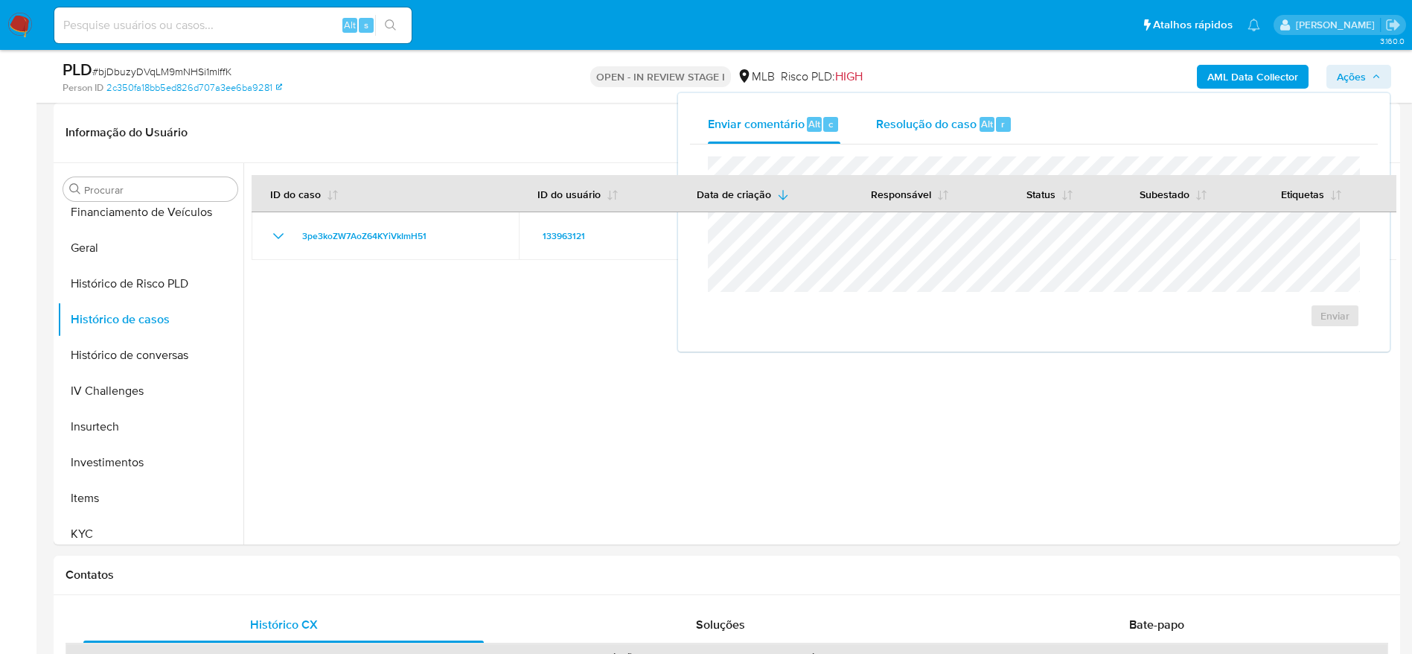
click at [886, 120] on span "Resolução do caso" at bounding box center [926, 123] width 101 height 17
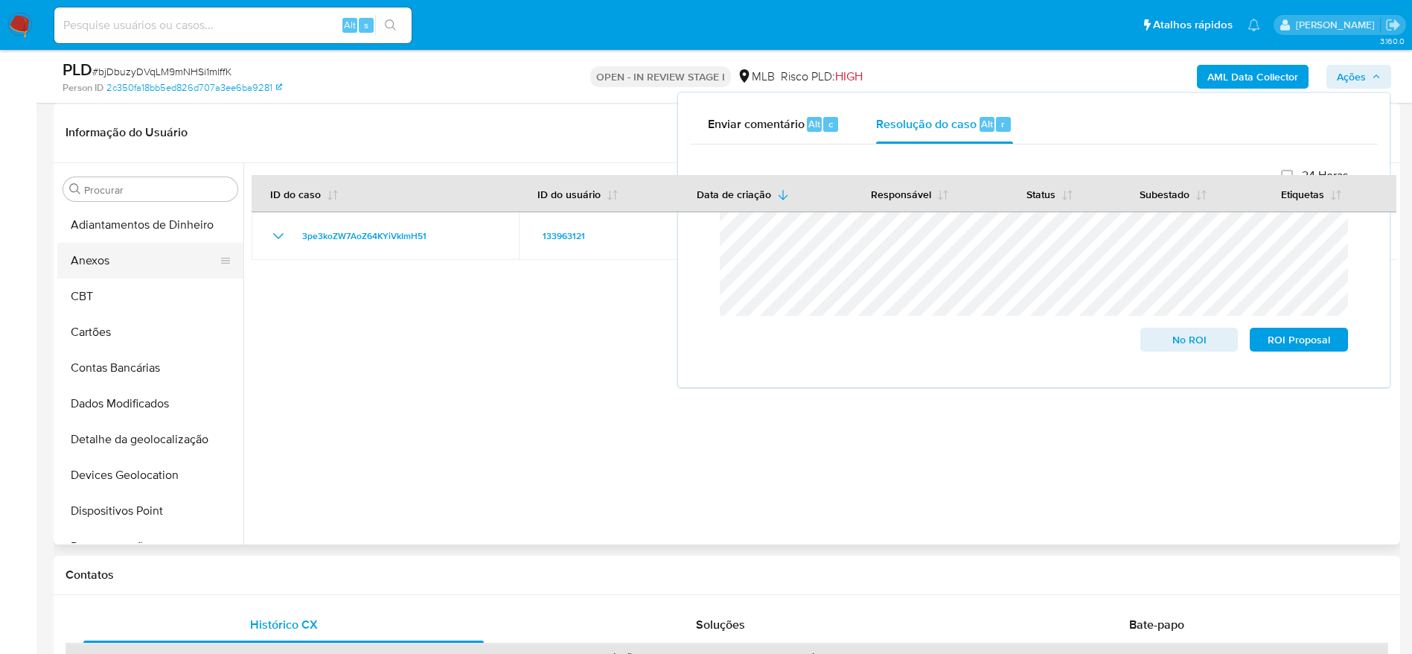
click at [102, 258] on button "Anexos" at bounding box center [144, 261] width 174 height 36
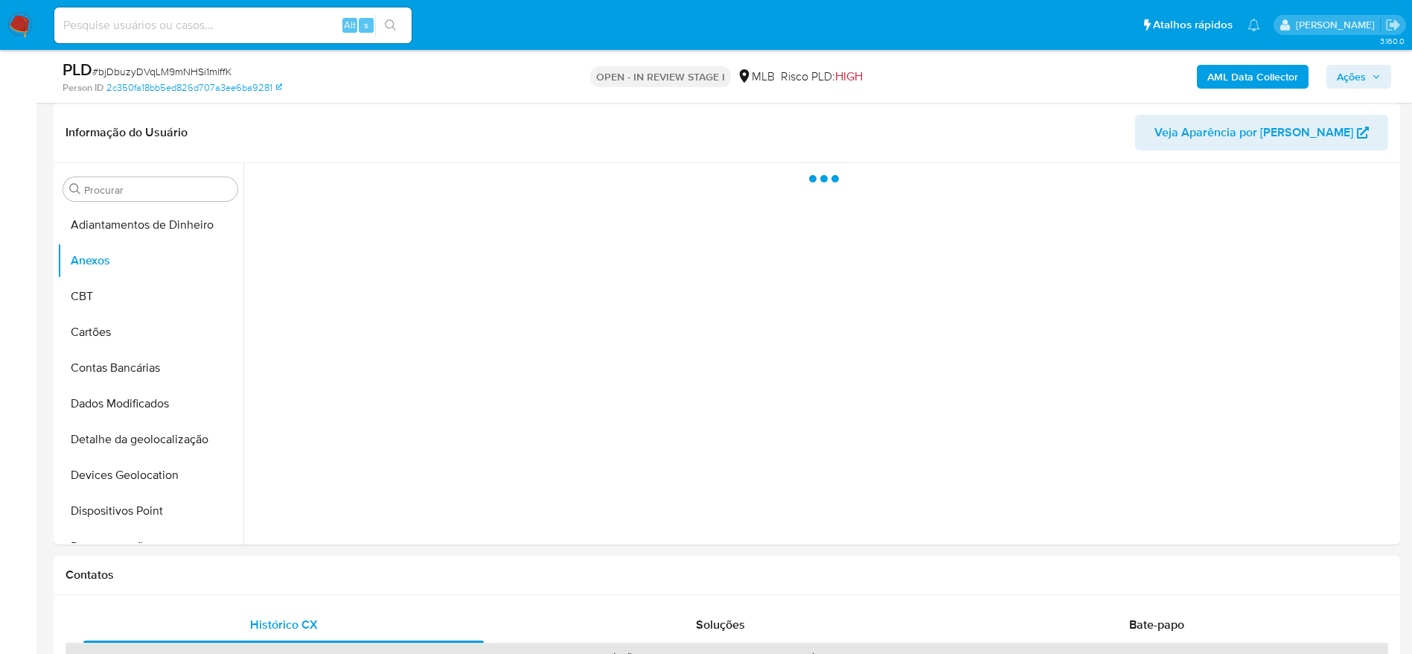
click at [1234, 74] on b "AML Data Collector" at bounding box center [1253, 77] width 91 height 24
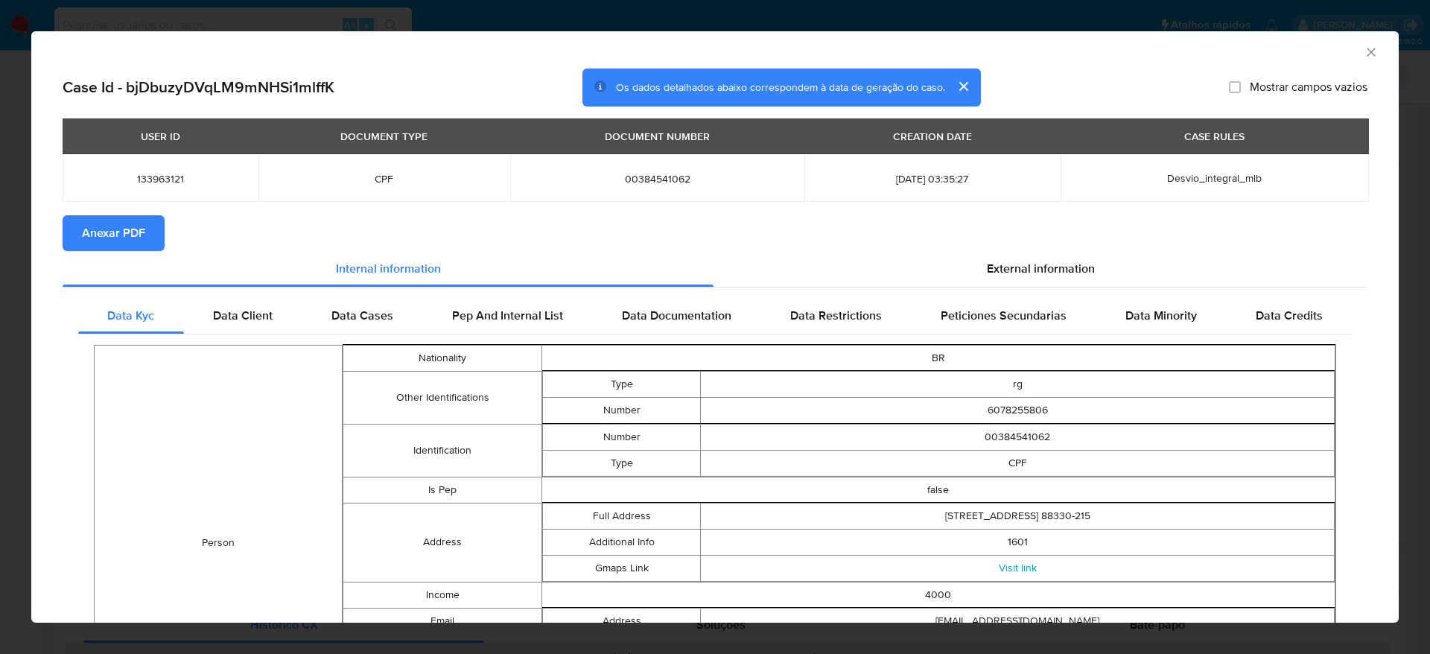
click at [105, 232] on span "Anexar PDF" at bounding box center [113, 233] width 63 height 33
click at [1363, 47] on icon "Fechar a janela" at bounding box center [1370, 52] width 15 height 15
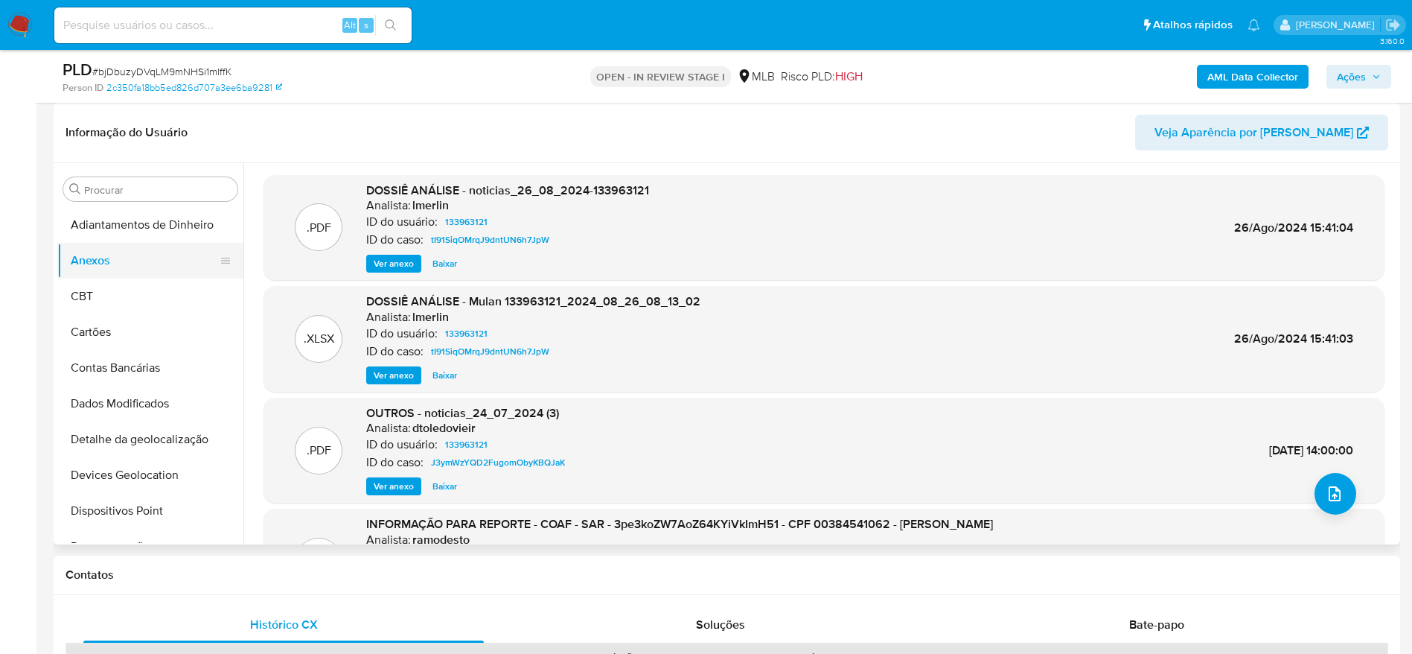
click at [114, 284] on button "CBT" at bounding box center [150, 296] width 186 height 36
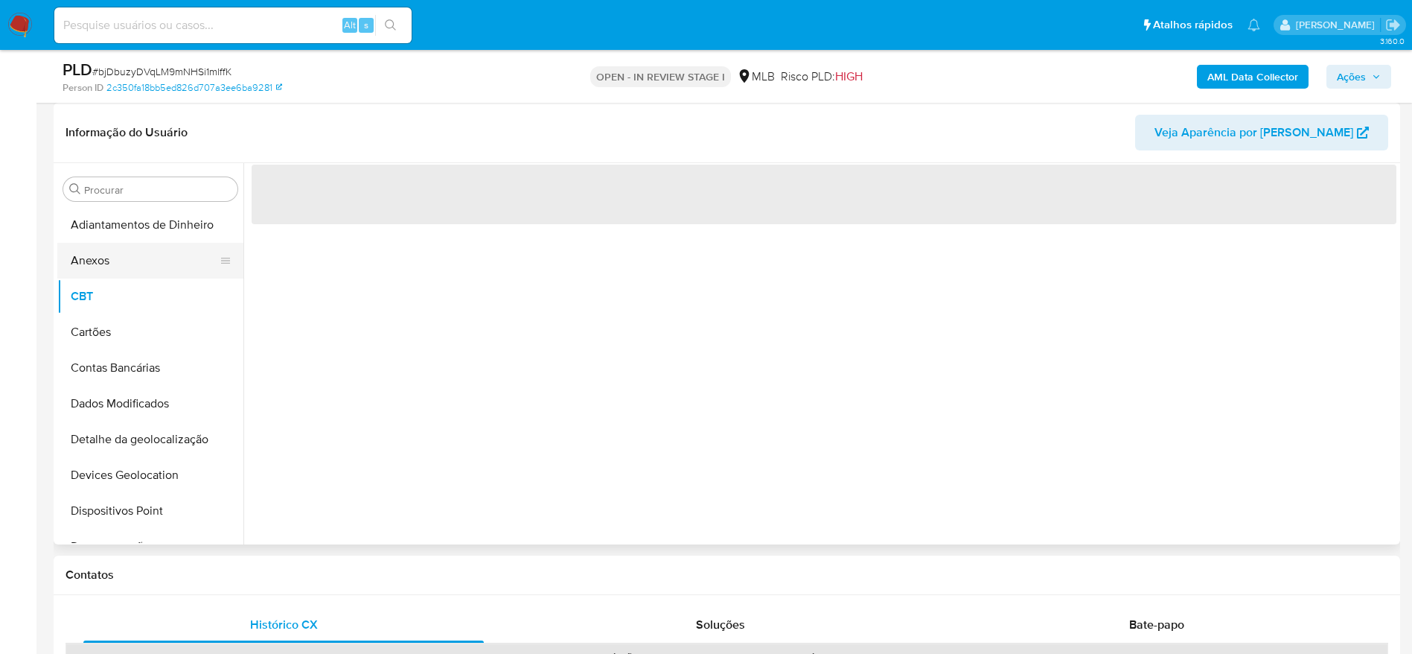
click at [109, 264] on button "Anexos" at bounding box center [144, 261] width 174 height 36
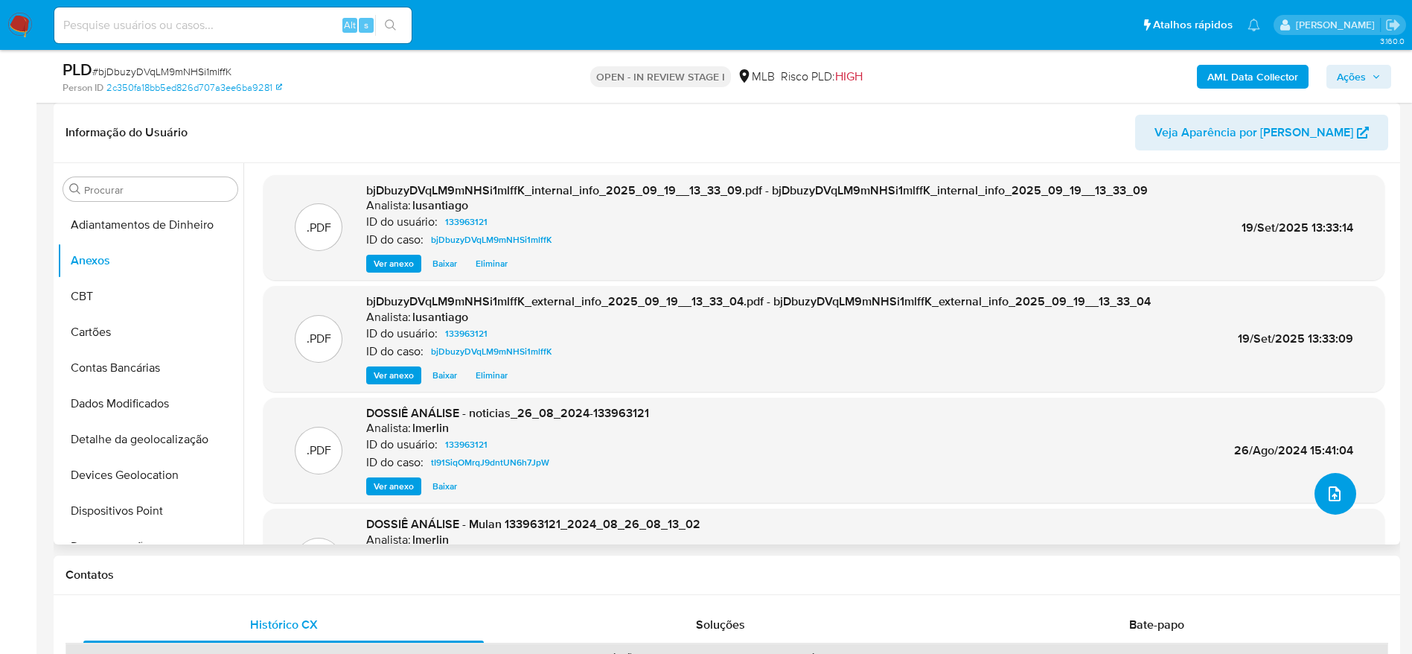
click at [1327, 492] on icon "upload-file" at bounding box center [1335, 494] width 18 height 18
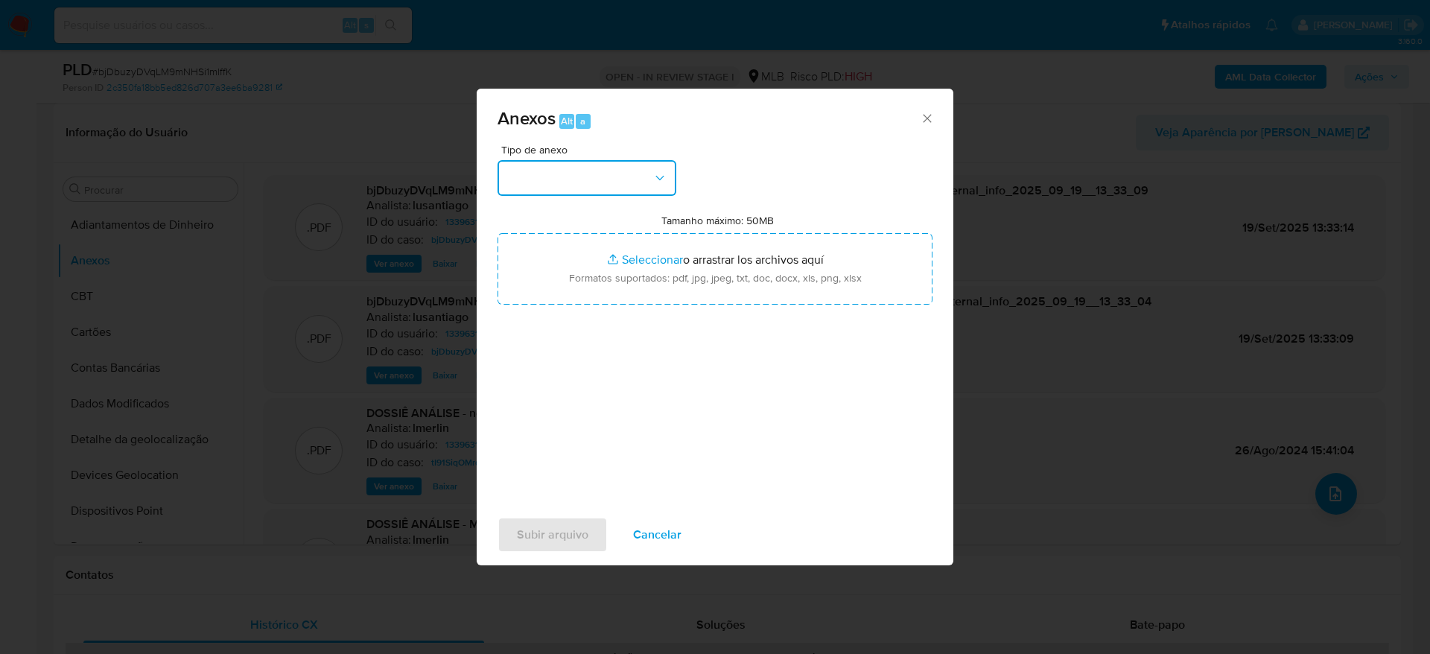
click at [565, 172] on button "button" at bounding box center [586, 178] width 179 height 36
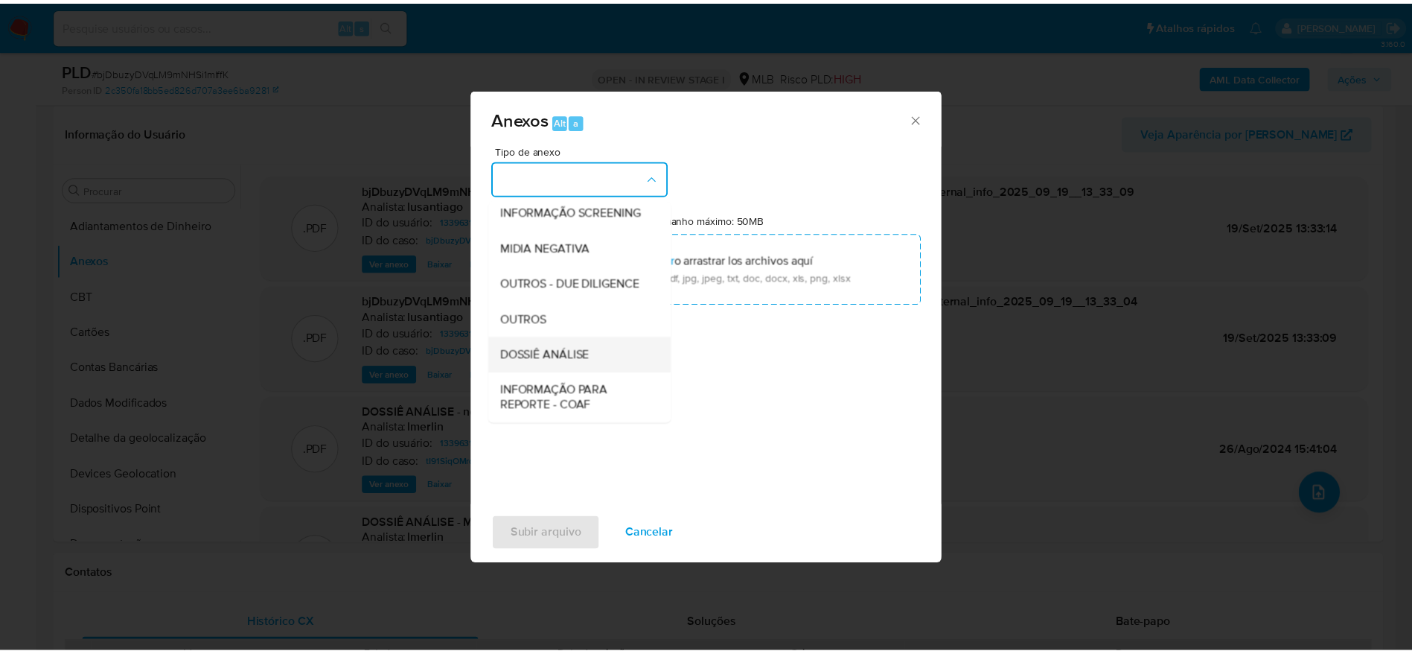
scroll to position [229, 0]
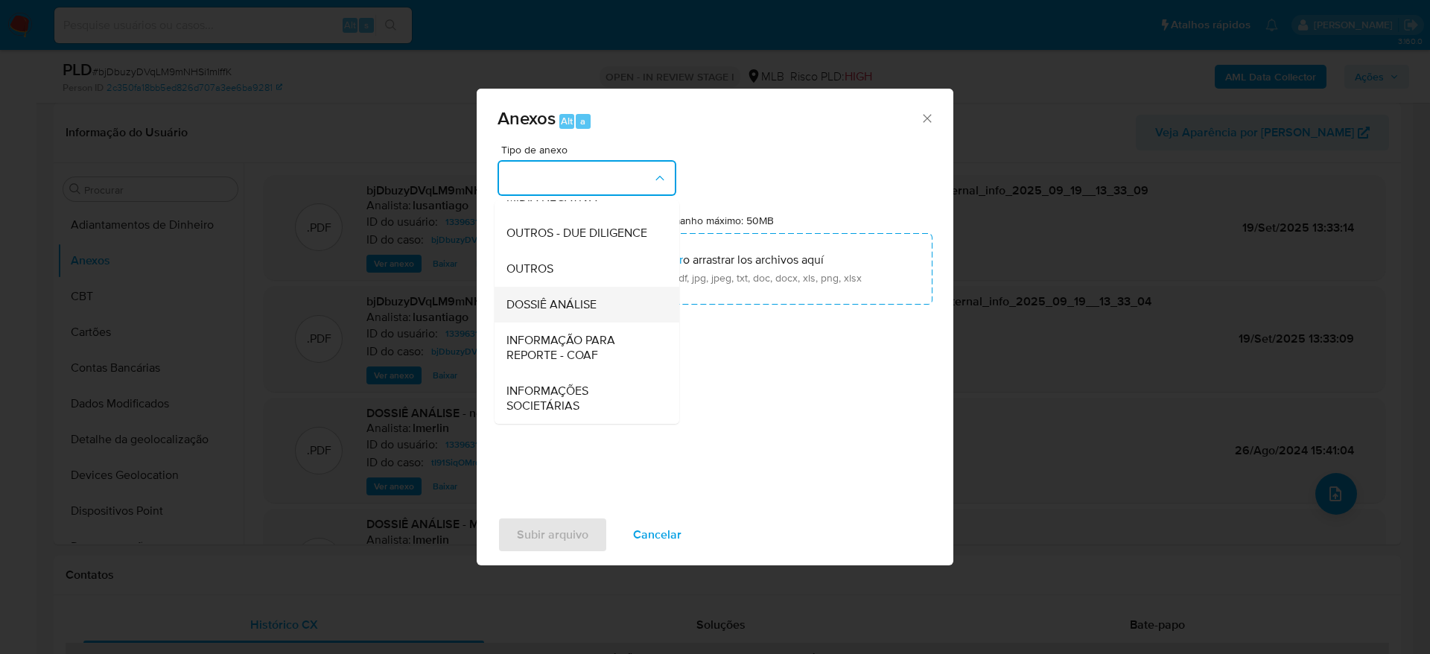
click at [564, 301] on span "DOSSIÊ ANÁLISE" at bounding box center [551, 304] width 90 height 15
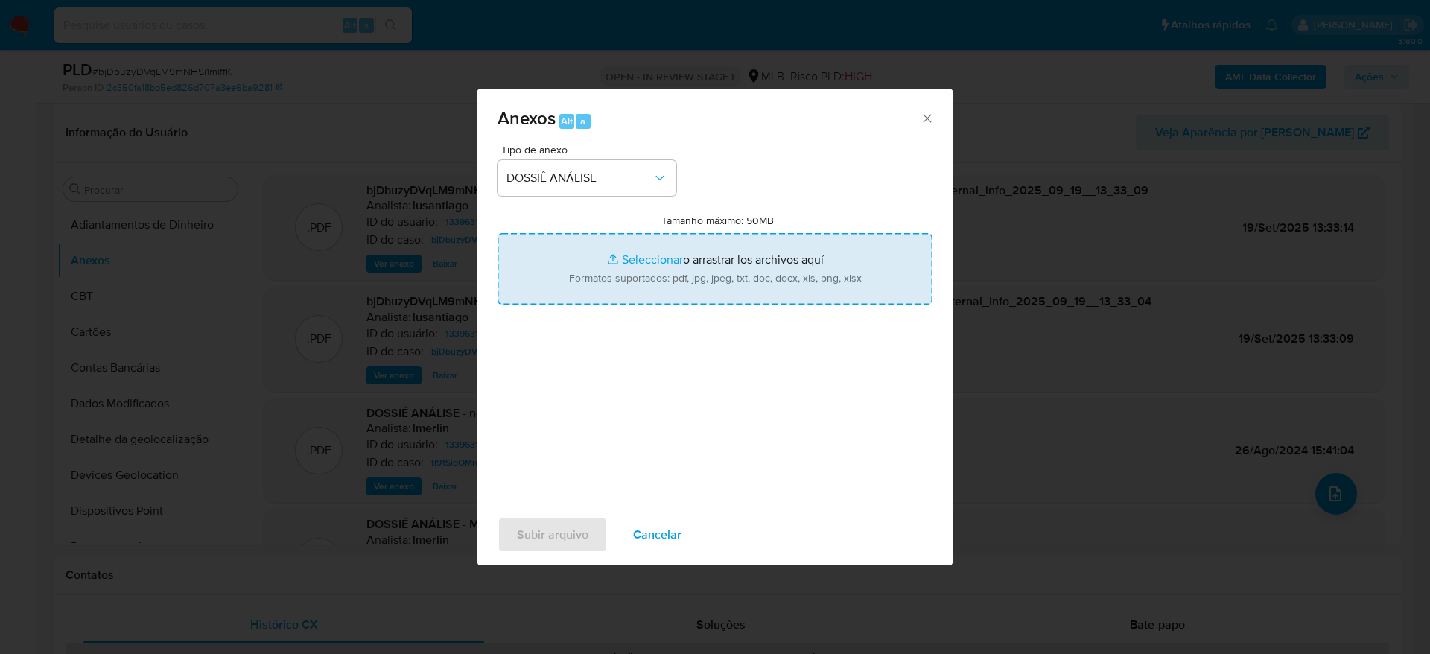
type input "C:\fakepath\2°SAR - (XXXX) - CPF 00384541062 - LINDSAY SCHIAVON.pdf"
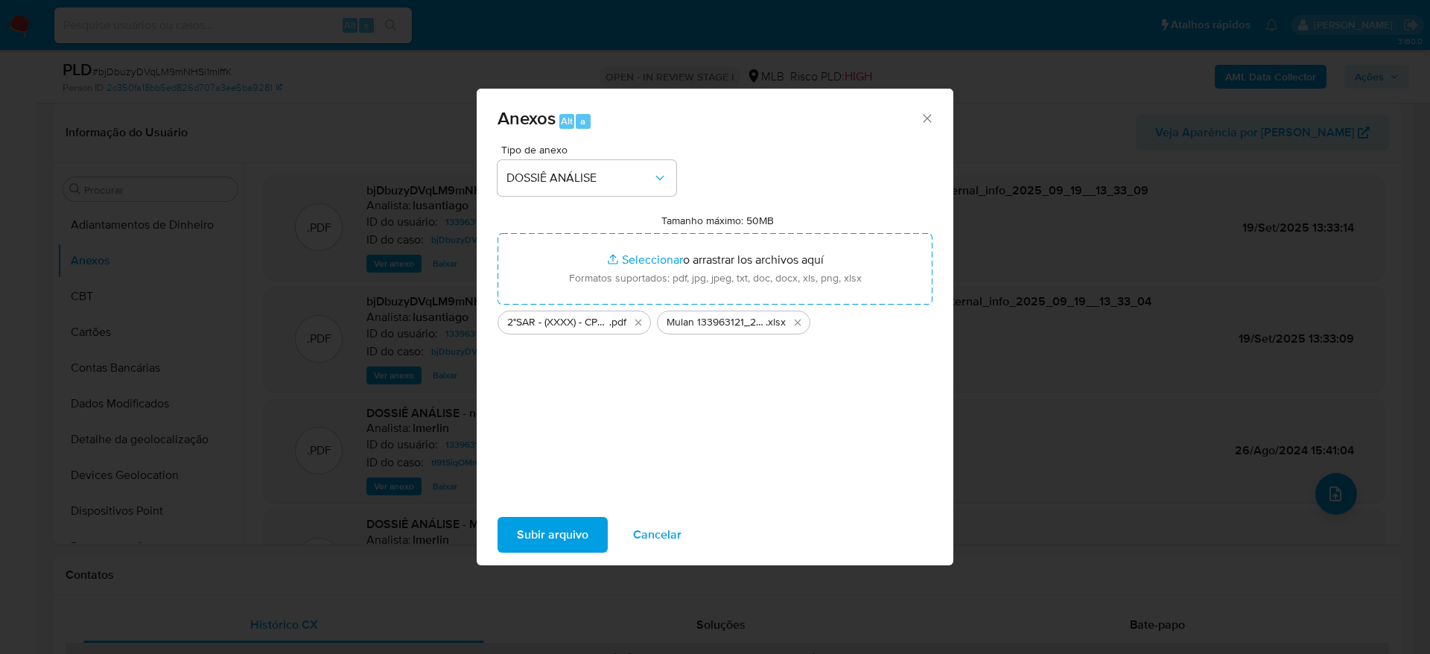
click at [569, 524] on span "Subir arquivo" at bounding box center [552, 534] width 71 height 33
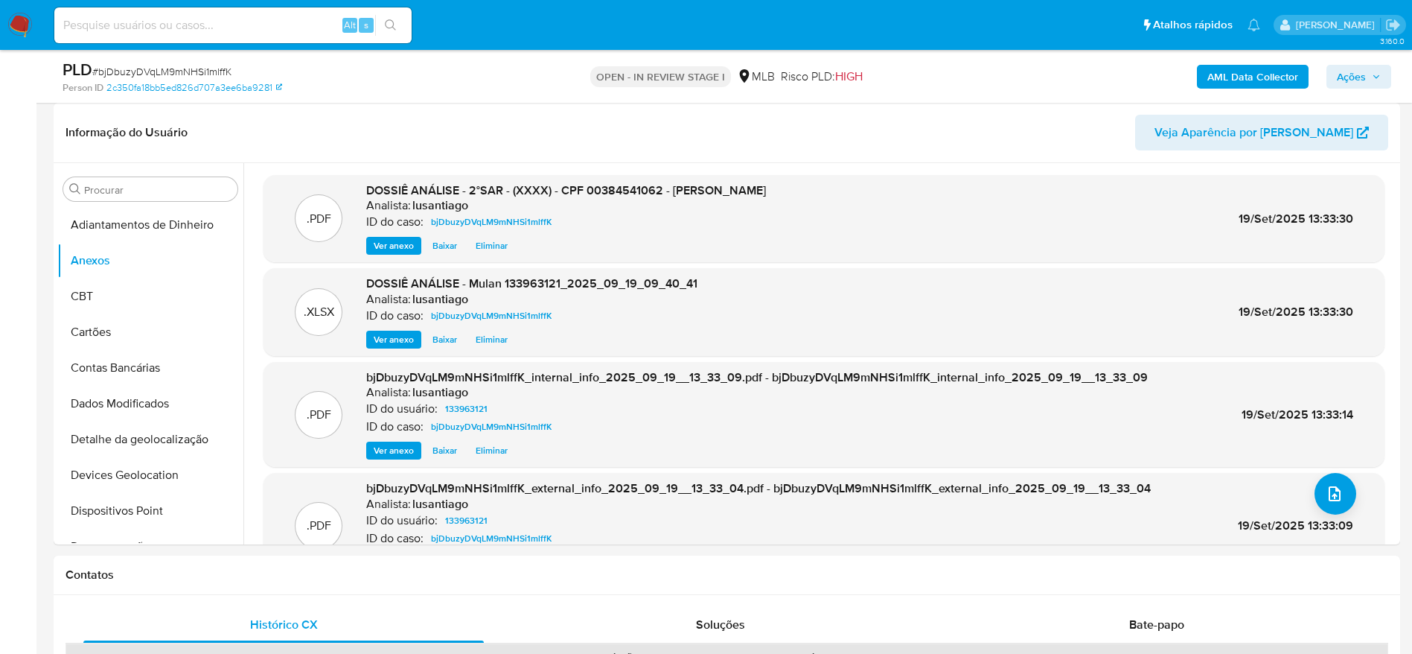
click at [1372, 80] on span "Ações" at bounding box center [1359, 76] width 44 height 21
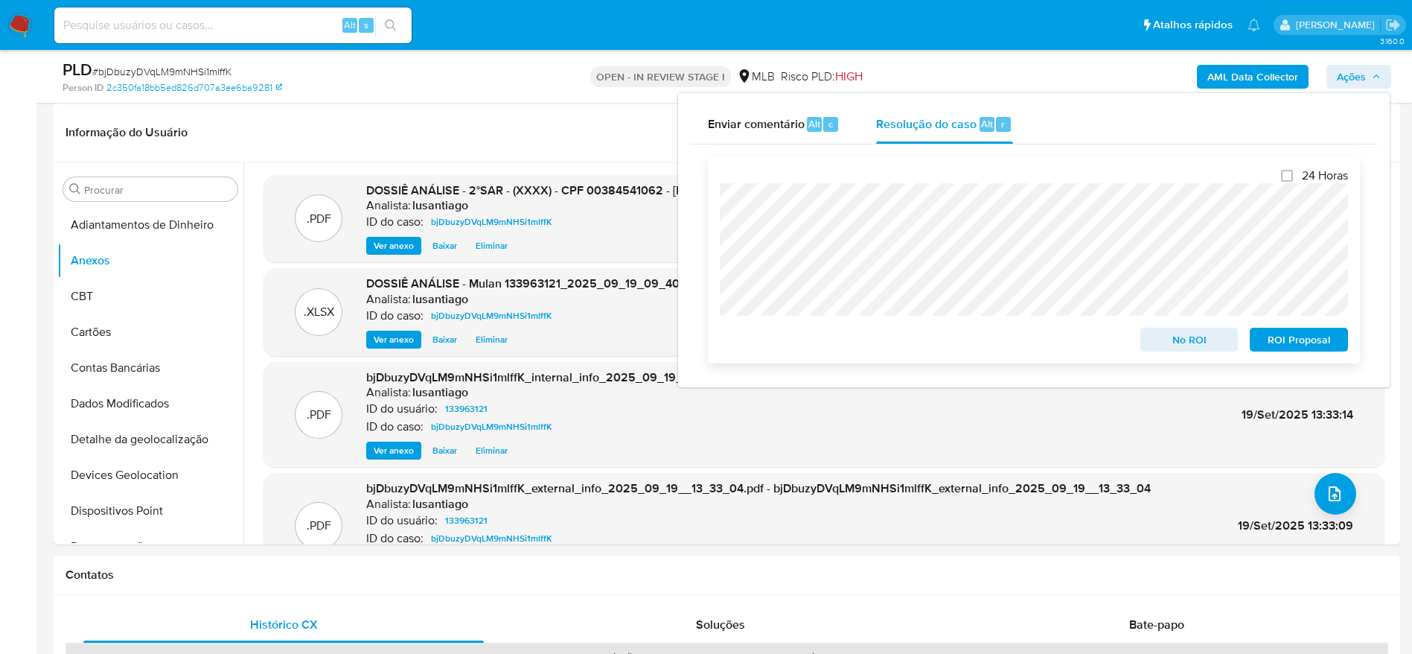
click at [1275, 341] on span "ROI Proposal" at bounding box center [1299, 339] width 77 height 21
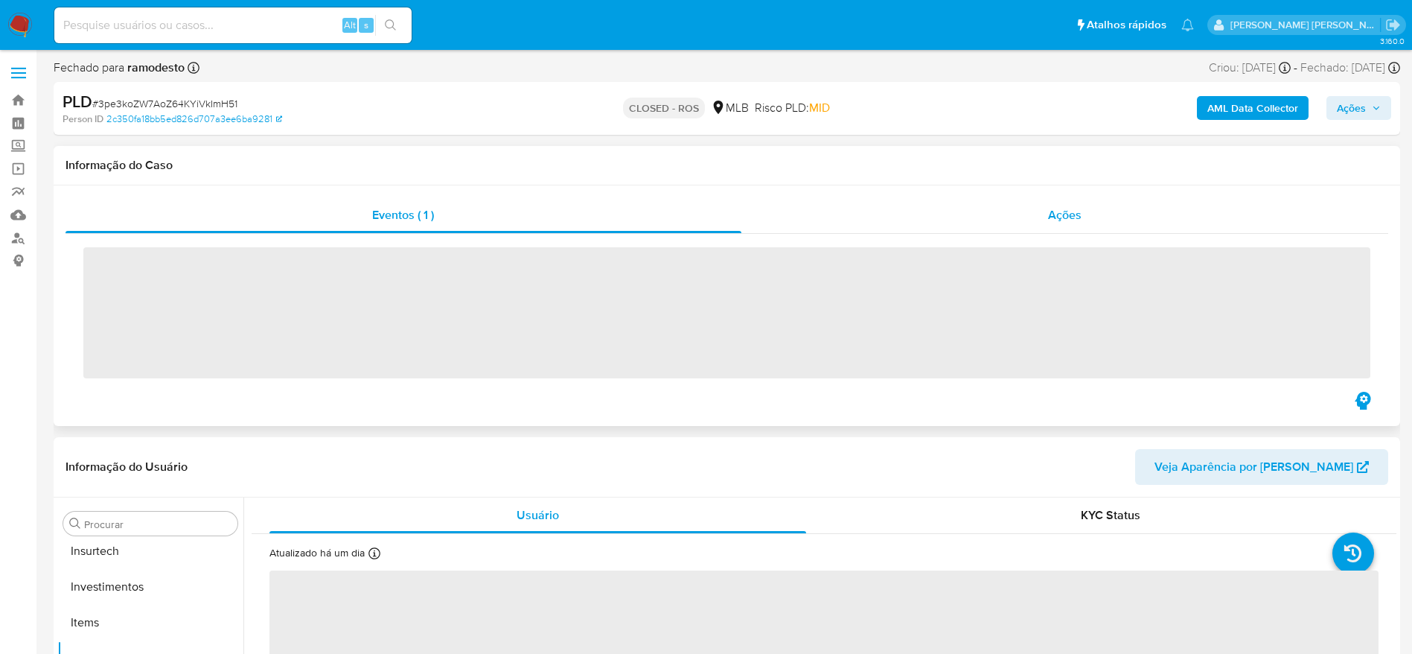
scroll to position [701, 0]
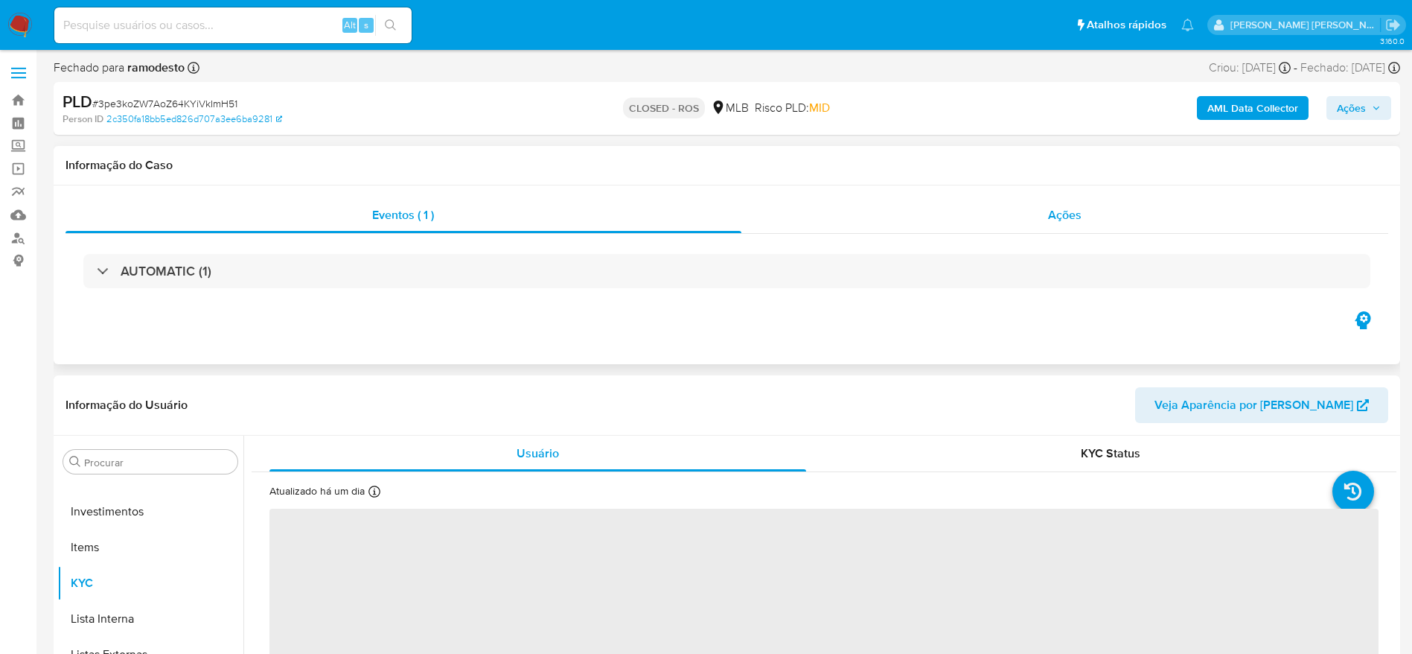
click at [884, 206] on div "Ações" at bounding box center [1066, 215] width 648 height 36
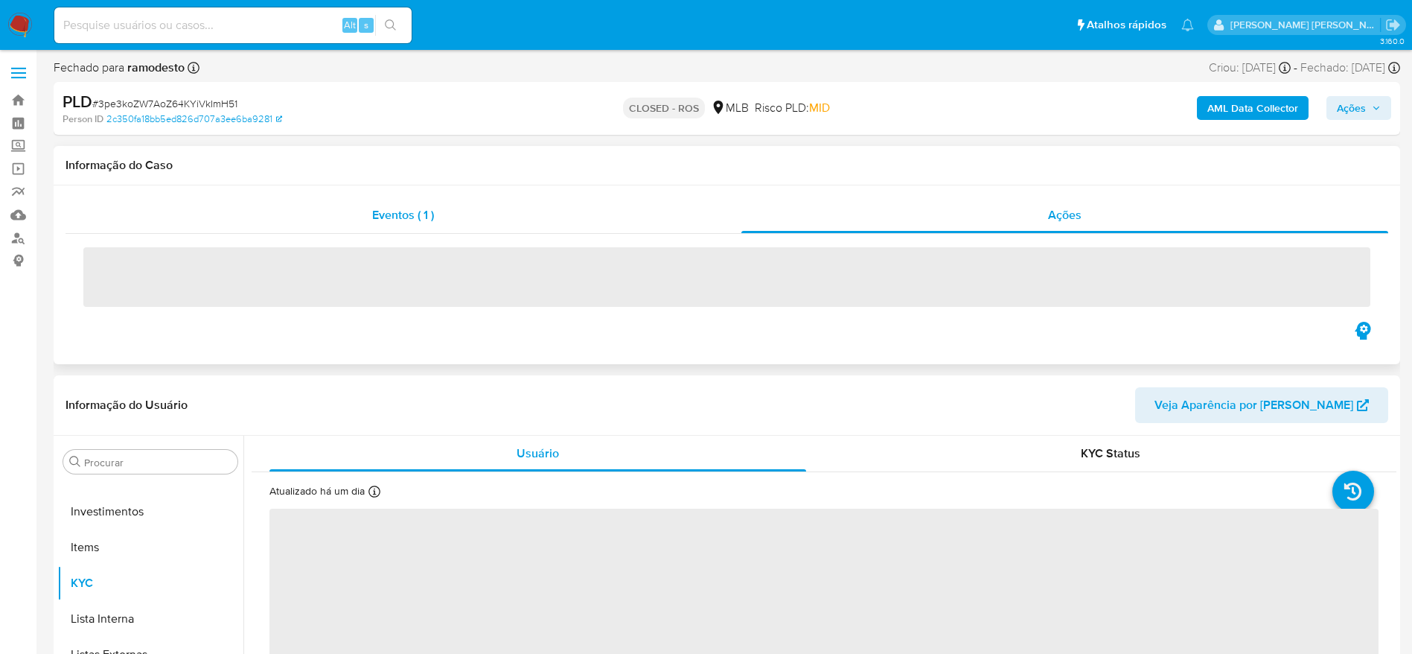
select select "10"
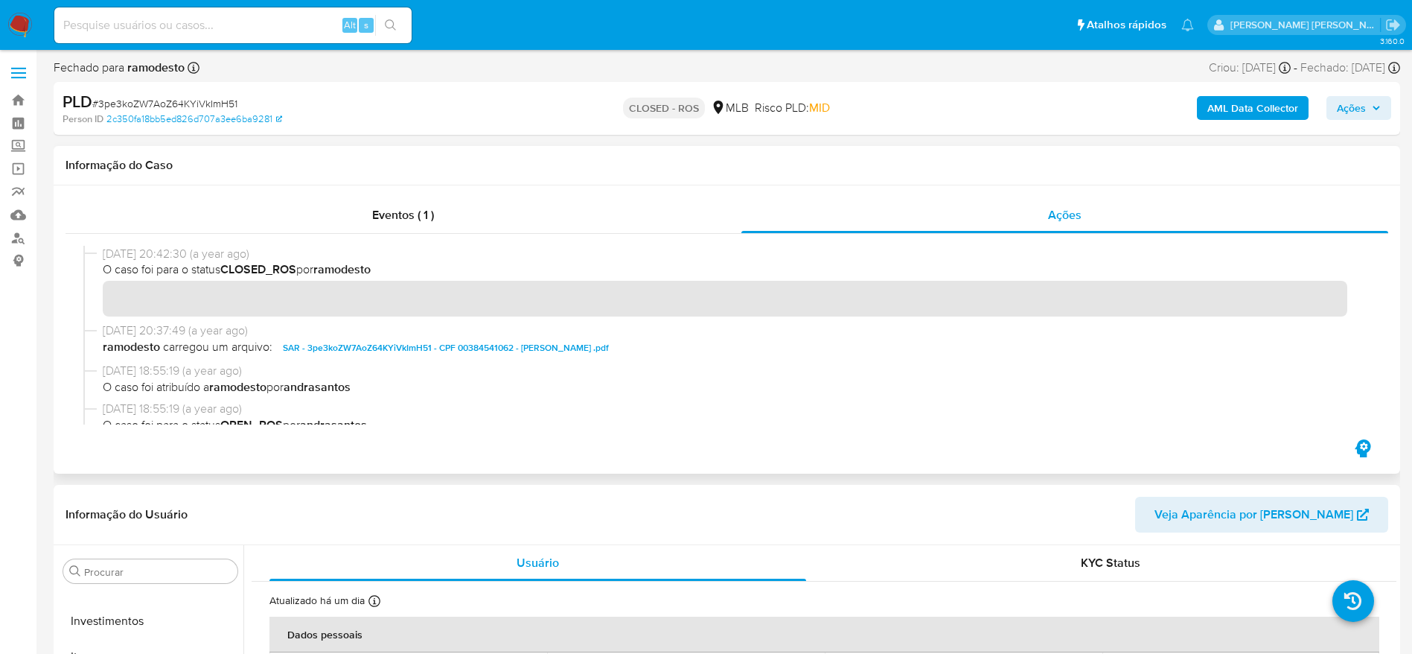
drag, startPoint x: 102, startPoint y: 251, endPoint x: 162, endPoint y: 260, distance: 60.2
click at [162, 260] on div "[DATE] 20:42:30 (a year ago) O caso foi para o status CLOSED_ROS por ramodesto" at bounding box center [726, 284] width 1287 height 77
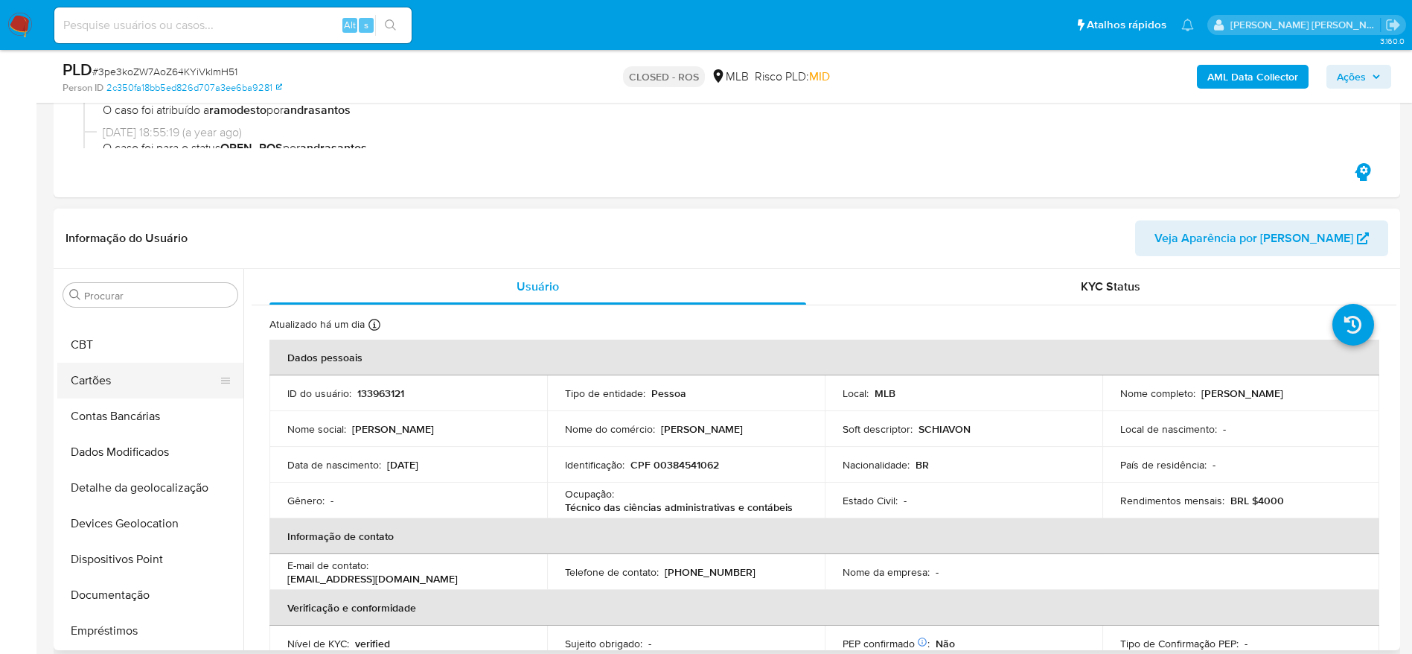
scroll to position [0, 0]
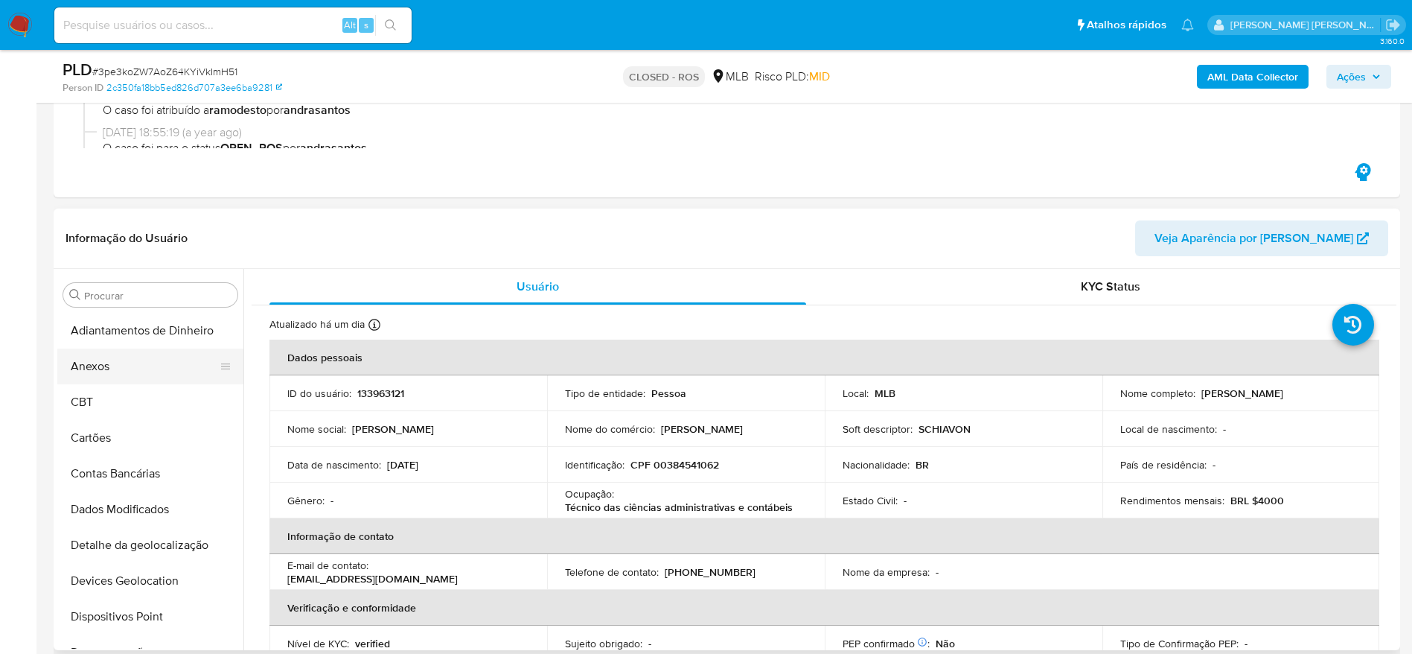
click at [103, 360] on button "Anexos" at bounding box center [144, 366] width 174 height 36
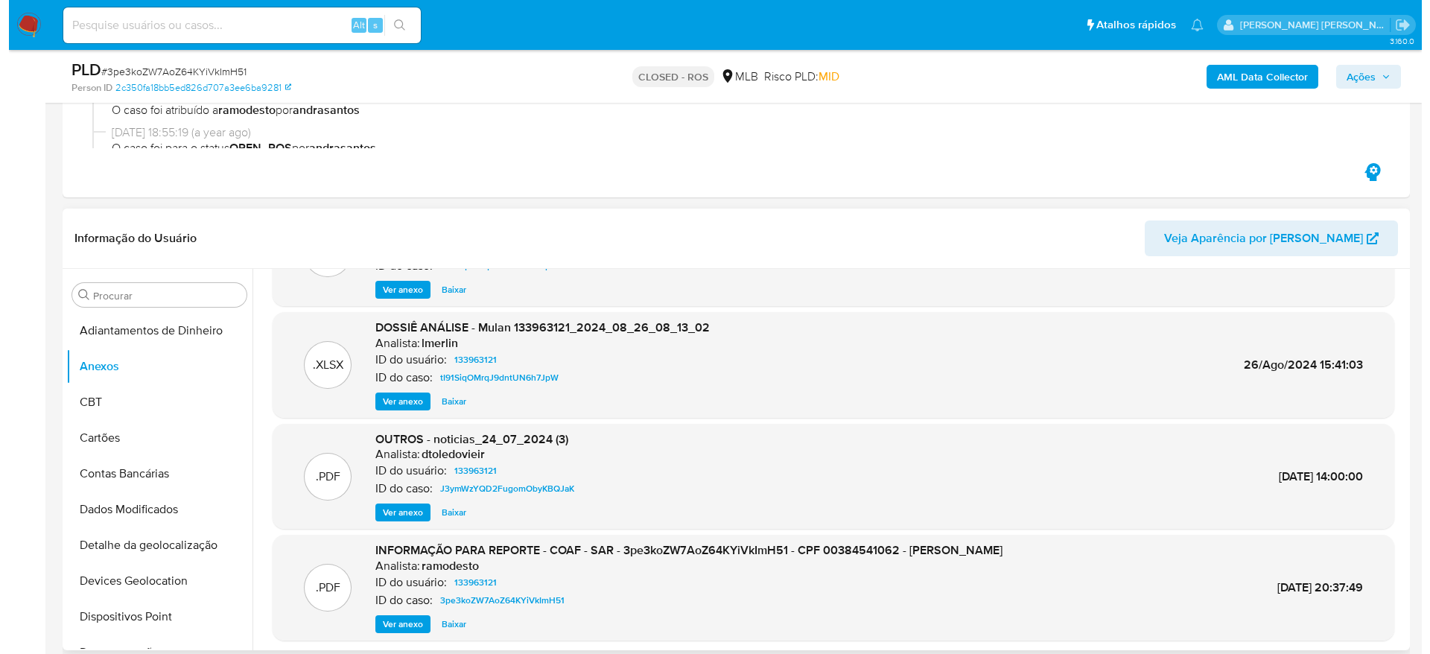
scroll to position [112, 0]
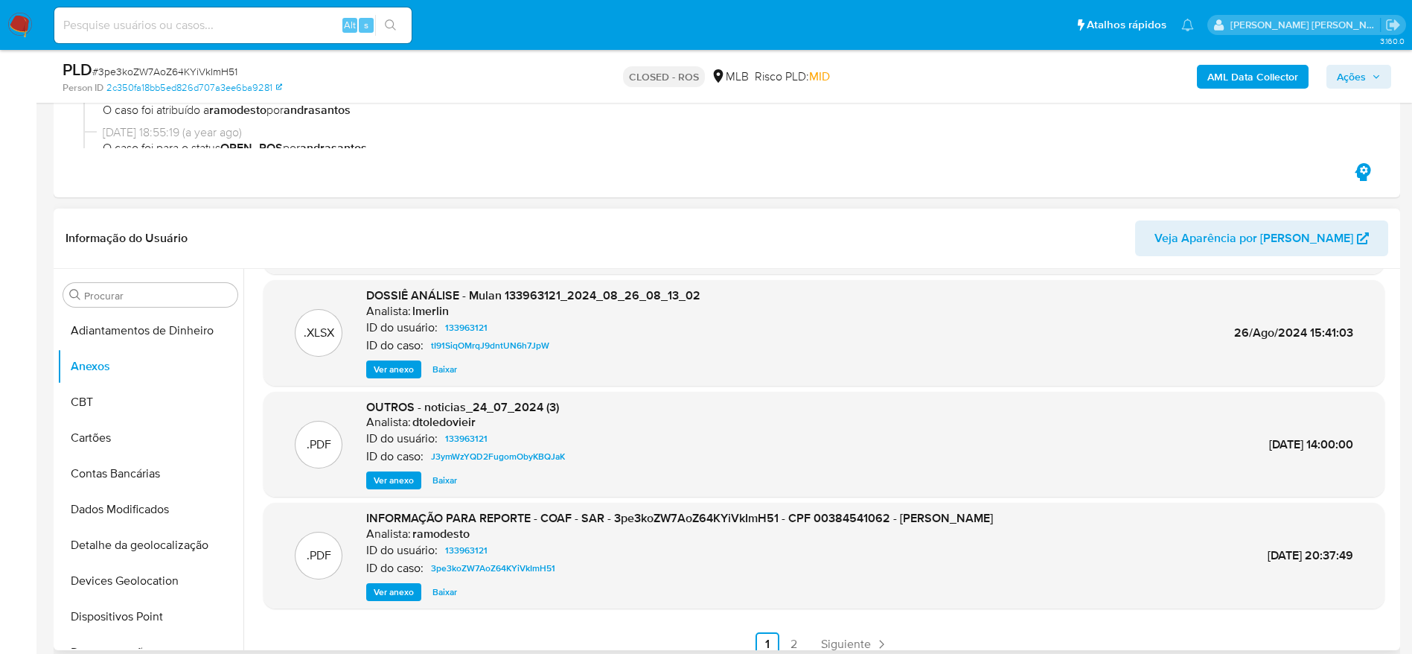
click at [403, 593] on span "Ver anexo" at bounding box center [394, 592] width 40 height 15
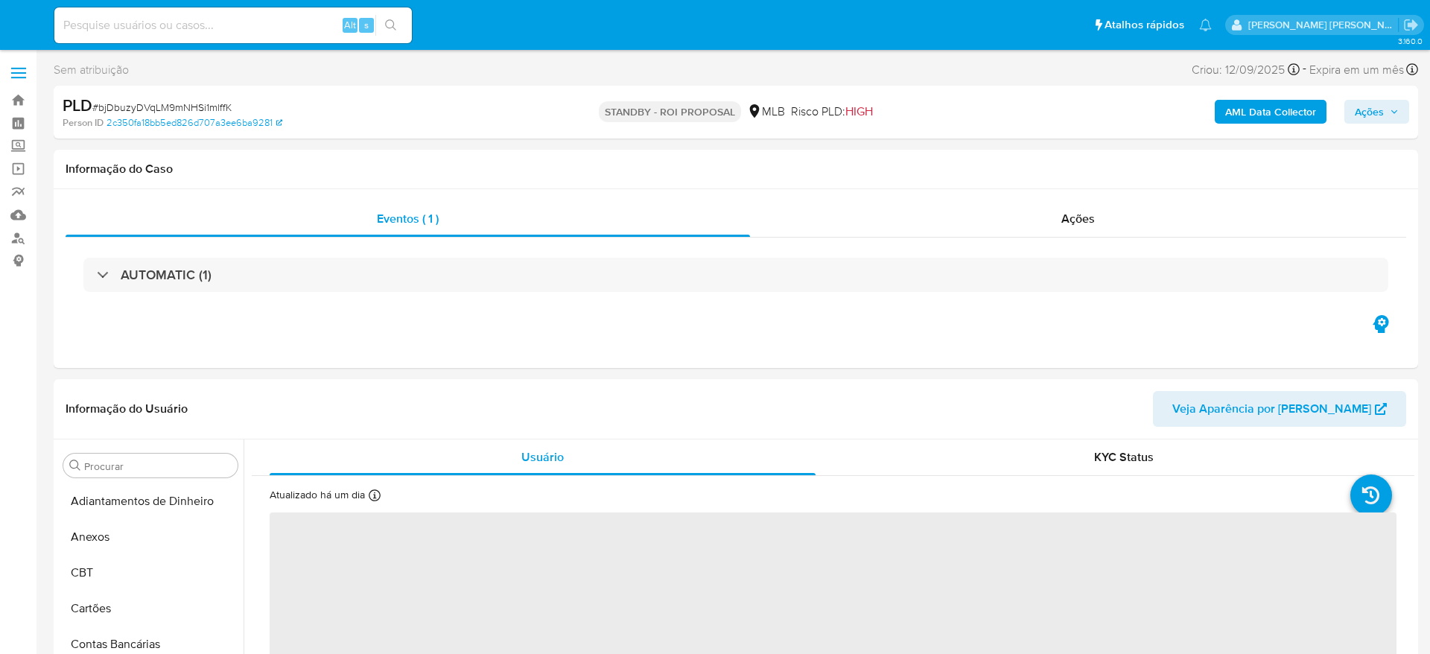
select select "10"
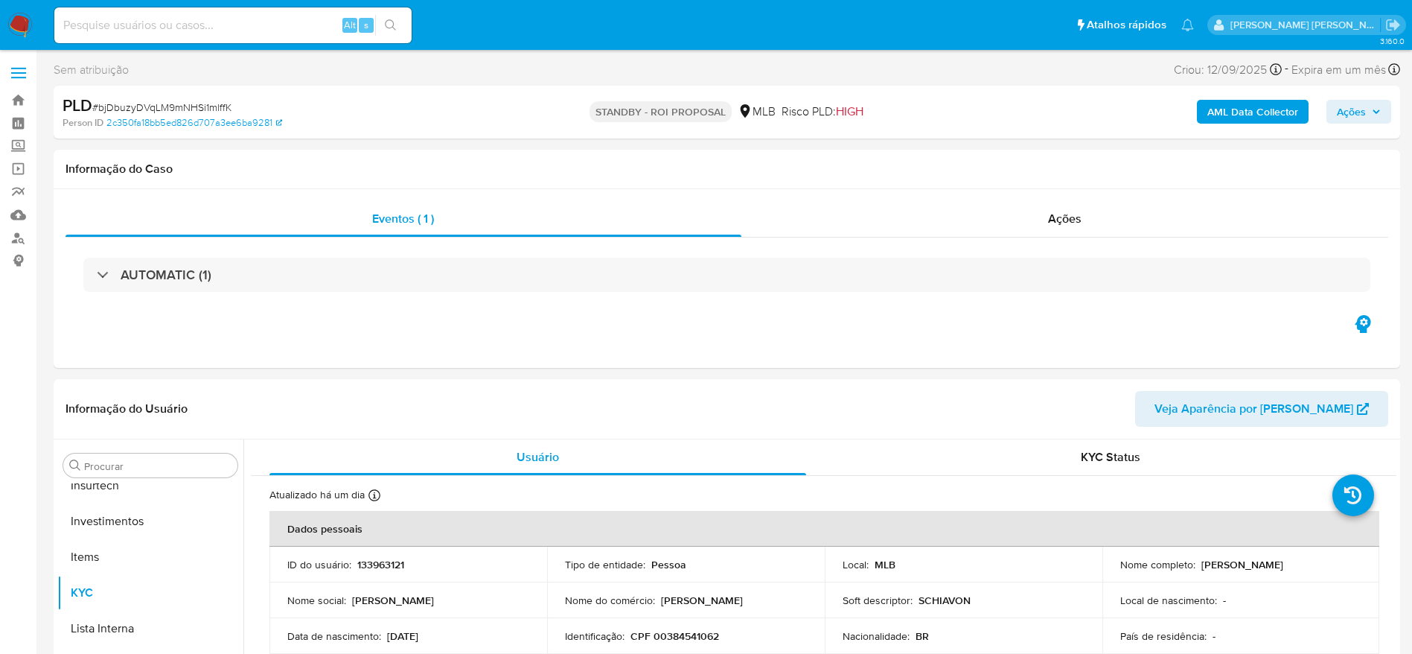
scroll to position [701, 0]
click at [16, 98] on link "Bandeja" at bounding box center [88, 100] width 177 height 23
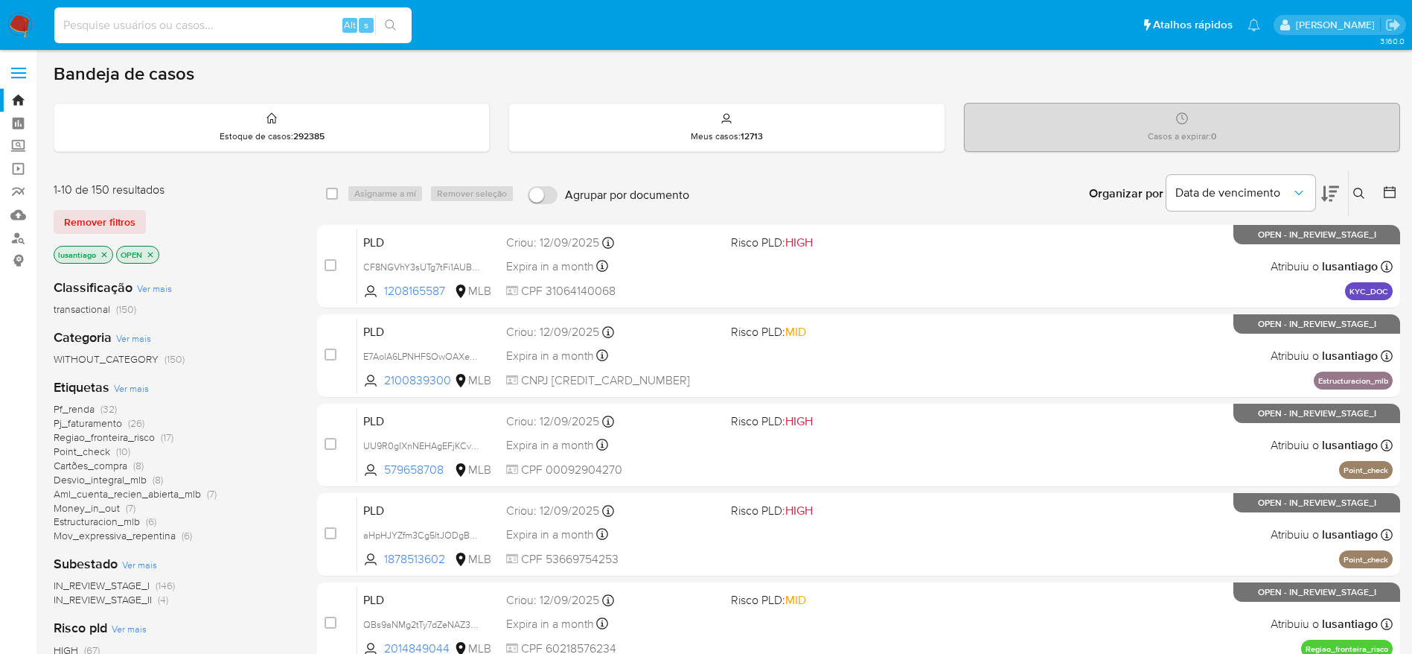
click at [293, 25] on input at bounding box center [232, 25] width 357 height 19
paste input "553955431"
type input "553955431"
click at [398, 30] on button "search-icon" at bounding box center [390, 25] width 31 height 21
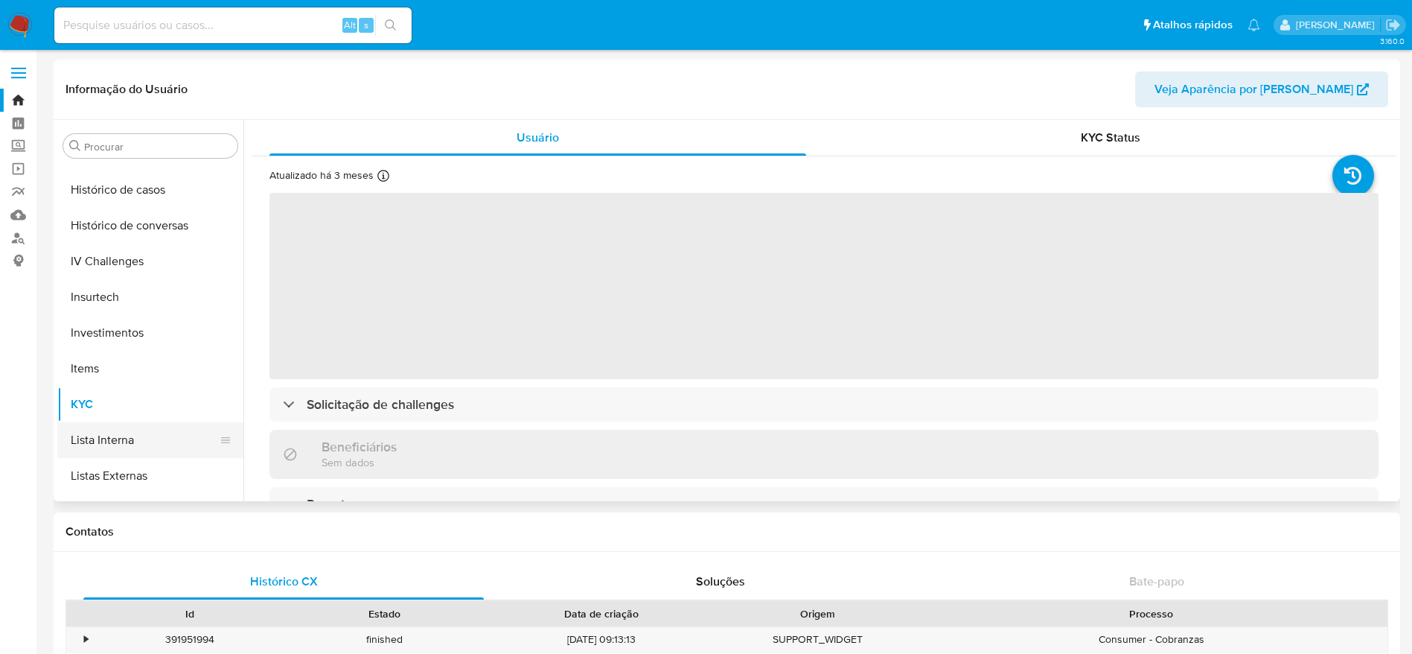
scroll to position [477, 0]
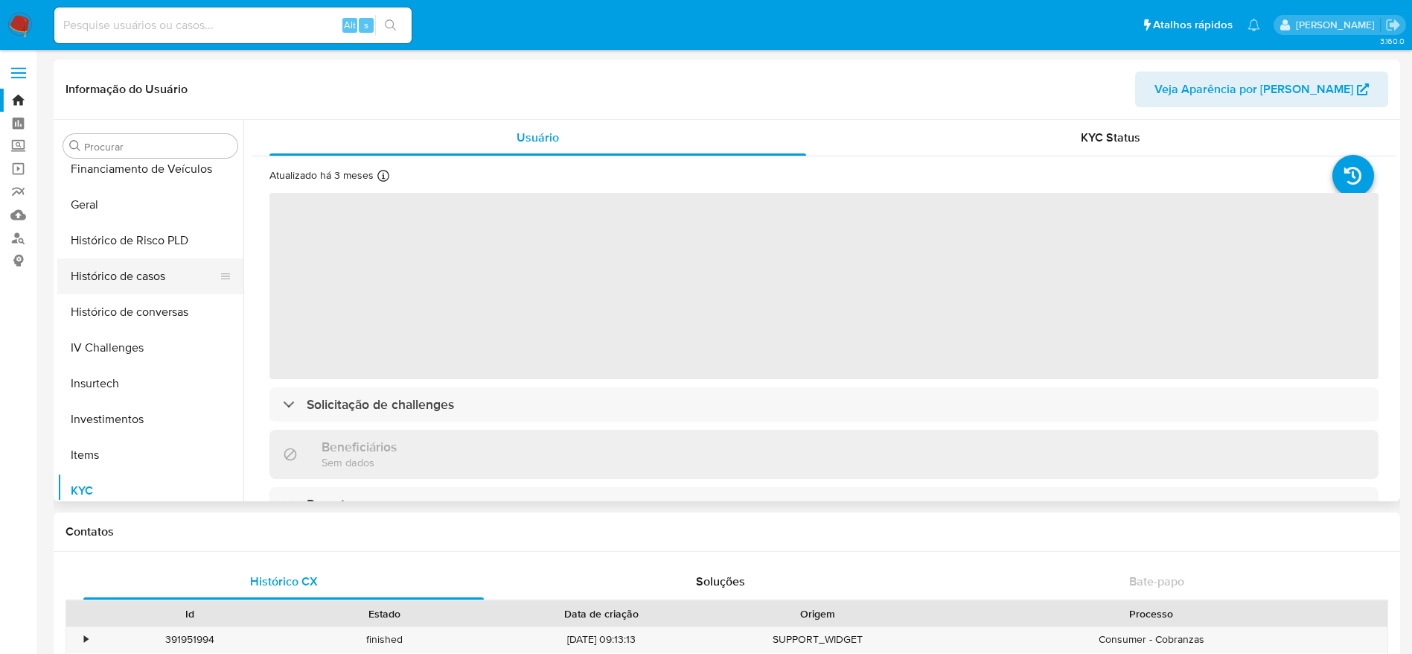
click at [136, 261] on button "Histórico de casos" at bounding box center [144, 276] width 174 height 36
select select "10"
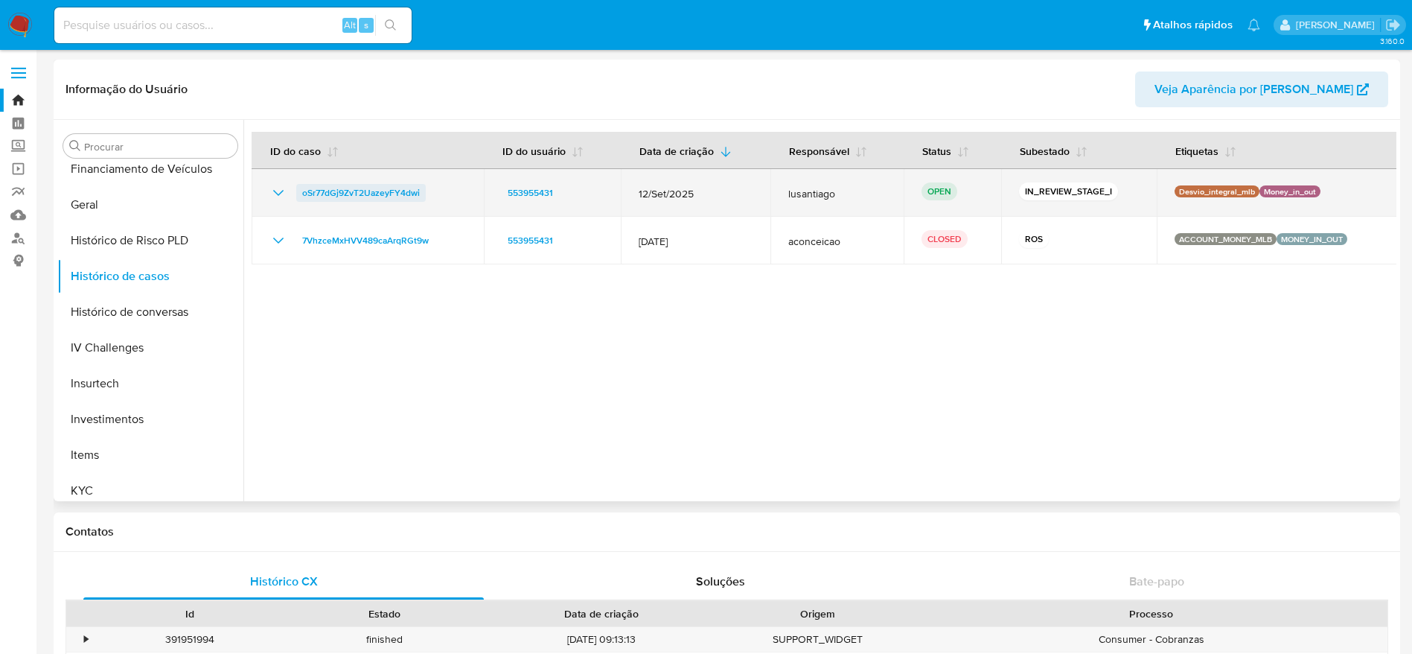
click at [367, 187] on span "oSr77dGj9ZvT2UazeyFY4dwi" at bounding box center [361, 193] width 118 height 18
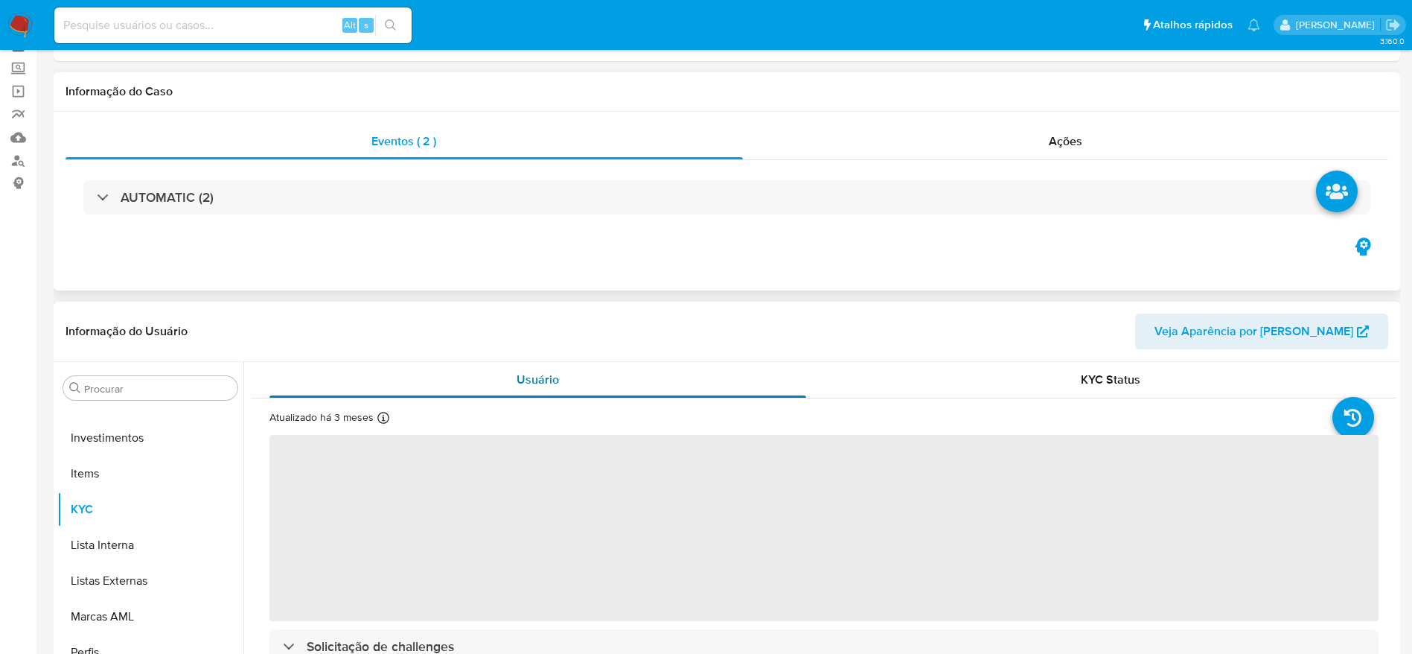
scroll to position [112, 0]
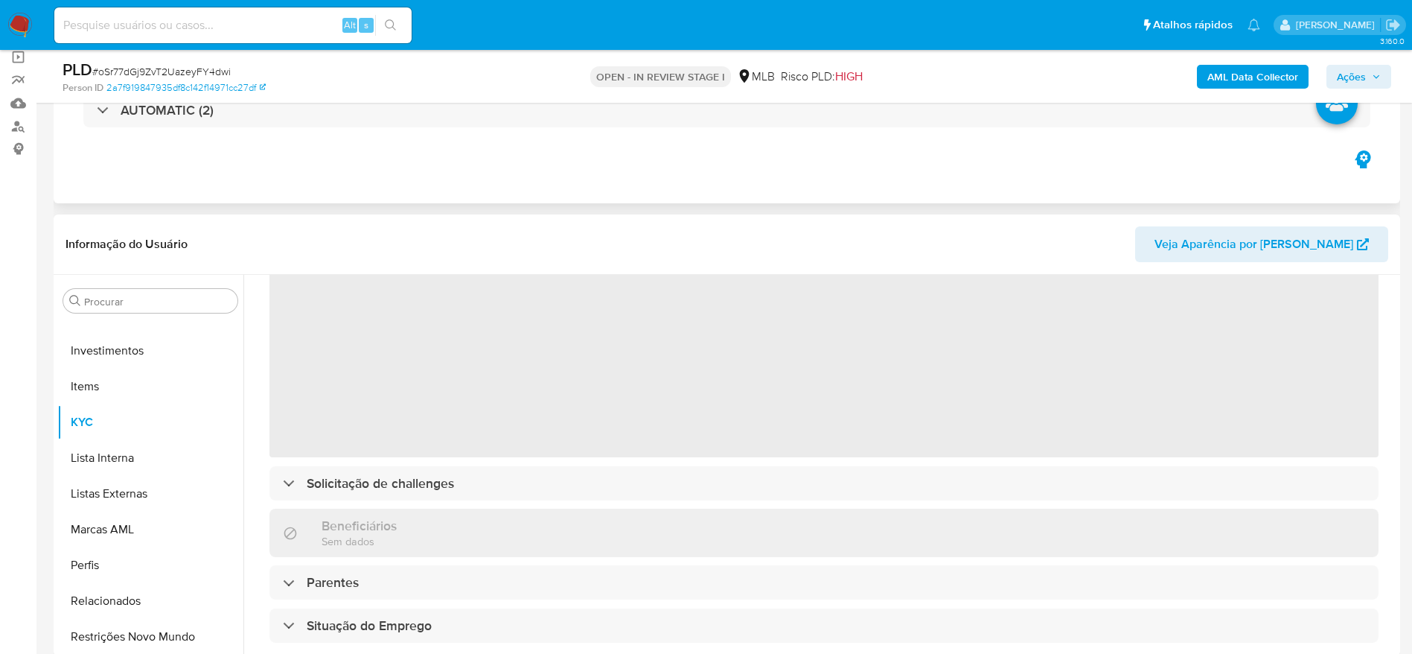
select select "10"
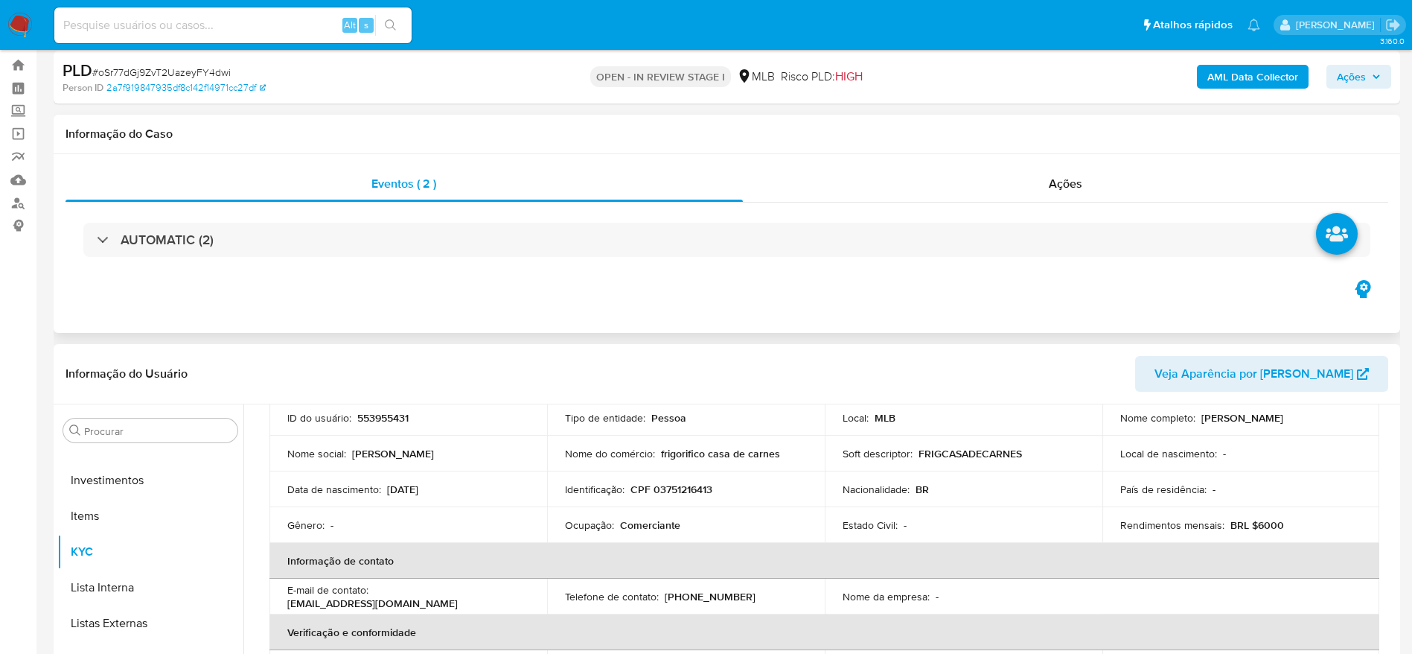
scroll to position [0, 0]
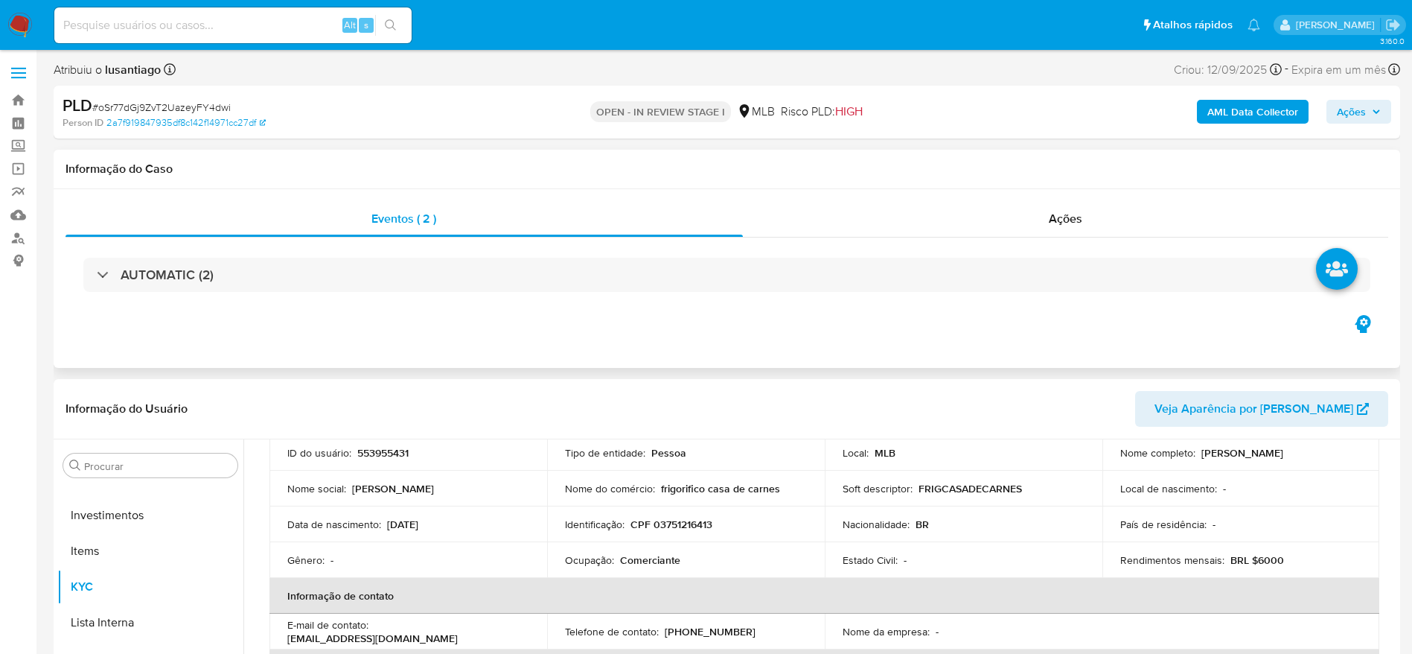
click at [685, 530] on p "CPF 03751216413" at bounding box center [672, 523] width 82 height 13
copy p "03751216413"
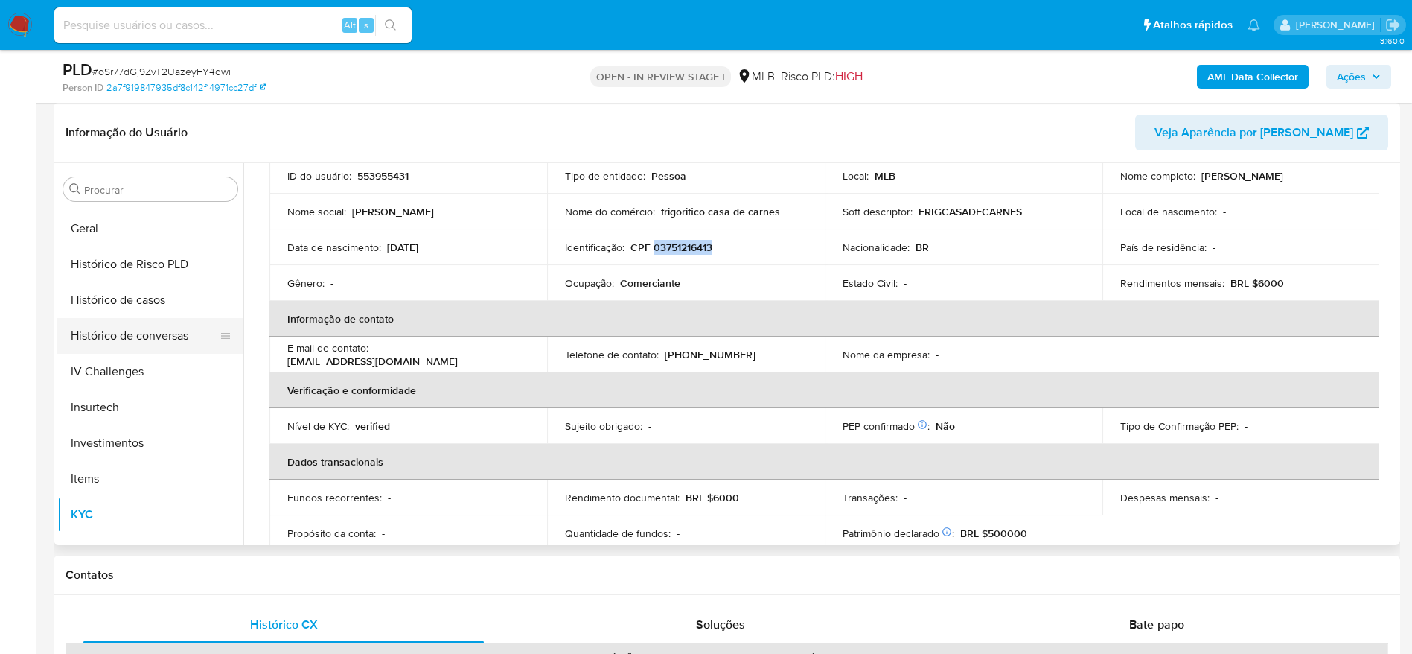
scroll to position [477, 0]
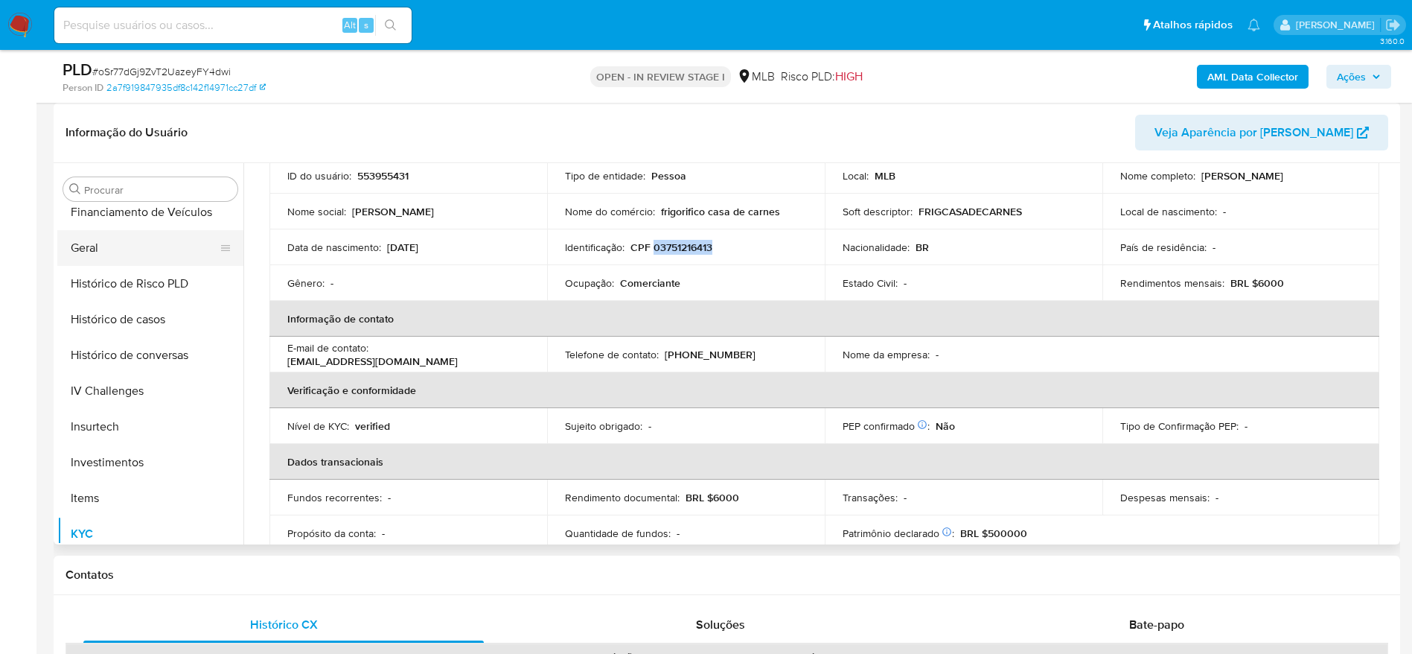
click at [120, 253] on button "Geral" at bounding box center [144, 248] width 174 height 36
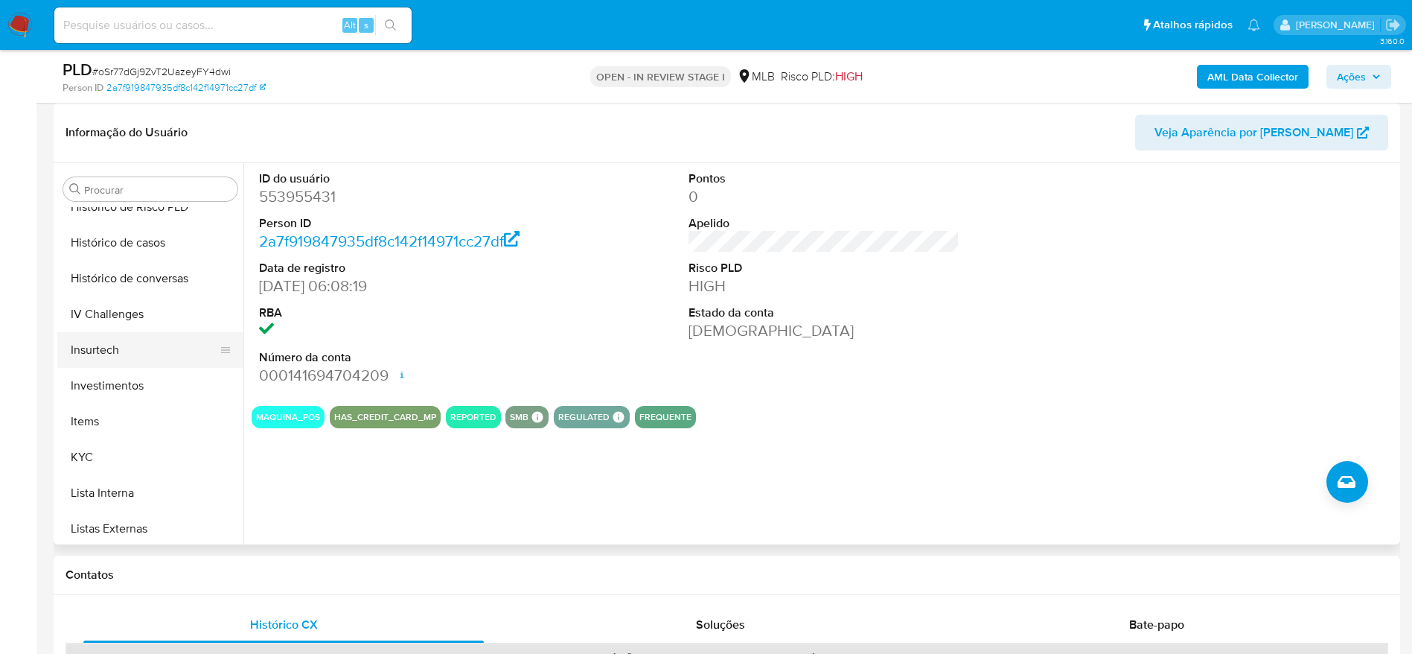
scroll to position [589, 0]
click at [118, 411] on button "KYC" at bounding box center [144, 422] width 174 height 36
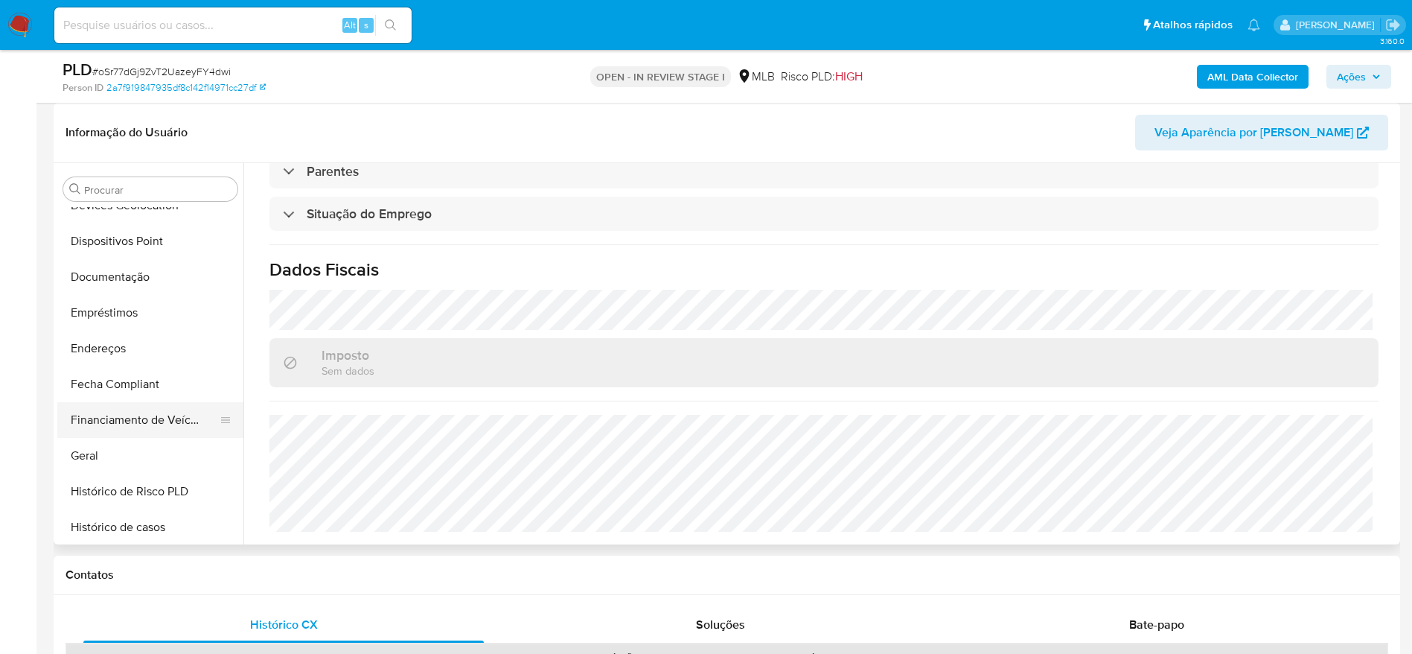
scroll to position [254, 0]
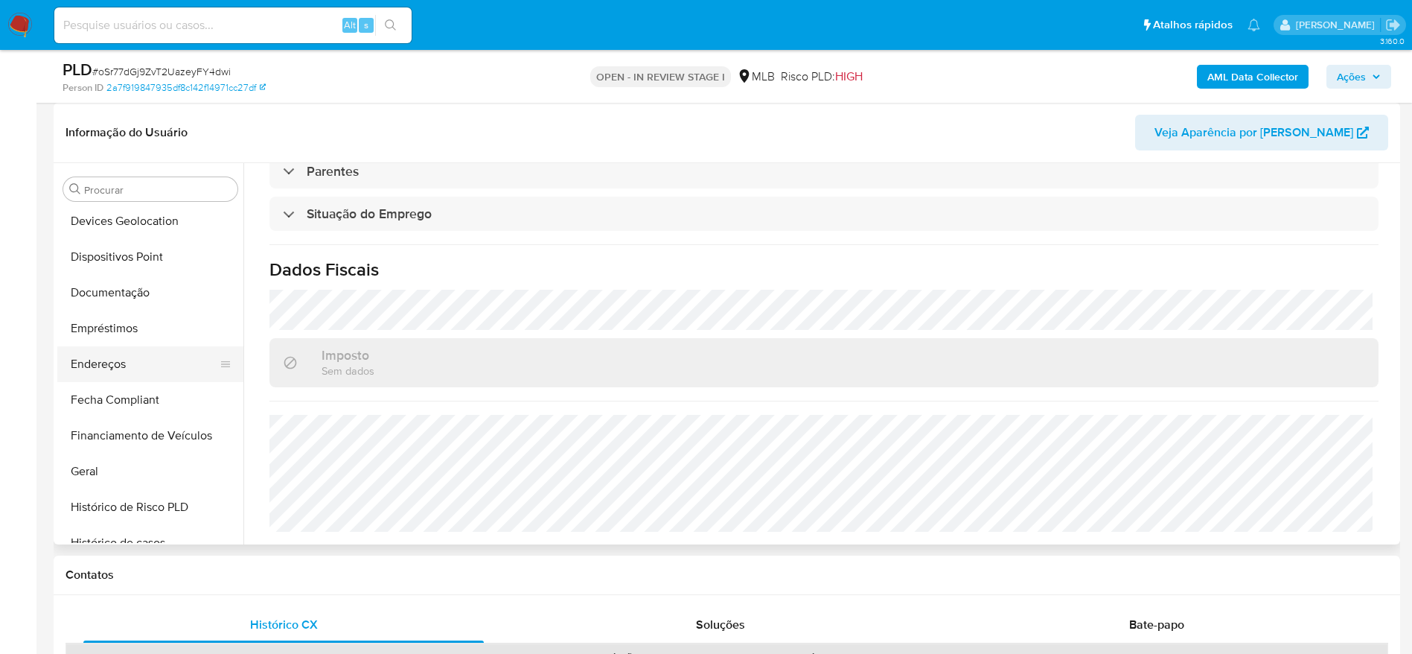
click at [124, 371] on button "Endereços" at bounding box center [144, 364] width 174 height 36
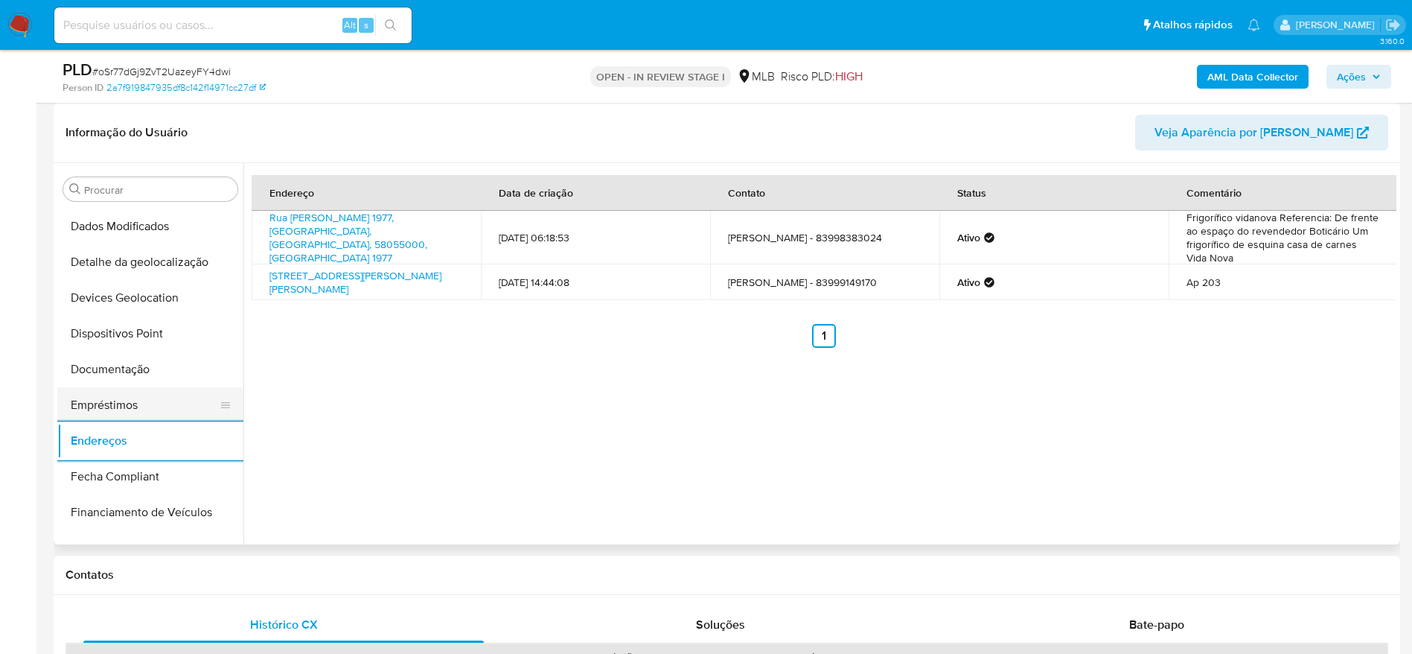
scroll to position [142, 0]
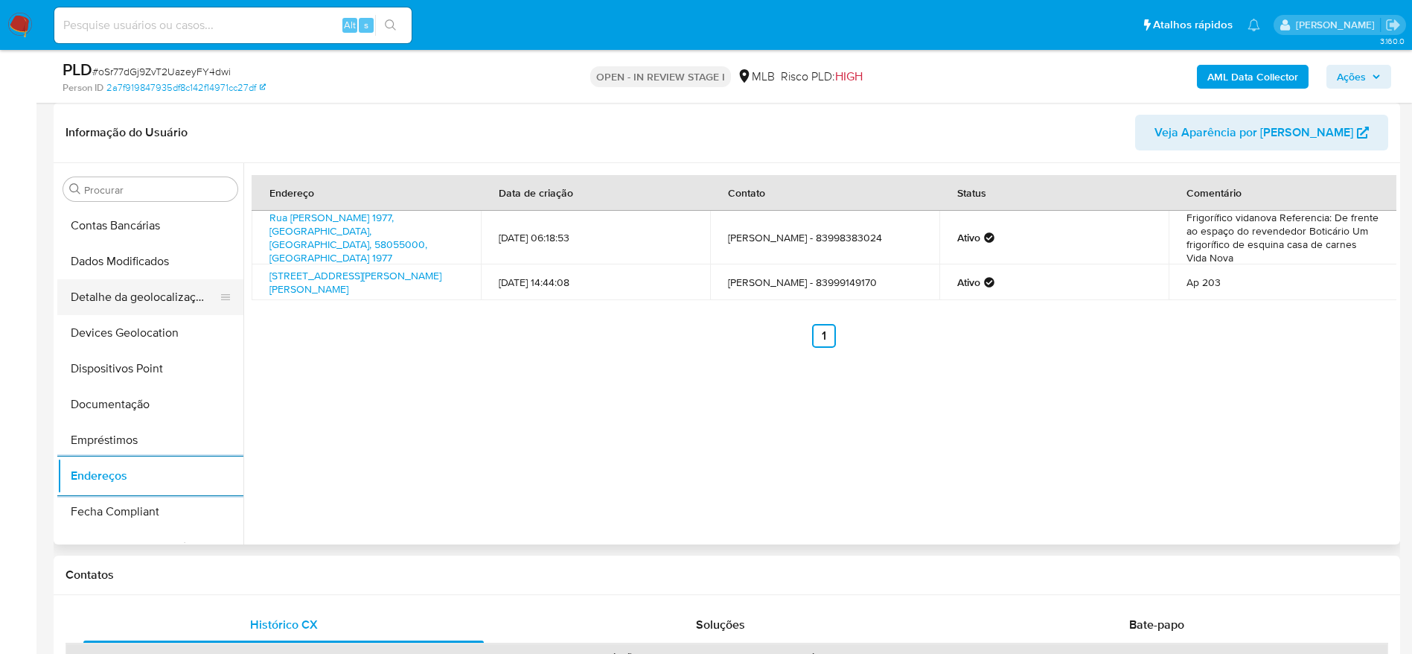
click at [129, 294] on button "Detalhe da geolocalização" at bounding box center [144, 297] width 174 height 36
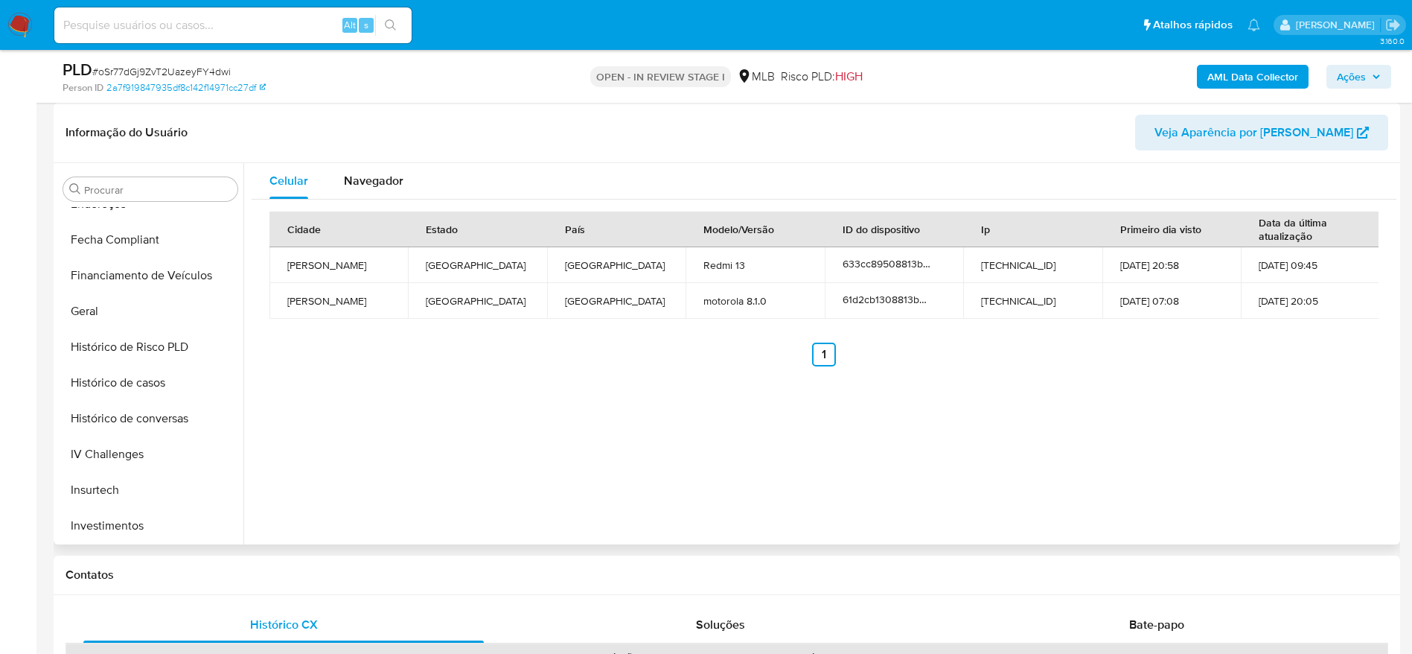
scroll to position [701, 0]
click at [147, 524] on button "Restrições Novo Mundo" at bounding box center [144, 525] width 174 height 36
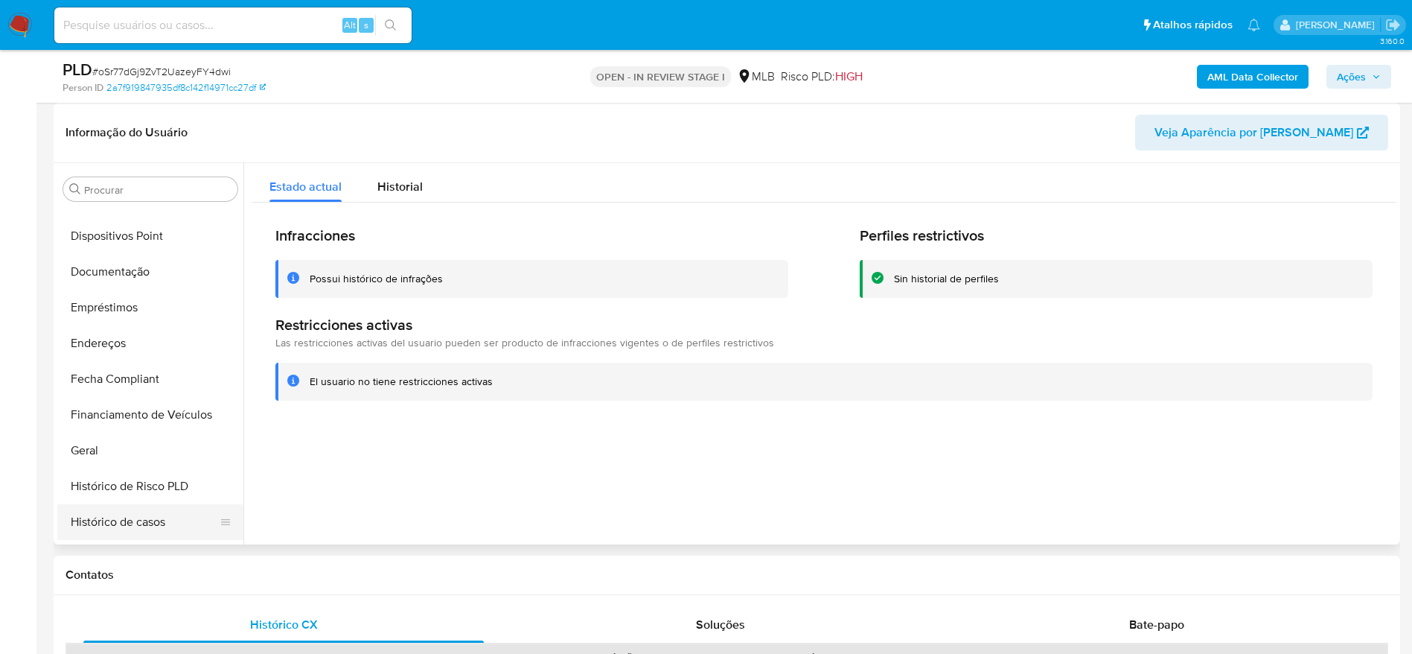
scroll to position [254, 0]
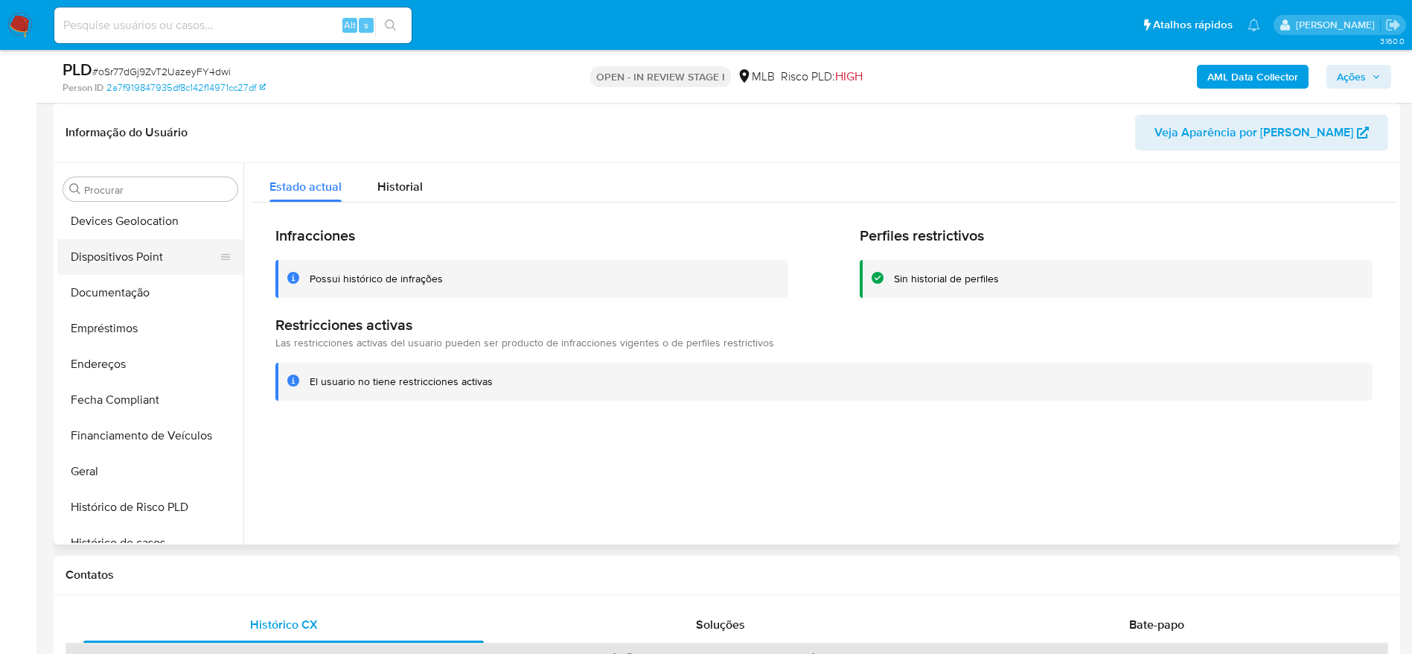
click at [128, 245] on button "Dispositivos Point" at bounding box center [144, 257] width 174 height 36
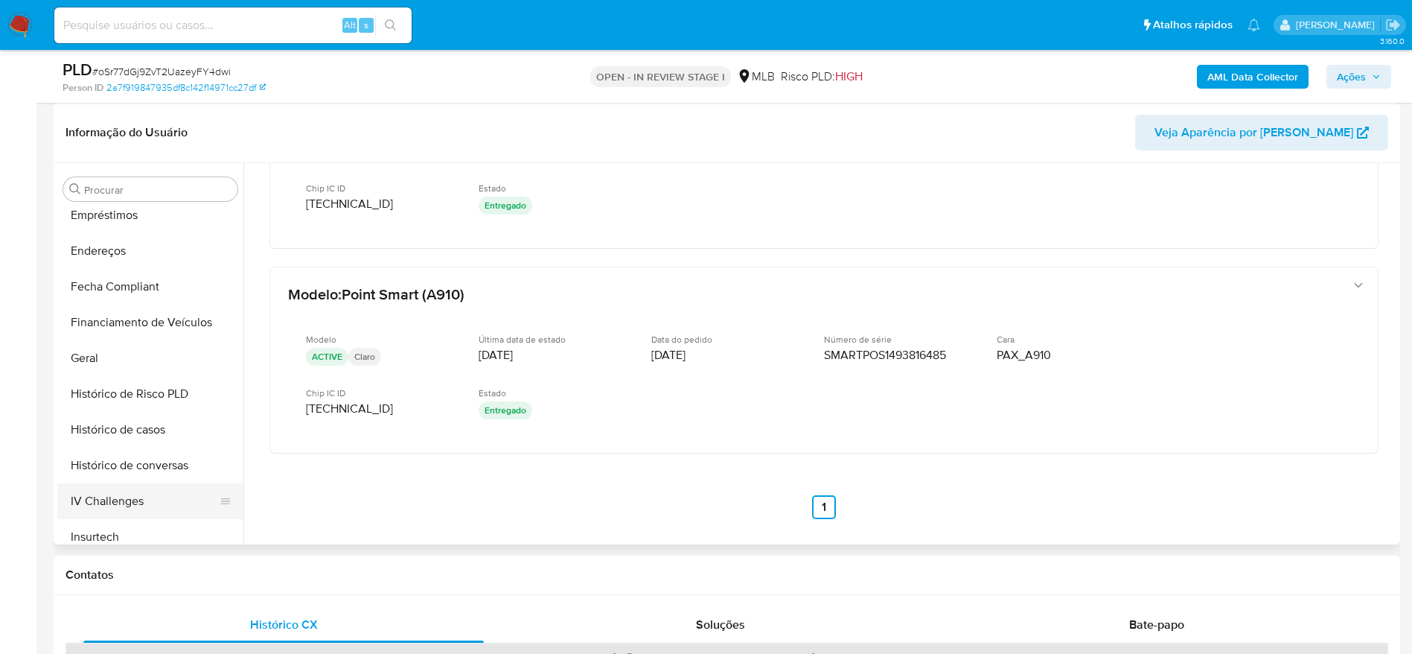
scroll to position [477, 0]
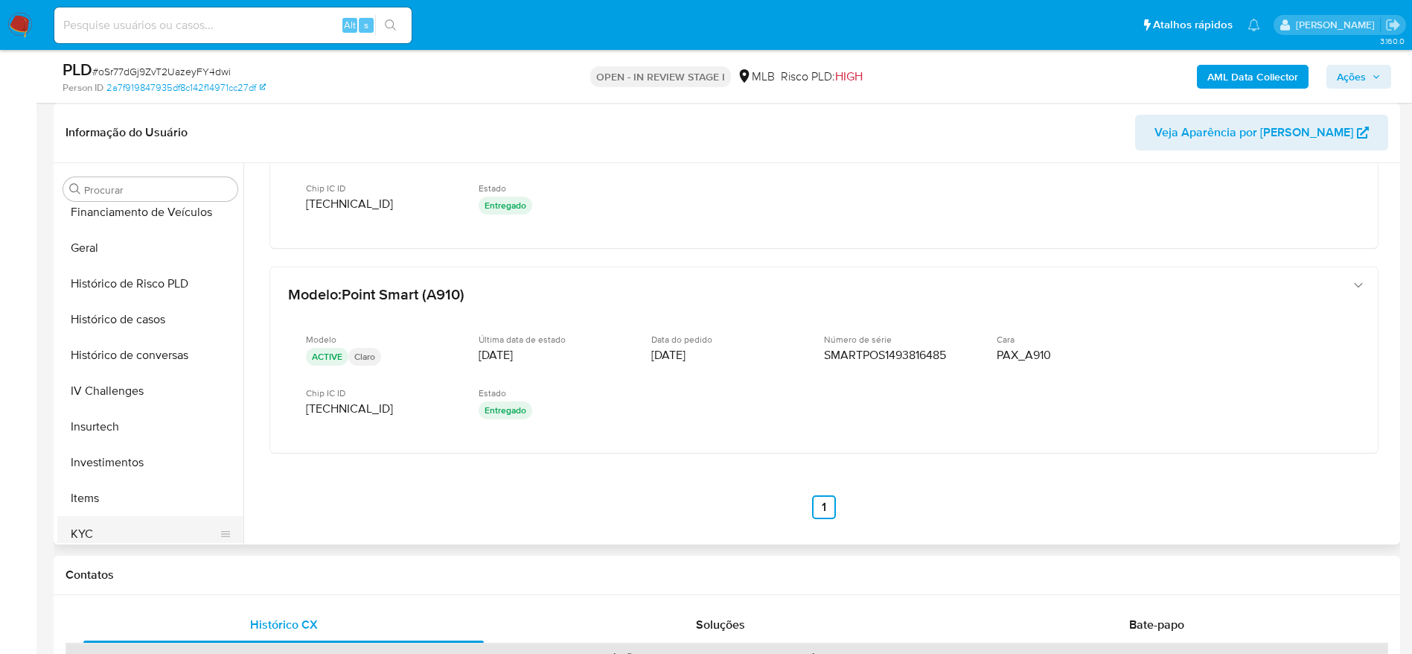
click at [92, 527] on button "KYC" at bounding box center [144, 534] width 174 height 36
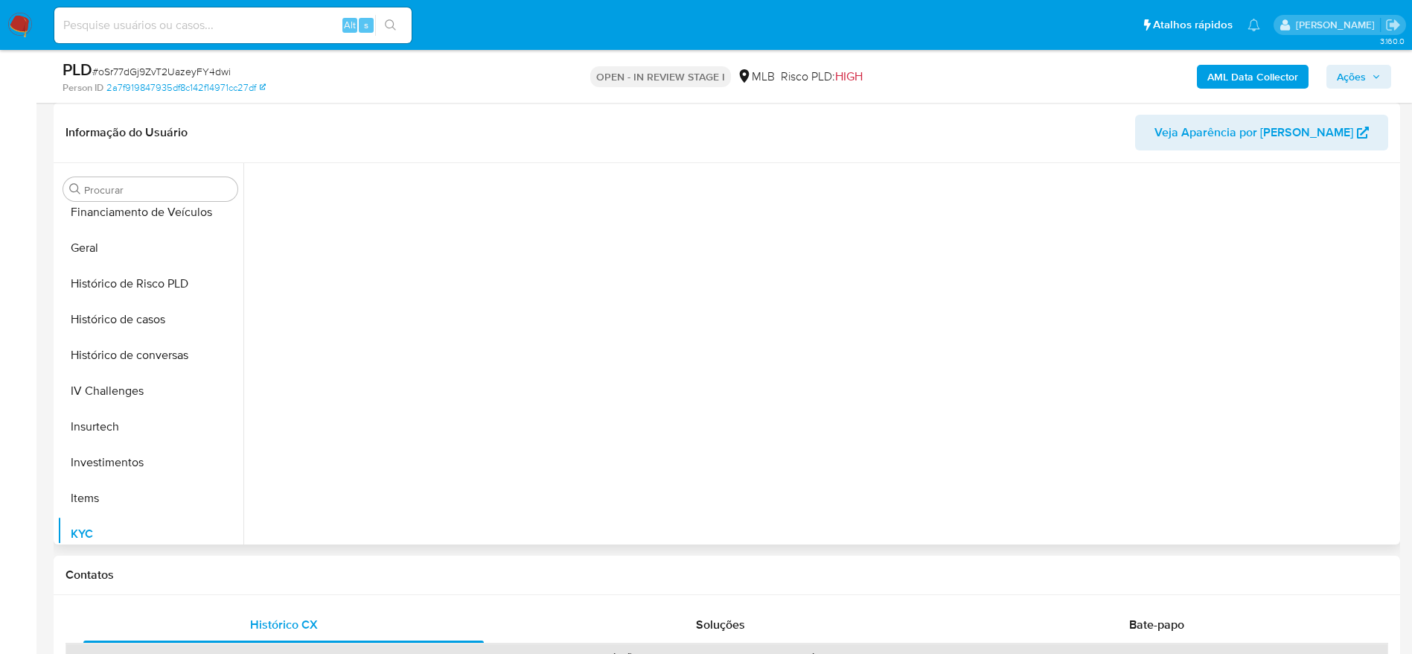
scroll to position [0, 0]
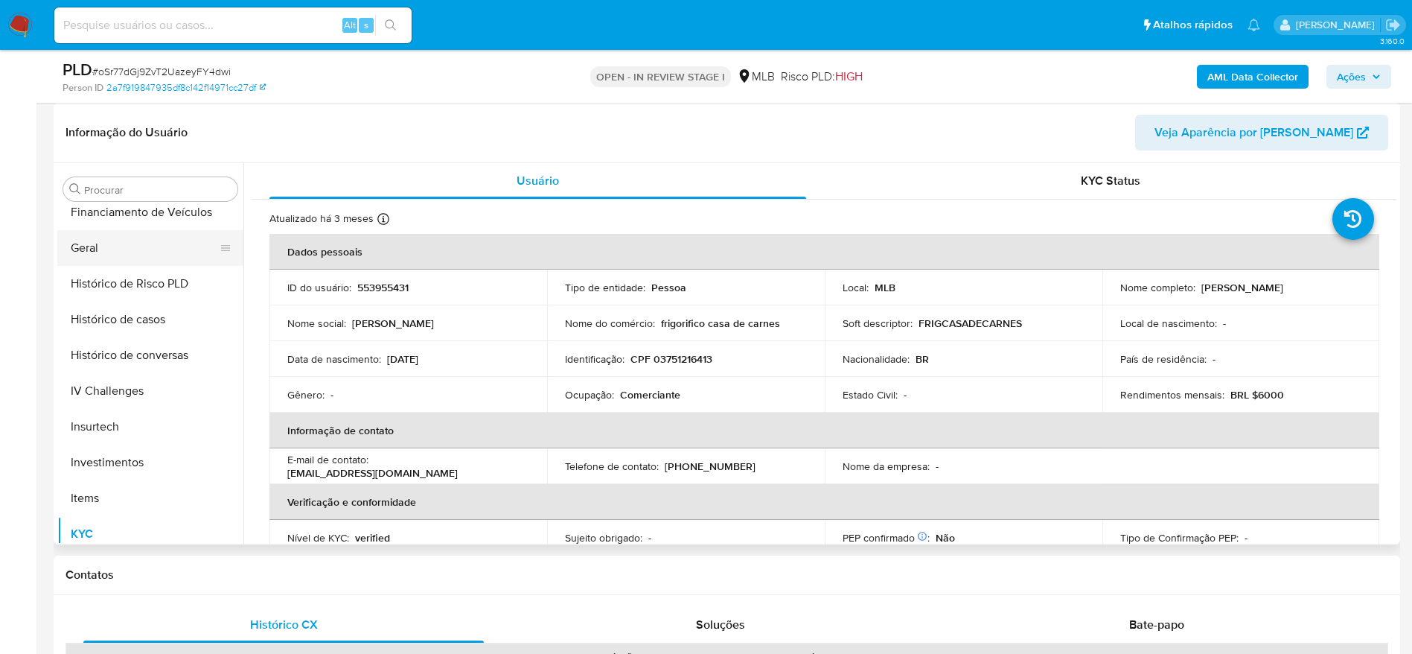
click at [155, 249] on button "Geral" at bounding box center [144, 248] width 174 height 36
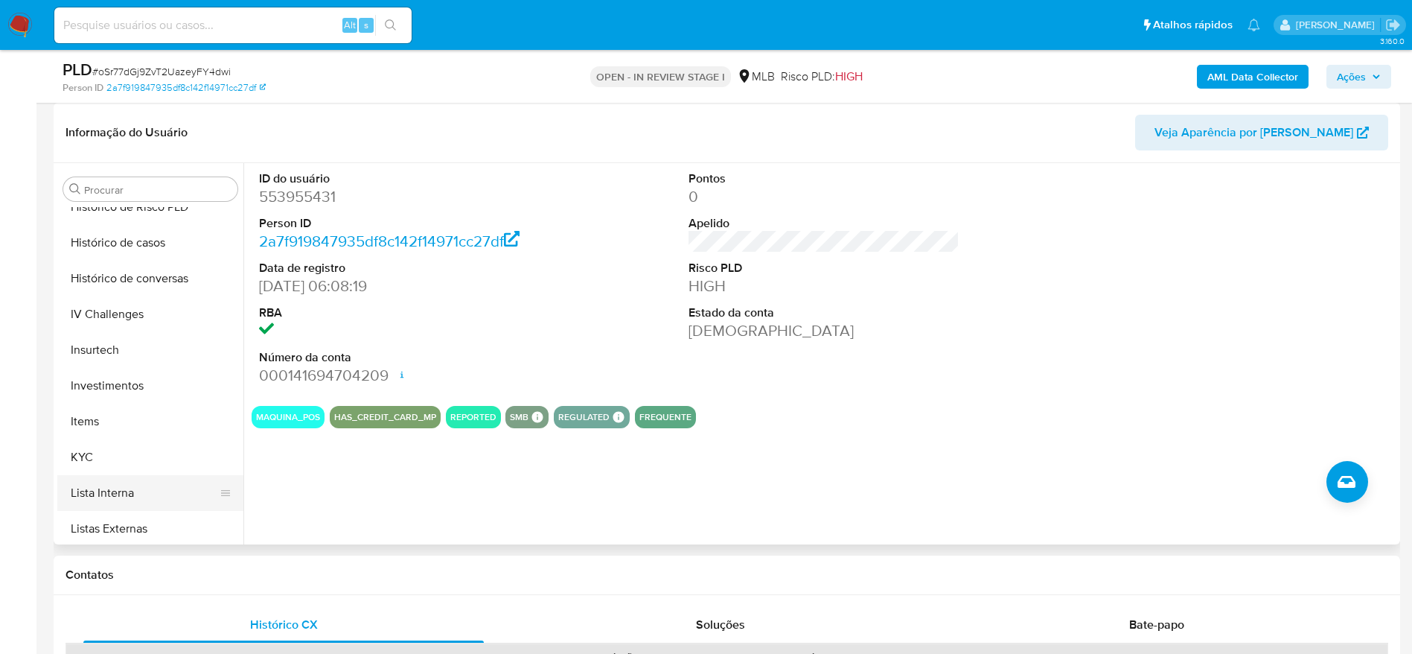
scroll to position [589, 0]
click at [103, 421] on button "KYC" at bounding box center [144, 422] width 174 height 36
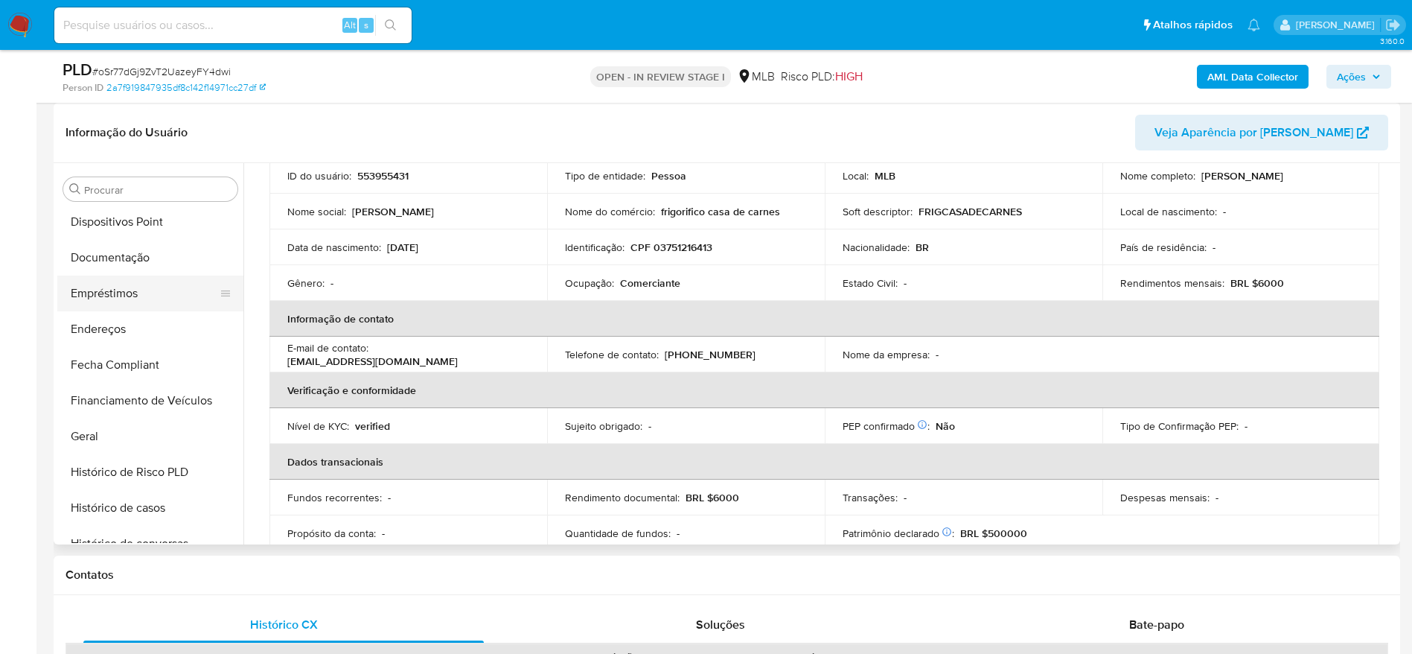
scroll to position [254, 0]
click at [113, 287] on button "Documentação" at bounding box center [144, 293] width 174 height 36
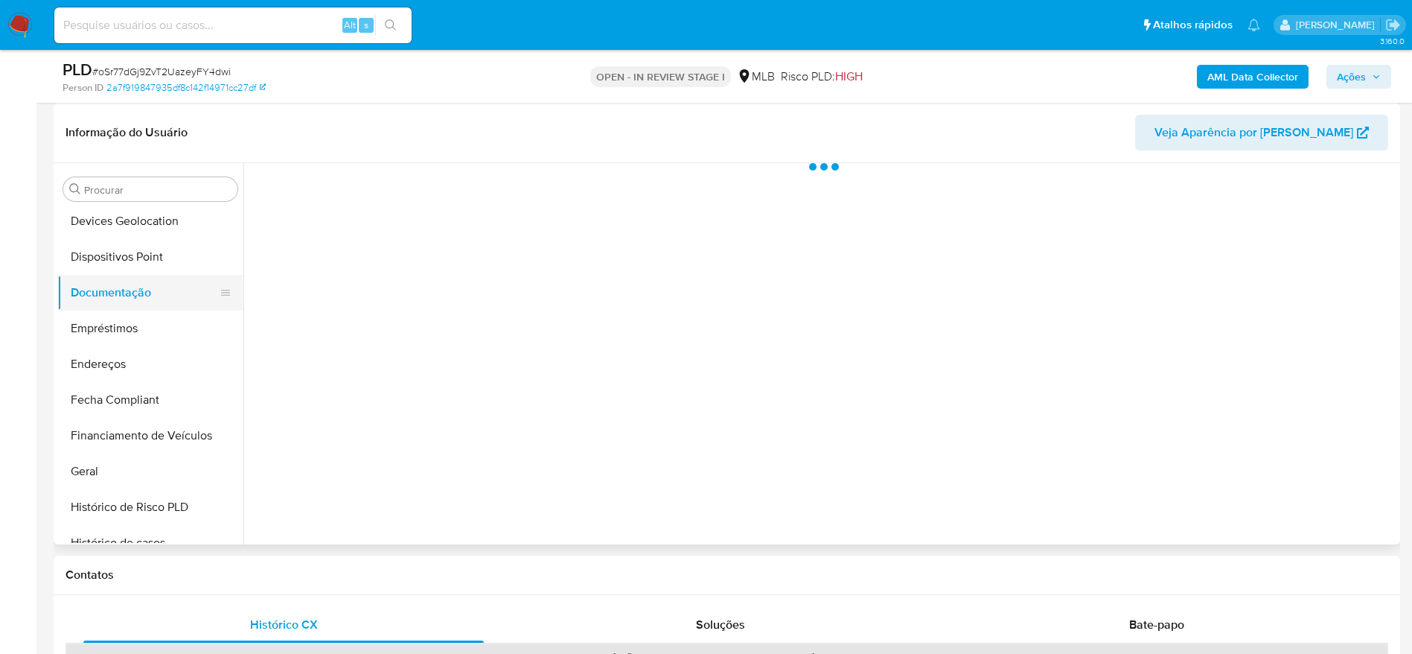
scroll to position [0, 0]
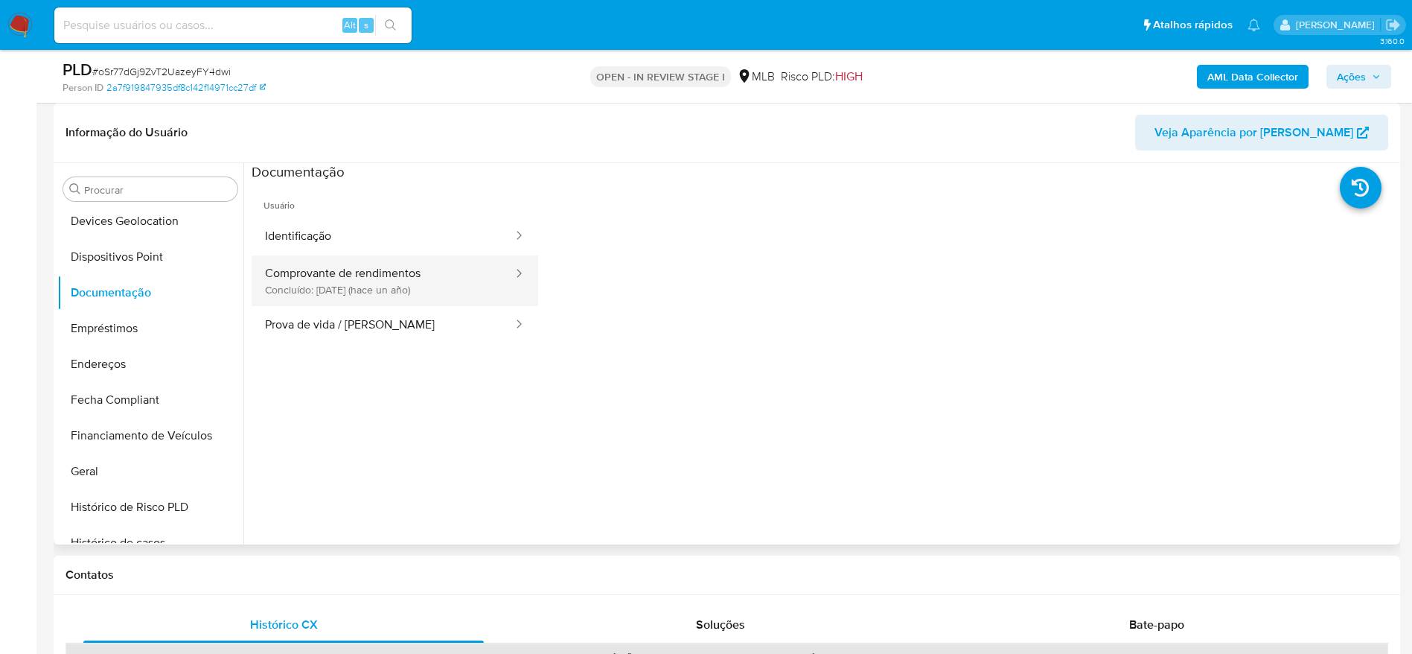
click at [282, 275] on button "Comprovante de rendimentos Concluído: 29/03/2024 (hace un año)" at bounding box center [383, 280] width 263 height 51
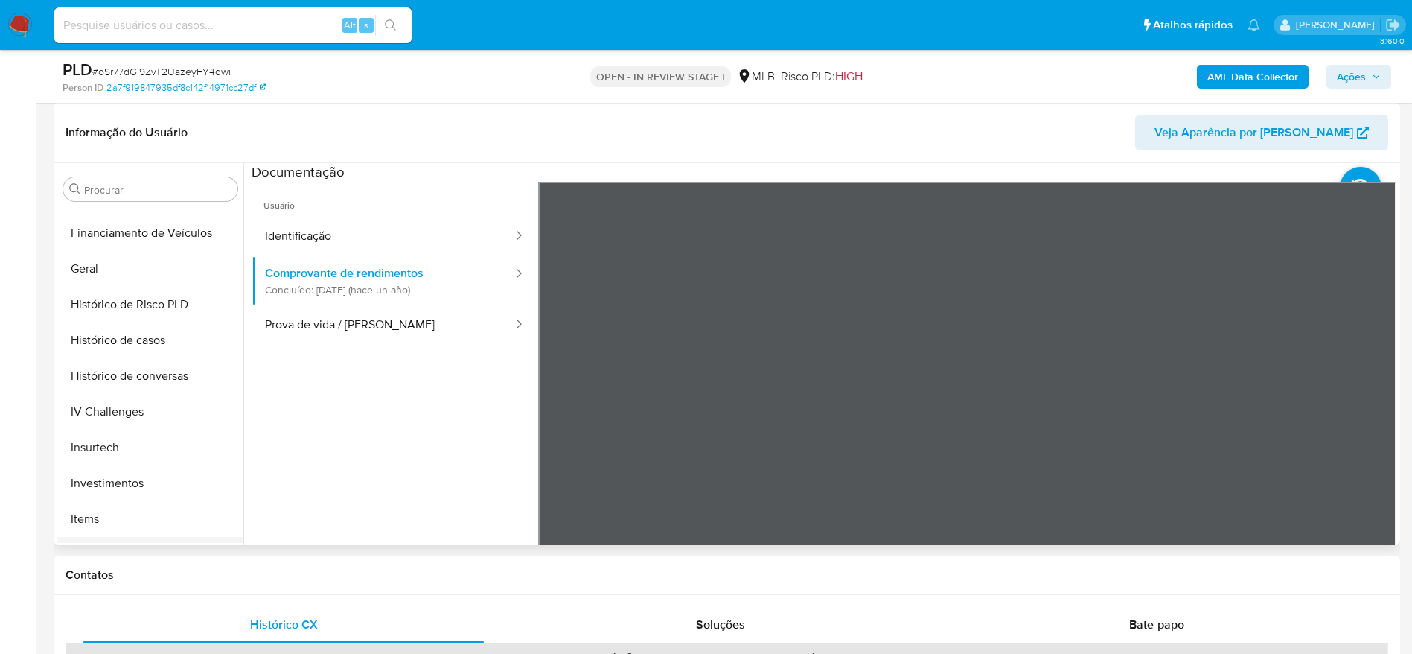
scroll to position [589, 0]
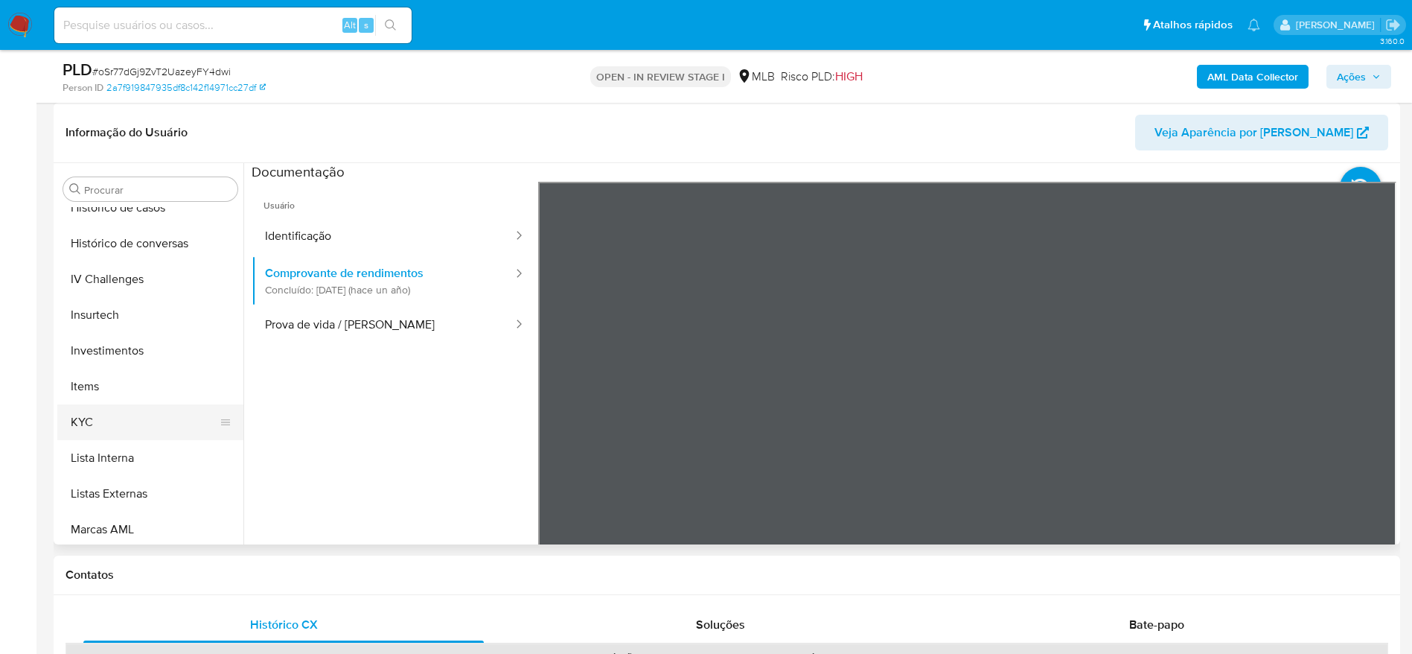
click at [106, 411] on button "KYC" at bounding box center [144, 422] width 174 height 36
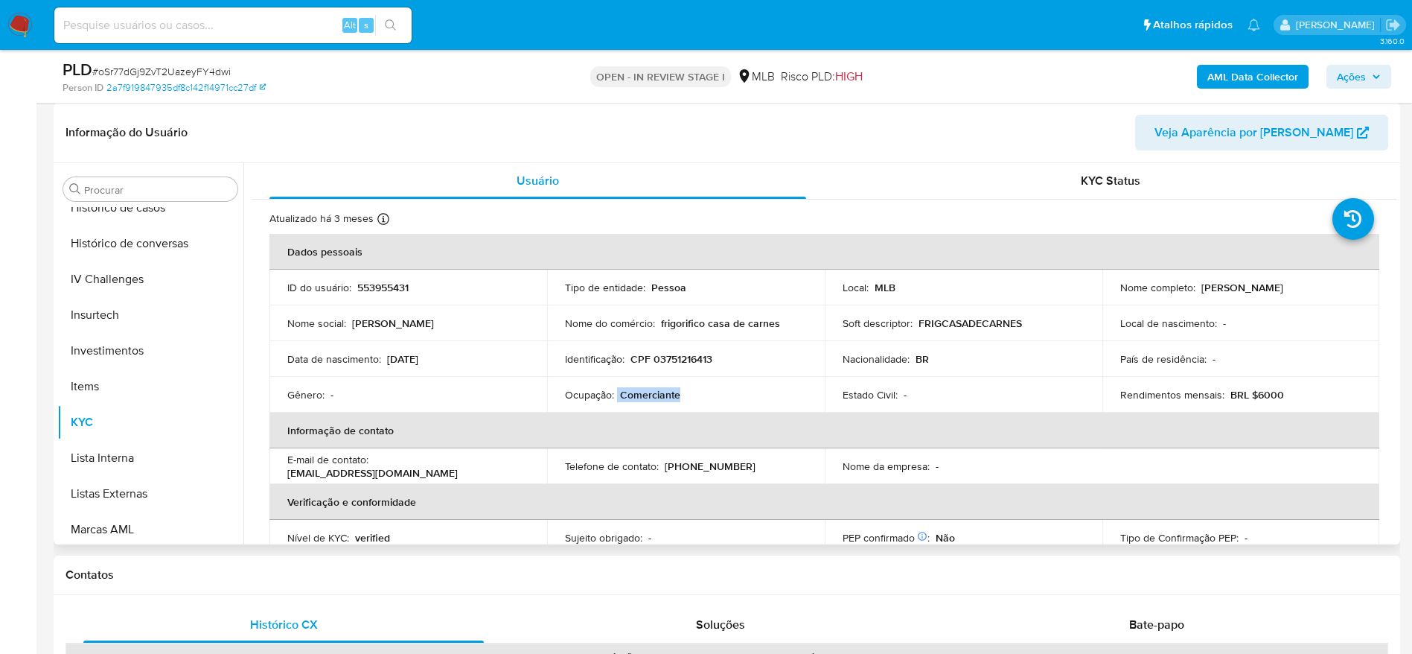
drag, startPoint x: 657, startPoint y: 400, endPoint x: 617, endPoint y: 400, distance: 40.2
click at [617, 400] on div "Ocupação : Comerciante" at bounding box center [686, 394] width 242 height 13
copy div "Comerciante"
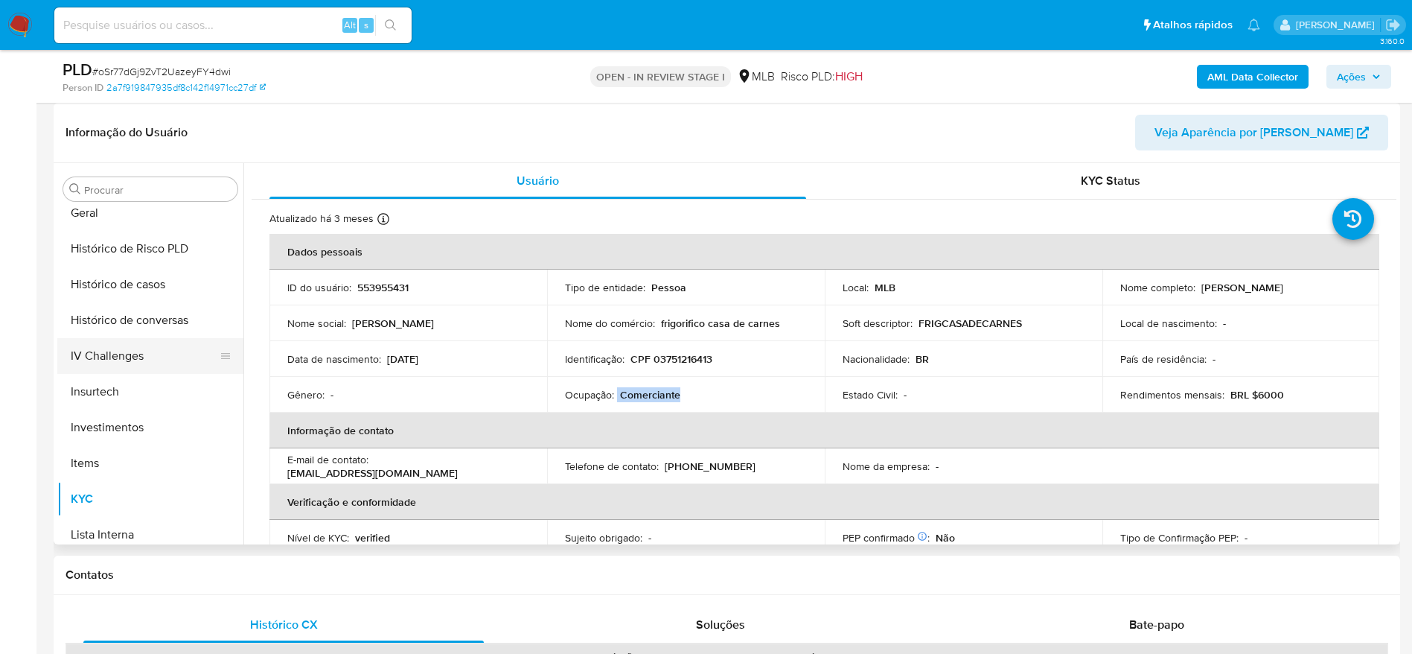
scroll to position [477, 0]
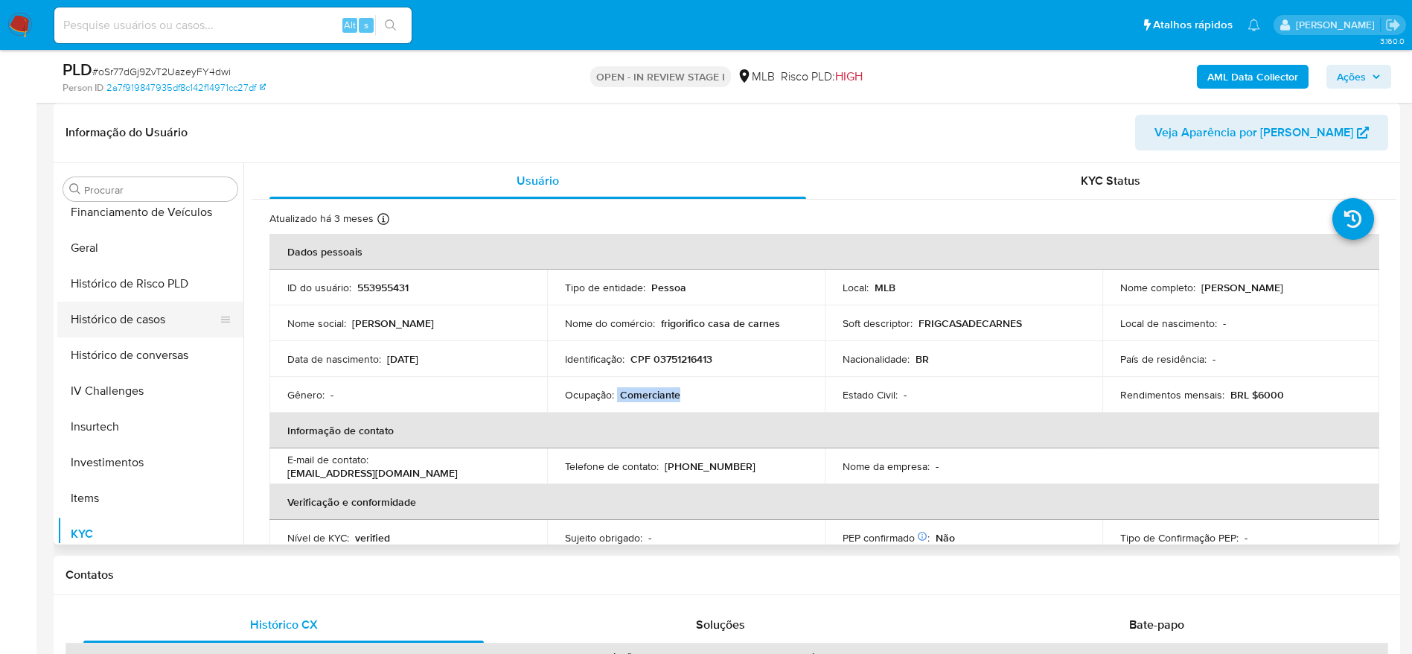
click at [141, 331] on button "Histórico de casos" at bounding box center [144, 320] width 174 height 36
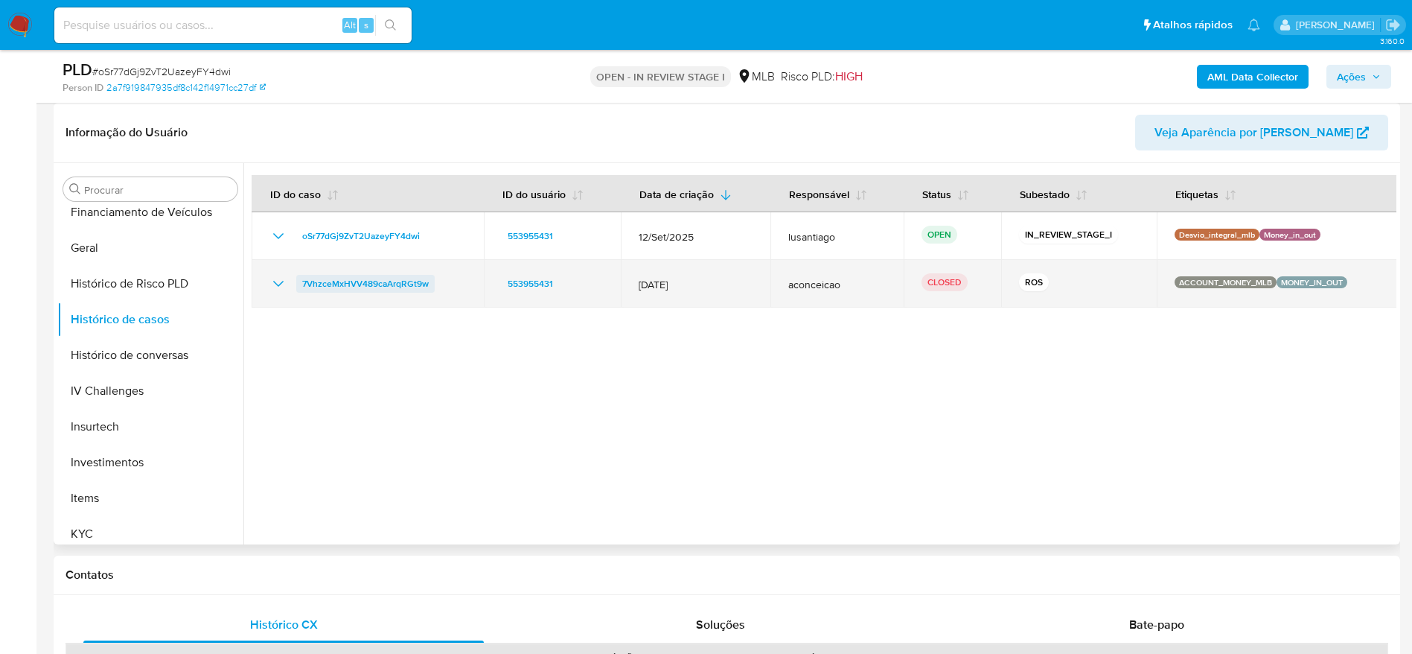
click at [387, 278] on span "7VhzceMxHVV489caArqRGt9w" at bounding box center [365, 284] width 127 height 18
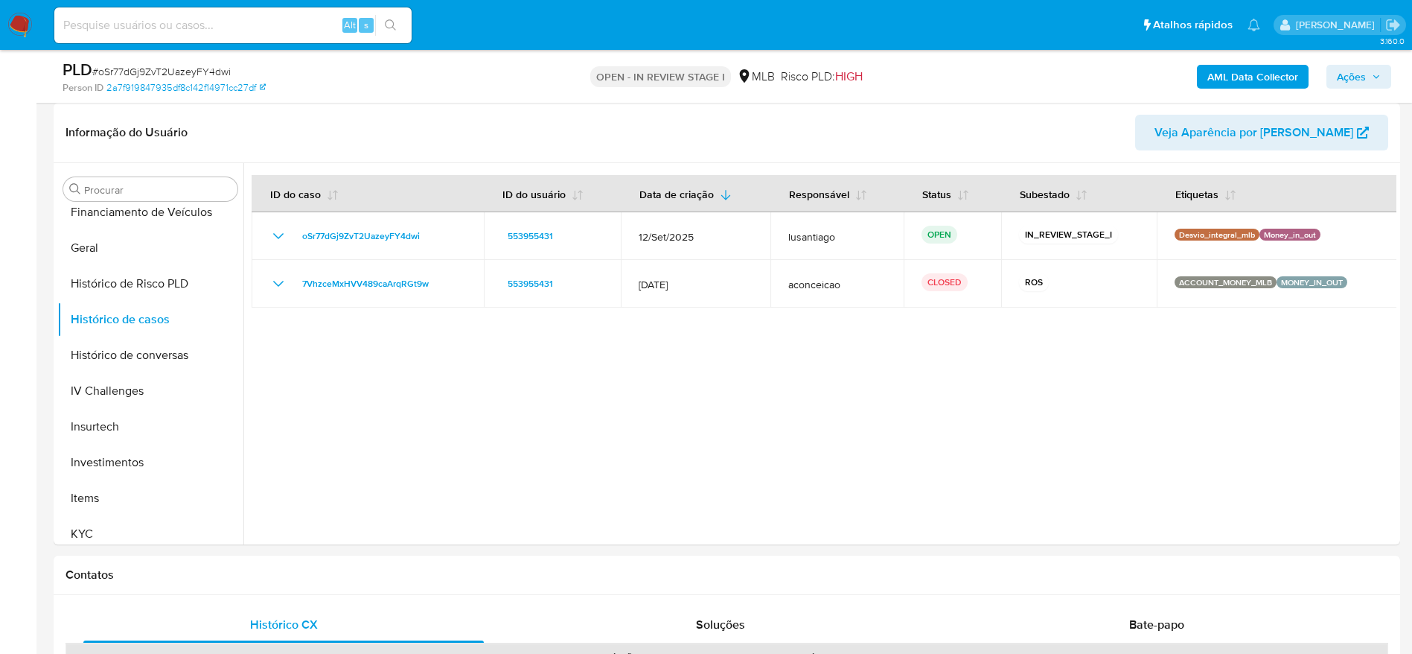
click at [1363, 69] on span "Ações" at bounding box center [1351, 77] width 29 height 24
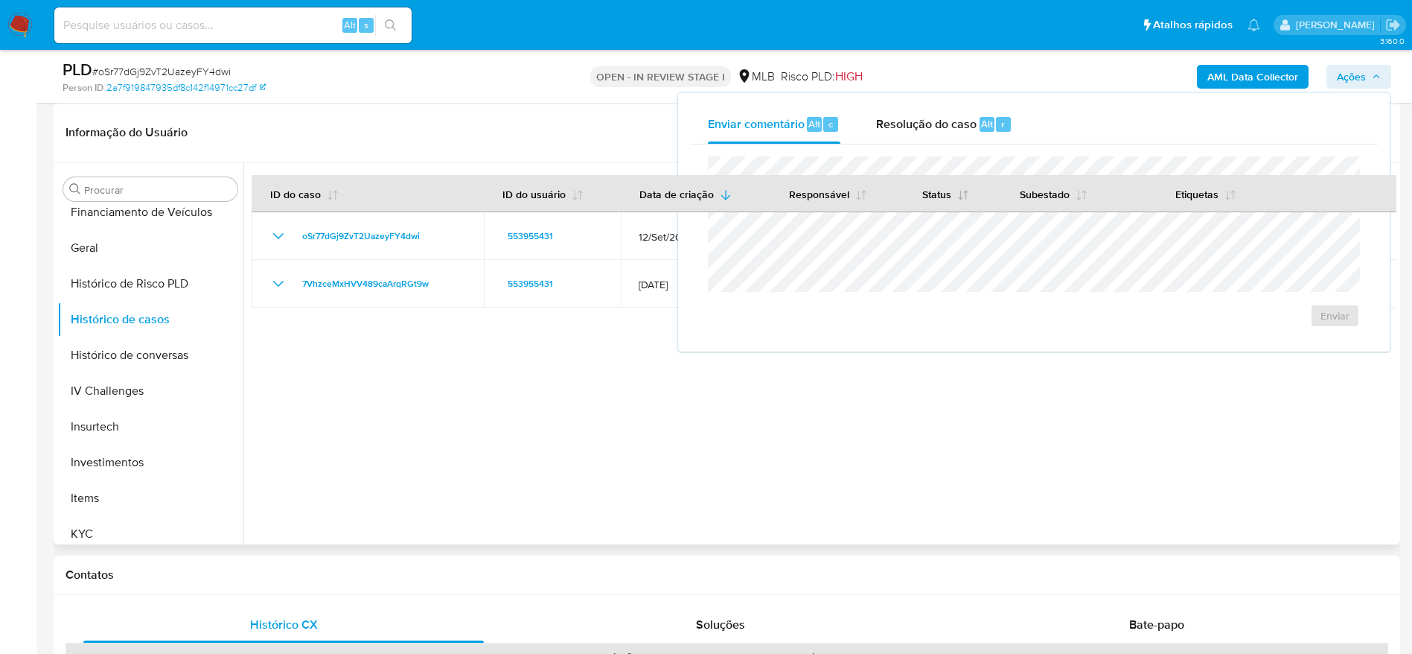
drag, startPoint x: 924, startPoint y: 124, endPoint x: 915, endPoint y: 208, distance: 84.6
click at [924, 125] on span "Resolução do caso" at bounding box center [926, 123] width 101 height 17
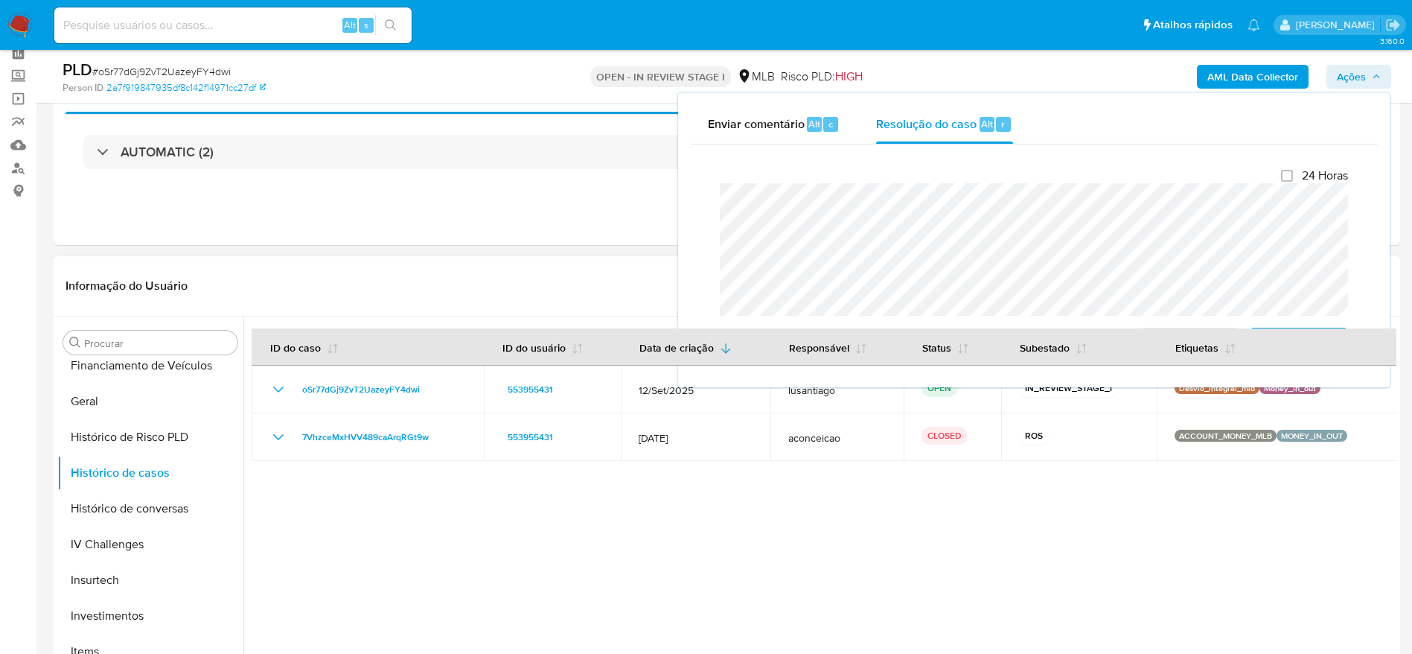
scroll to position [0, 0]
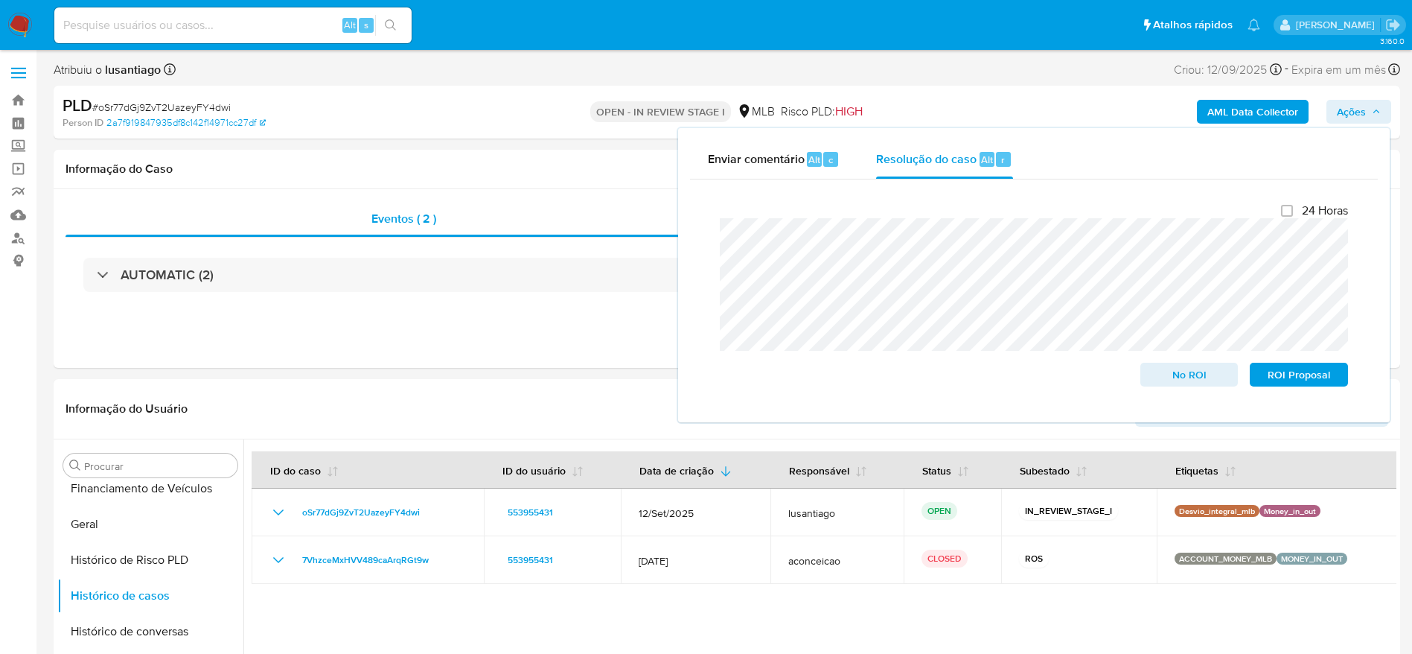
click at [1243, 111] on b "AML Data Collector" at bounding box center [1253, 112] width 91 height 24
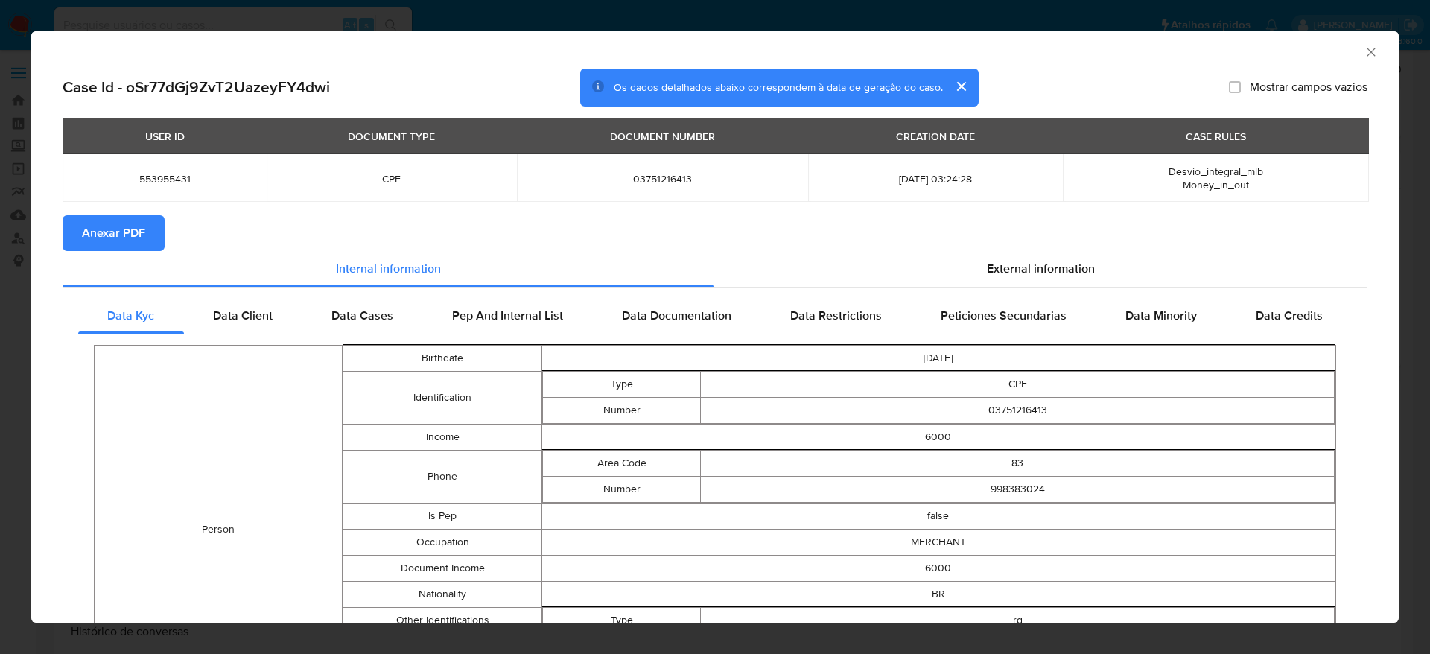
click at [75, 219] on button "Anexar PDF" at bounding box center [114, 233] width 102 height 36
click at [1363, 50] on icon "Fechar a janela" at bounding box center [1370, 52] width 15 height 15
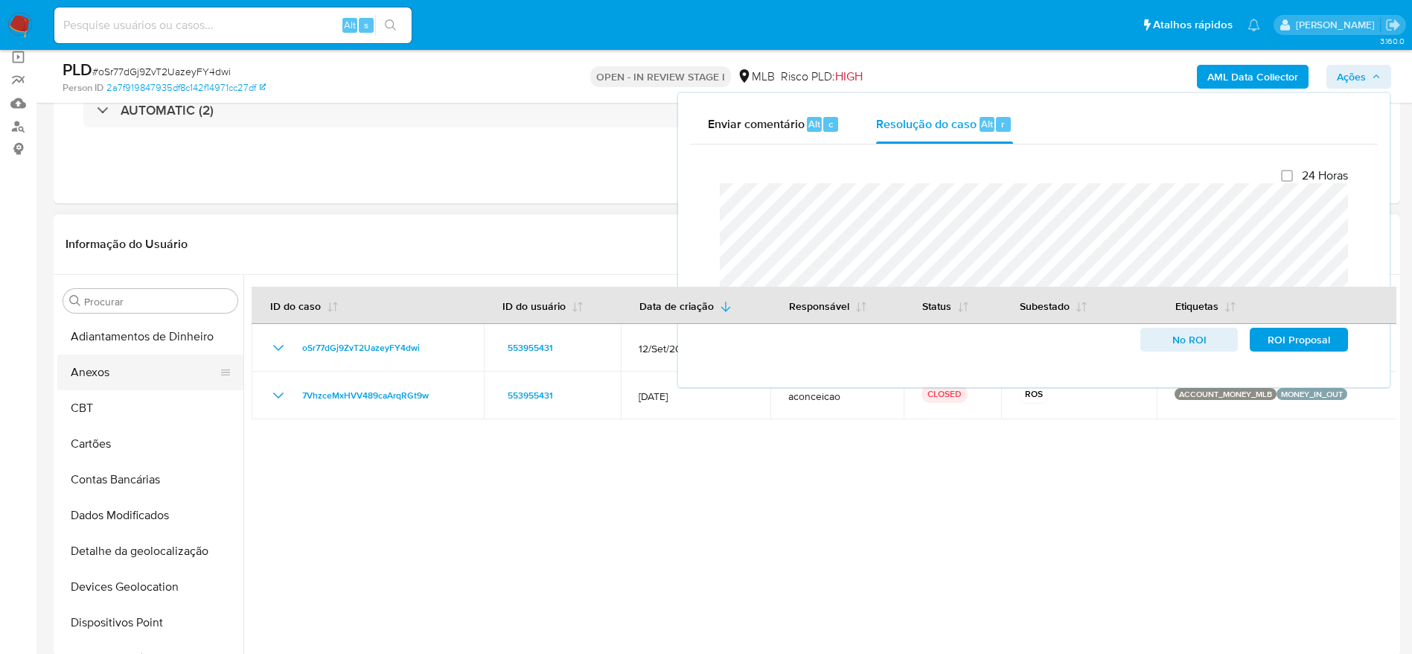
click at [141, 380] on button "Anexos" at bounding box center [144, 372] width 174 height 36
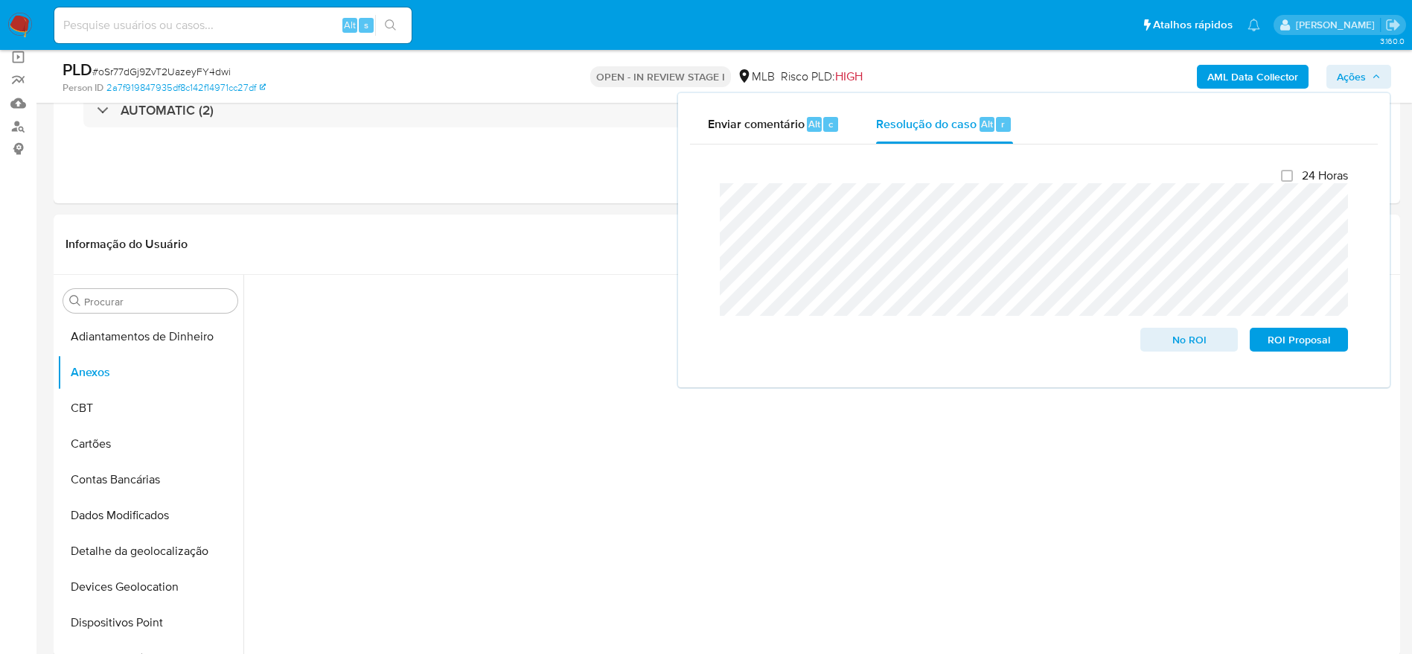
click at [1361, 77] on span "Ações" at bounding box center [1351, 77] width 29 height 24
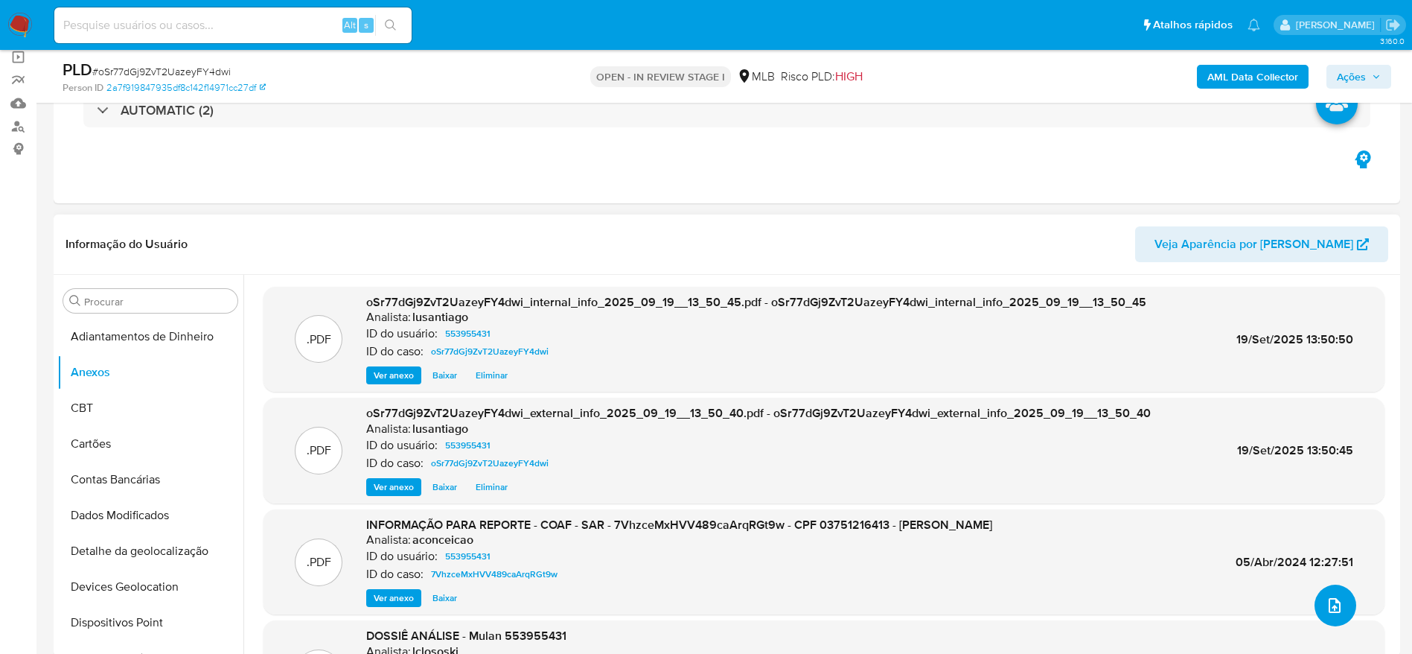
click at [1340, 603] on button "upload-file" at bounding box center [1336, 606] width 42 height 42
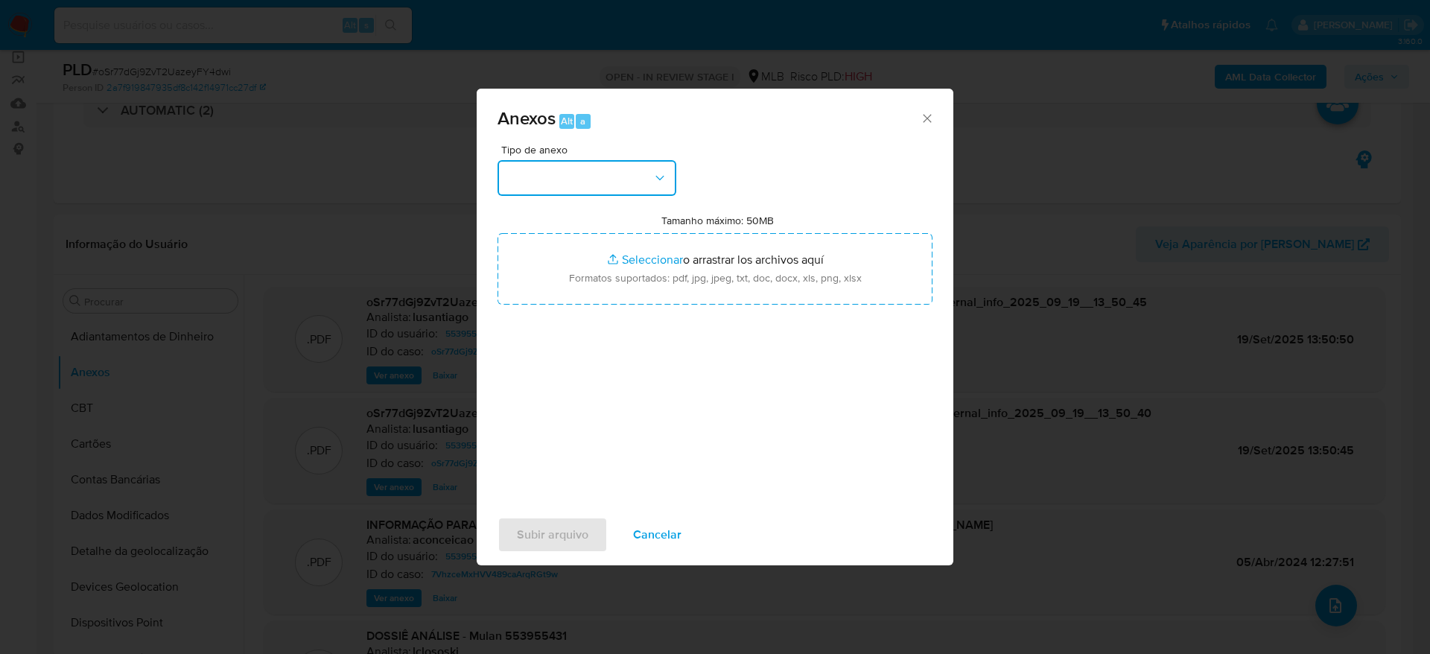
click at [544, 175] on button "button" at bounding box center [586, 178] width 179 height 36
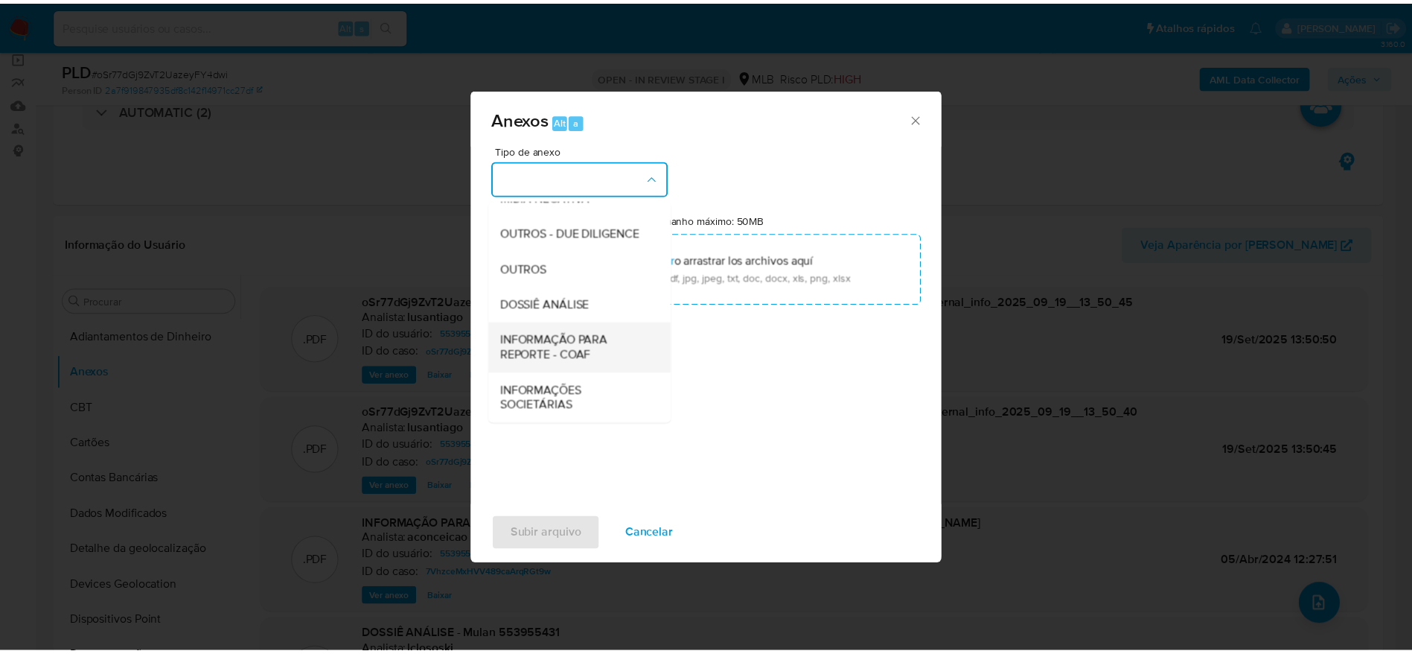
scroll to position [229, 0]
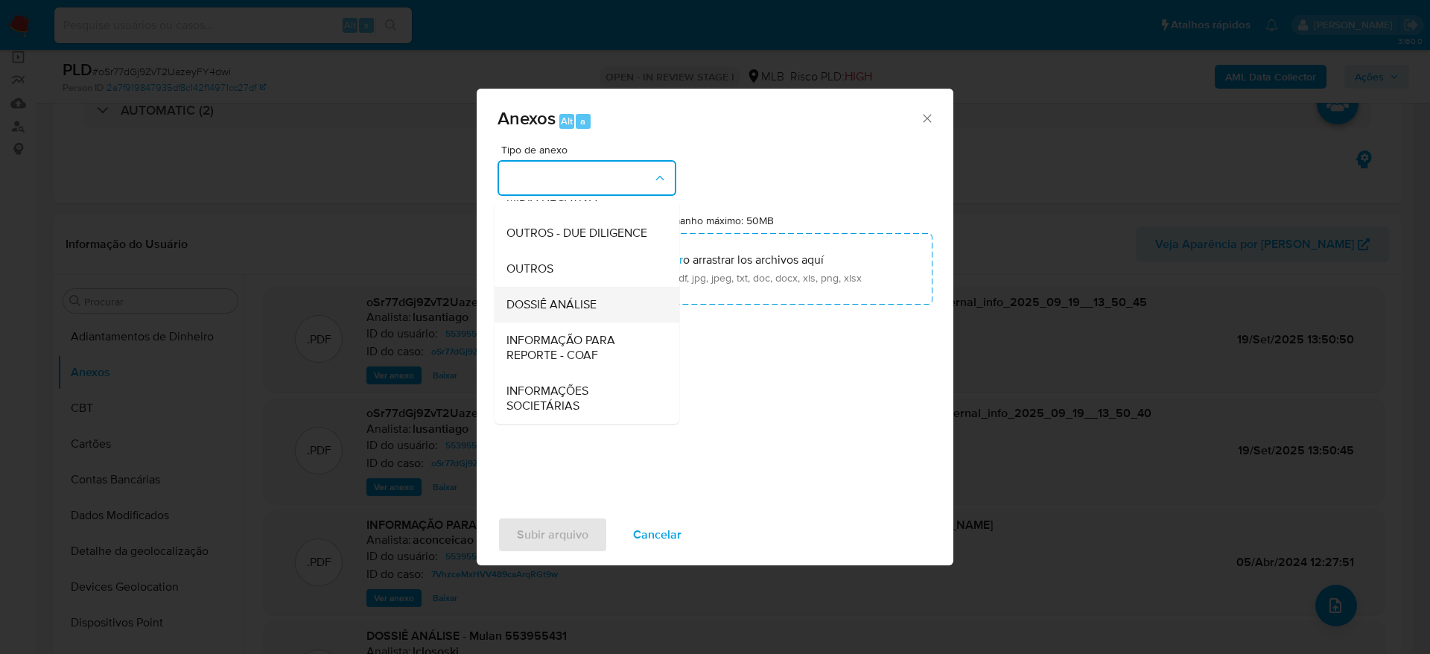
click at [584, 301] on span "DOSSIÊ ANÁLISE" at bounding box center [551, 304] width 90 height 15
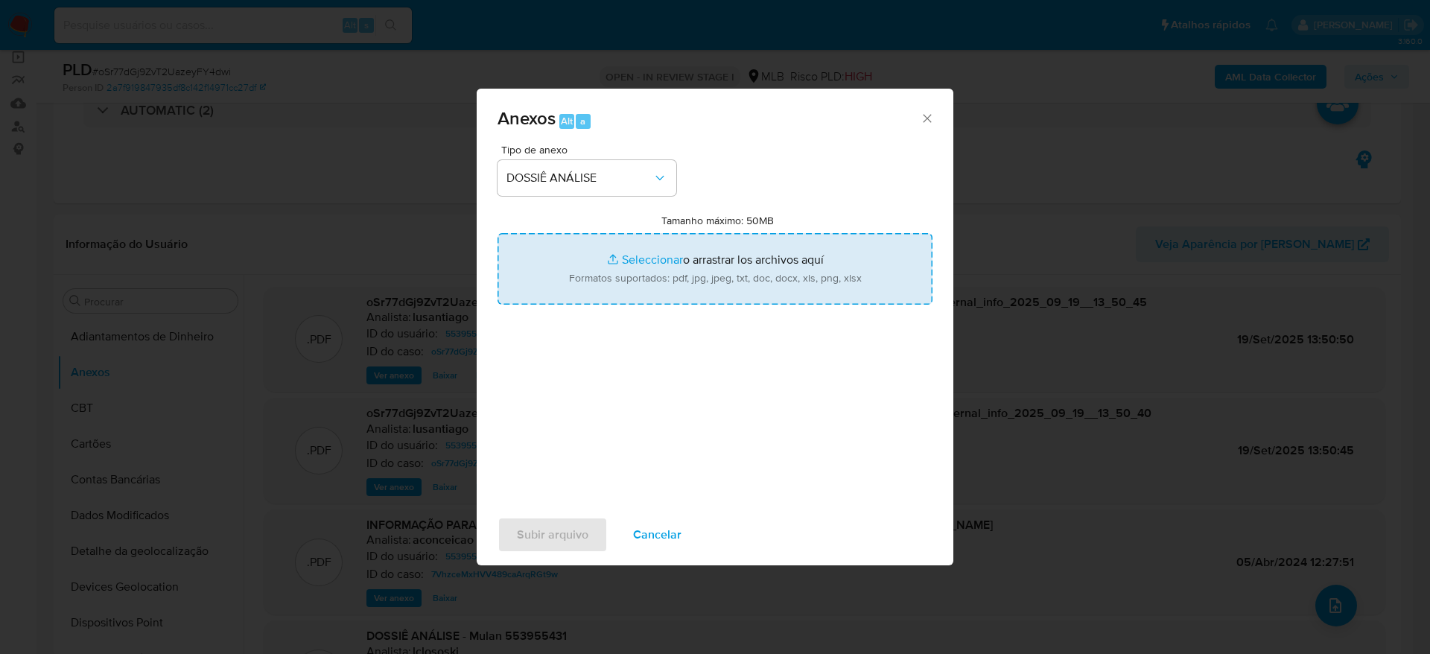
type input "C:\fakepath\2° SAR - (XXXX) - CPF 03751216413 - ALINE PONTES DA SILVA.pdf"
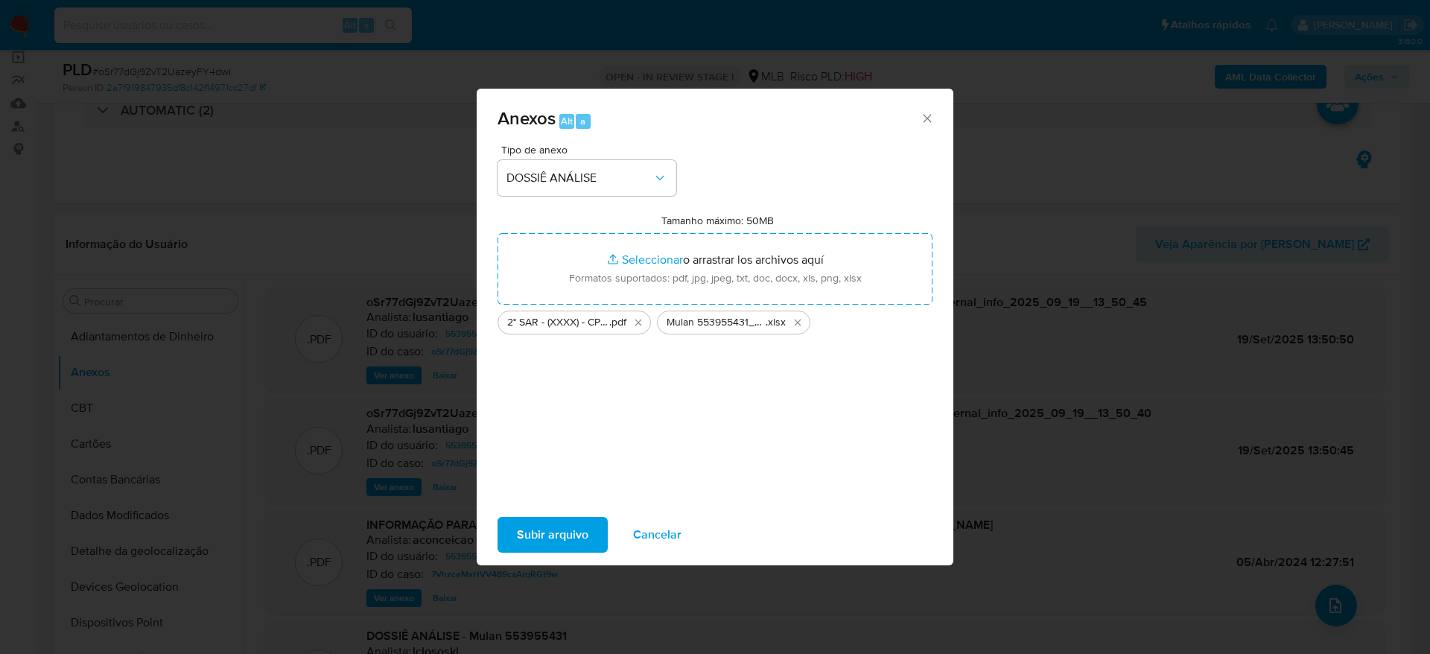
click at [526, 534] on span "Subir arquivo" at bounding box center [552, 534] width 71 height 33
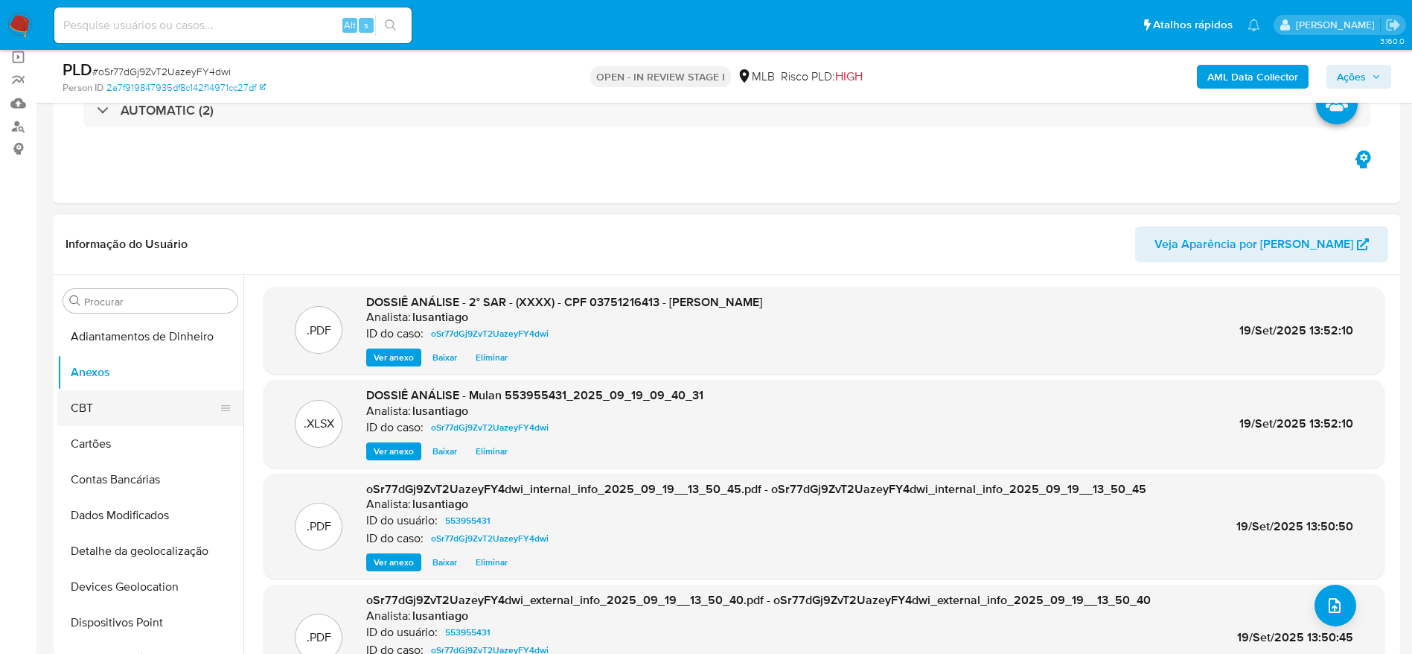
click at [120, 404] on button "CBT" at bounding box center [144, 408] width 174 height 36
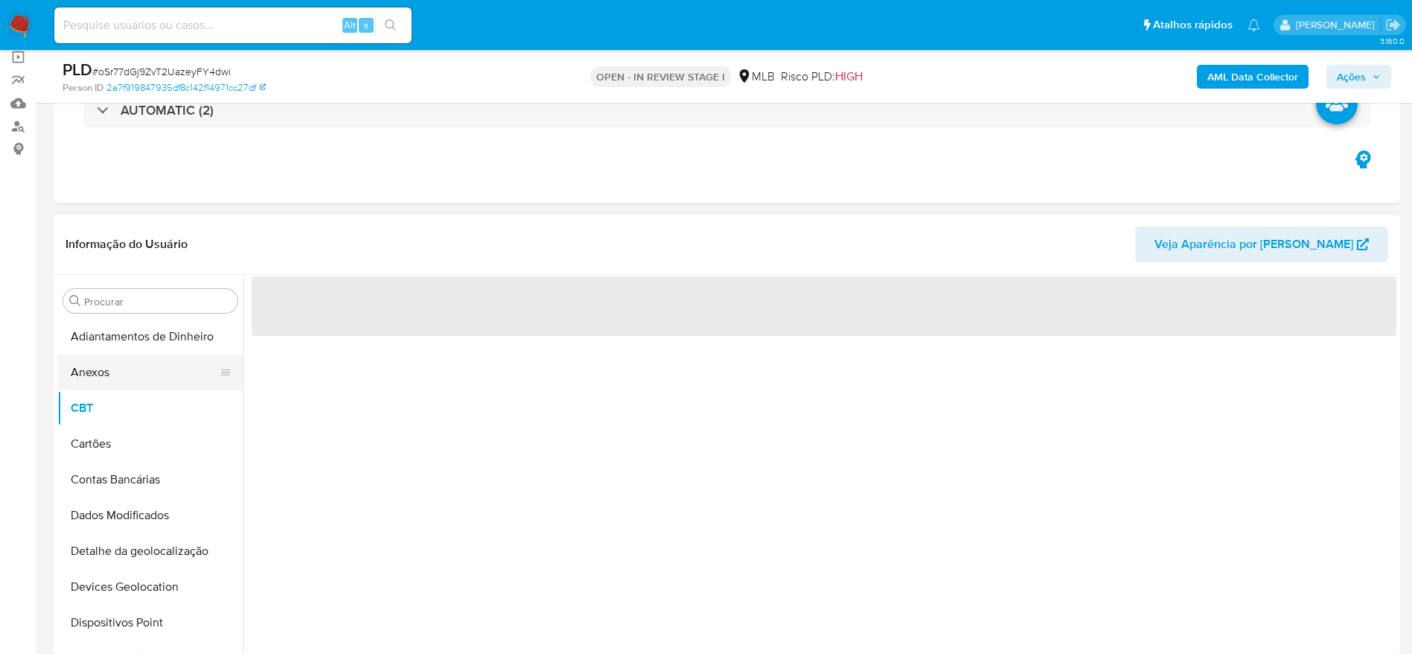
click at [116, 369] on button "Anexos" at bounding box center [144, 372] width 174 height 36
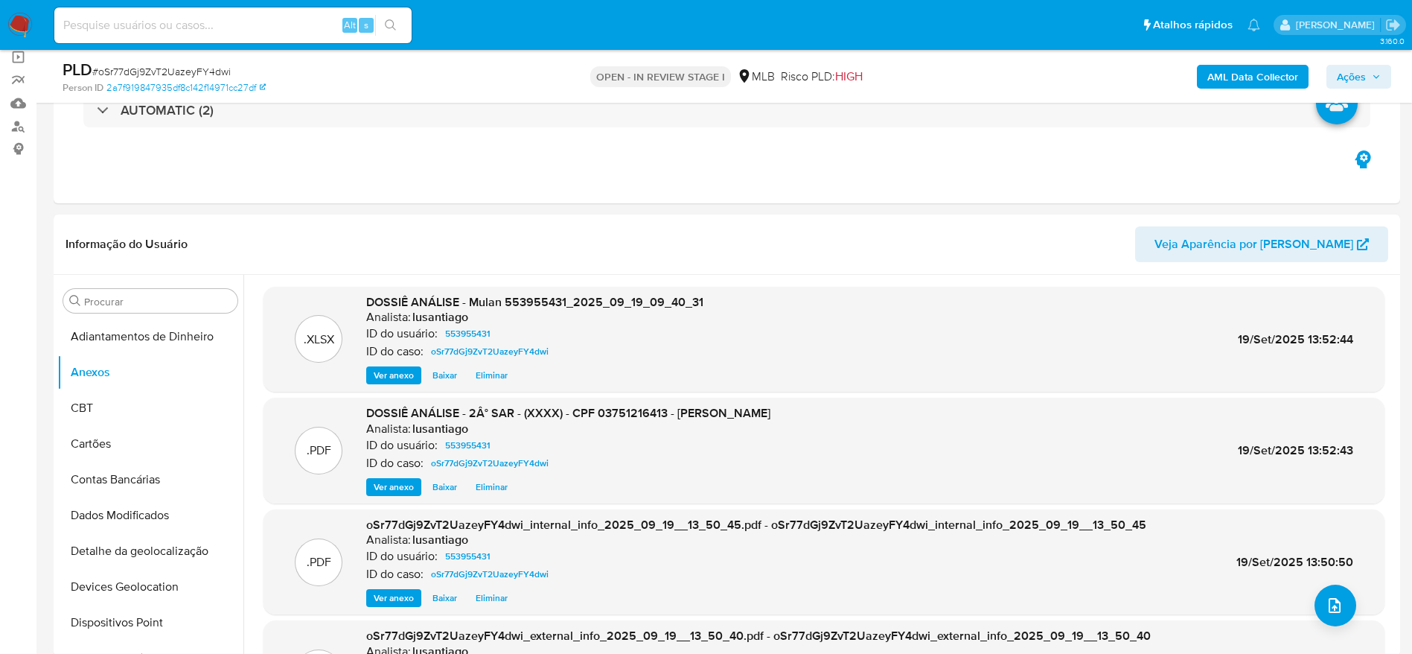
click at [1361, 73] on span "Ações" at bounding box center [1351, 77] width 29 height 24
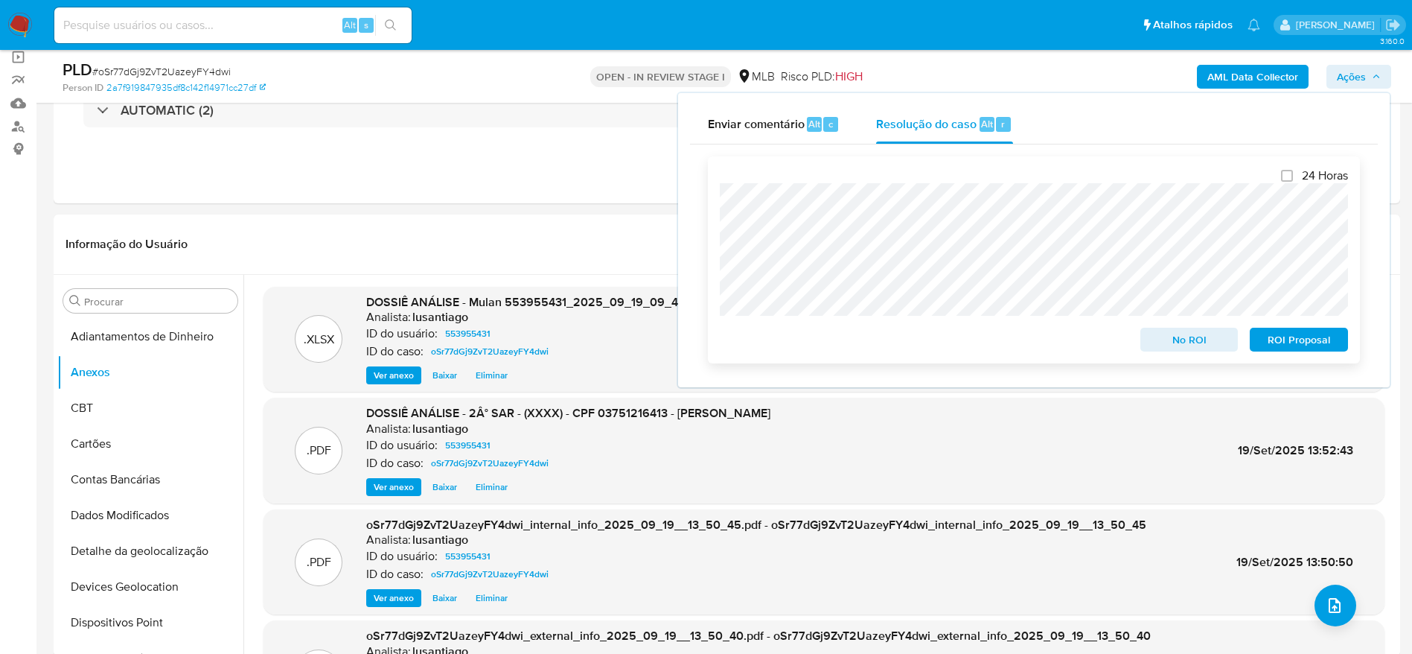
click at [1296, 339] on span "ROI Proposal" at bounding box center [1299, 339] width 77 height 21
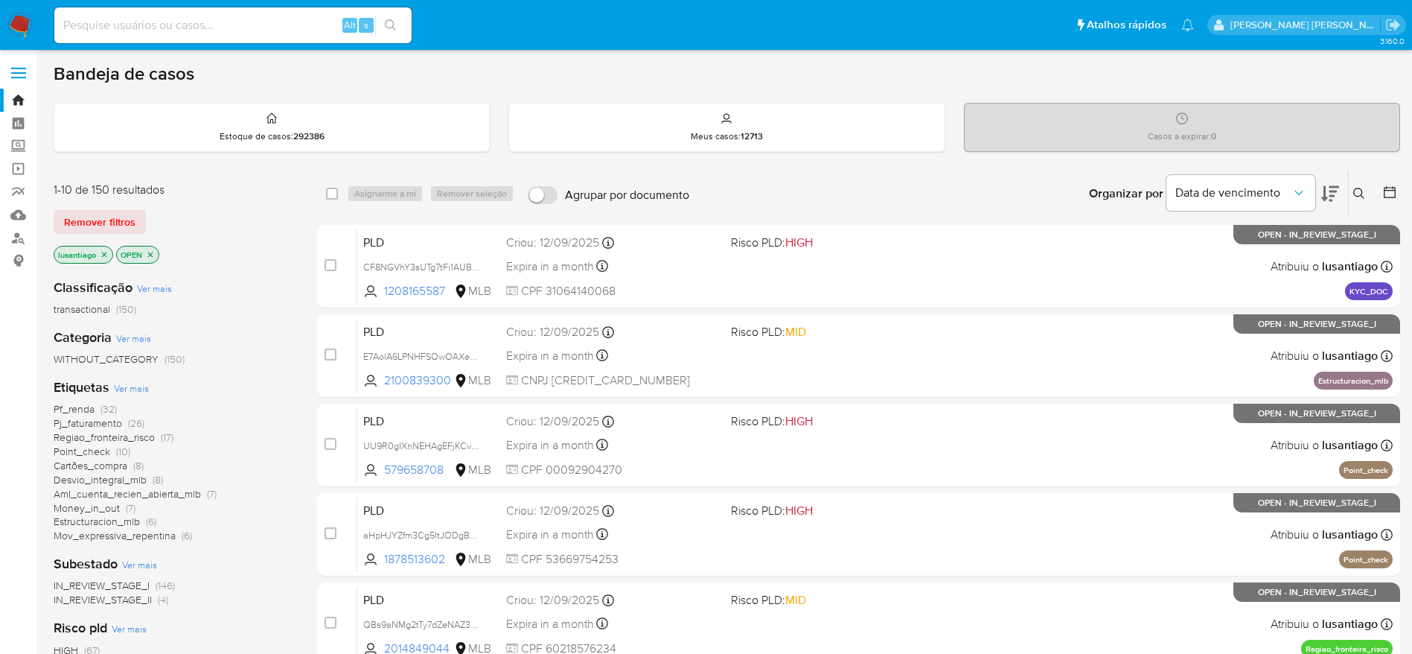
click at [149, 28] on input at bounding box center [232, 25] width 357 height 19
paste input "2154207922"
type input "2154207922"
click at [396, 25] on icon "search-icon" at bounding box center [391, 25] width 12 height 12
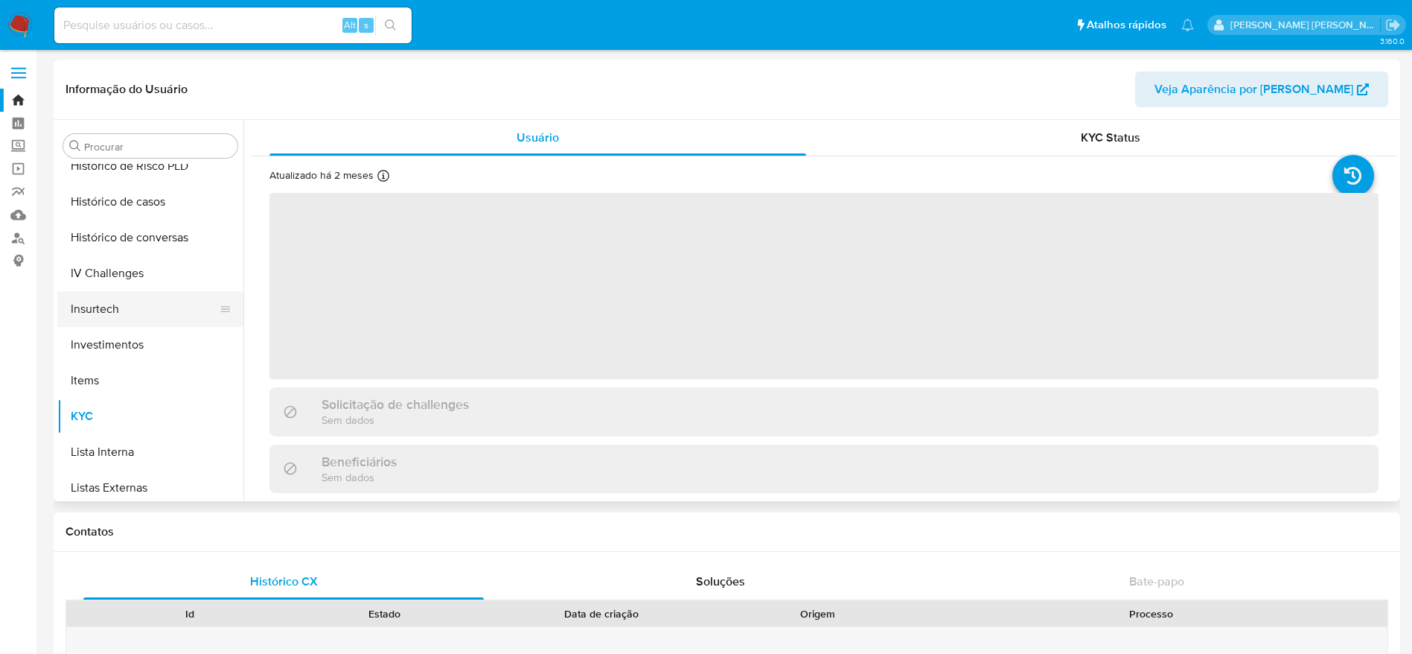
scroll to position [477, 0]
select select "10"
click at [148, 274] on button "Histórico de casos" at bounding box center [144, 276] width 174 height 36
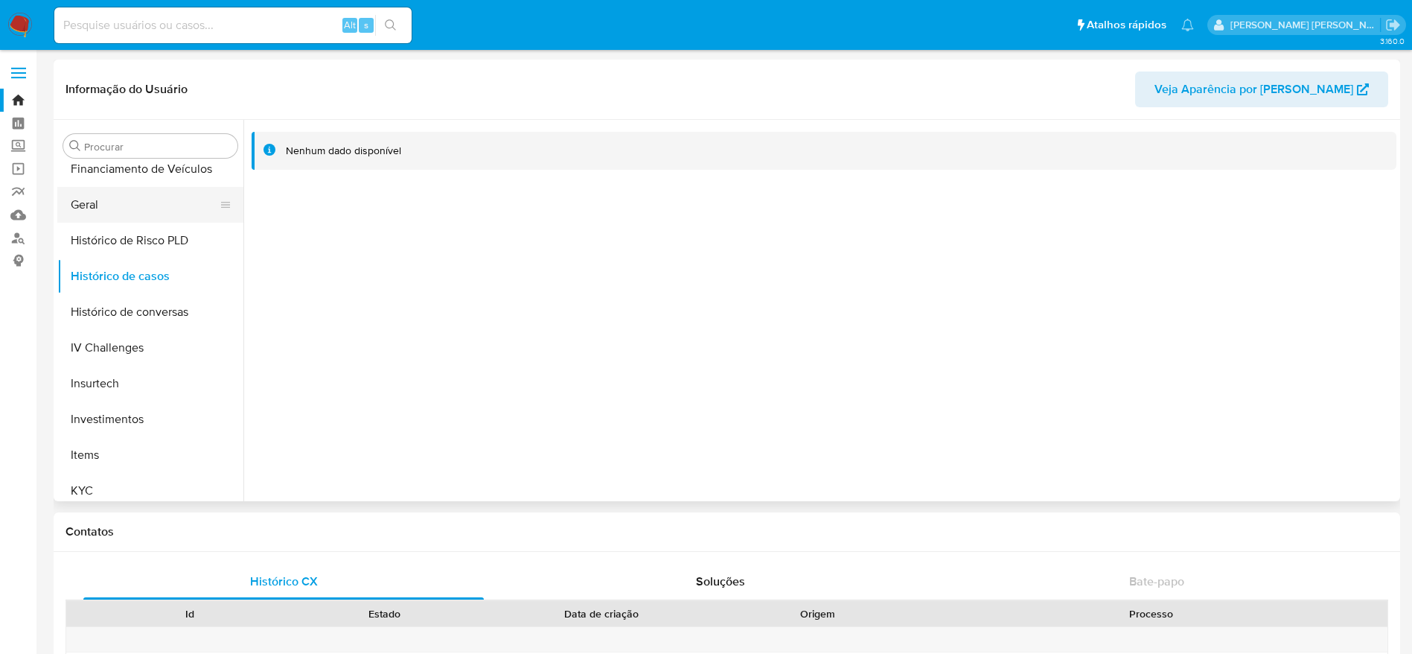
click at [133, 208] on button "Geral" at bounding box center [144, 205] width 174 height 36
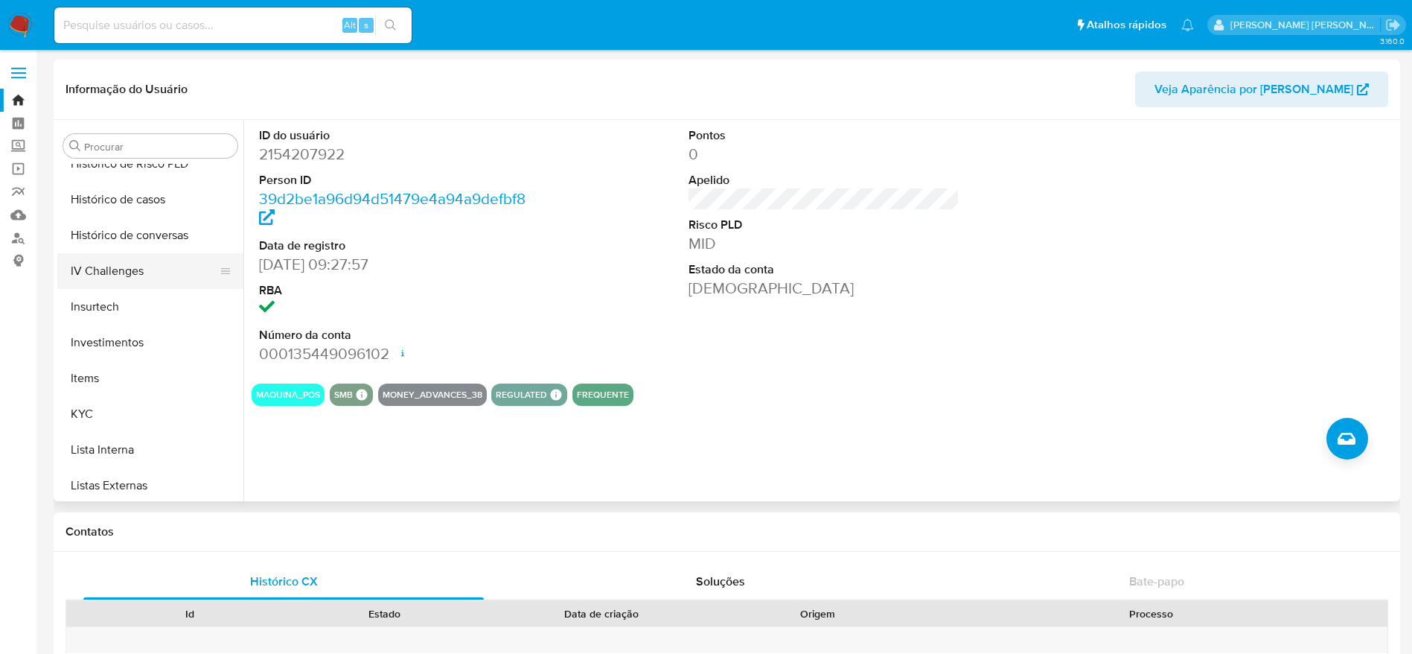
scroll to position [589, 0]
click at [156, 379] on button "KYC" at bounding box center [144, 379] width 174 height 36
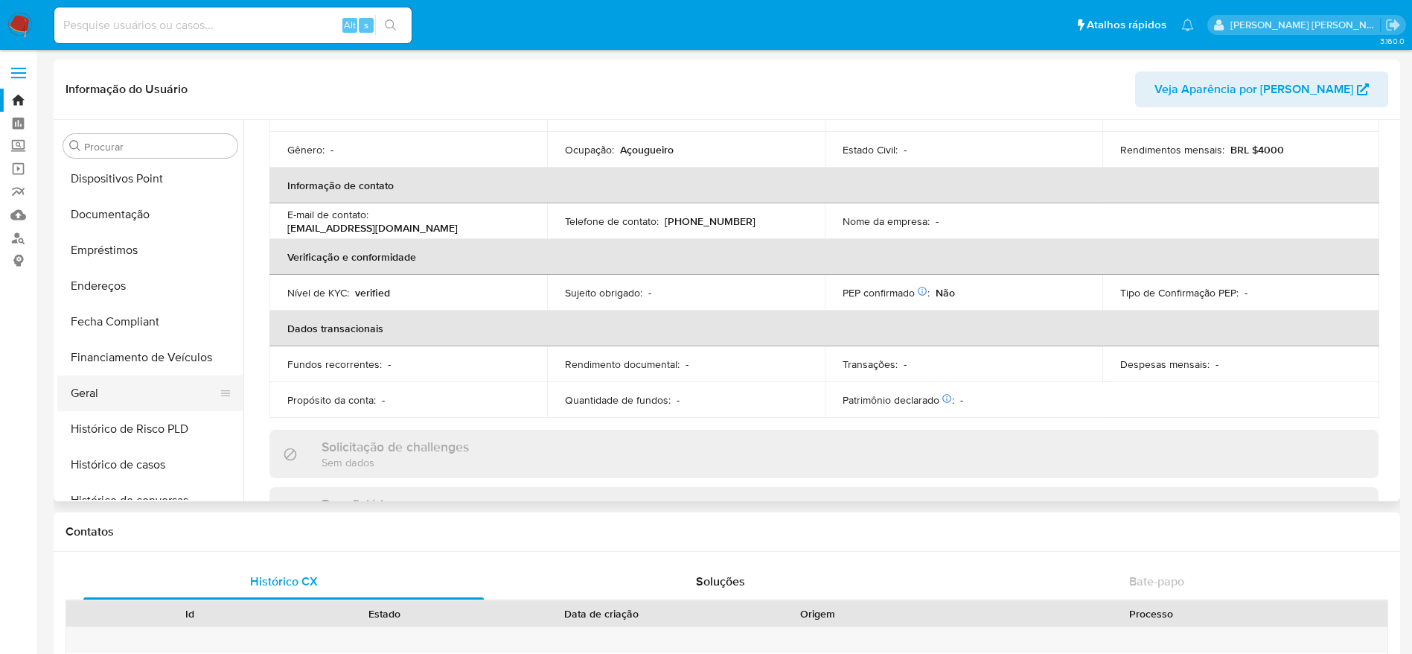
scroll to position [254, 0]
click at [118, 249] on button "Documentação" at bounding box center [144, 250] width 174 height 36
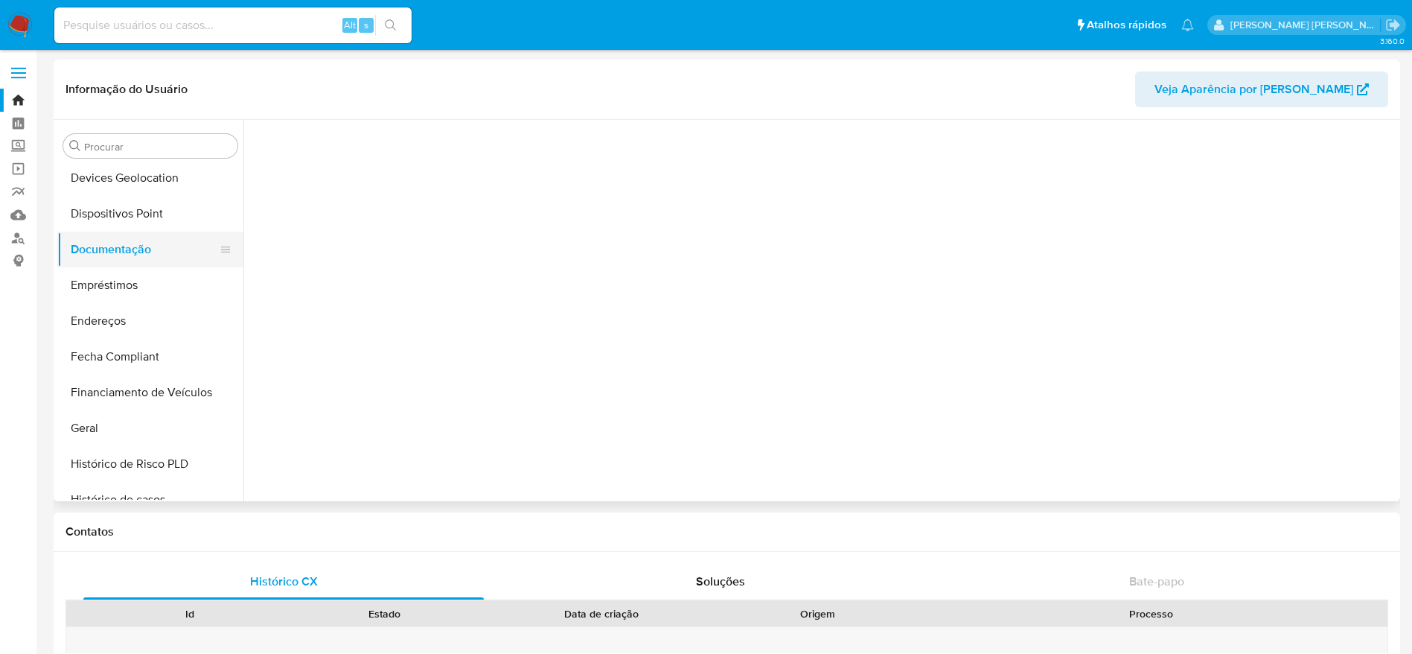
scroll to position [0, 0]
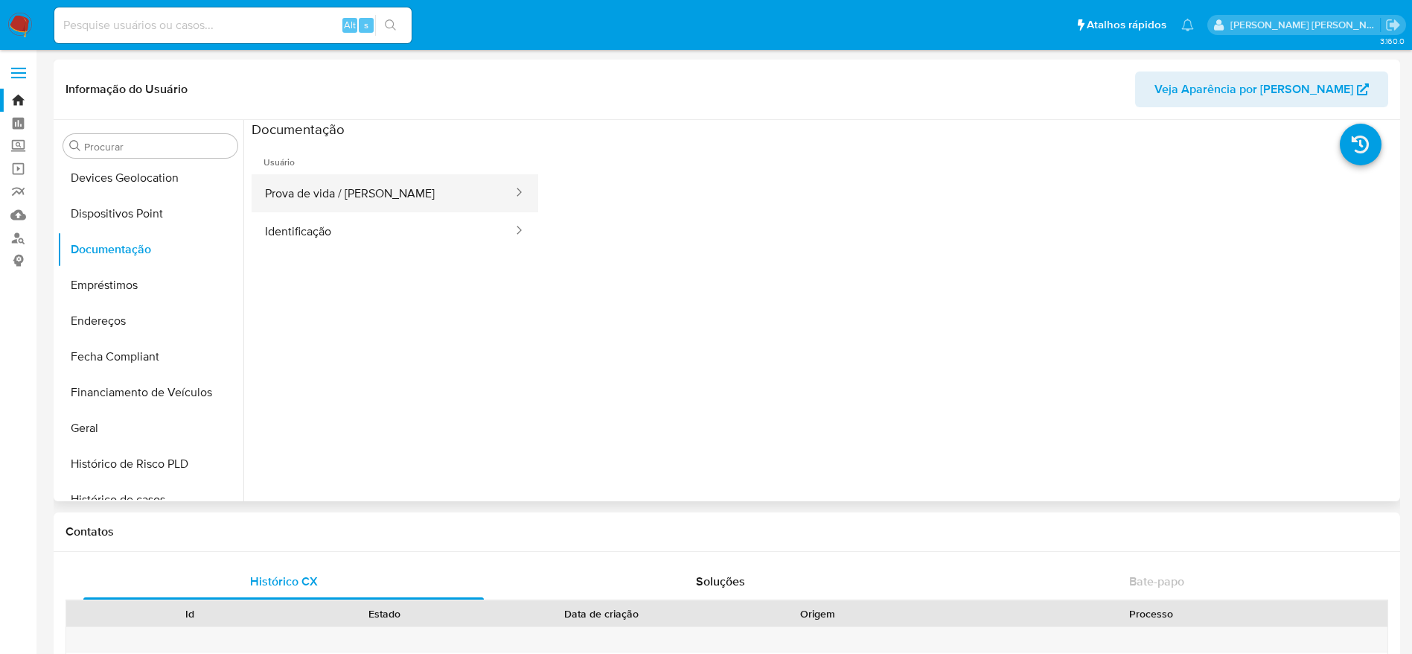
click at [307, 187] on button "Prova de vida / [PERSON_NAME]" at bounding box center [383, 193] width 263 height 38
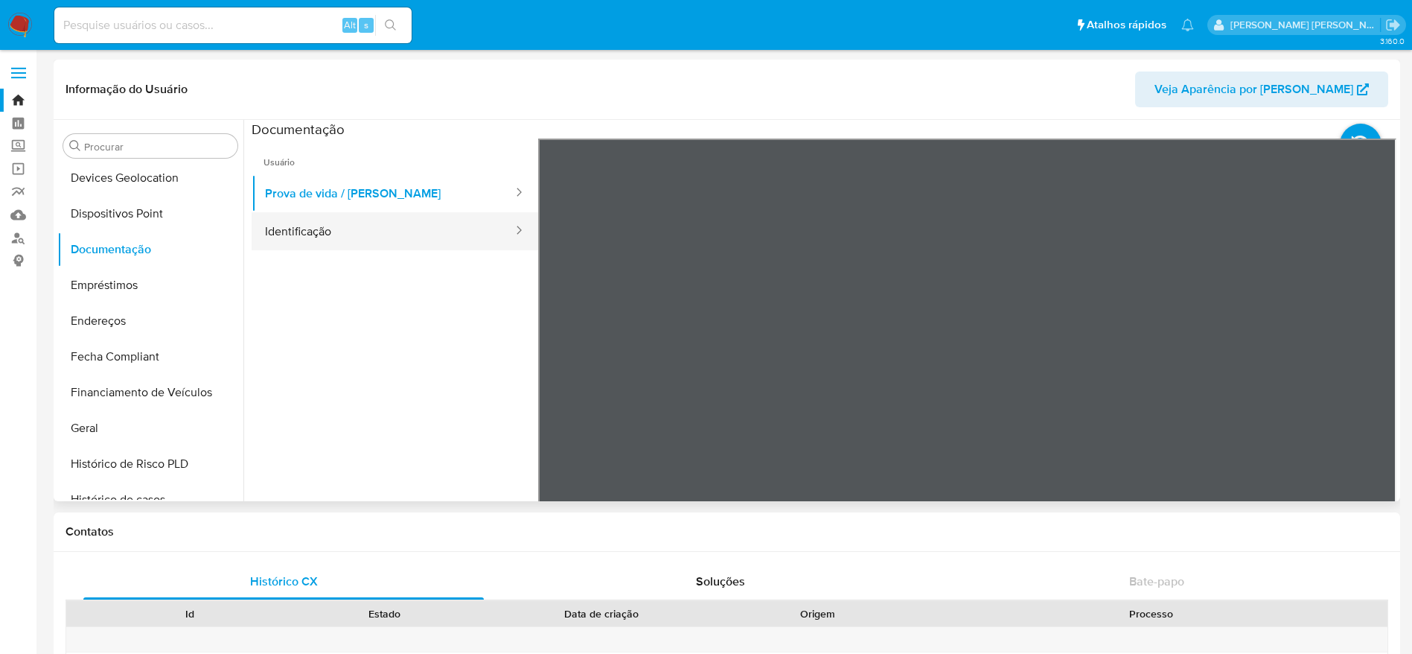
click at [356, 224] on button "Identificação" at bounding box center [383, 231] width 263 height 38
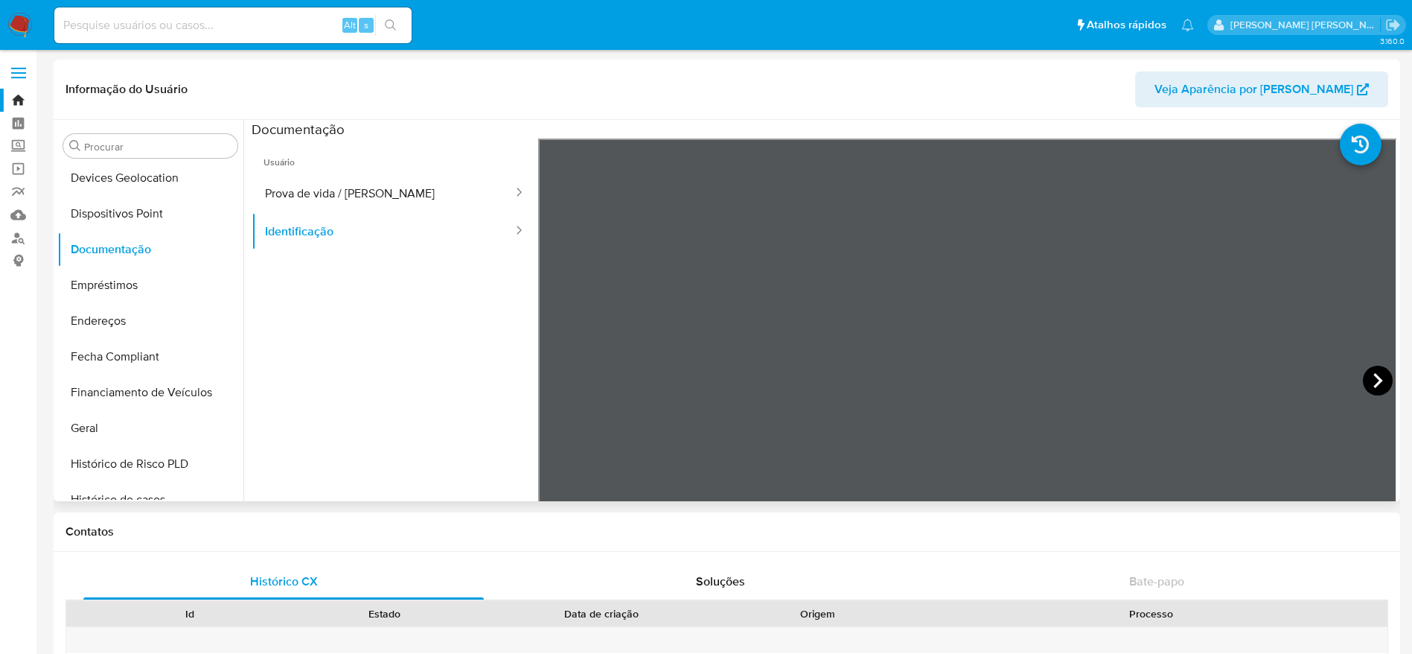
click at [1371, 380] on icon at bounding box center [1378, 381] width 30 height 30
click at [548, 380] on icon at bounding box center [557, 381] width 30 height 30
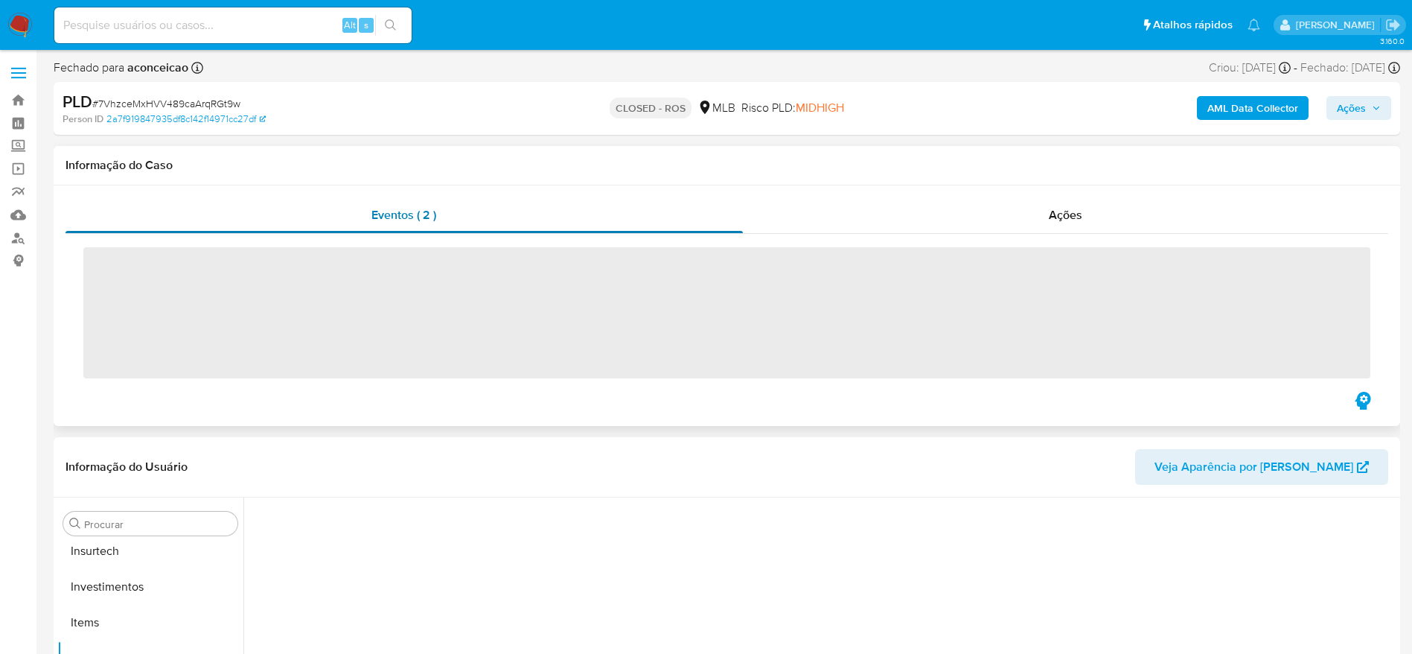
scroll to position [701, 0]
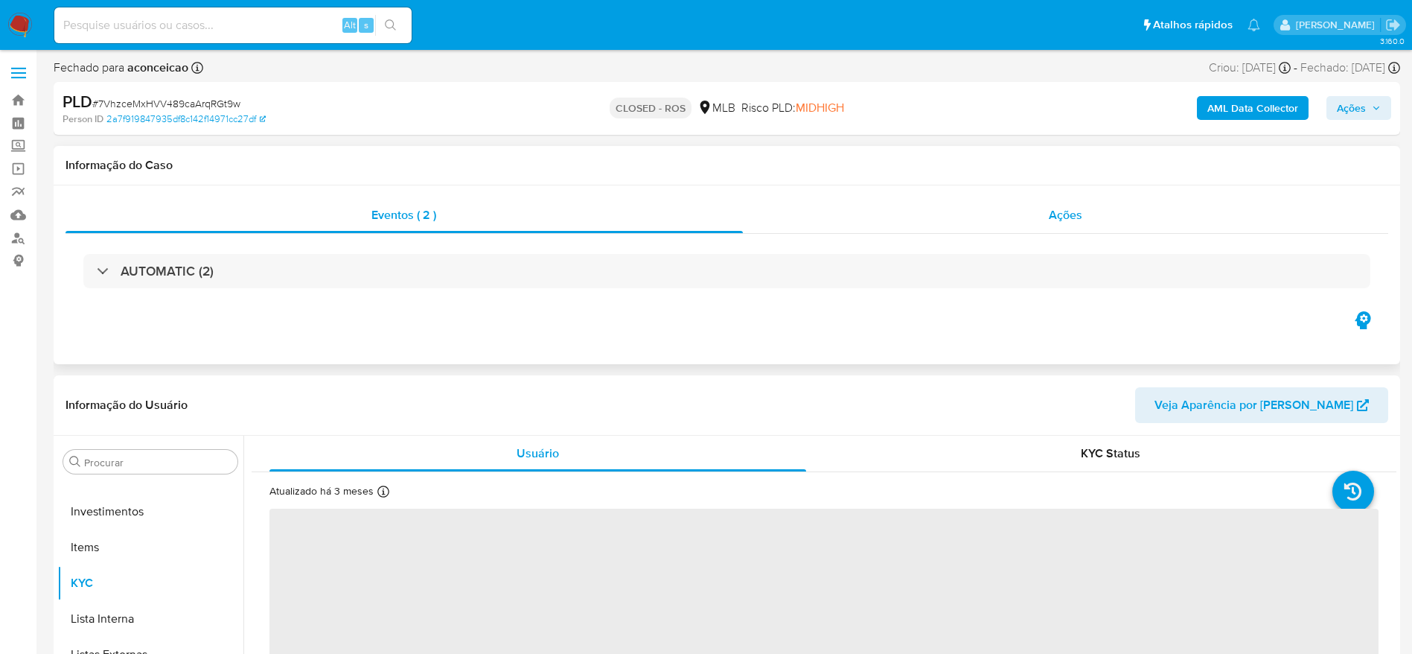
click at [911, 215] on div "Ações" at bounding box center [1066, 215] width 646 height 36
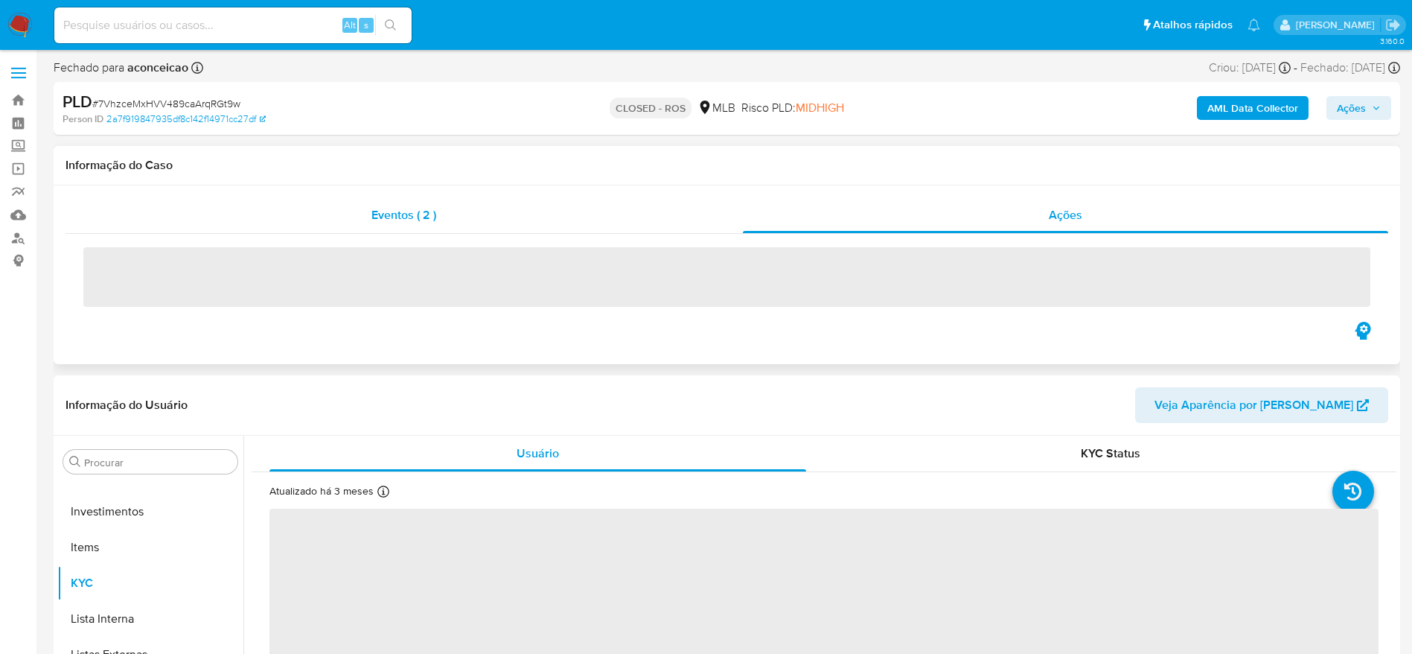
select select "10"
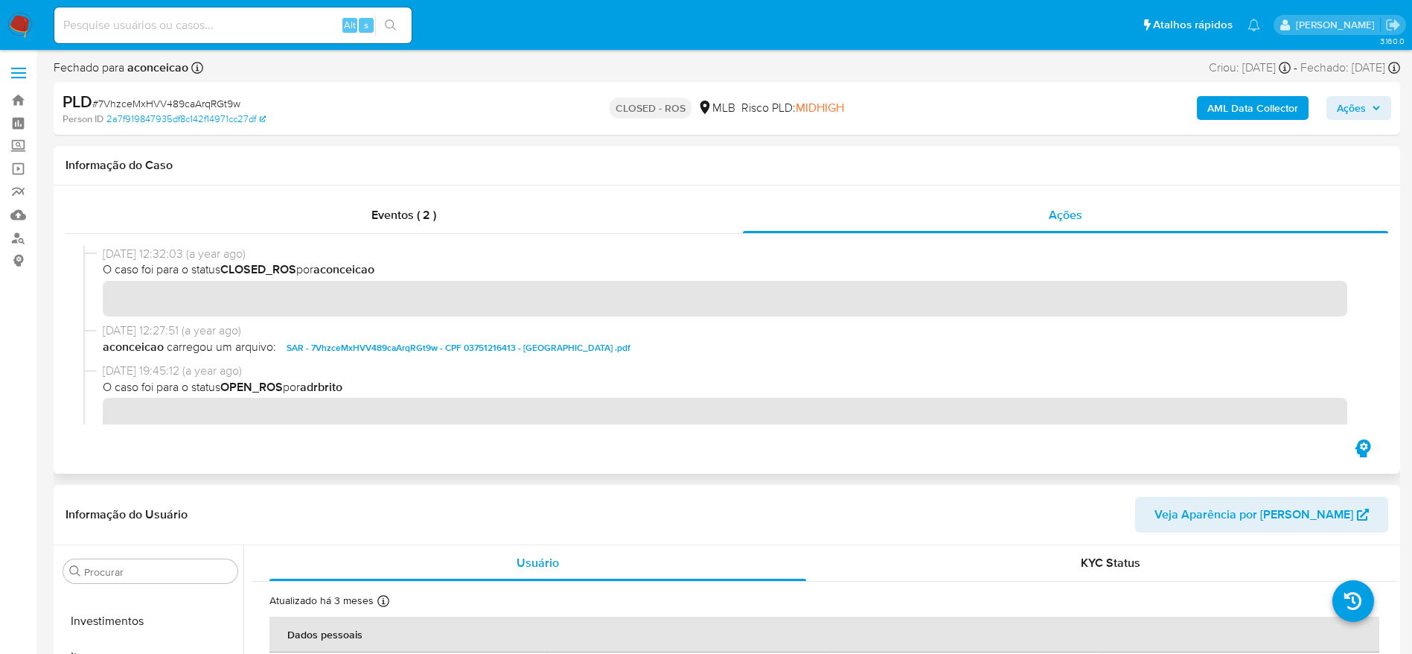
drag, startPoint x: 104, startPoint y: 251, endPoint x: 162, endPoint y: 258, distance: 57.8
click at [162, 258] on span "[DATE] 12:32:03 (a year ago)" at bounding box center [734, 254] width 1262 height 16
drag, startPoint x: 165, startPoint y: 258, endPoint x: 104, endPoint y: 255, distance: 61.1
click at [104, 255] on span "[DATE] 12:32:03 (a year ago)" at bounding box center [734, 254] width 1262 height 16
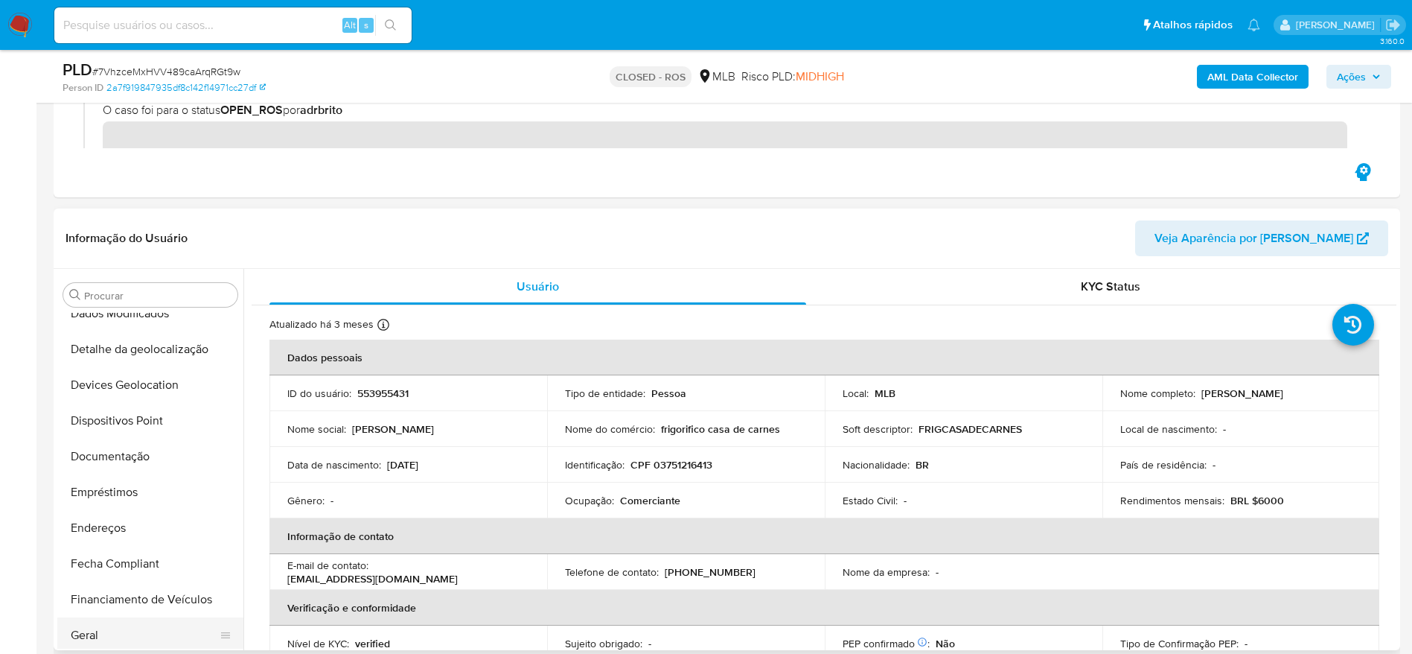
scroll to position [31, 0]
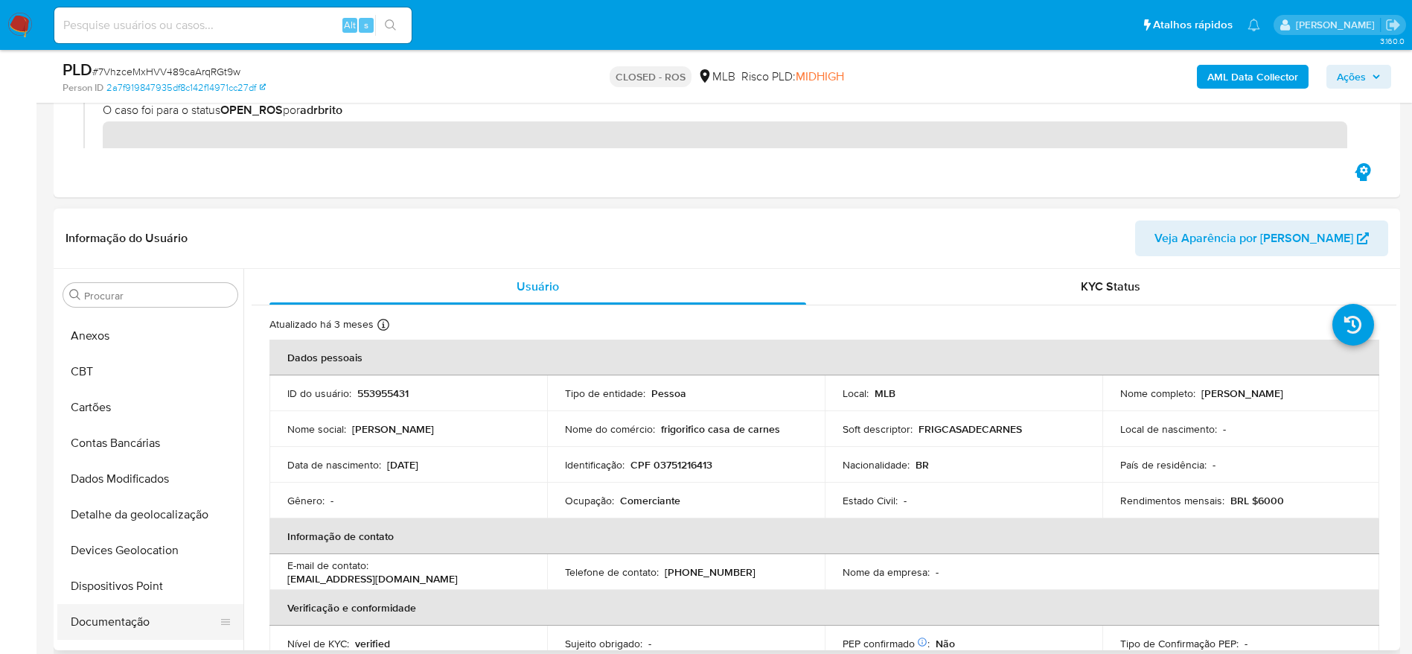
click at [133, 624] on button "Documentação" at bounding box center [144, 622] width 174 height 36
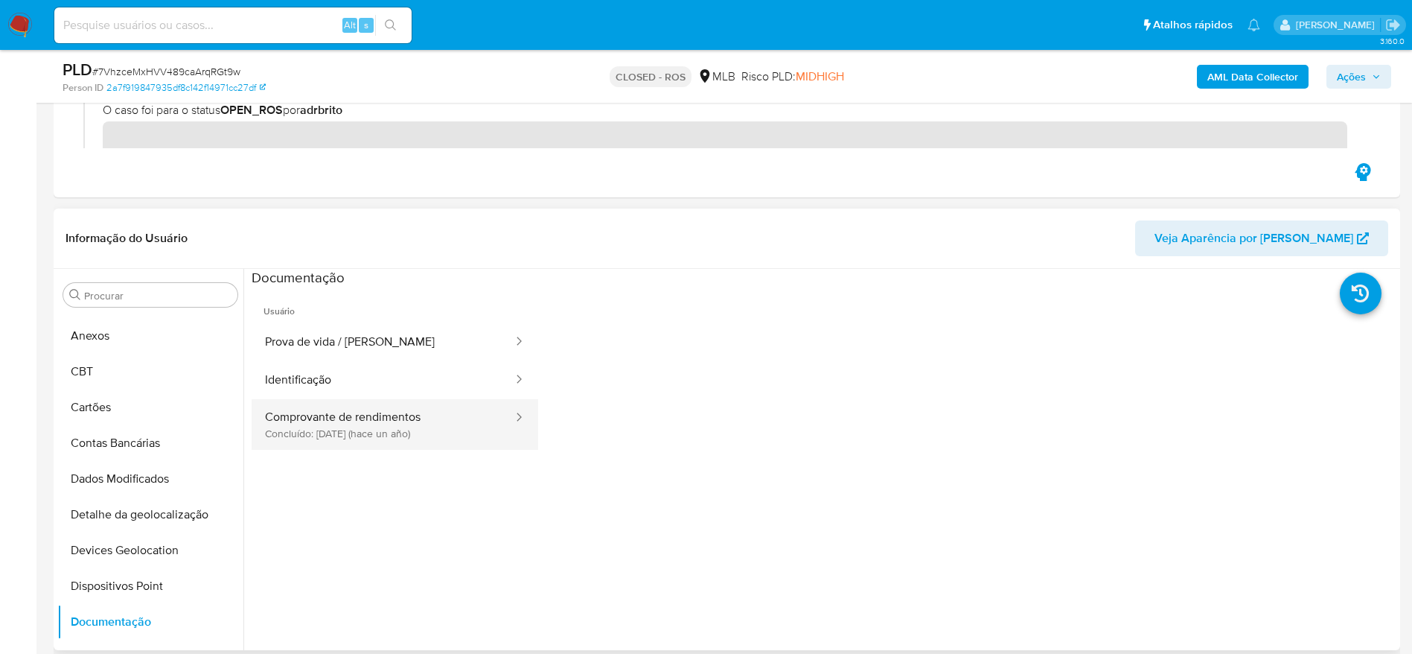
click at [403, 428] on button "Comprovante de rendimentos Concluído: [DATE] (hace un año)" at bounding box center [383, 424] width 263 height 51
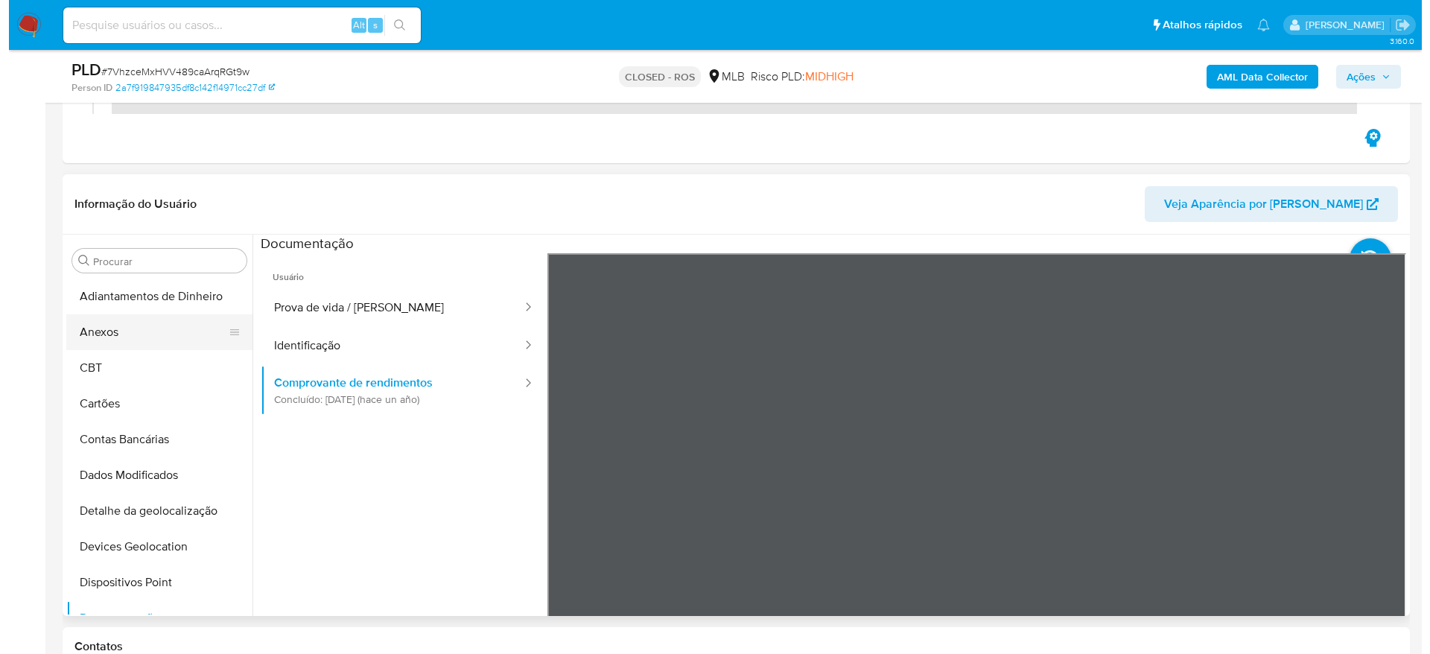
scroll to position [223, 0]
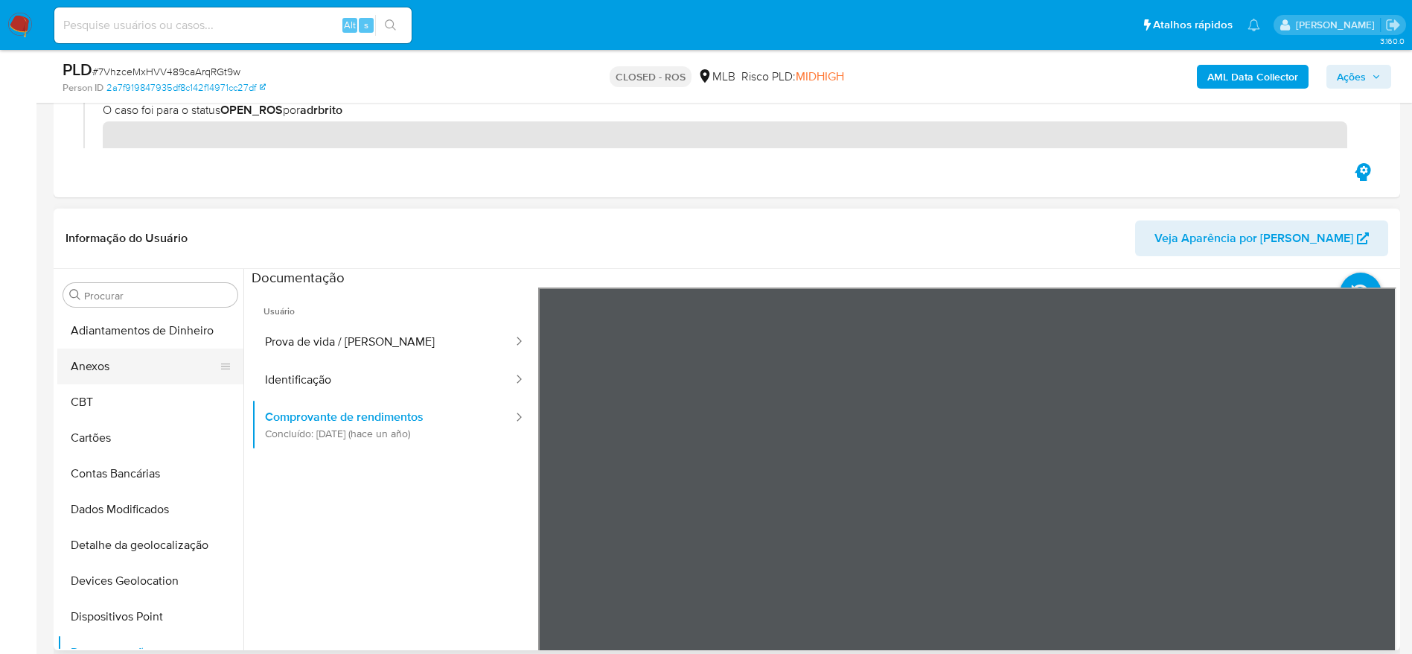
click at [101, 363] on button "Anexos" at bounding box center [144, 366] width 174 height 36
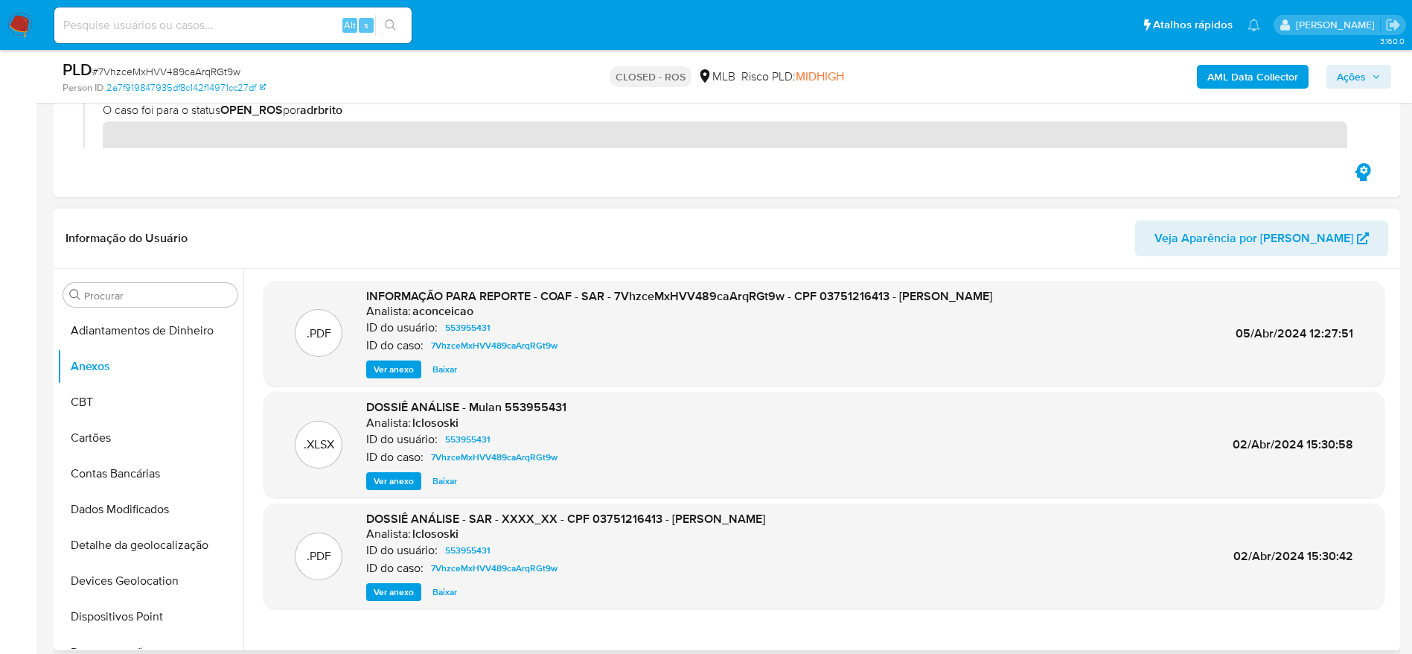
click at [395, 374] on span "Ver anexo" at bounding box center [394, 369] width 40 height 15
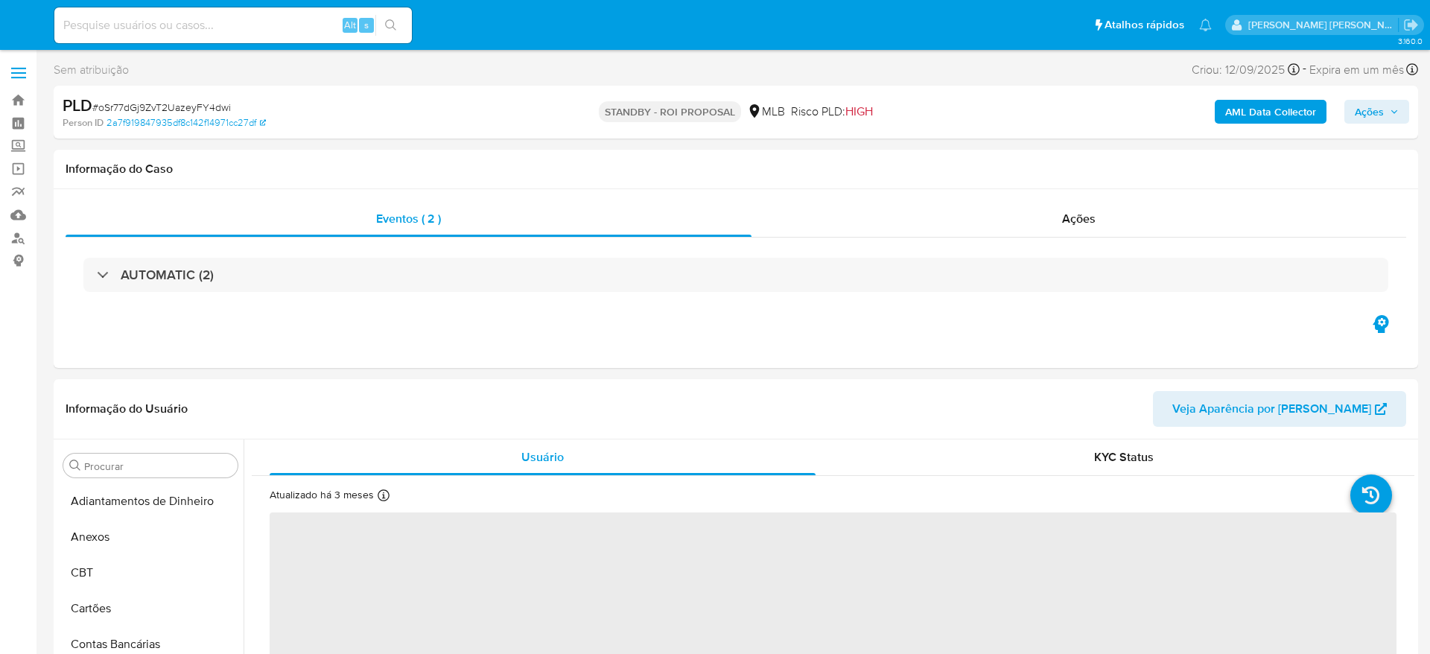
select select "10"
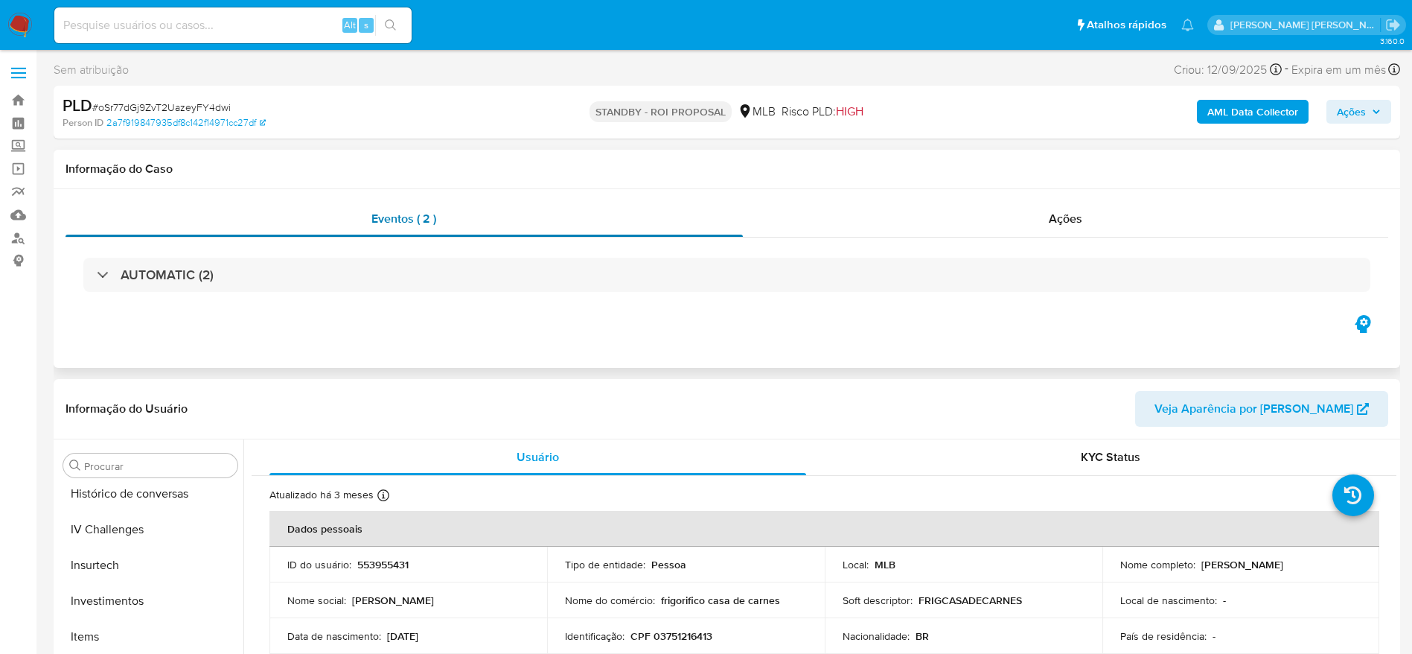
scroll to position [701, 0]
click at [25, 125] on link "Painel" at bounding box center [88, 123] width 177 height 23
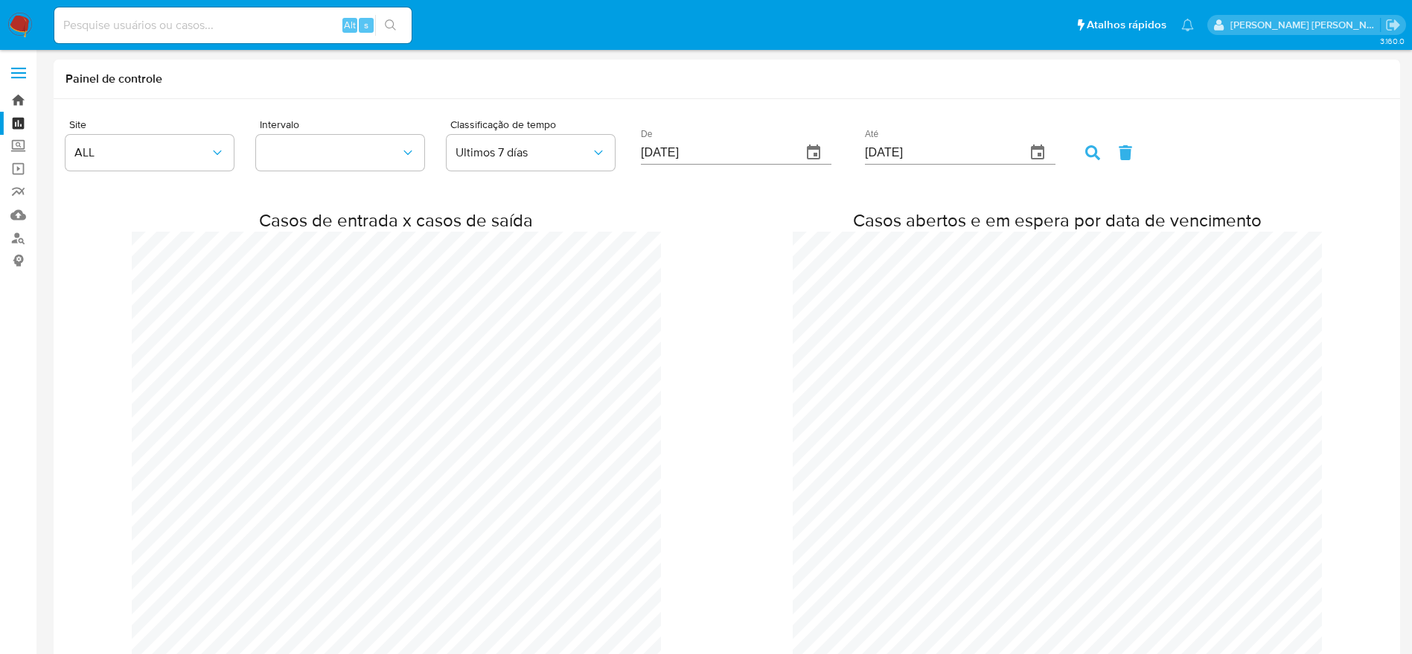
click at [13, 97] on link "Bandeja" at bounding box center [88, 100] width 177 height 23
